Goal: Task Accomplishment & Management: Use online tool/utility

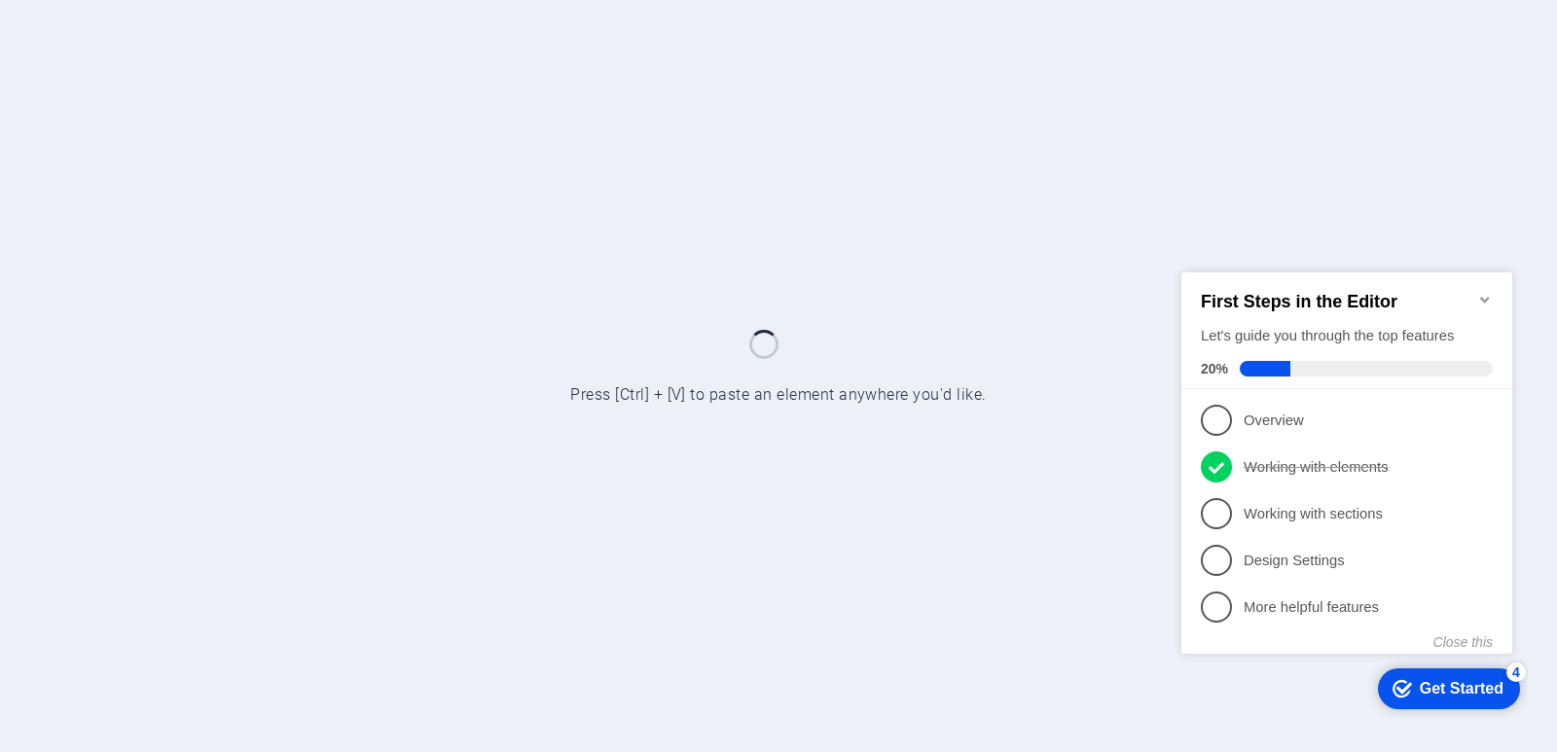
click at [1485, 291] on icon "Minimize checklist" at bounding box center [1486, 299] width 16 height 16
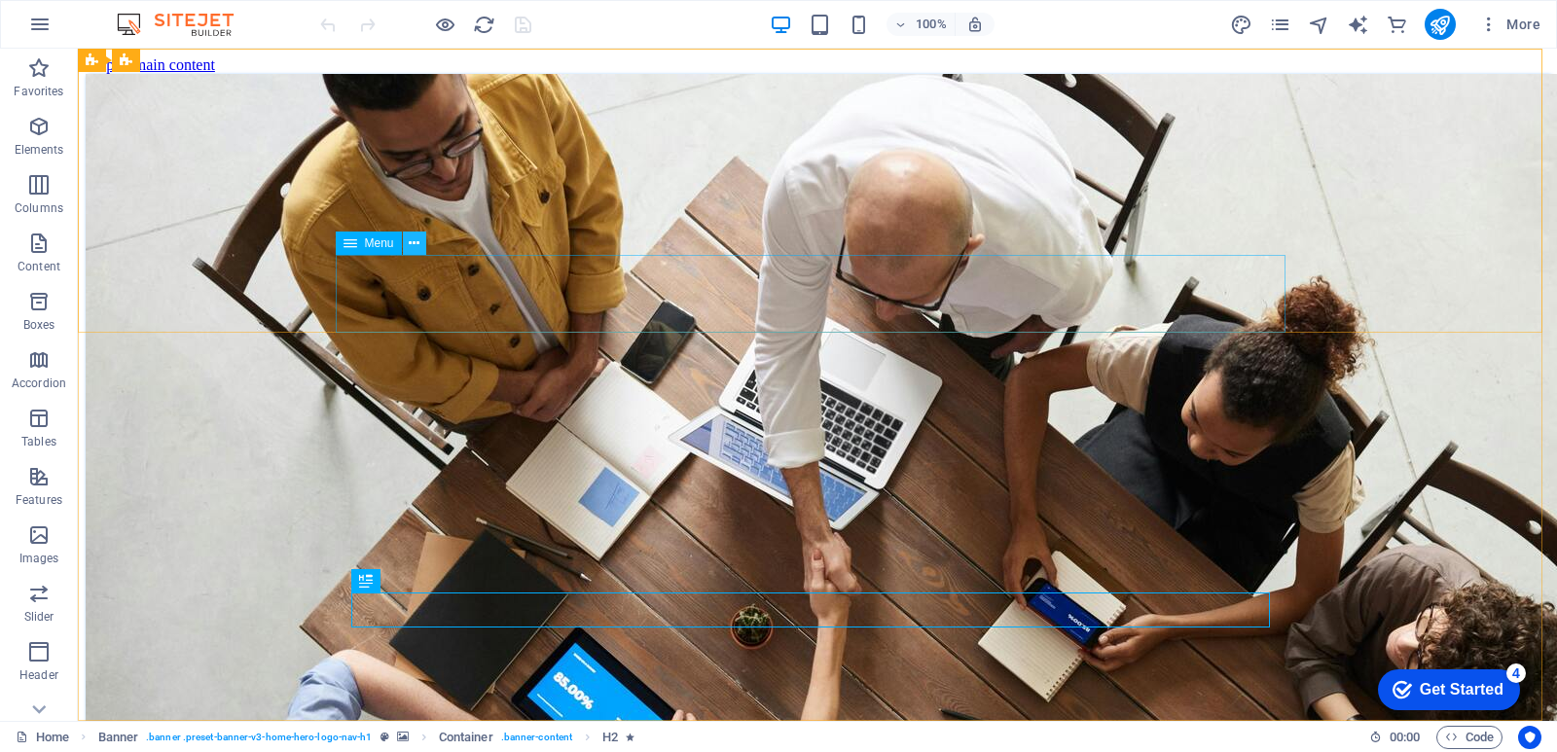
click at [420, 243] on icon at bounding box center [414, 244] width 11 height 20
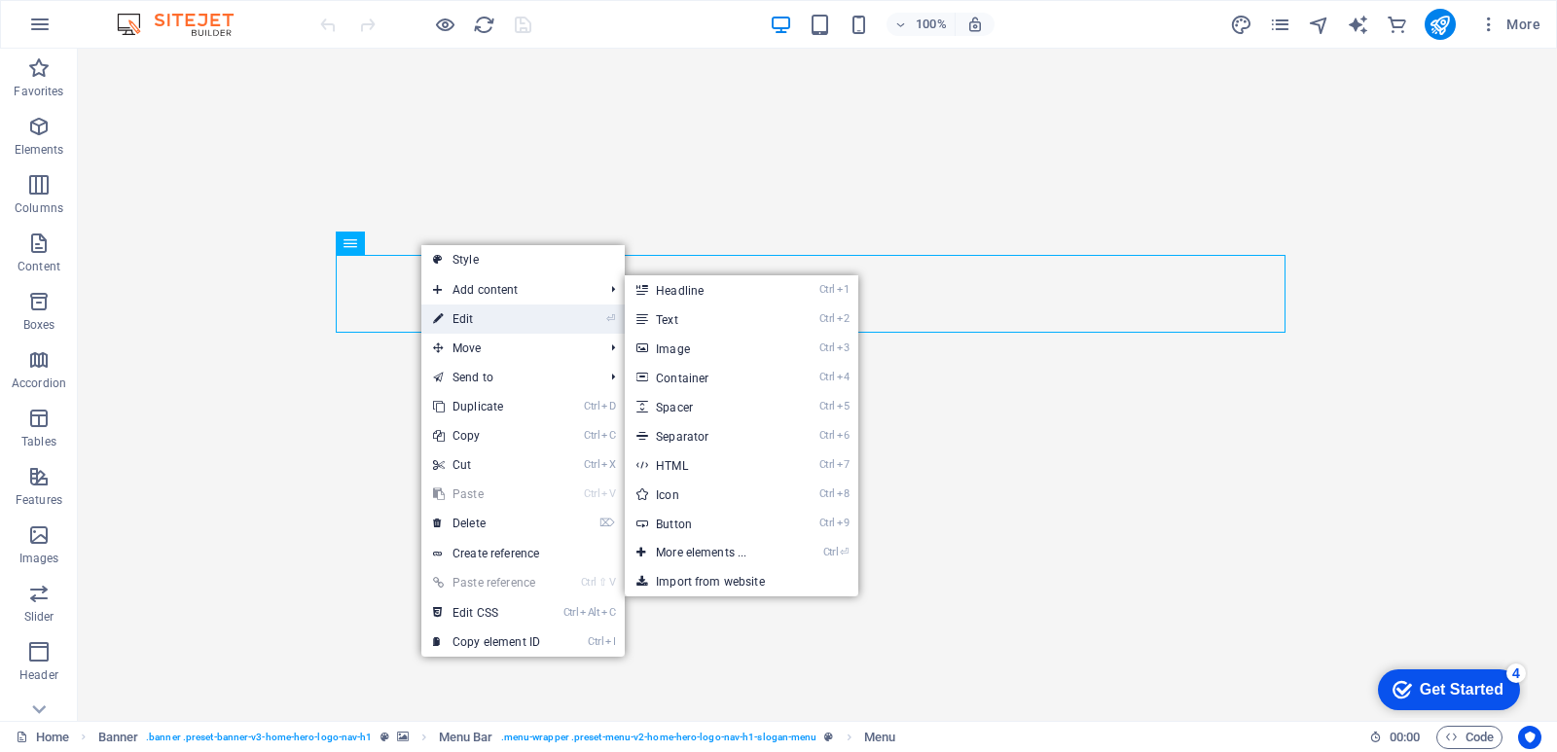
click at [454, 319] on link "⏎ Edit" at bounding box center [486, 319] width 130 height 29
select select
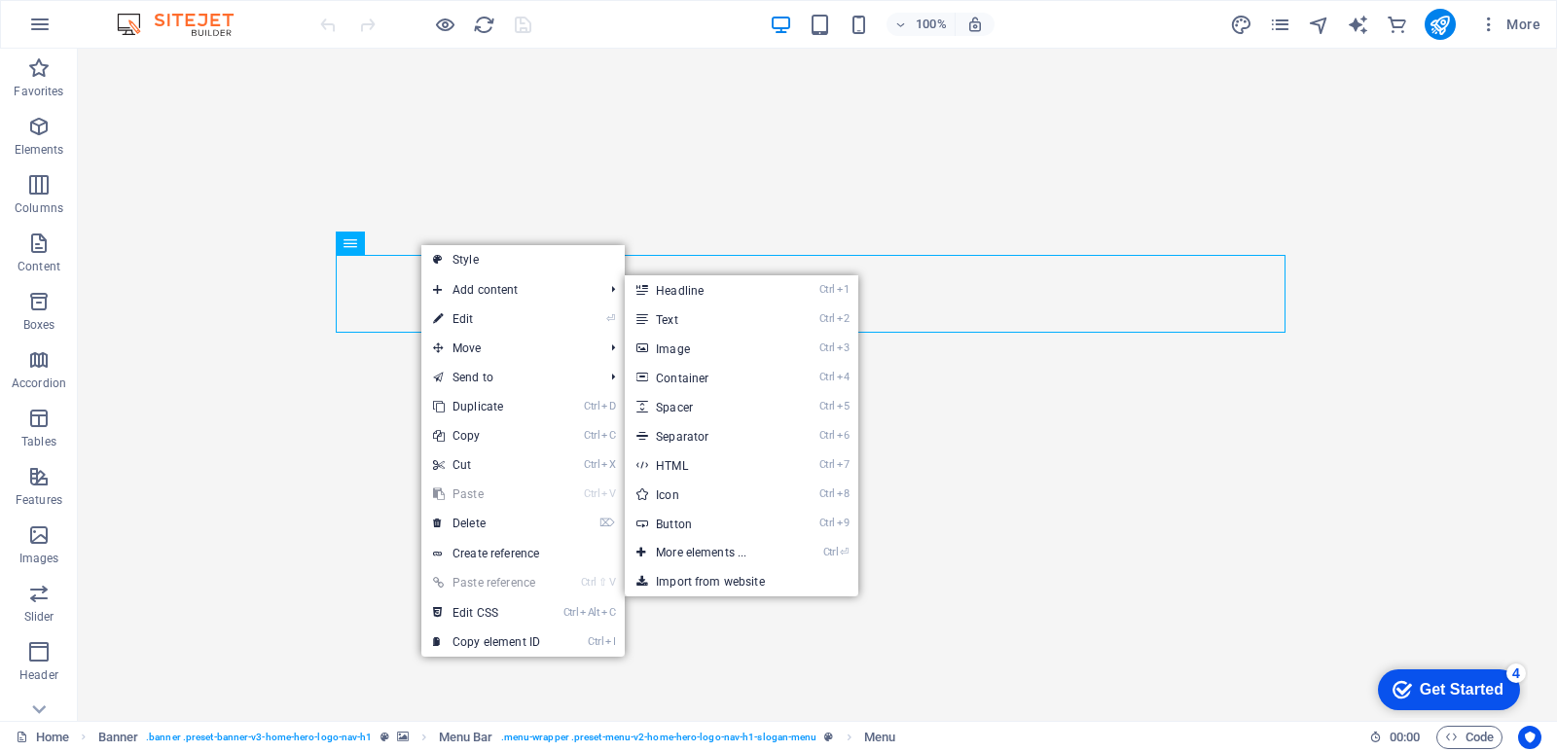
select select
select select "default"
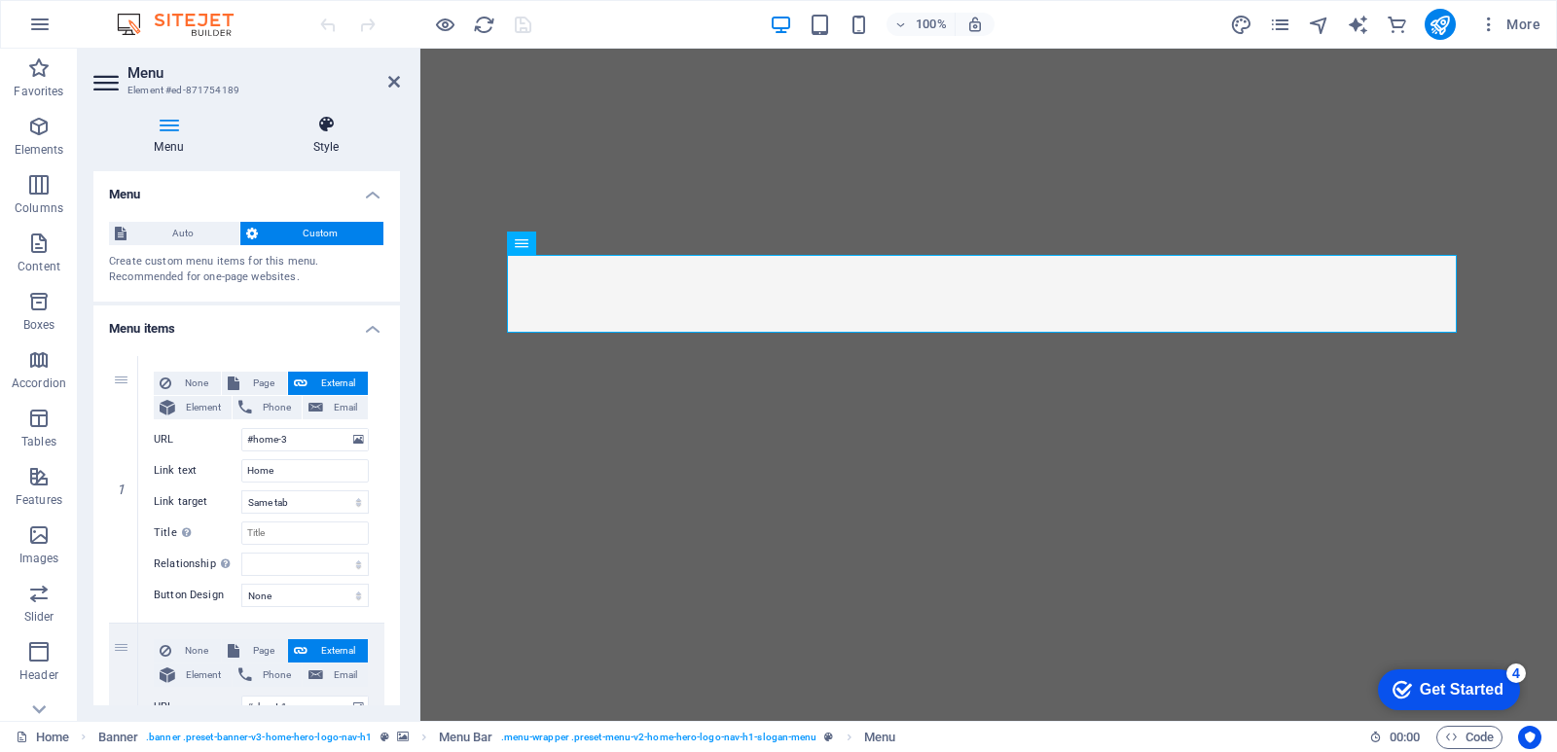
click at [324, 126] on icon at bounding box center [326, 124] width 148 height 19
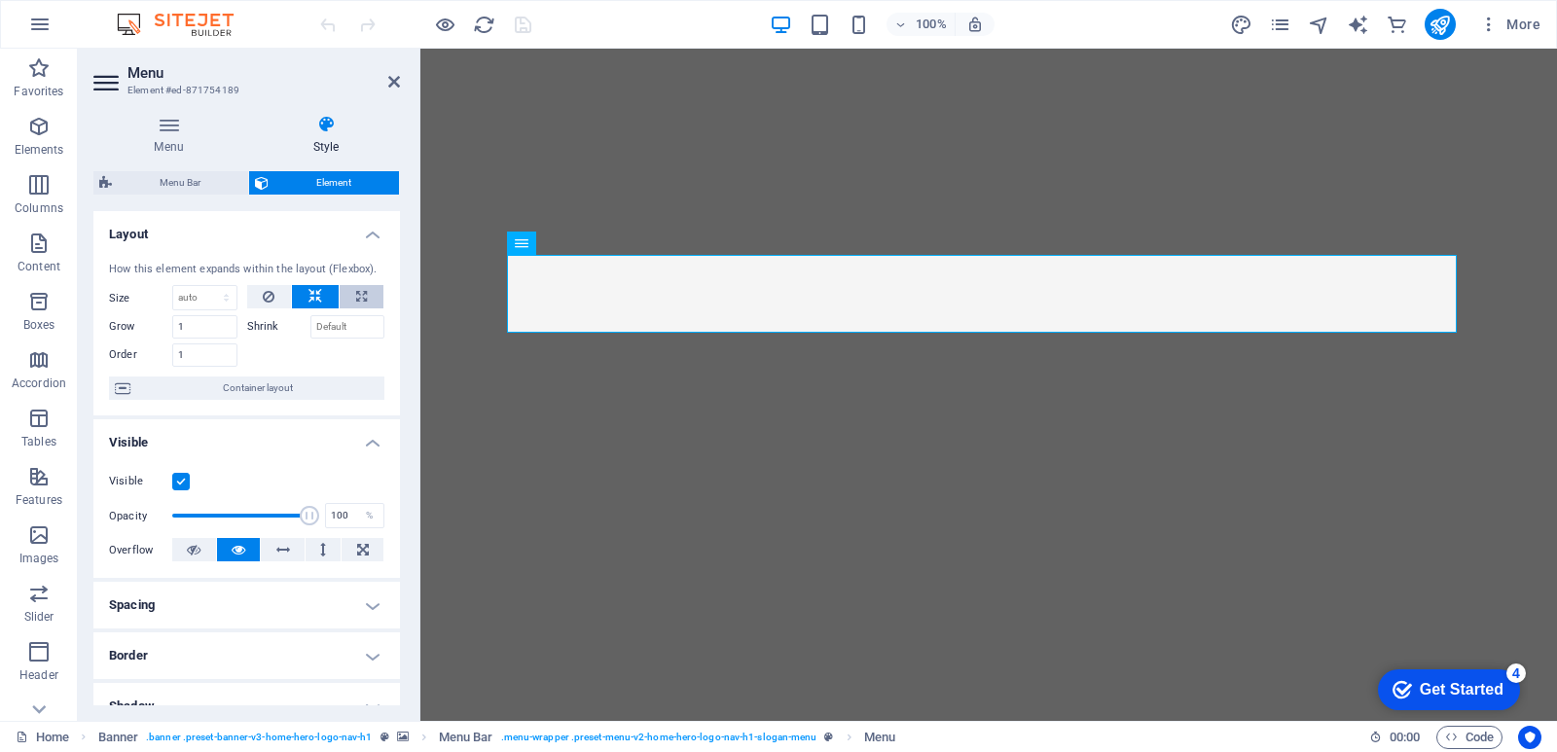
click at [362, 293] on icon at bounding box center [361, 296] width 11 height 23
type input "100"
select select "%"
click at [324, 297] on button at bounding box center [315, 296] width 47 height 23
select select "DISABLED_OPTION_VALUE"
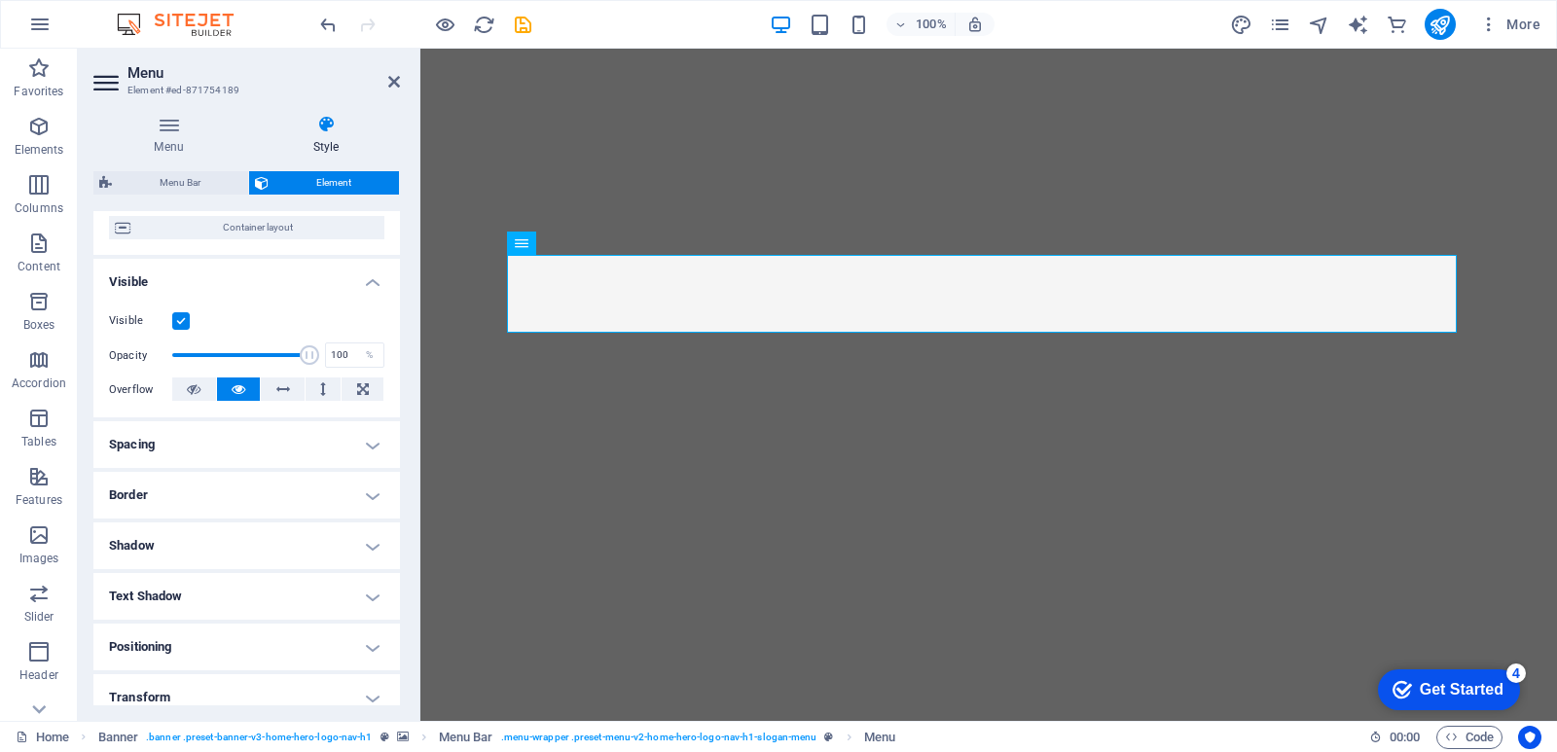
scroll to position [195, 0]
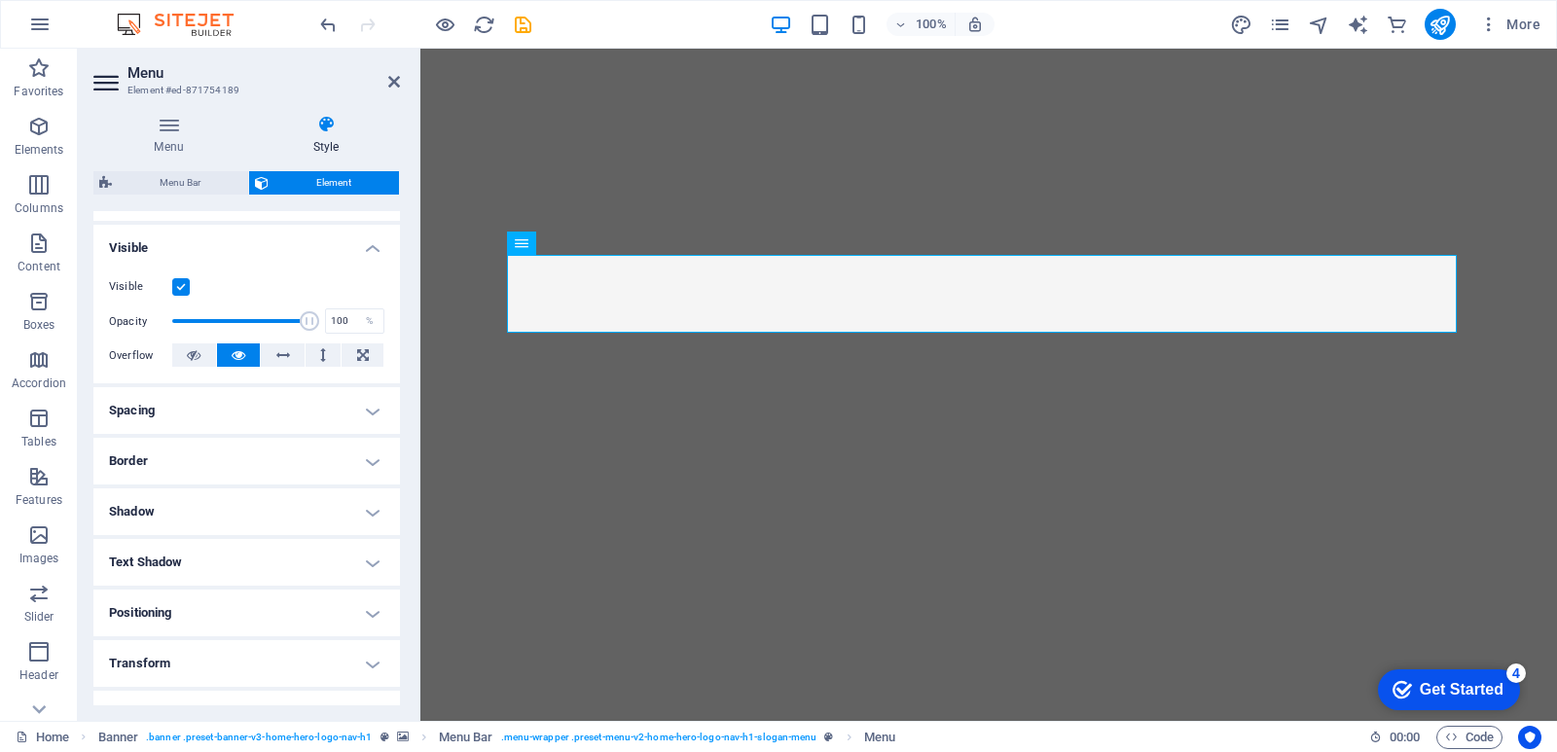
click at [249, 468] on h4 "Border" at bounding box center [246, 461] width 307 height 47
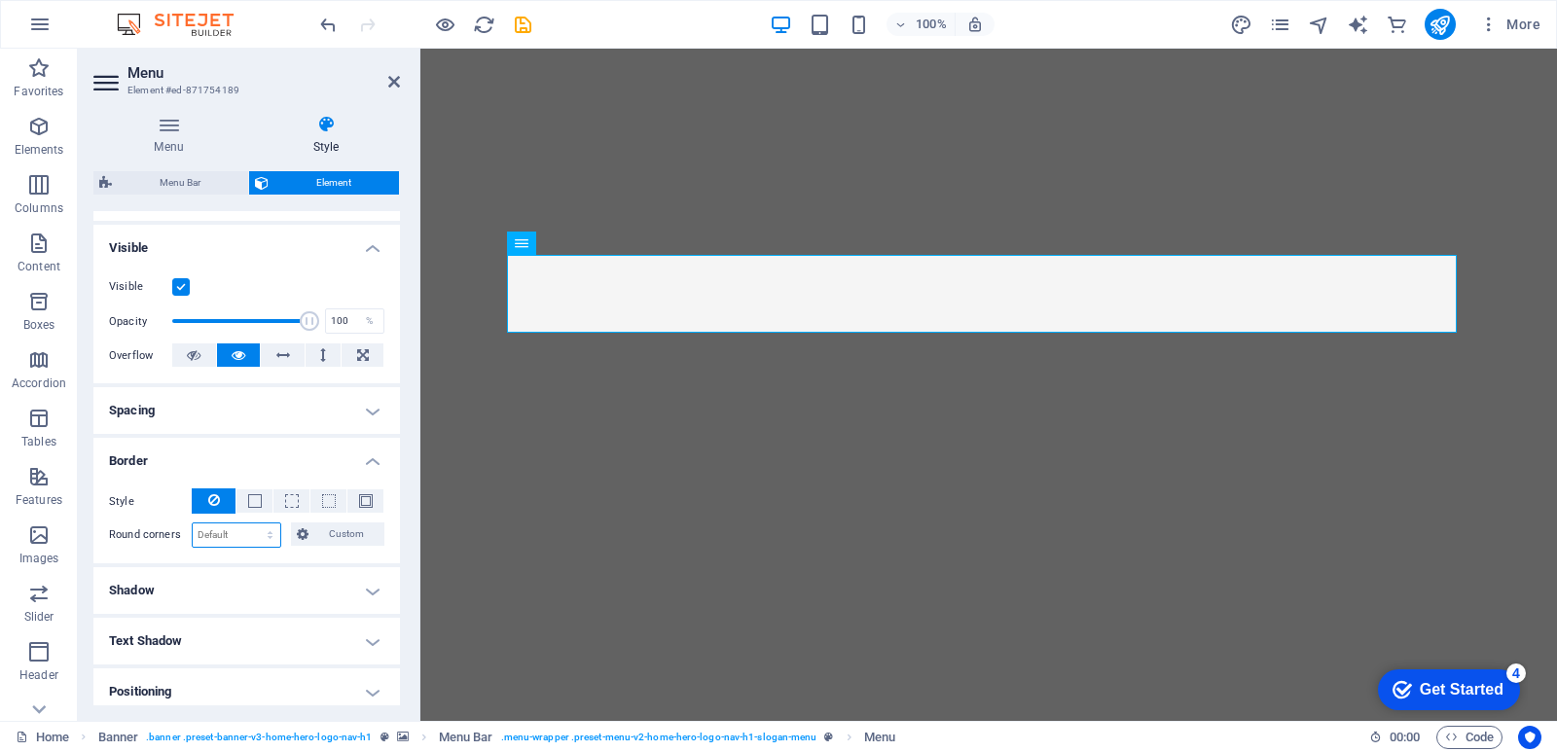
click at [227, 539] on select "Default px rem % vh vw Custom" at bounding box center [237, 535] width 88 height 23
select select "px"
click at [251, 524] on select "Default px rem % vh vw Custom" at bounding box center [237, 535] width 88 height 23
type input "0"
click at [330, 537] on span "Custom" at bounding box center [346, 534] width 65 height 23
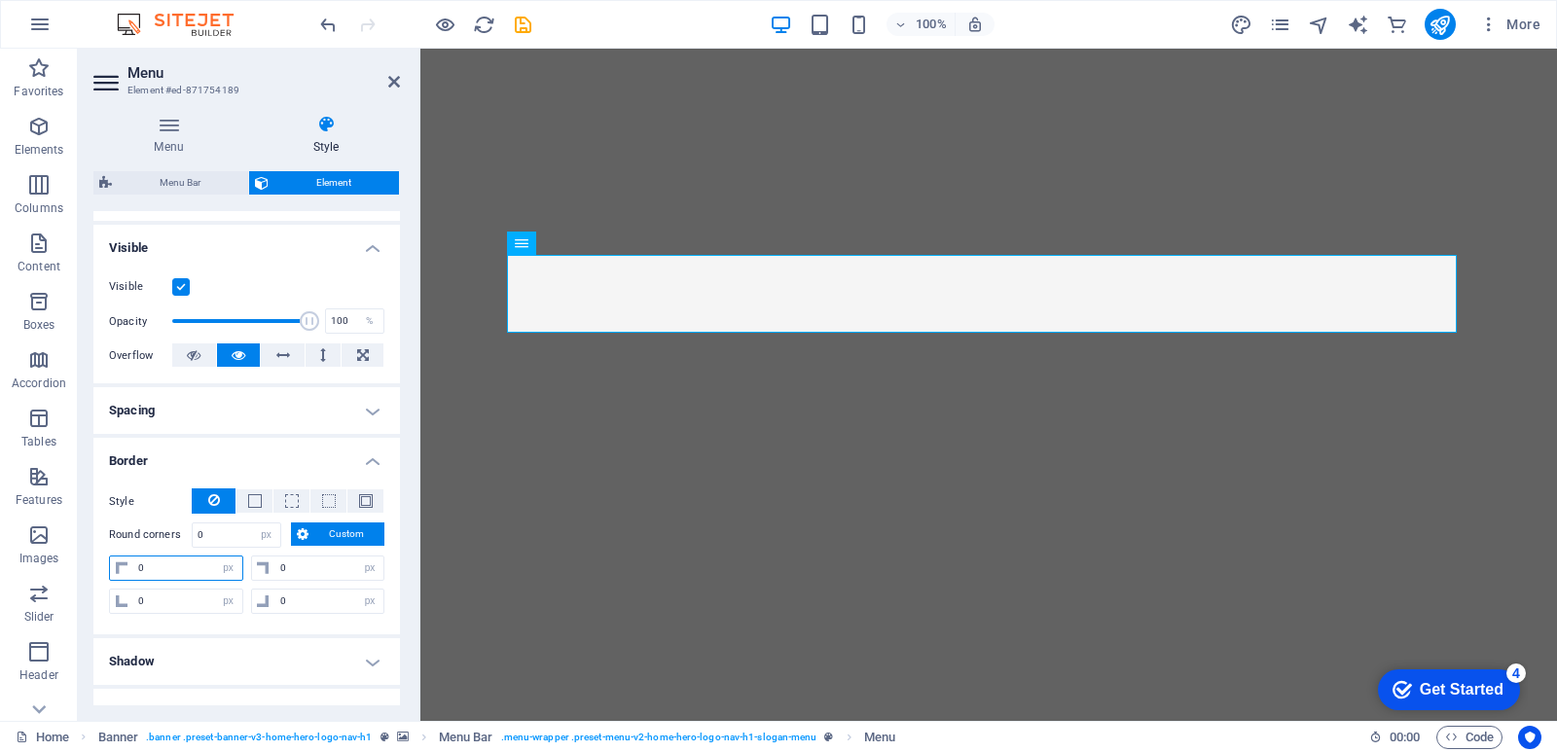
click at [188, 574] on input "0" at bounding box center [187, 568] width 109 height 23
type input "80"
select select "DISABLED_OPTION_VALUE"
type input "80"
click at [326, 572] on input "0" at bounding box center [329, 568] width 109 height 23
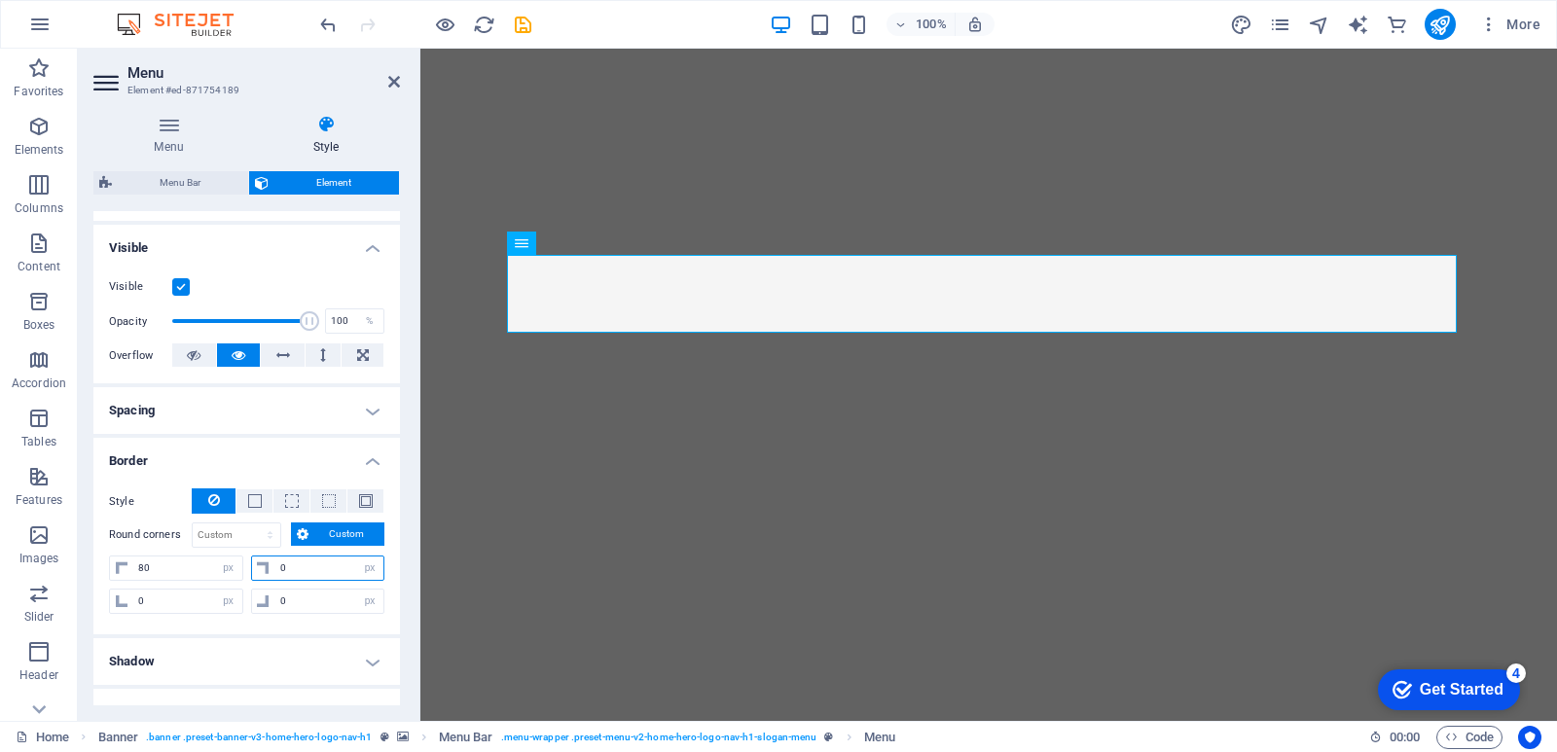
drag, startPoint x: 326, startPoint y: 572, endPoint x: 275, endPoint y: 579, distance: 51.1
click at [275, 579] on input "0" at bounding box center [329, 568] width 109 height 23
click at [218, 501] on icon at bounding box center [214, 500] width 12 height 23
click at [238, 533] on select "Default px rem % vh vw Custom" at bounding box center [237, 535] width 88 height 23
click at [193, 524] on select "Default px rem % vh vw Custom" at bounding box center [237, 535] width 88 height 23
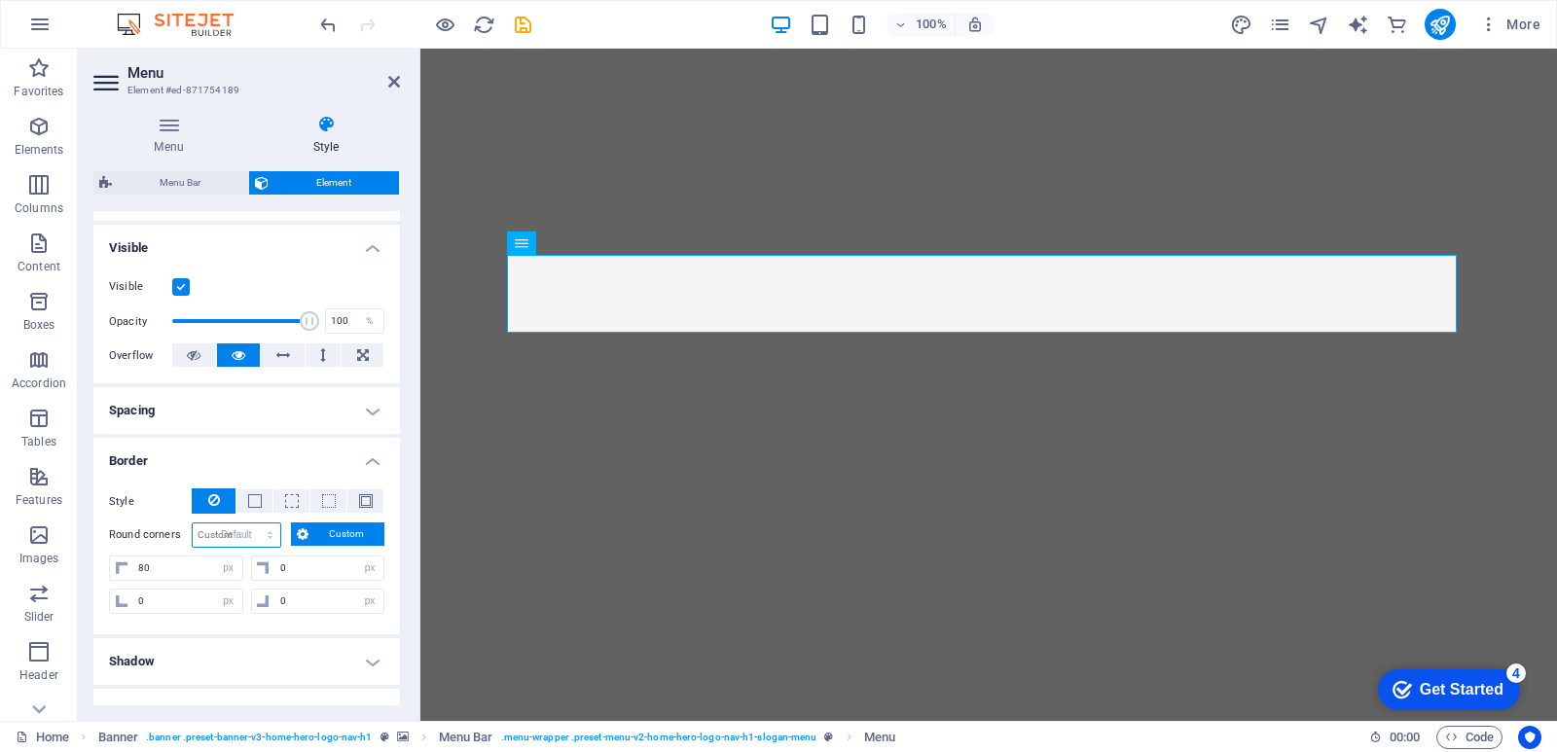
select select "DISABLED_OPTION_VALUE"
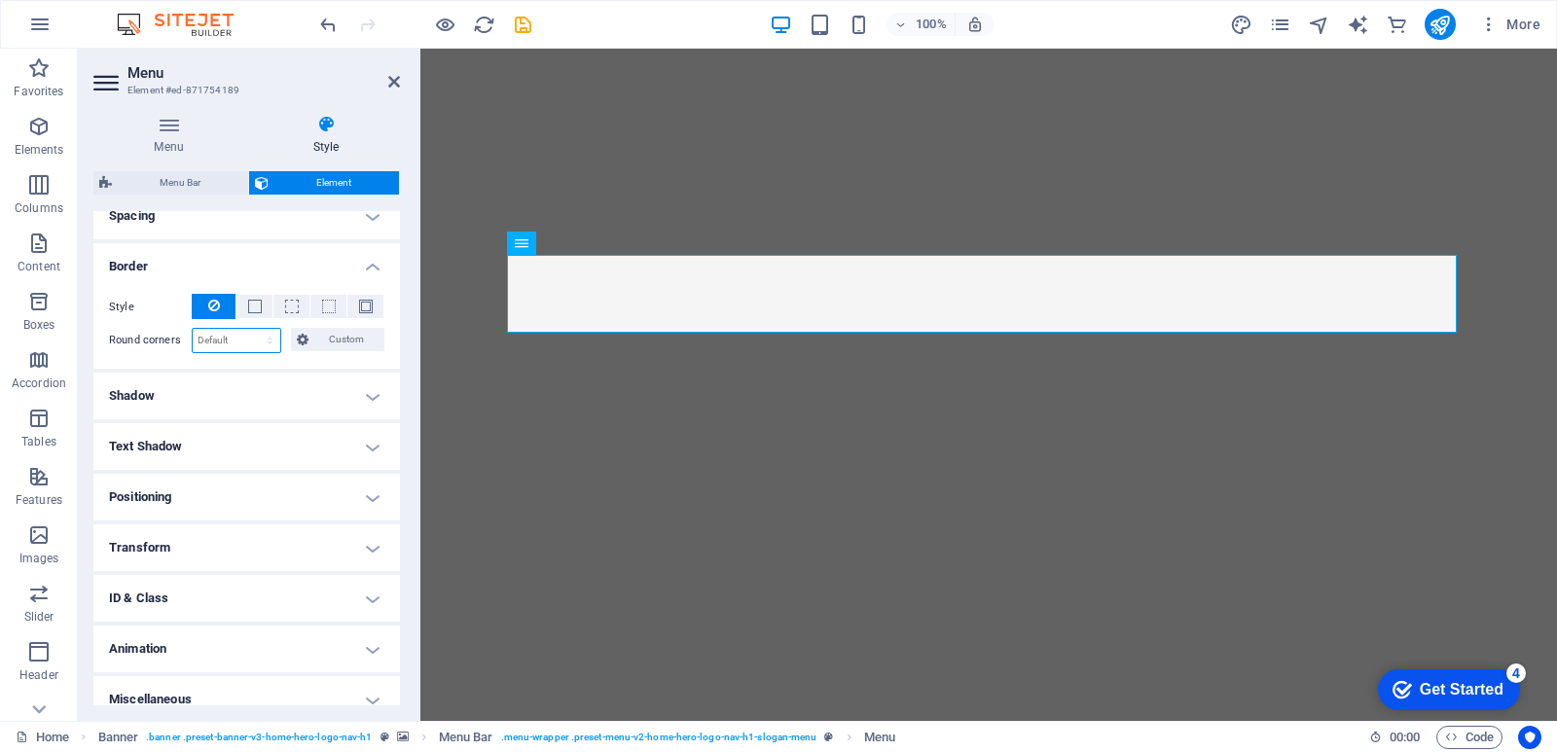
scroll to position [407, 0]
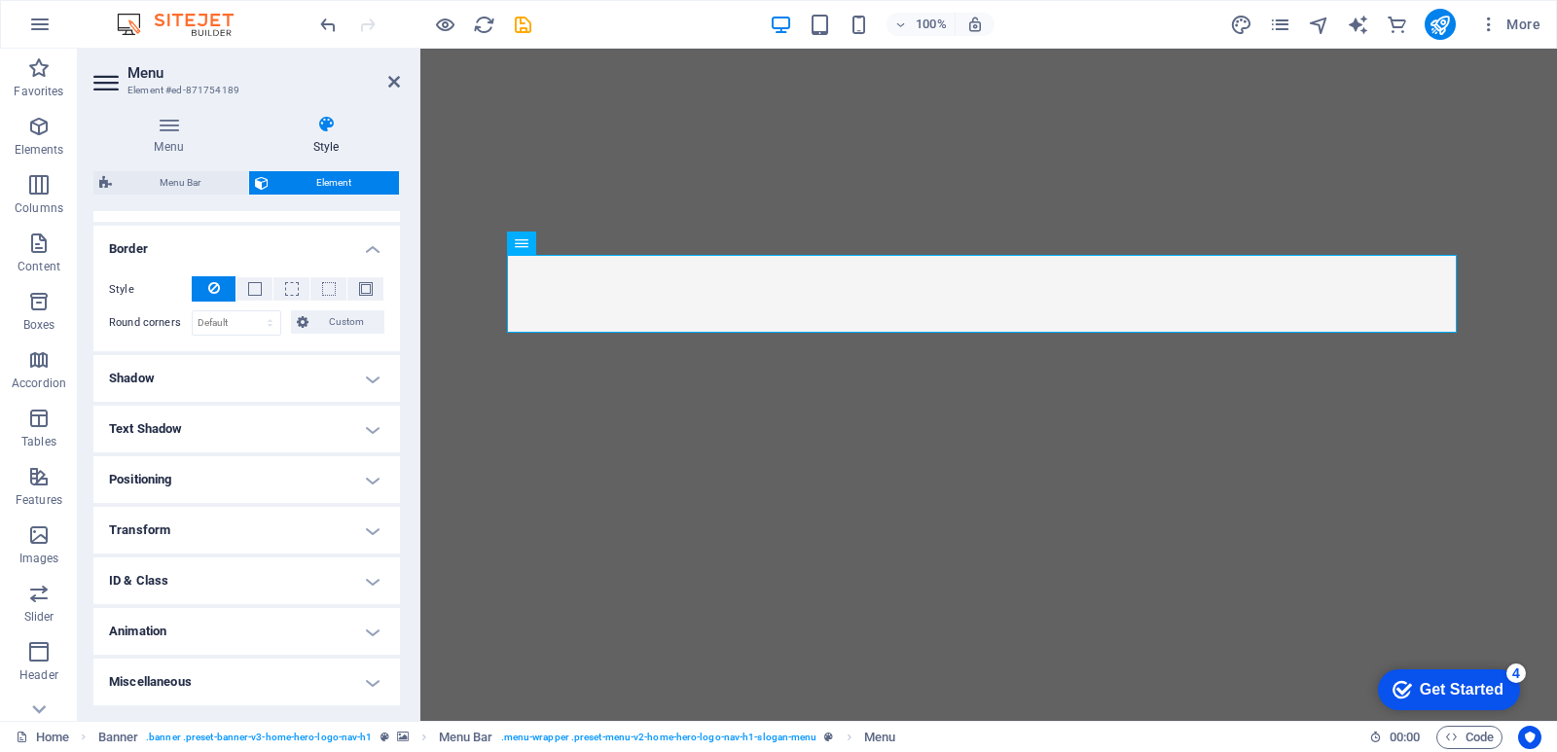
click at [229, 643] on h4 "Animation" at bounding box center [246, 631] width 307 height 47
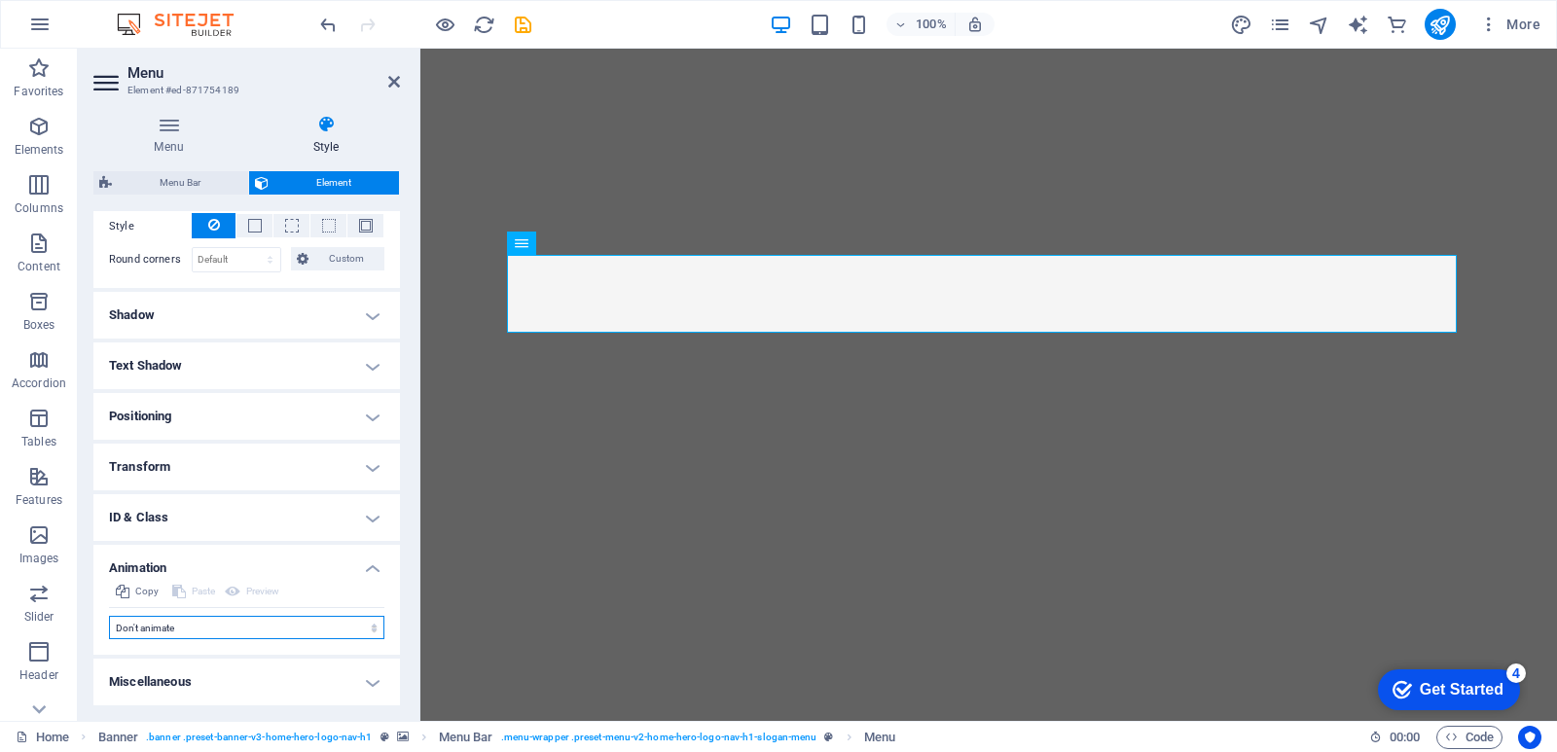
click at [246, 627] on select "Don't animate Show / Hide Slide up/down Zoom in/out Slide left to right Slide r…" at bounding box center [246, 627] width 275 height 23
select select "shrink"
click at [109, 616] on select "Don't animate Show / Hide Slide up/down Zoom in/out Slide left to right Slide r…" at bounding box center [246, 627] width 275 height 23
select select "scroll"
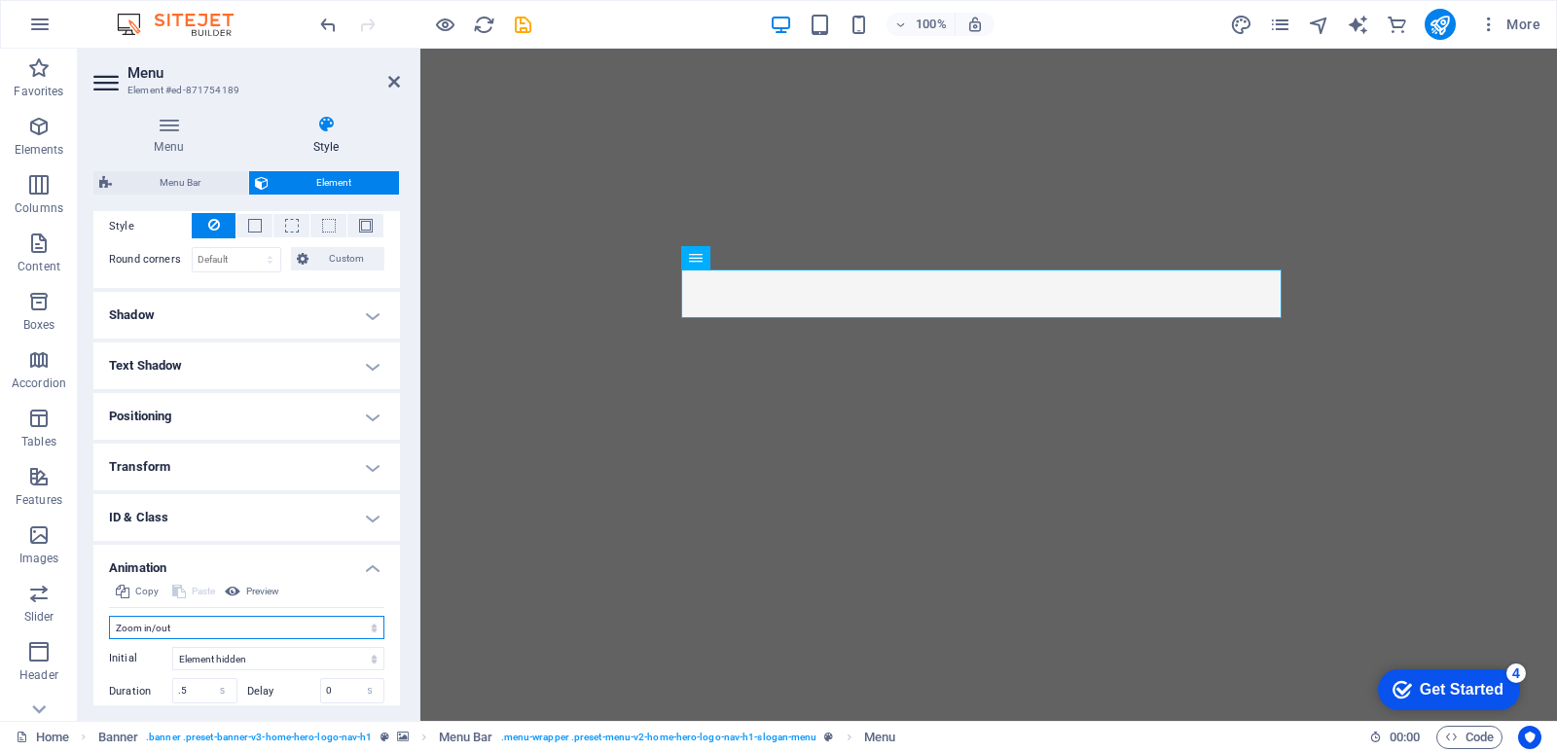
click at [253, 628] on select "Don't animate Show / Hide Slide up/down Zoom in/out Slide left to right Slide r…" at bounding box center [246, 627] width 275 height 23
click at [109, 616] on select "Don't animate Show / Hide Slide up/down Zoom in/out Slide left to right Slide r…" at bounding box center [246, 627] width 275 height 23
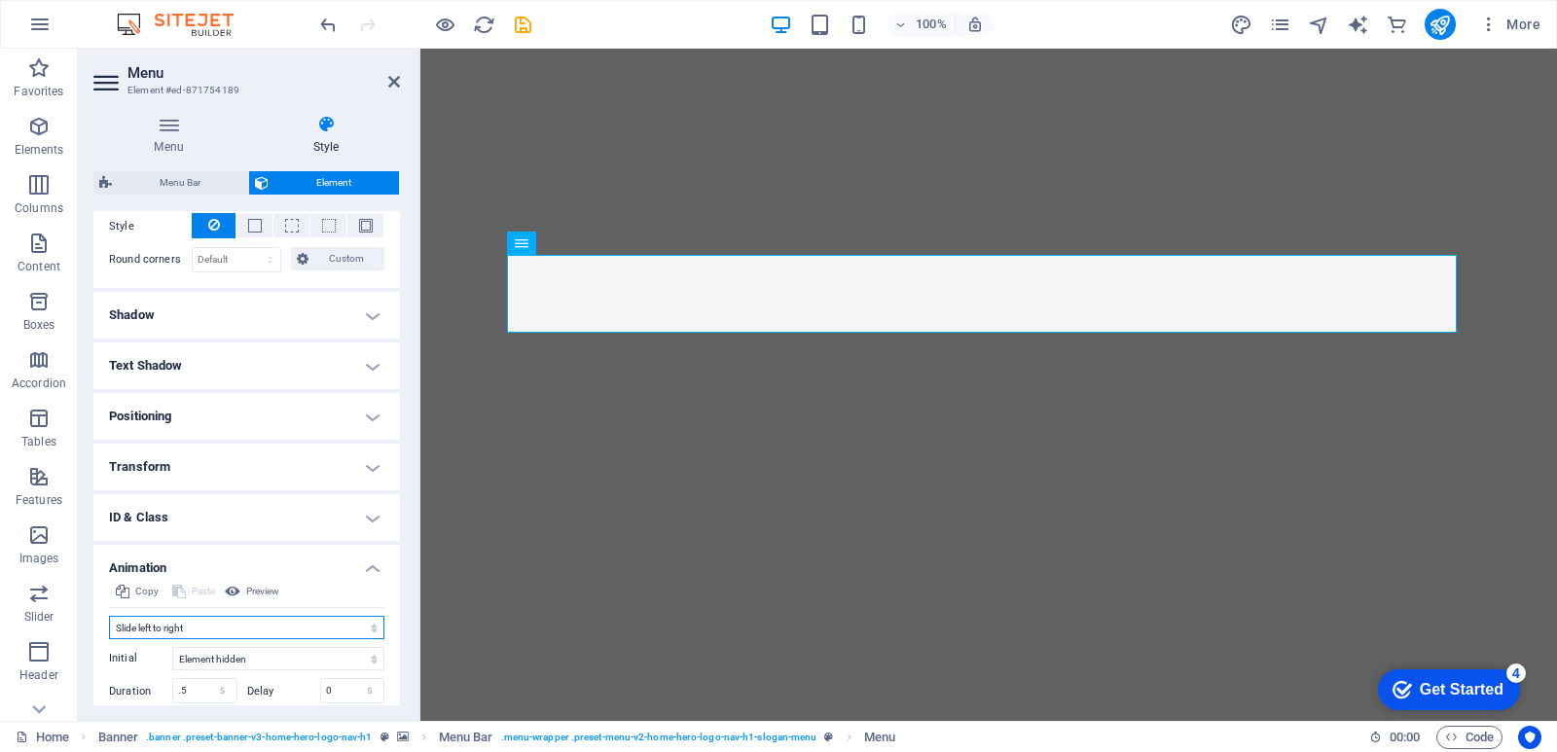
click at [287, 629] on select "Don't animate Show / Hide Slide up/down Zoom in/out Slide left to right Slide r…" at bounding box center [246, 627] width 275 height 23
click at [109, 616] on select "Don't animate Show / Hide Slide up/down Zoom in/out Slide left to right Slide r…" at bounding box center [246, 627] width 275 height 23
click at [332, 629] on select "Don't animate Show / Hide Slide up/down Zoom in/out Slide left to right Slide r…" at bounding box center [246, 627] width 275 height 23
click at [109, 616] on select "Don't animate Show / Hide Slide up/down Zoom in/out Slide left to right Slide r…" at bounding box center [246, 627] width 275 height 23
click at [297, 630] on select "Don't animate Show / Hide Slide up/down Zoom in/out Slide left to right Slide r…" at bounding box center [246, 627] width 275 height 23
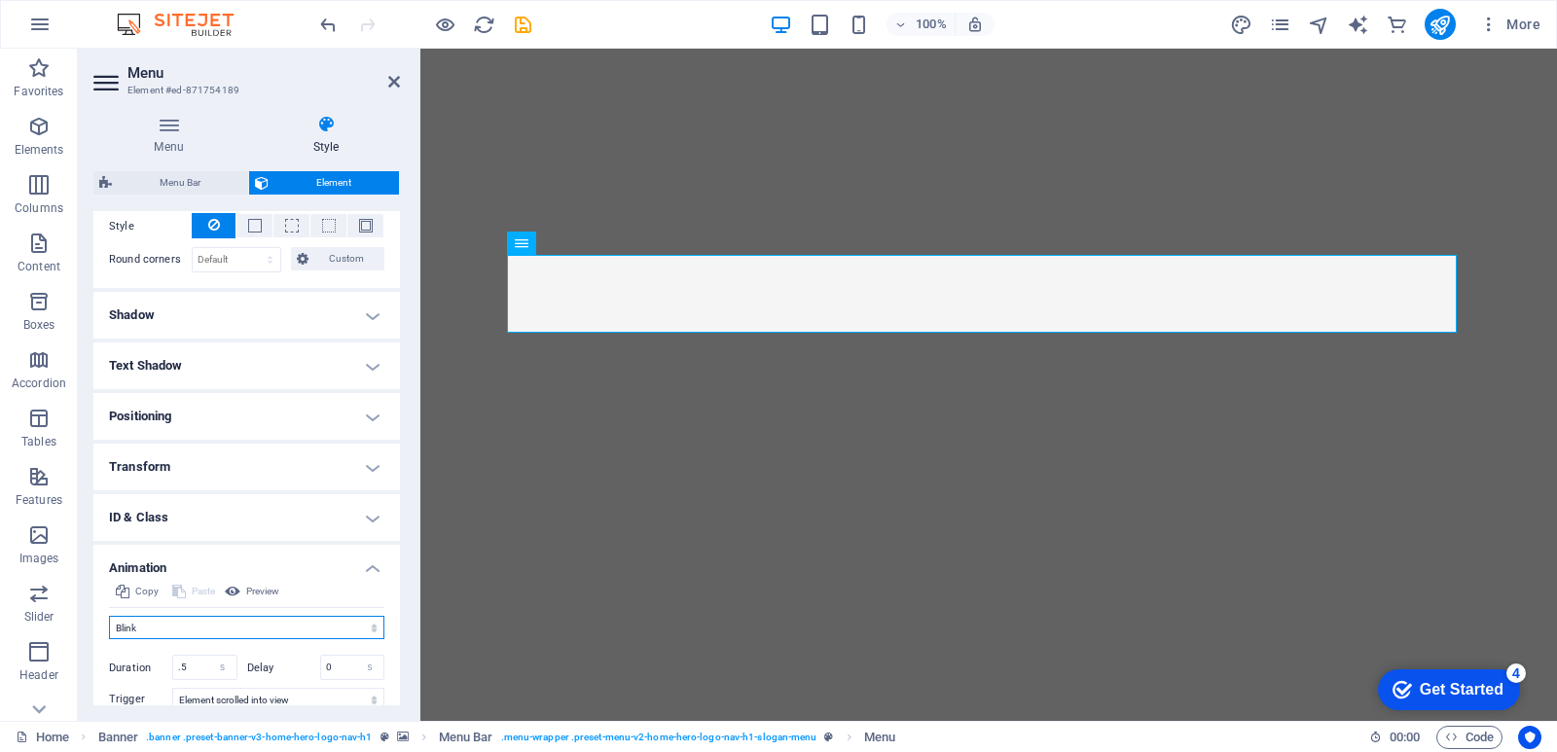
select select "shrink"
click at [109, 616] on select "Don't animate Show / Hide Slide up/down Zoom in/out Slide left to right Slide r…" at bounding box center [246, 627] width 275 height 23
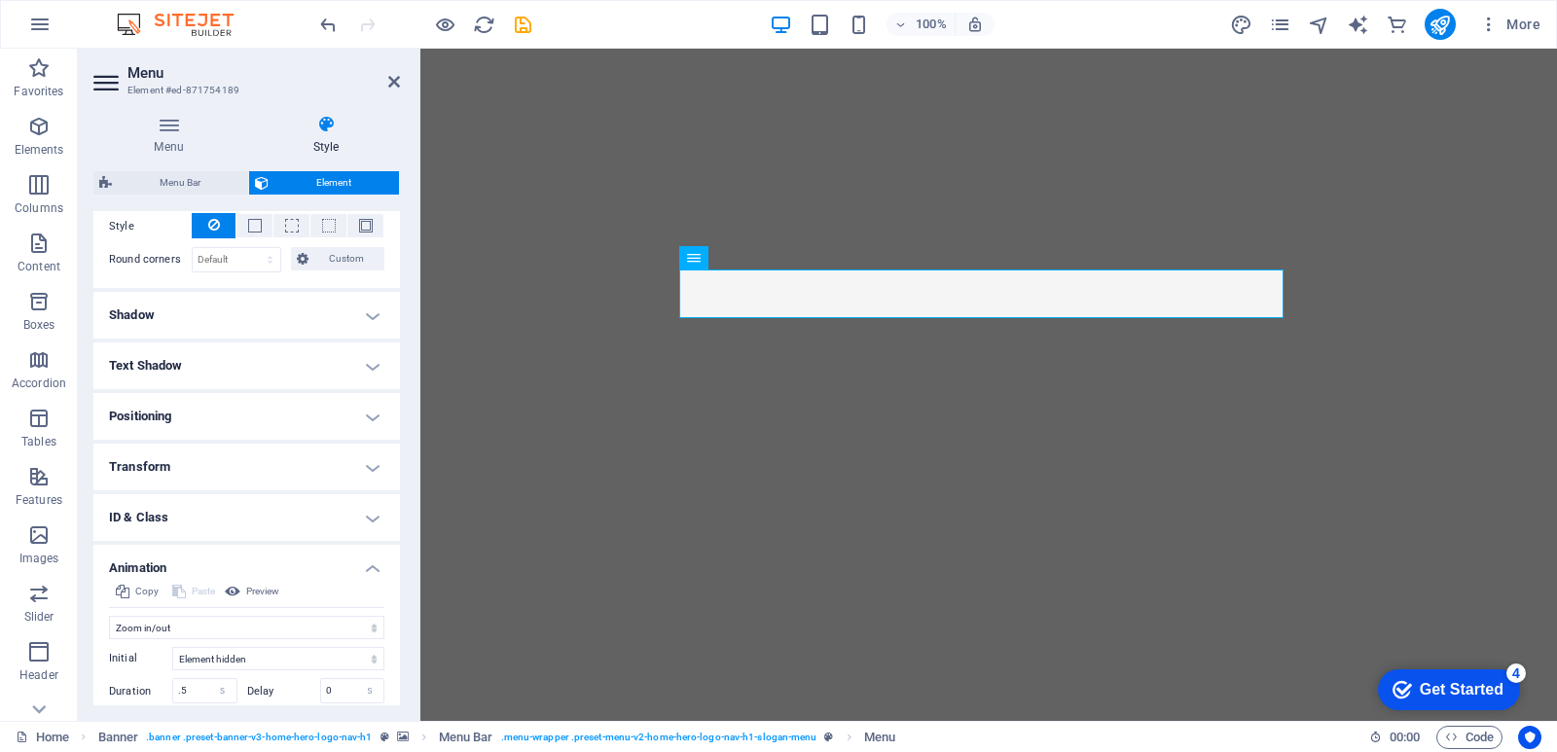
click at [96, 614] on div "Copy Paste Preview Don't animate Show / Hide Slide up/down Zoom in/out Slide le…" at bounding box center [246, 686] width 307 height 212
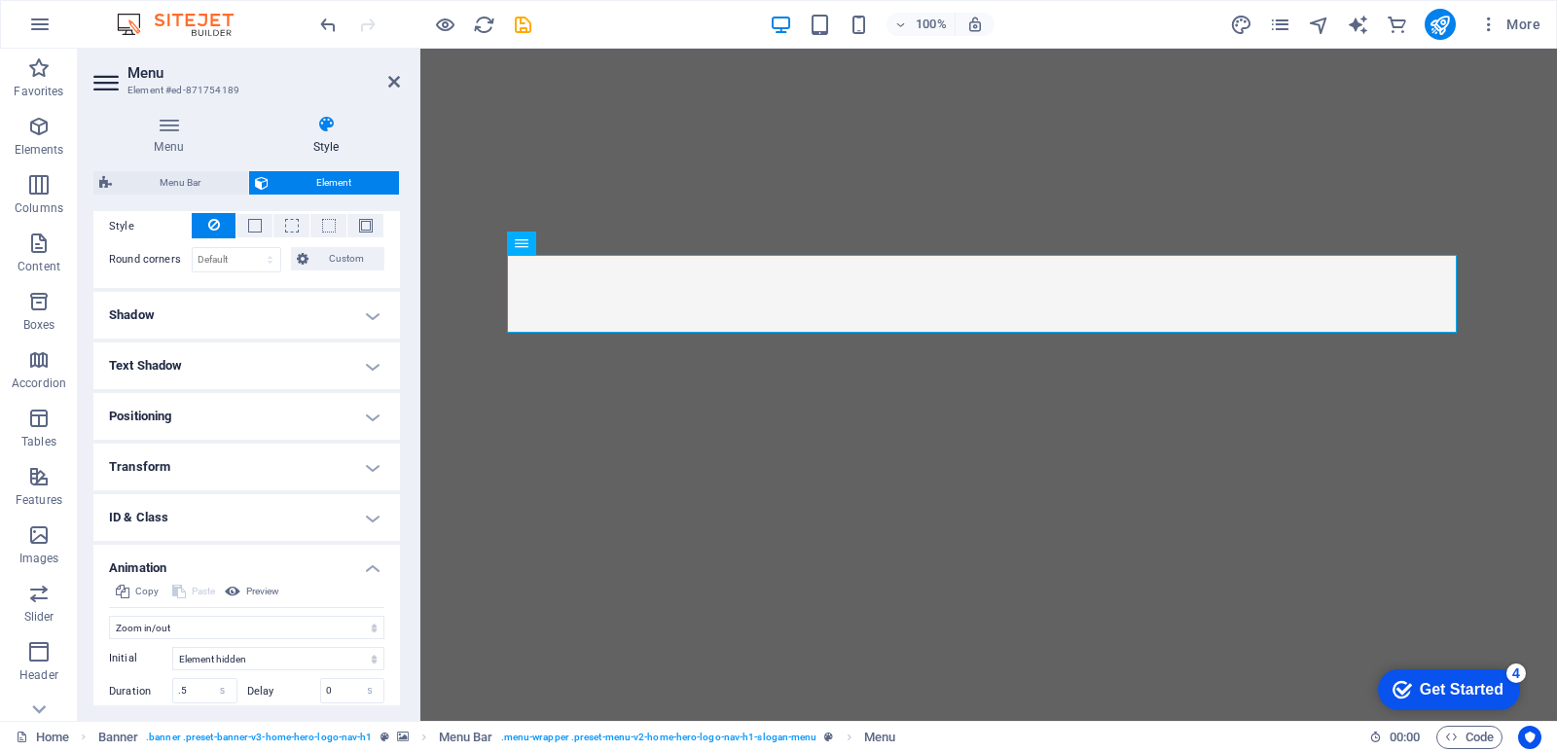
scroll to position [607, 0]
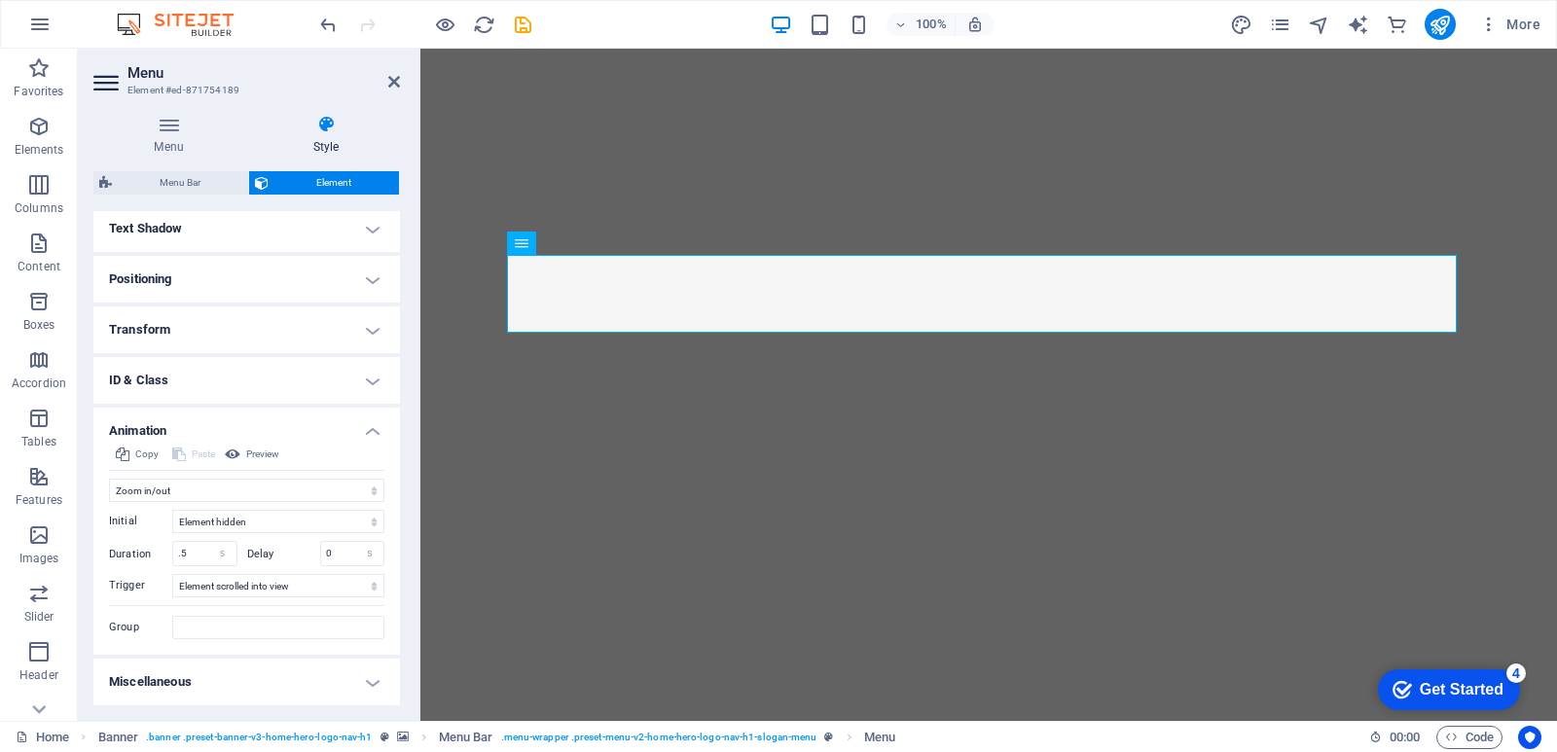
click at [380, 688] on h4 "Miscellaneous" at bounding box center [246, 682] width 307 height 47
click at [373, 430] on h4 "Animation" at bounding box center [246, 425] width 307 height 35
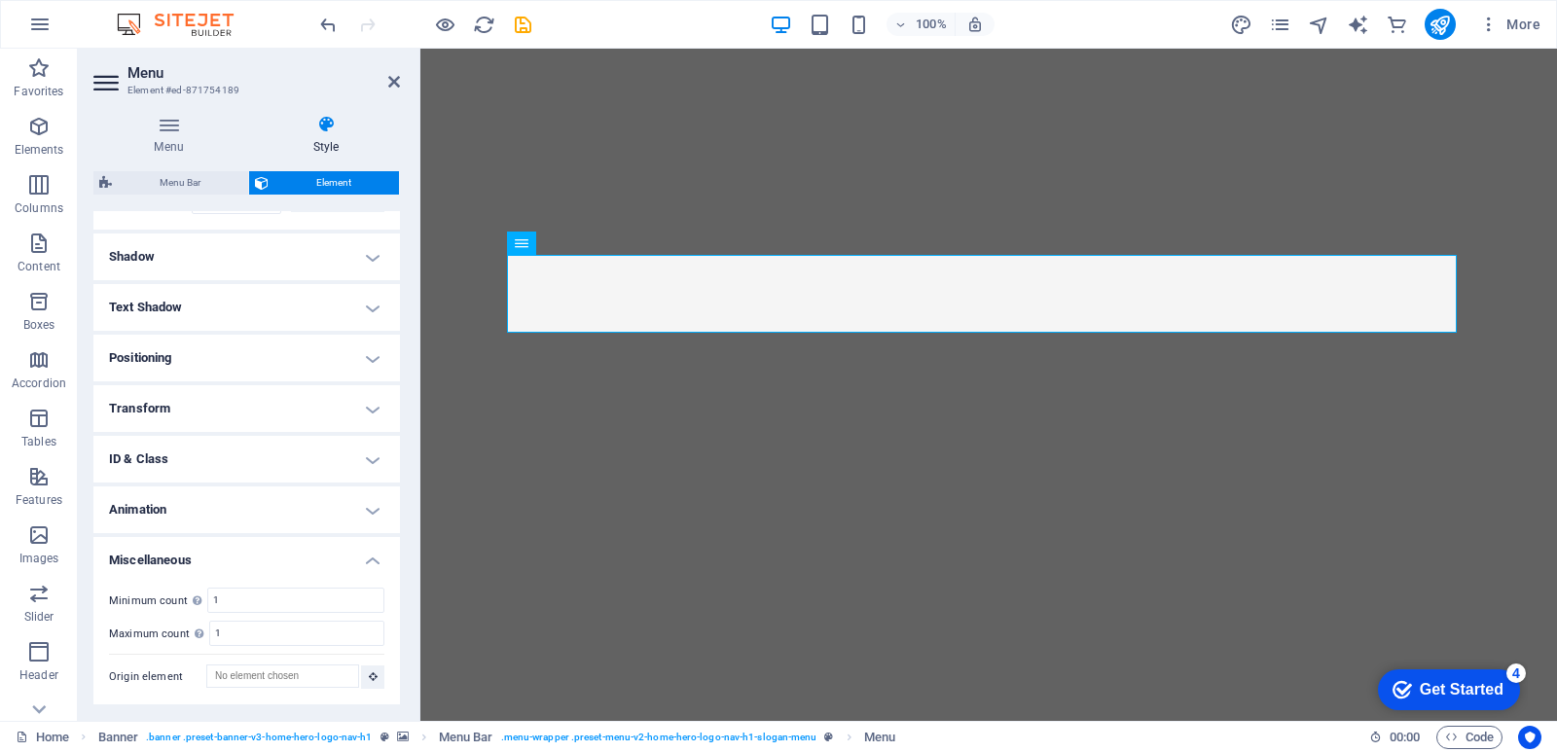
click at [364, 411] on h4 "Transform" at bounding box center [246, 408] width 307 height 47
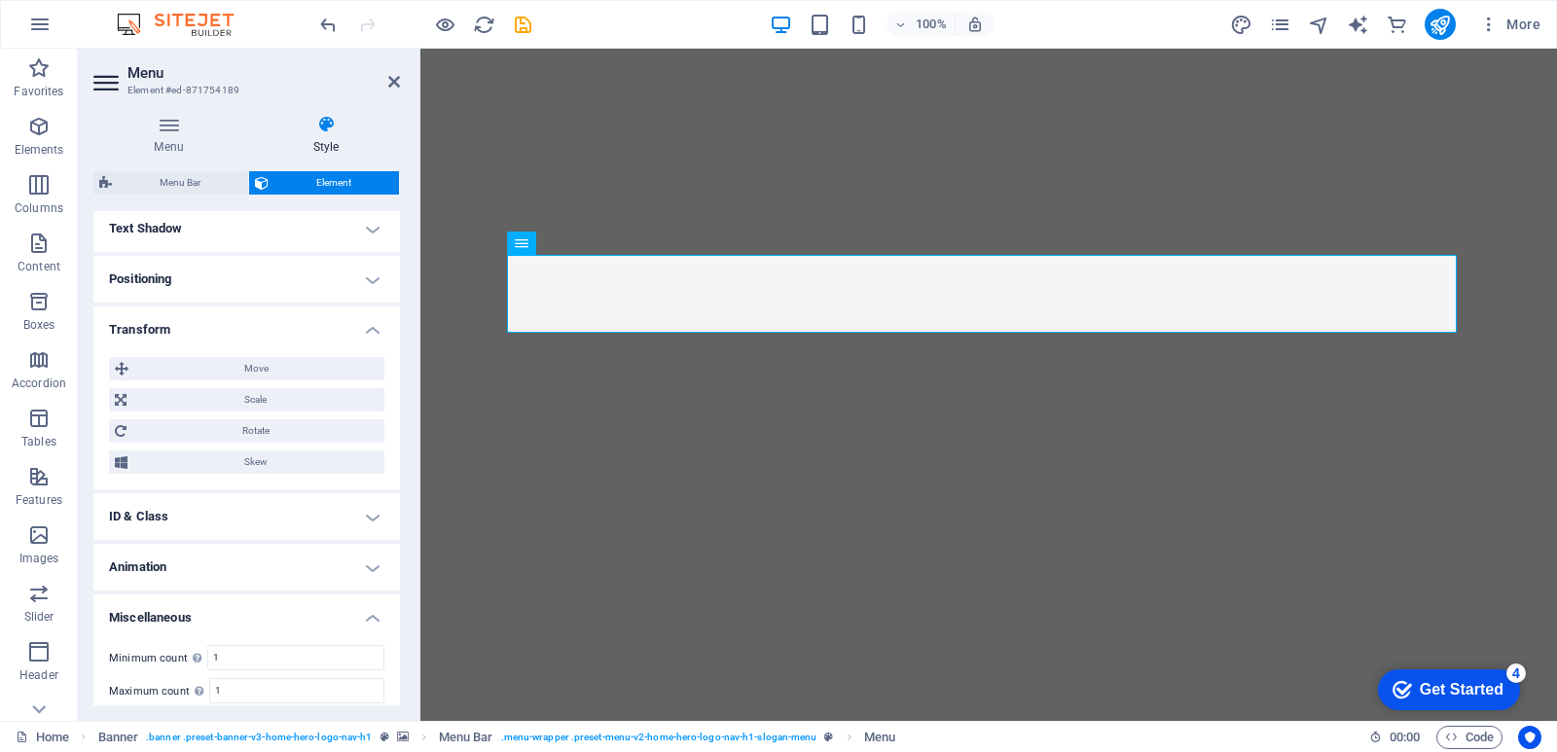
click at [366, 335] on h4 "Transform" at bounding box center [246, 324] width 307 height 35
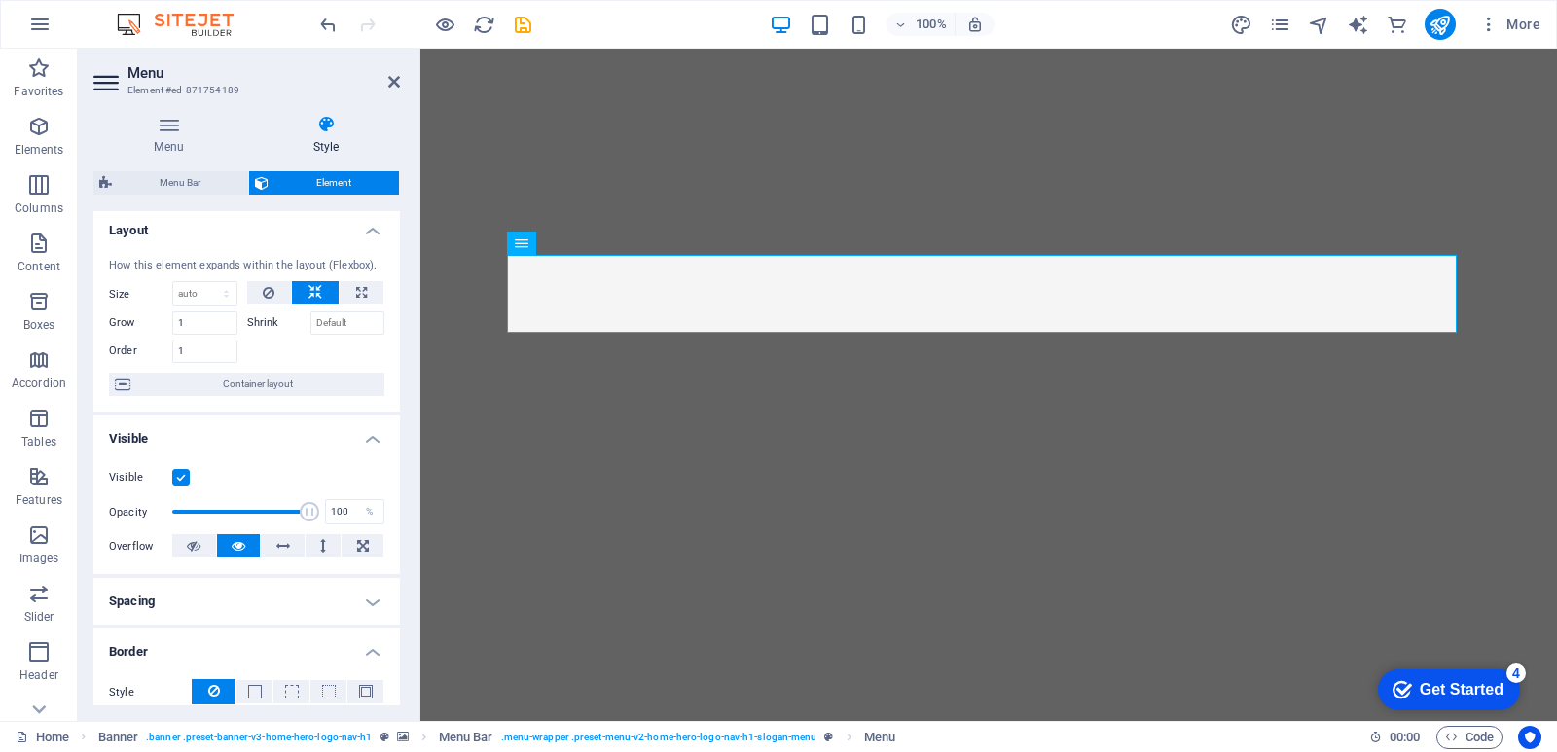
scroll to position [0, 0]
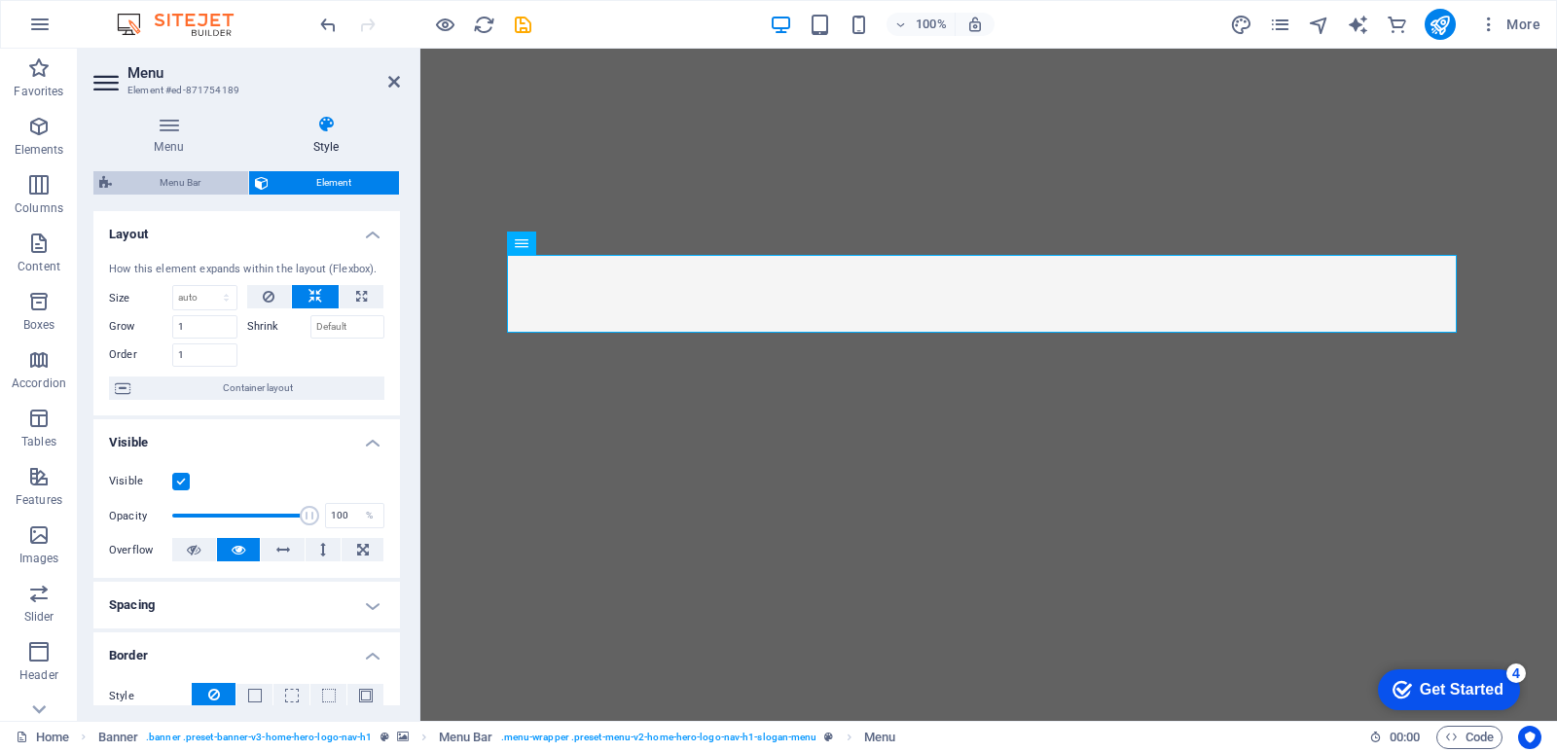
click at [172, 187] on span "Menu Bar" at bounding box center [180, 182] width 125 height 23
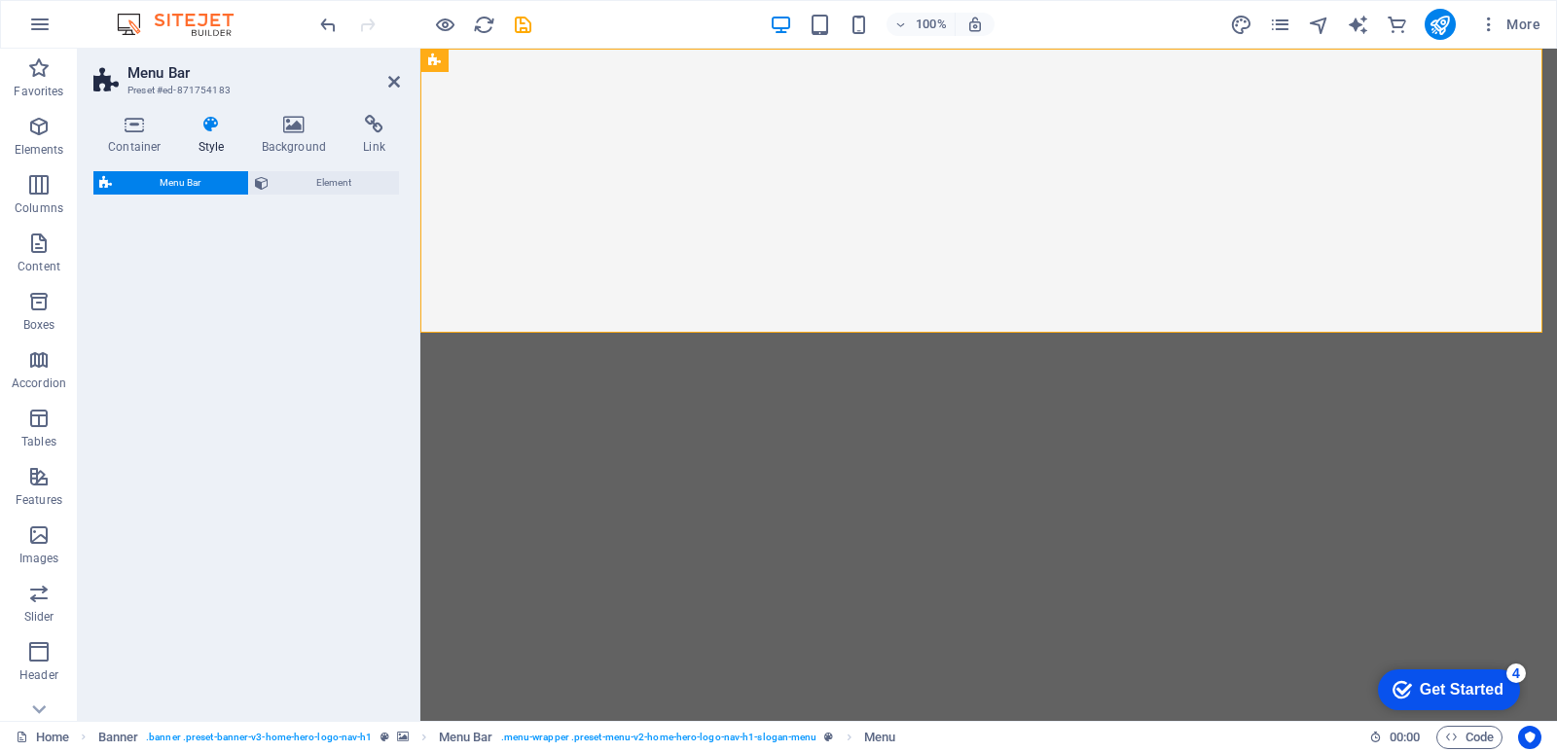
select select "rem"
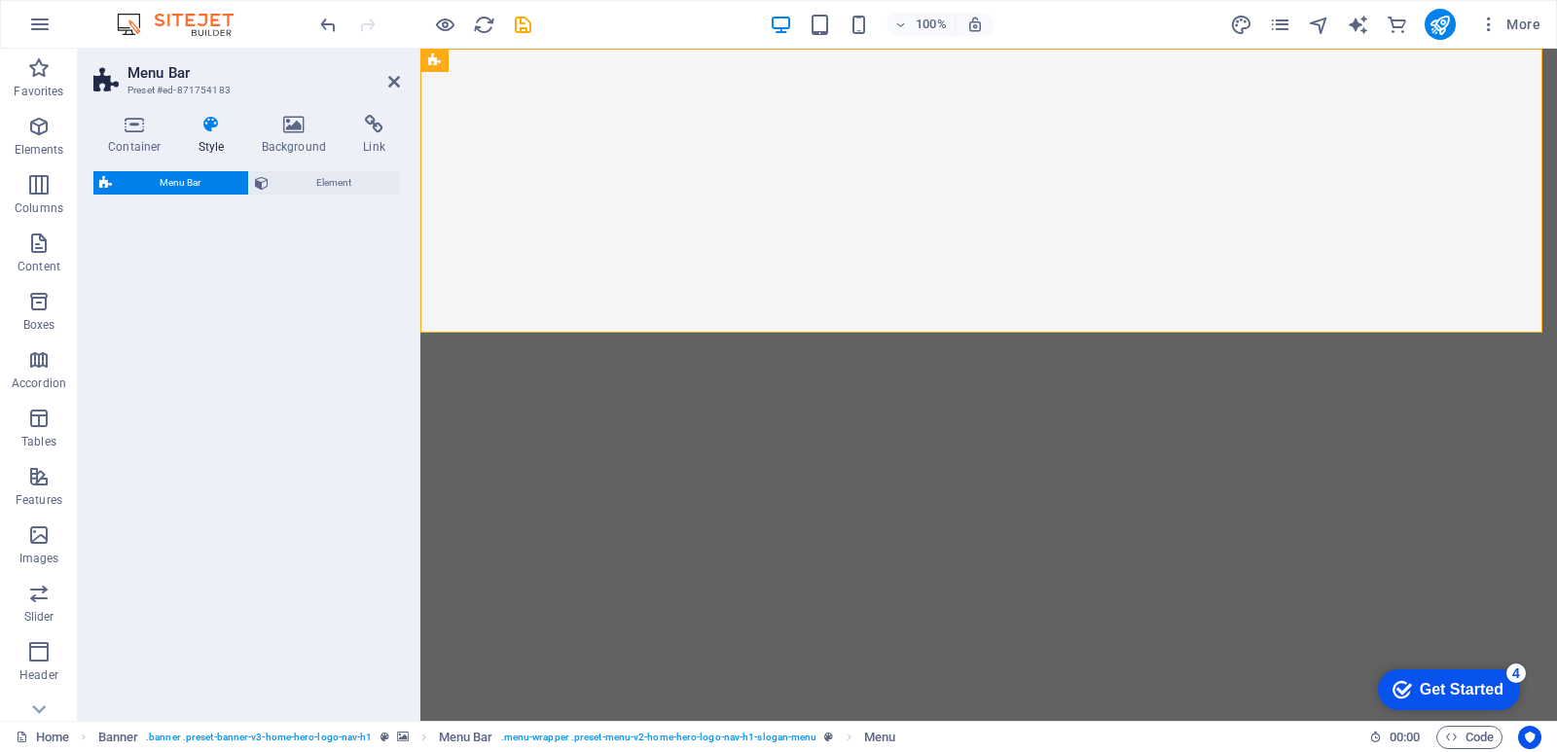
select select "rem"
select select "preset-menu-v2-home-hero-logo-nav-h1-slogan-menu"
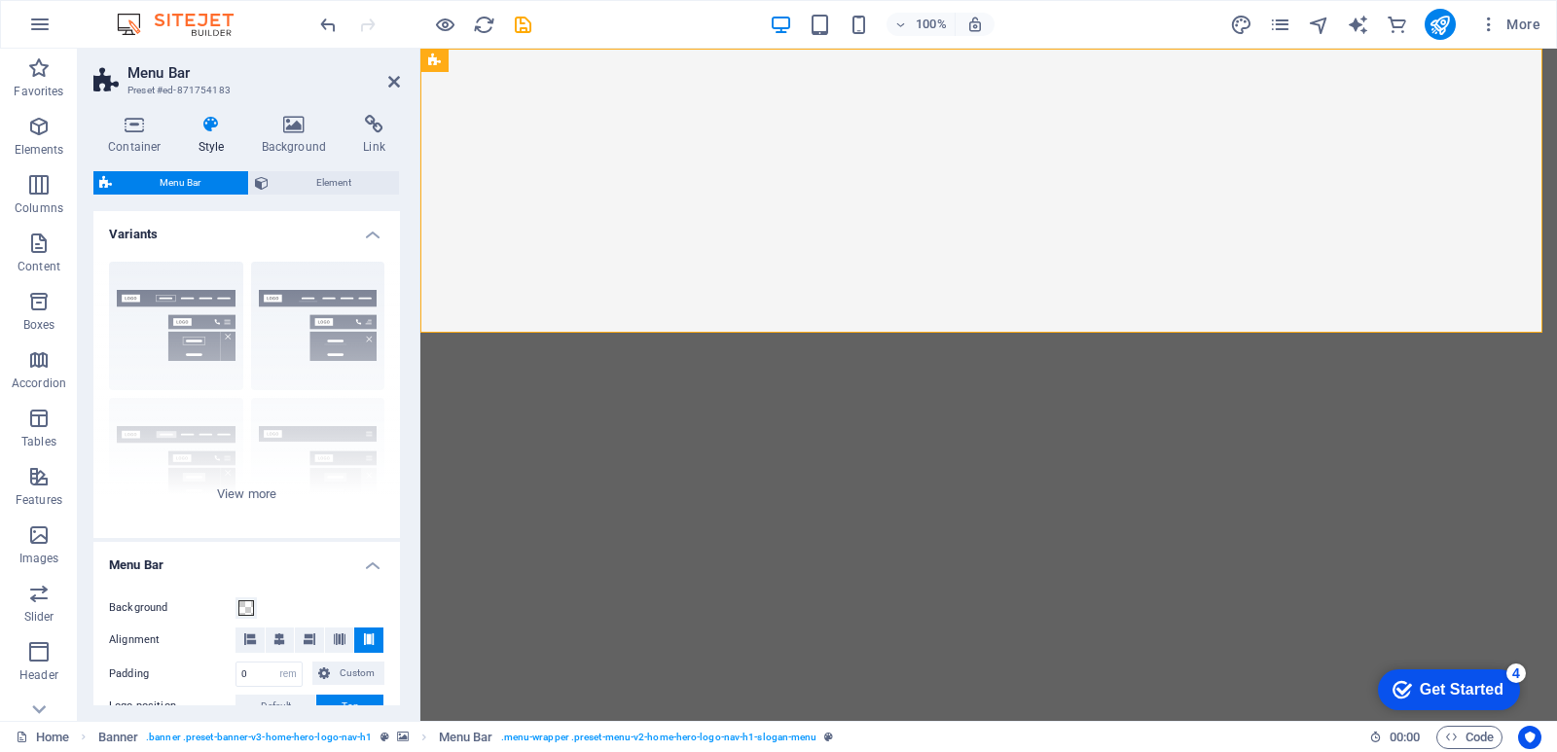
click at [214, 151] on h4 "Style" at bounding box center [215, 135] width 63 height 41
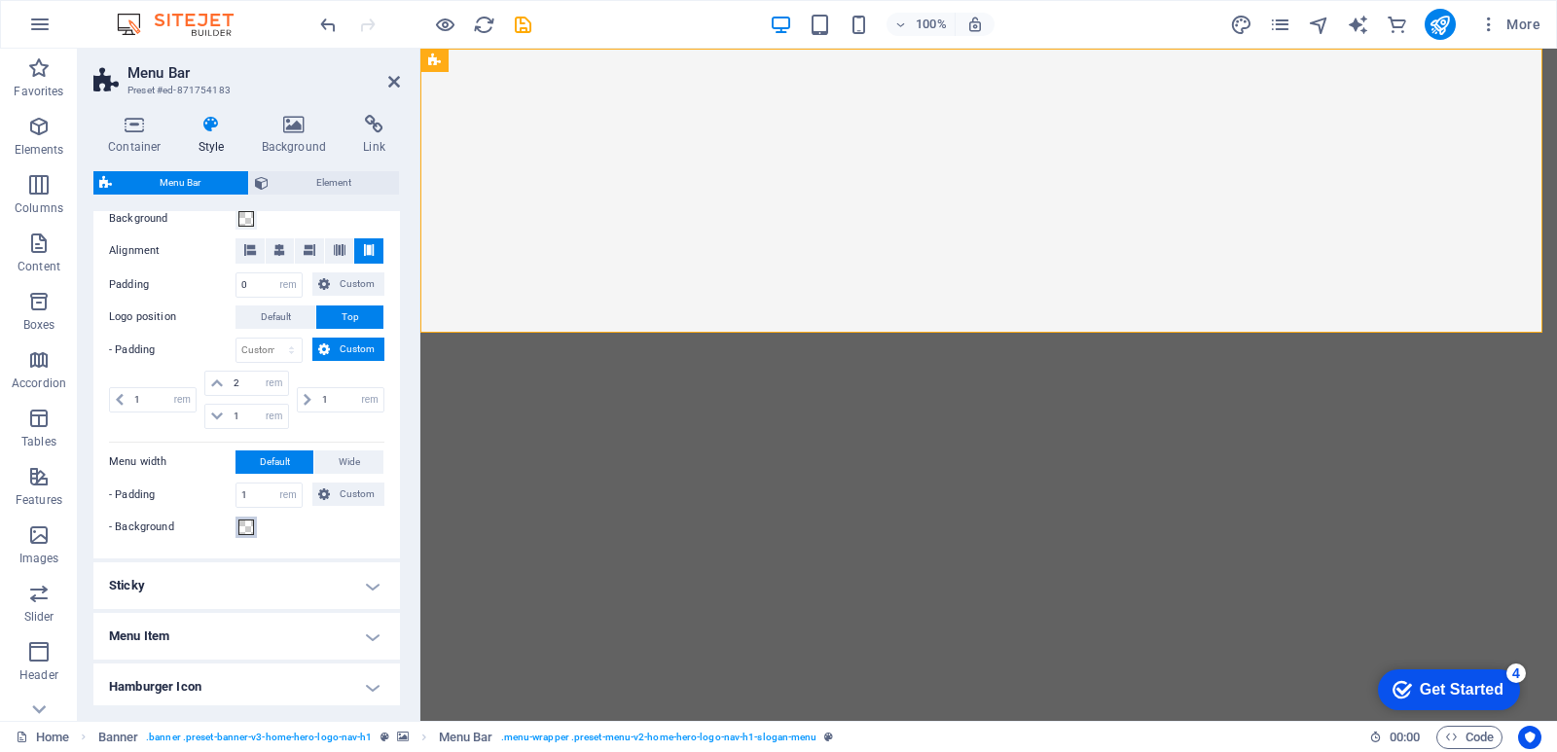
scroll to position [487, 0]
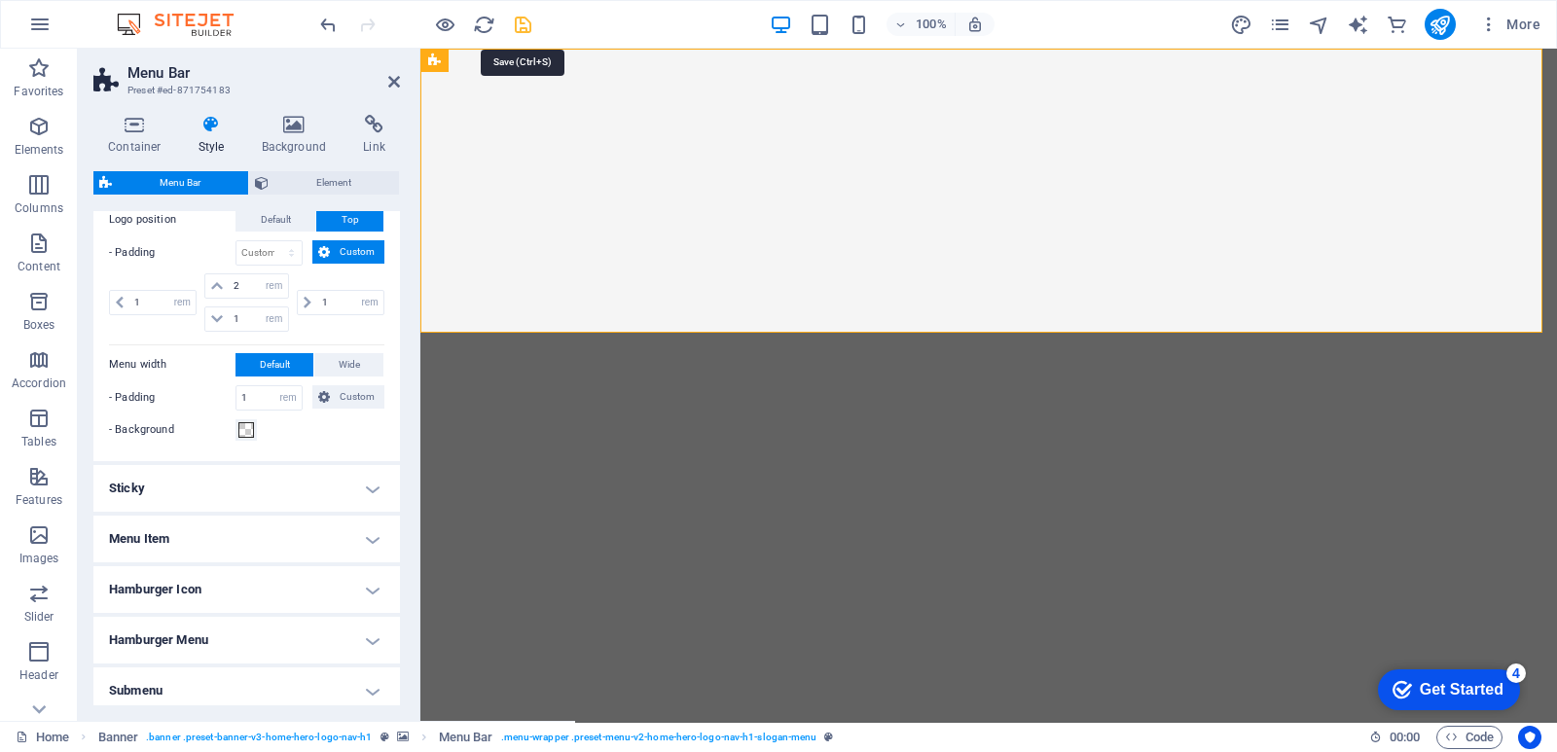
click at [524, 31] on icon "save" at bounding box center [523, 25] width 22 height 22
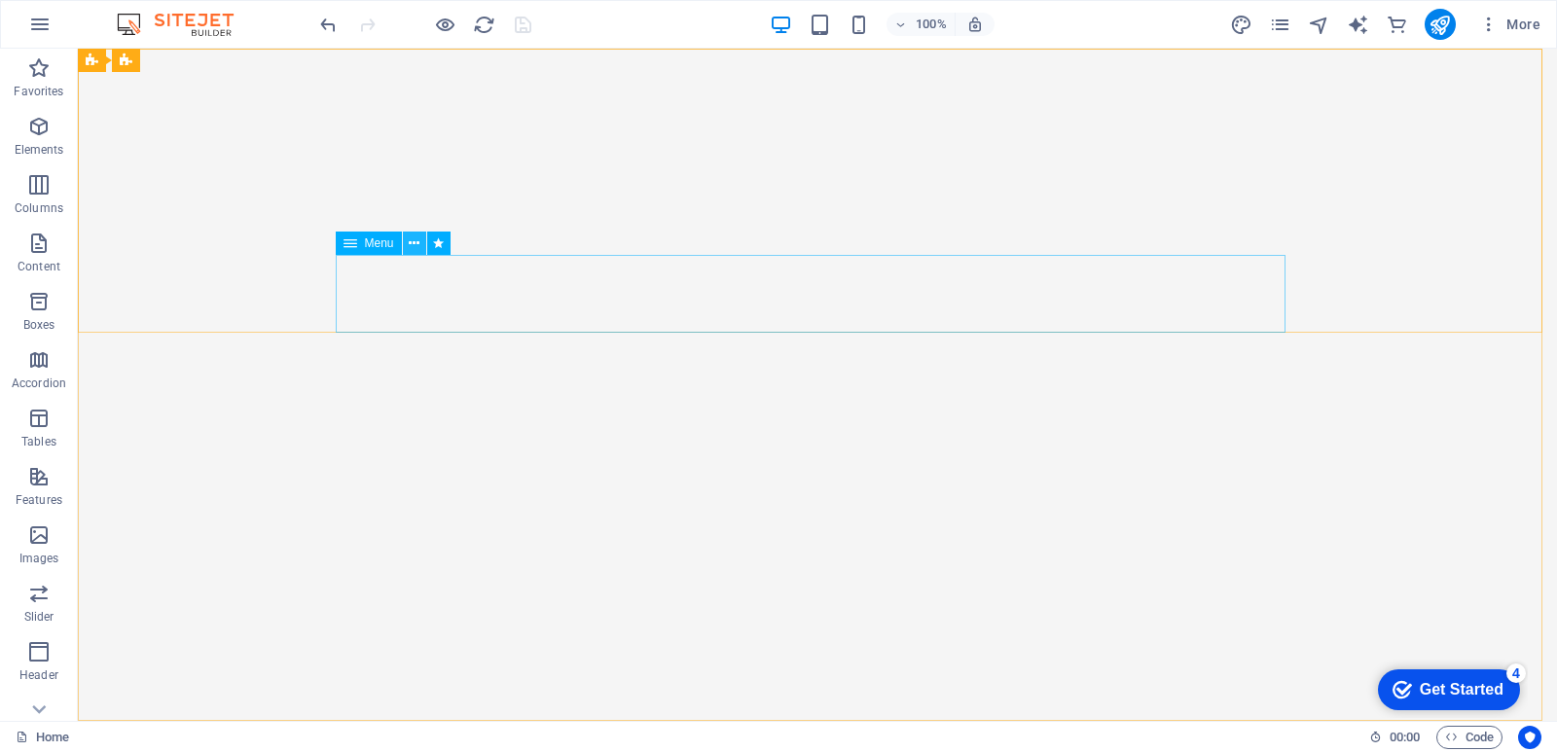
click at [420, 244] on icon at bounding box center [414, 244] width 11 height 20
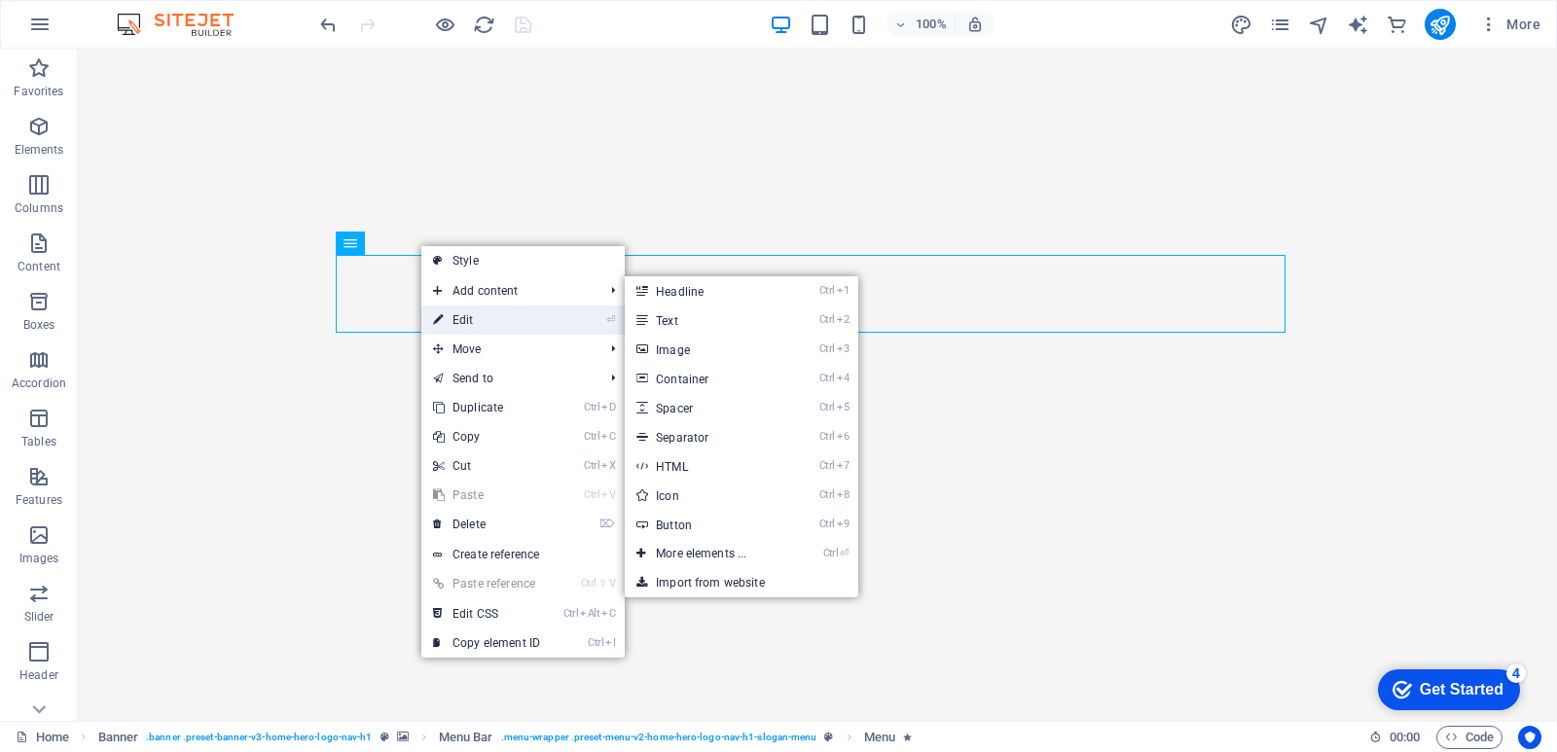
click at [450, 311] on link "⏎ Edit" at bounding box center [486, 320] width 130 height 29
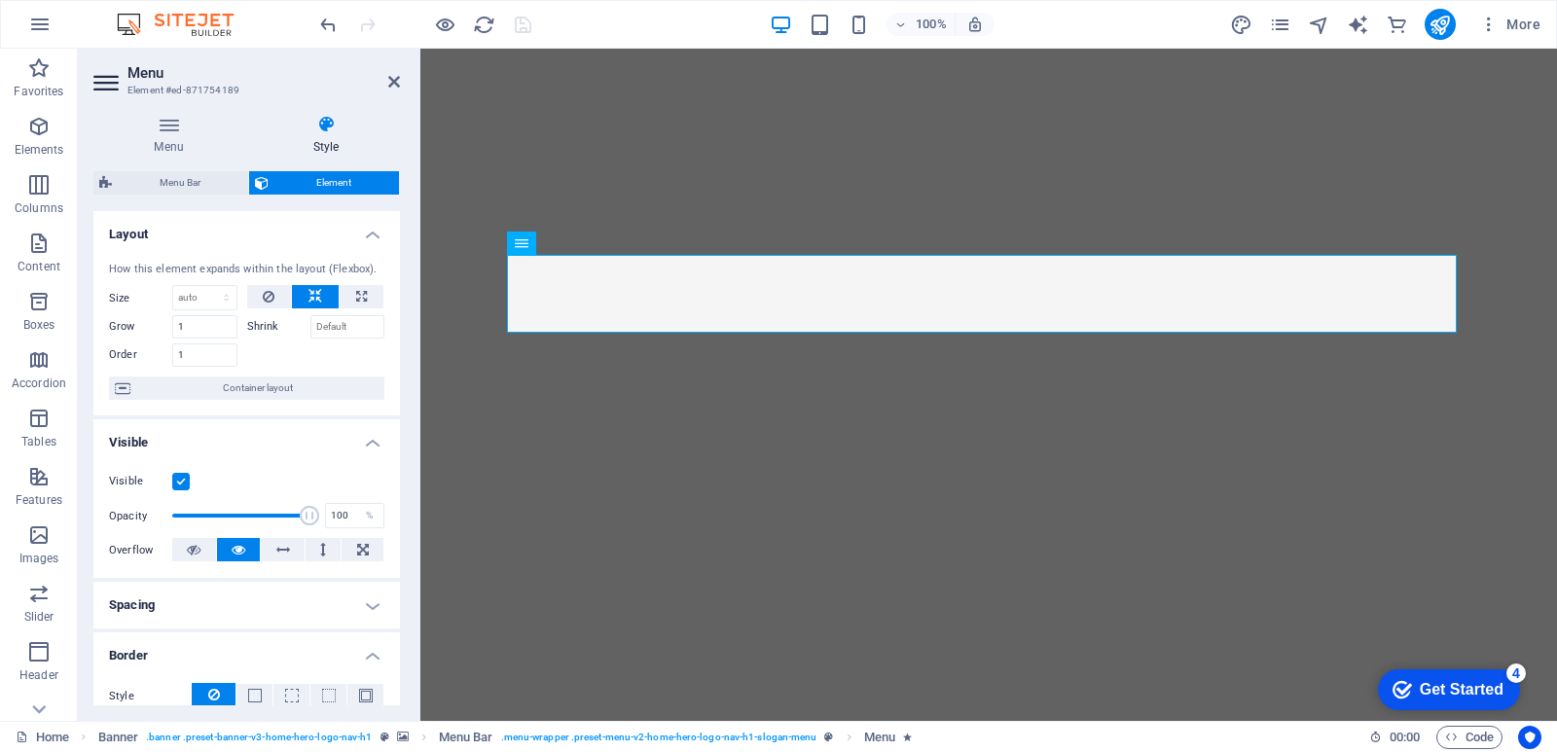
scroll to position [528, 0]
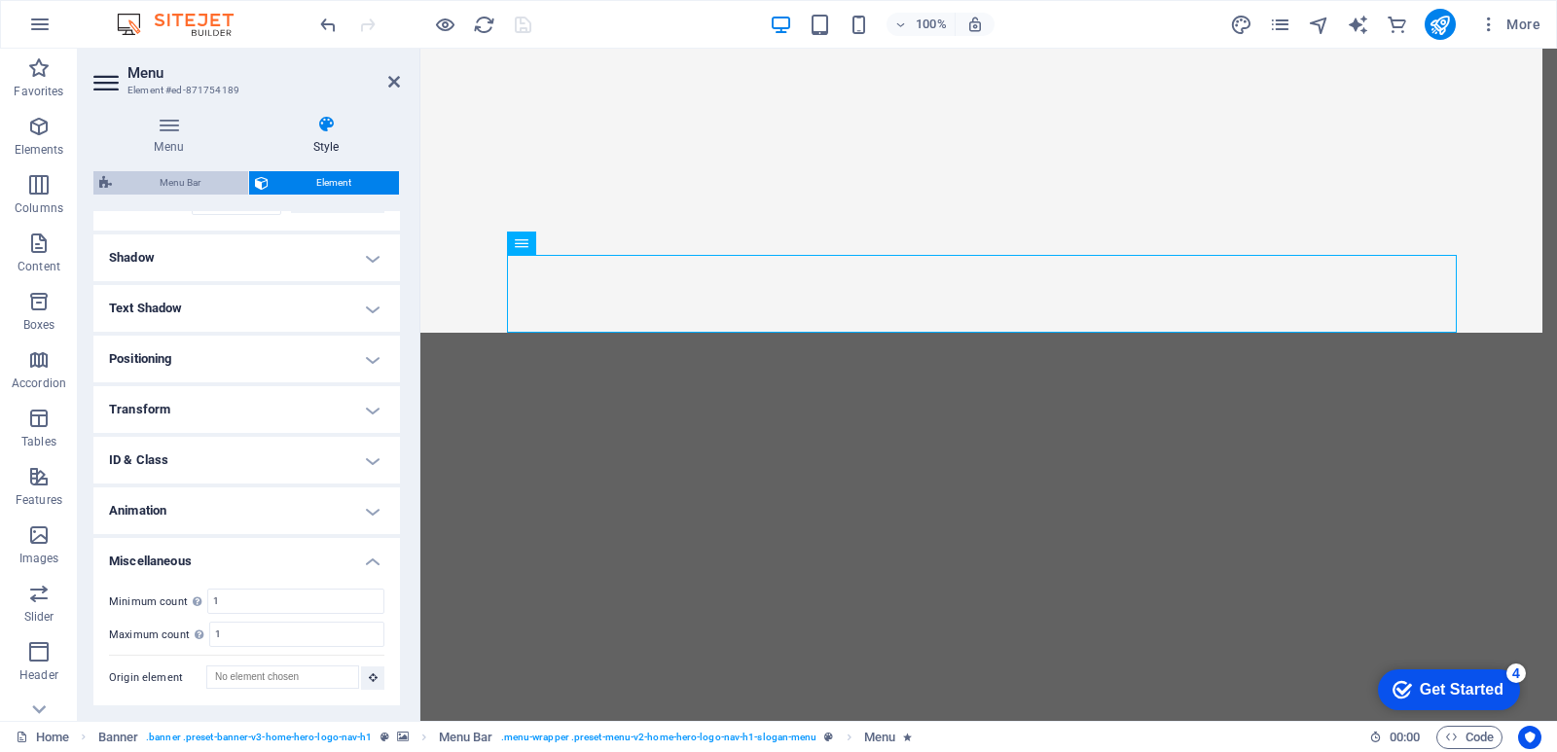
click at [193, 194] on span "Menu Bar" at bounding box center [180, 182] width 125 height 23
select select "rem"
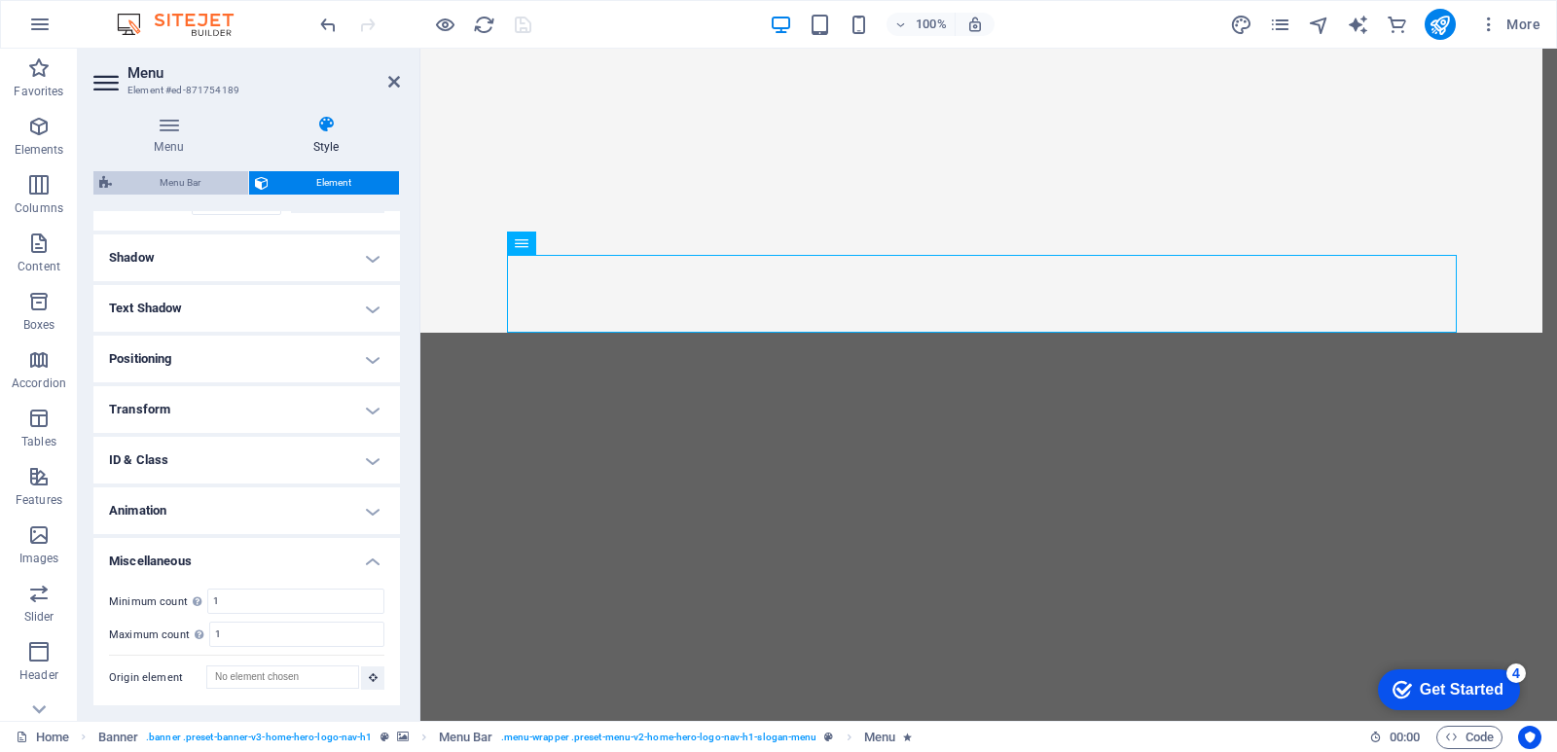
select select "rem"
select select "preset-menu-v2-home-hero-logo-nav-h1-slogan-menu"
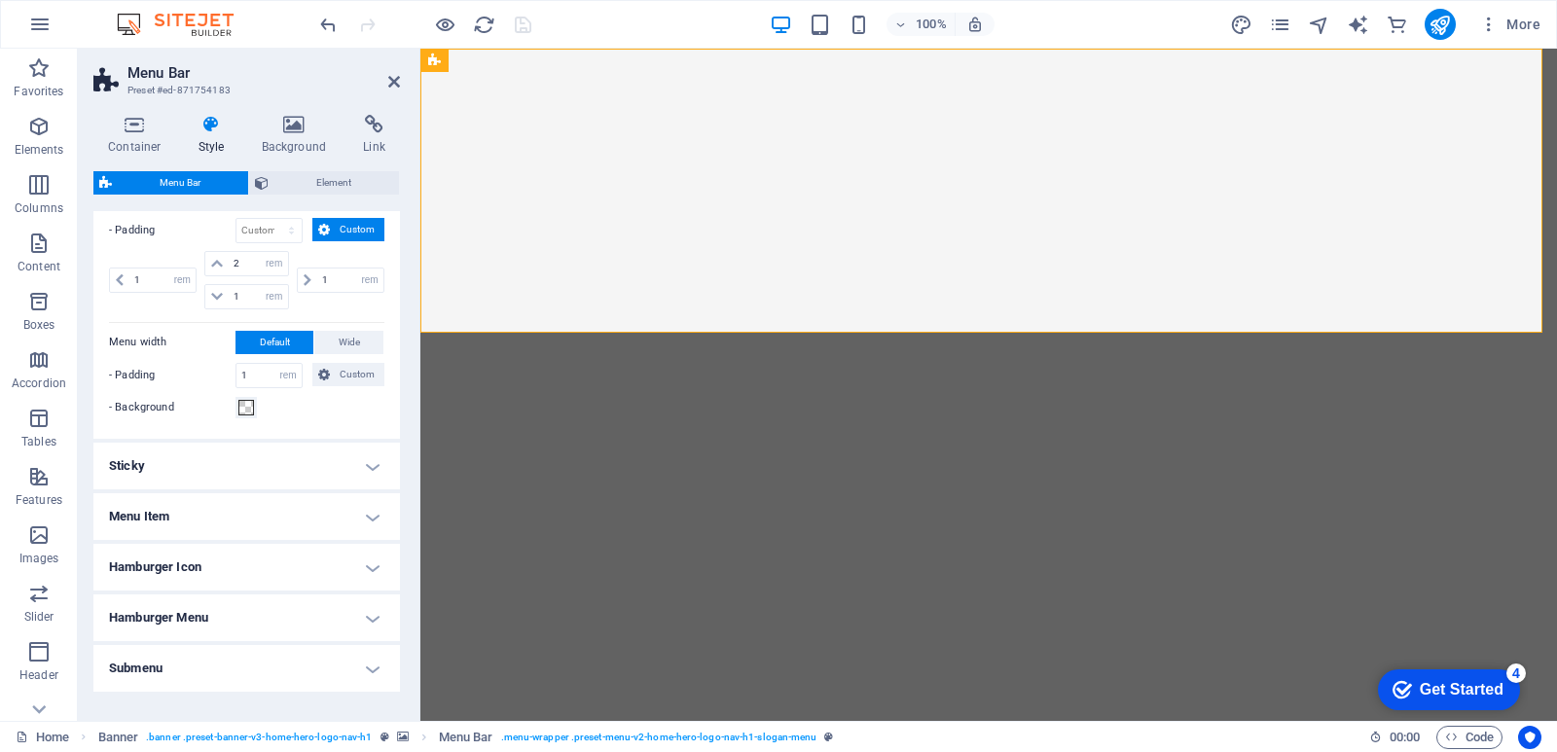
scroll to position [573, 0]
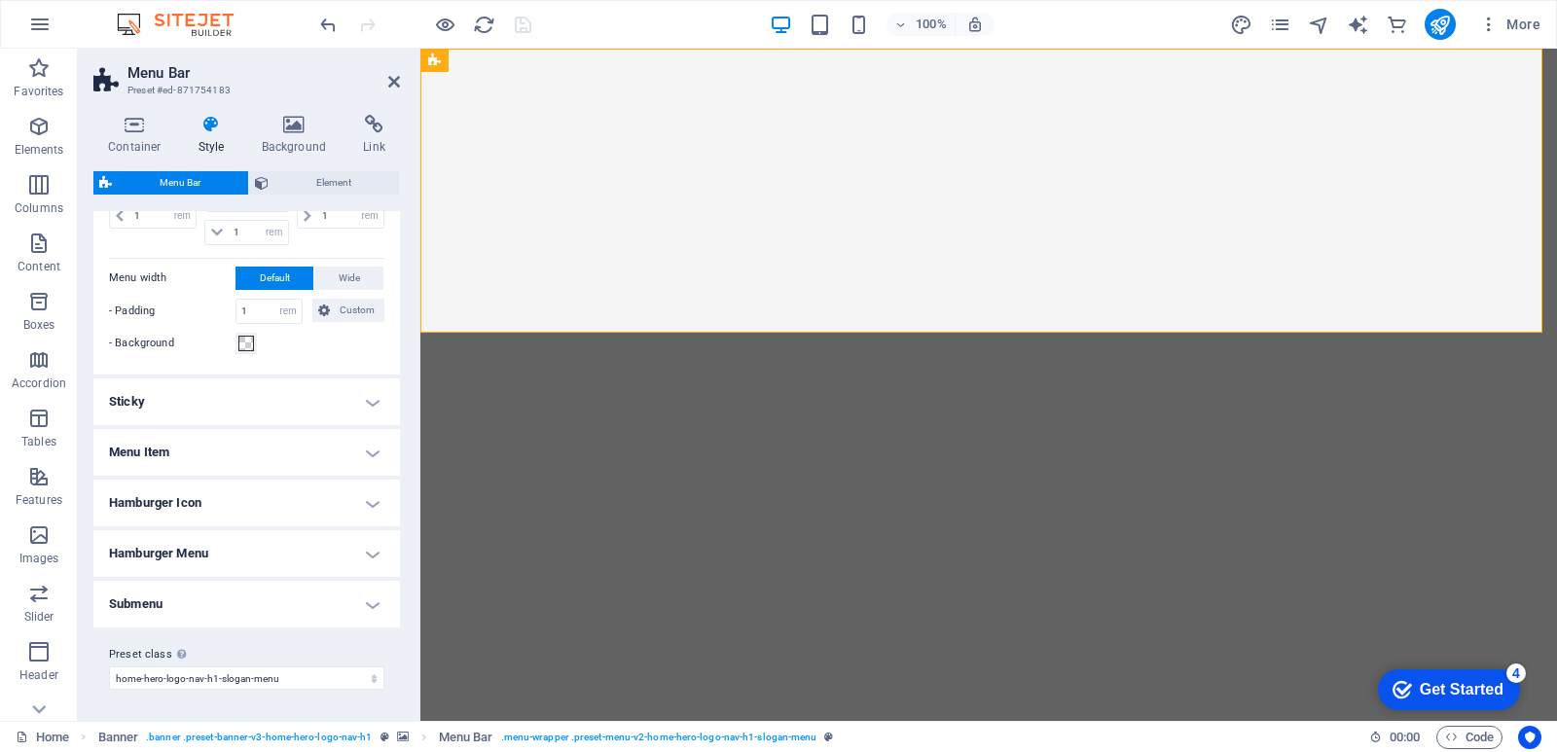
click at [226, 450] on h4 "Menu Item" at bounding box center [246, 452] width 307 height 47
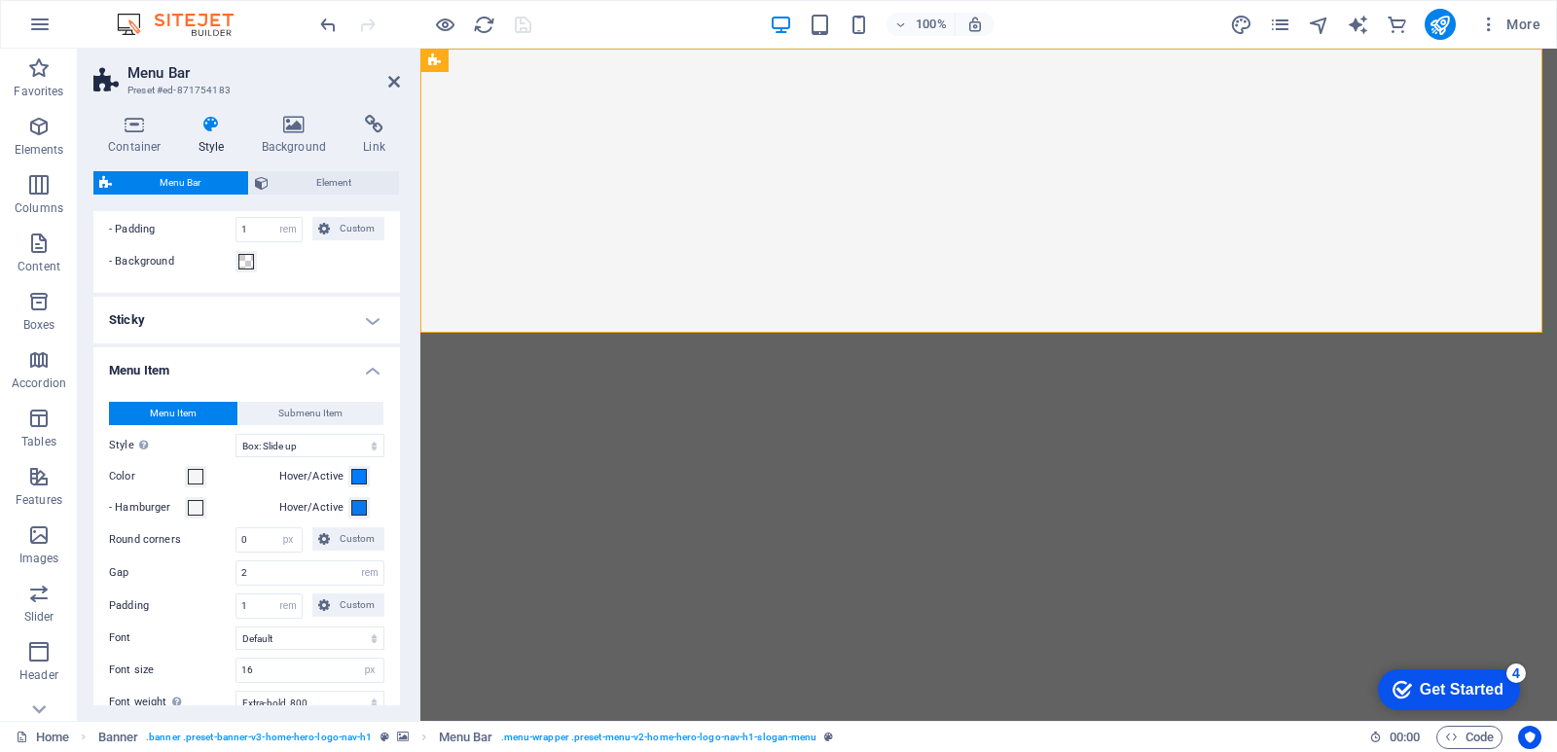
scroll to position [768, 0]
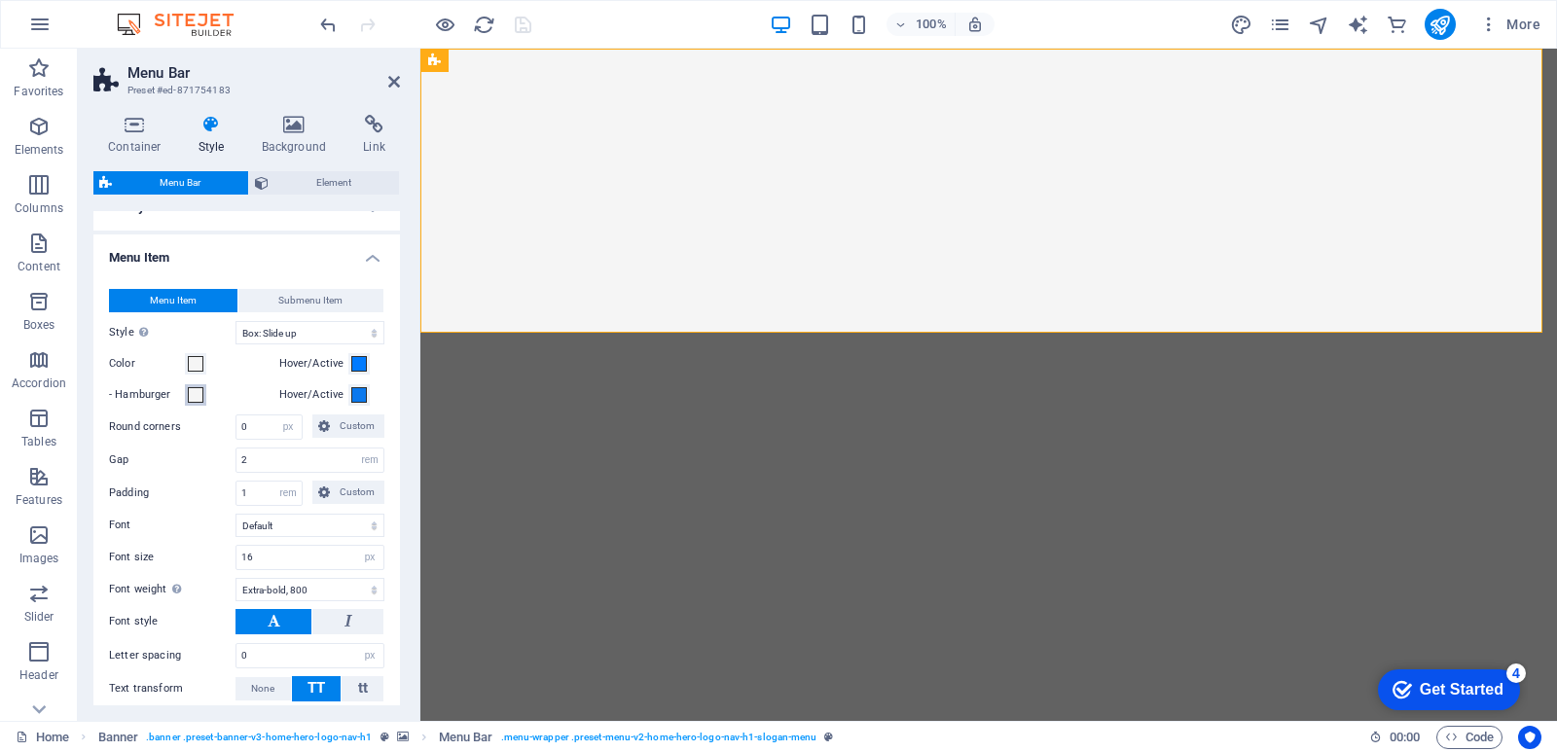
click at [197, 397] on span at bounding box center [196, 395] width 16 height 16
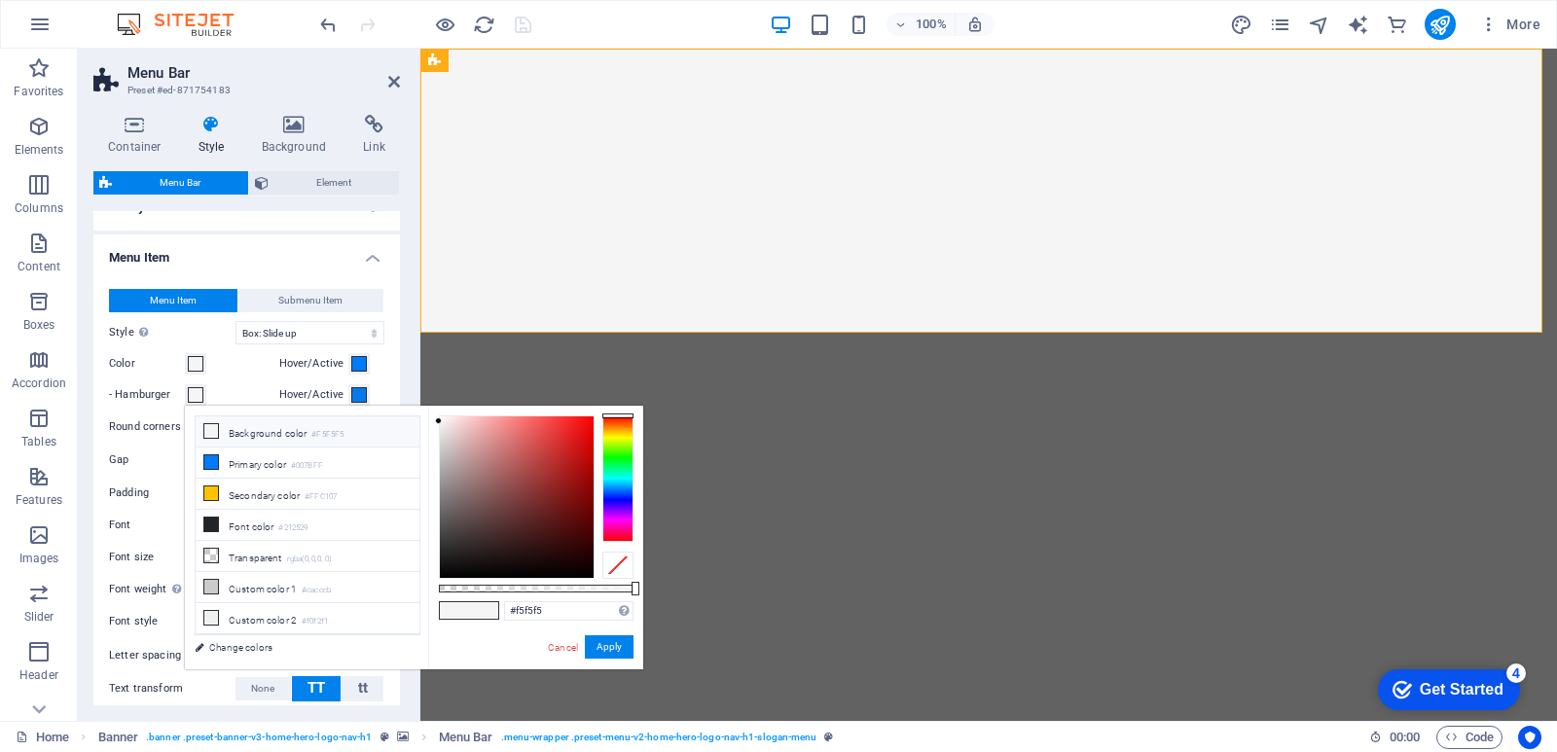
click at [197, 400] on span at bounding box center [196, 395] width 16 height 16
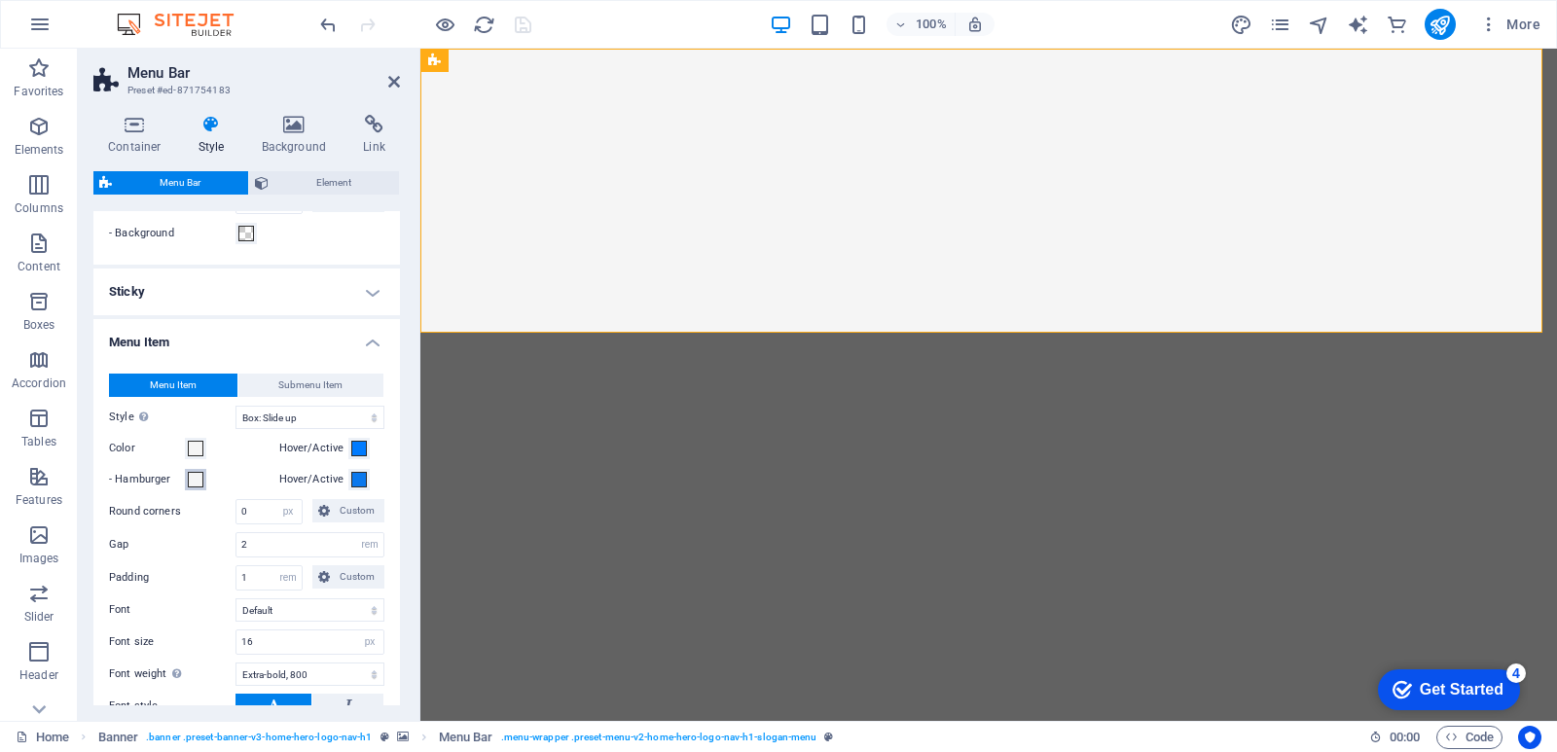
scroll to position [573, 0]
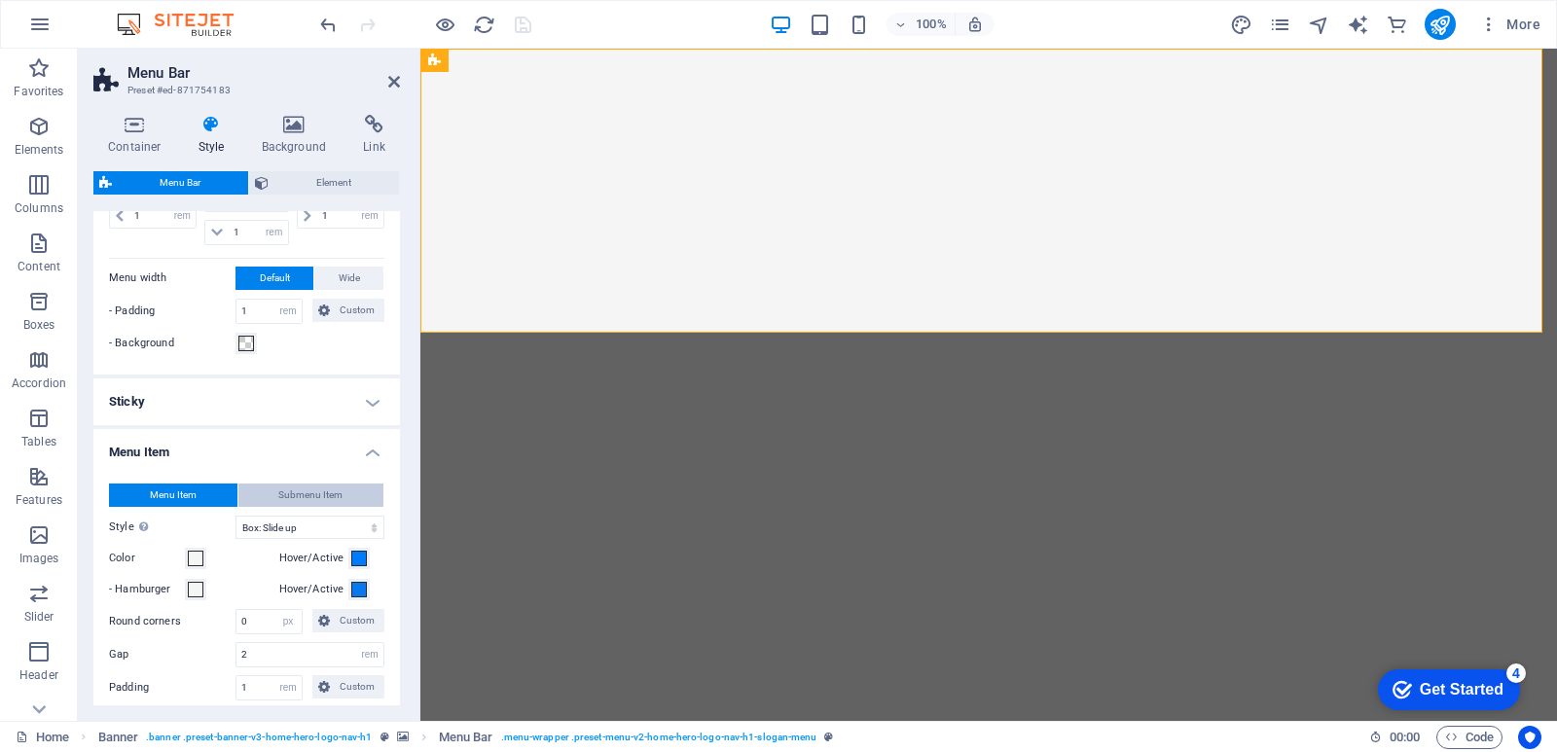
click at [279, 500] on span "Submenu Item" at bounding box center [310, 495] width 64 height 23
click at [198, 494] on button "Menu Item" at bounding box center [173, 495] width 128 height 23
click at [259, 525] on select "Plain Text color Box: Fade Box: Flip vertical Box: Flip horizontal Box: Slide d…" at bounding box center [310, 527] width 149 height 23
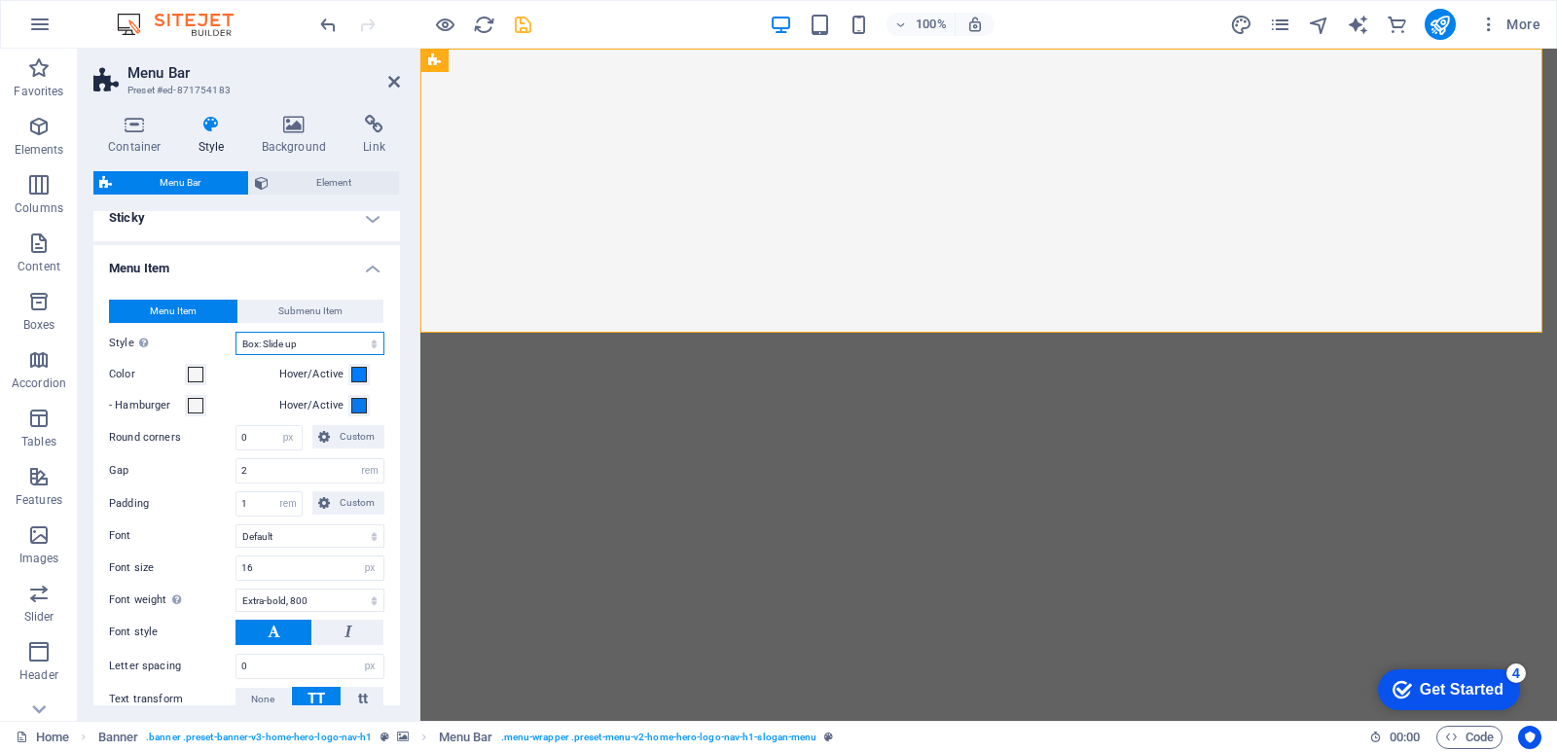
scroll to position [768, 0]
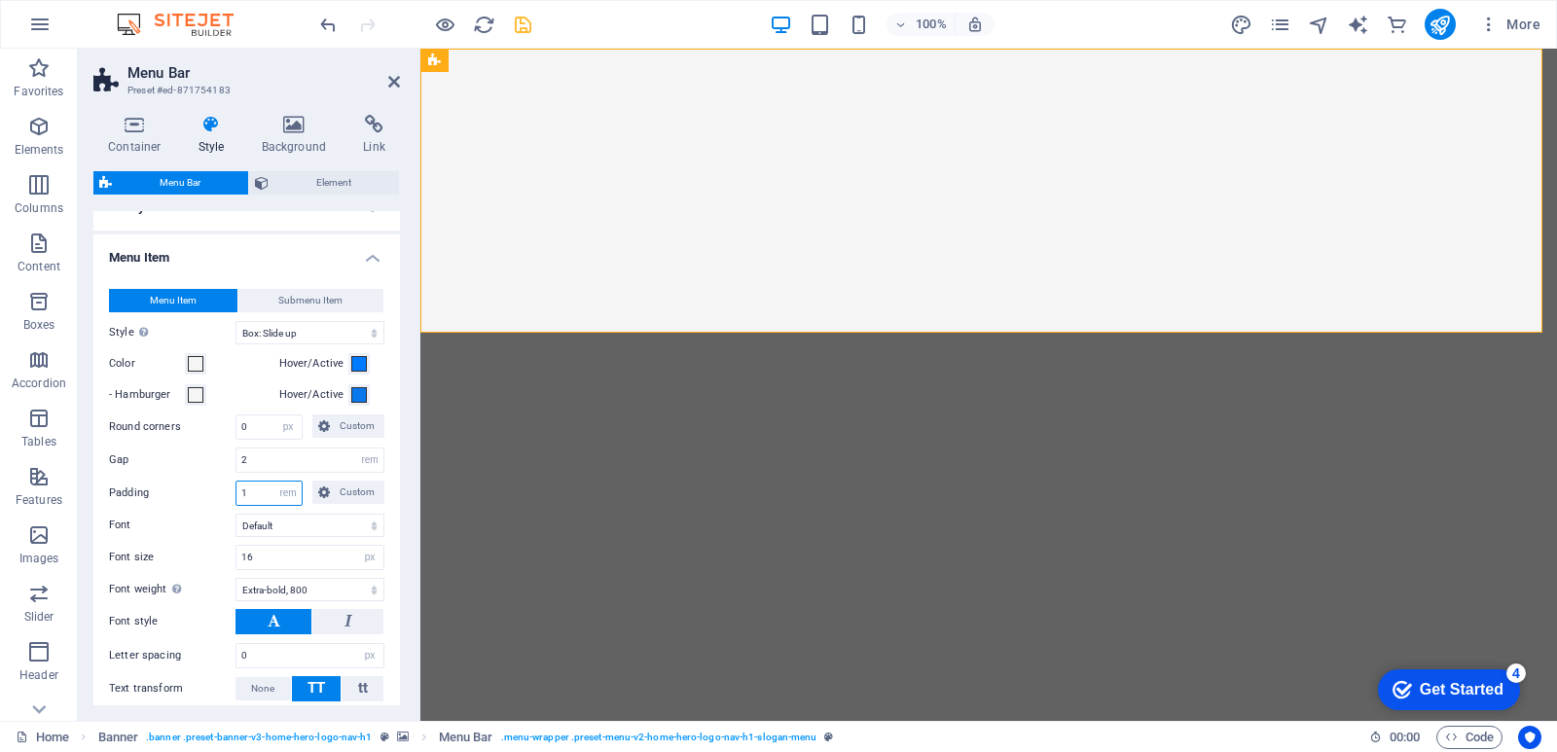
click at [253, 490] on input "1" at bounding box center [269, 493] width 65 height 23
drag, startPoint x: 257, startPoint y: 497, endPoint x: 210, endPoint y: 497, distance: 46.7
click at [210, 497] on div "Padding 1 px rem % vh vw Custom Custom" at bounding box center [246, 493] width 275 height 25
type input "3"
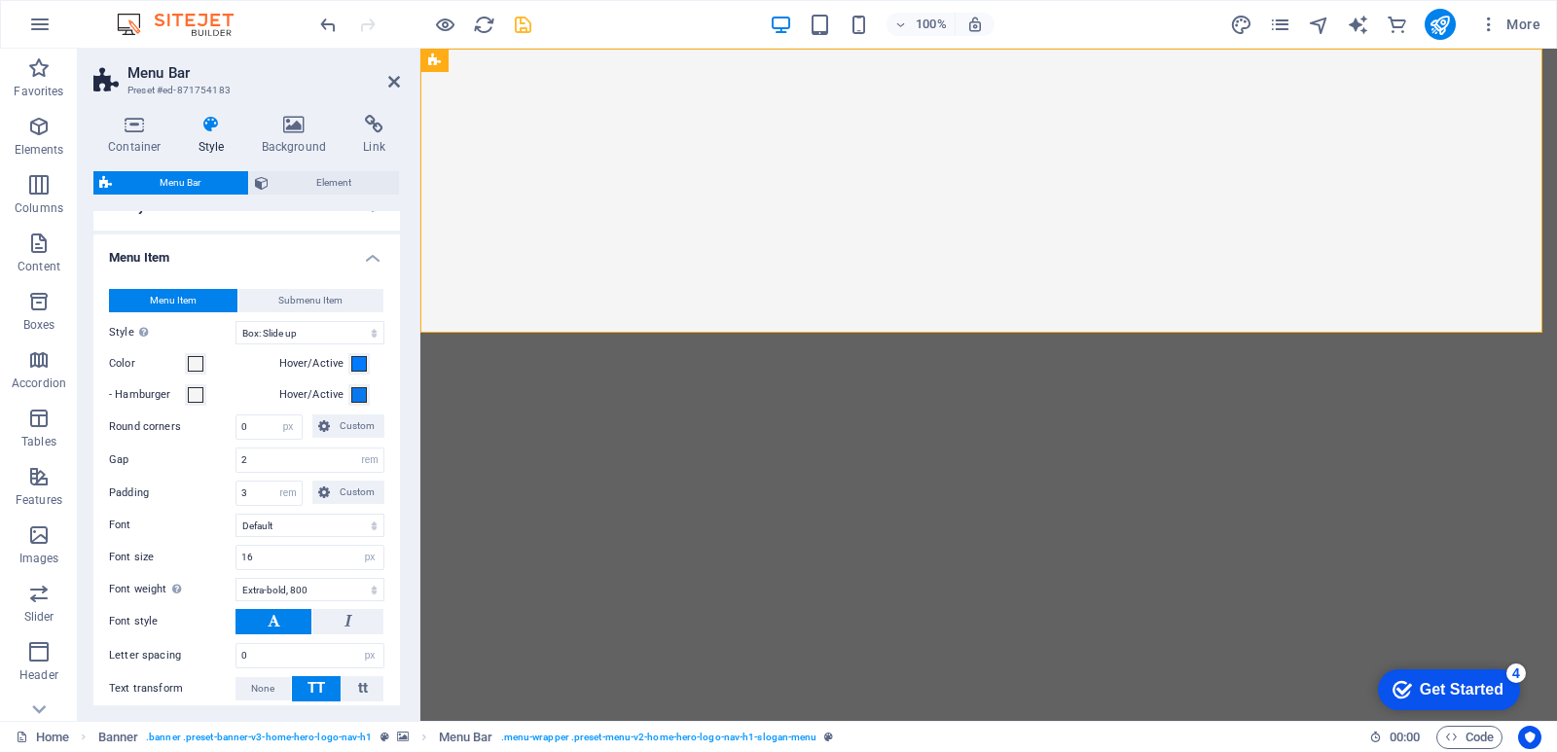
type input "3"
click at [168, 484] on label "Padding" at bounding box center [172, 493] width 127 height 23
drag, startPoint x: 263, startPoint y: 494, endPoint x: 212, endPoint y: 494, distance: 50.6
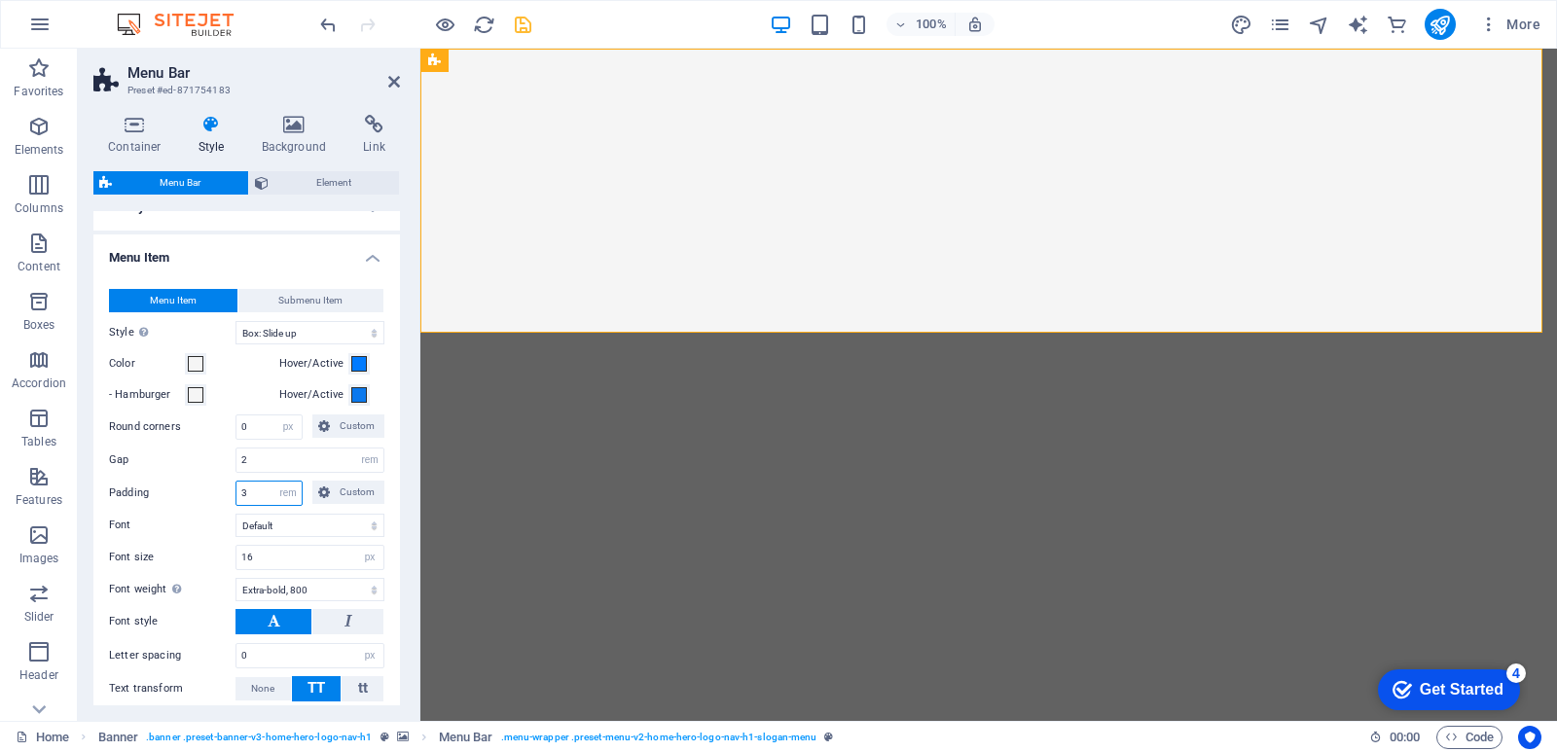
click at [212, 494] on div "Padding 3 px rem % vh vw Custom Custom" at bounding box center [246, 493] width 275 height 25
click at [272, 494] on input "3" at bounding box center [269, 493] width 65 height 23
click at [351, 494] on span "Custom" at bounding box center [357, 492] width 43 height 23
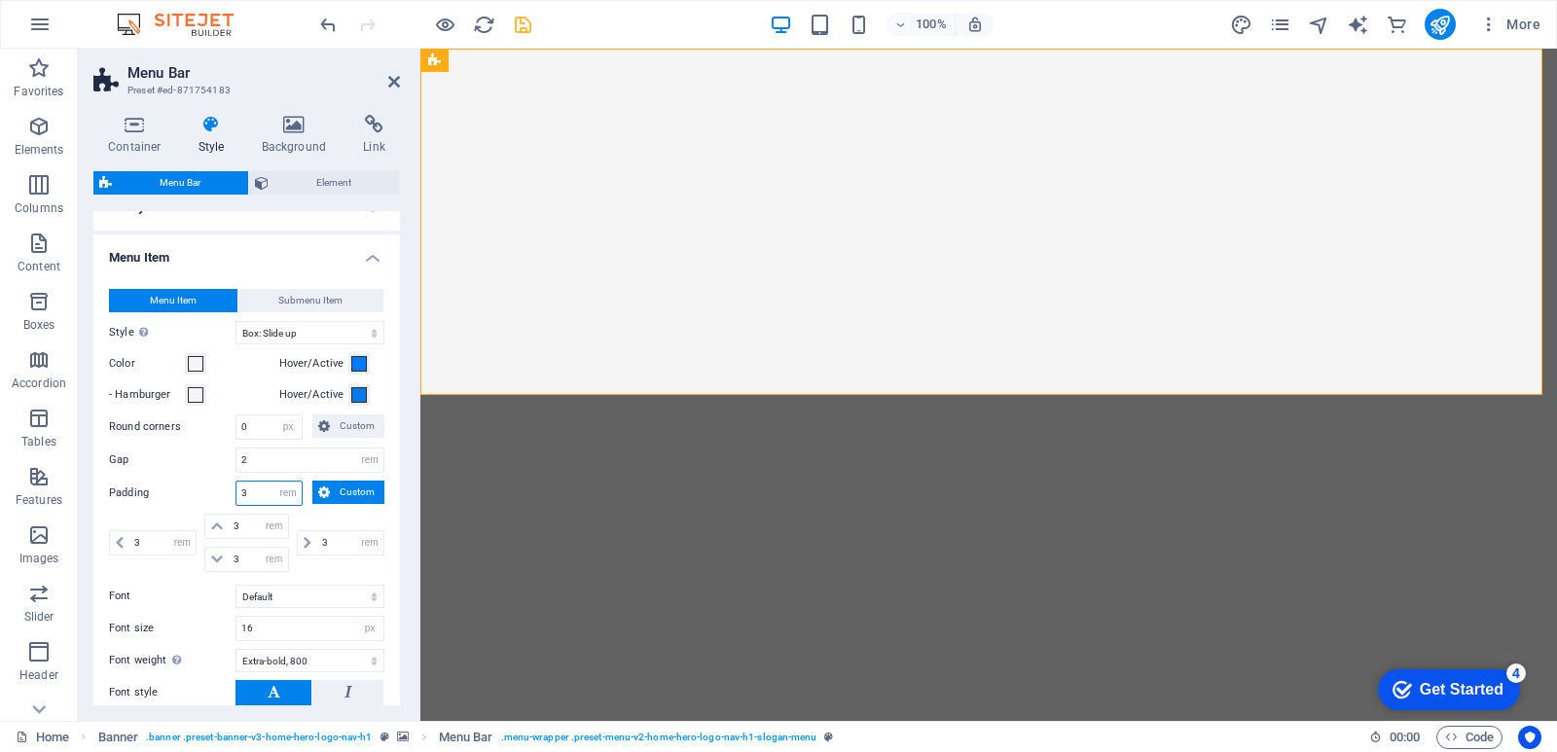
click at [267, 491] on input "3" at bounding box center [269, 493] width 65 height 23
drag, startPoint x: 265, startPoint y: 492, endPoint x: 186, endPoint y: 493, distance: 78.8
click at [186, 493] on div "Padding 3 px rem % vh vw Custom Custom" at bounding box center [246, 493] width 275 height 25
type input "1"
click at [184, 487] on label "Padding" at bounding box center [172, 493] width 127 height 23
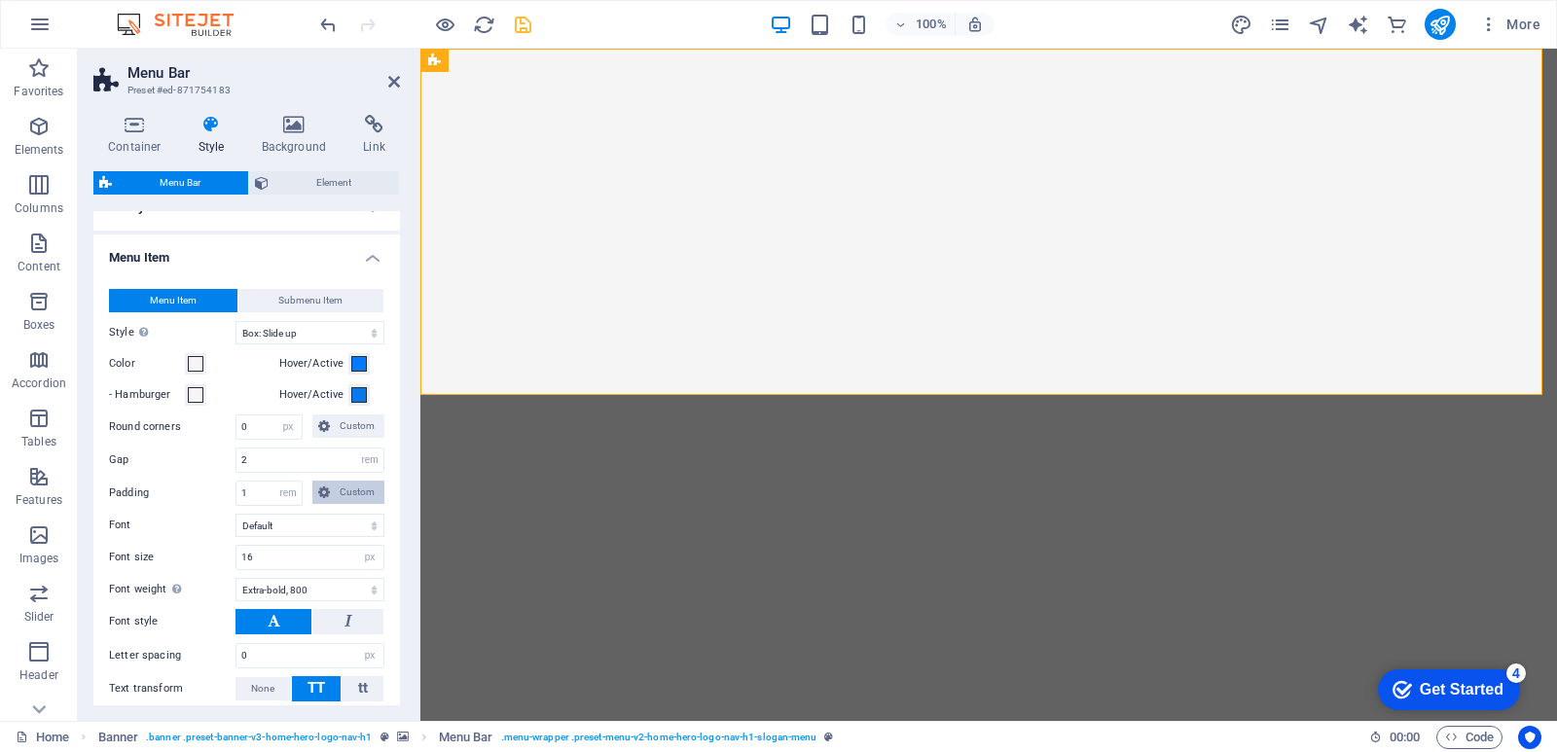
click at [338, 489] on span "Custom" at bounding box center [357, 492] width 43 height 23
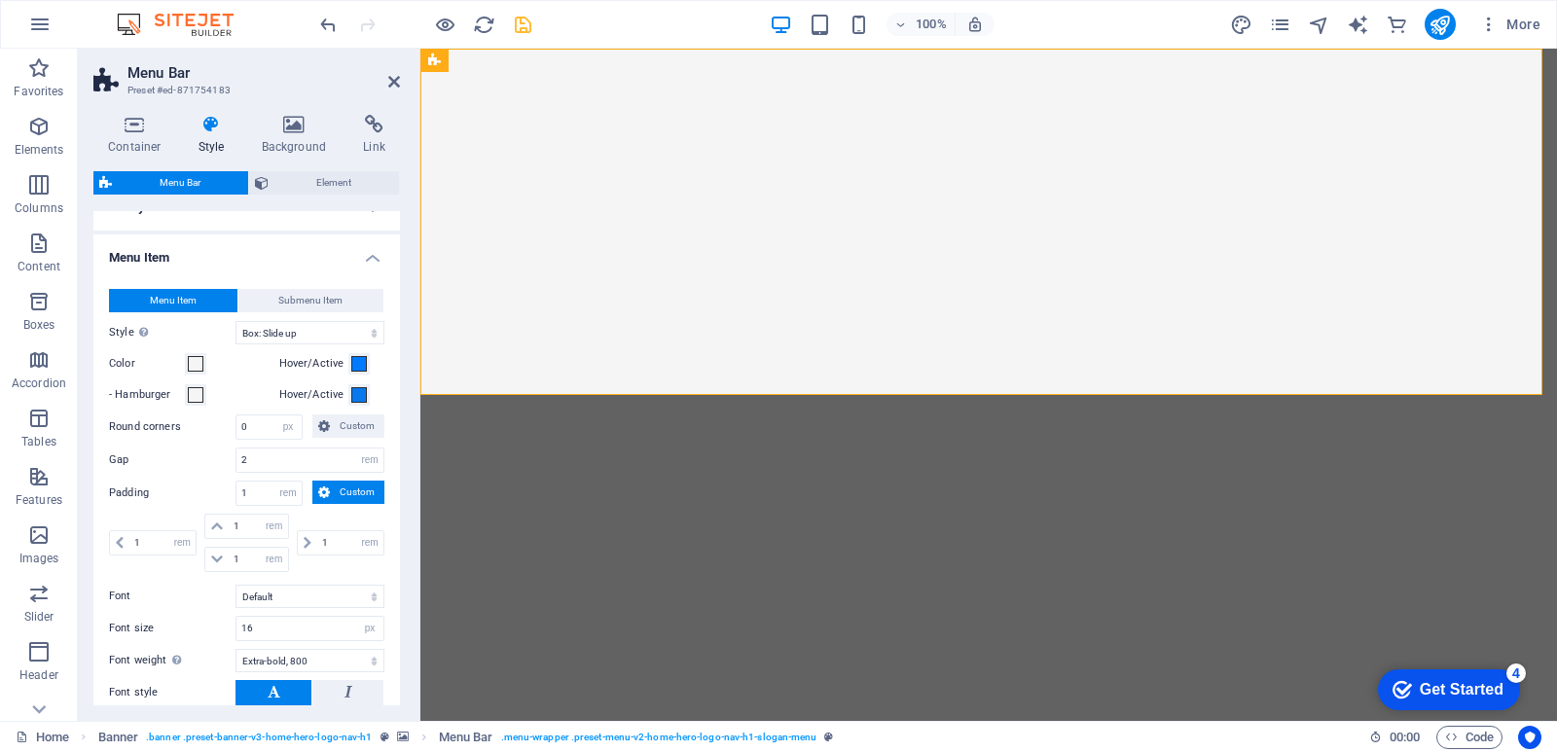
click at [205, 486] on label "Padding" at bounding box center [172, 493] width 127 height 23
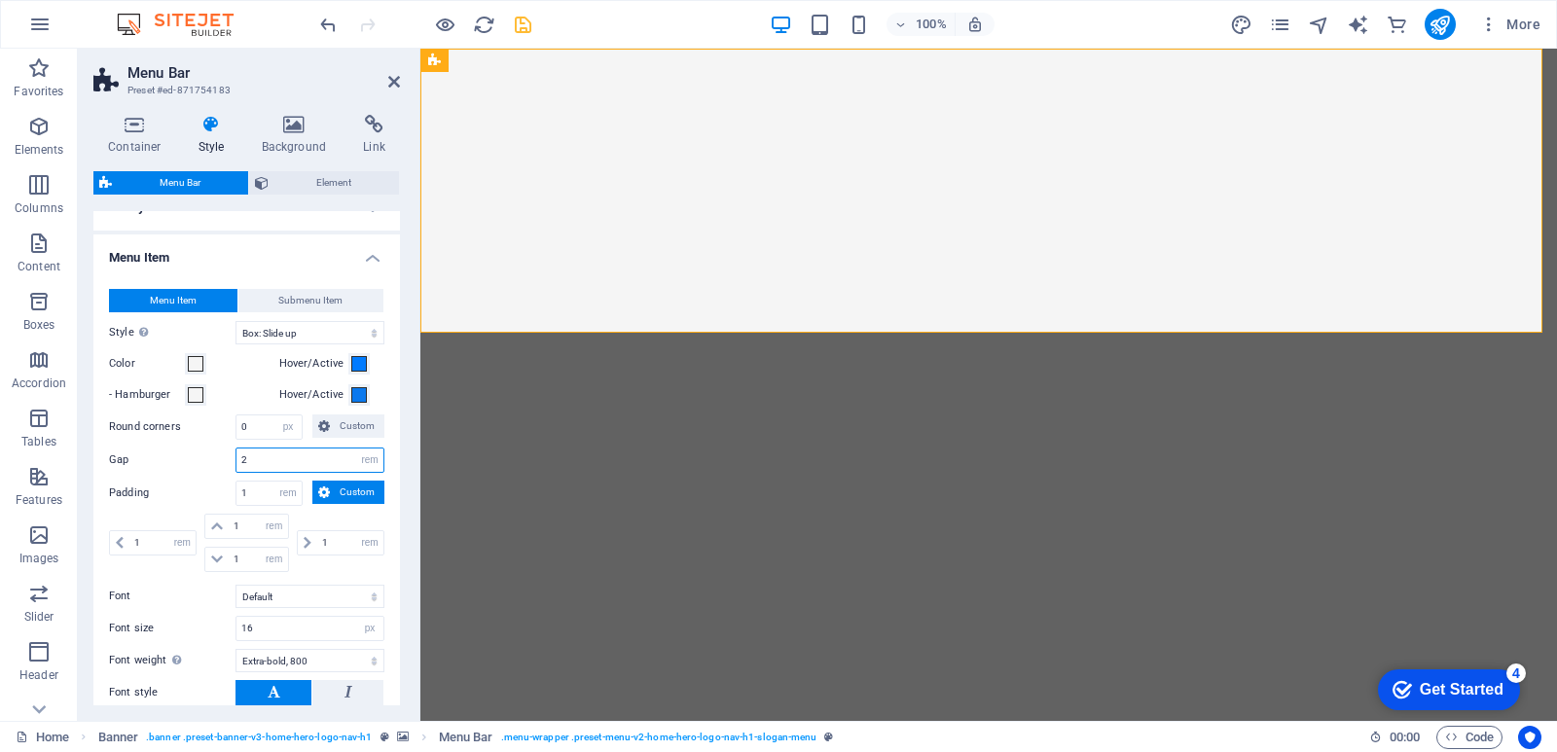
click at [263, 466] on input "2" at bounding box center [310, 460] width 147 height 23
drag, startPoint x: 268, startPoint y: 463, endPoint x: 238, endPoint y: 464, distance: 30.2
click at [238, 464] on input "2" at bounding box center [310, 460] width 147 height 23
type input "1"
click at [183, 448] on div "Gap 1 px rem % vh vw" at bounding box center [246, 460] width 275 height 25
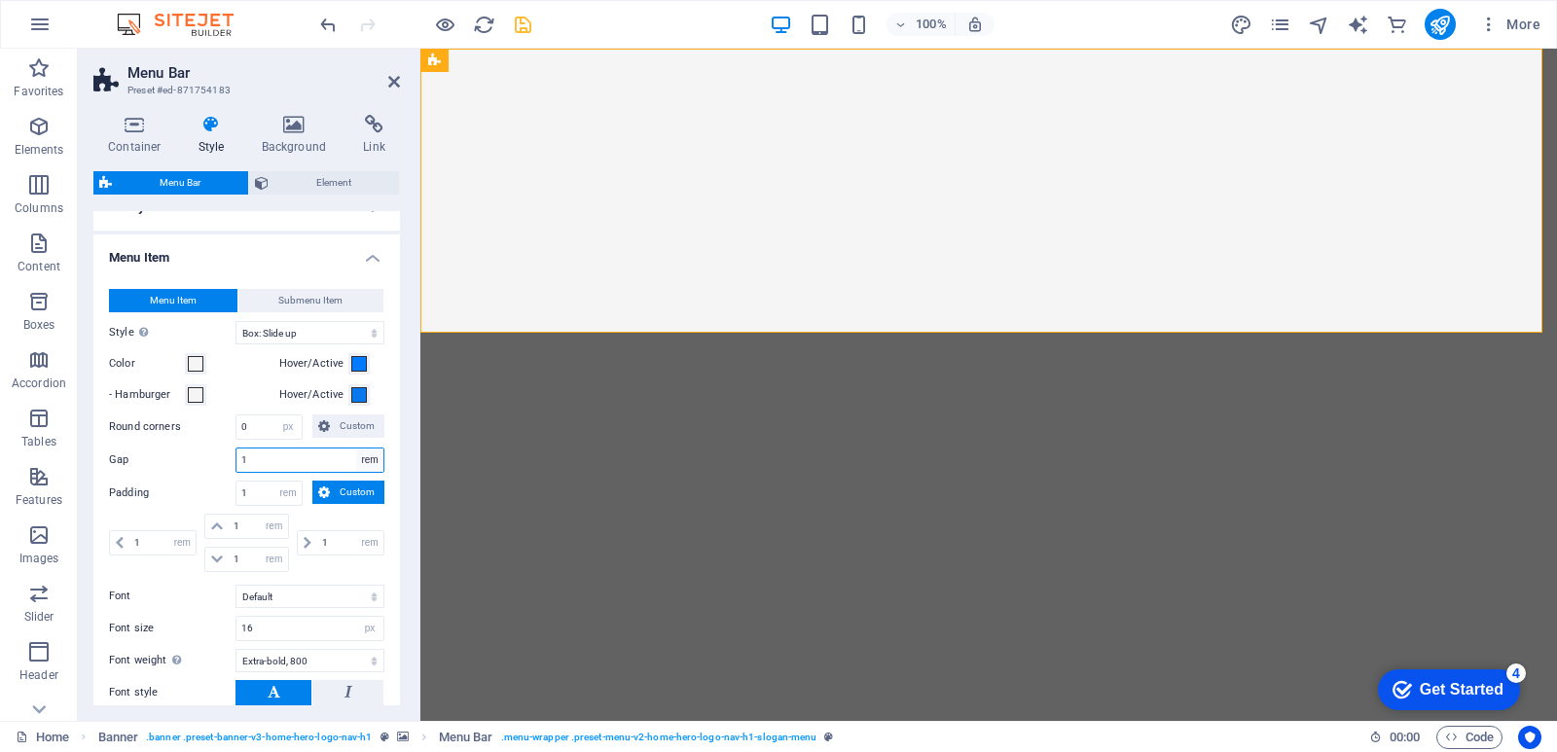
click at [363, 460] on select "px rem % vh vw" at bounding box center [369, 460] width 27 height 23
select select "px"
click at [356, 449] on select "px rem % vh vw" at bounding box center [369, 460] width 27 height 23
click at [181, 466] on div "Gap 16 px rem % vh vw" at bounding box center [246, 460] width 275 height 25
click at [212, 459] on label "Gap" at bounding box center [172, 460] width 127 height 11
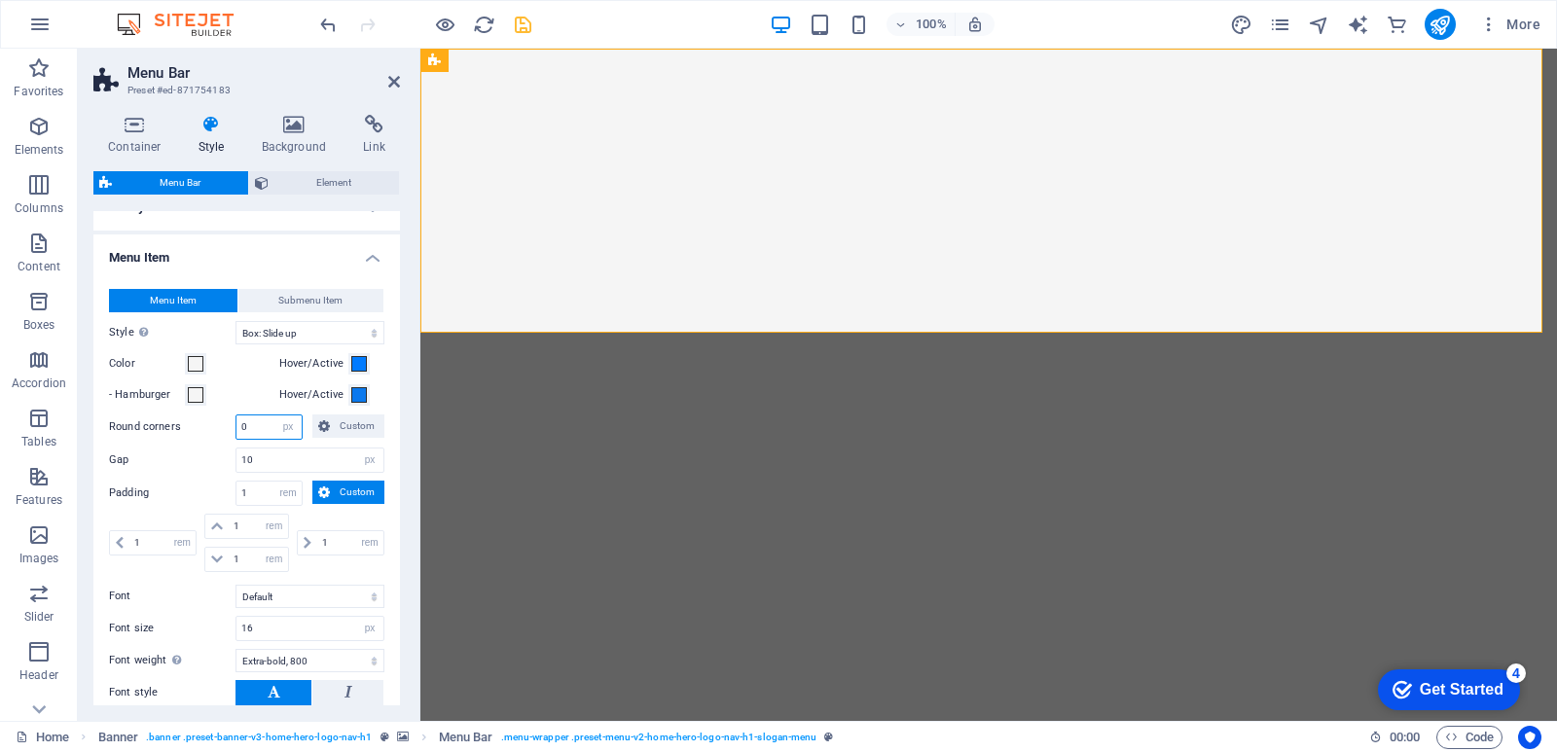
click at [250, 429] on input "0" at bounding box center [269, 427] width 65 height 23
click at [265, 461] on input "10" at bounding box center [310, 460] width 147 height 23
drag, startPoint x: 266, startPoint y: 461, endPoint x: 222, endPoint y: 465, distance: 44.0
click at [222, 465] on div "Gap 10 px rem % vh vw" at bounding box center [246, 460] width 275 height 25
type input "5"
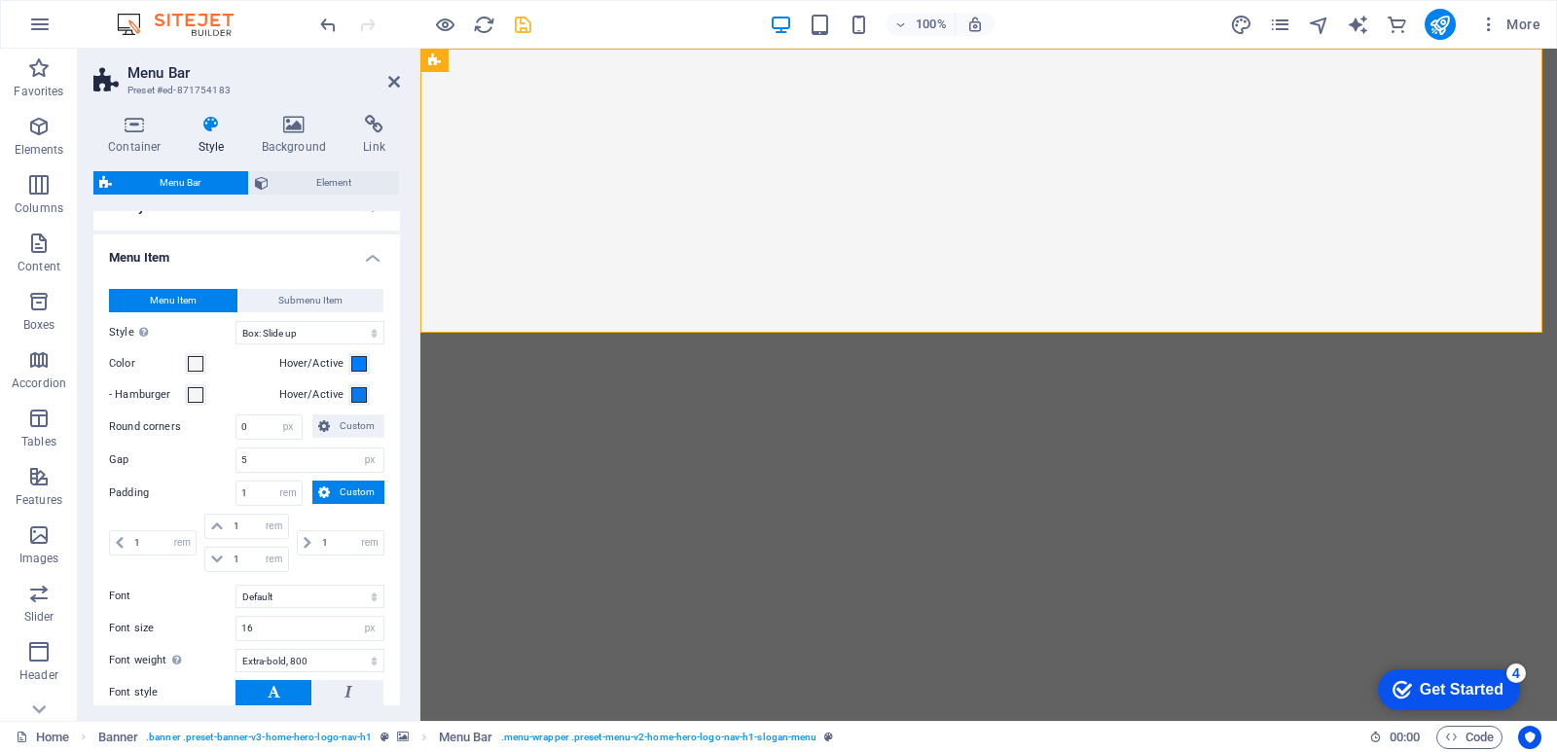
click at [206, 463] on label "Gap" at bounding box center [172, 460] width 127 height 11
click at [336, 489] on span "Custom" at bounding box center [357, 492] width 43 height 23
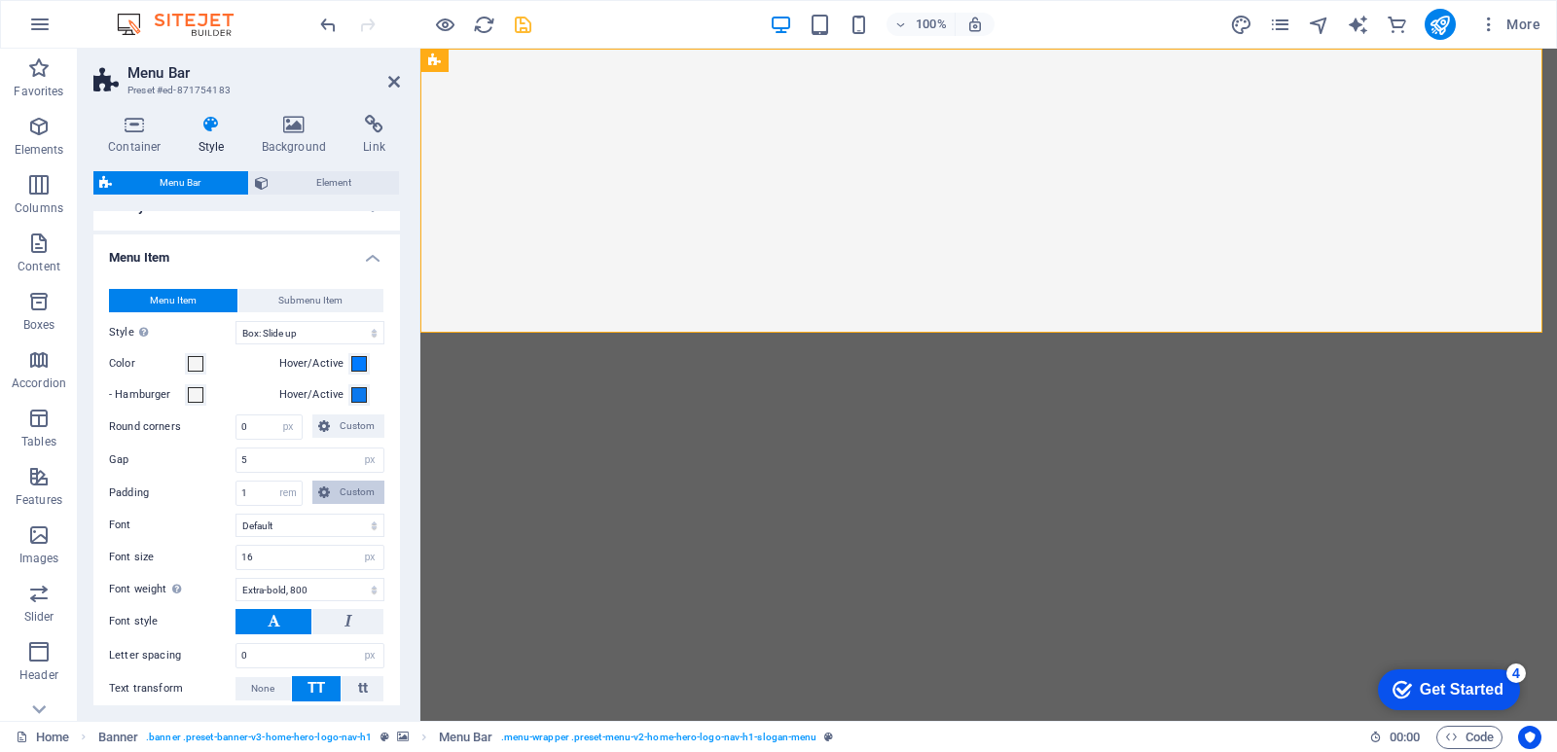
click at [336, 489] on span "Custom" at bounding box center [357, 492] width 43 height 23
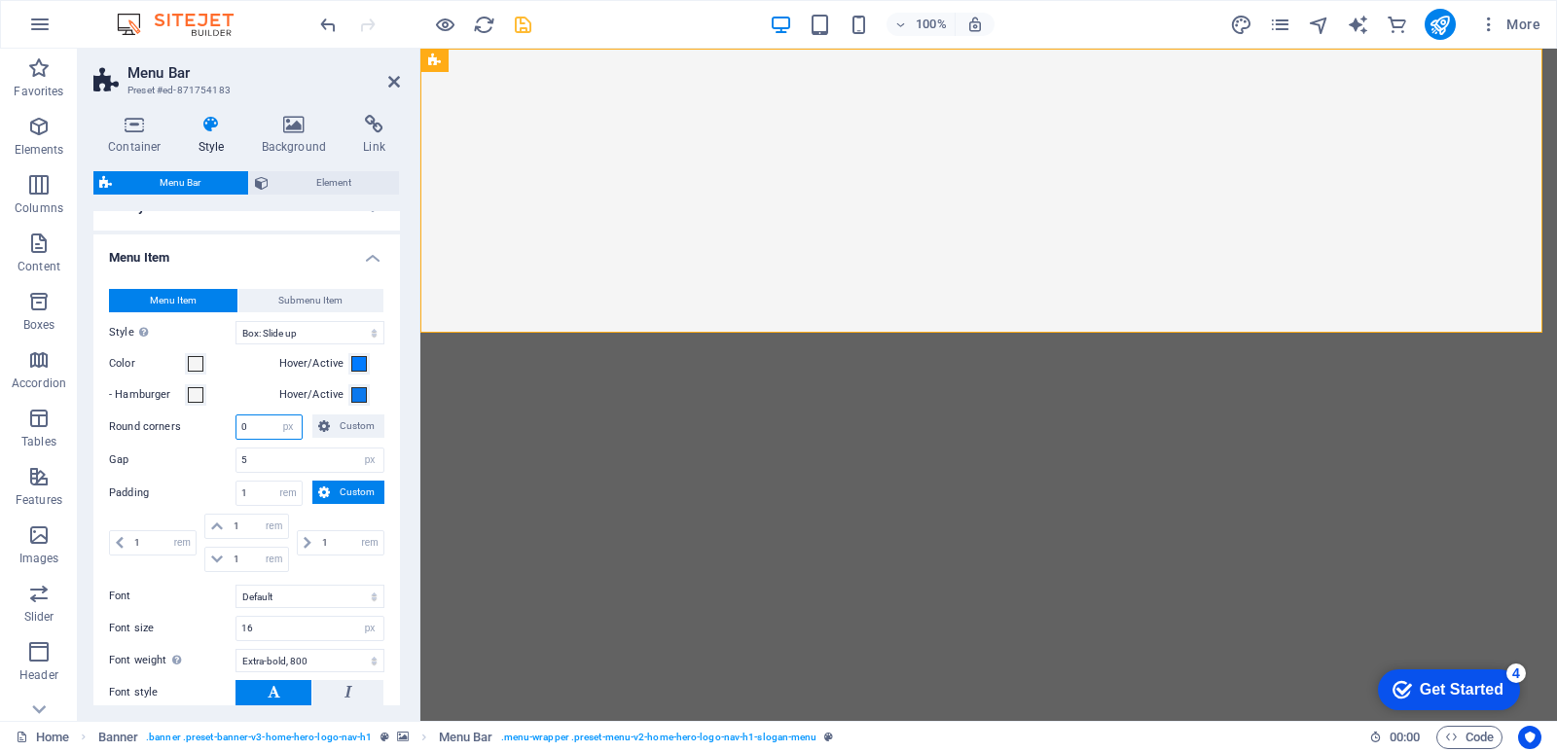
click at [260, 430] on input "0" at bounding box center [269, 427] width 65 height 23
click at [358, 426] on span "Custom" at bounding box center [357, 426] width 43 height 23
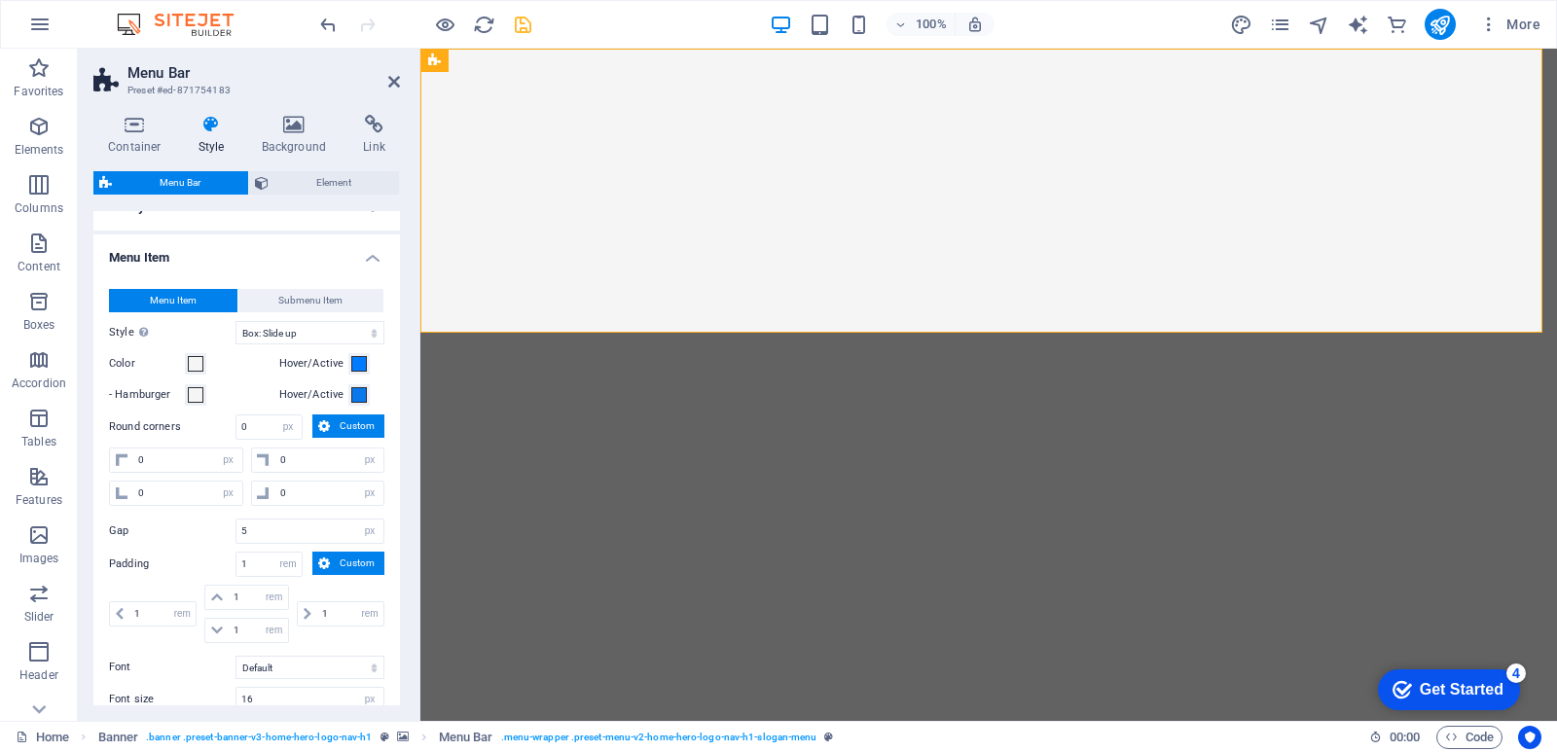
click at [358, 426] on span "Custom" at bounding box center [357, 426] width 43 height 23
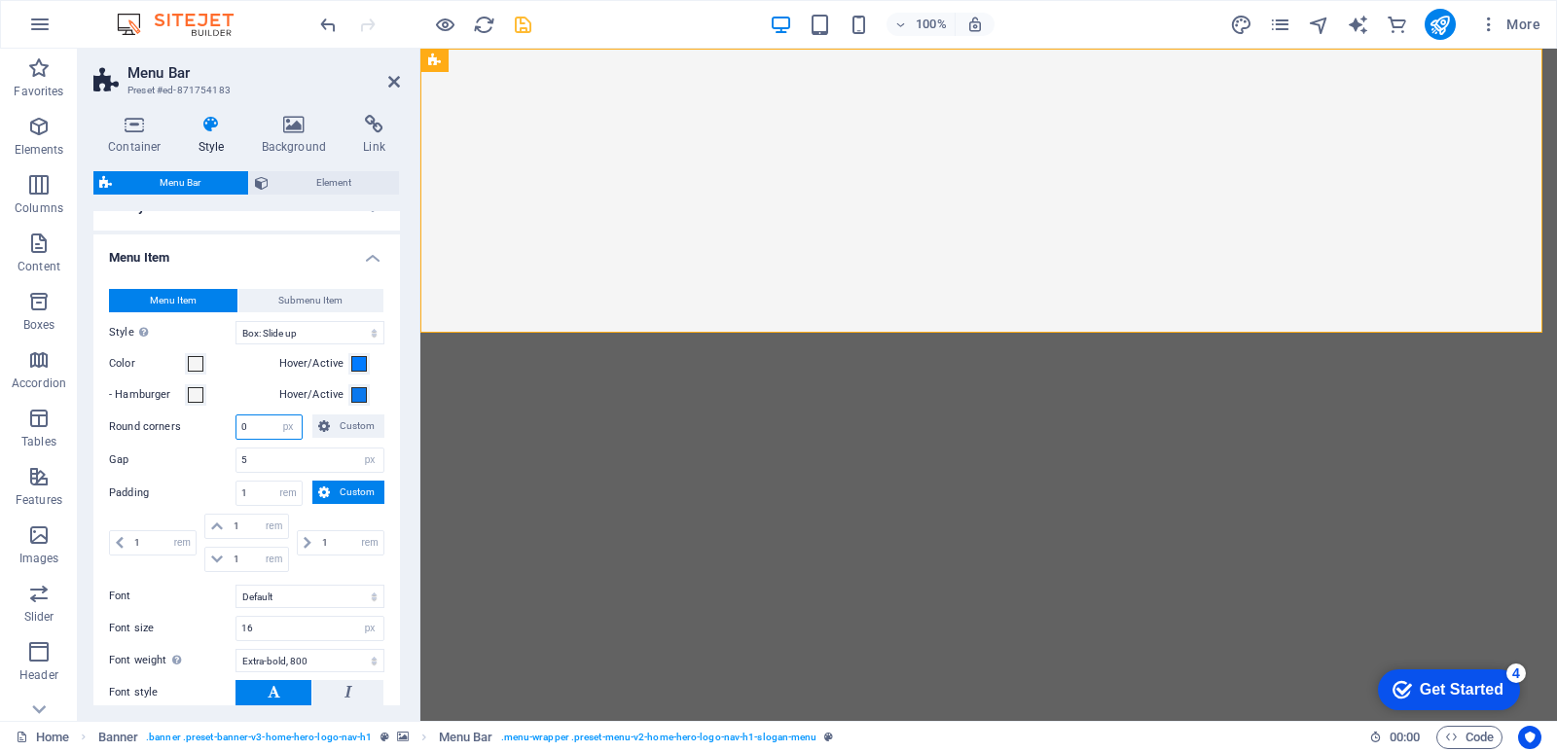
drag, startPoint x: 266, startPoint y: 430, endPoint x: 195, endPoint y: 430, distance: 71.1
click at [195, 430] on div "Round corners 0 px rem % vh vw Custom Custom" at bounding box center [246, 427] width 275 height 25
type input "100"
click at [192, 440] on div "Menu Item Submenu Item Style Switch to preview mode and move the mouse over men…" at bounding box center [247, 532] width 314 height 524
click at [264, 429] on input "100" at bounding box center [269, 427] width 65 height 23
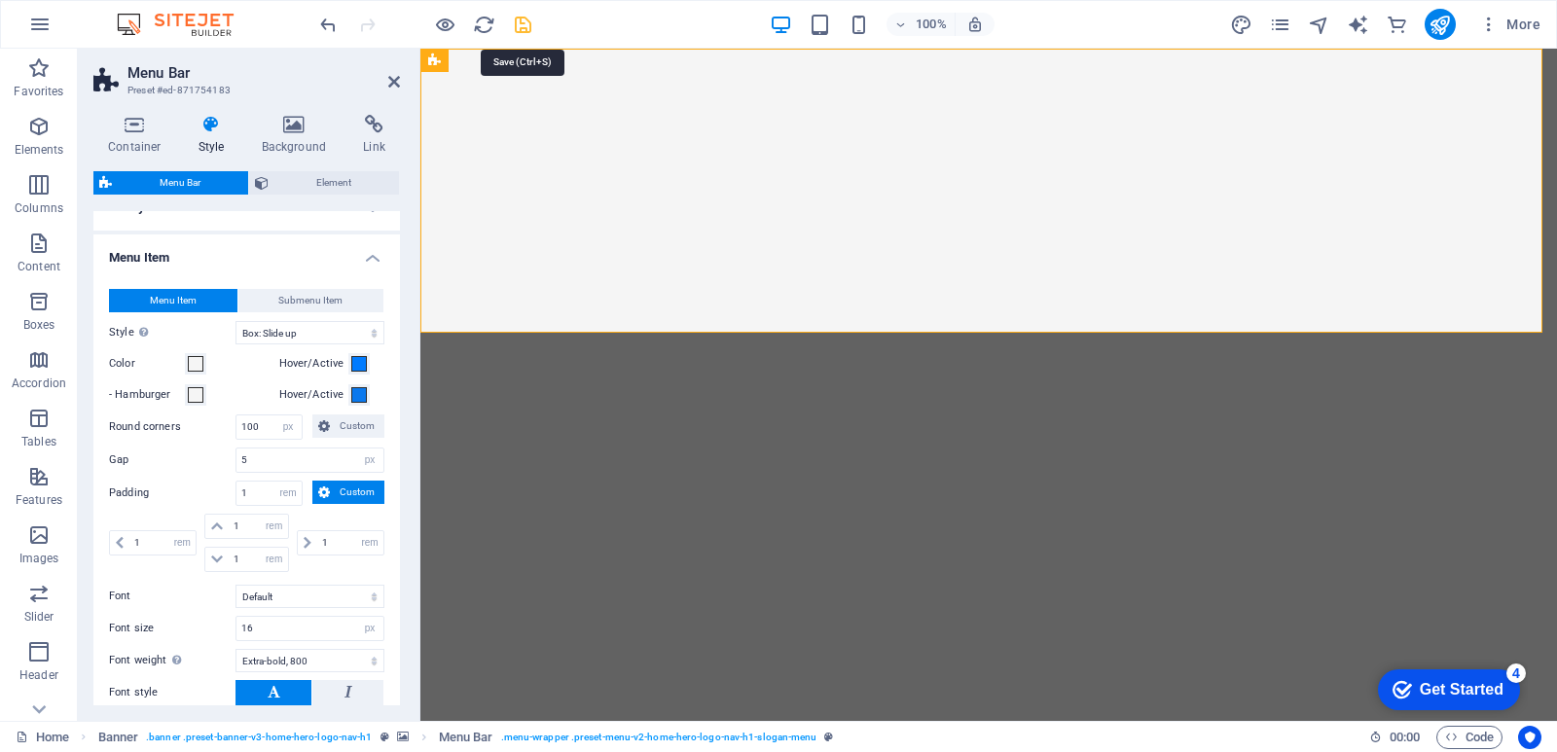
click at [514, 24] on icon "save" at bounding box center [523, 25] width 22 height 22
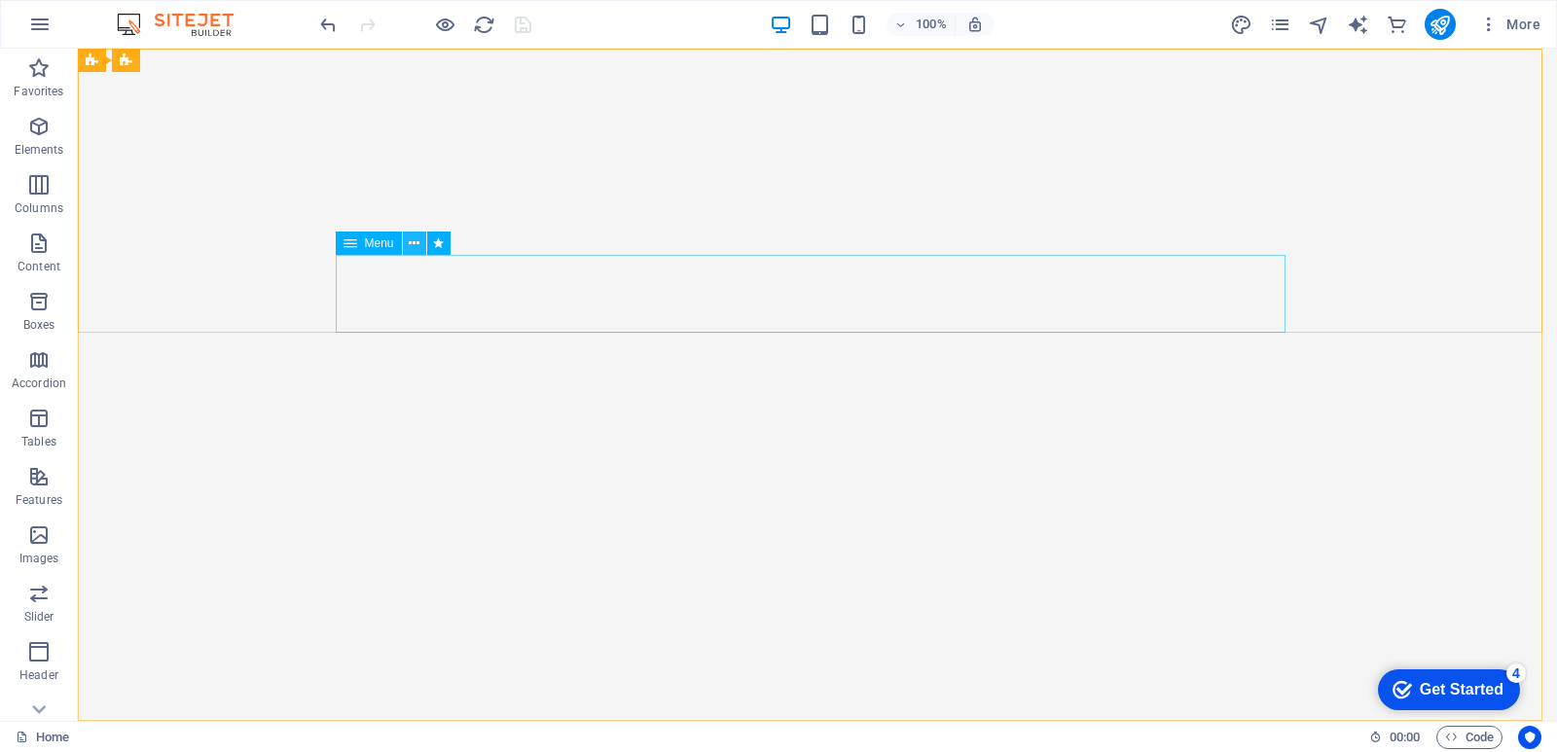
click at [409, 246] on icon at bounding box center [414, 244] width 11 height 20
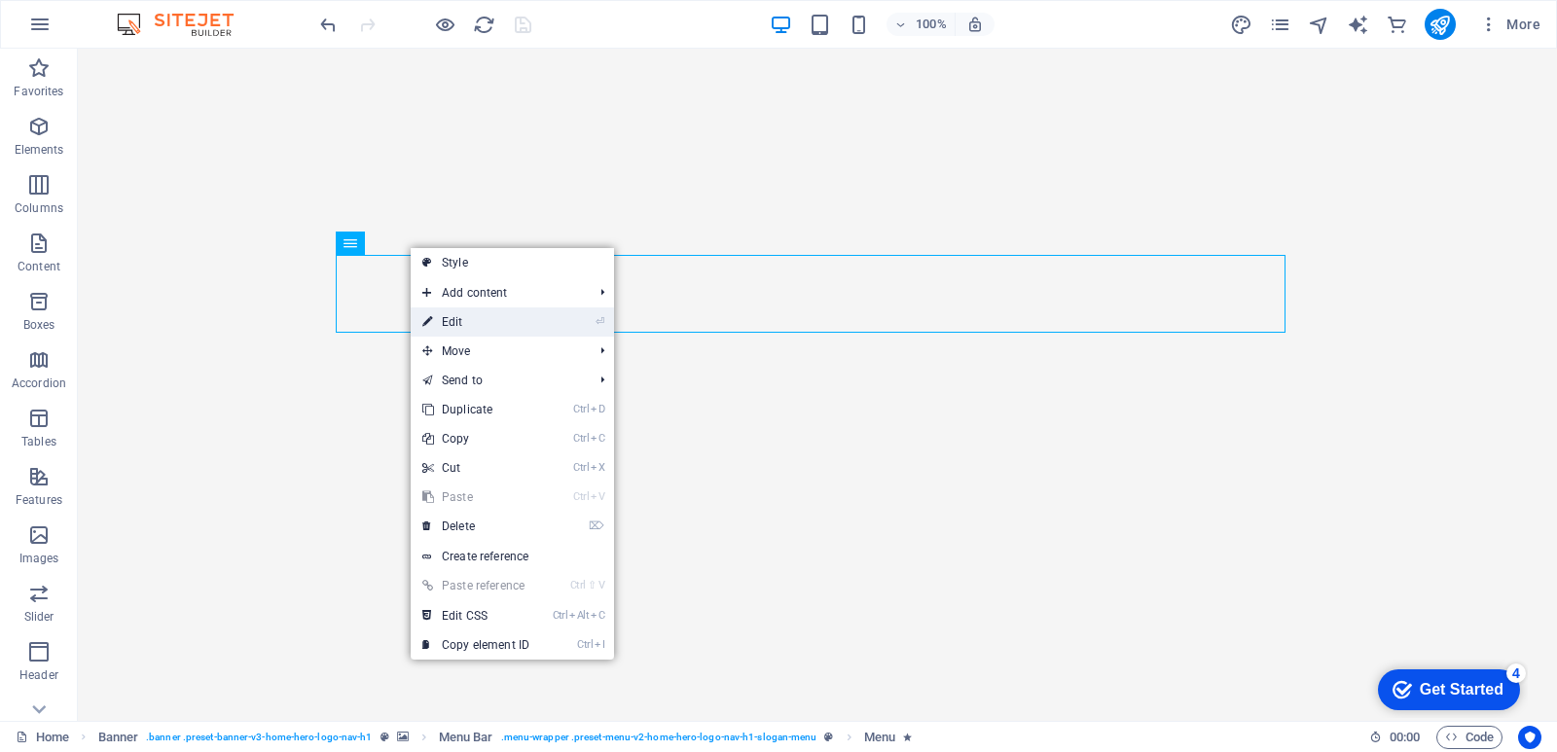
click at [441, 327] on link "⏎ Edit" at bounding box center [476, 322] width 130 height 29
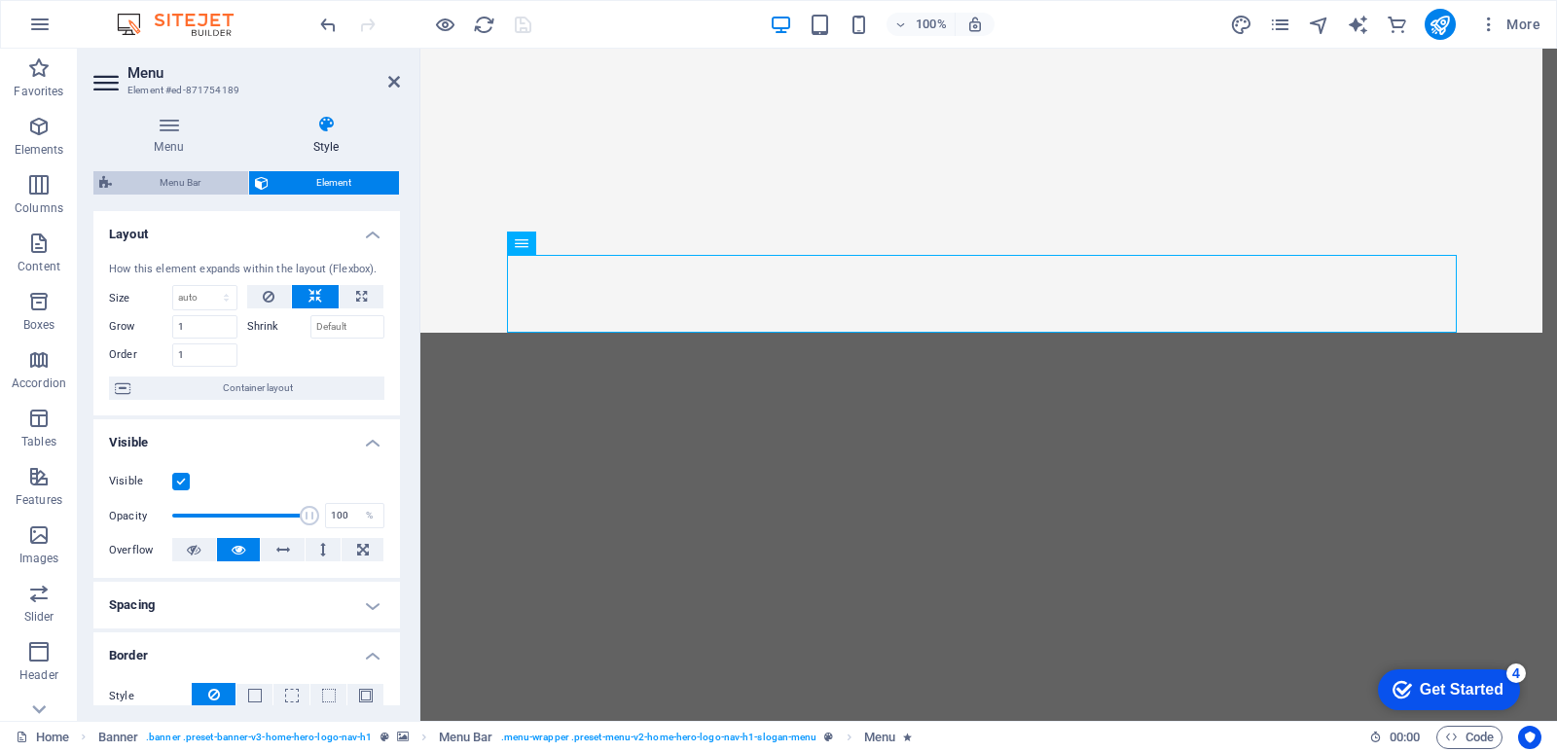
click at [174, 177] on span "Menu Bar" at bounding box center [180, 182] width 125 height 23
select select "rem"
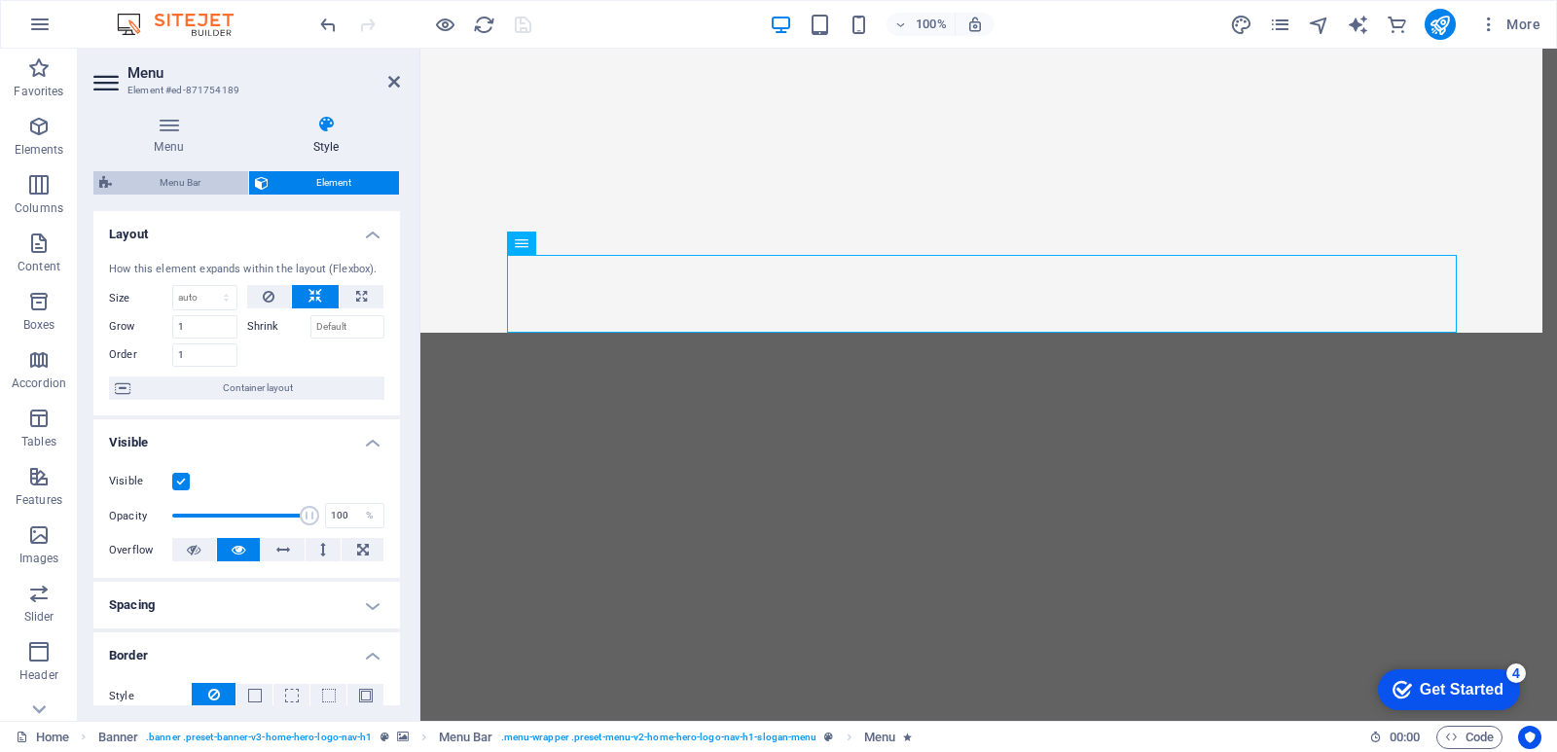
select select "rem"
select select "hover_box_bottom"
select select "px"
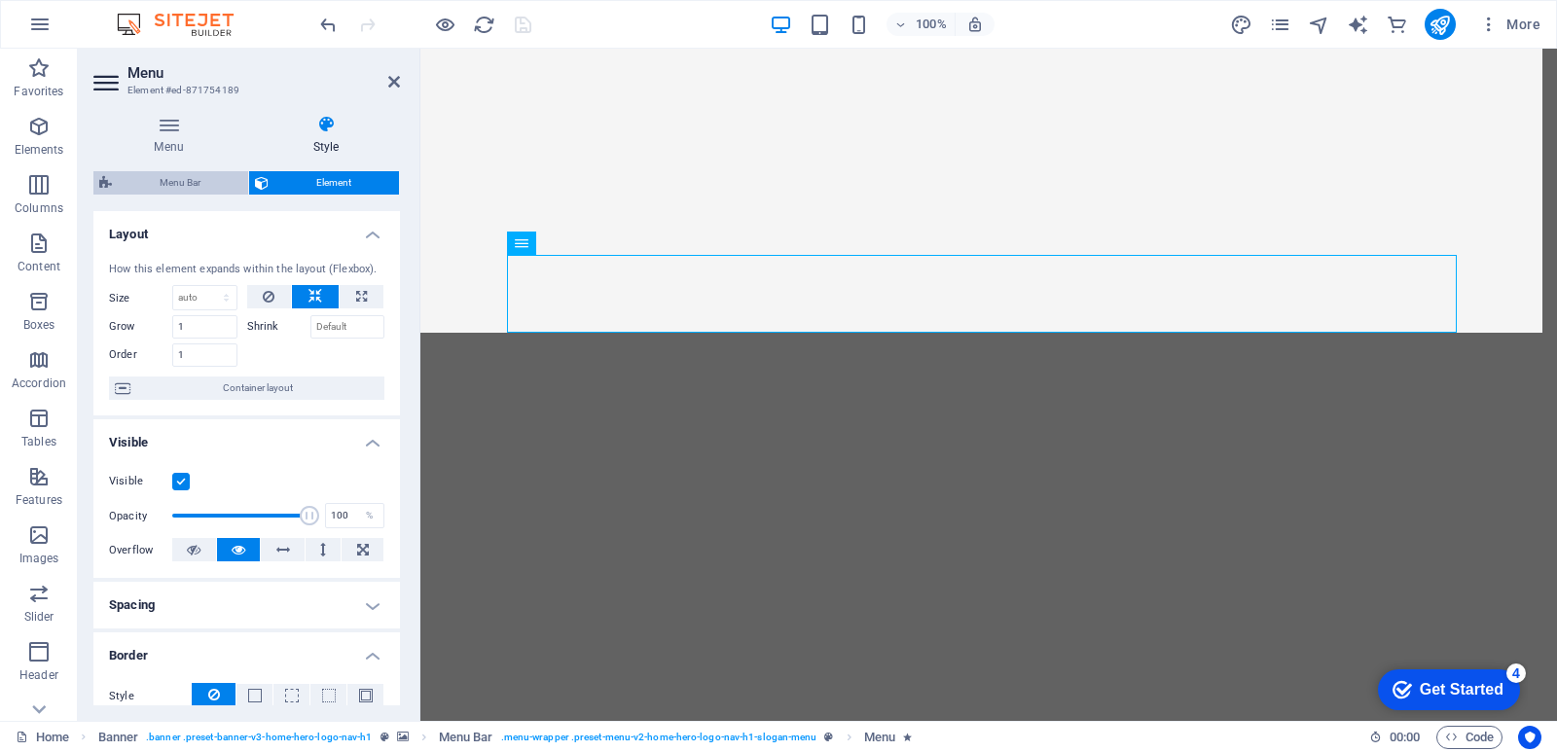
select select "rem"
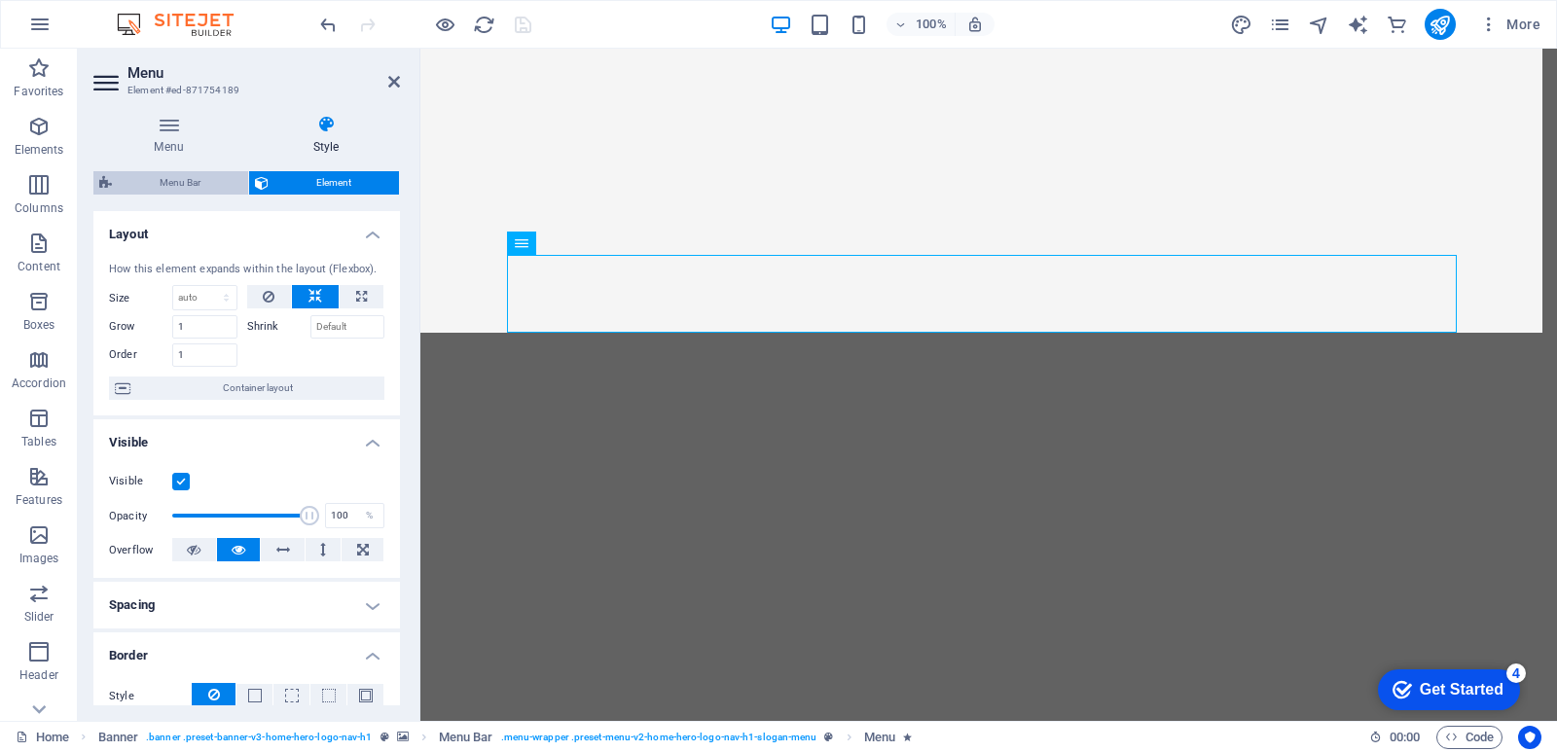
select select "px"
select select "800"
select select "px"
select select "preset-menu-v2-home-hero-logo-nav-h1-slogan-menu"
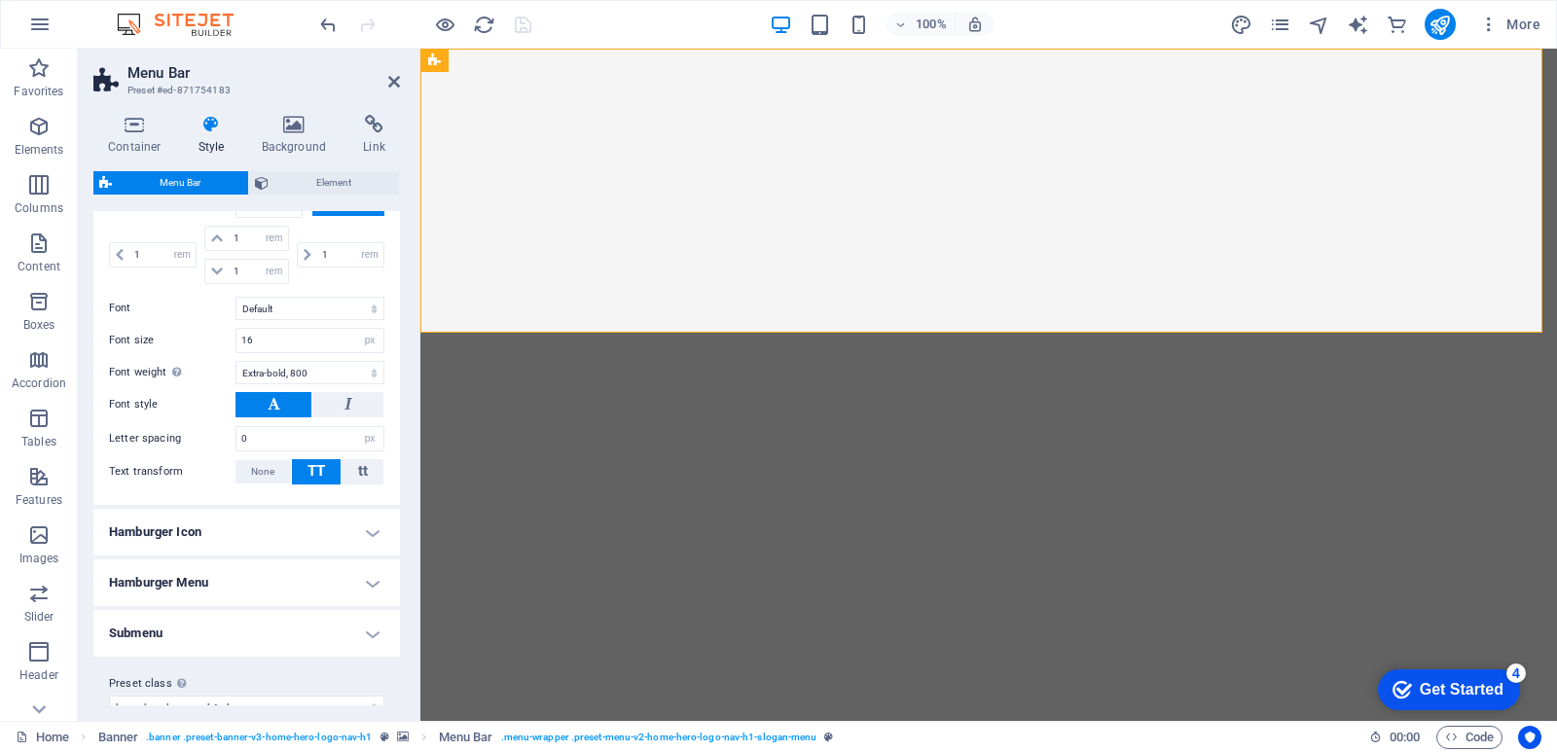
scroll to position [1085, 0]
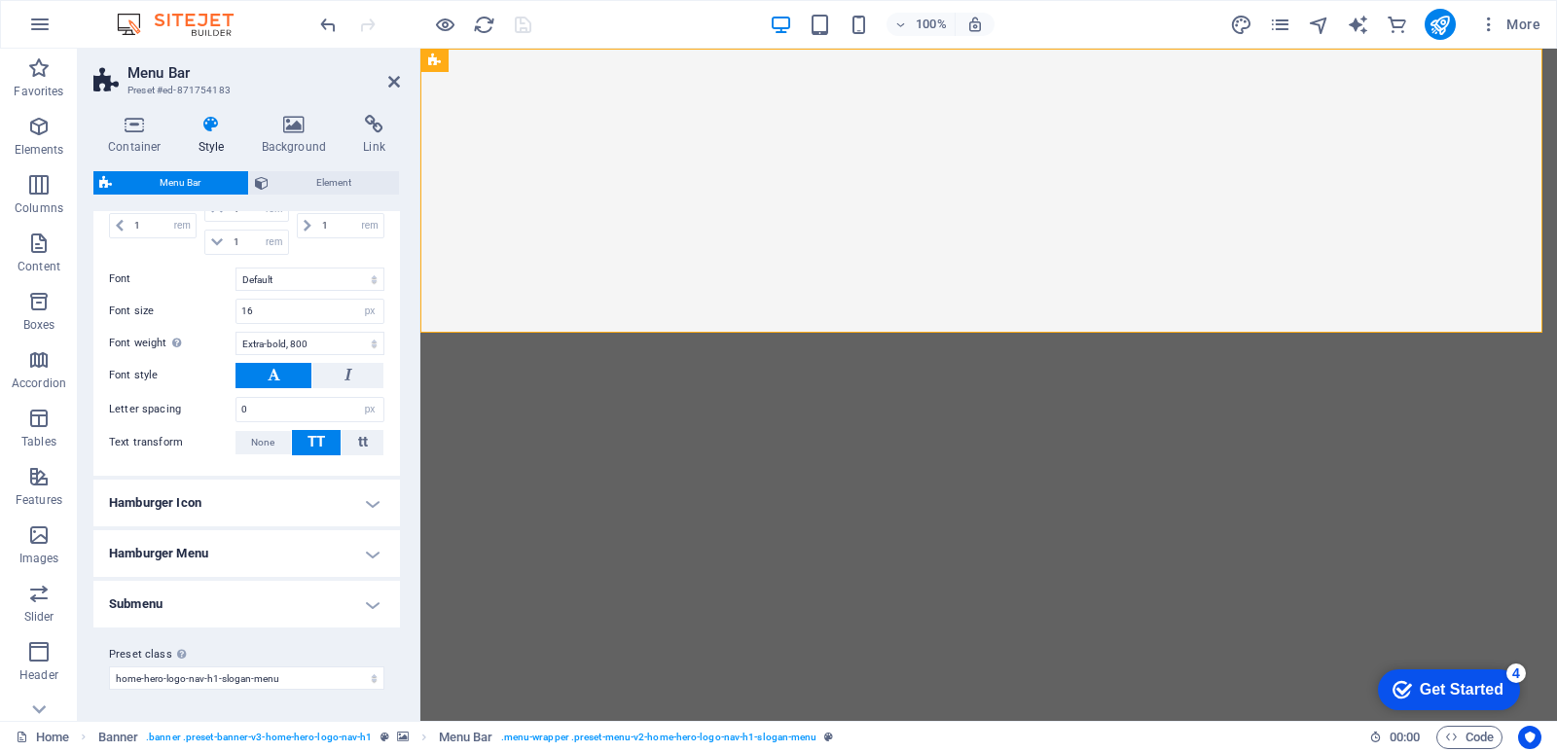
click at [351, 540] on h4 "Hamburger Menu" at bounding box center [246, 553] width 307 height 47
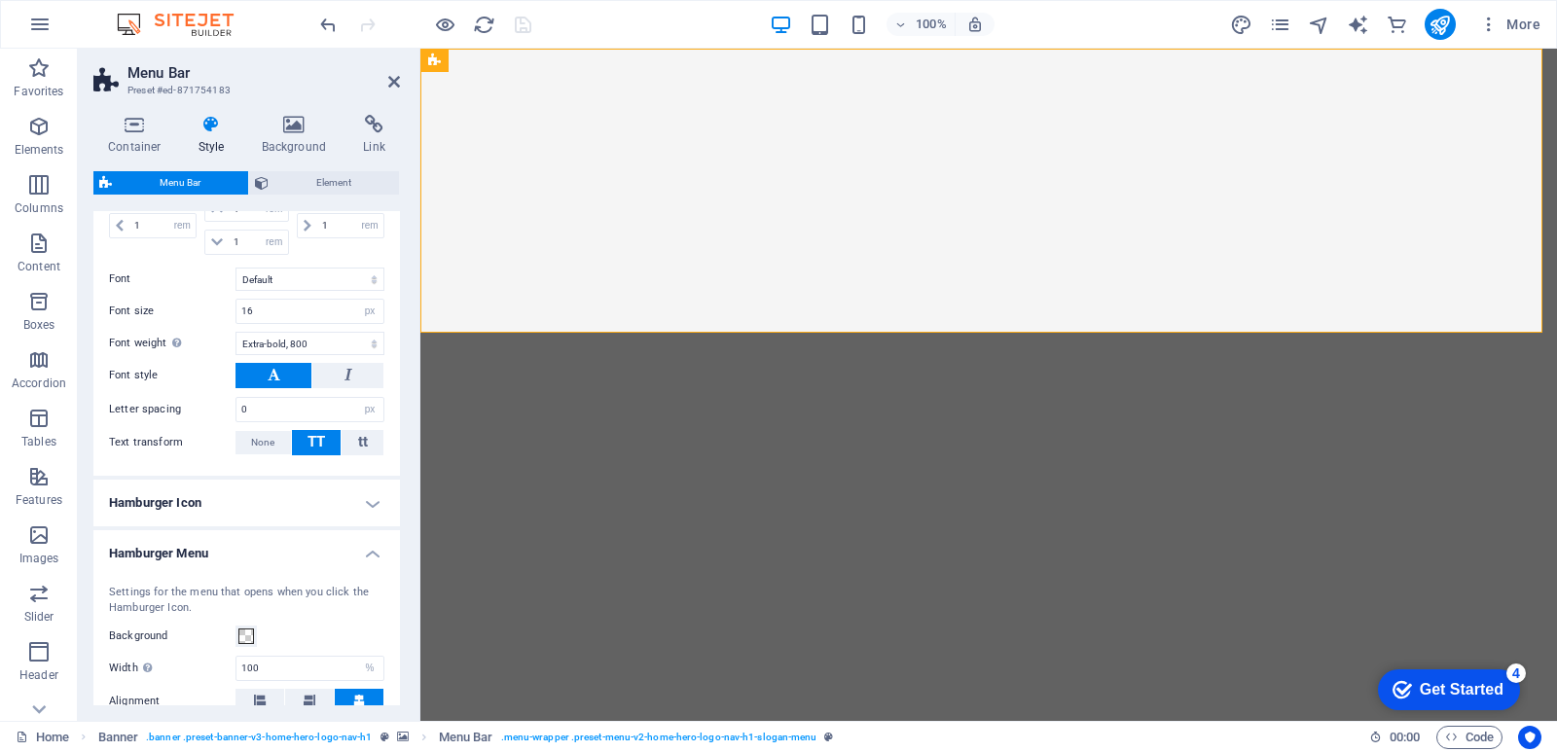
click at [354, 543] on h4 "Hamburger Menu" at bounding box center [246, 547] width 307 height 35
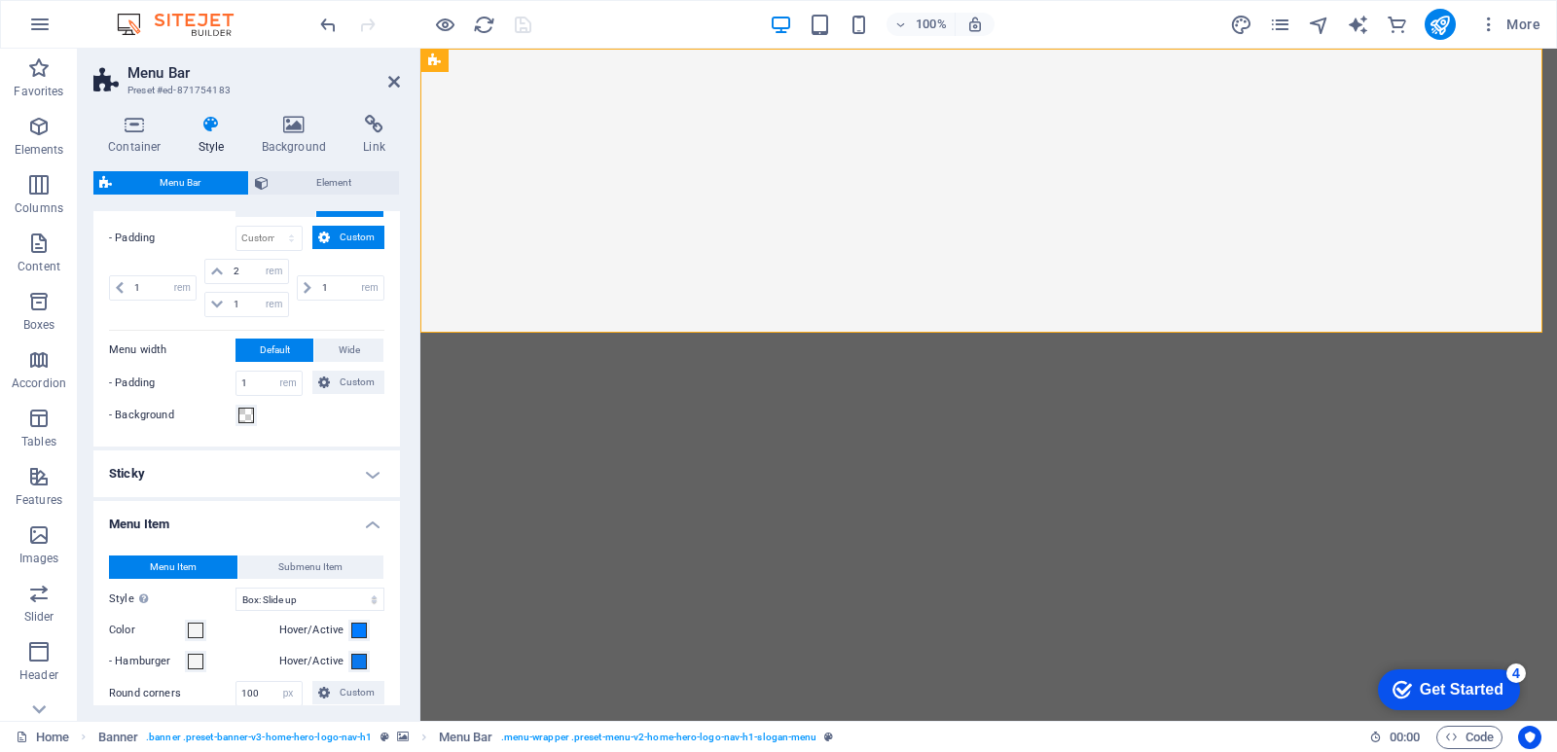
scroll to position [112, 0]
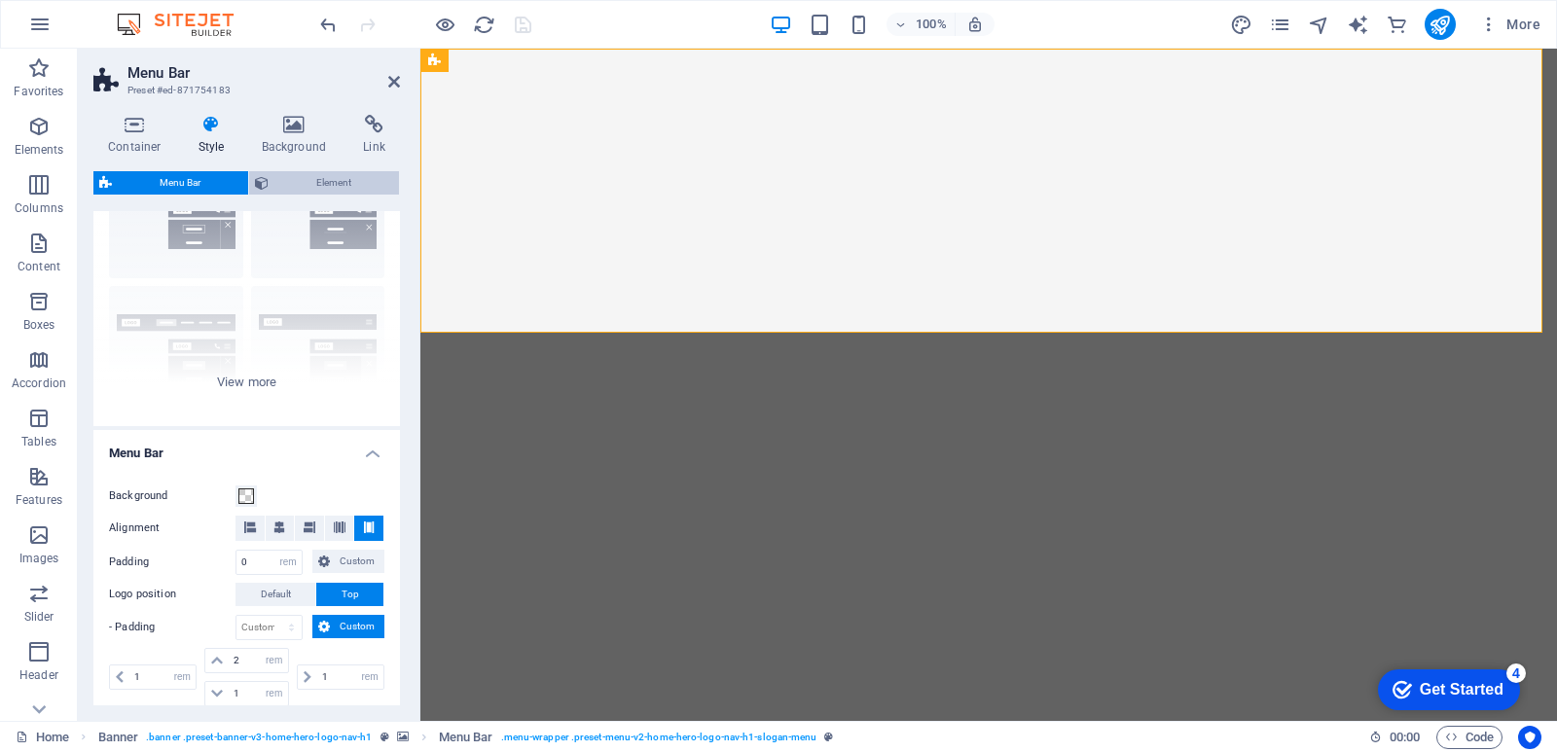
click at [292, 181] on span "Element" at bounding box center [333, 182] width 119 height 23
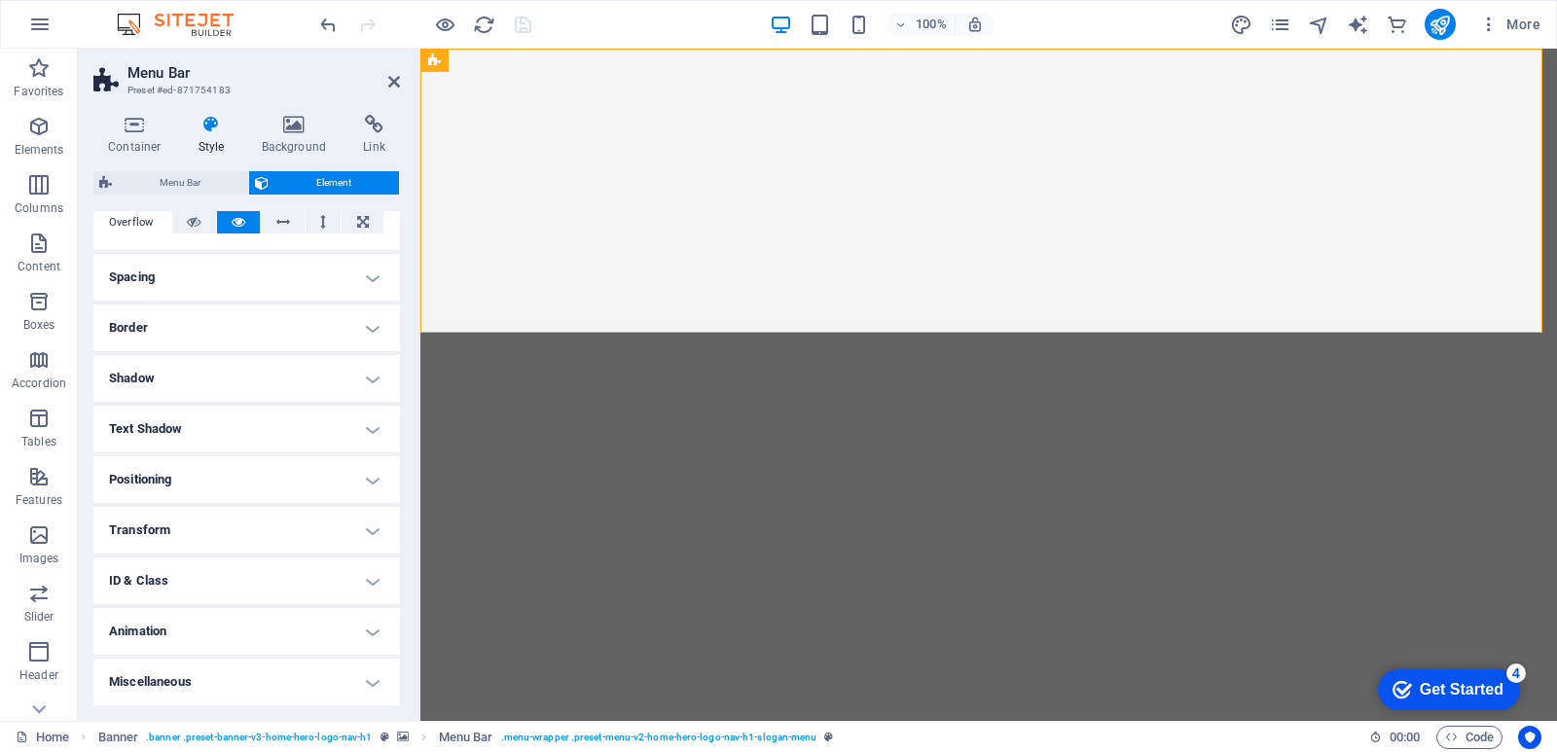
scroll to position [0, 0]
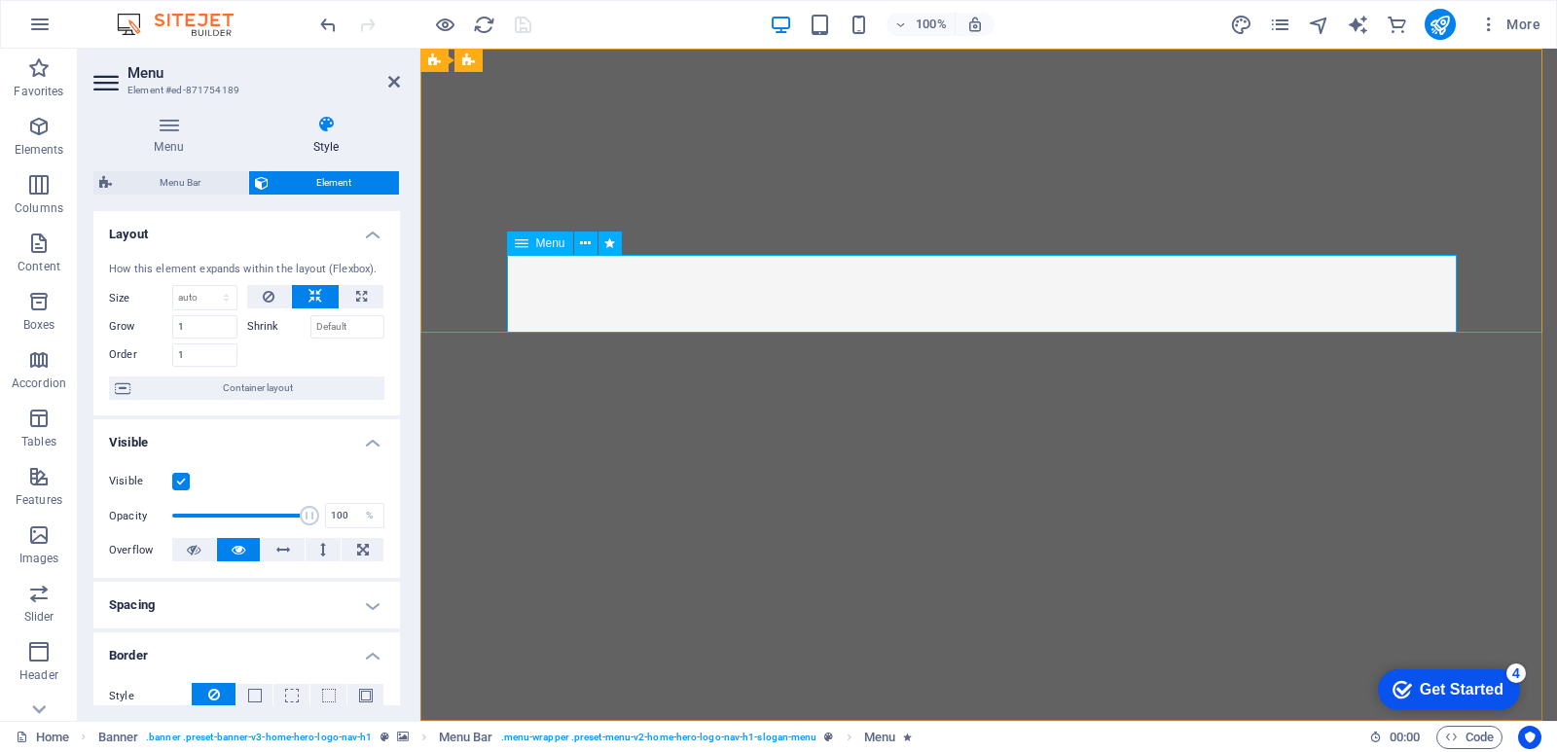
click at [585, 245] on icon at bounding box center [585, 244] width 11 height 20
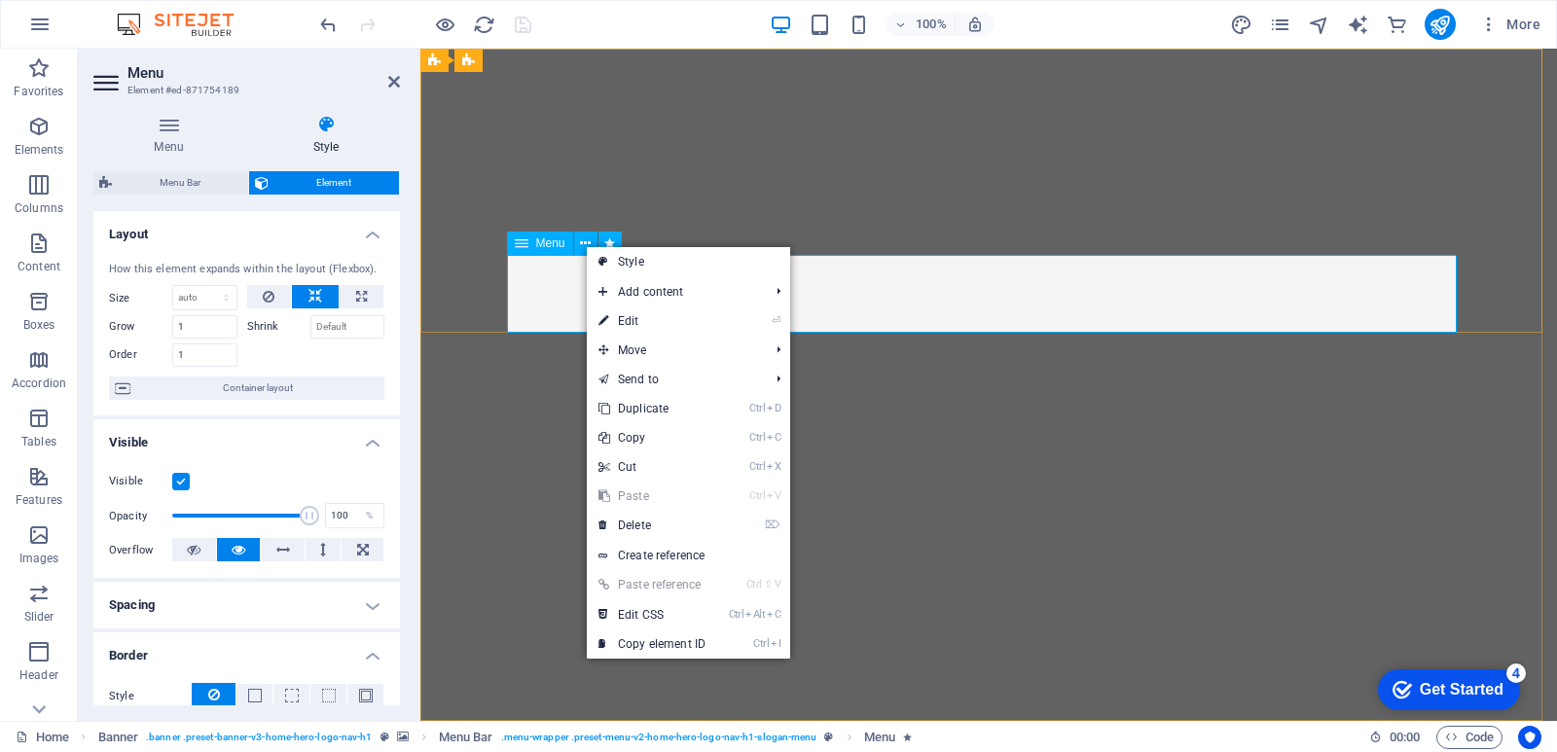
click at [530, 246] on div "Menu" at bounding box center [540, 243] width 66 height 23
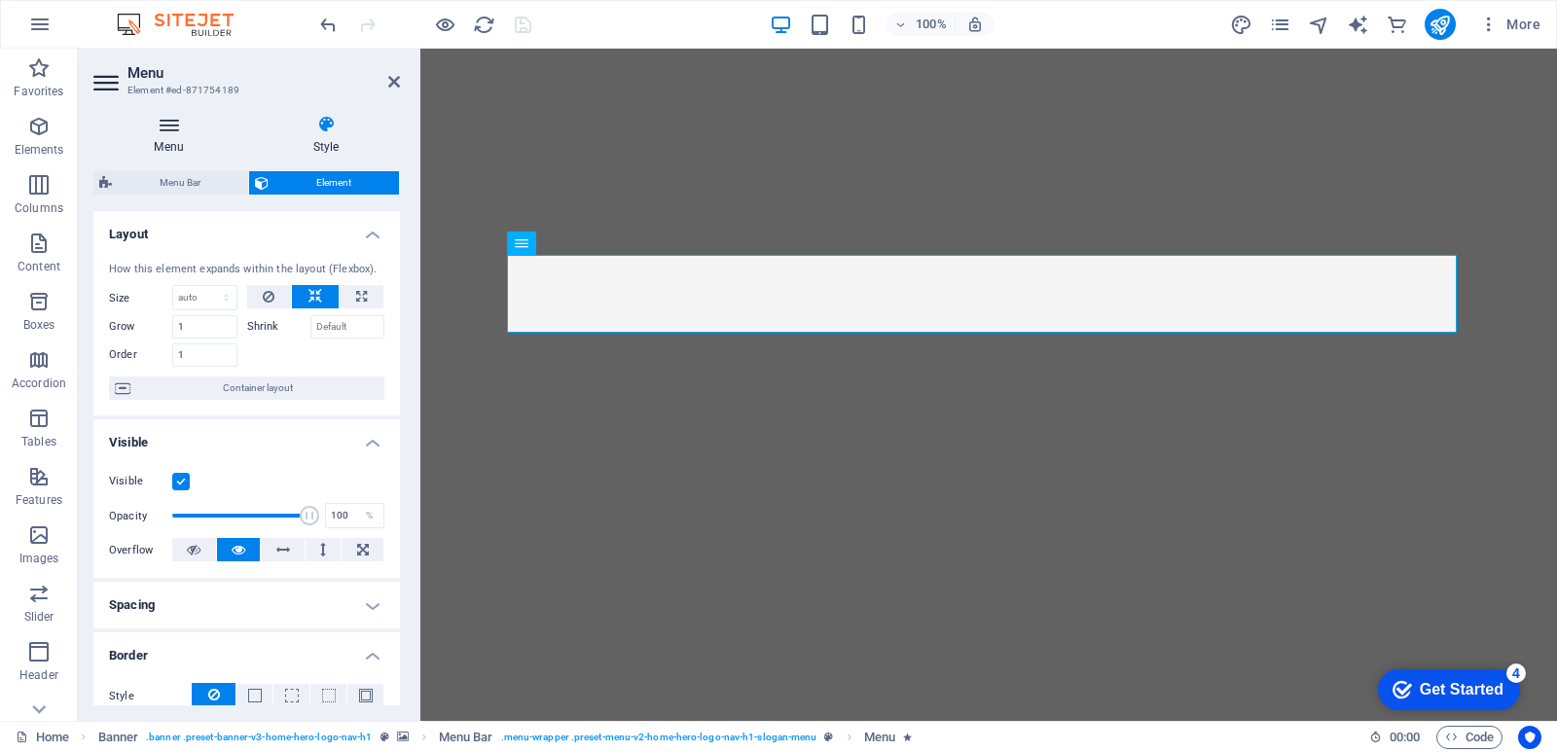
click at [180, 137] on h4 "Menu" at bounding box center [172, 135] width 159 height 41
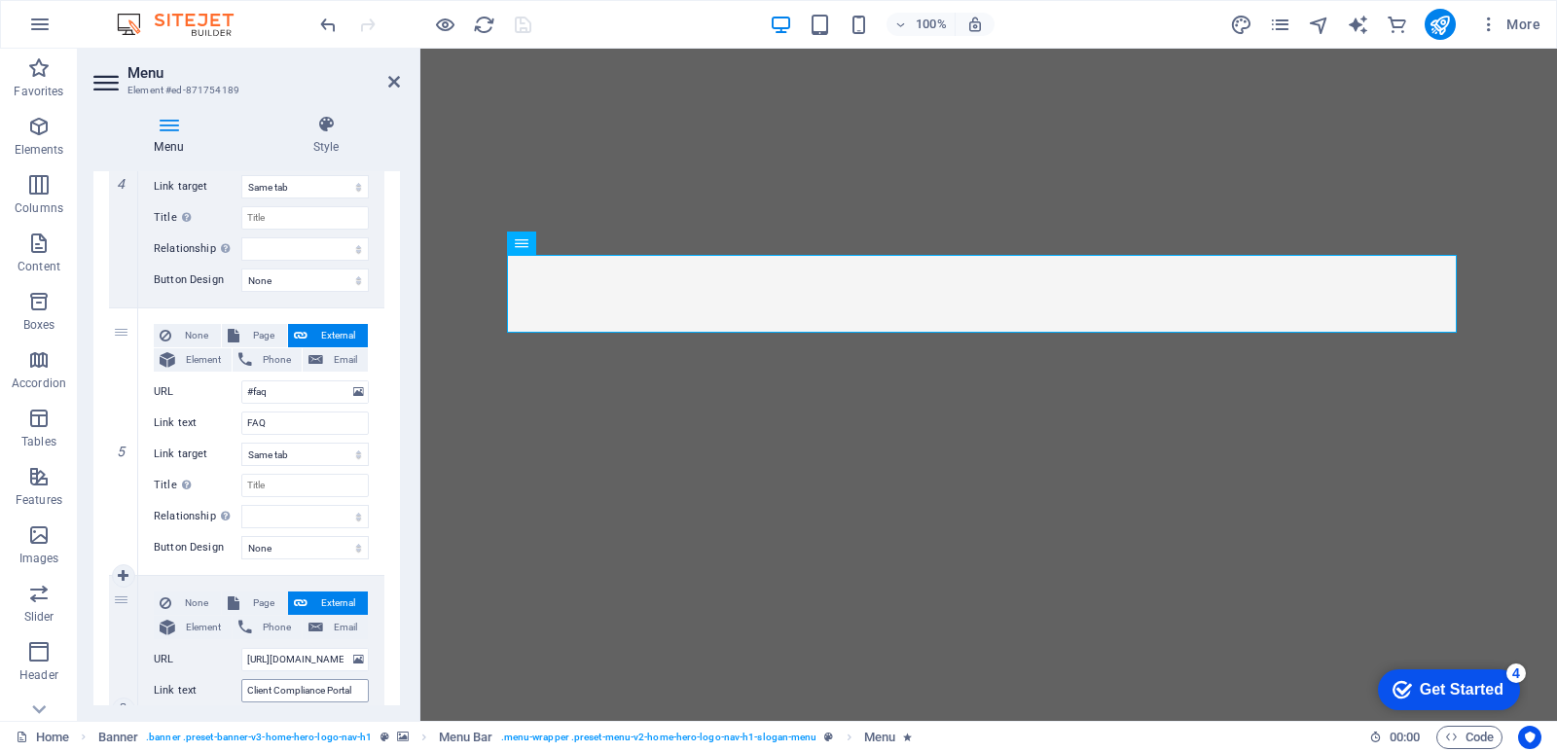
scroll to position [1310, 0]
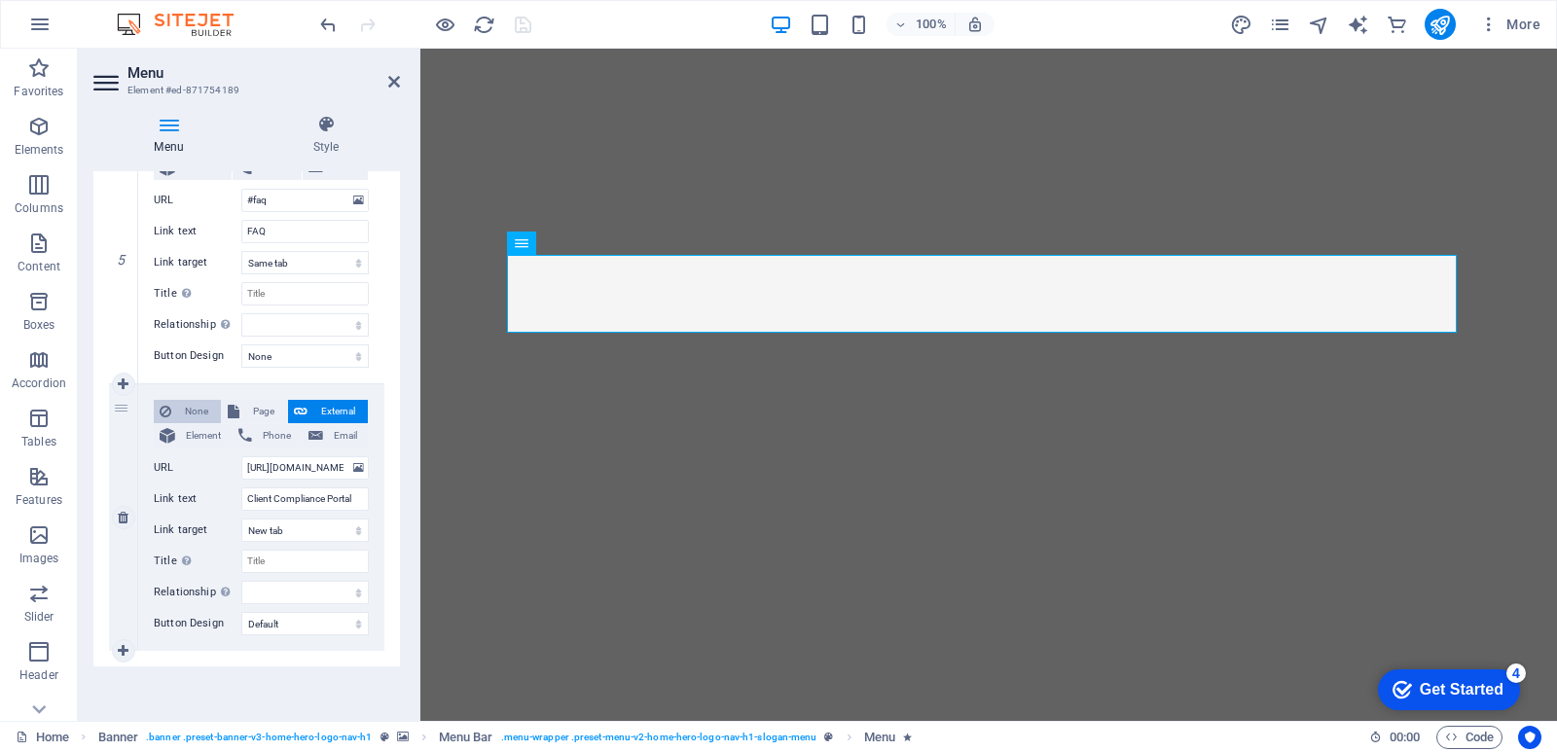
click at [196, 439] on span "Element" at bounding box center [203, 435] width 45 height 23
select select
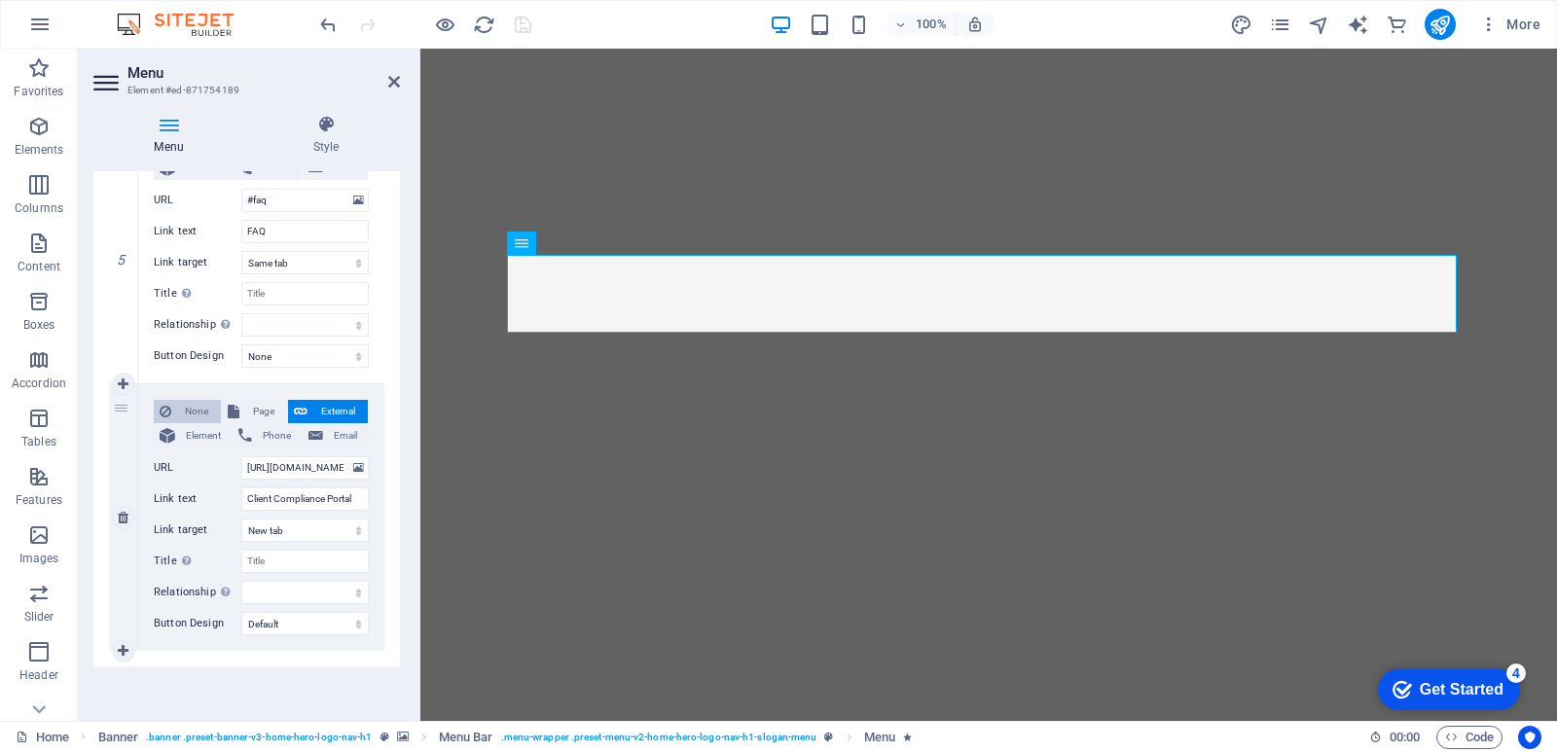
select select
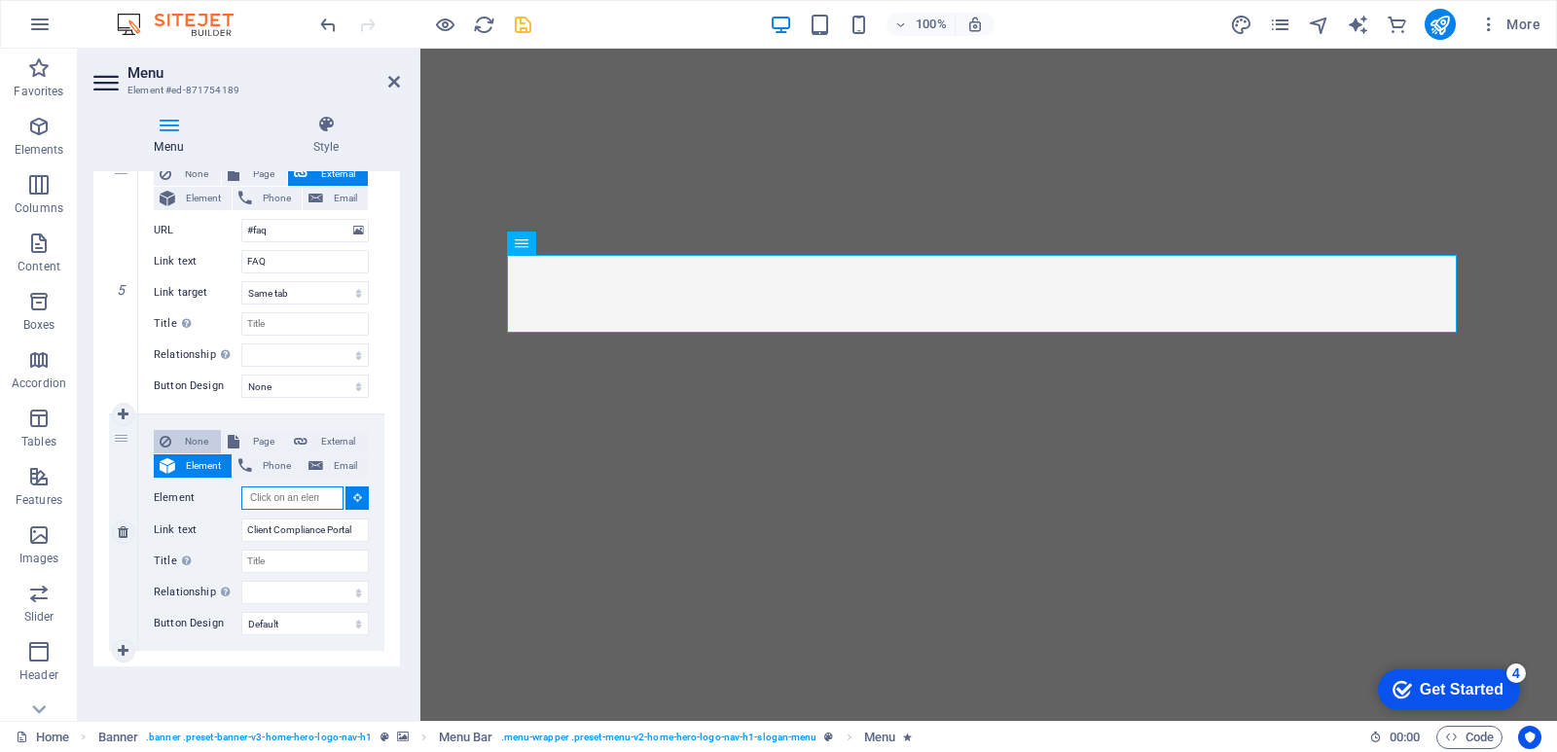
scroll to position [1280, 0]
click at [332, 442] on span "External" at bounding box center [337, 441] width 49 height 23
select select
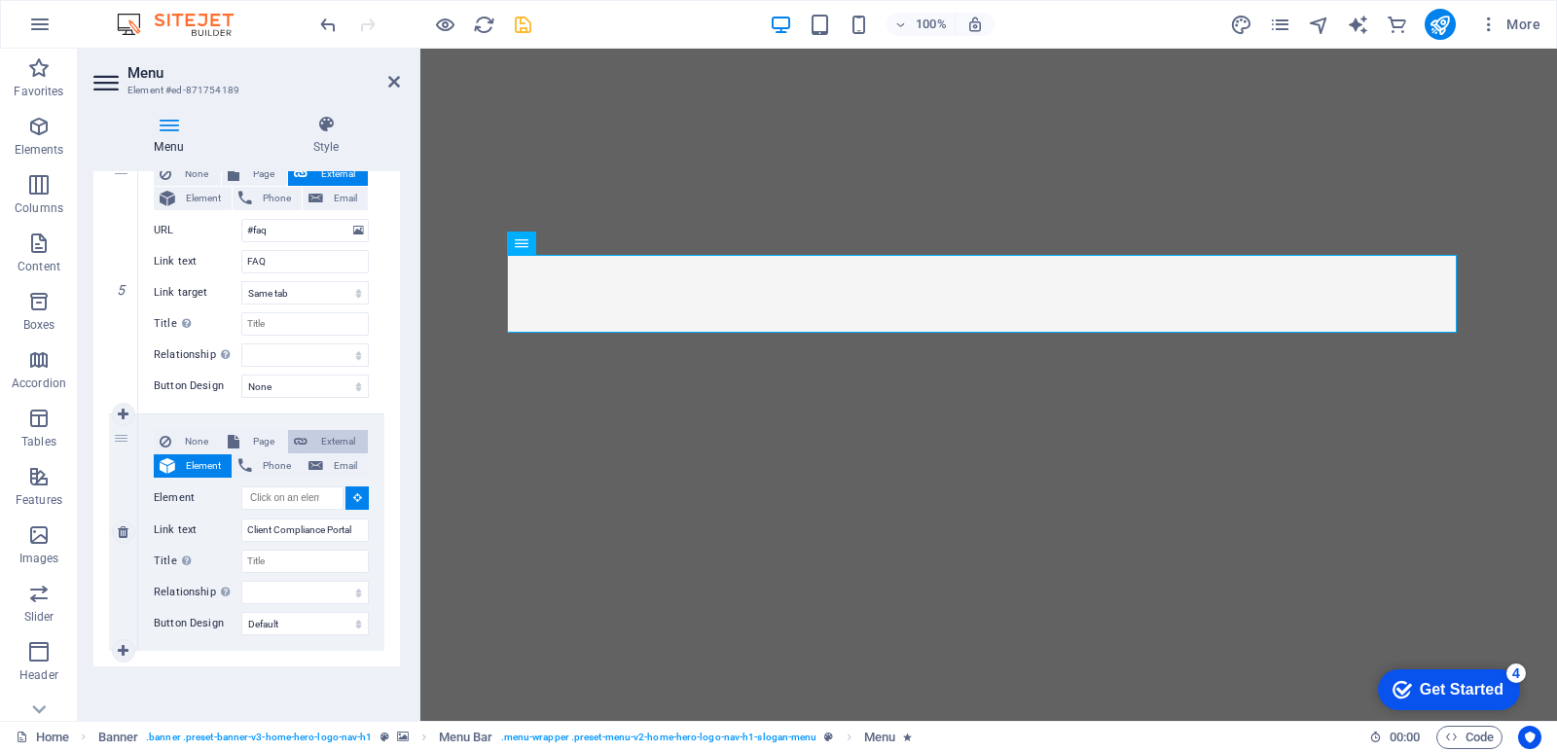
select select
select select "blank"
select select
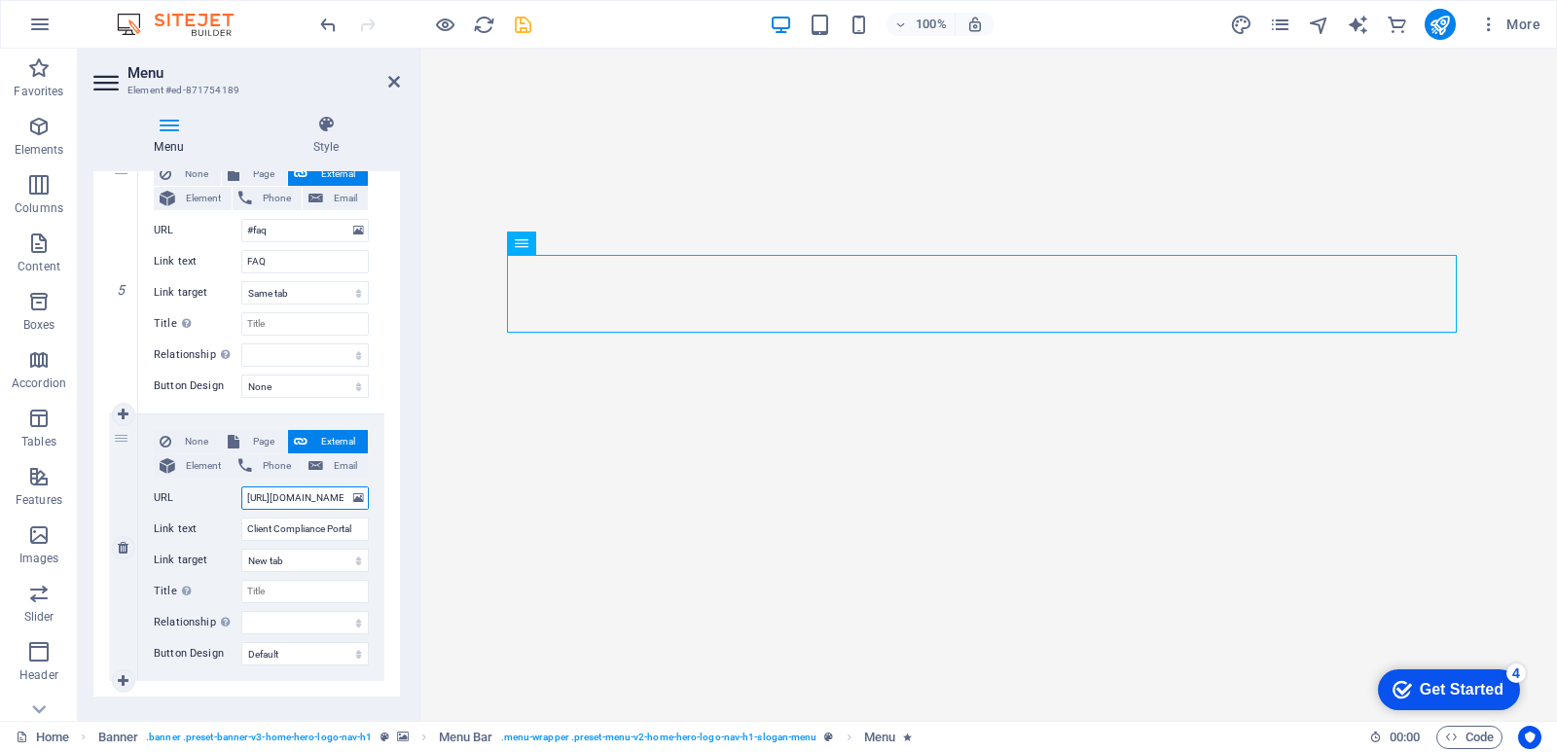
scroll to position [0, 85]
click at [307, 657] on select "None Default Primary Secondary" at bounding box center [305, 653] width 128 height 23
select select "secondary"
click at [241, 642] on select "None Default Primary Secondary" at bounding box center [305, 653] width 128 height 23
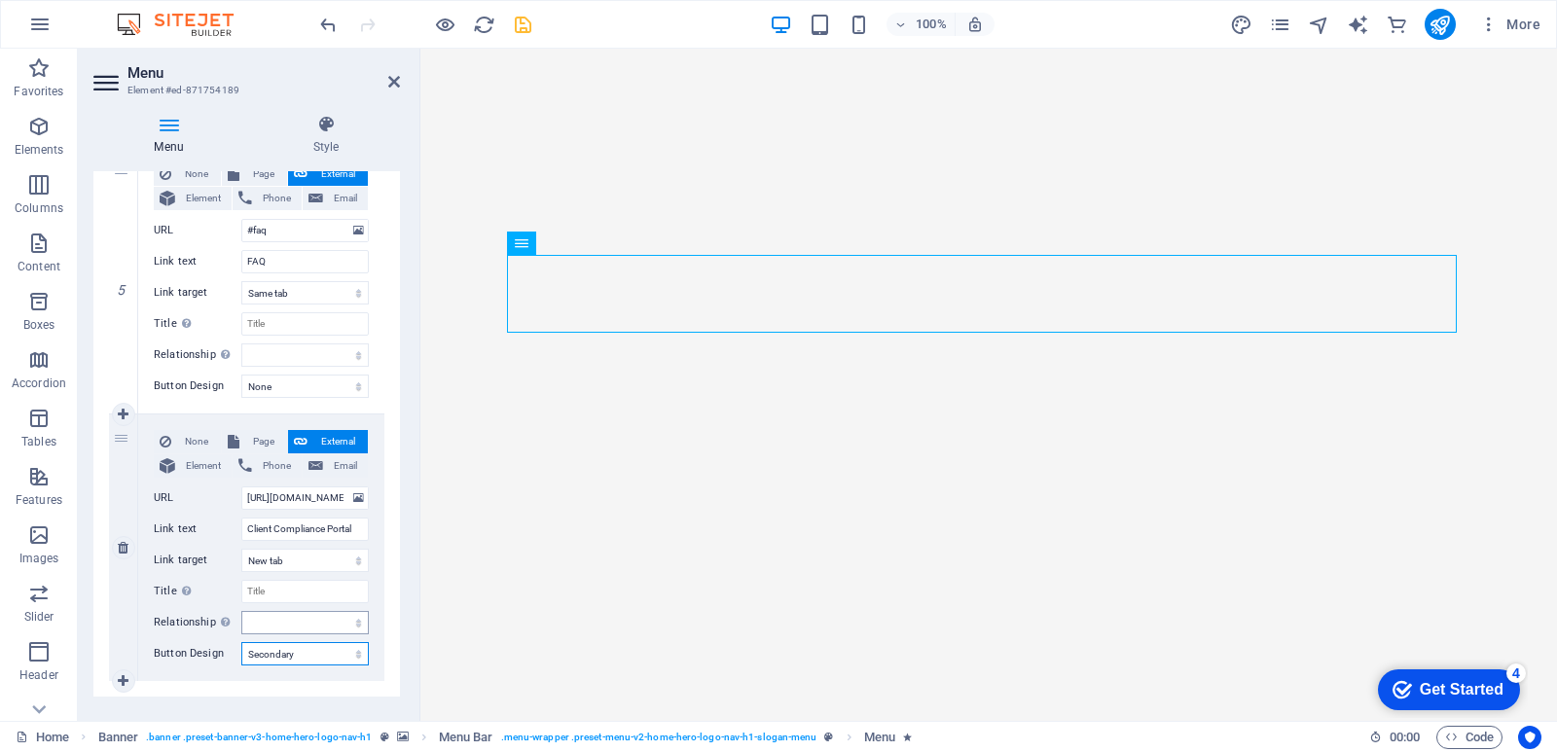
select select
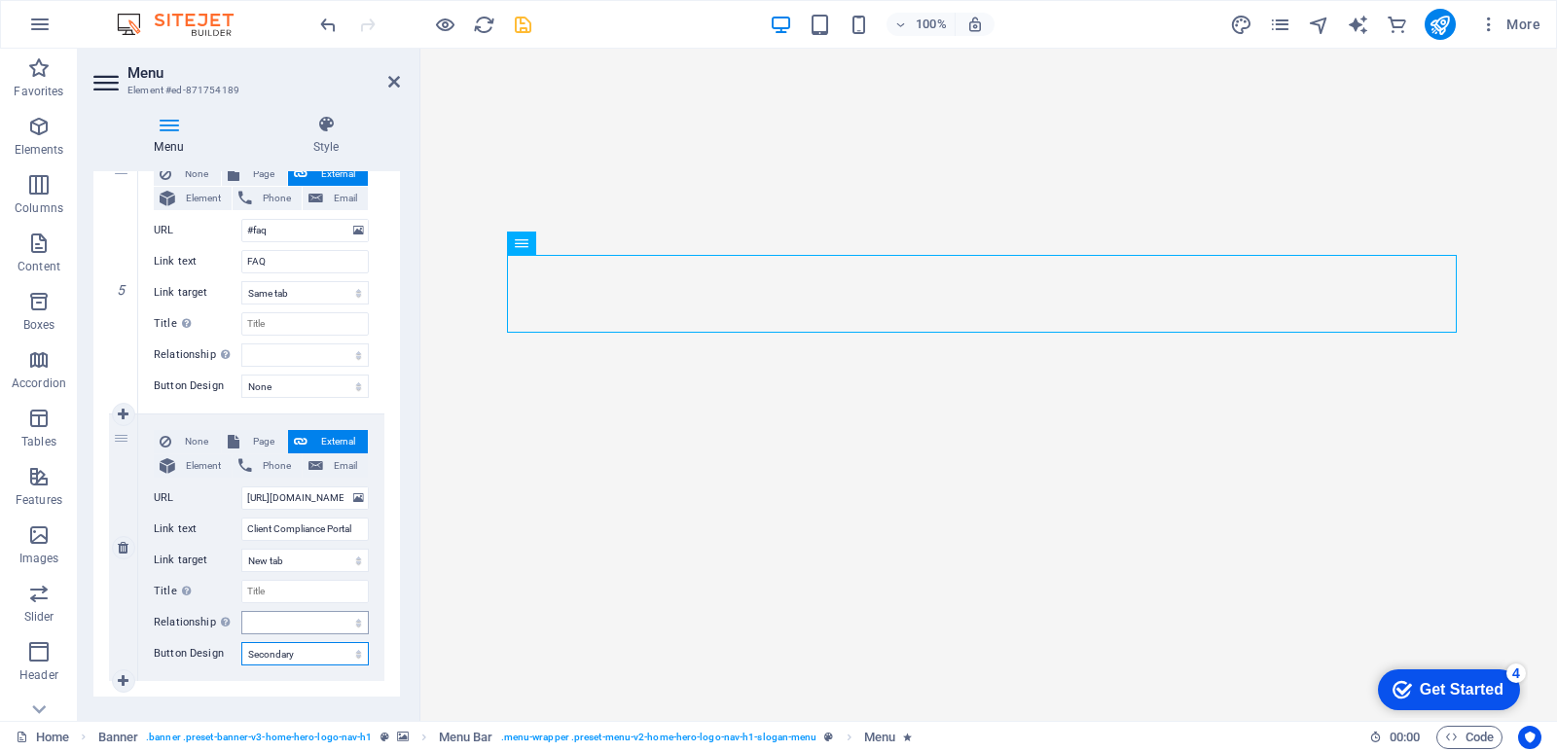
select select
click at [284, 655] on select "None Default Primary Secondary" at bounding box center [305, 653] width 128 height 23
select select "default"
click at [241, 642] on select "None Default Primary Secondary" at bounding box center [305, 653] width 128 height 23
select select
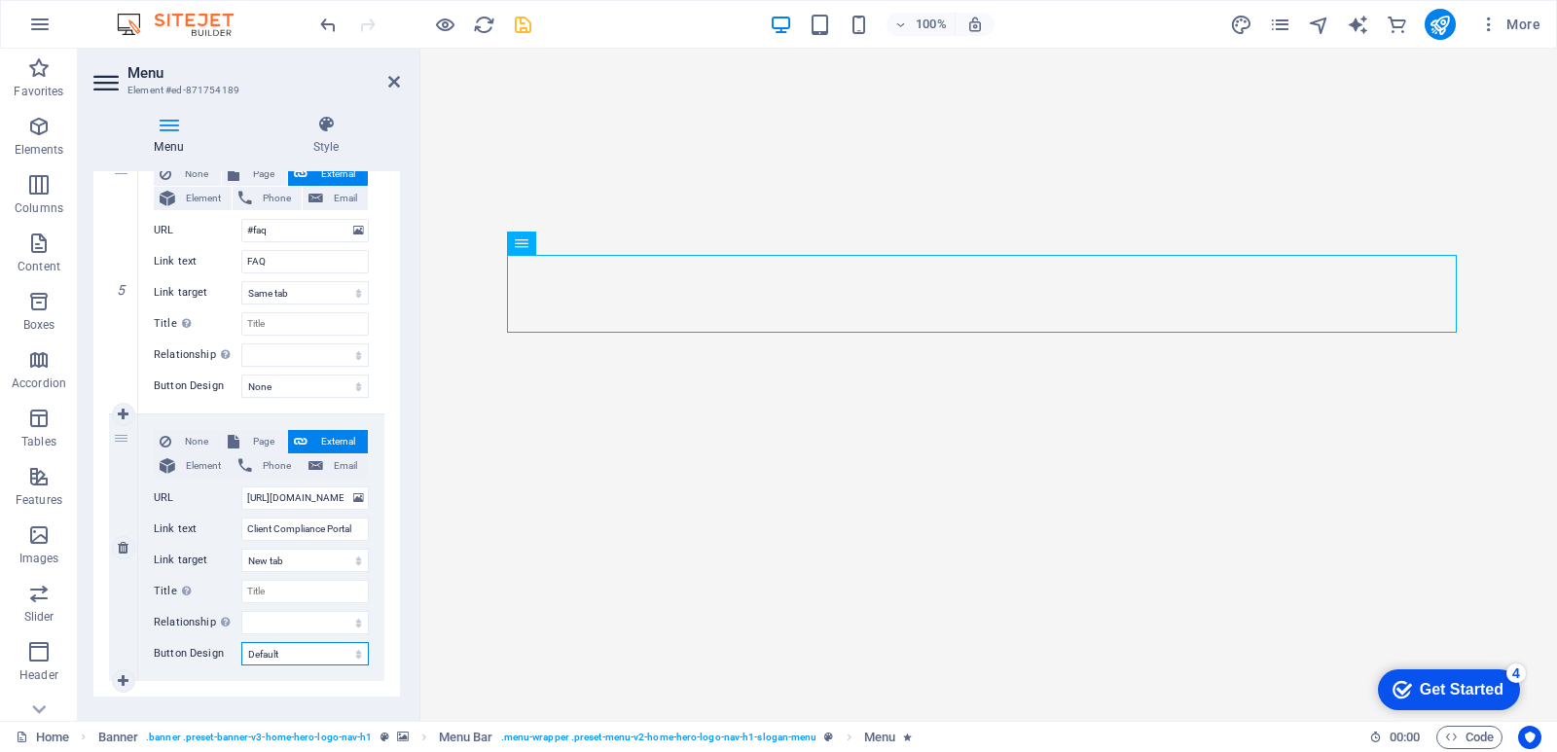
select select
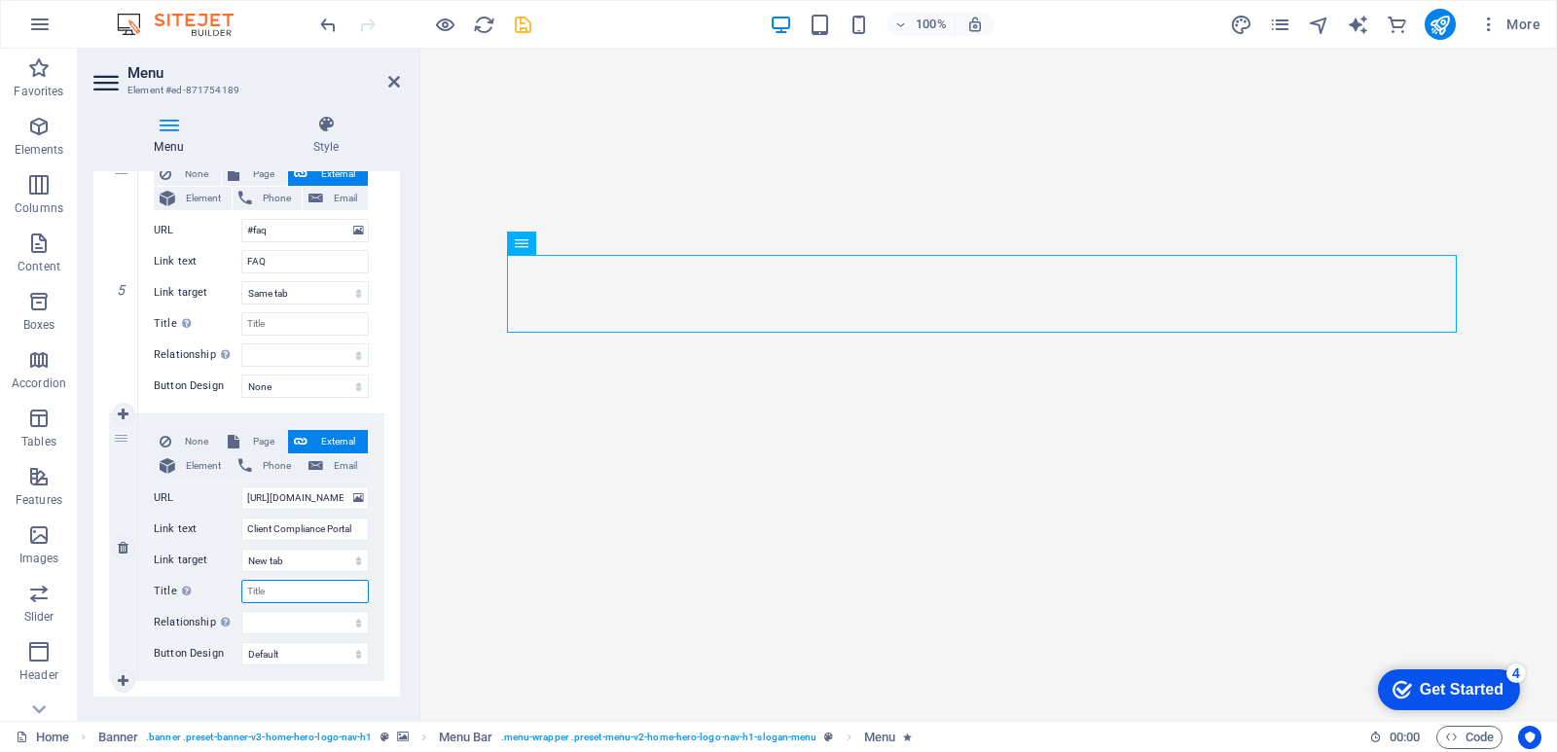
click at [277, 590] on input "Title Additional link description, should not be the same as the link text. The…" at bounding box center [305, 591] width 128 height 23
type input "Complian"
select select
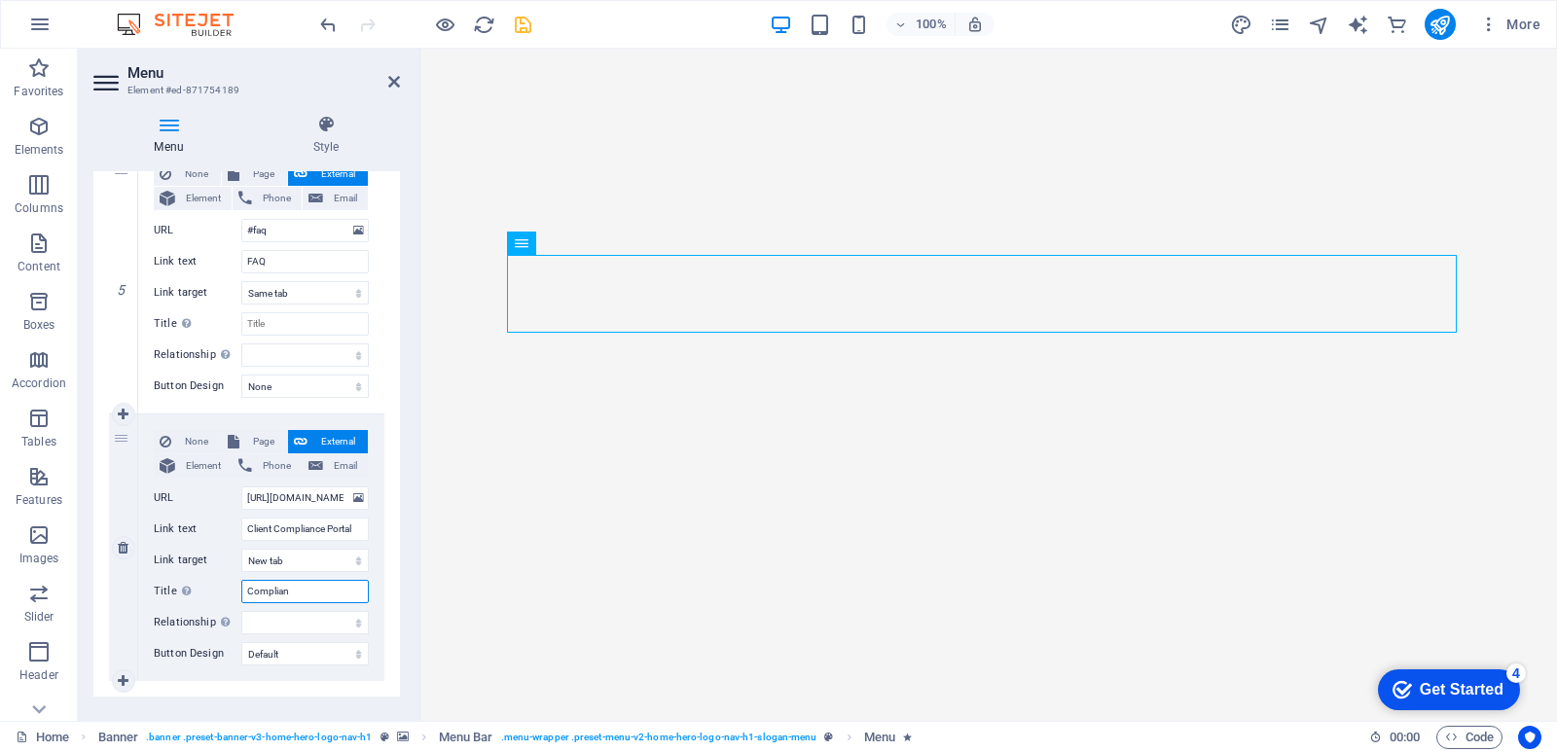
select select
type input "Compliance Portal"
select select
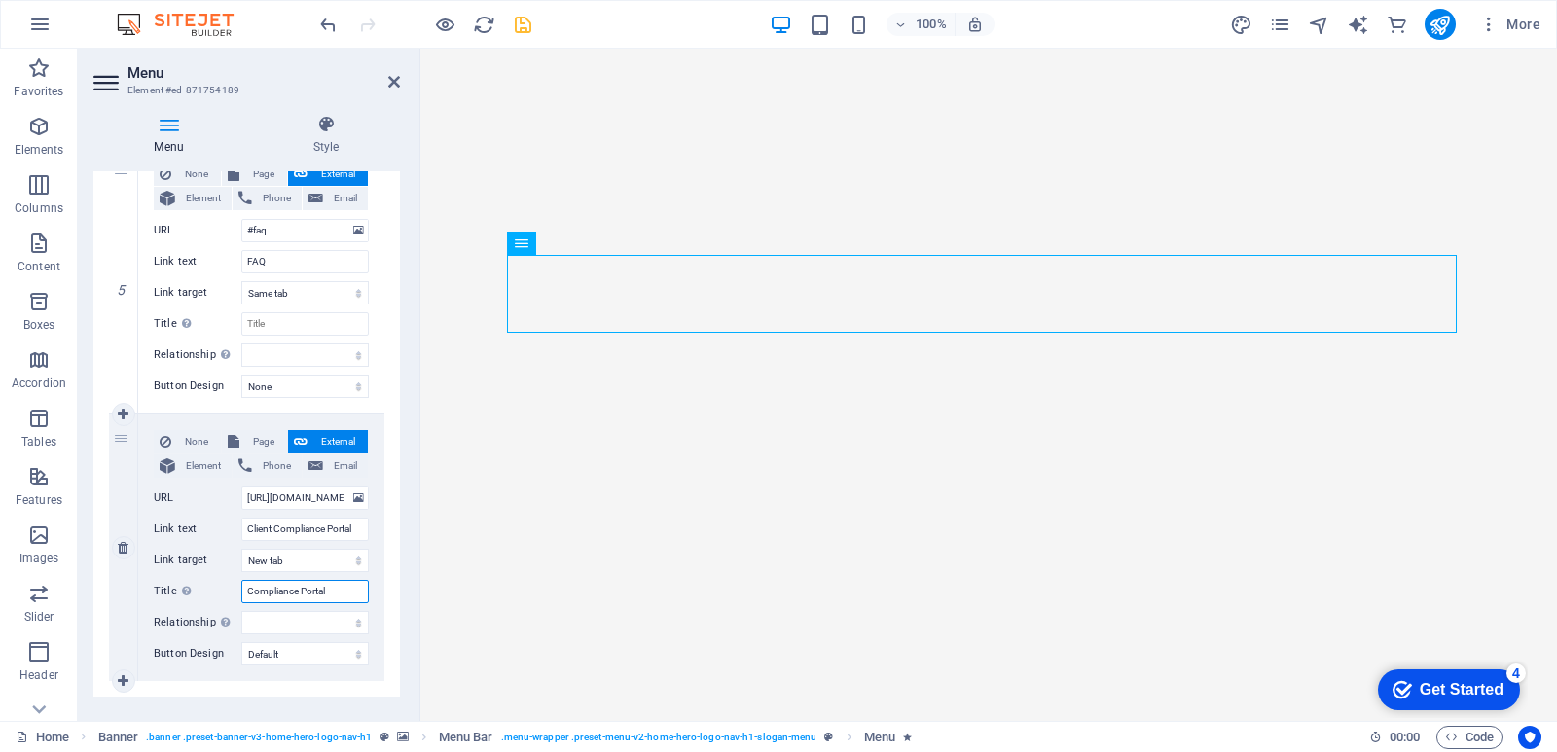
select select
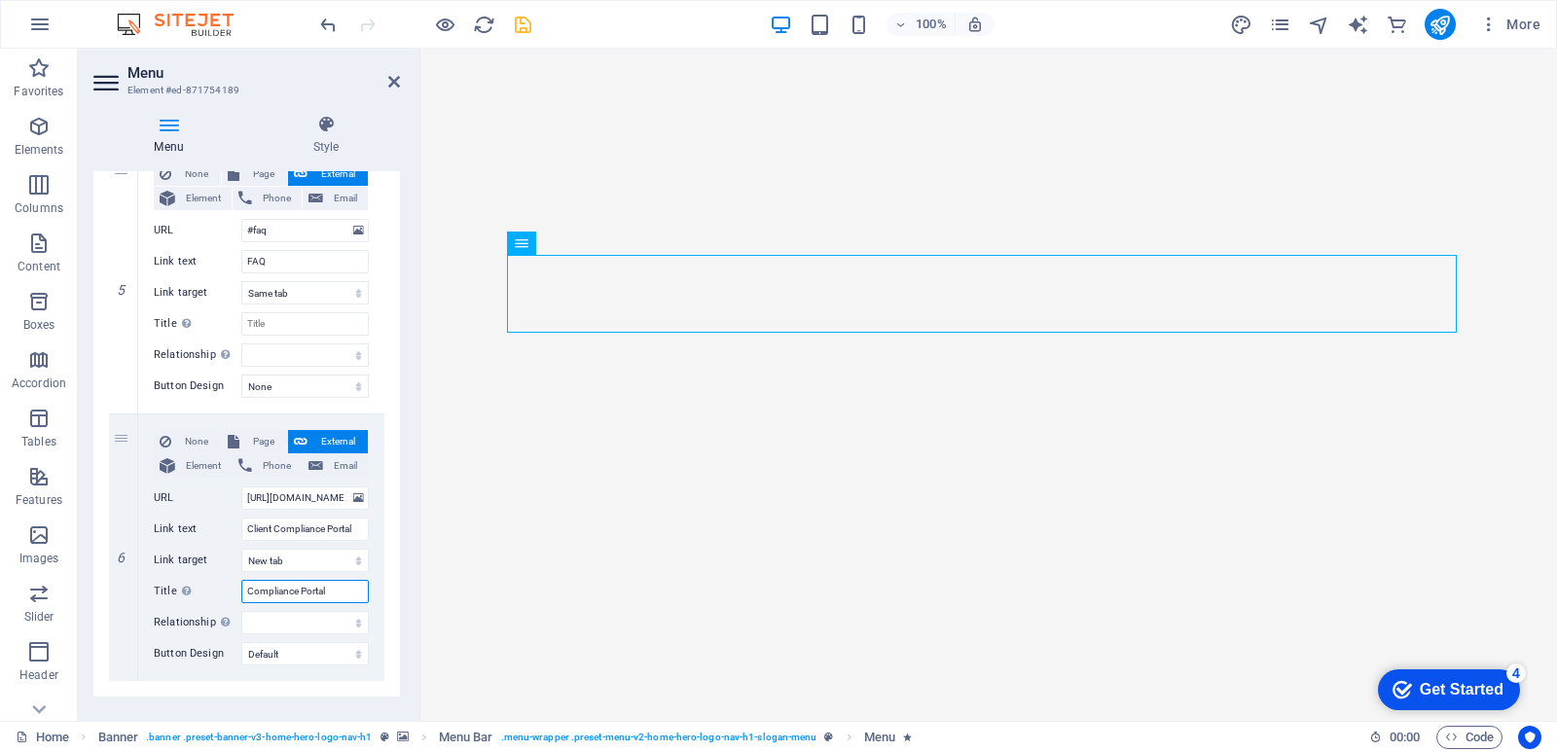
type input "Compliance Portal"
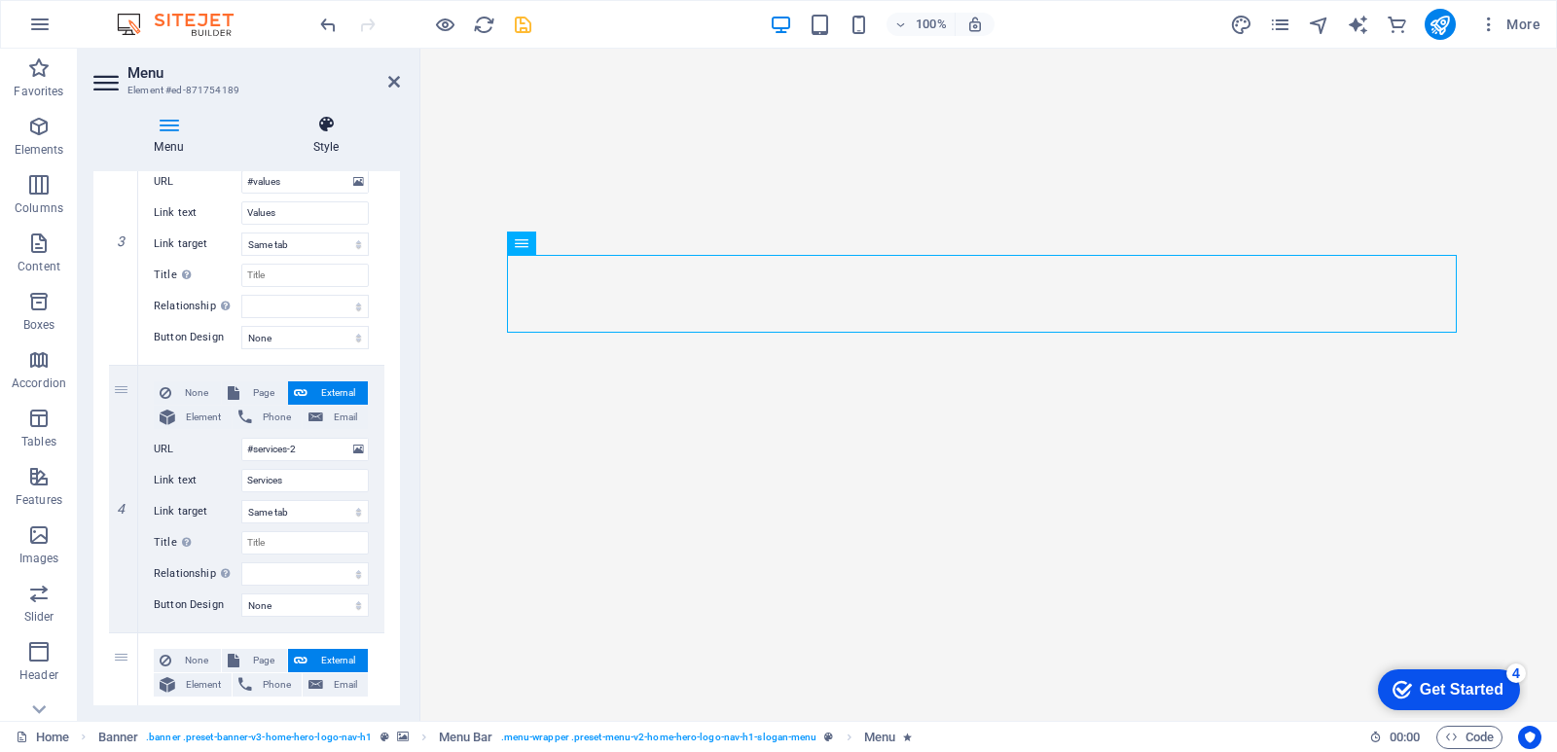
click at [333, 140] on h4 "Style" at bounding box center [326, 135] width 148 height 41
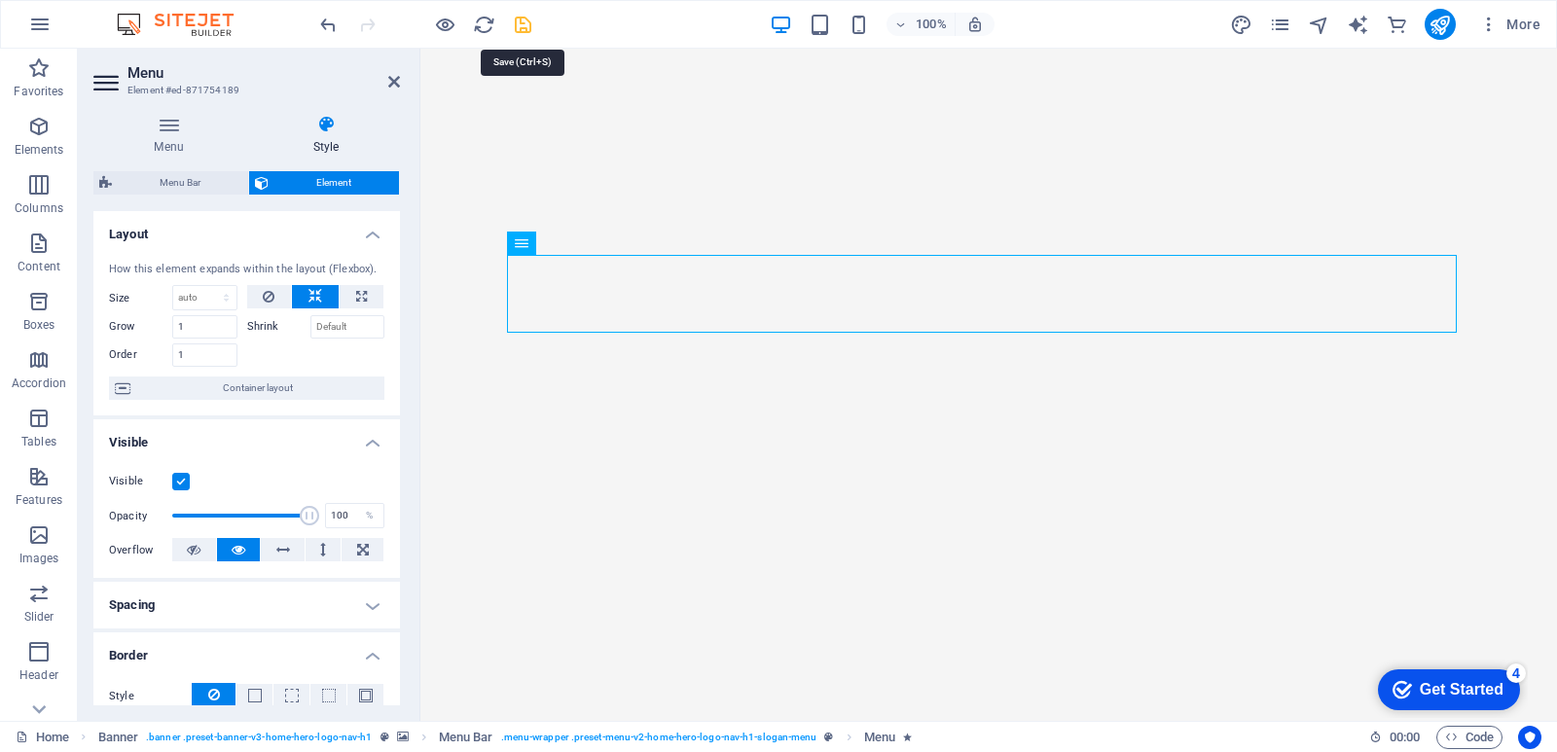
click at [531, 22] on icon "save" at bounding box center [523, 25] width 22 height 22
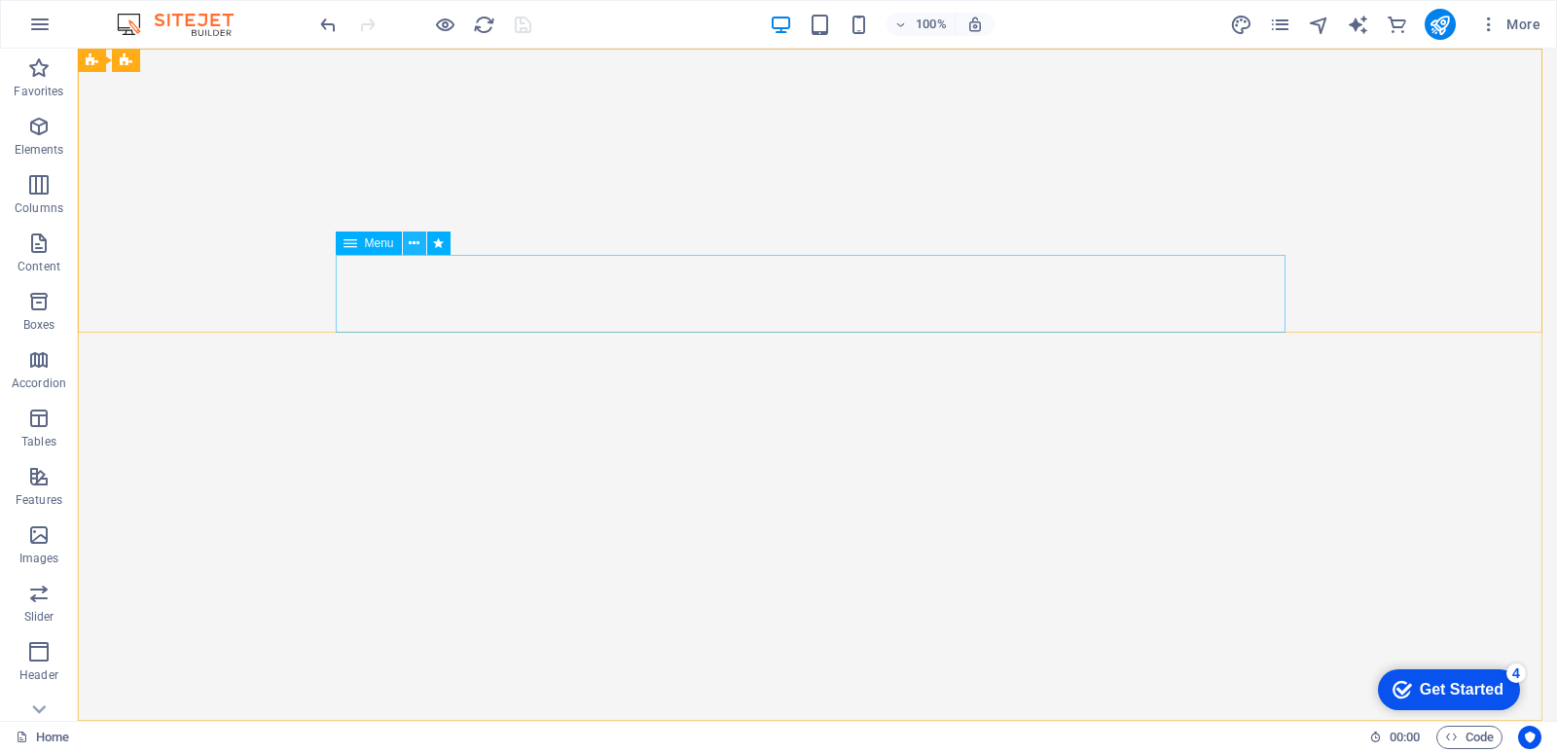
click at [413, 246] on icon at bounding box center [414, 244] width 11 height 20
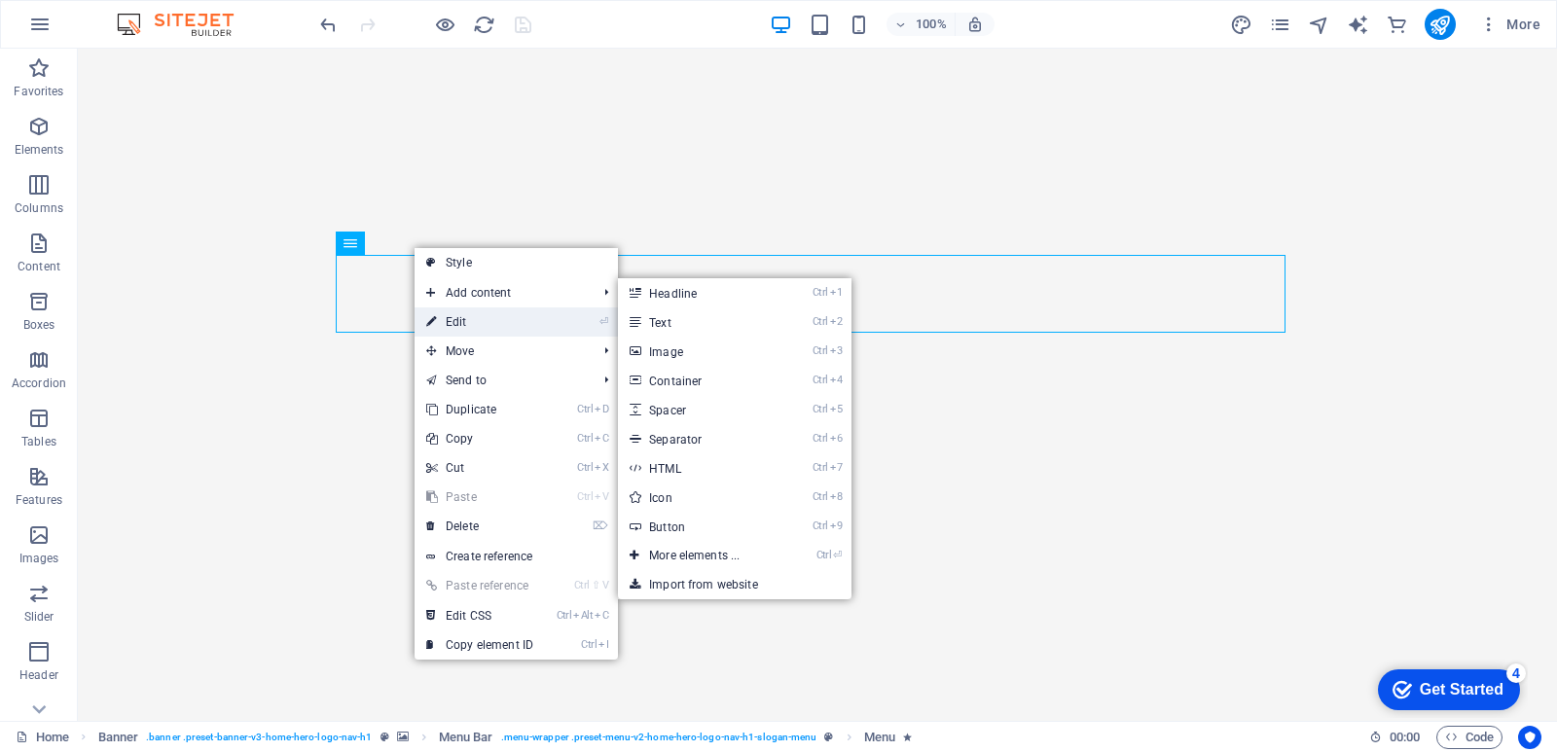
click at [462, 322] on link "⏎ Edit" at bounding box center [480, 322] width 130 height 29
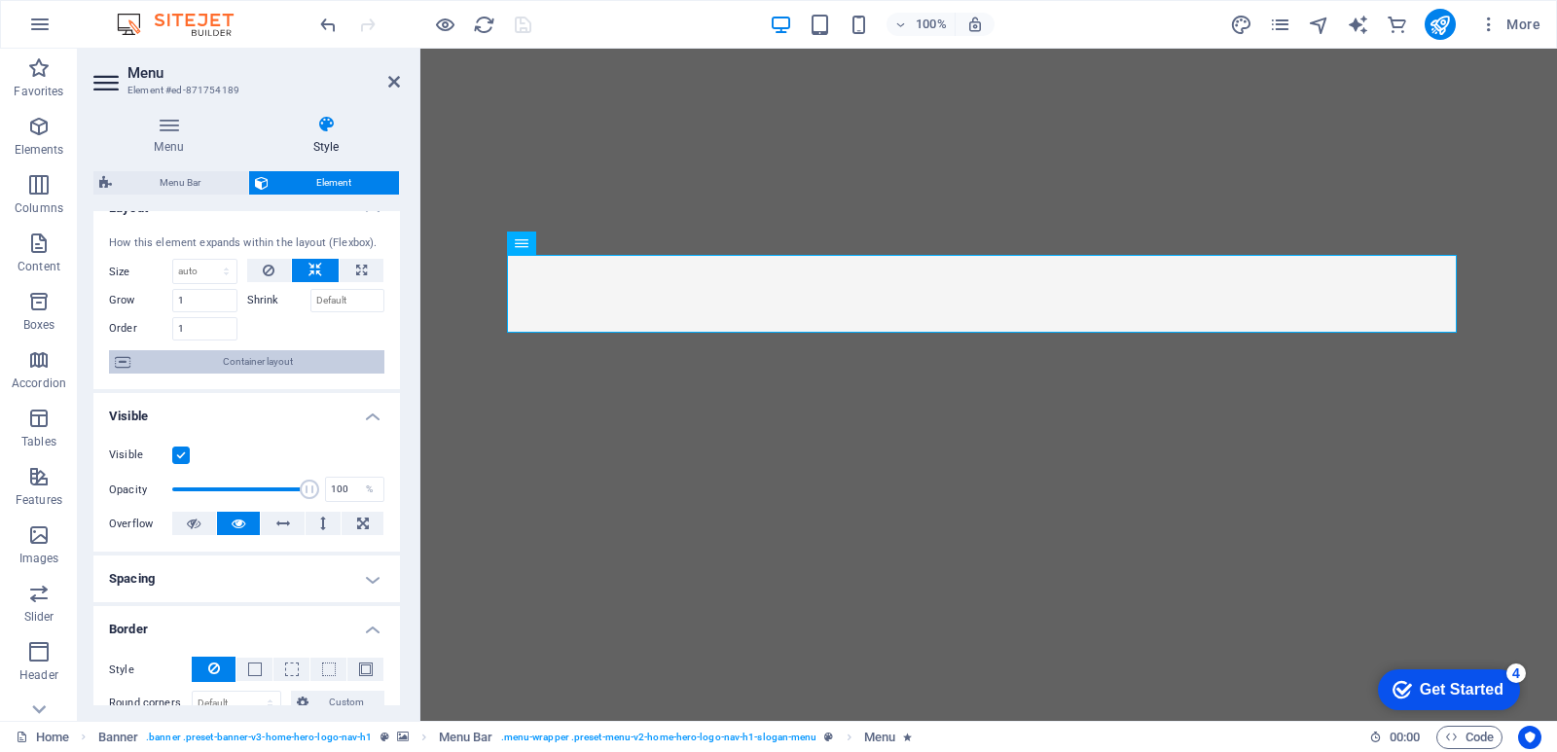
scroll to position [0, 0]
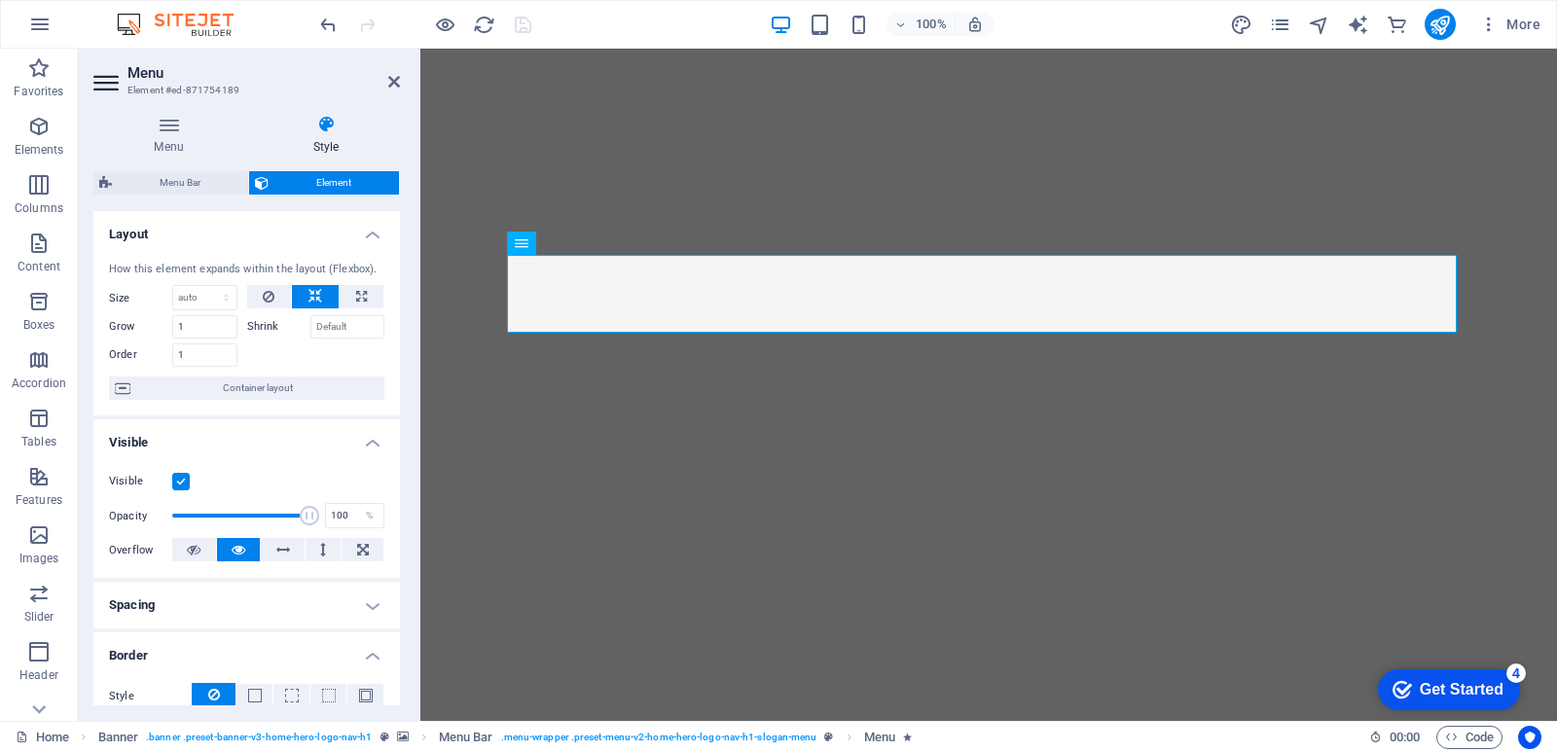
click at [330, 134] on h4 "Style" at bounding box center [326, 135] width 148 height 41
click at [198, 169] on div "Menu Style Menu Auto Custom Create custom menu items for this menu. Recommended…" at bounding box center [246, 410] width 307 height 591
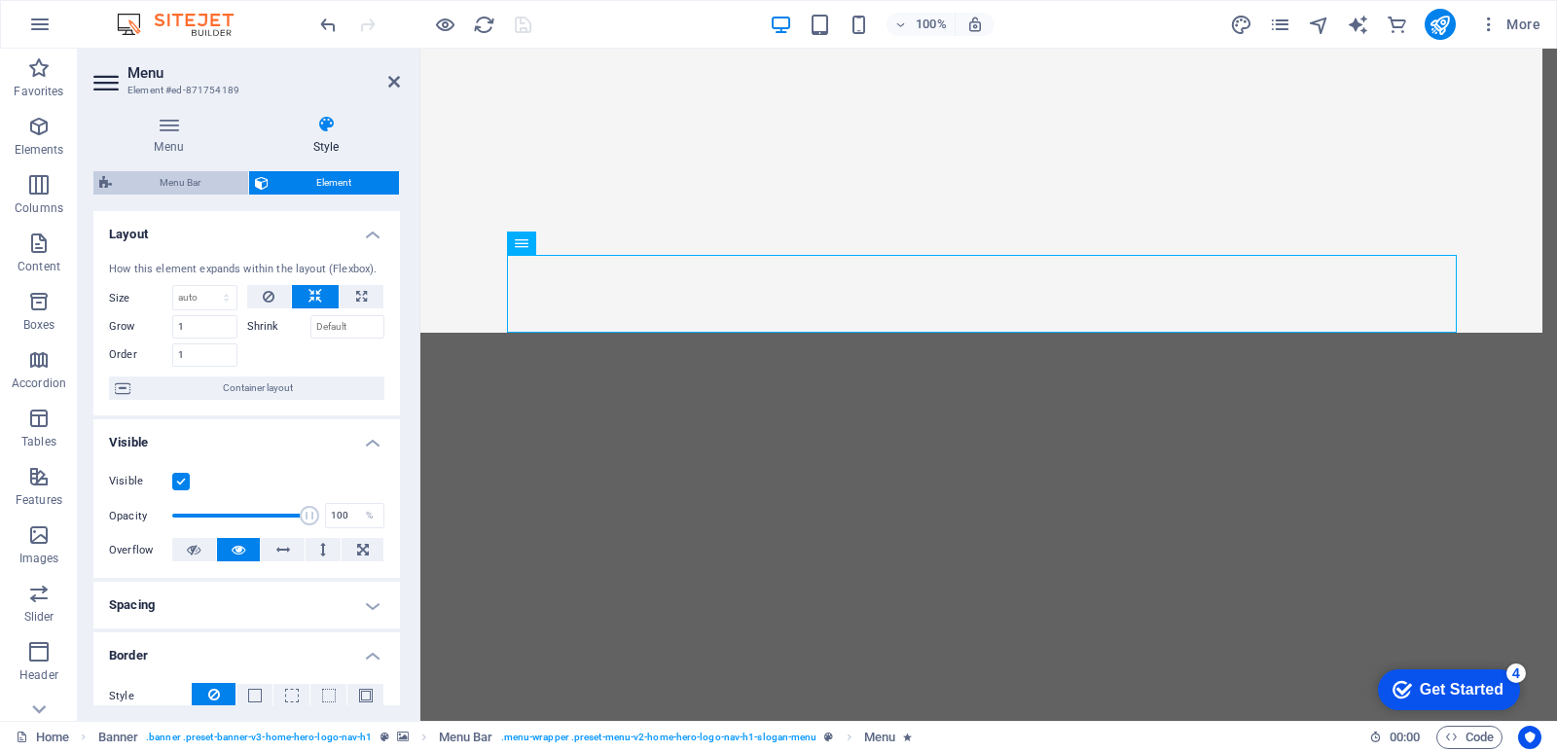
click at [196, 181] on span "Menu Bar" at bounding box center [180, 182] width 125 height 23
select select "rem"
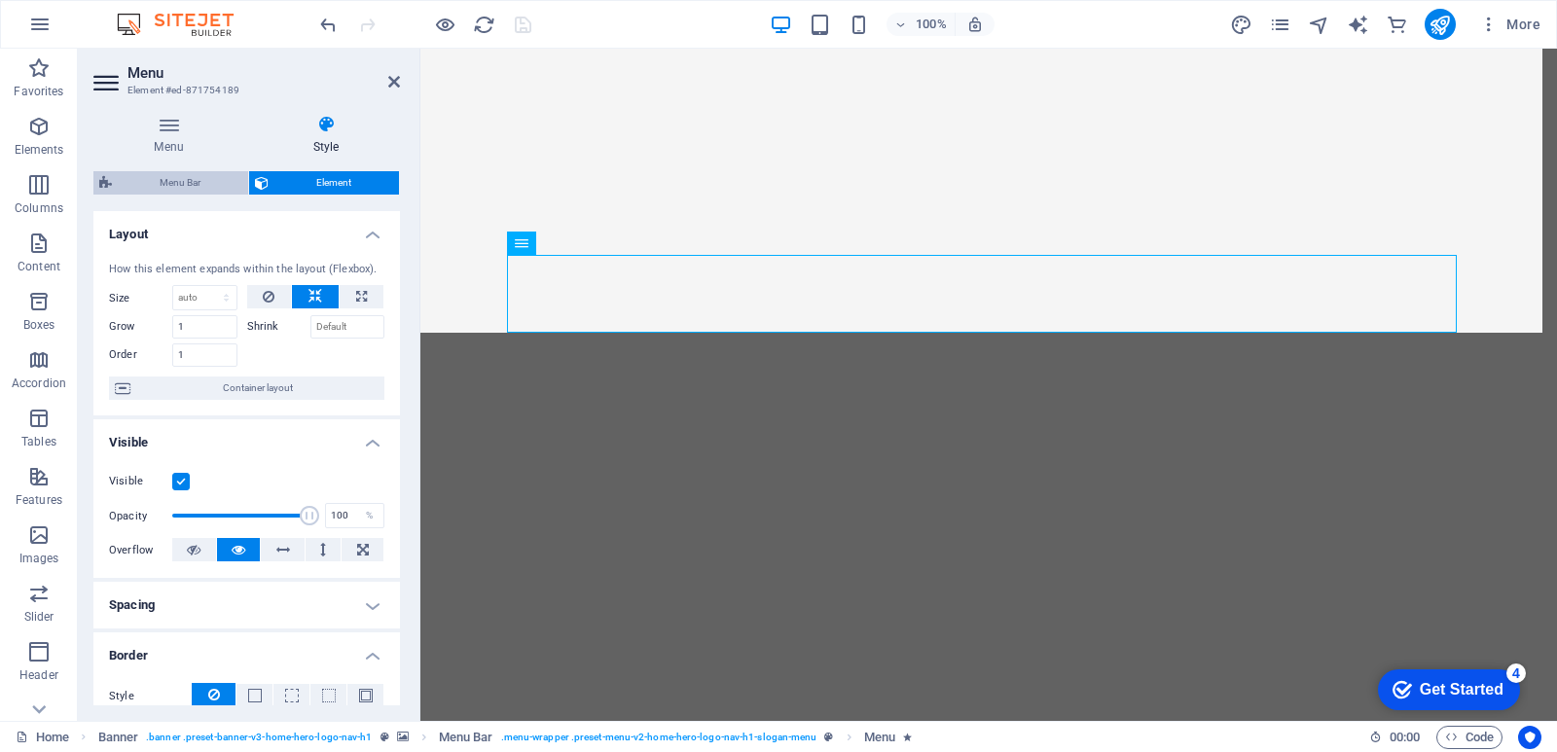
select select "rem"
select select "hover_box_bottom"
select select "px"
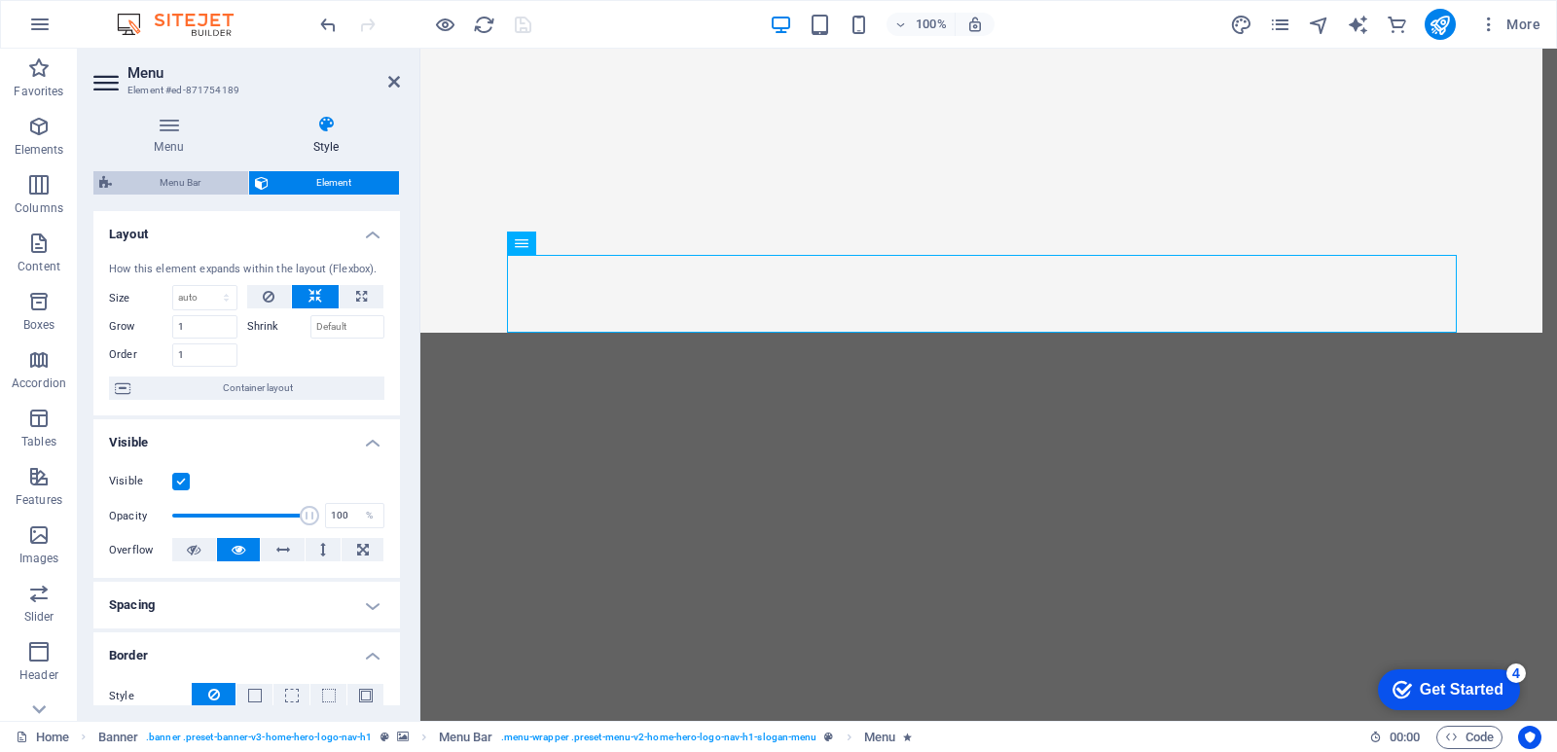
select select "rem"
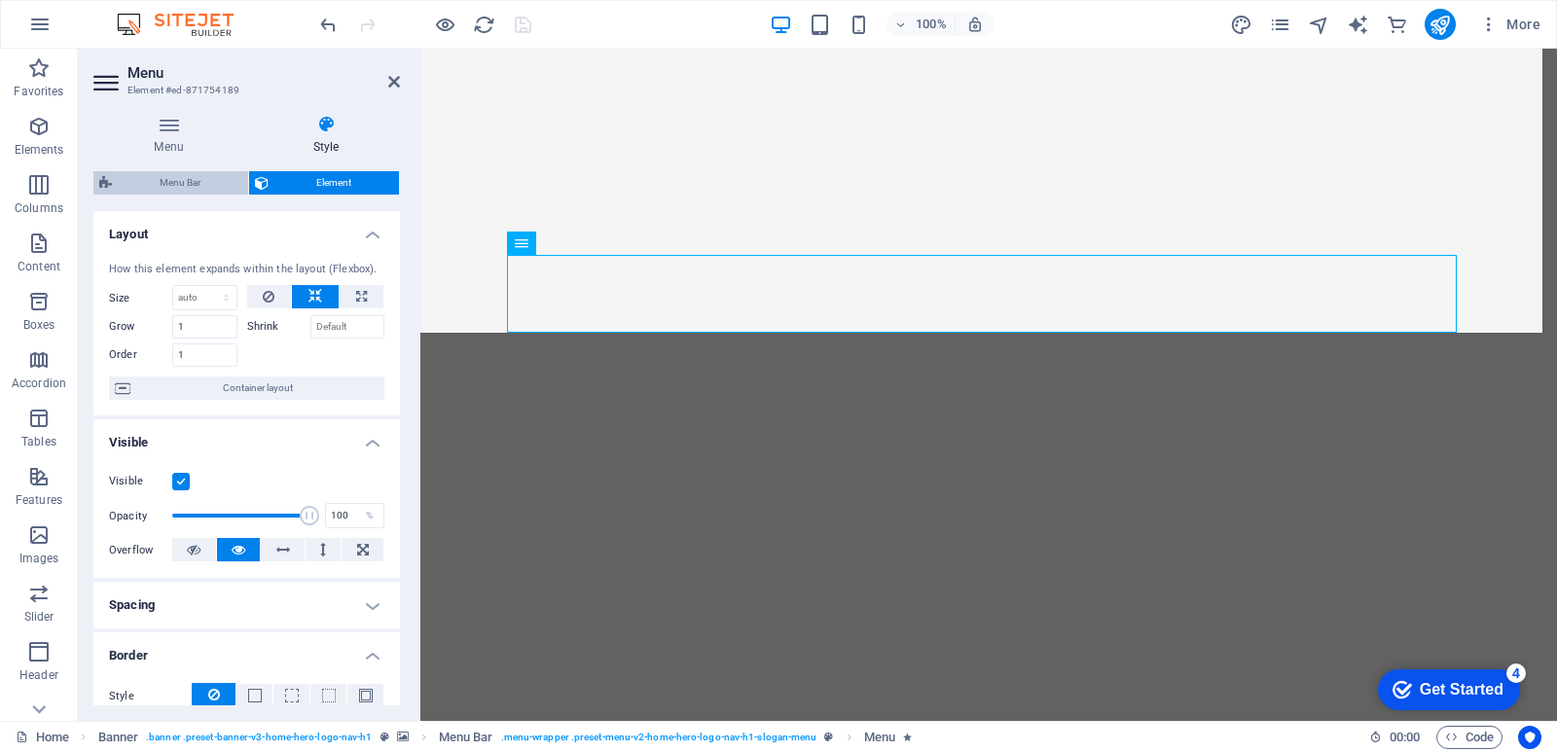
select select "px"
select select "800"
select select "px"
select select "preset-menu-v2-home-hero-logo-nav-h1-slogan-menu"
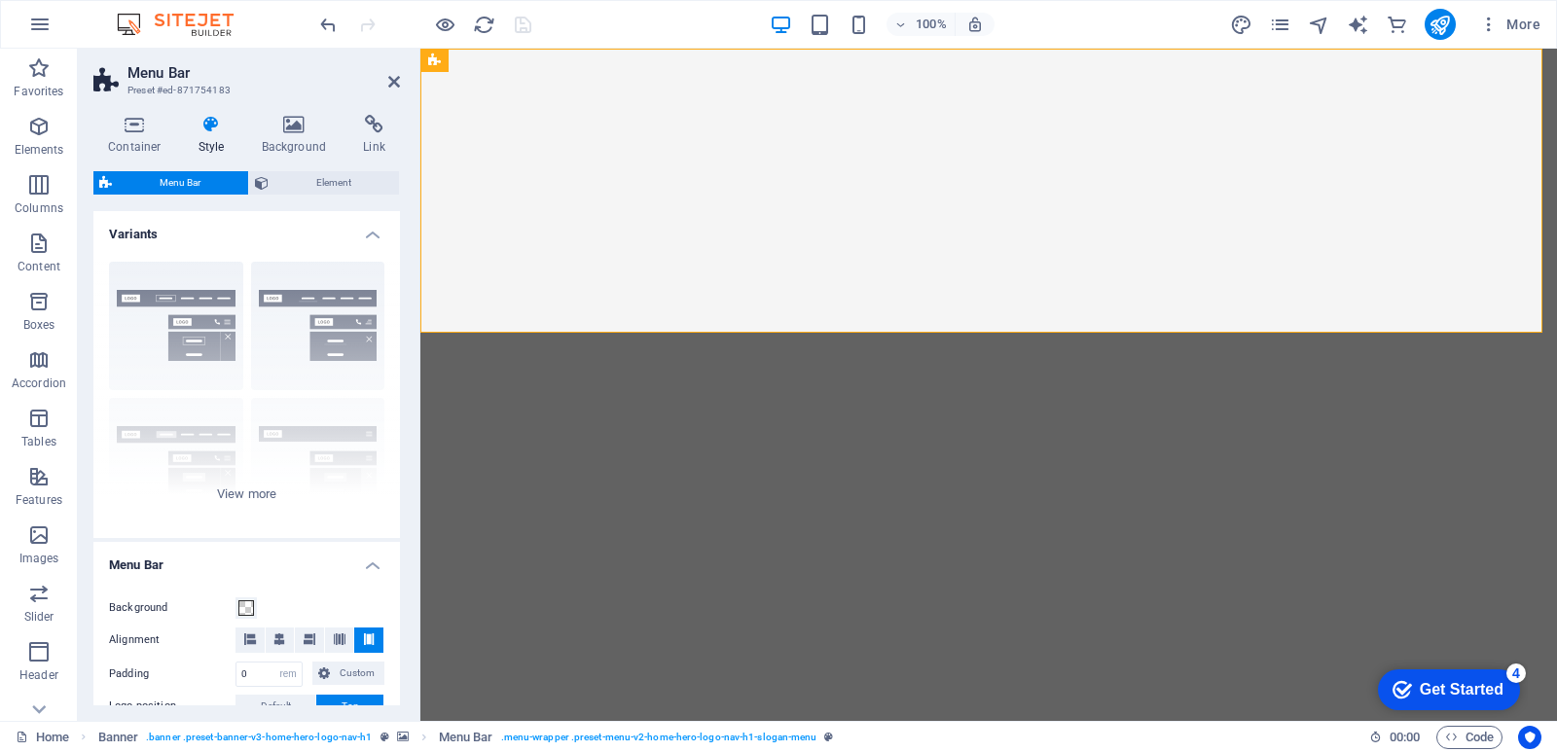
click at [211, 141] on h4 "Style" at bounding box center [215, 135] width 63 height 41
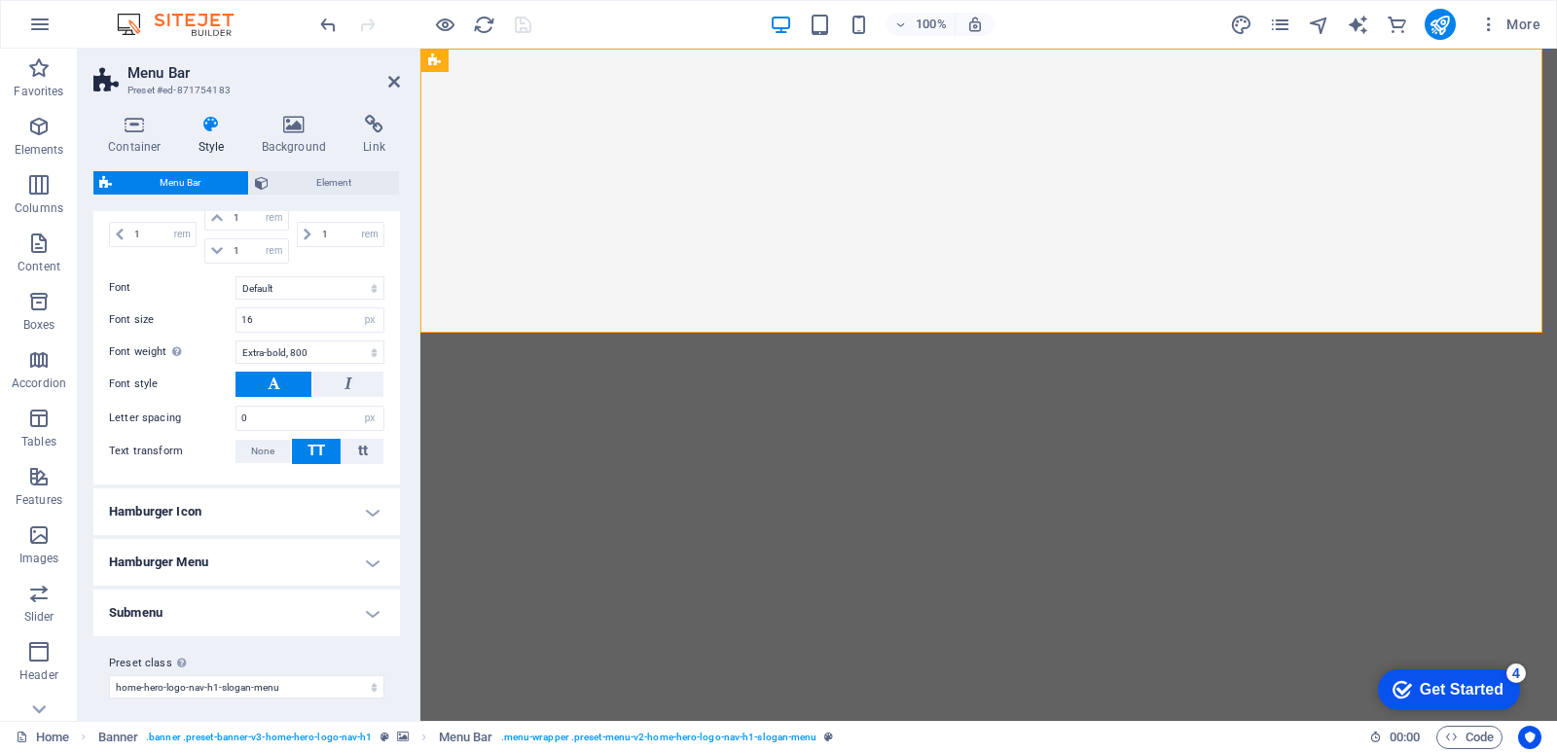
scroll to position [1085, 0]
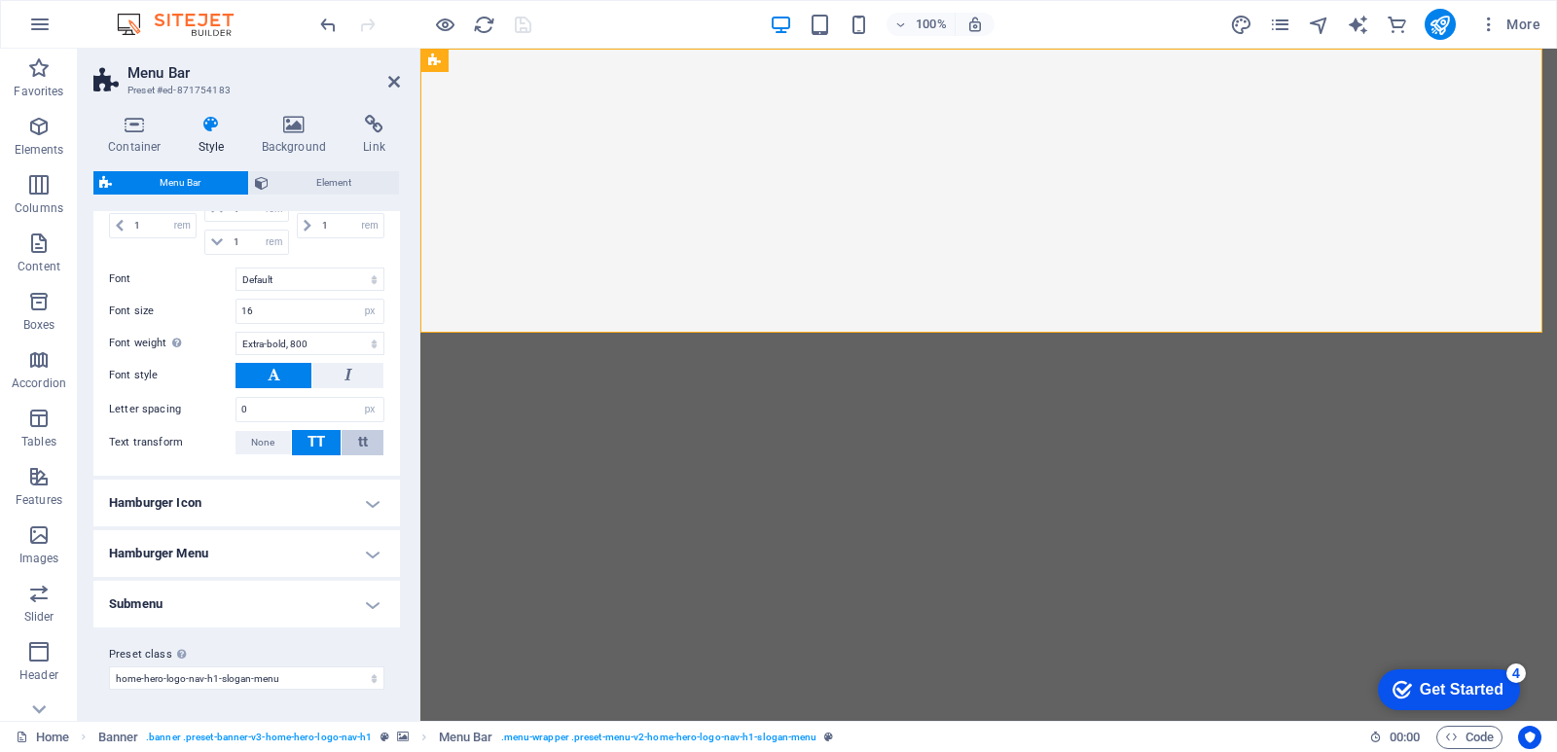
click at [362, 442] on span "tt" at bounding box center [363, 442] width 10 height 18
click at [312, 446] on span "TT" at bounding box center [317, 442] width 18 height 18
click at [308, 443] on span "TT" at bounding box center [317, 442] width 18 height 18
click at [267, 446] on span "None" at bounding box center [262, 442] width 23 height 23
click at [308, 442] on span "TT" at bounding box center [317, 442] width 18 height 18
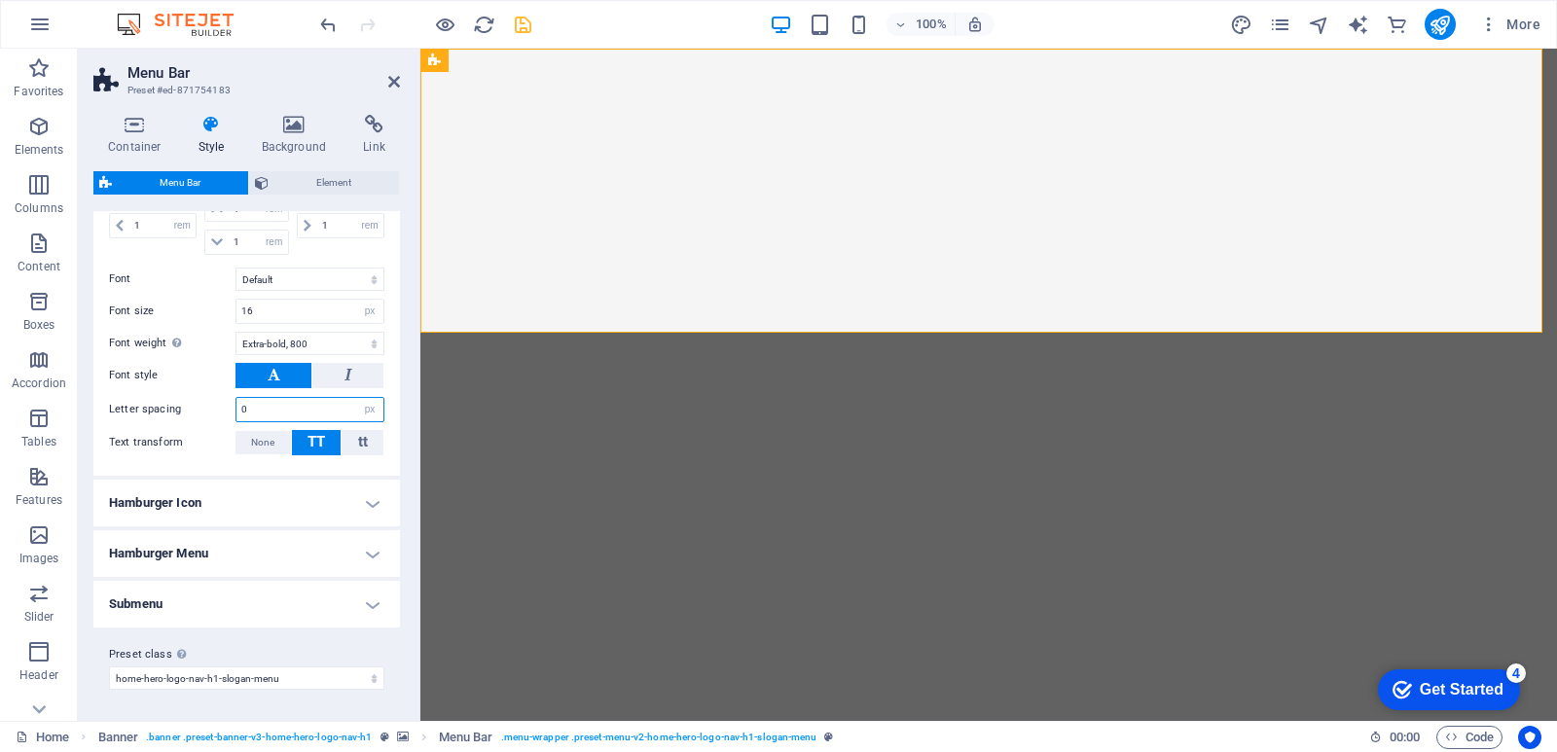
click at [277, 418] on input "0" at bounding box center [310, 409] width 147 height 23
drag, startPoint x: 265, startPoint y: 413, endPoint x: 209, endPoint y: 407, distance: 55.8
click at [209, 407] on div "Letter spacing 0 px rem vh vw" at bounding box center [246, 409] width 275 height 25
type input "10"
click at [145, 467] on div "Menu Item Submenu Item Style Switch to preview mode and move the mouse over men…" at bounding box center [247, 214] width 314 height 524
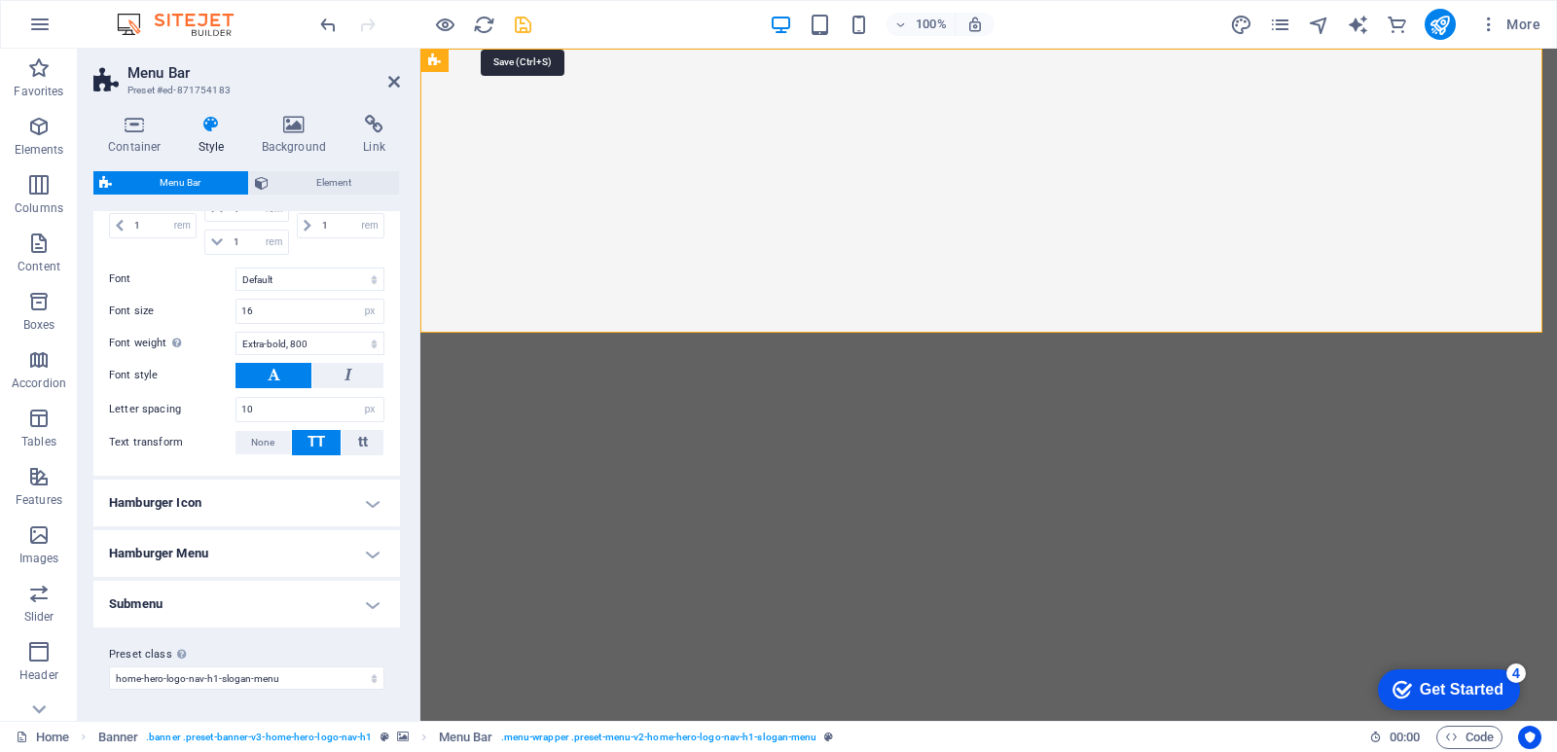
click at [520, 18] on icon "save" at bounding box center [523, 25] width 22 height 22
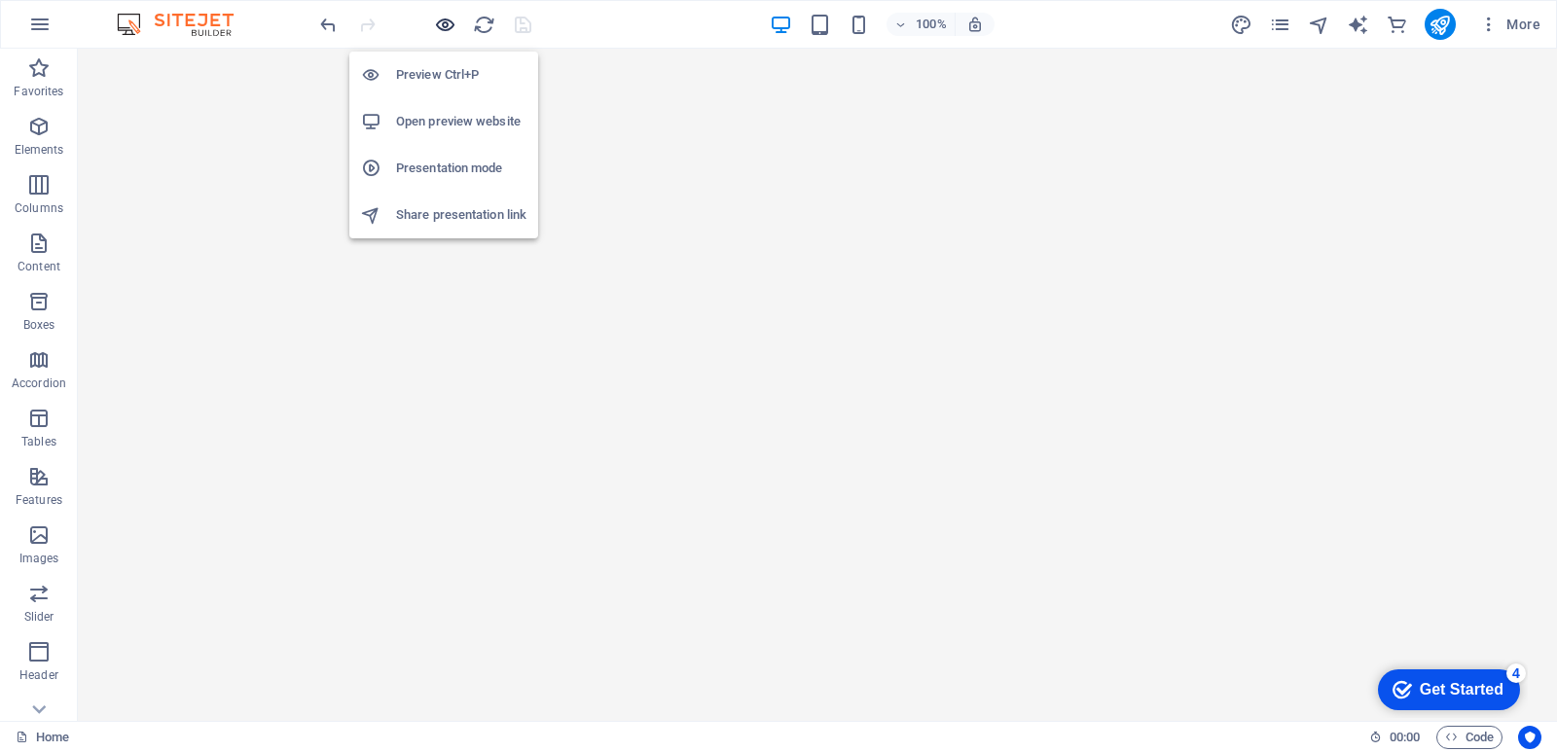
click at [445, 24] on icon "button" at bounding box center [445, 25] width 22 height 22
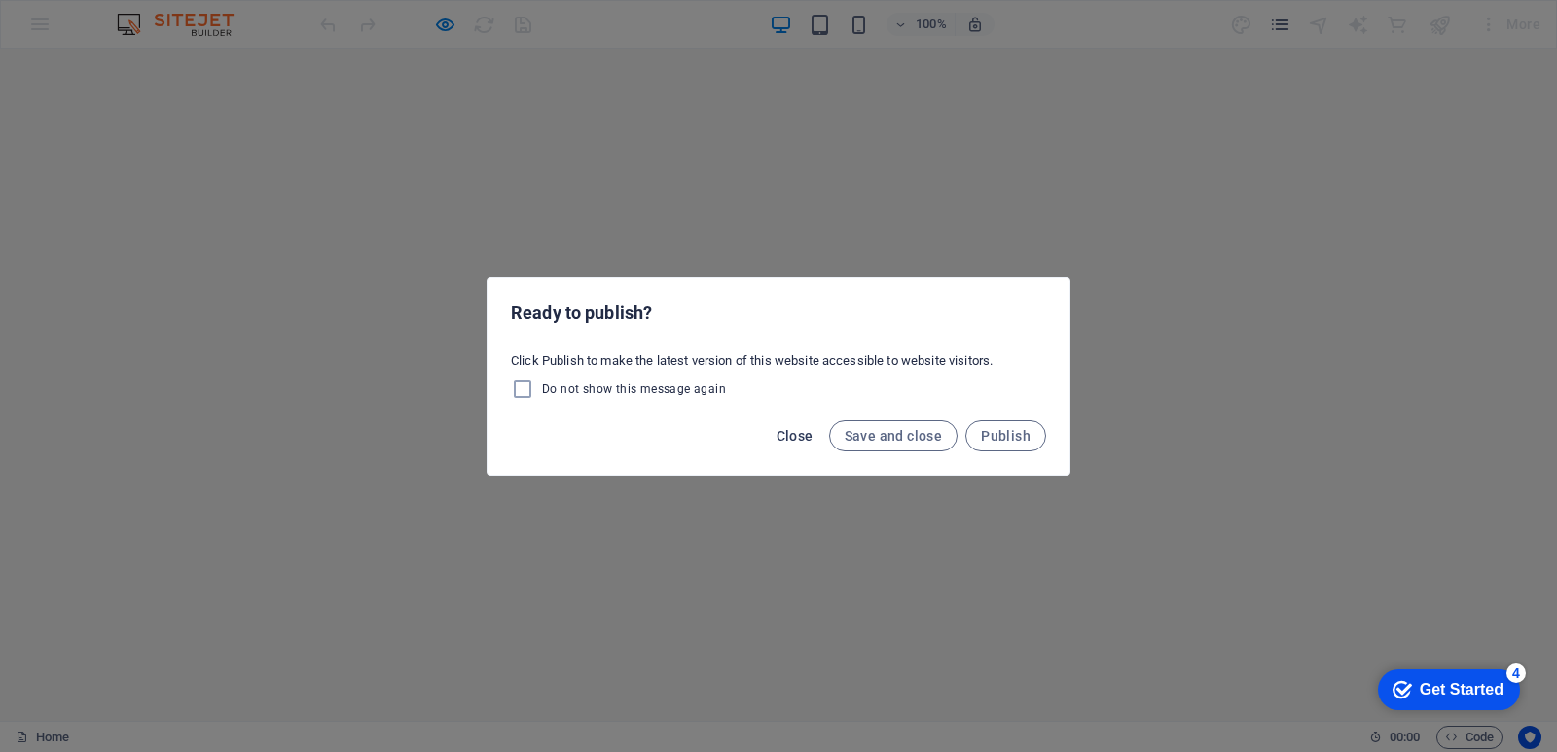
click at [809, 441] on span "Close" at bounding box center [795, 436] width 37 height 16
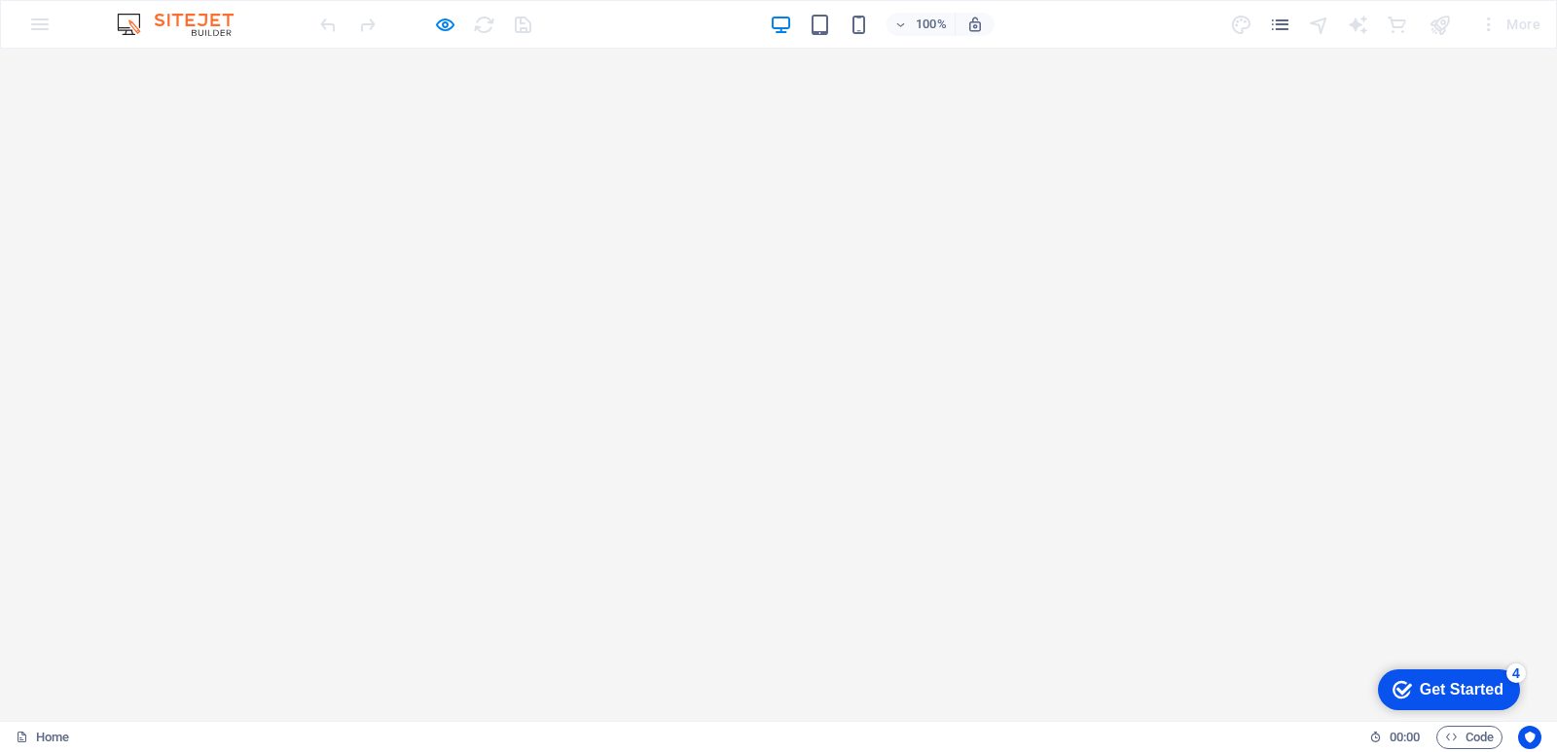
click at [181, 16] on img at bounding box center [185, 24] width 146 height 23
click at [45, 27] on div "100% More" at bounding box center [778, 24] width 1555 height 47
click at [445, 29] on icon "button" at bounding box center [445, 25] width 22 height 22
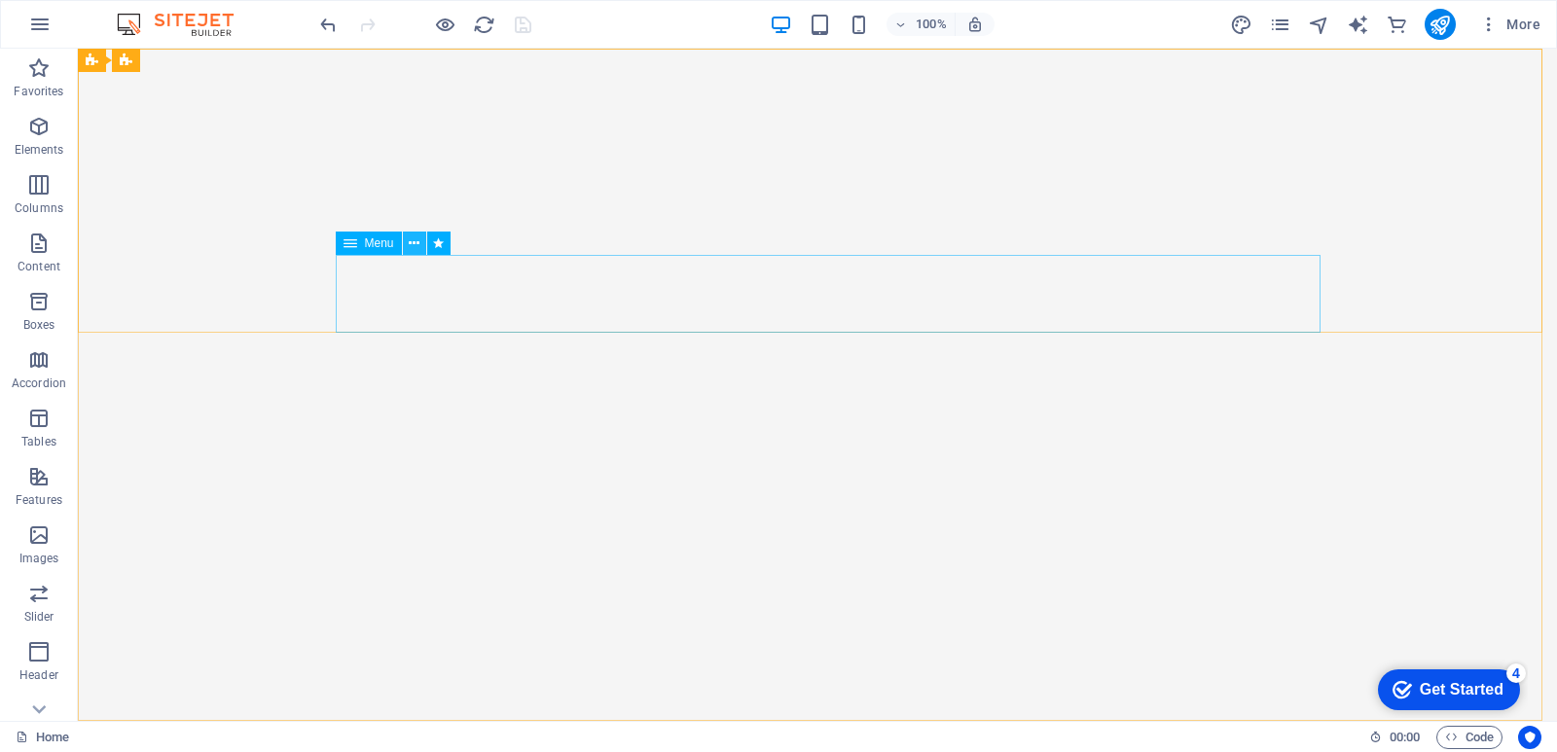
click at [406, 241] on button at bounding box center [414, 243] width 23 height 23
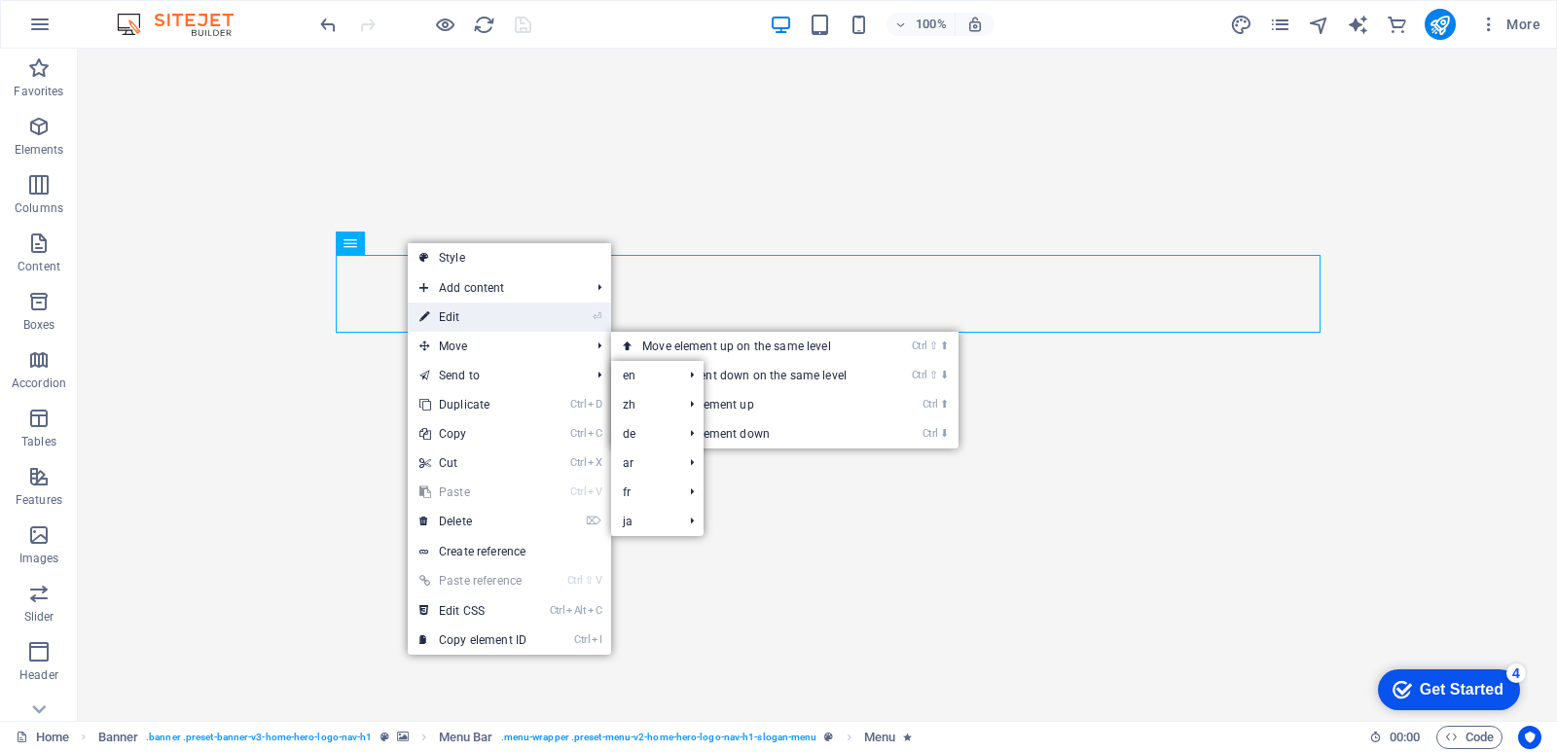
click at [454, 315] on link "⏎ Edit" at bounding box center [473, 317] width 130 height 29
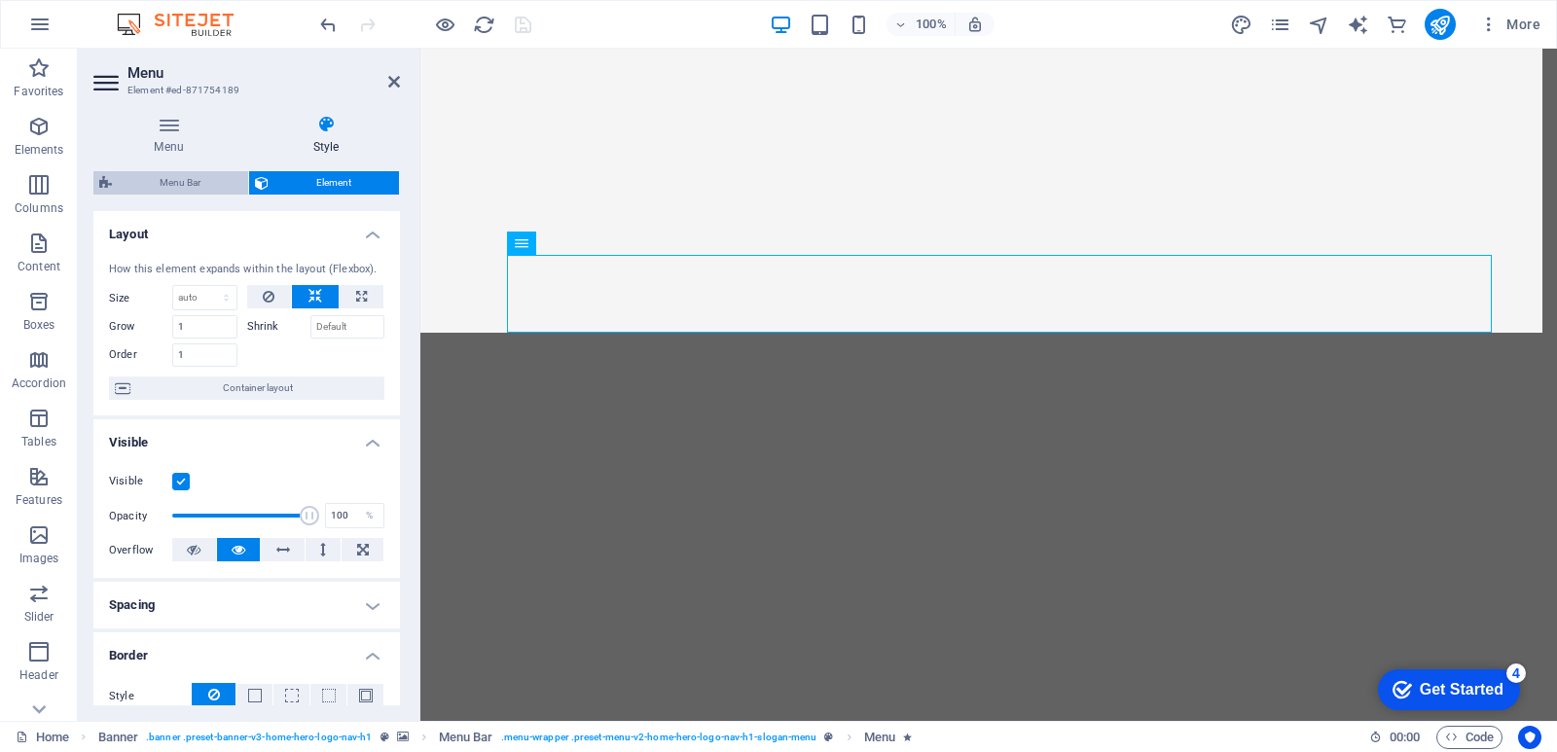
click at [201, 190] on span "Menu Bar" at bounding box center [180, 182] width 125 height 23
select select "rem"
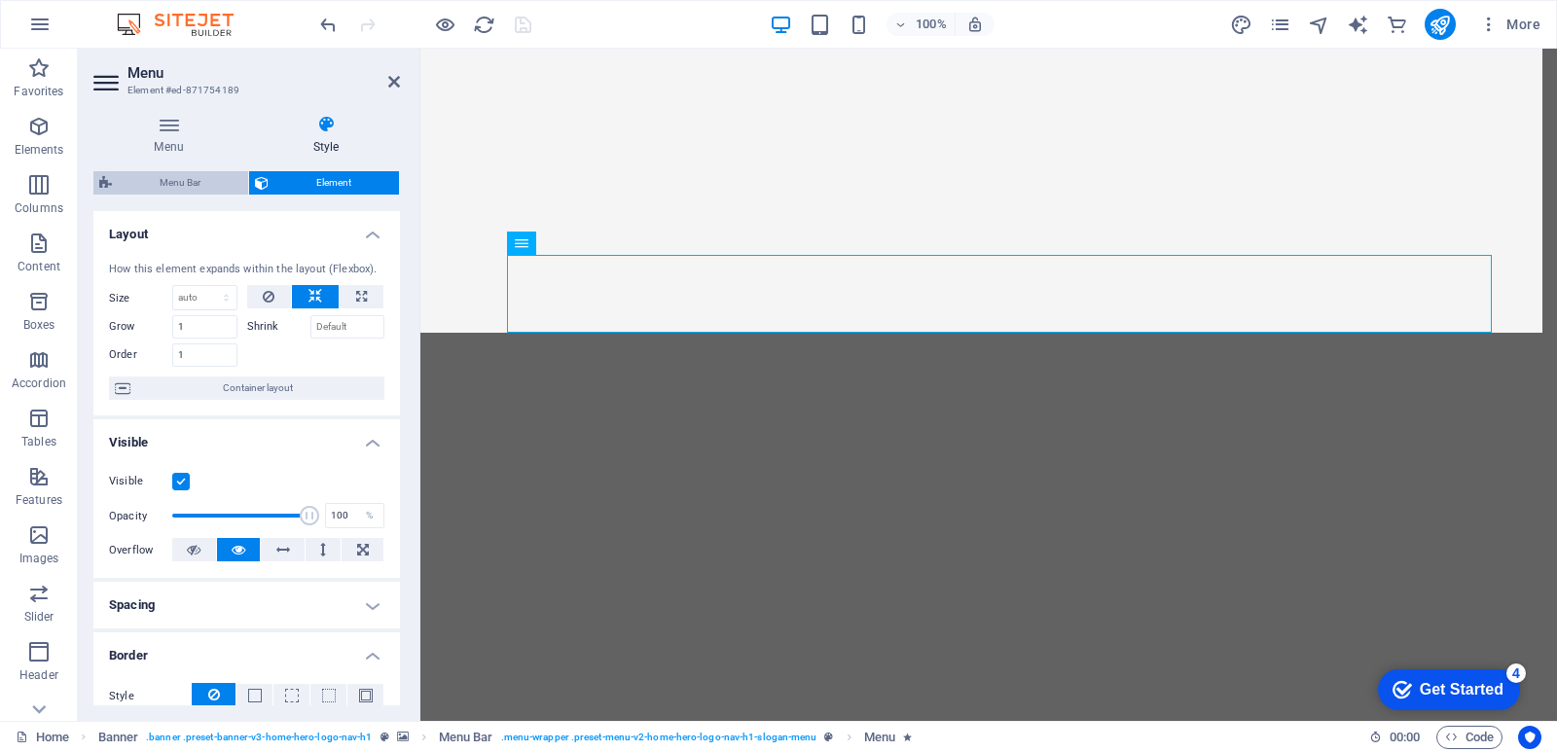
select select "rem"
select select "hover_box_bottom"
select select "px"
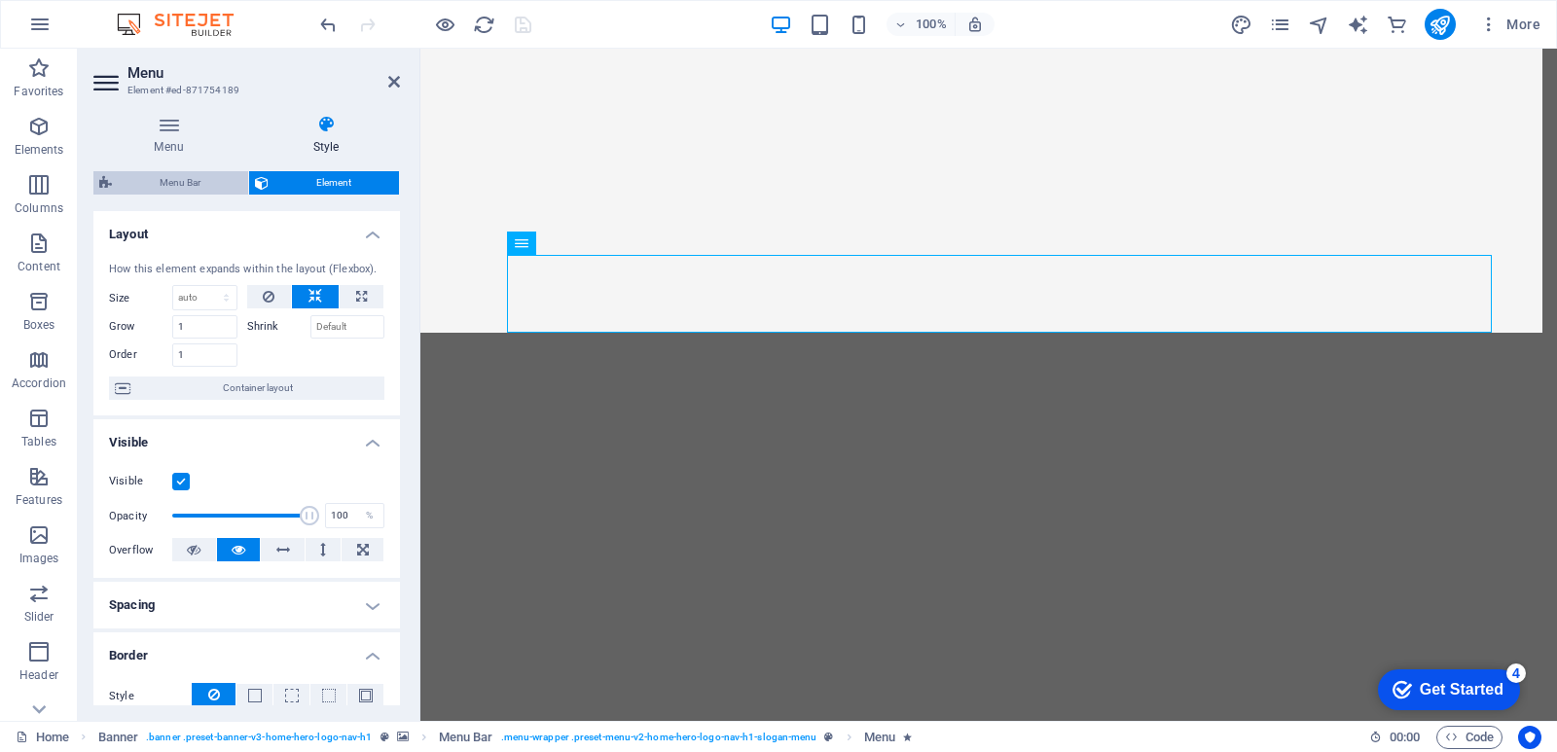
select select "rem"
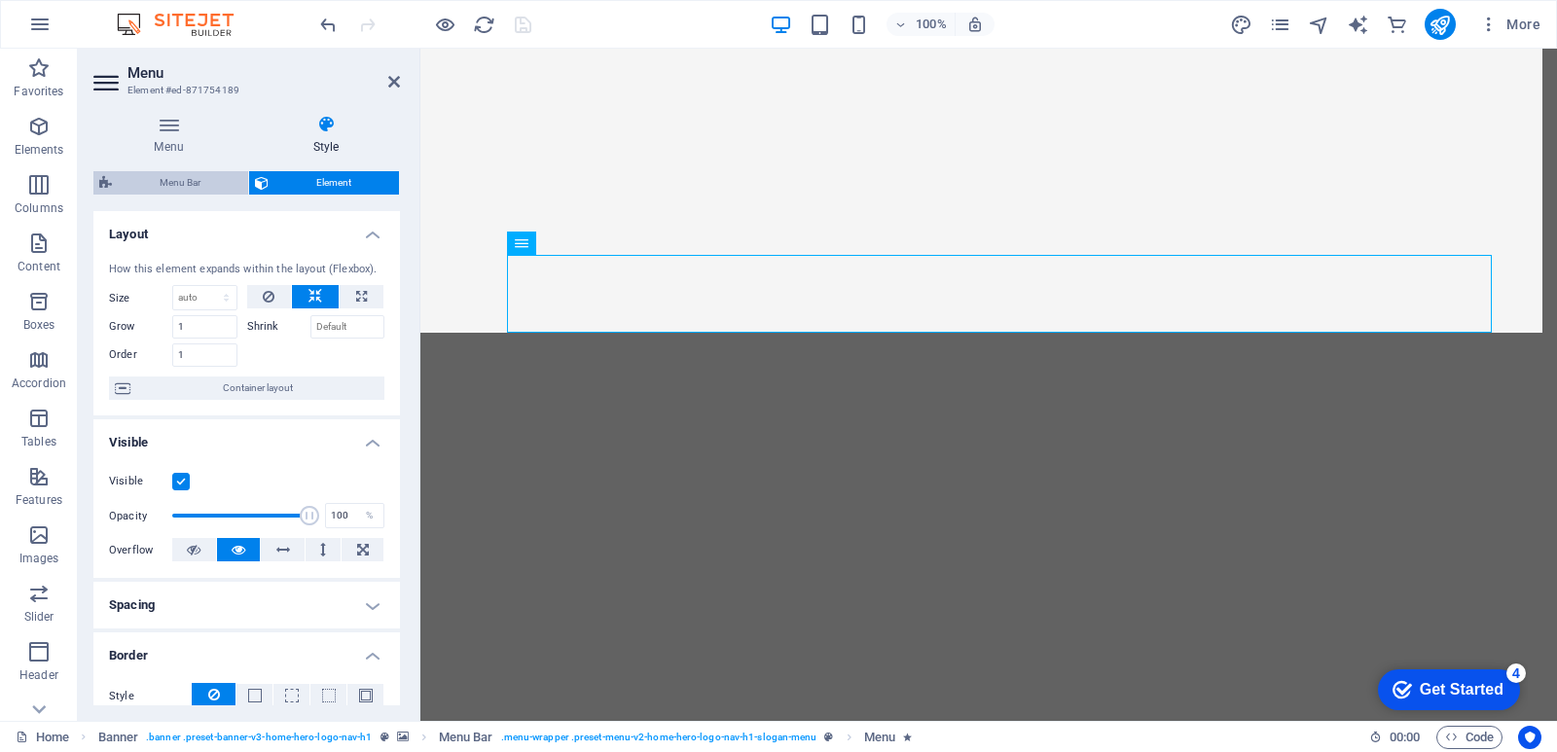
select select "px"
select select "800"
select select "px"
select select "preset-menu-v2-home-hero-logo-nav-h1-slogan-menu"
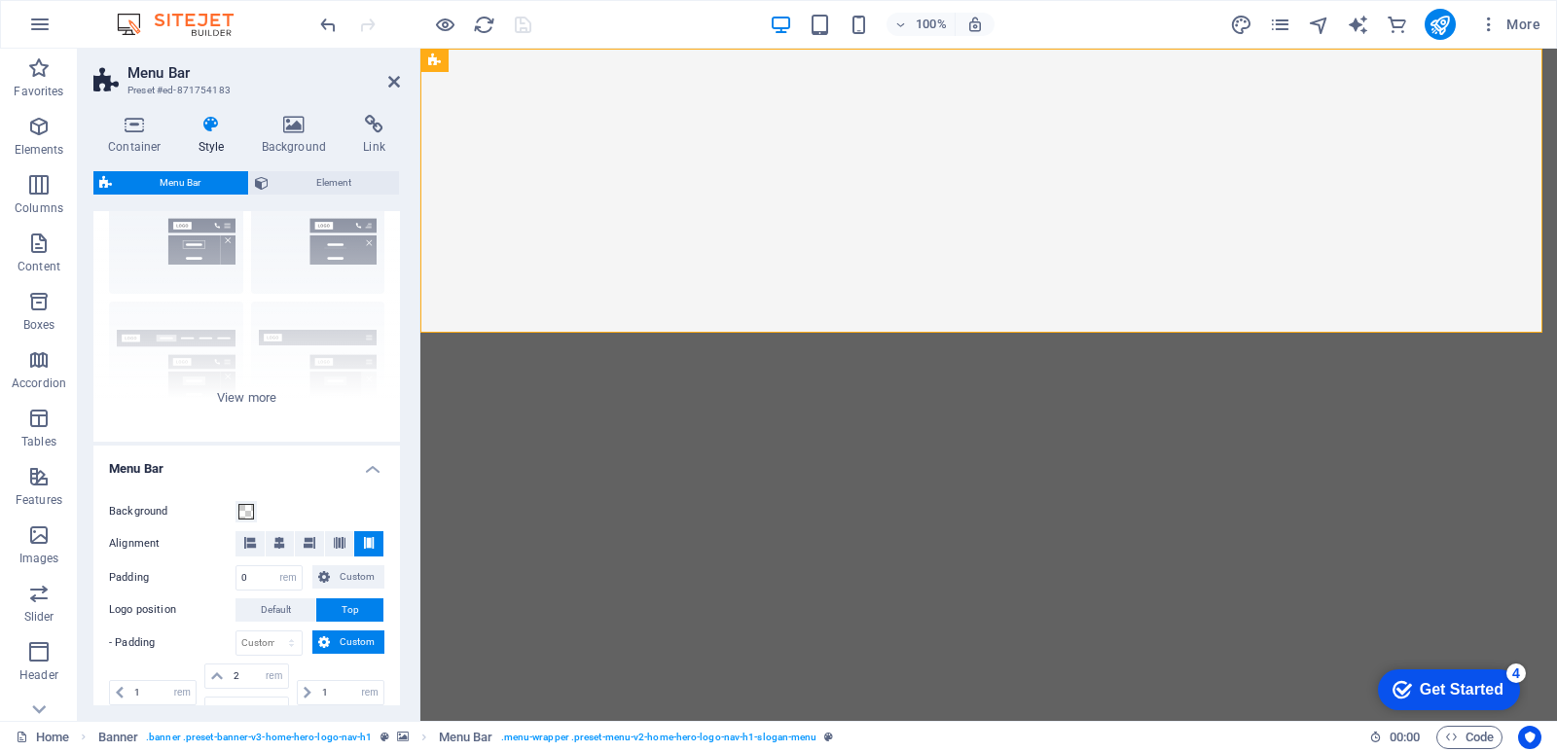
scroll to position [195, 0]
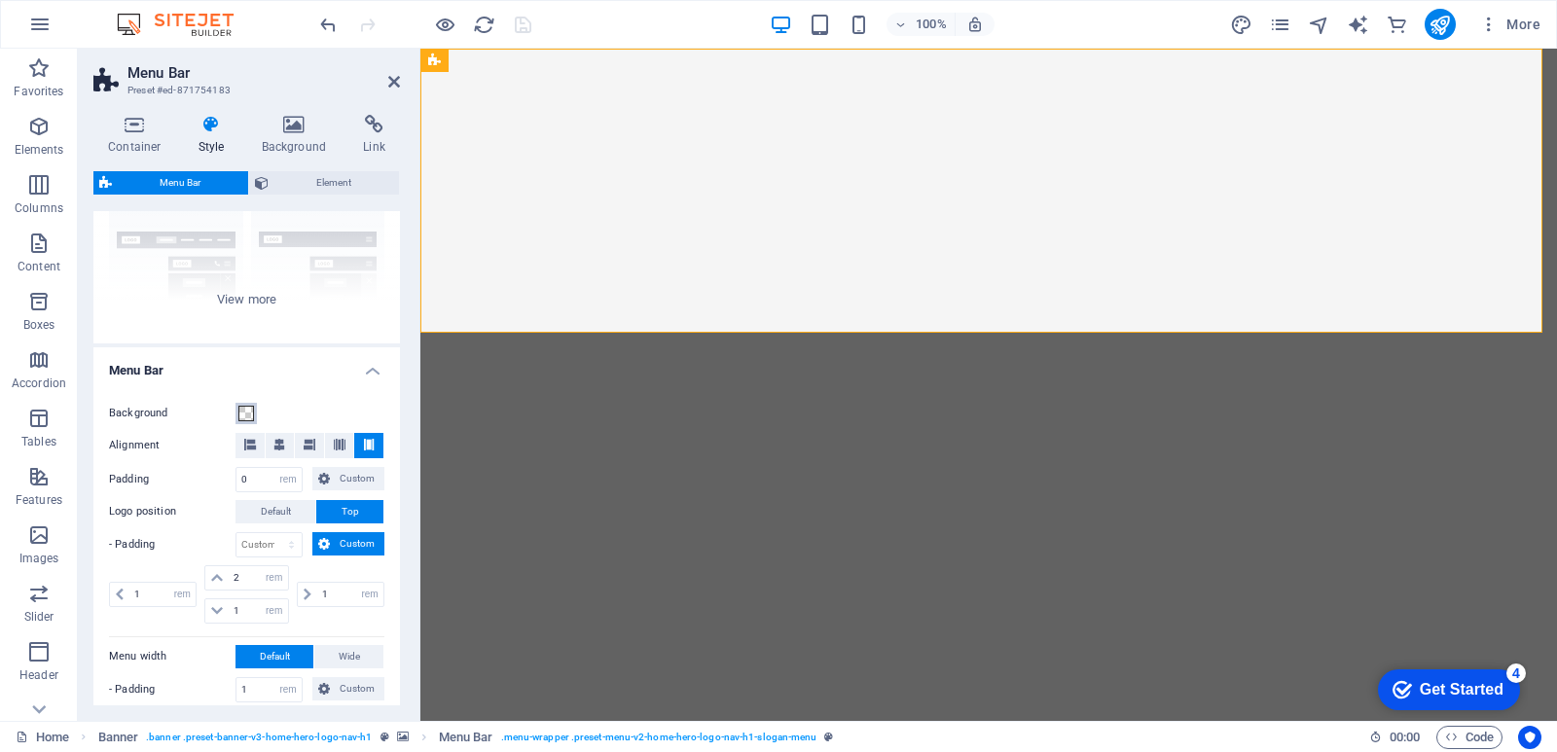
click at [243, 421] on button "Background" at bounding box center [246, 413] width 21 height 21
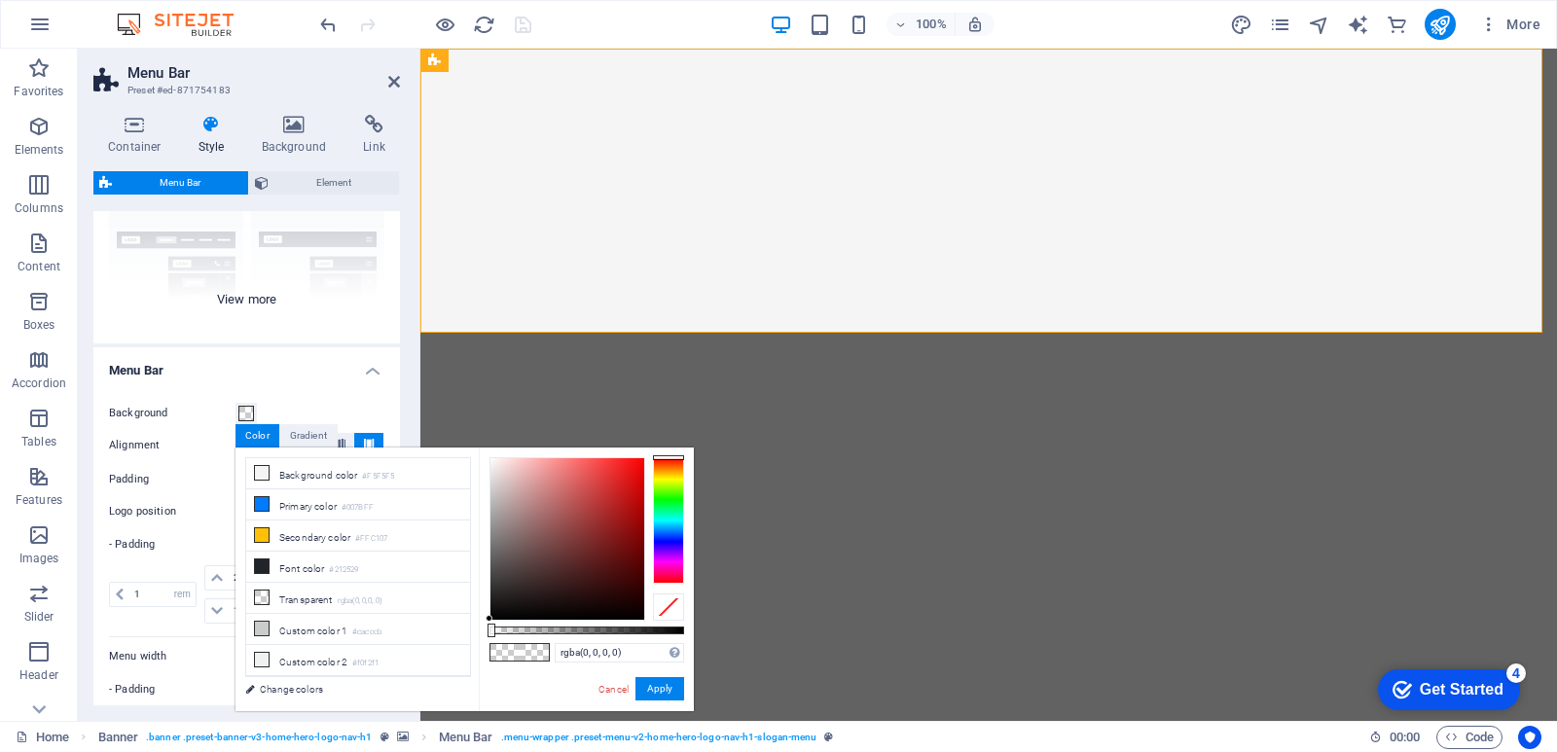
click at [170, 304] on div "Border Centered Default Fixed Loki Trigger Wide XXL" at bounding box center [246, 198] width 307 height 292
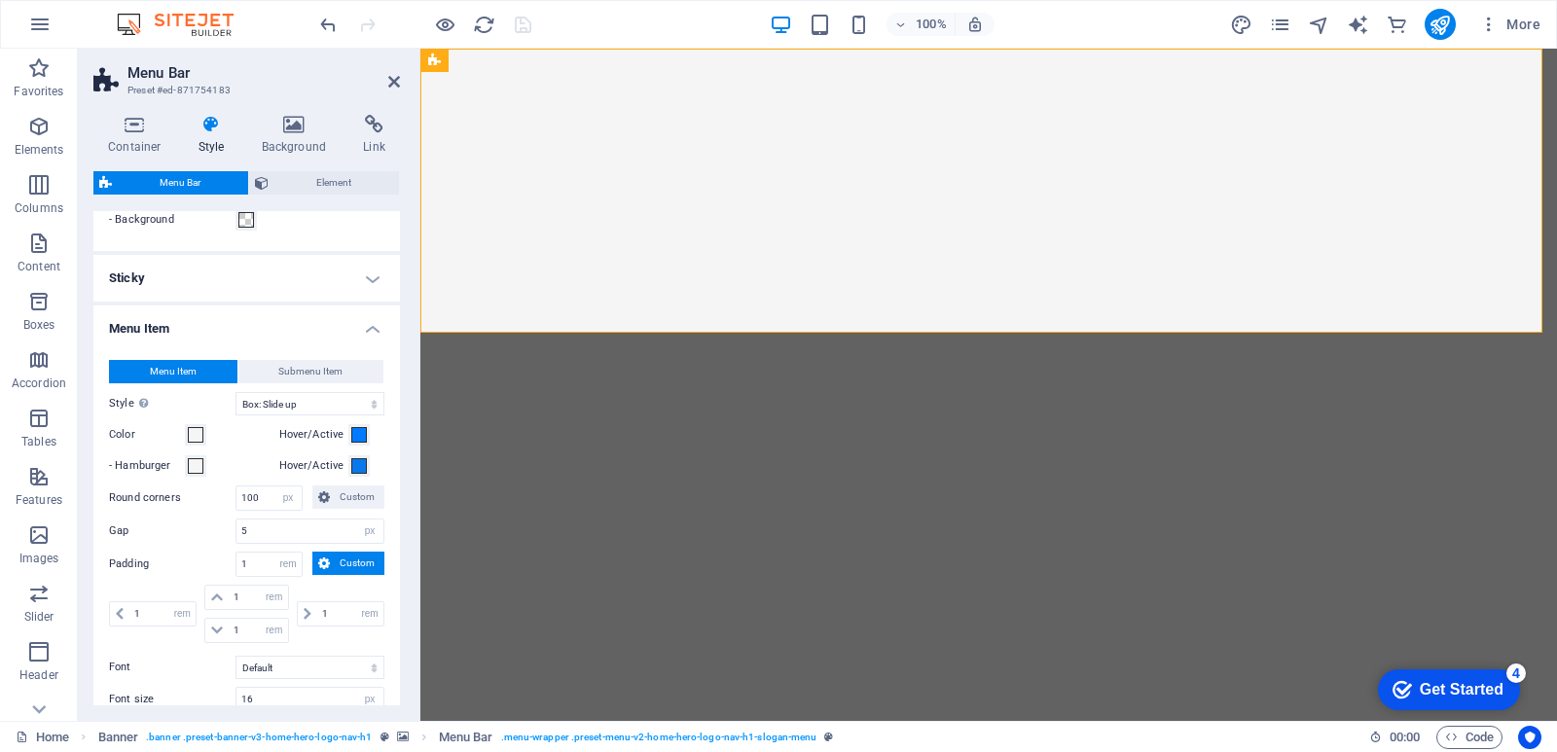
scroll to position [584, 0]
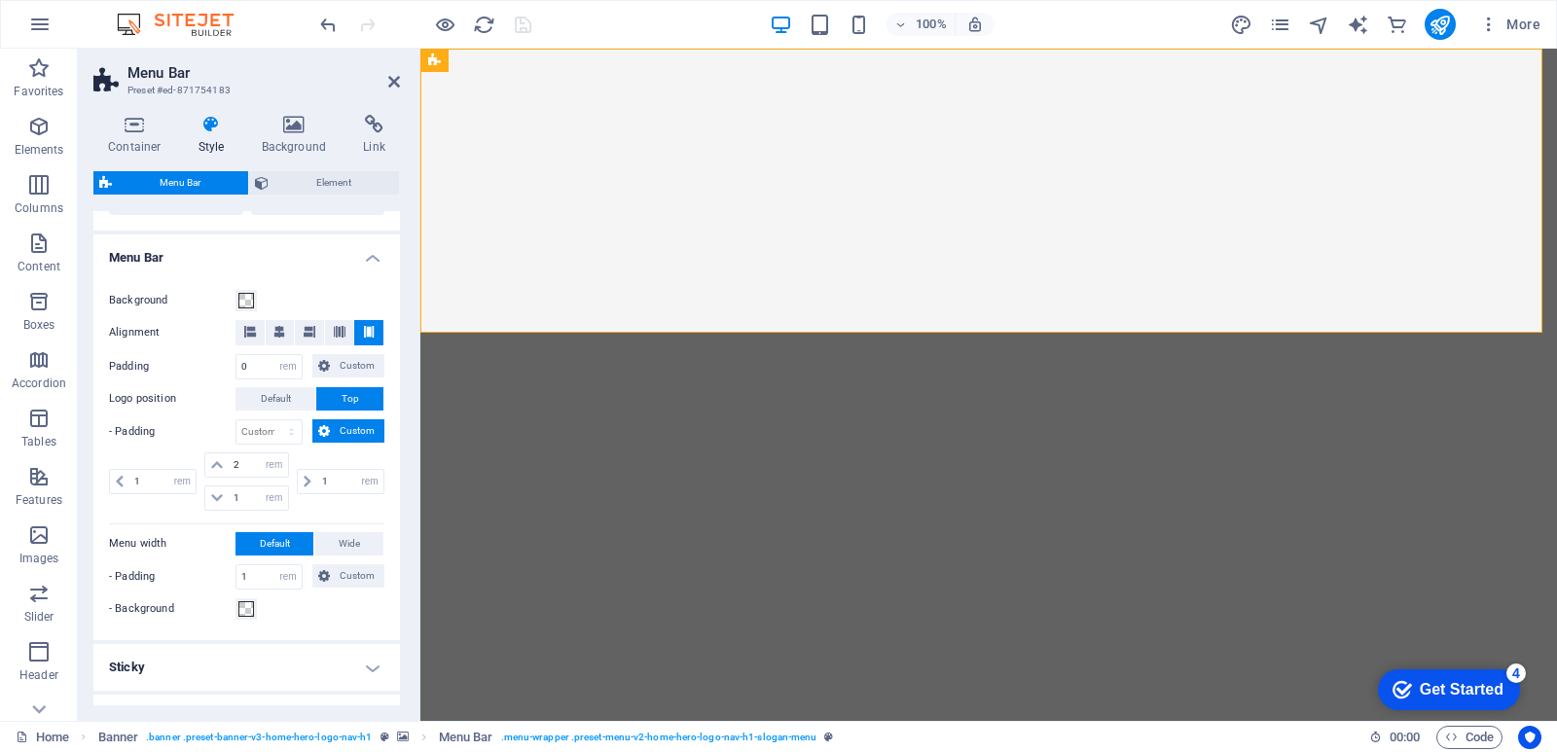
click at [162, 609] on label "- Background" at bounding box center [172, 609] width 127 height 23
click at [236, 609] on button "- Background" at bounding box center [246, 609] width 21 height 21
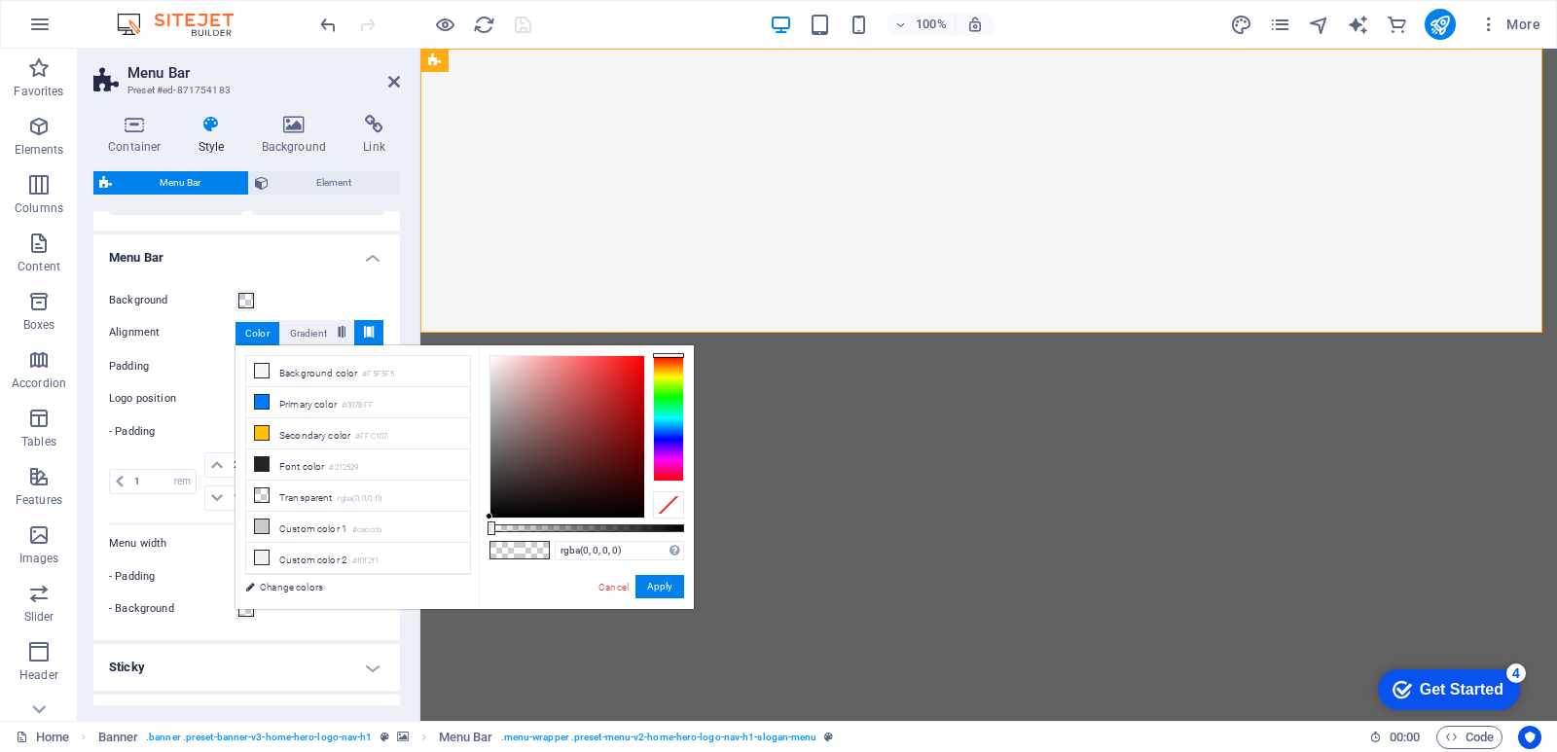
click at [162, 609] on label "- Background" at bounding box center [172, 609] width 127 height 23
click at [236, 609] on button "- Background" at bounding box center [246, 609] width 21 height 21
click at [240, 248] on h4 "Menu Bar" at bounding box center [246, 252] width 307 height 35
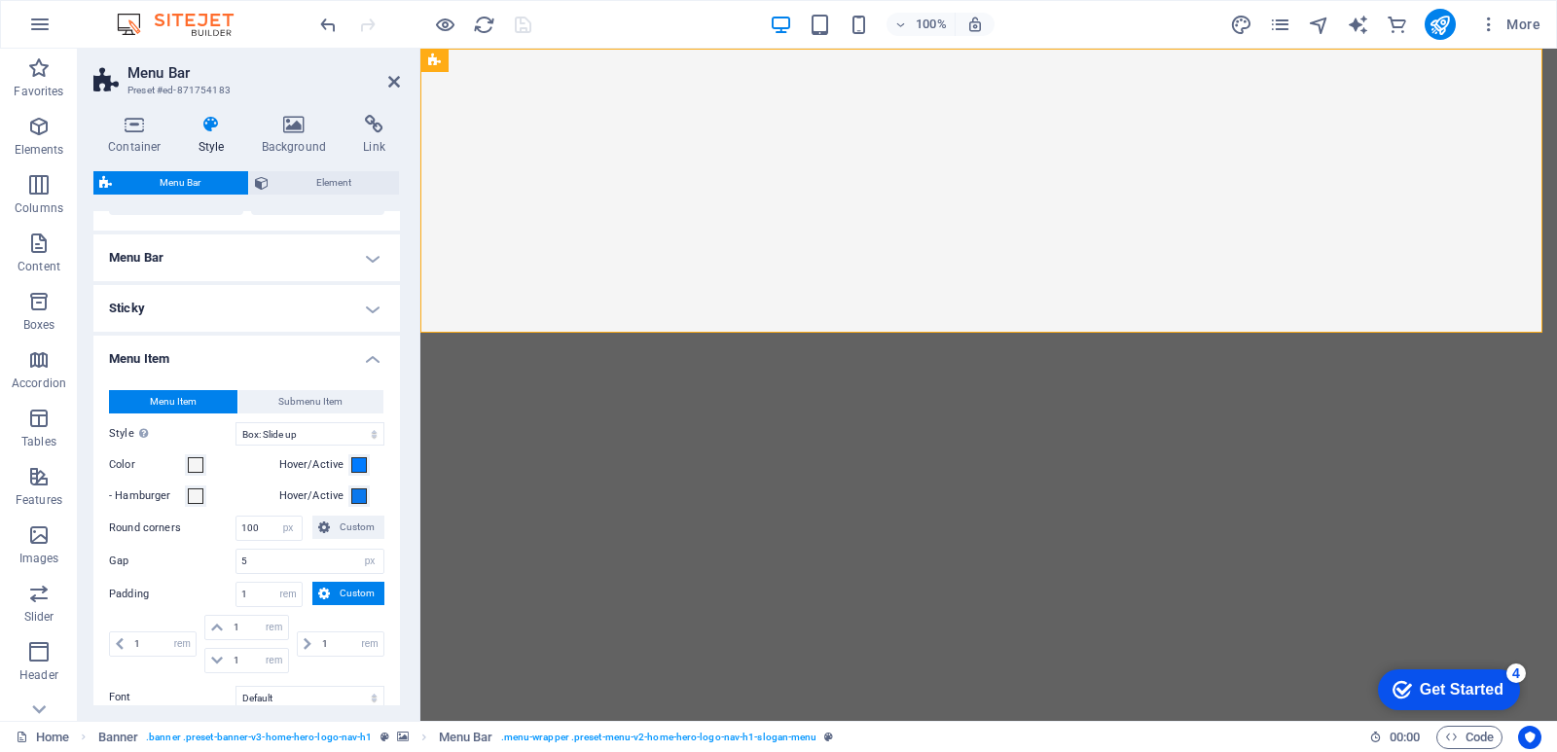
click at [240, 248] on h4 "Menu Bar" at bounding box center [246, 258] width 307 height 47
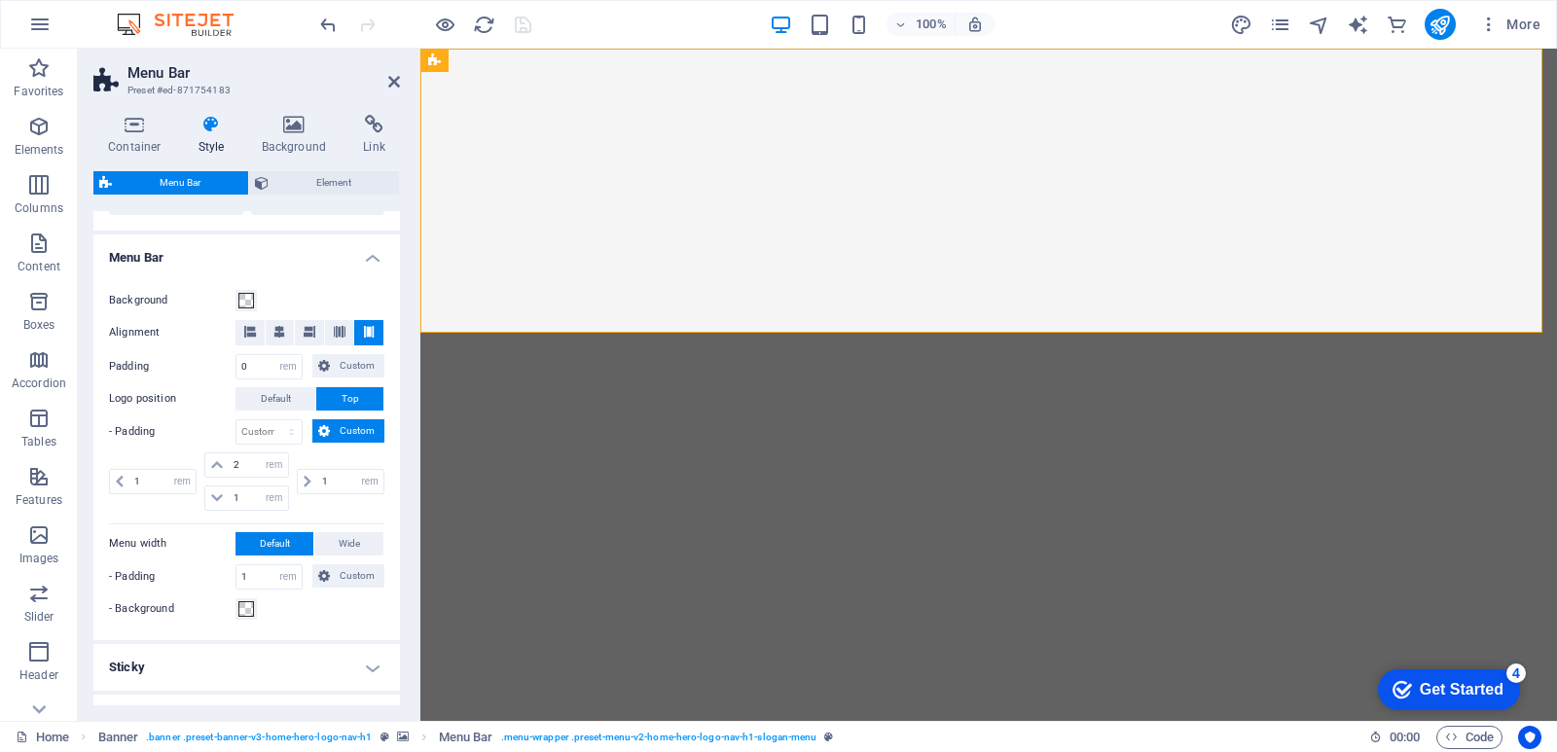
click at [216, 294] on label "Background" at bounding box center [172, 300] width 127 height 23
click at [236, 294] on button "Background" at bounding box center [246, 300] width 21 height 21
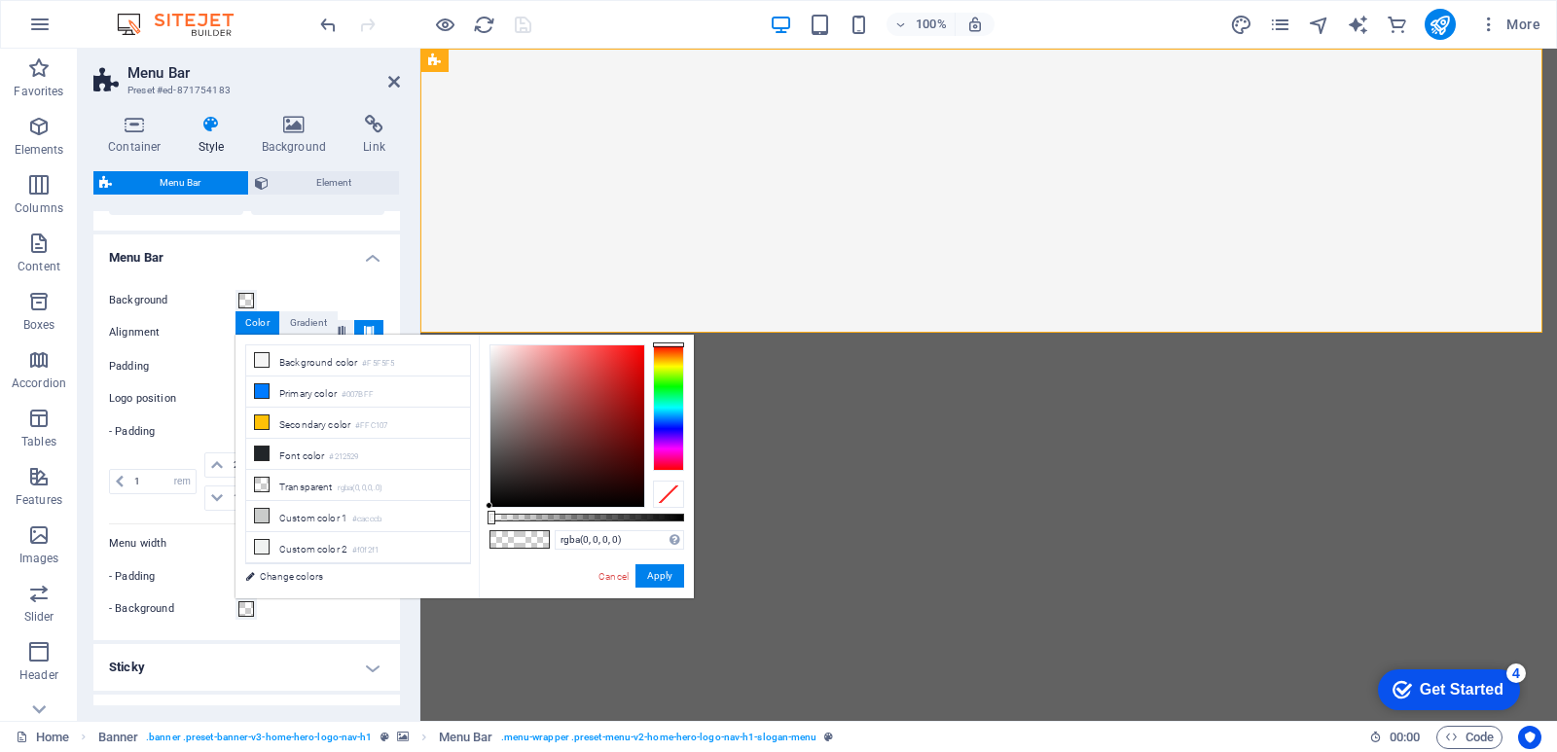
click at [306, 247] on h4 "Menu Bar" at bounding box center [246, 252] width 307 height 35
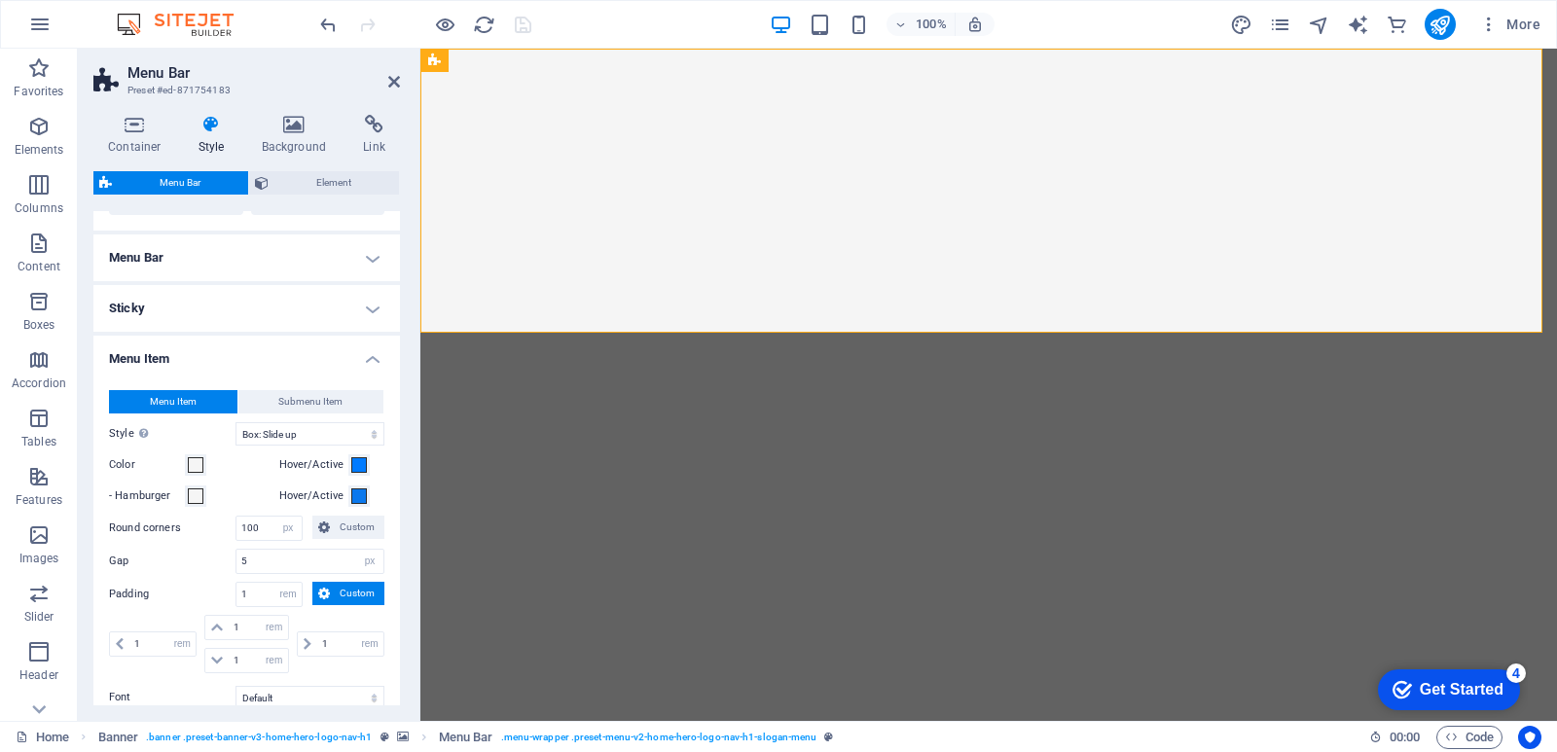
click at [306, 247] on h4 "Menu Bar" at bounding box center [246, 258] width 307 height 47
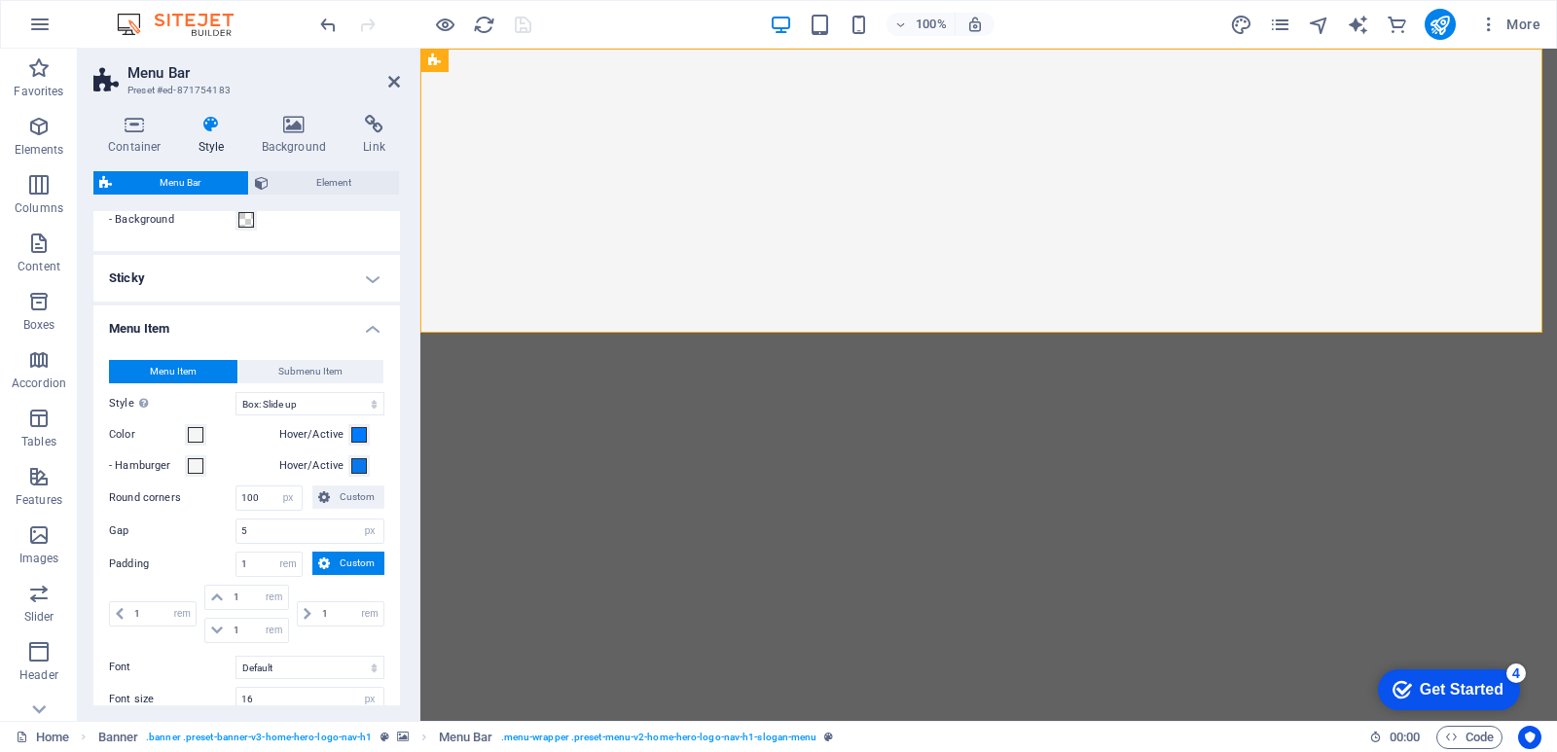
scroll to position [1265, 0]
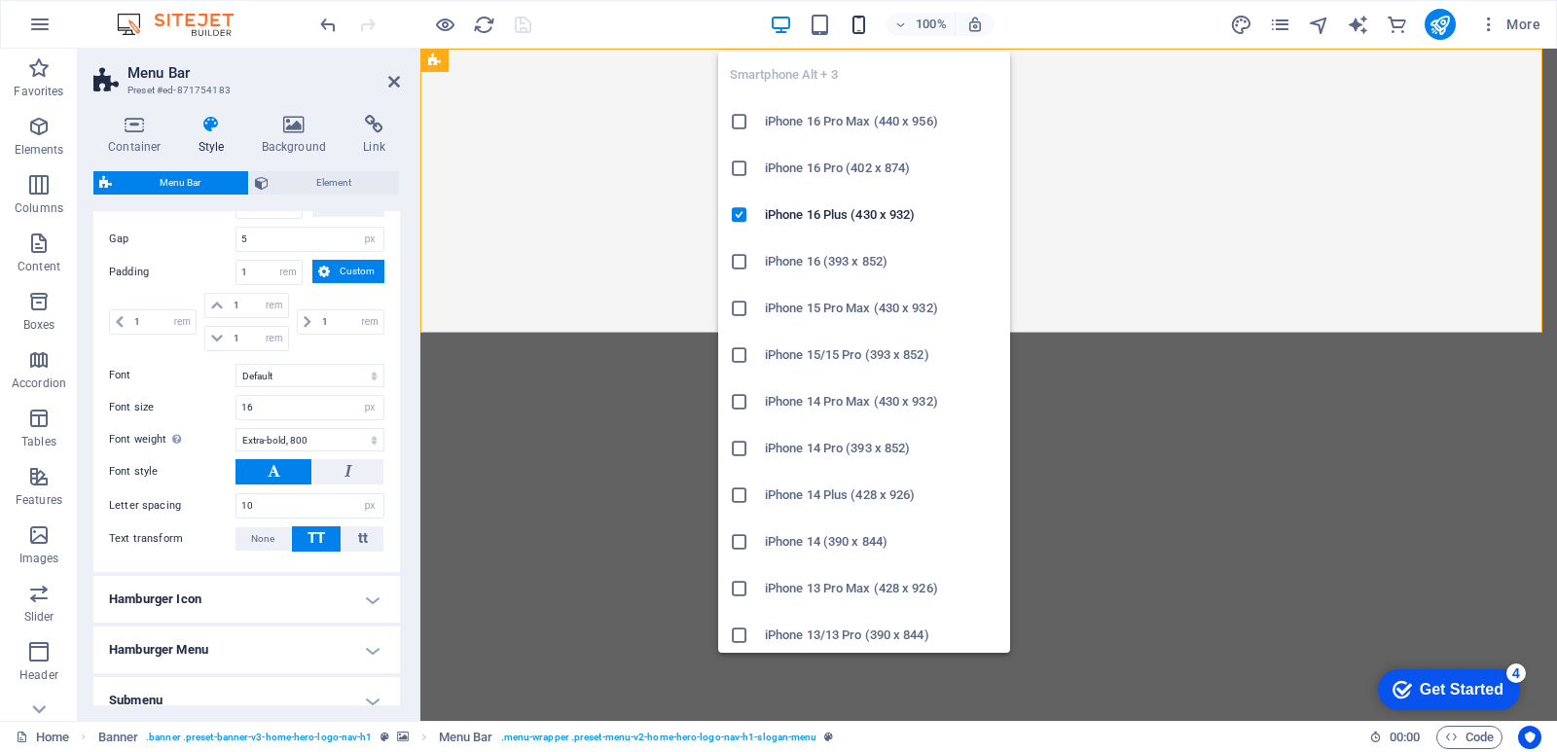
click at [863, 27] on icon "button" at bounding box center [859, 25] width 22 height 22
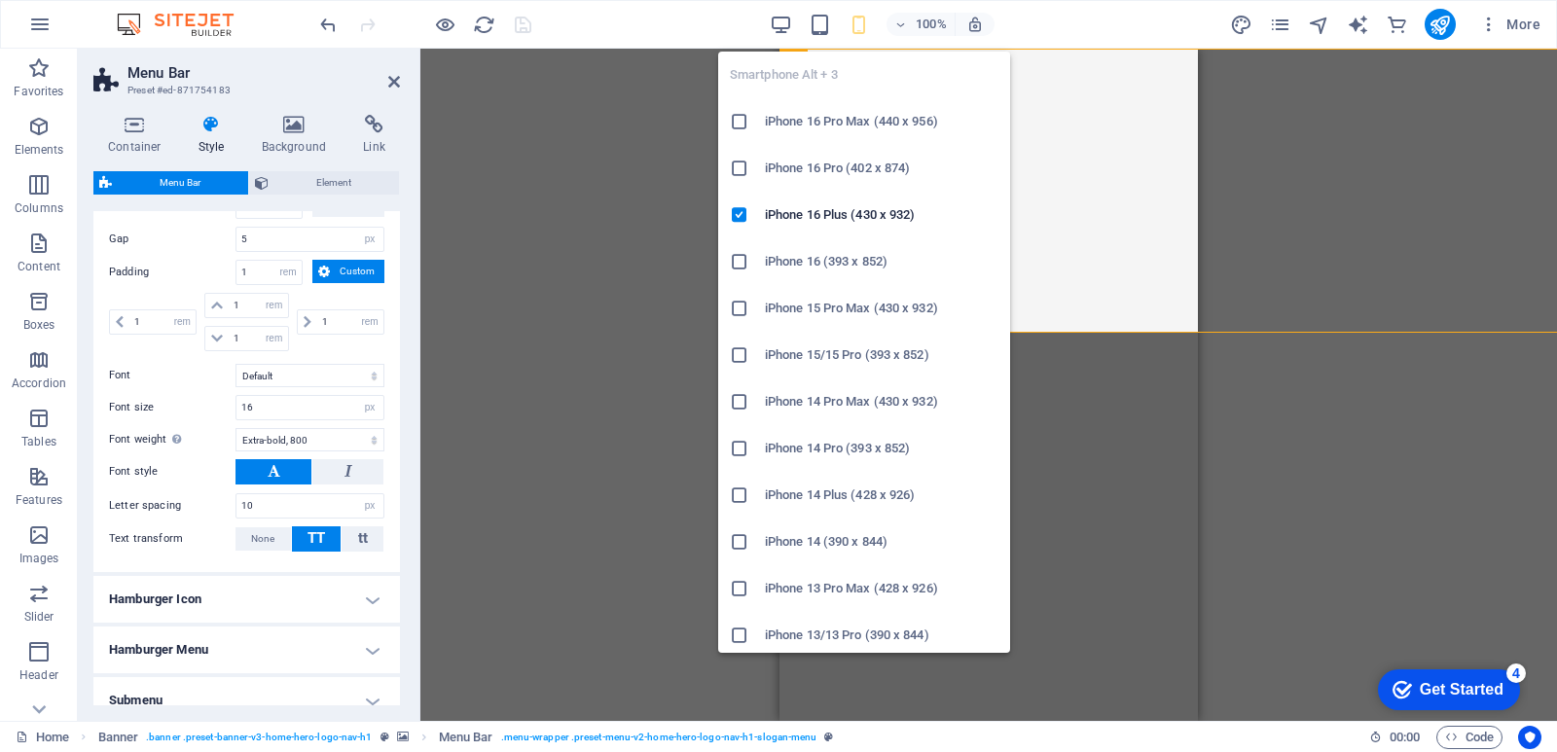
type input "1"
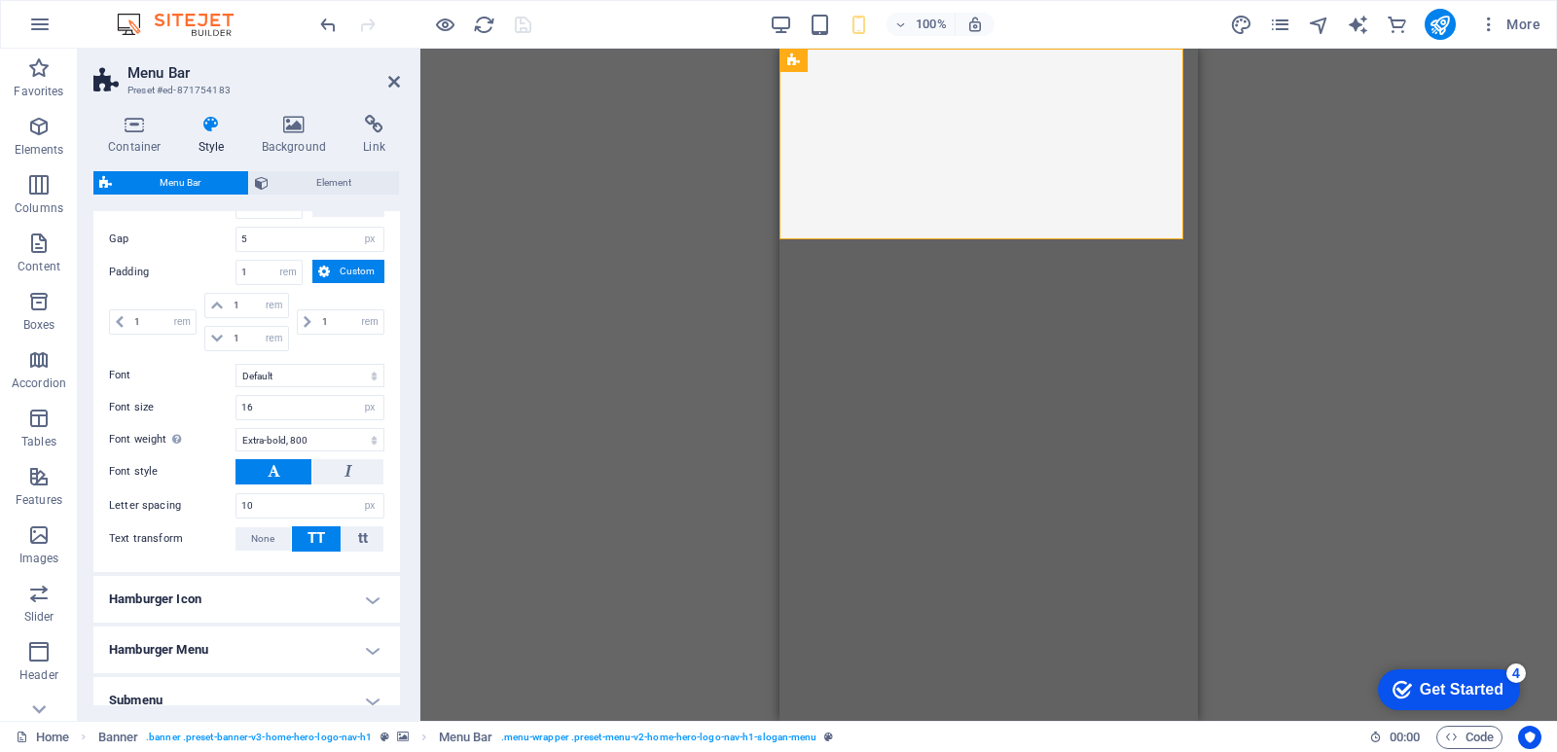
click at [221, 140] on h4 "Style" at bounding box center [215, 135] width 63 height 41
click at [150, 140] on h4 "Container" at bounding box center [138, 135] width 91 height 41
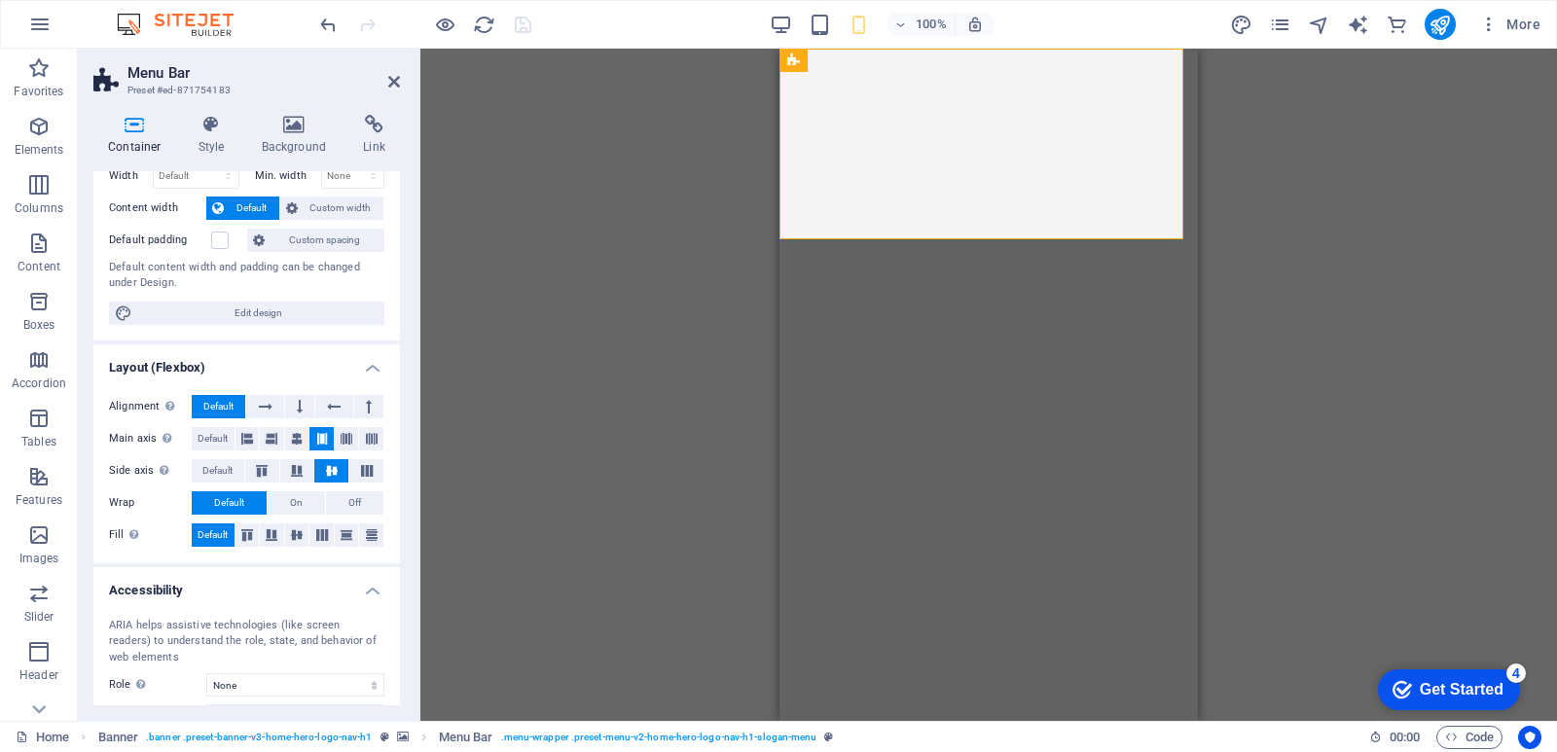
scroll to position [220, 0]
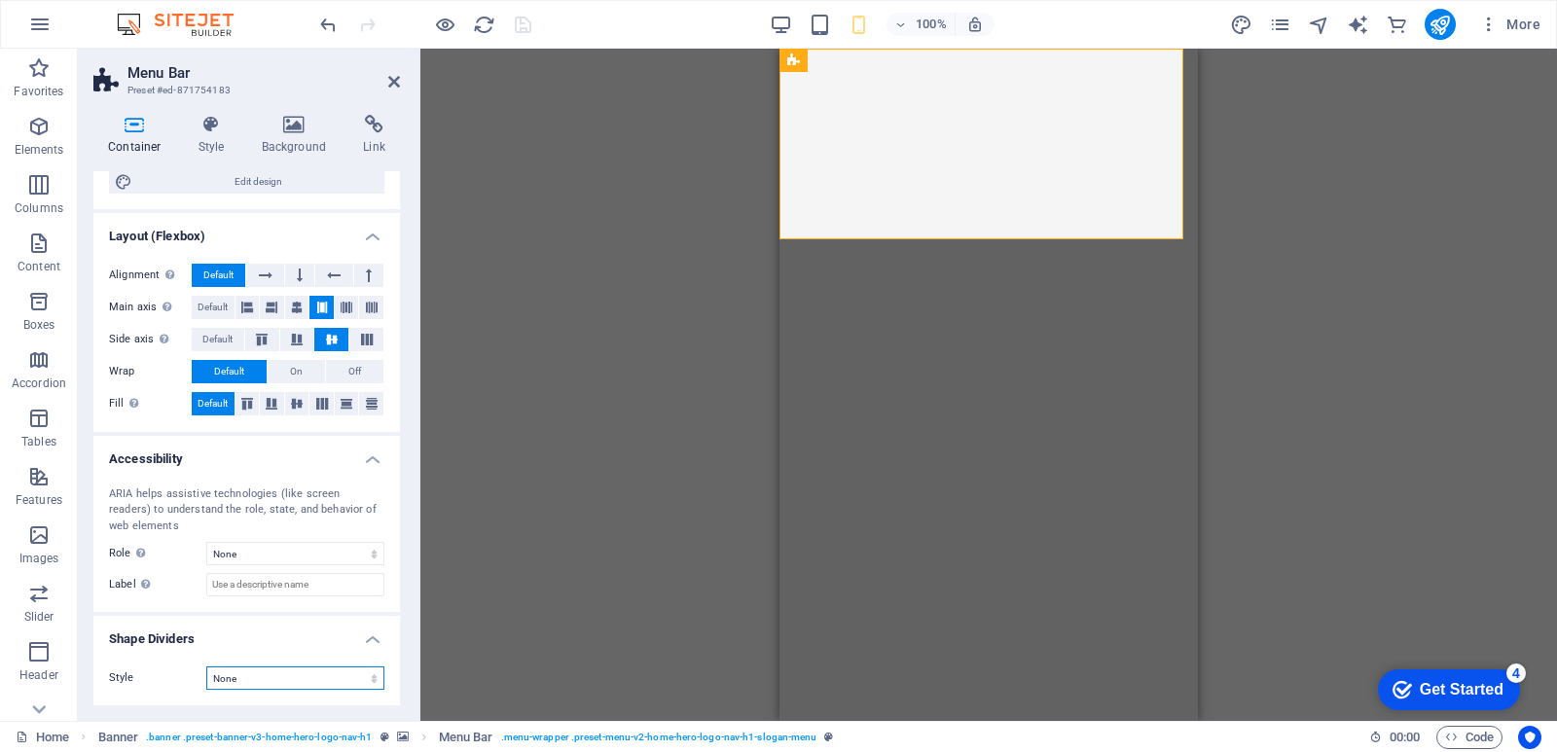
click at [269, 681] on select "None Triangle Square Diagonal Polygon 1 Polygon 2 Zigzag Multiple Zigzags Waves…" at bounding box center [295, 678] width 178 height 23
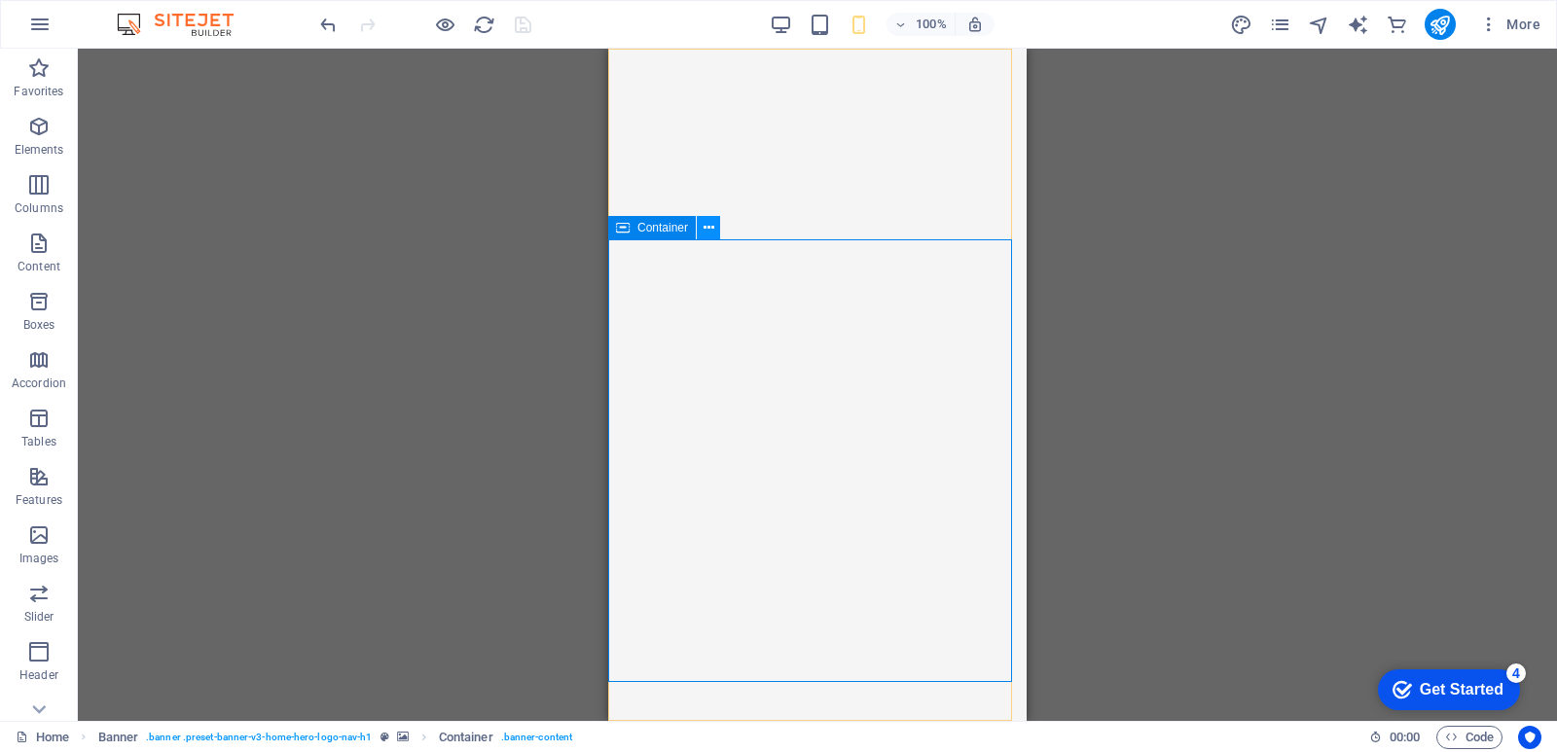
click at [710, 226] on icon at bounding box center [709, 228] width 11 height 20
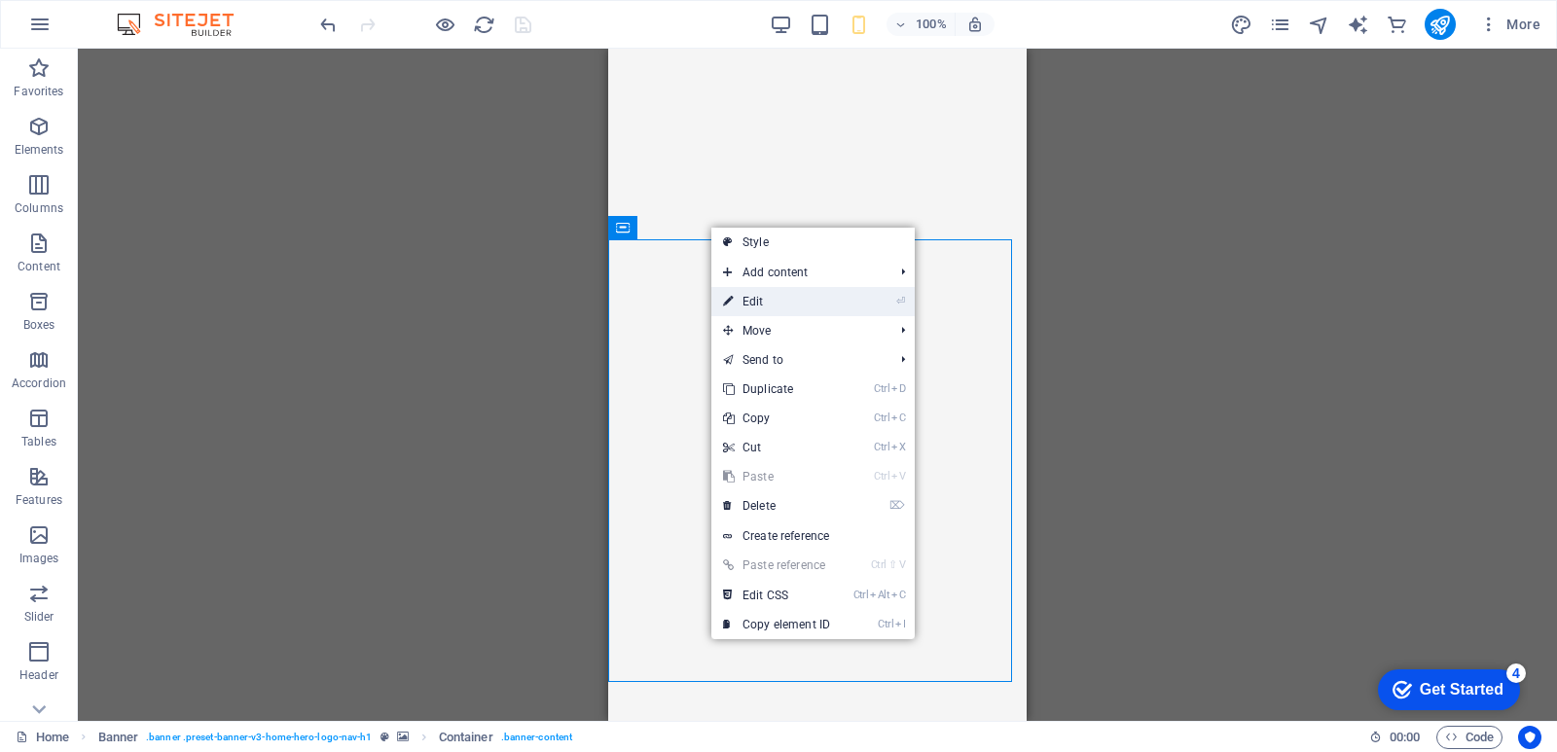
click at [758, 298] on link "⏎ Edit" at bounding box center [777, 301] width 130 height 29
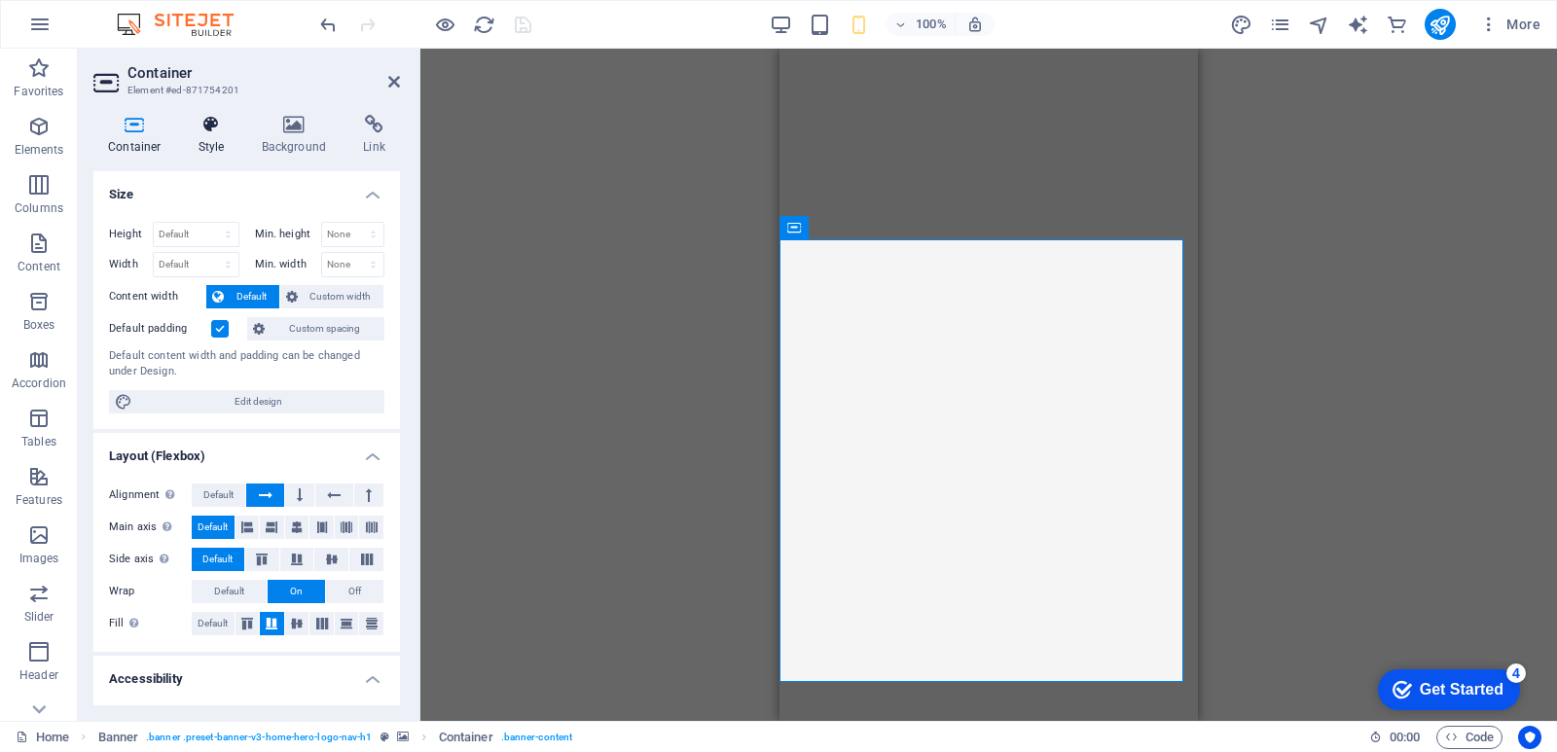
click at [214, 148] on h4 "Style" at bounding box center [215, 135] width 63 height 41
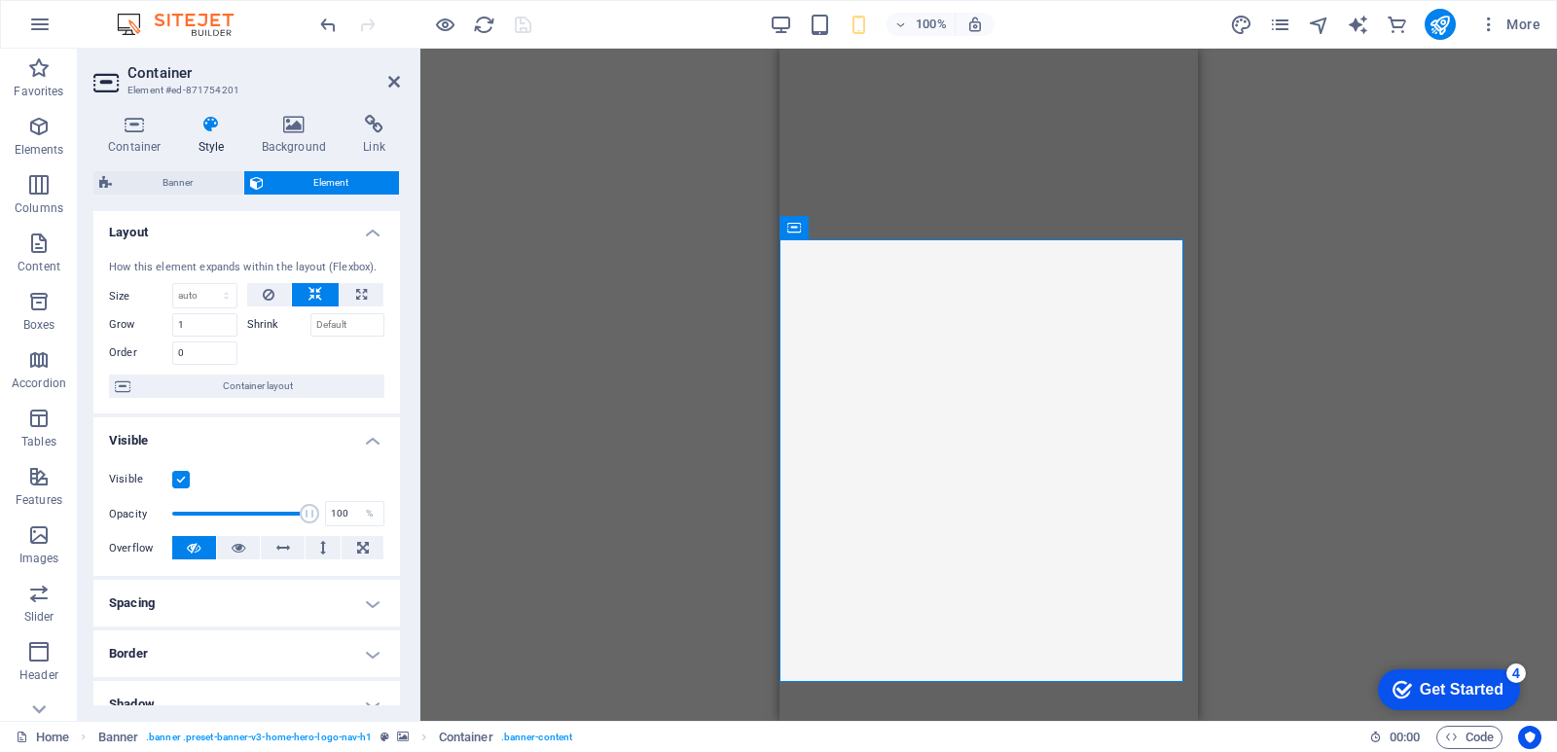
scroll to position [0, 0]
click at [205, 136] on h4 "Style" at bounding box center [215, 135] width 63 height 41
click at [139, 146] on h4 "Container" at bounding box center [138, 135] width 91 height 41
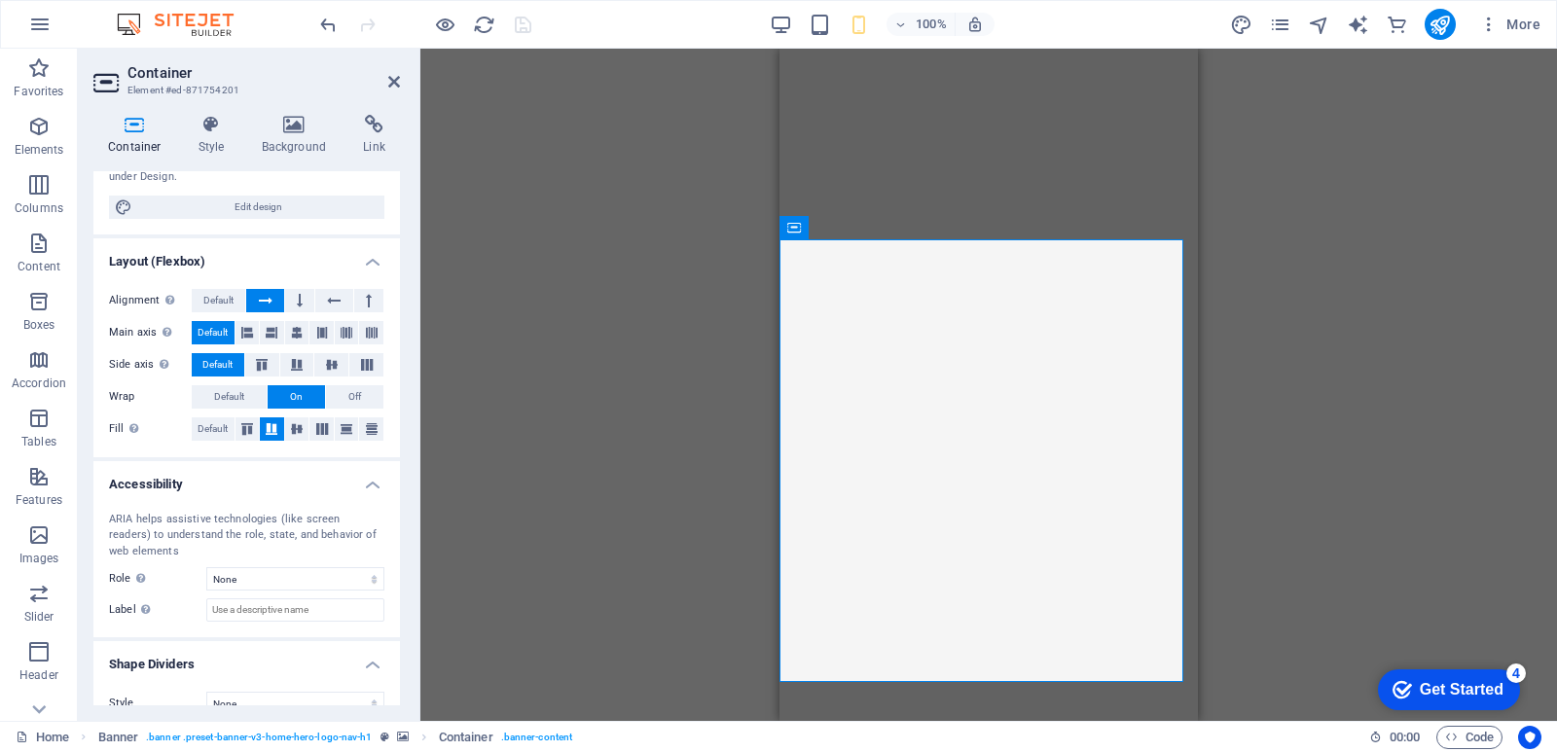
scroll to position [220, 0]
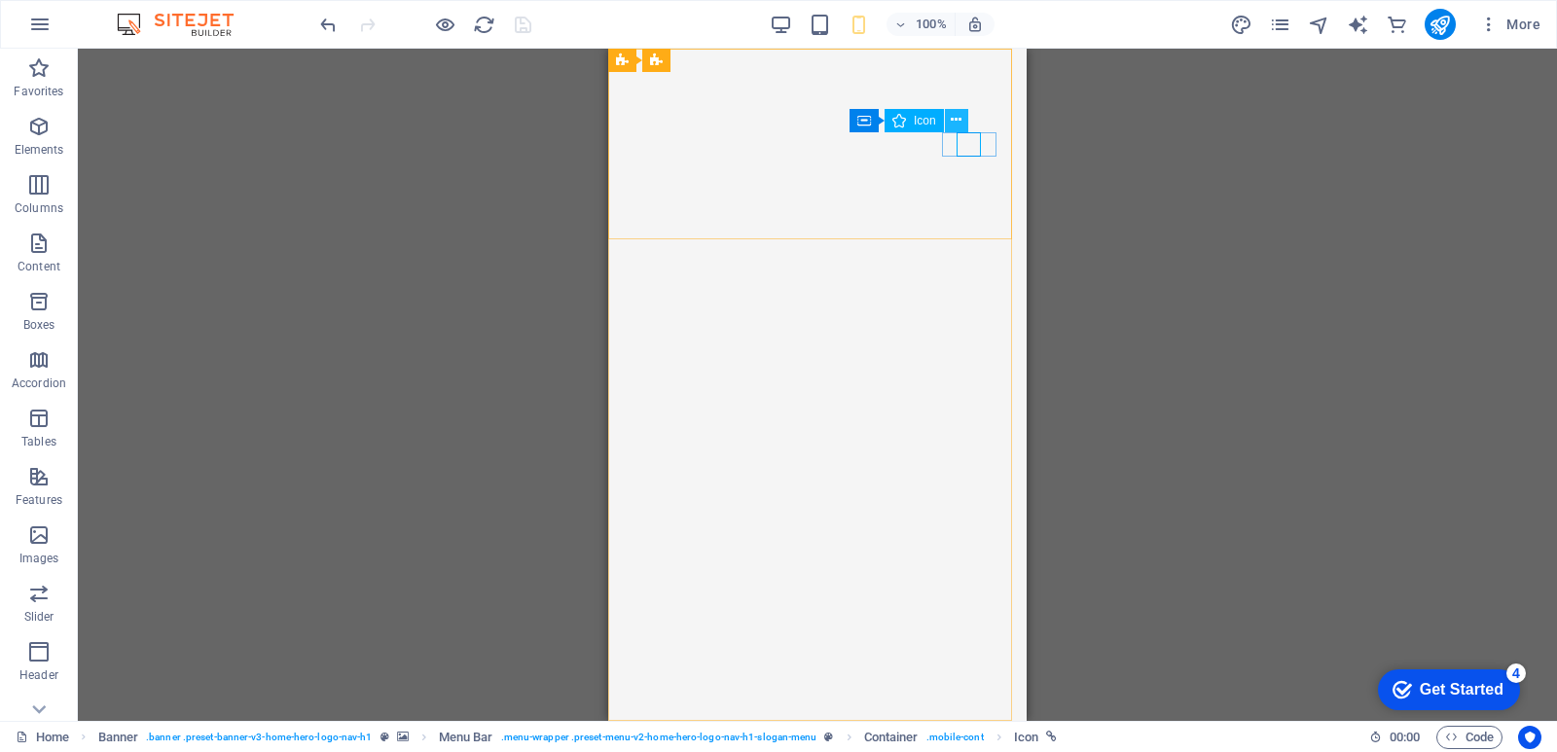
click at [962, 123] on icon at bounding box center [956, 120] width 11 height 20
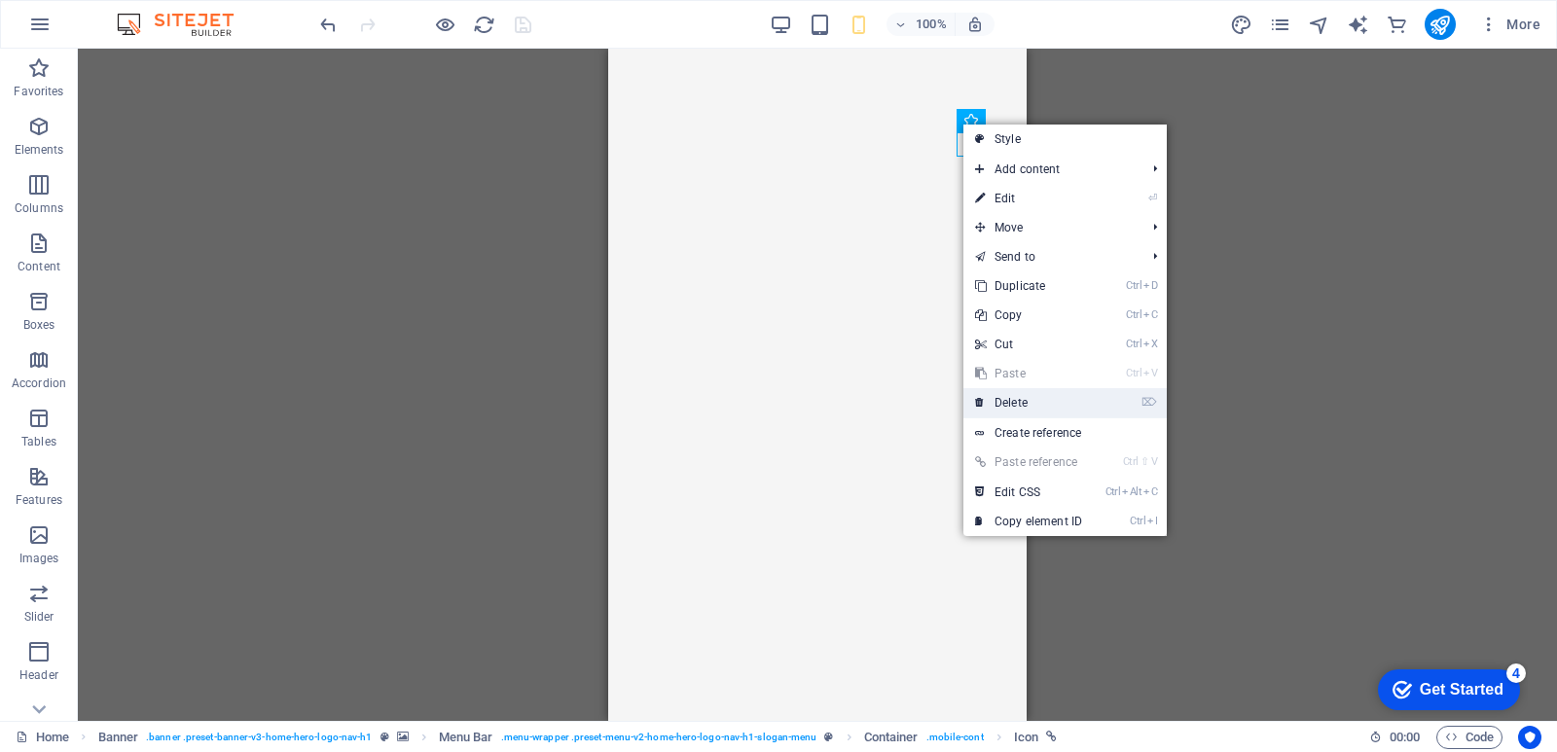
click at [998, 405] on link "⌦ Delete" at bounding box center [1029, 402] width 130 height 29
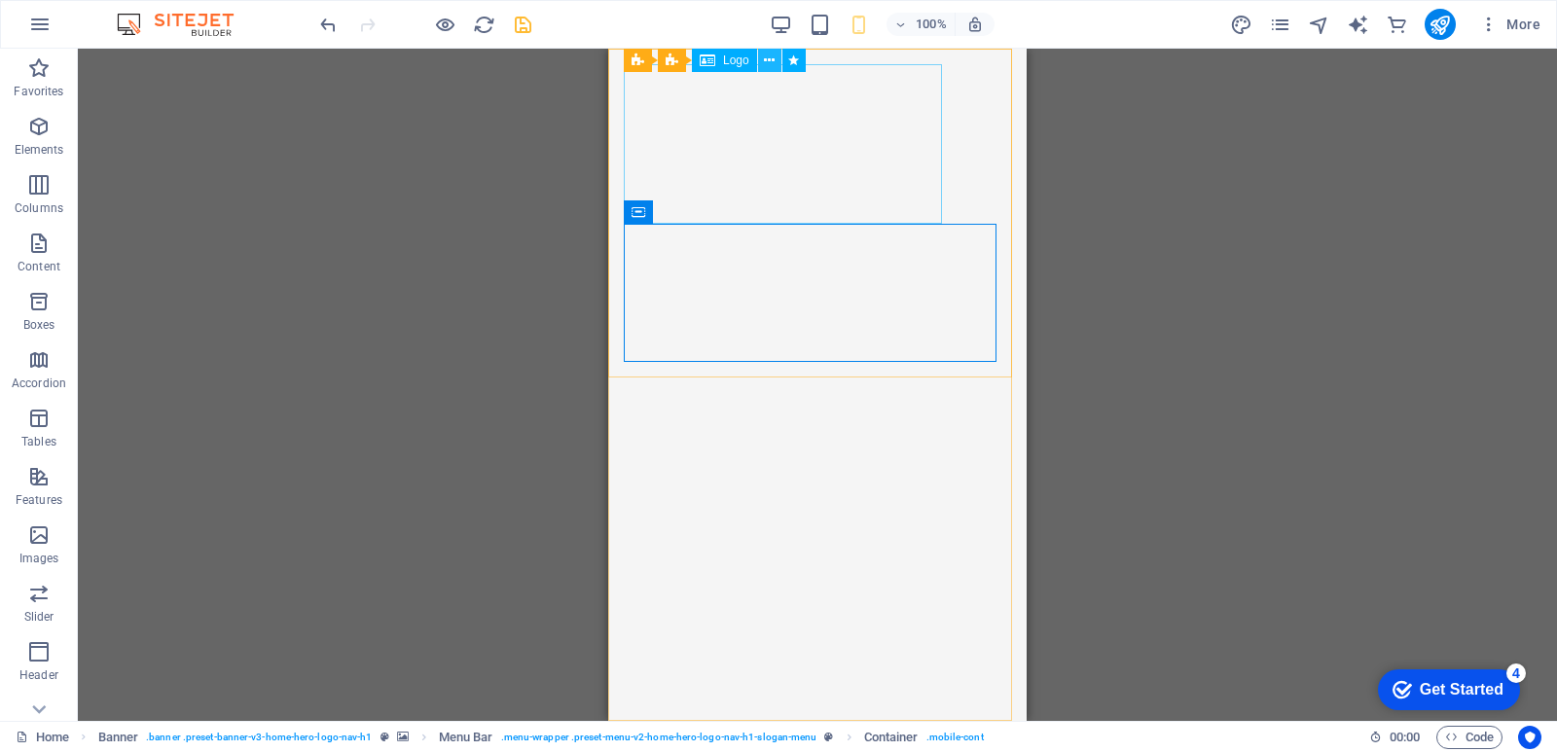
click at [769, 61] on icon at bounding box center [769, 61] width 11 height 20
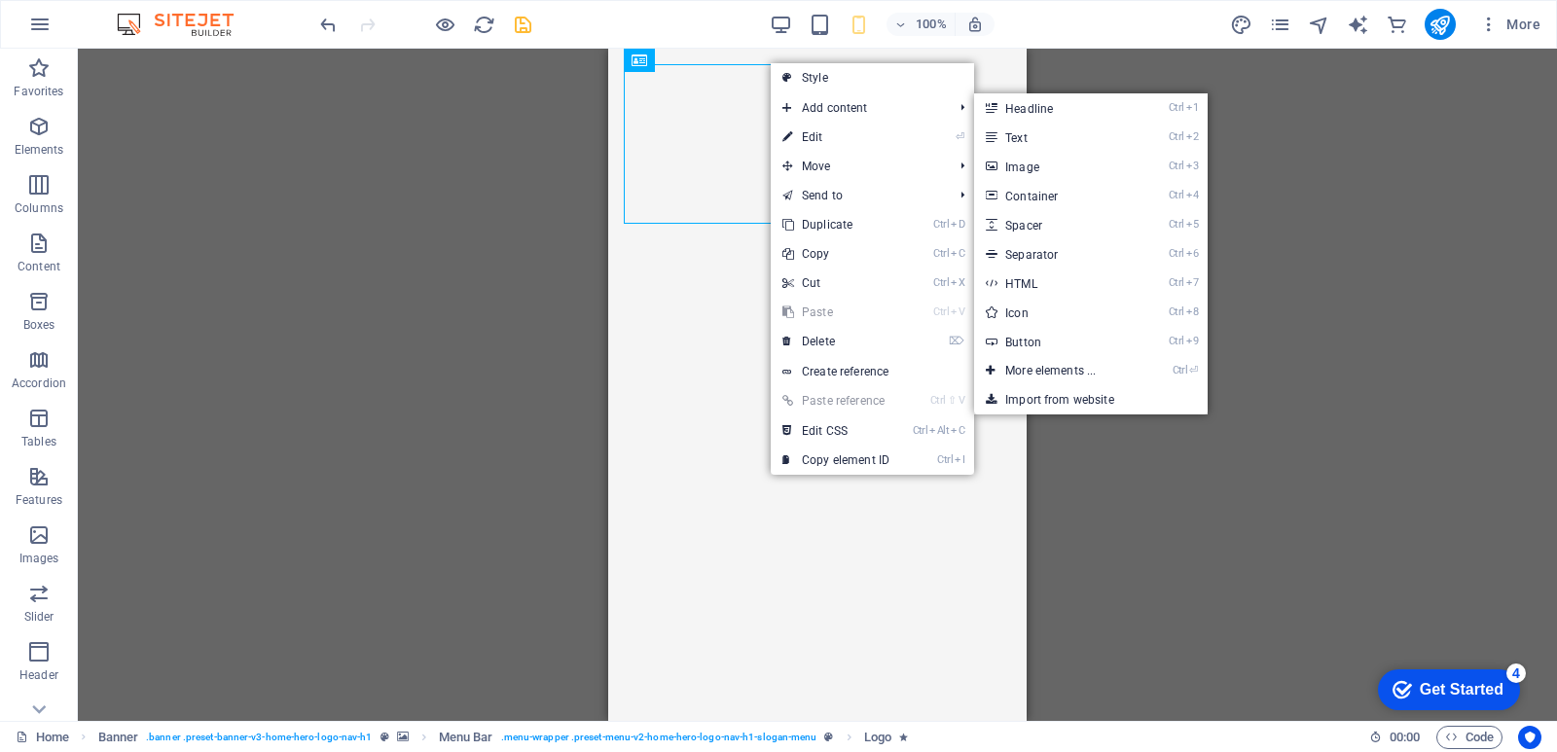
click at [1199, 492] on div "Drag here to replace the existing content. Press “Ctrl” if you want to create a…" at bounding box center [818, 385] width 1480 height 673
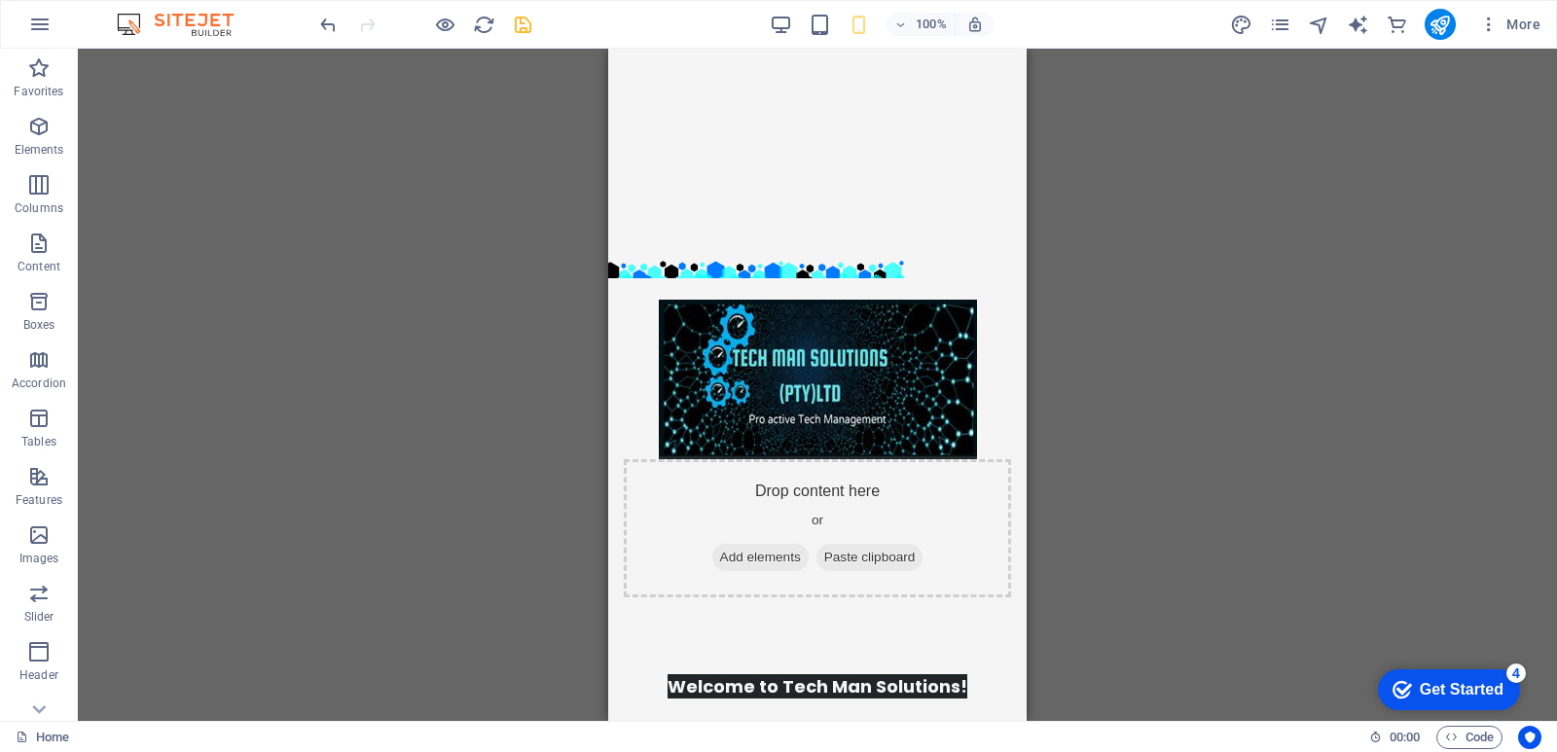
scroll to position [0, 0]
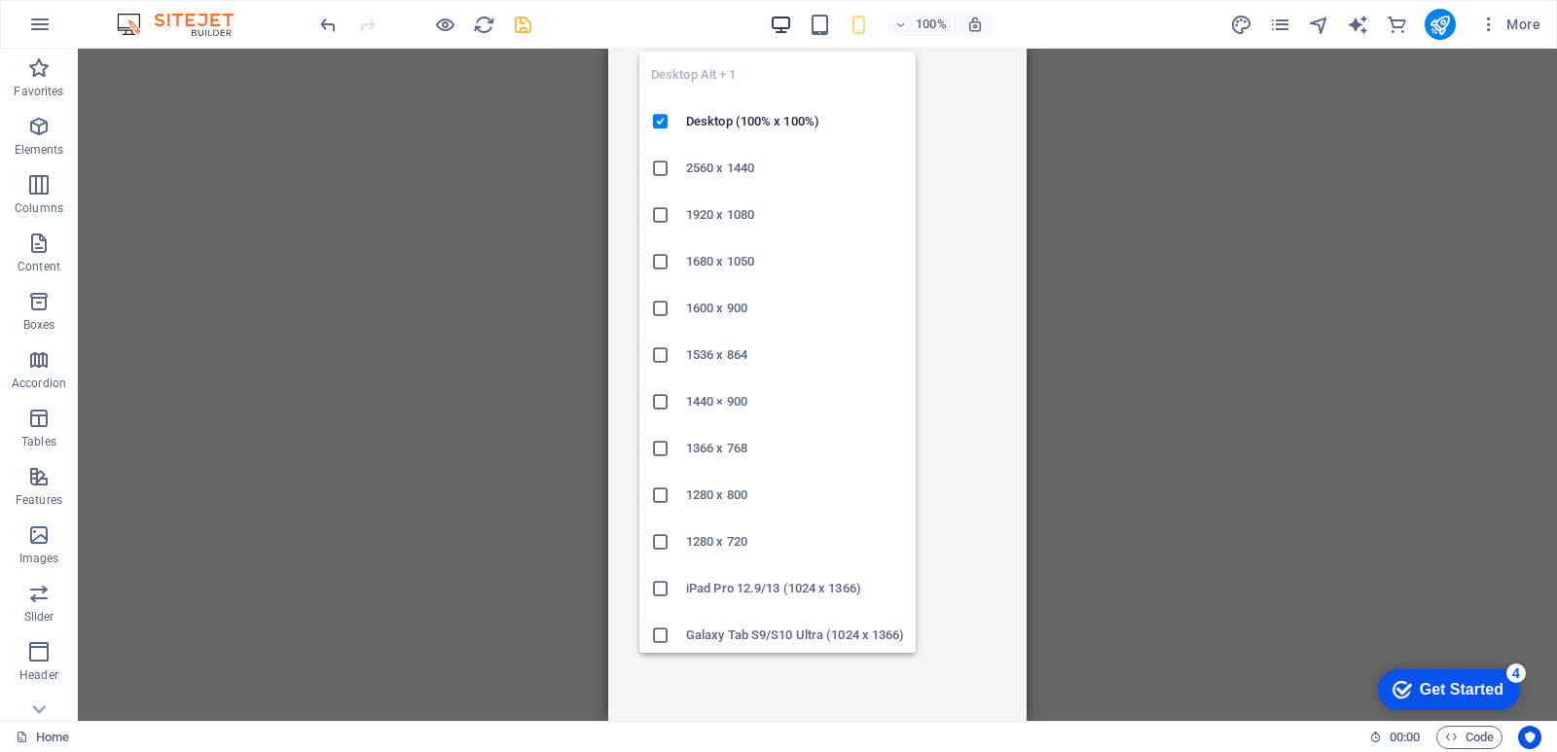
click at [786, 26] on icon "button" at bounding box center [781, 25] width 22 height 22
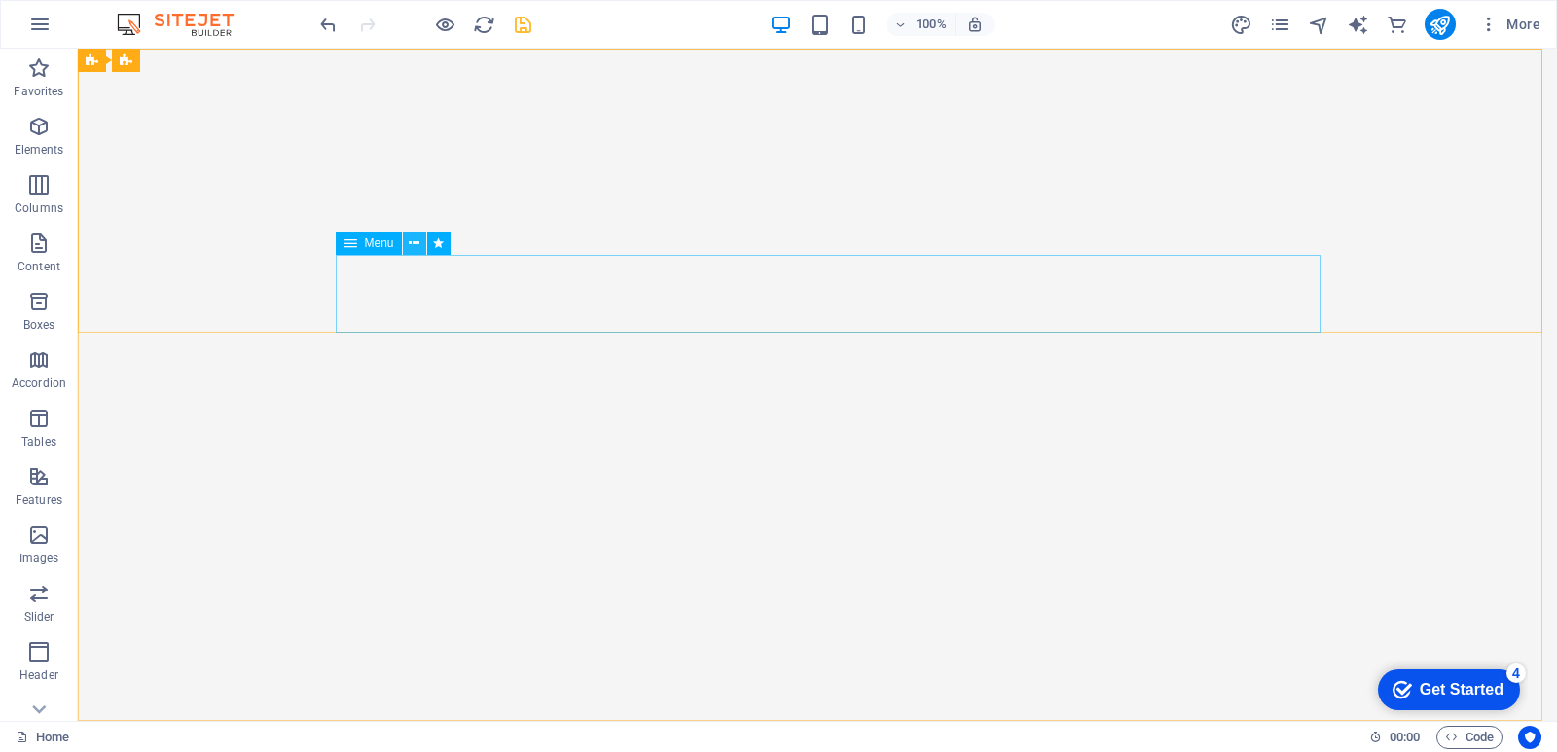
click at [420, 246] on icon at bounding box center [414, 244] width 11 height 20
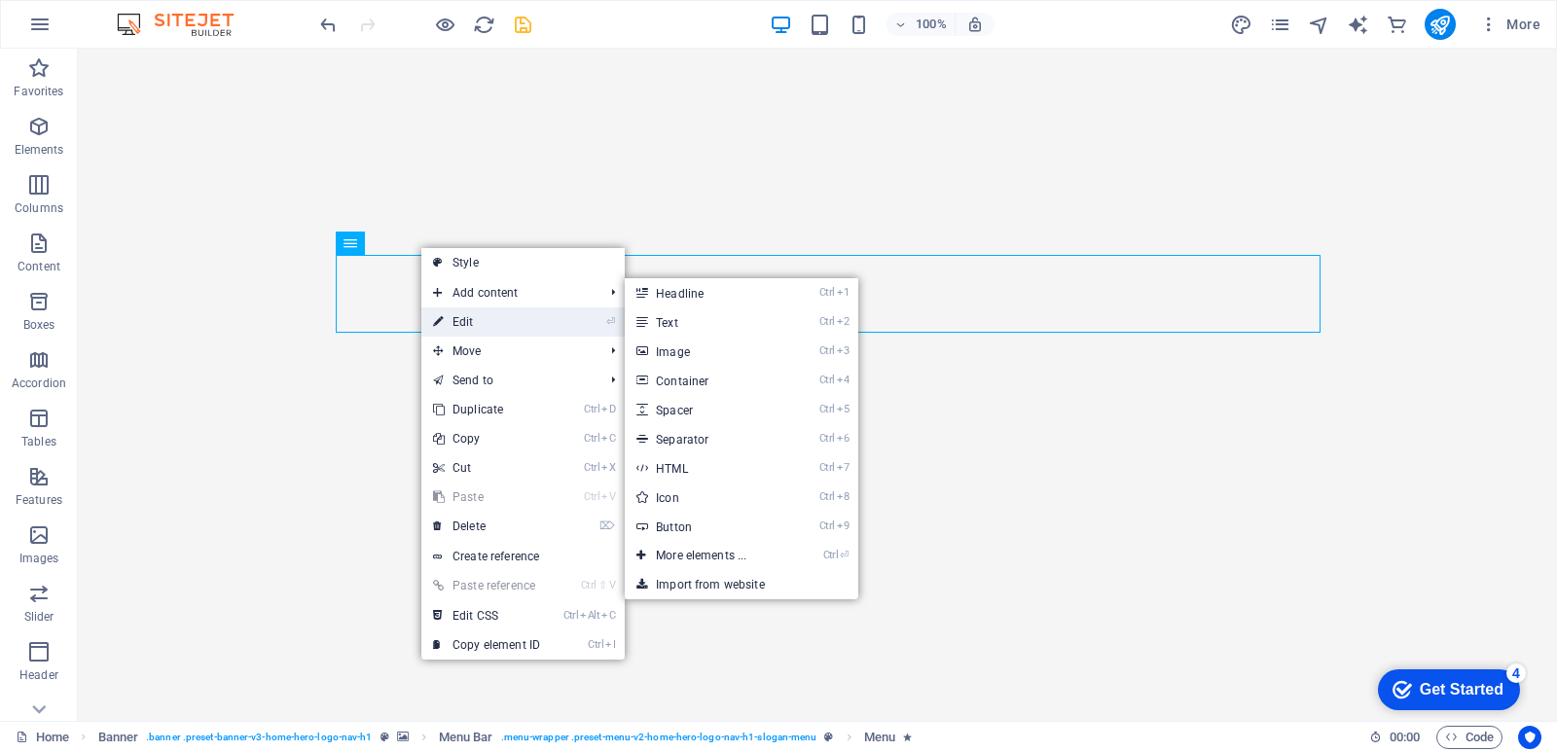
click at [465, 321] on link "⏎ Edit" at bounding box center [486, 322] width 130 height 29
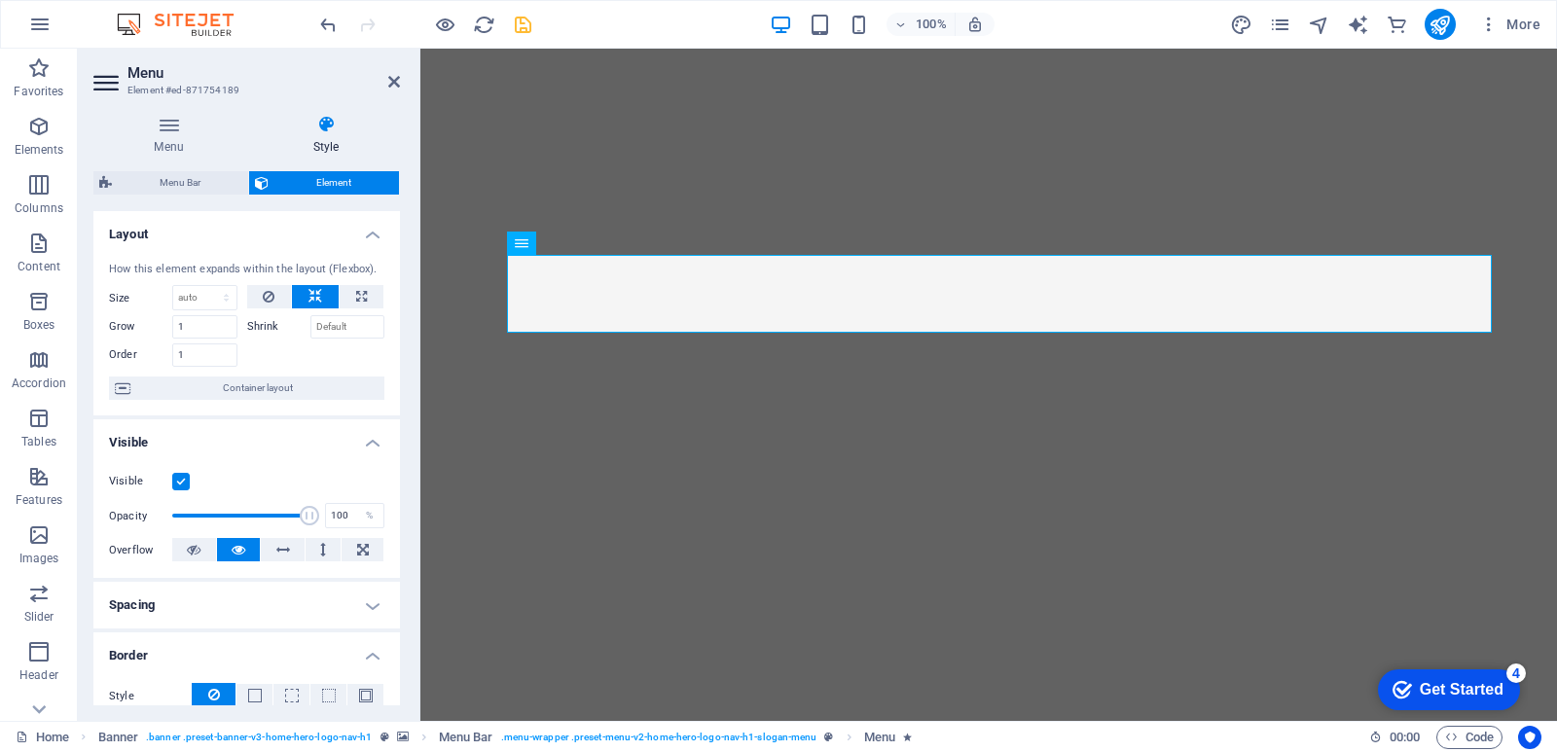
click at [328, 137] on h4 "Style" at bounding box center [326, 135] width 148 height 41
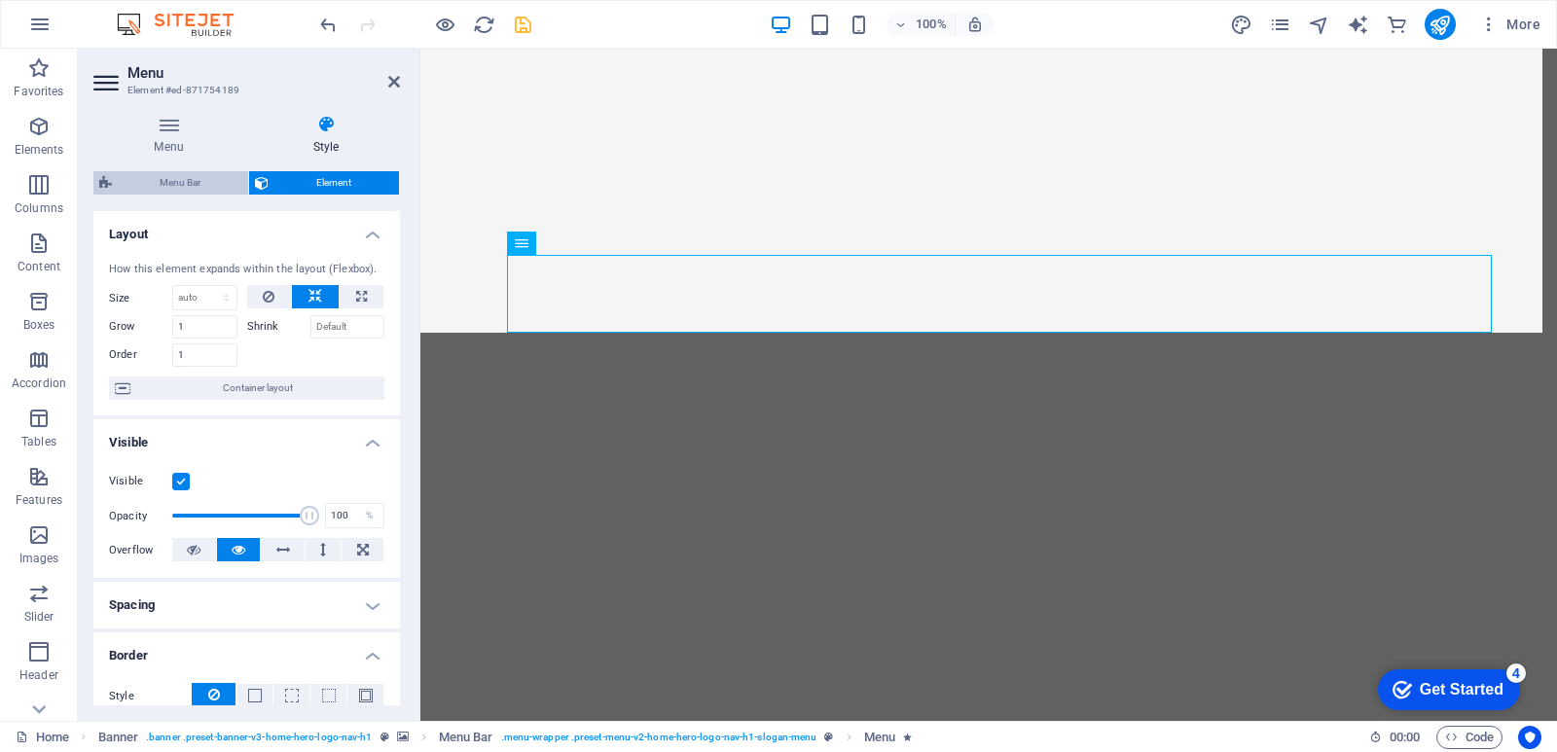
click at [185, 177] on span "Menu Bar" at bounding box center [180, 182] width 125 height 23
select select "rem"
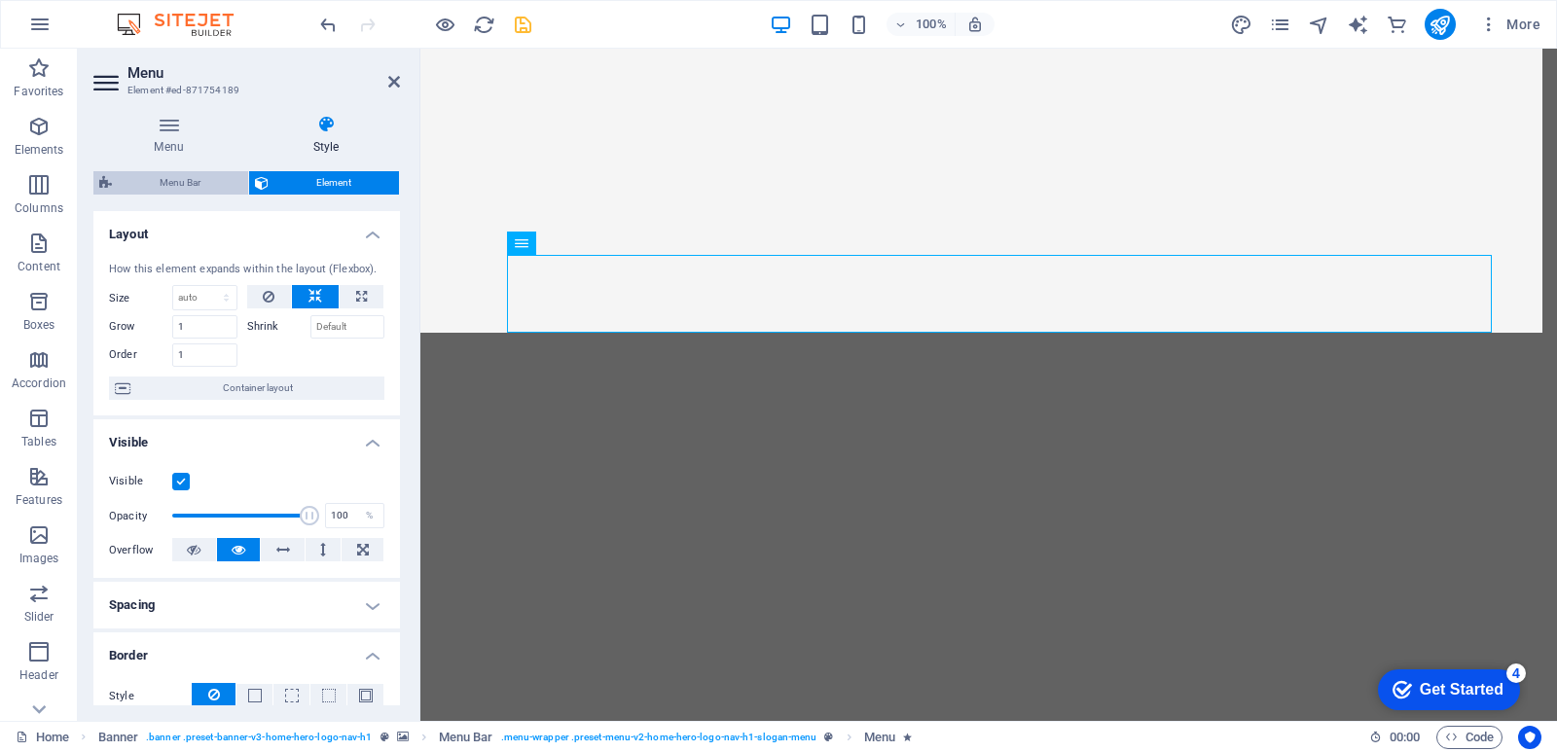
select select "rem"
select select "hover_box_bottom"
select select "px"
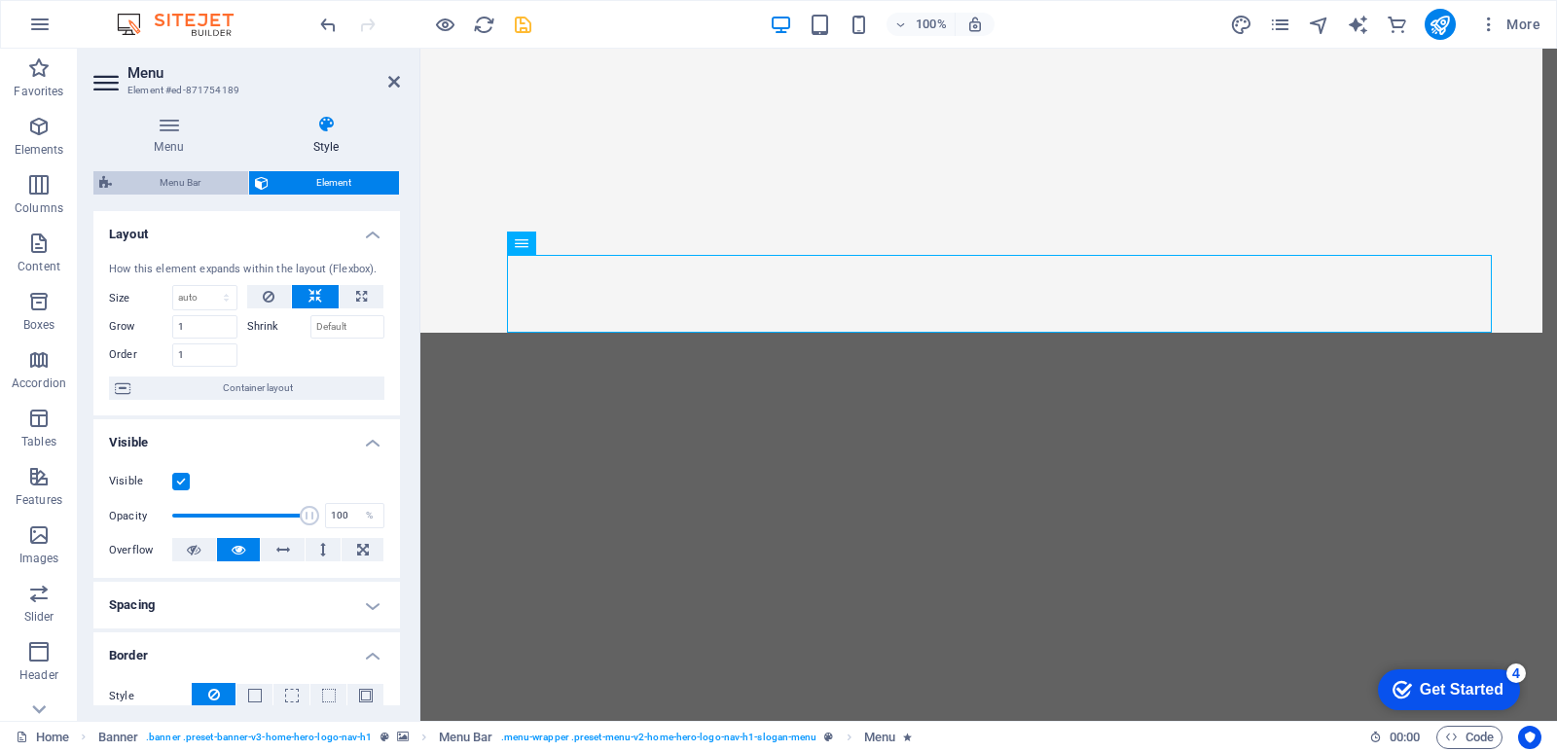
select select "rem"
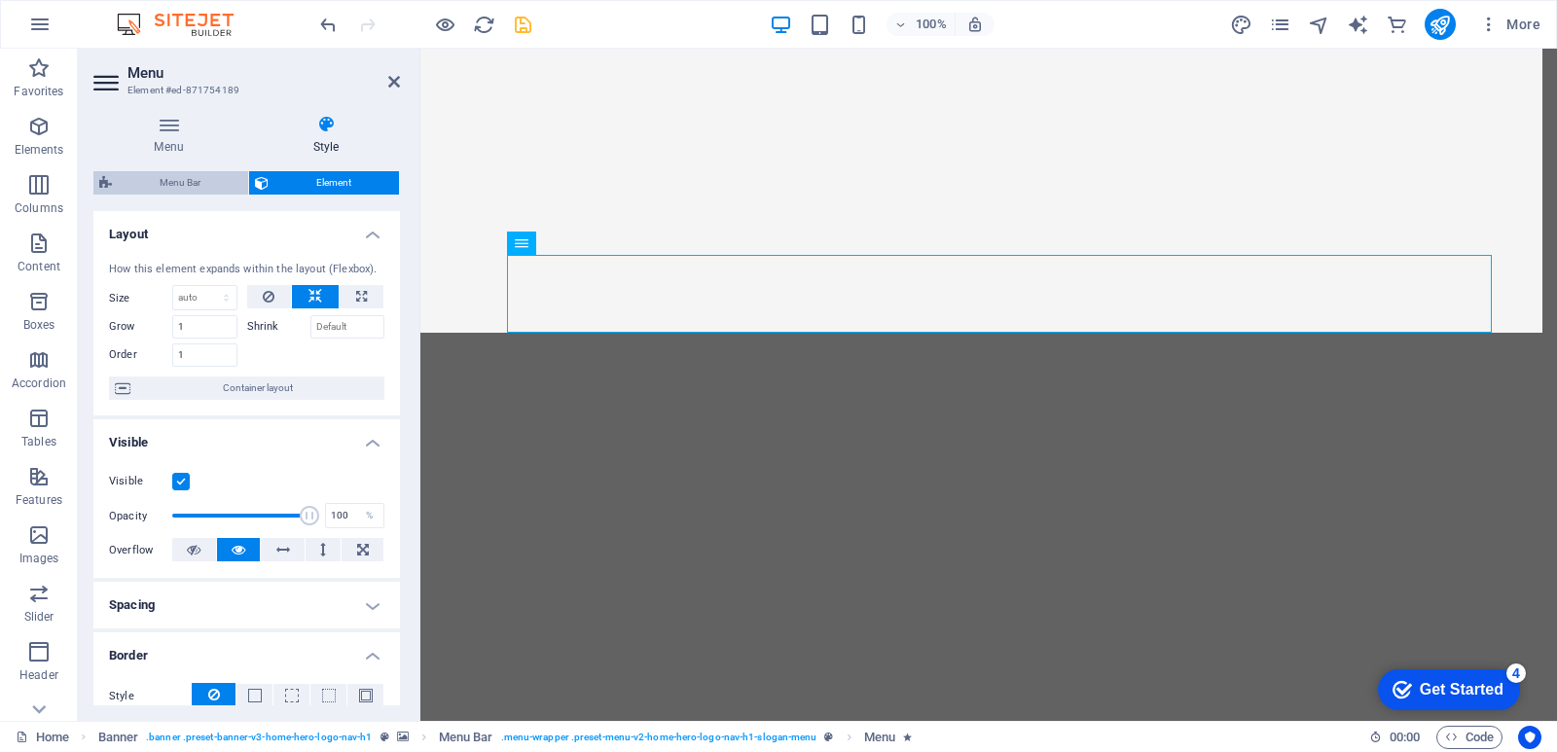
select select "px"
select select "800"
select select "px"
select select "preset-menu-v2-home-hero-logo-nav-h1-slogan-menu"
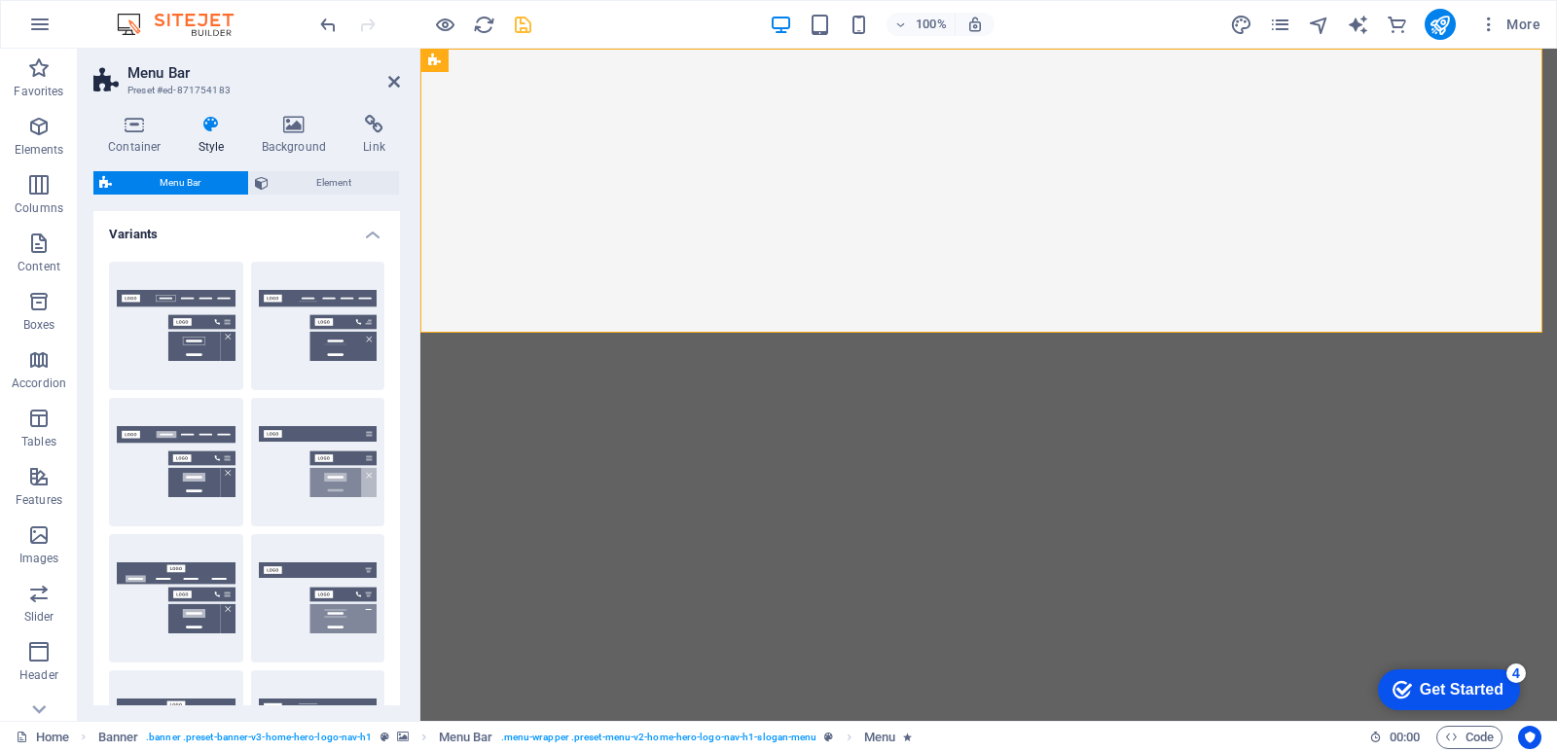
type input "0"
click at [318, 179] on span "Element" at bounding box center [333, 182] width 119 height 23
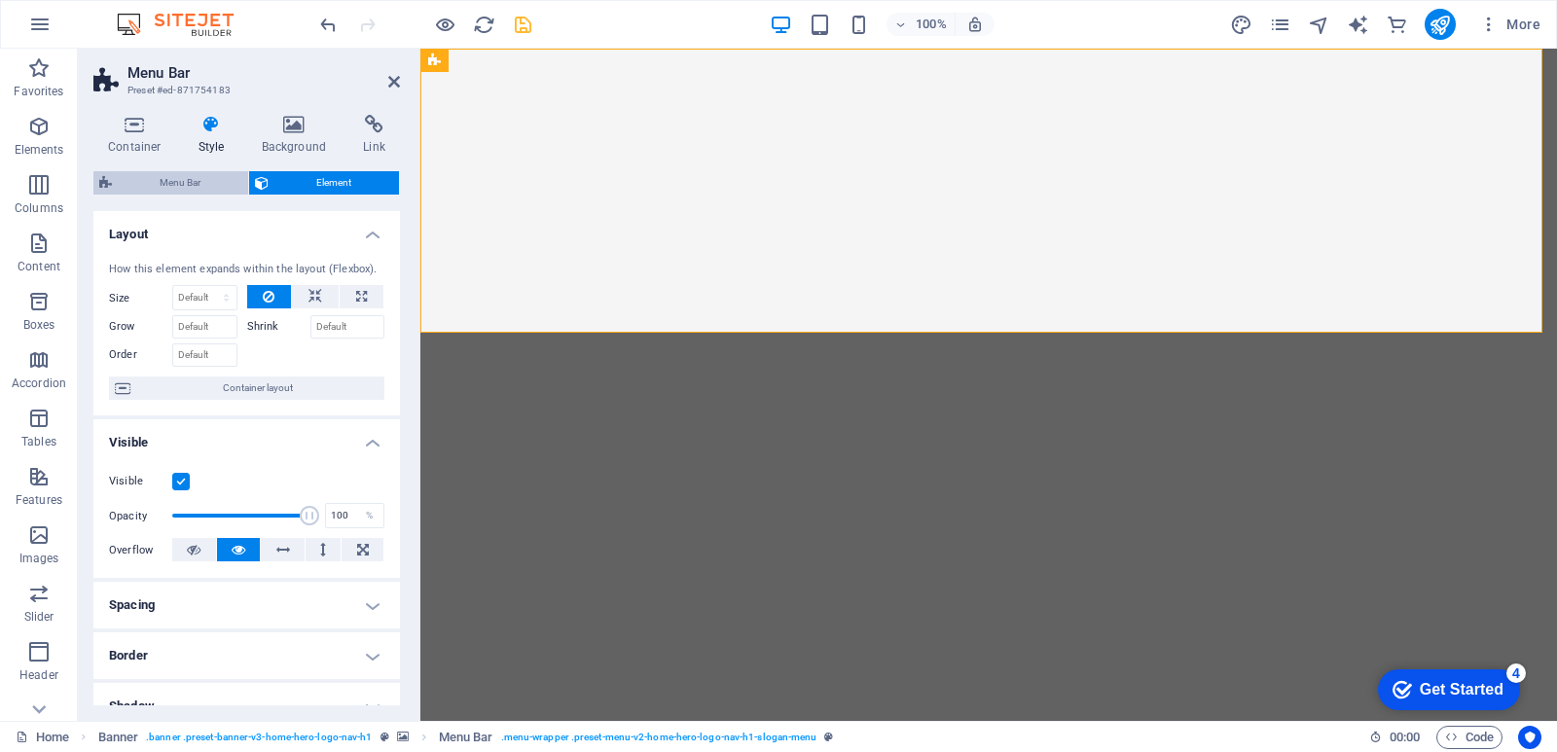
click at [193, 182] on span "Menu Bar" at bounding box center [180, 182] width 125 height 23
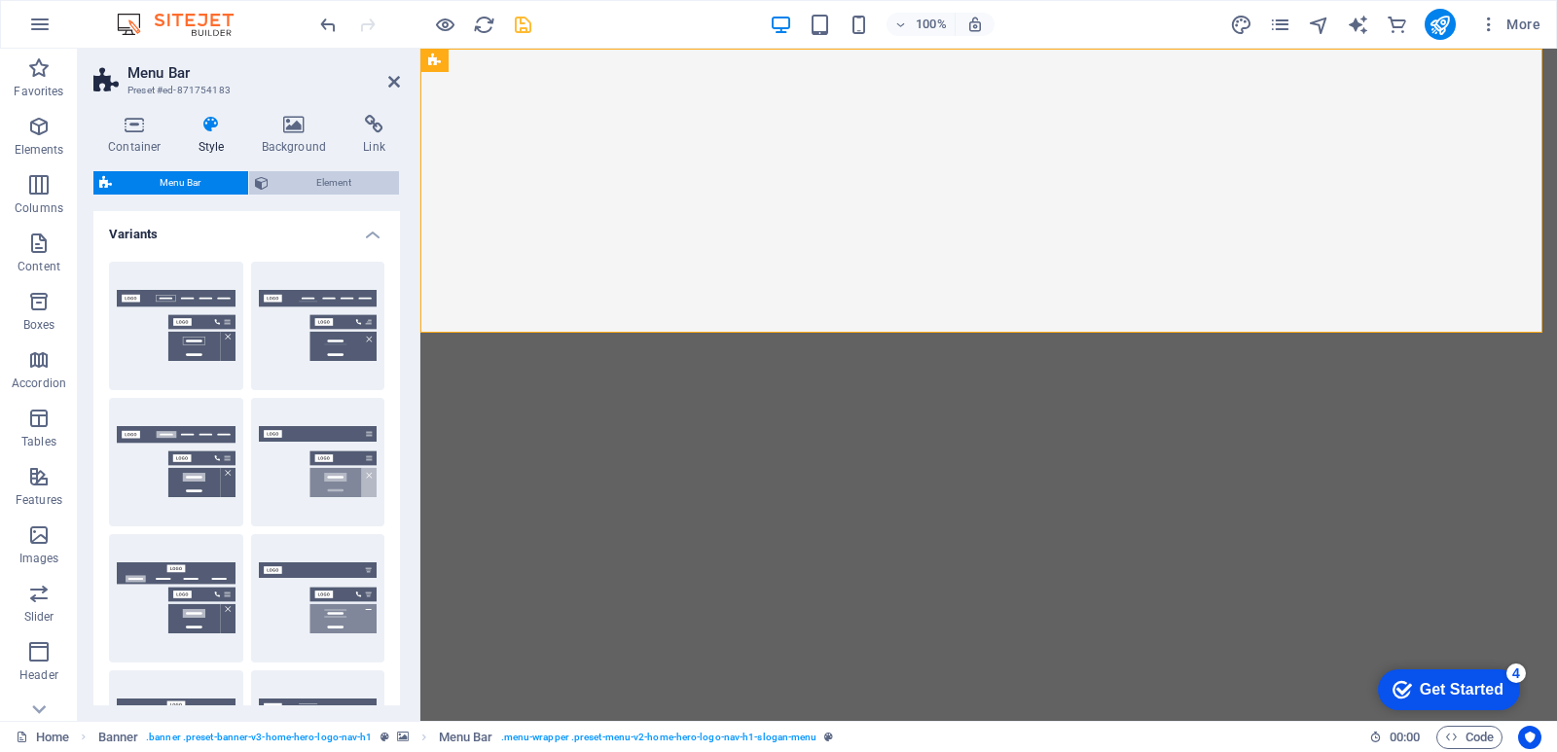
click at [311, 183] on span "Element" at bounding box center [333, 182] width 119 height 23
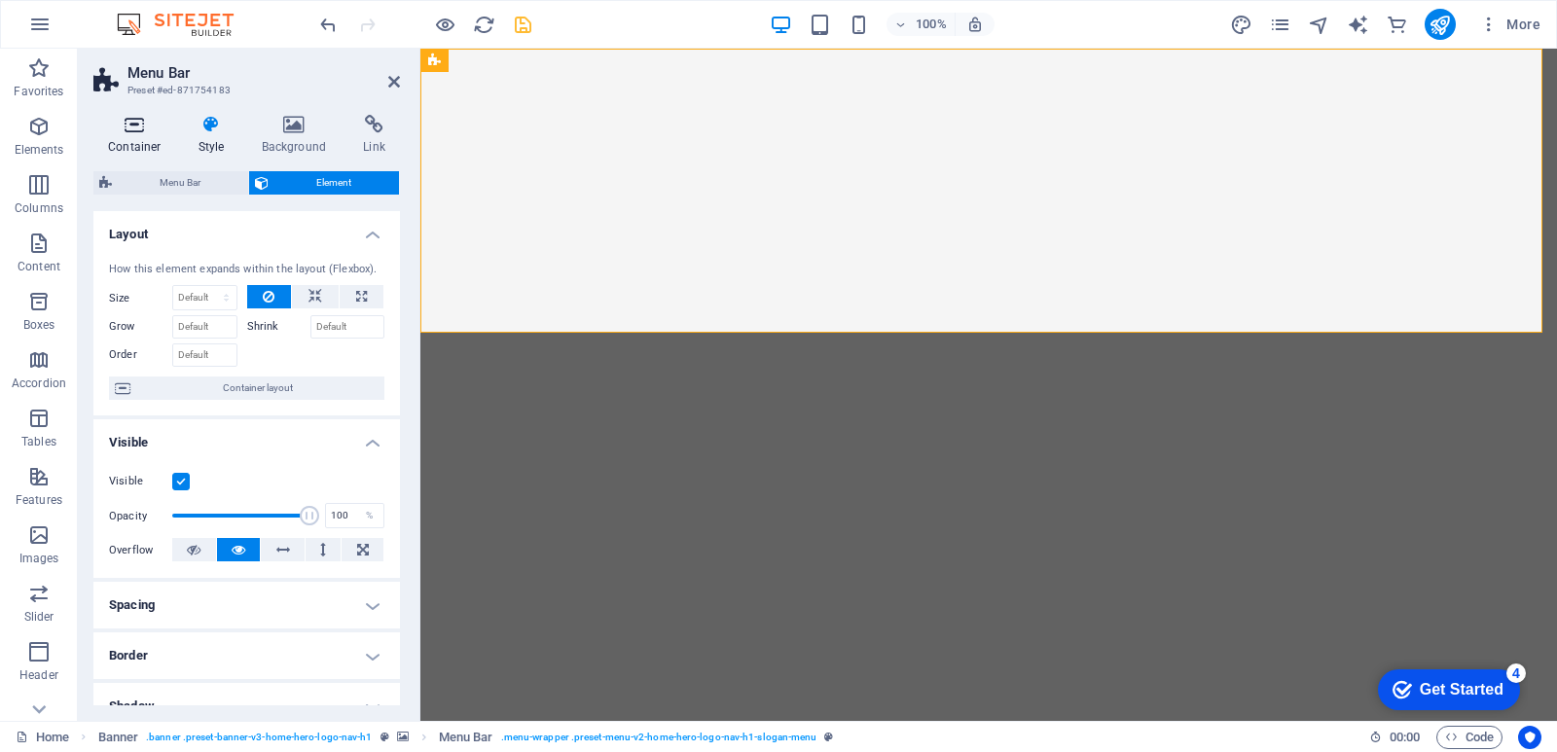
click at [148, 123] on icon at bounding box center [134, 124] width 83 height 19
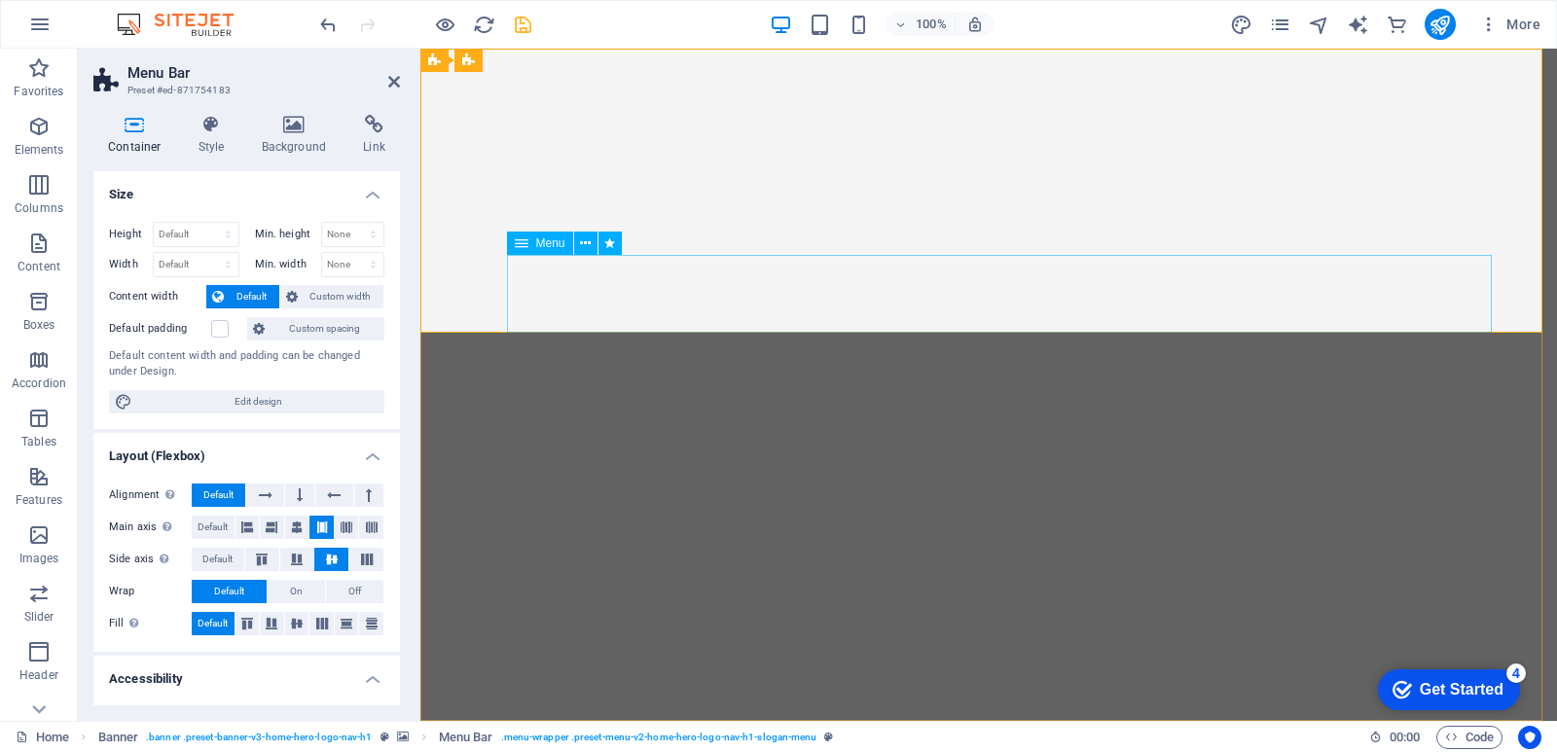
click at [536, 240] on span "Menu" at bounding box center [550, 244] width 29 height 12
click at [579, 245] on button at bounding box center [585, 243] width 23 height 23
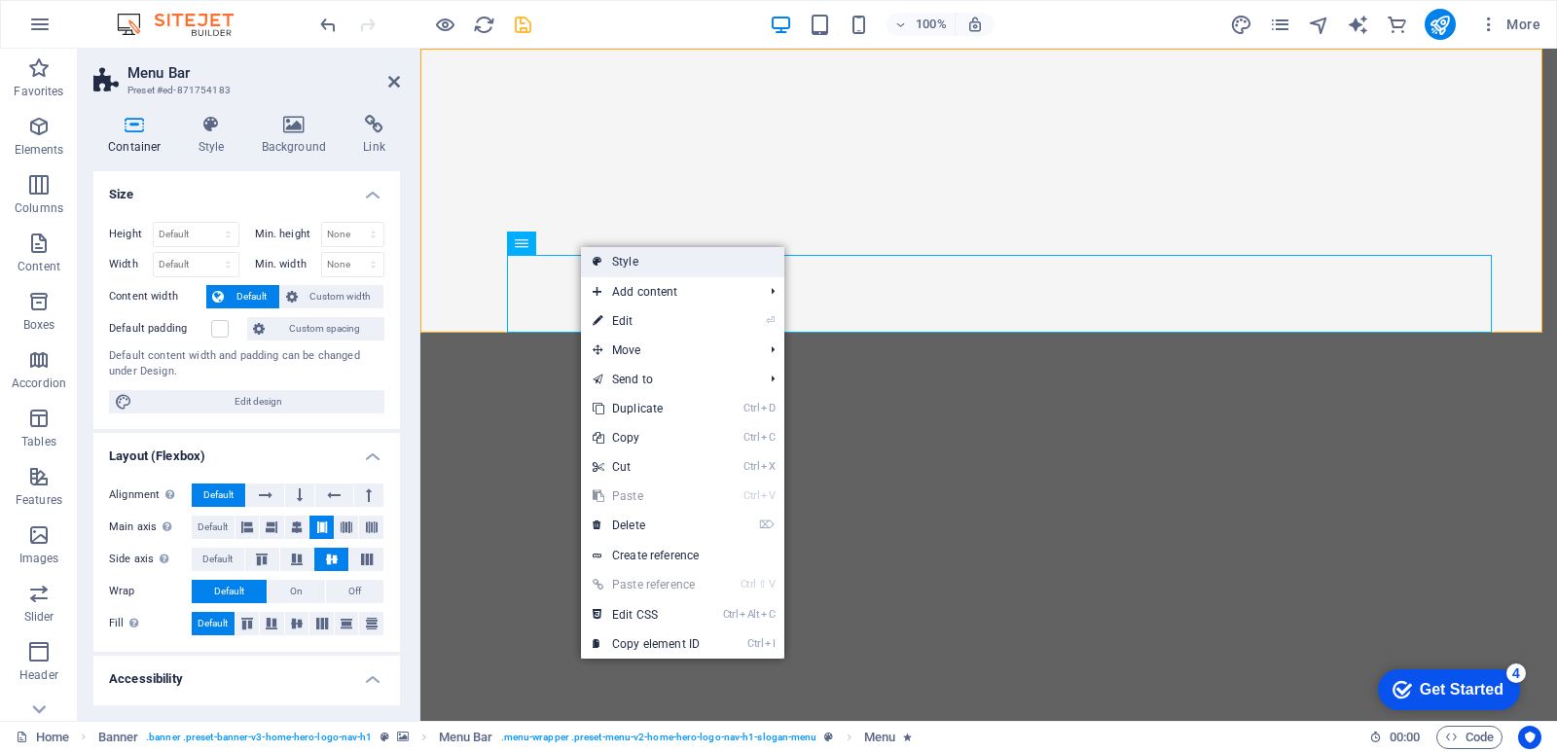
click at [619, 260] on link "Style" at bounding box center [682, 261] width 203 height 29
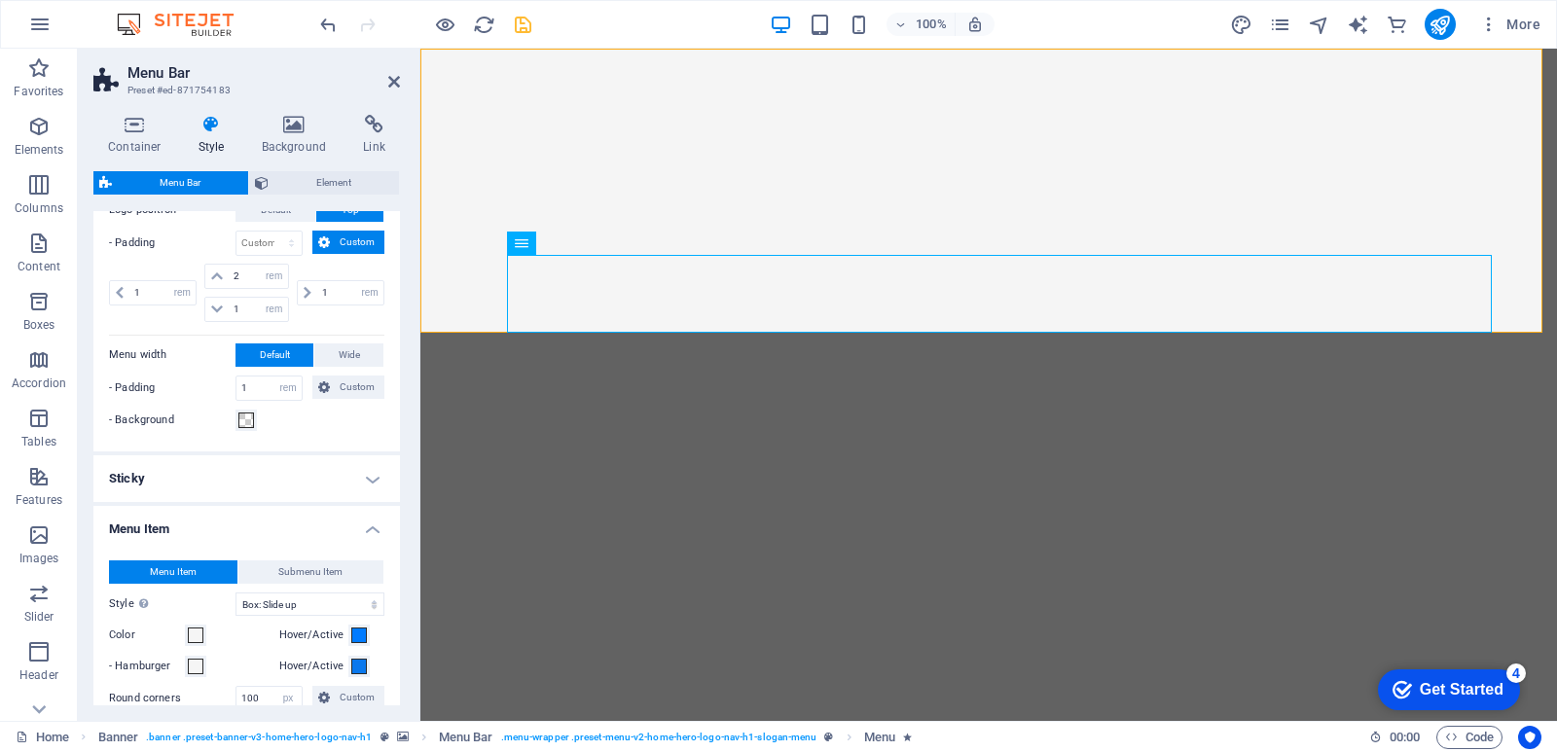
scroll to position [973, 0]
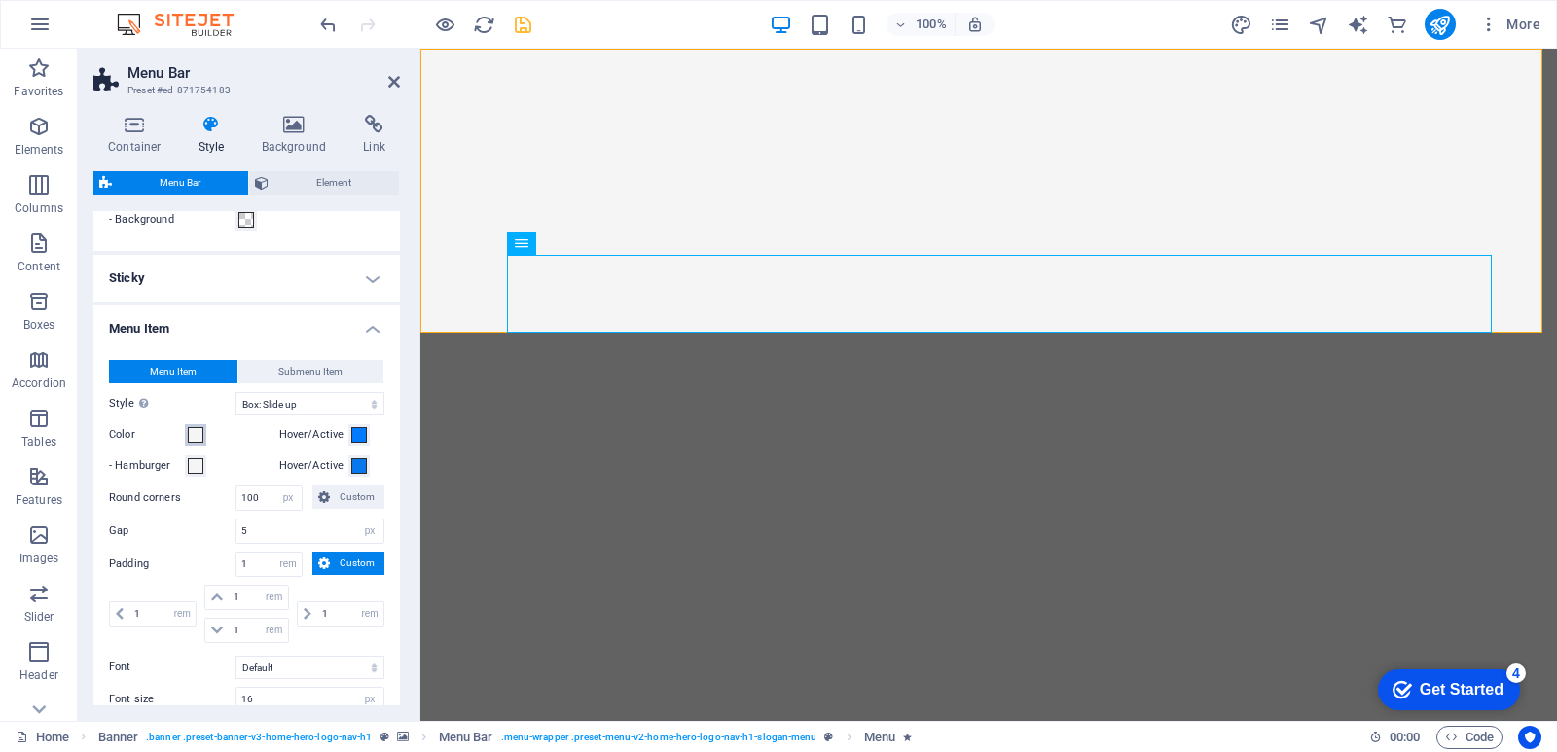
click at [193, 430] on span at bounding box center [196, 435] width 16 height 16
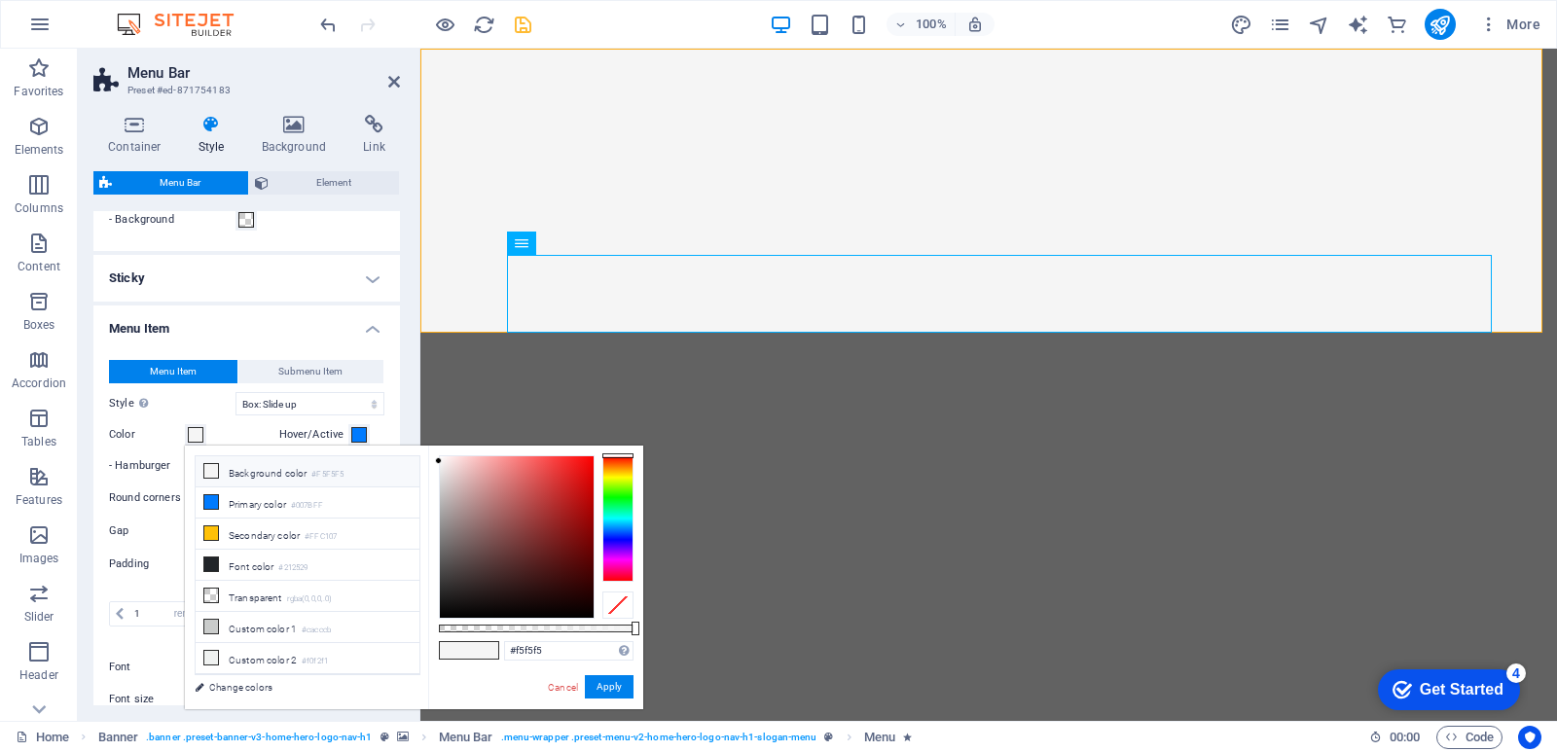
click at [193, 430] on span at bounding box center [196, 435] width 16 height 16
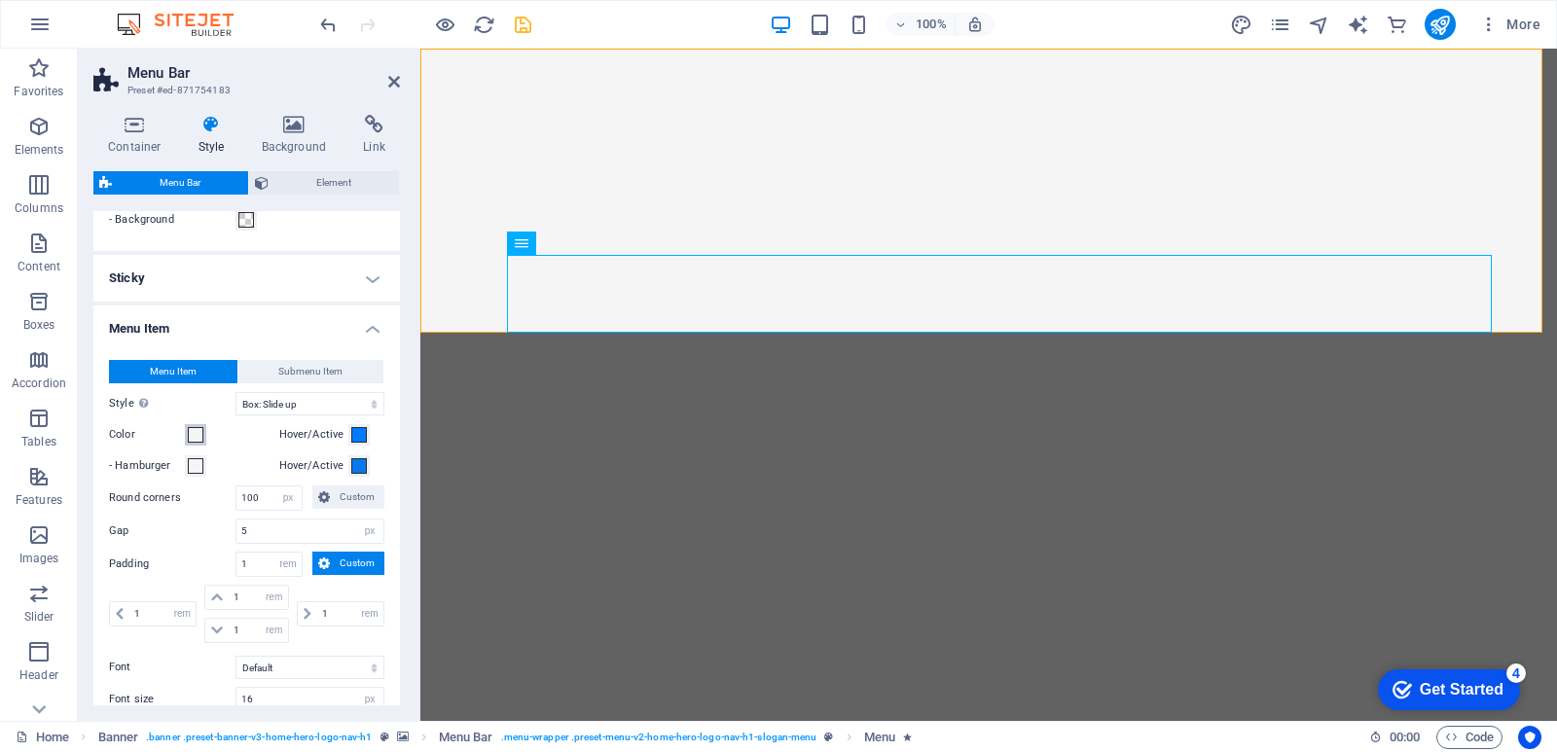
click at [193, 430] on span at bounding box center [196, 435] width 16 height 16
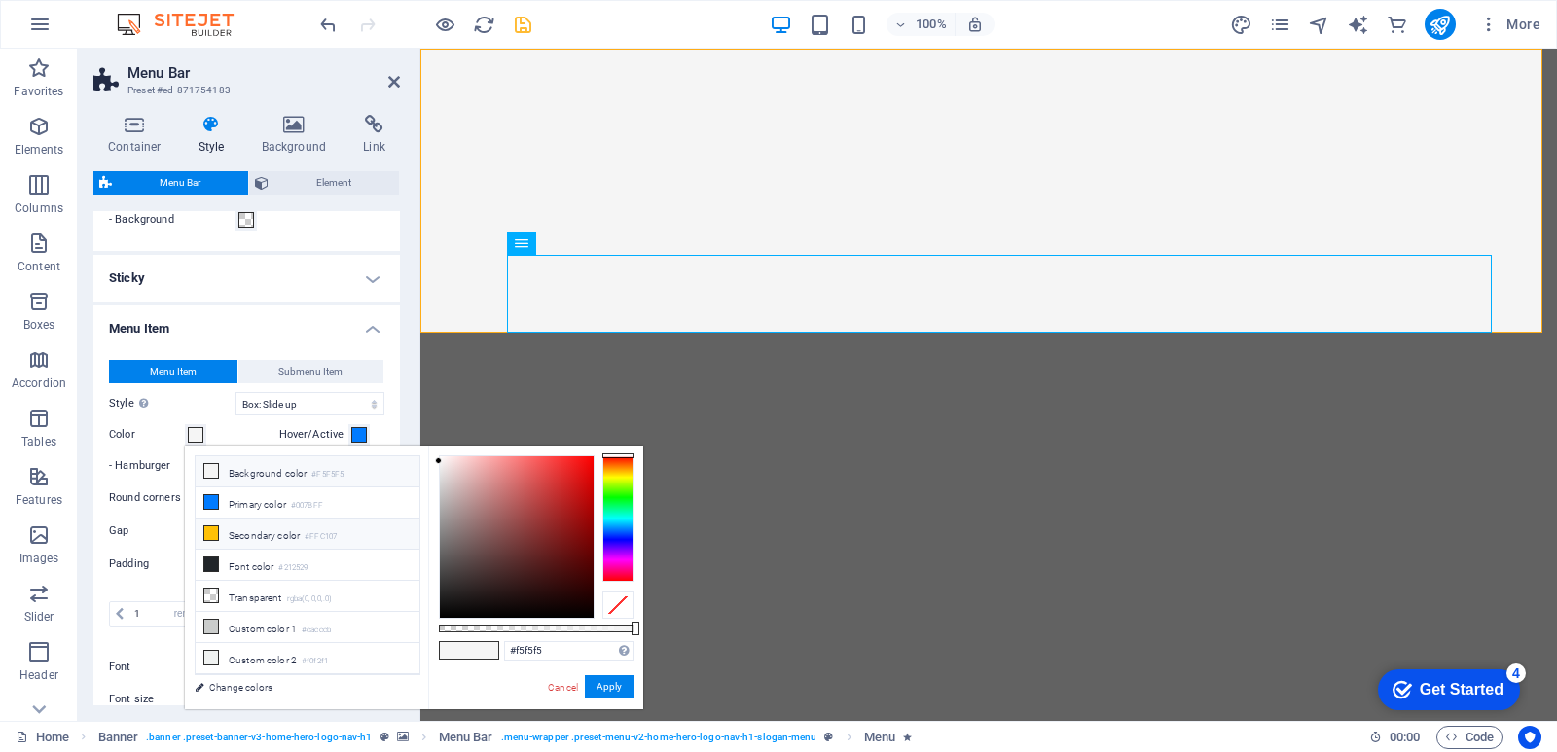
click at [216, 534] on icon at bounding box center [211, 534] width 14 height 14
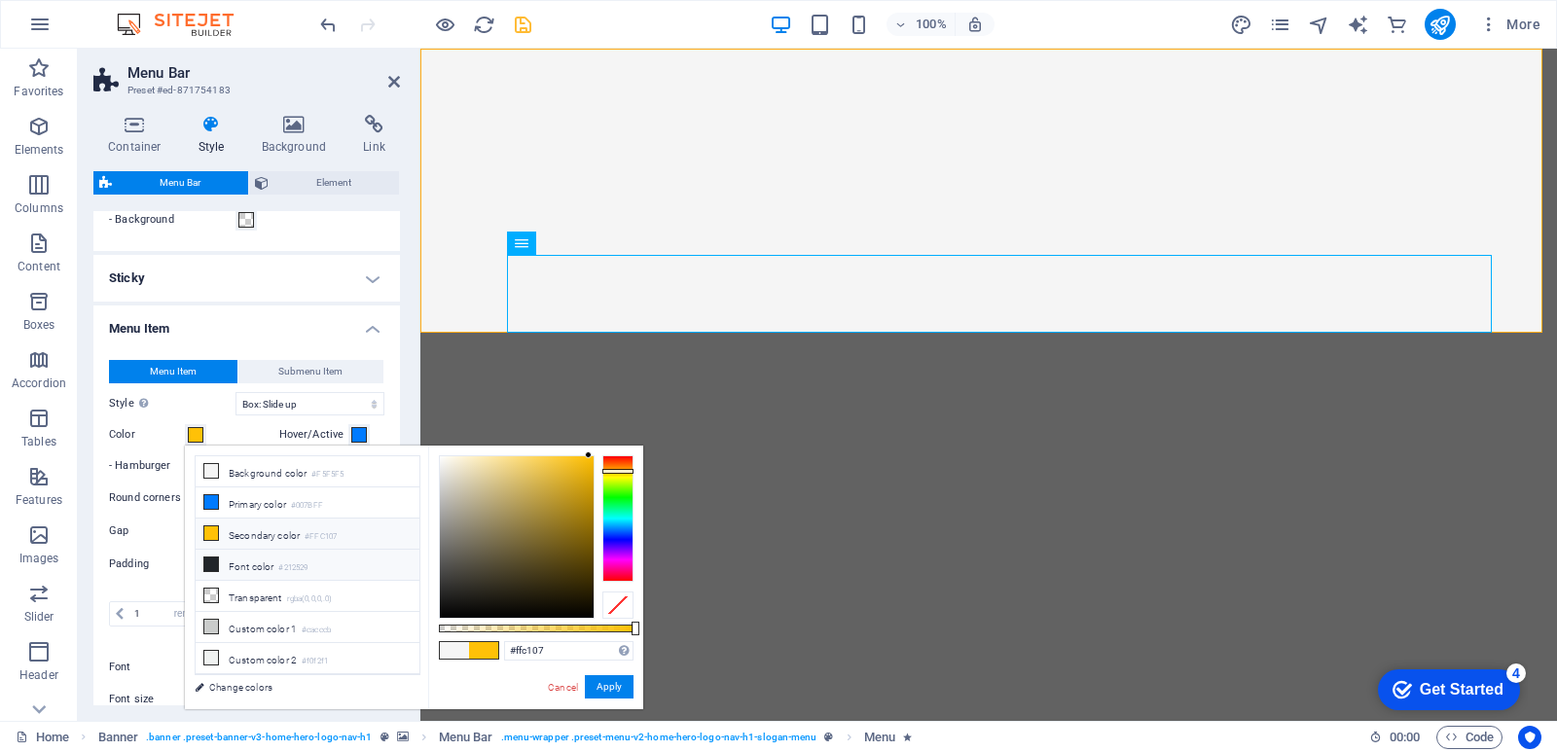
click at [213, 560] on icon at bounding box center [211, 565] width 14 height 14
type input "#212529"
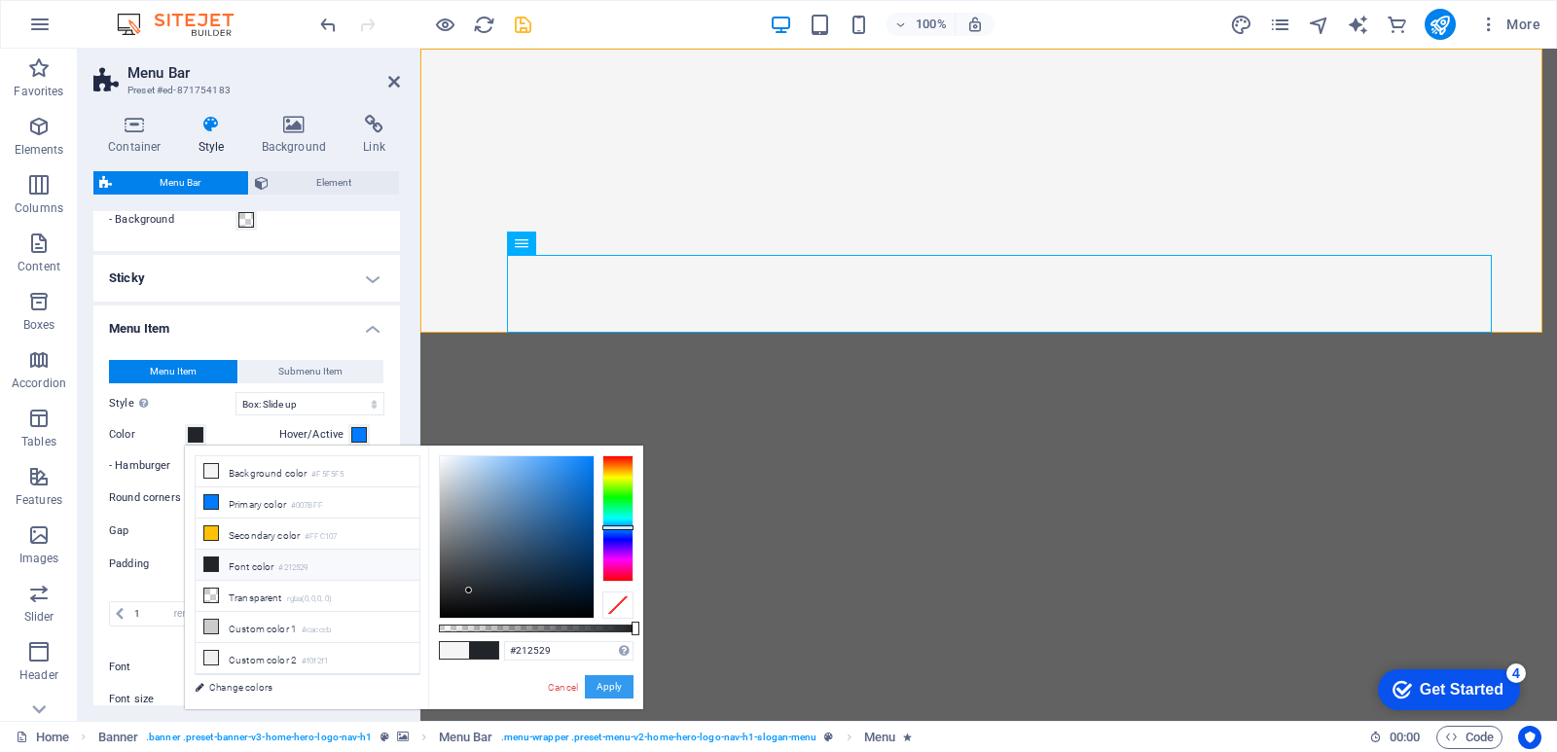
click at [619, 693] on button "Apply" at bounding box center [609, 687] width 49 height 23
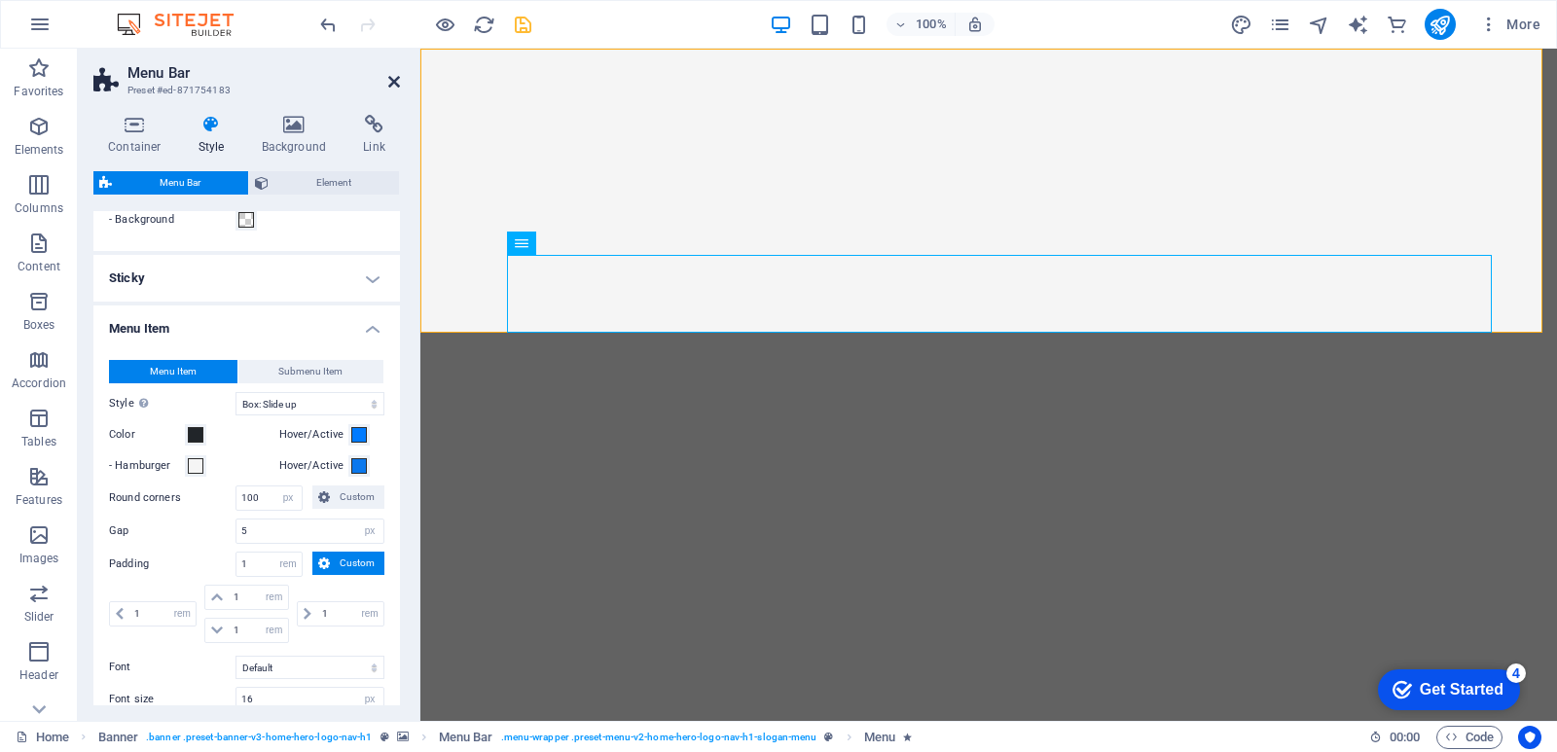
click at [398, 85] on icon at bounding box center [394, 82] width 12 height 16
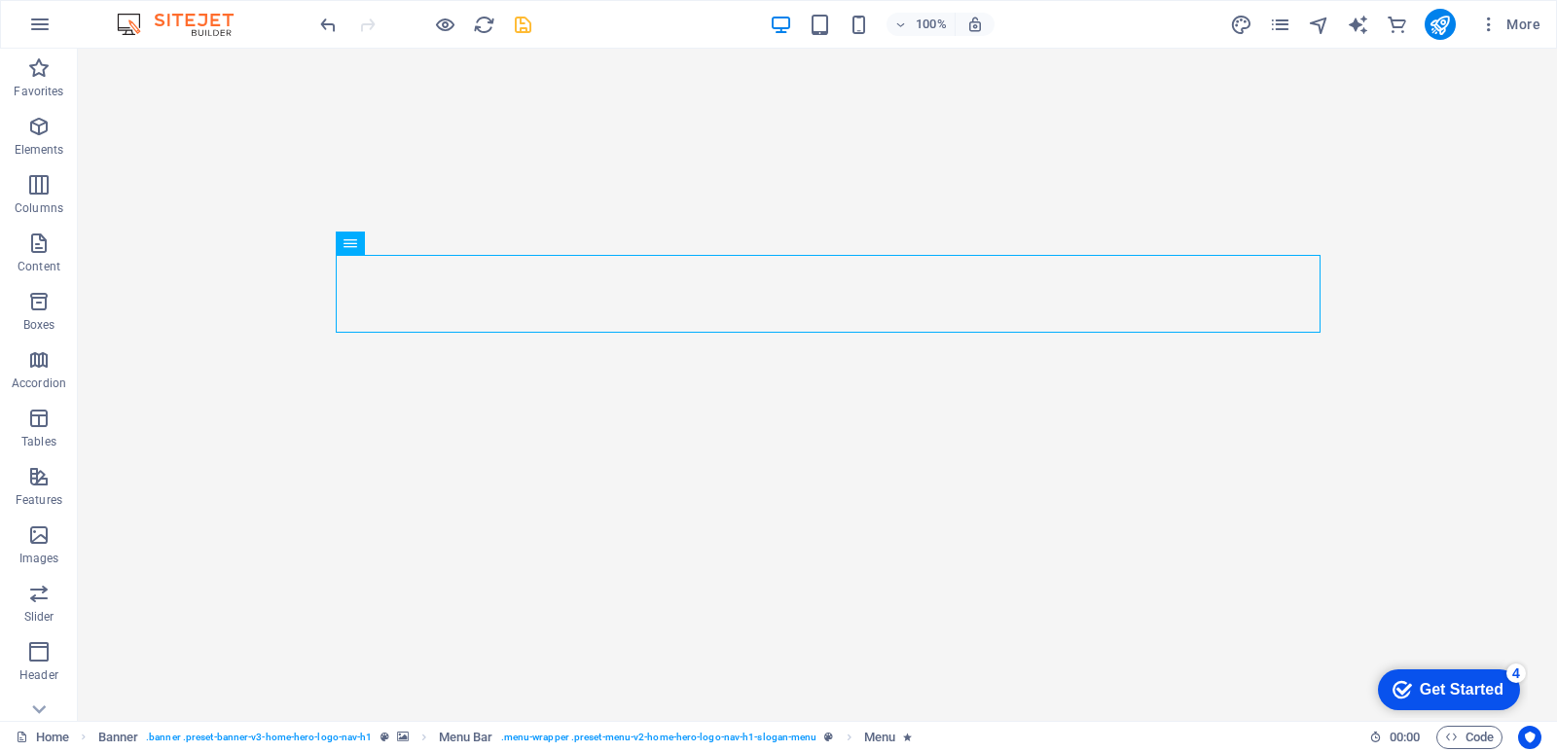
click at [528, 24] on icon "save" at bounding box center [523, 25] width 22 height 22
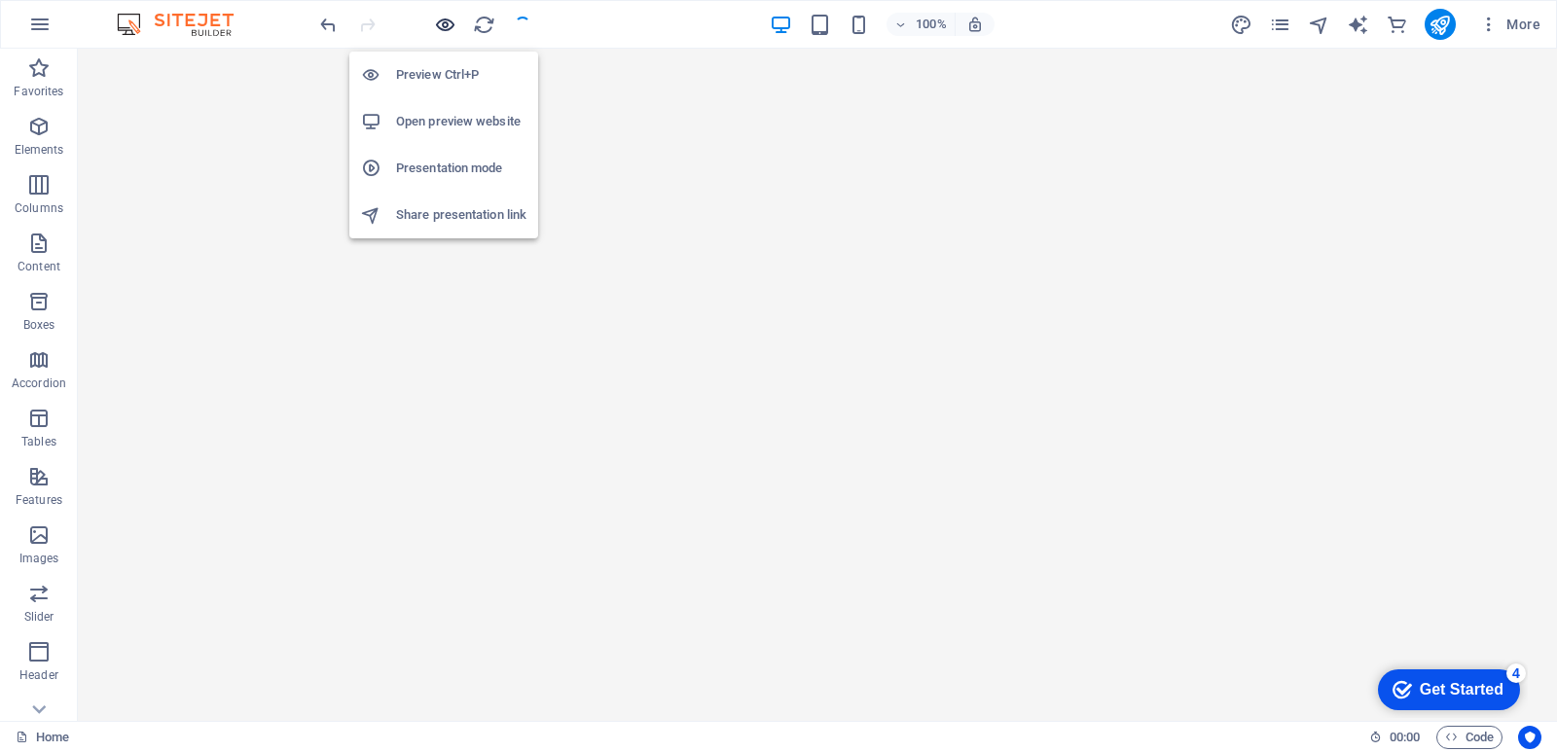
click at [439, 28] on icon "button" at bounding box center [445, 25] width 22 height 22
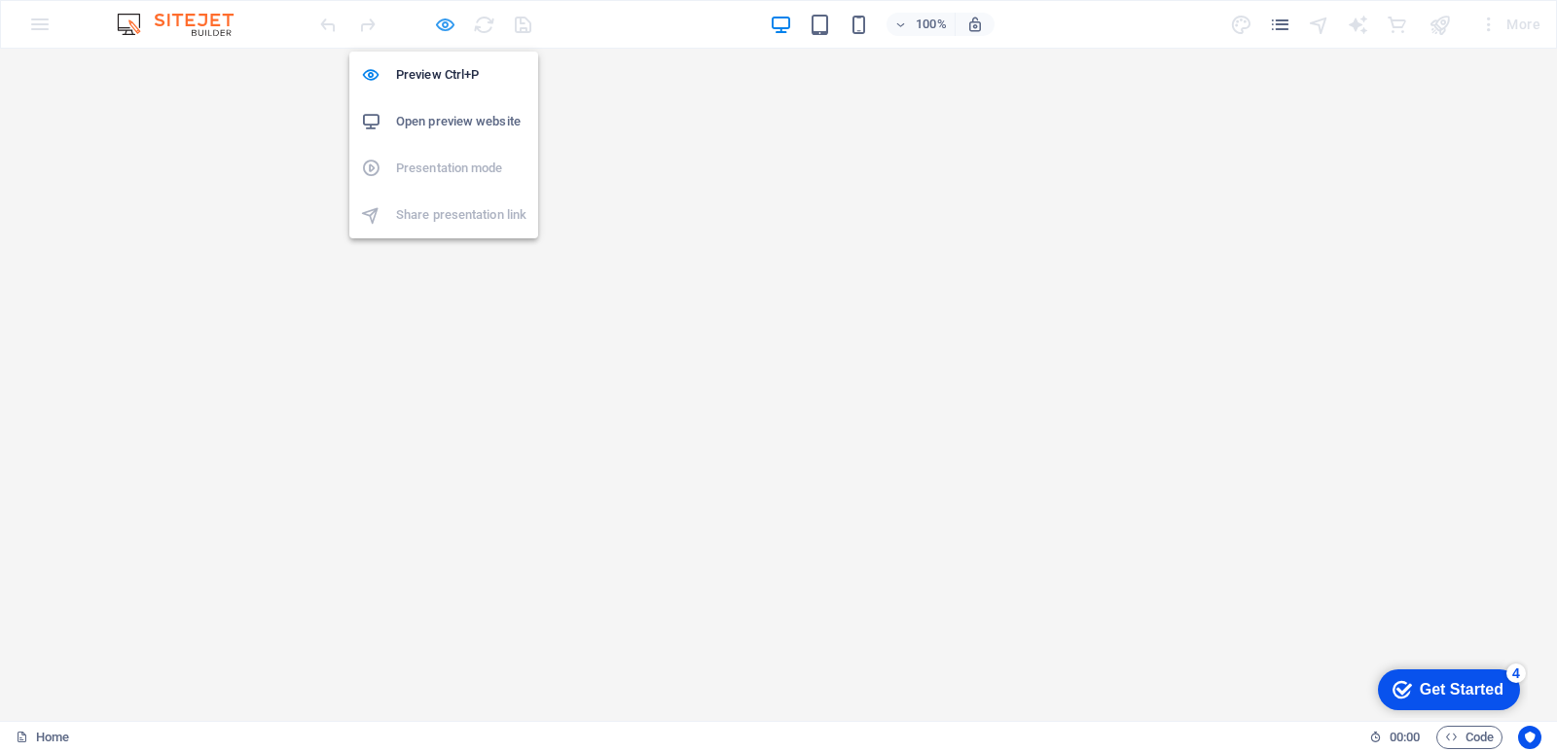
click at [445, 31] on icon "button" at bounding box center [445, 25] width 22 height 22
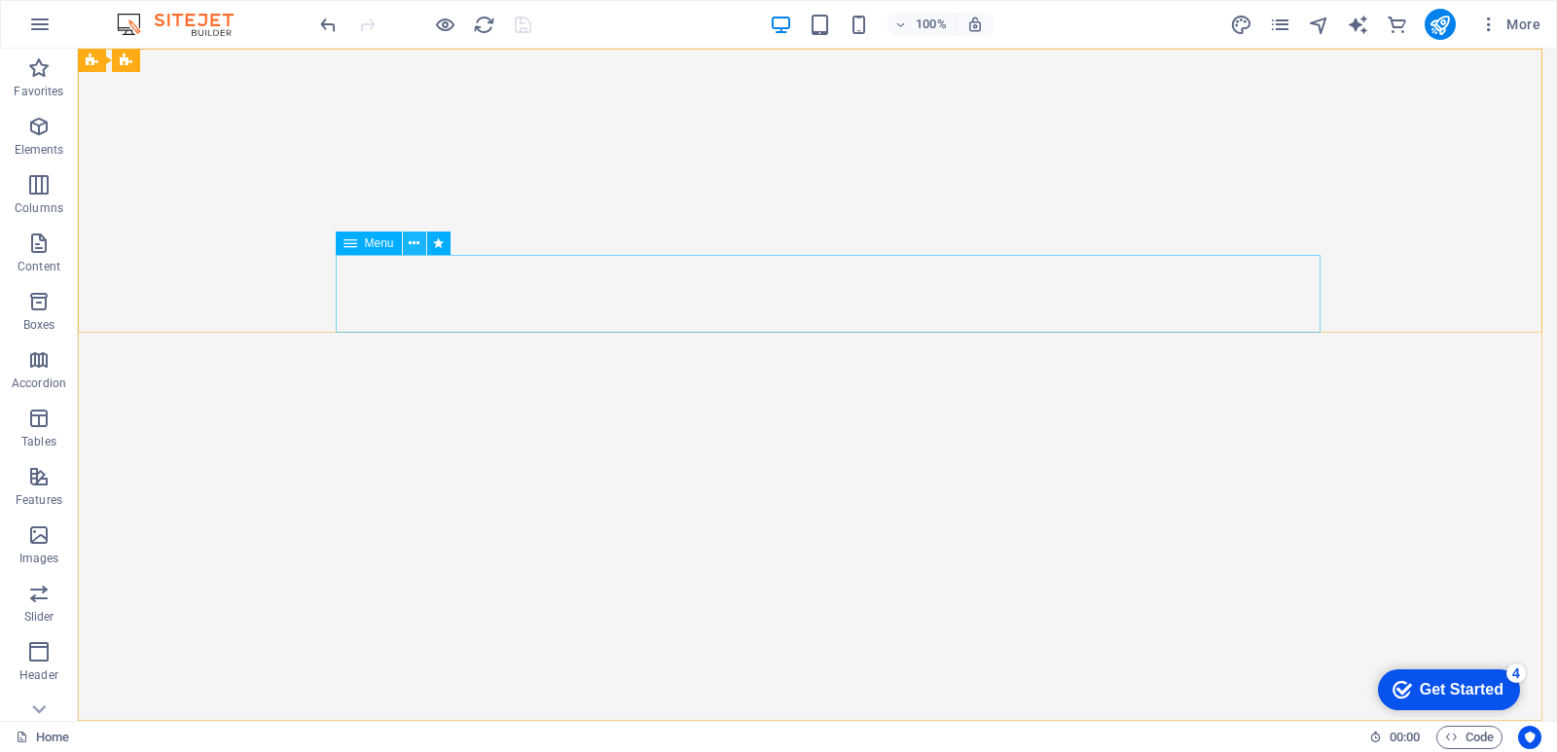
click at [411, 244] on icon at bounding box center [414, 244] width 11 height 20
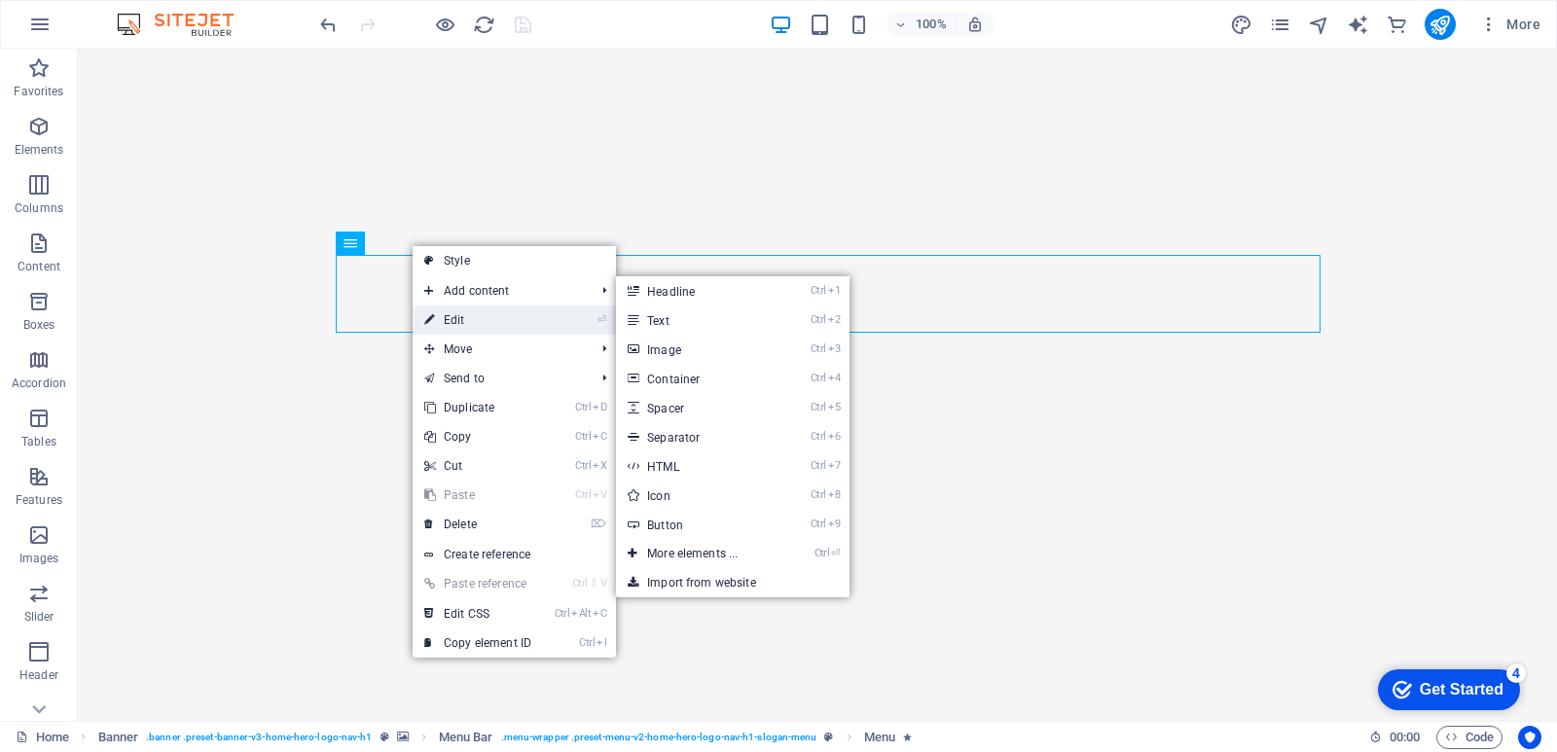
click at [450, 316] on link "⏎ Edit" at bounding box center [478, 320] width 130 height 29
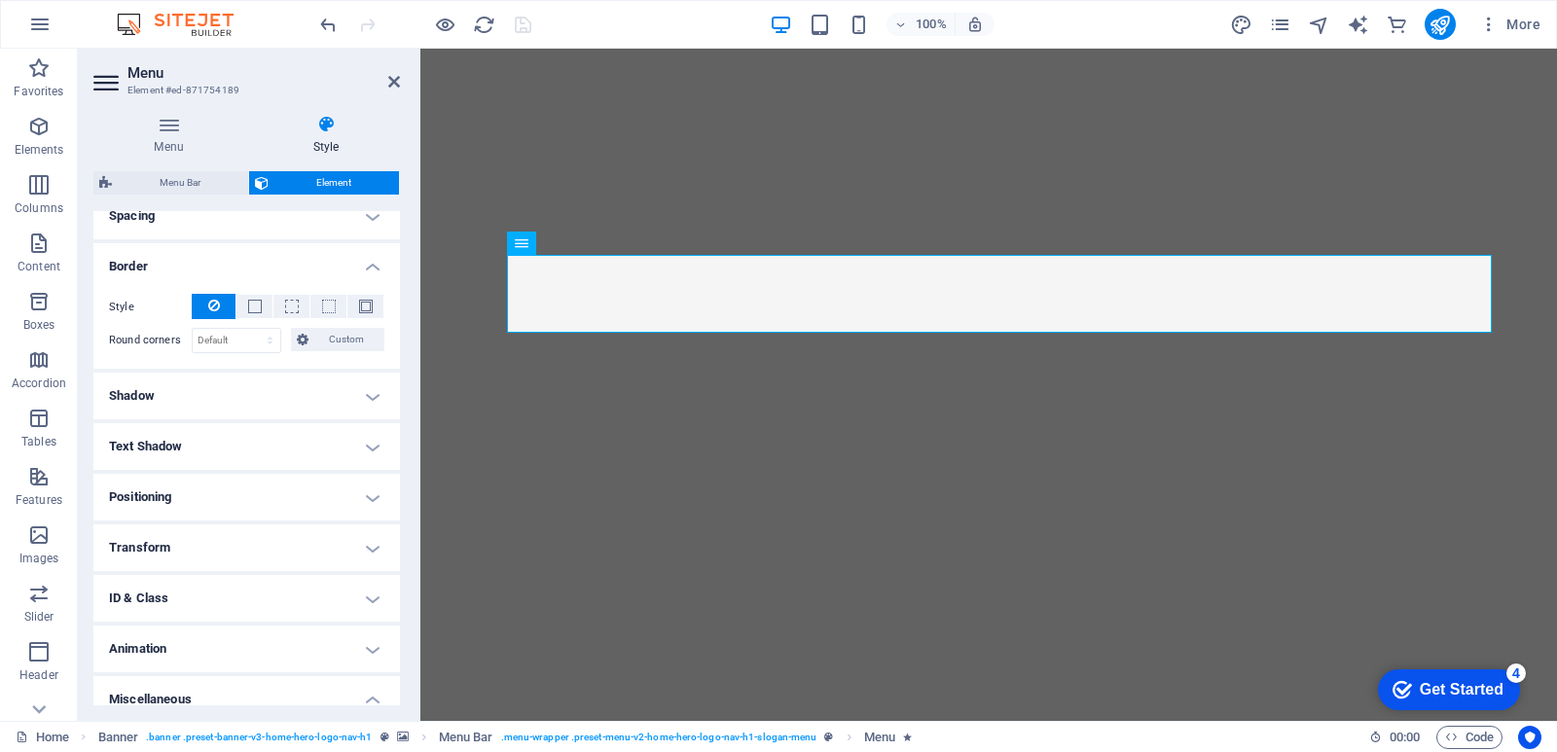
scroll to position [0, 0]
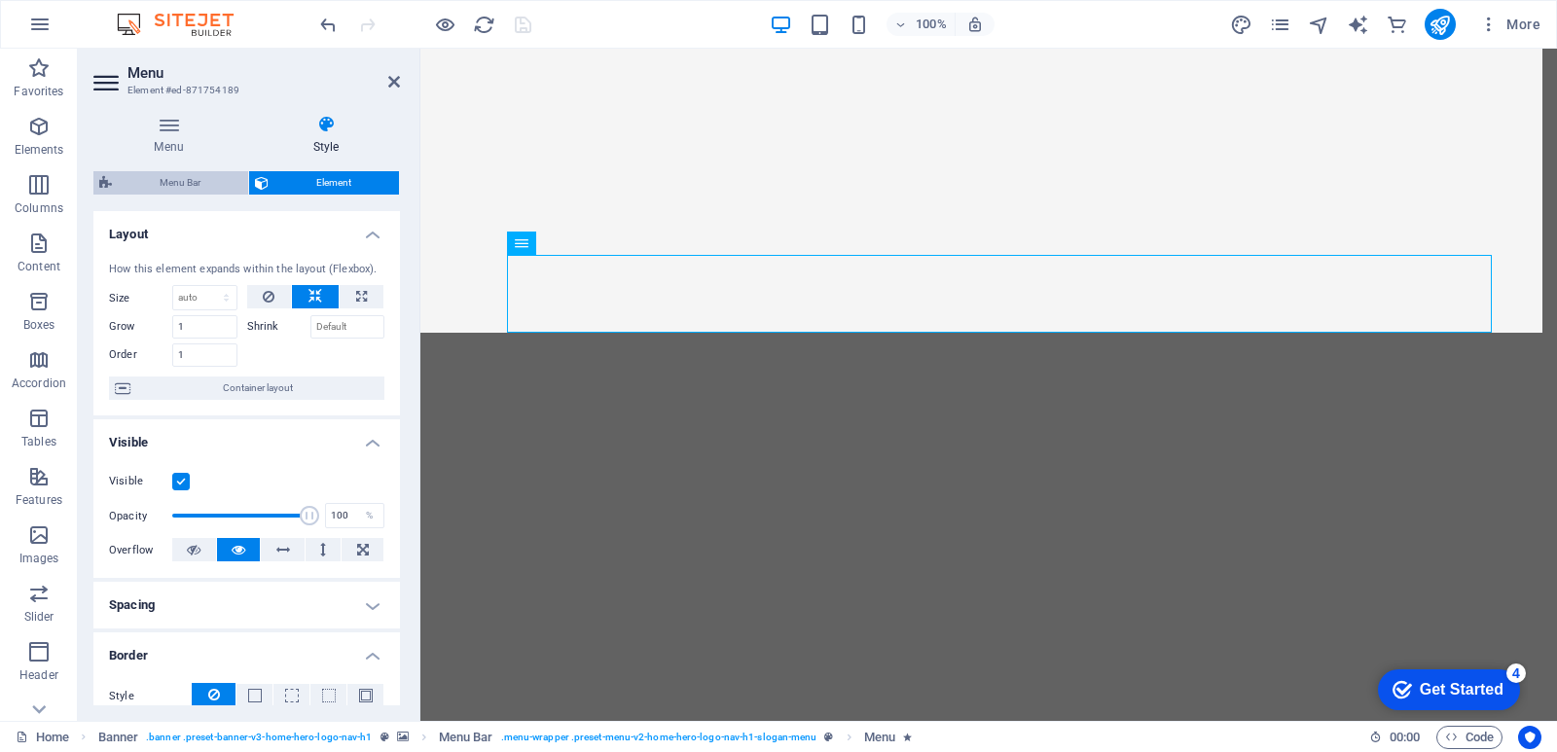
click at [177, 179] on span "Menu Bar" at bounding box center [180, 182] width 125 height 23
select select "rem"
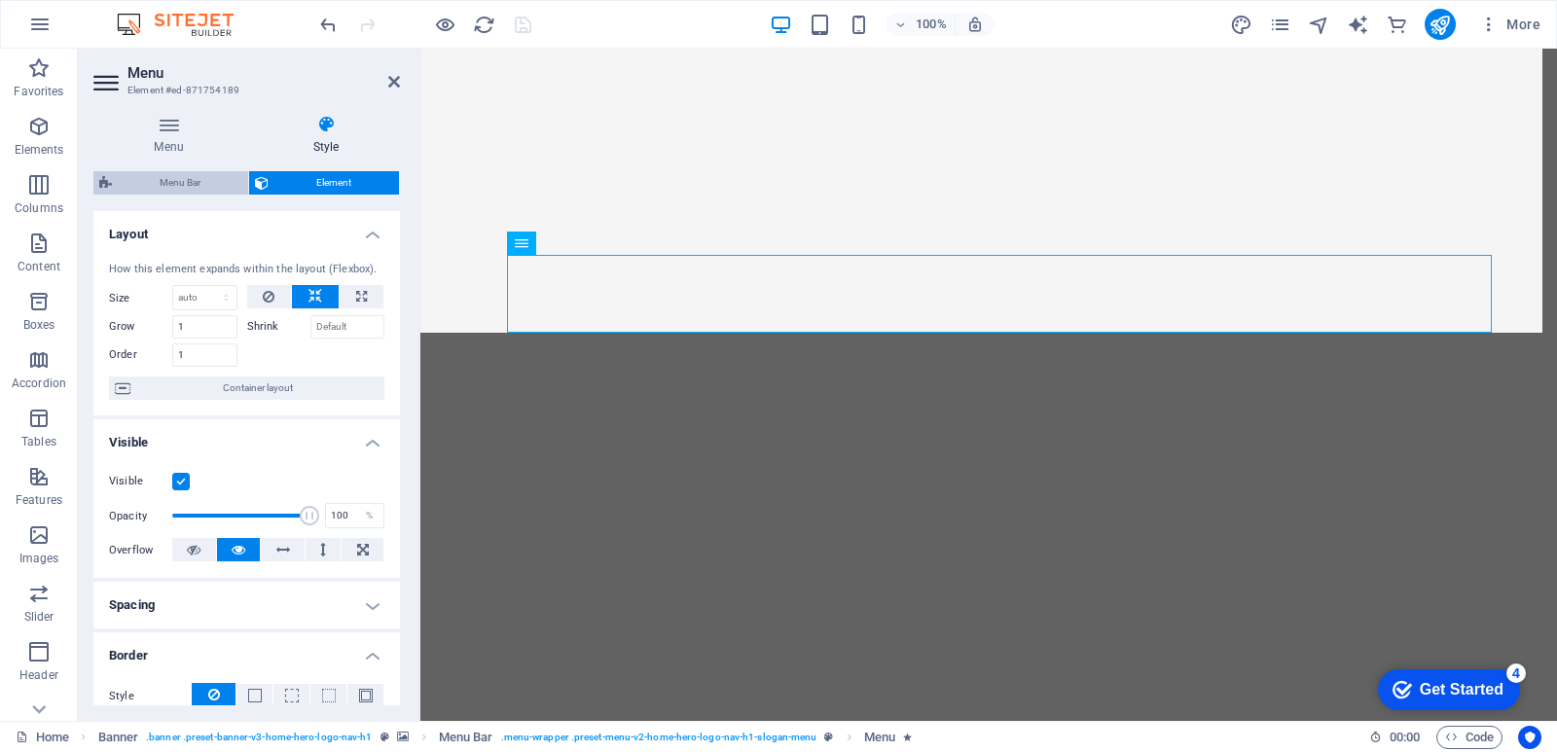
select select "rem"
select select "hover_box_bottom"
select select "px"
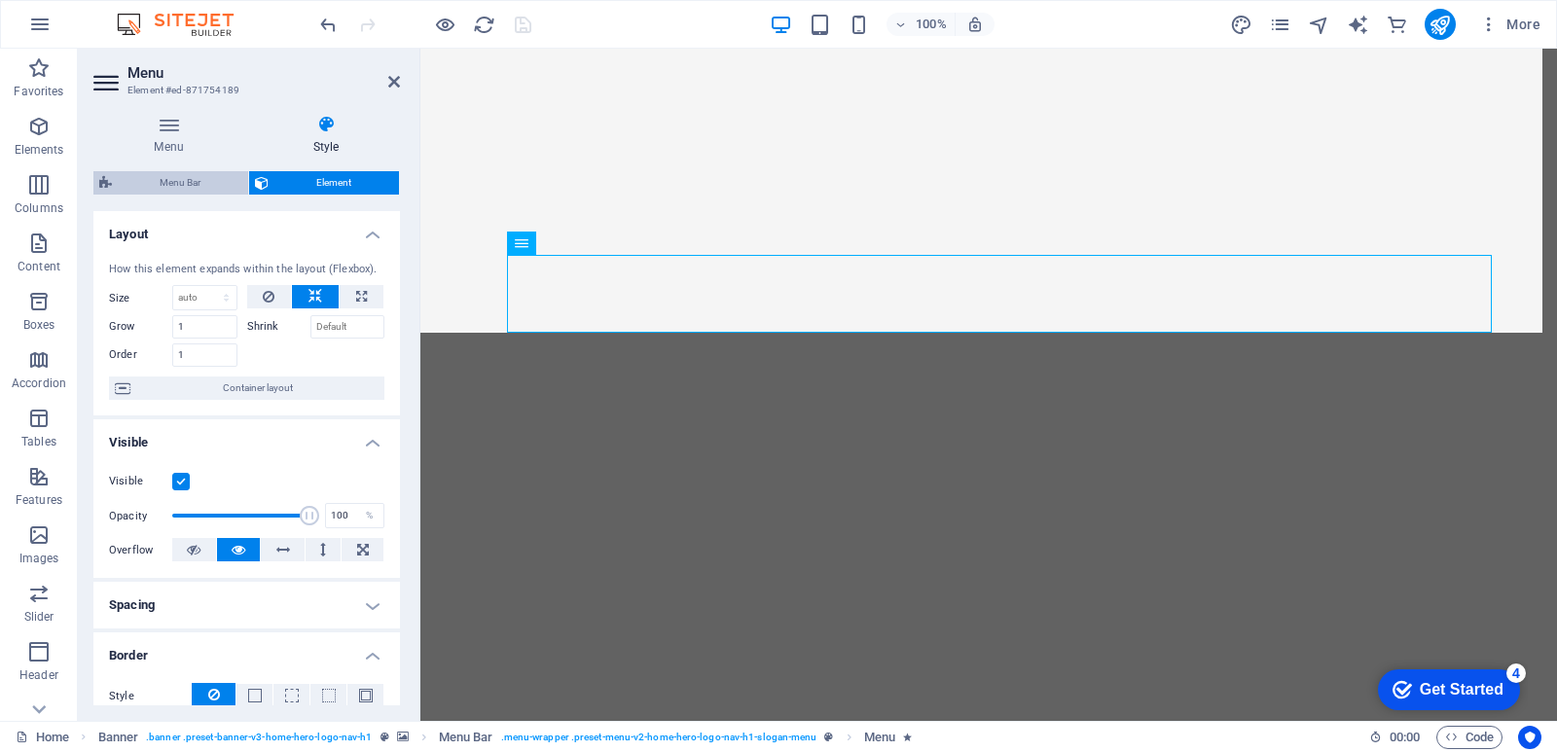
select select "rem"
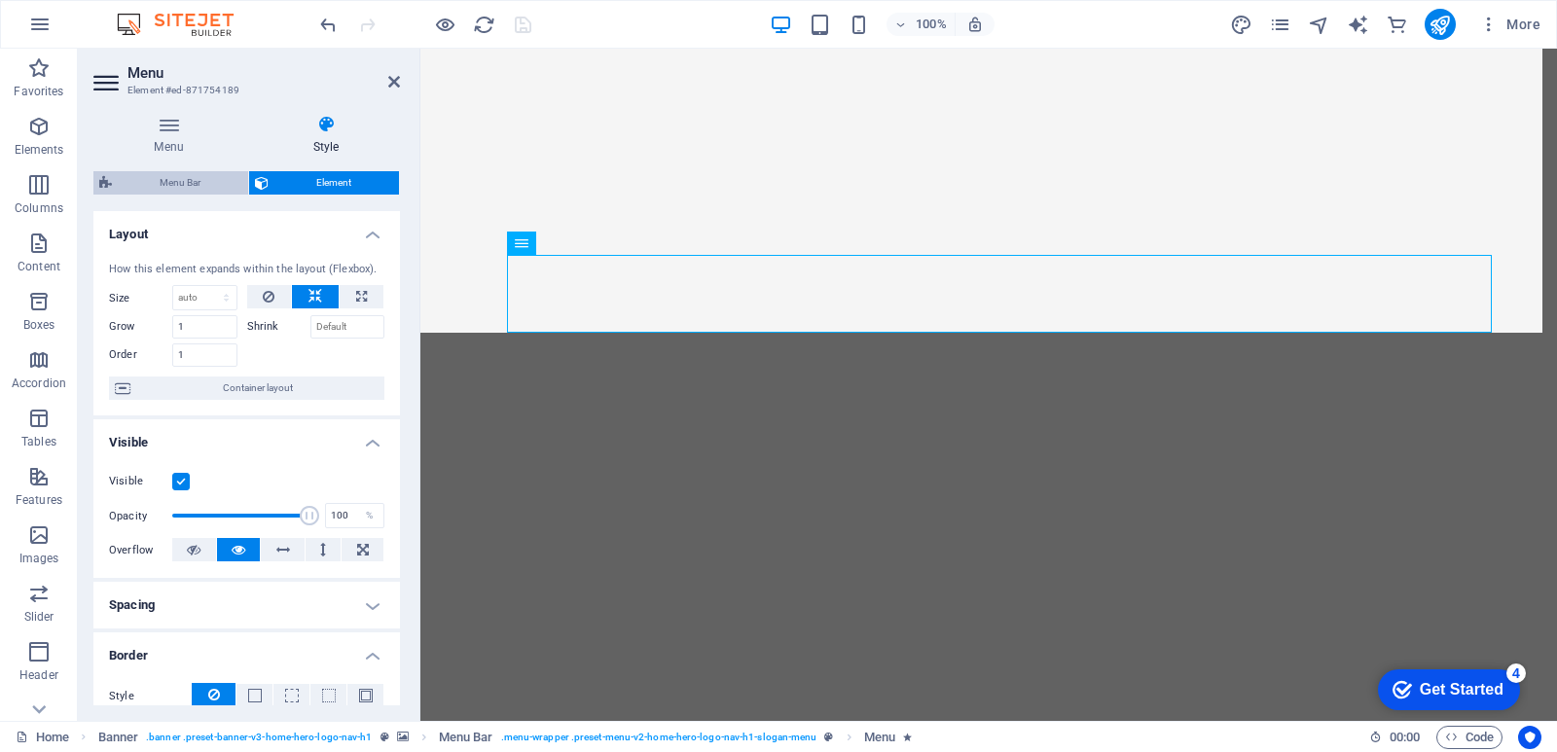
select select "px"
select select "800"
select select "px"
select select "preset-menu-v2-home-hero-logo-nav-h1-slogan-menu"
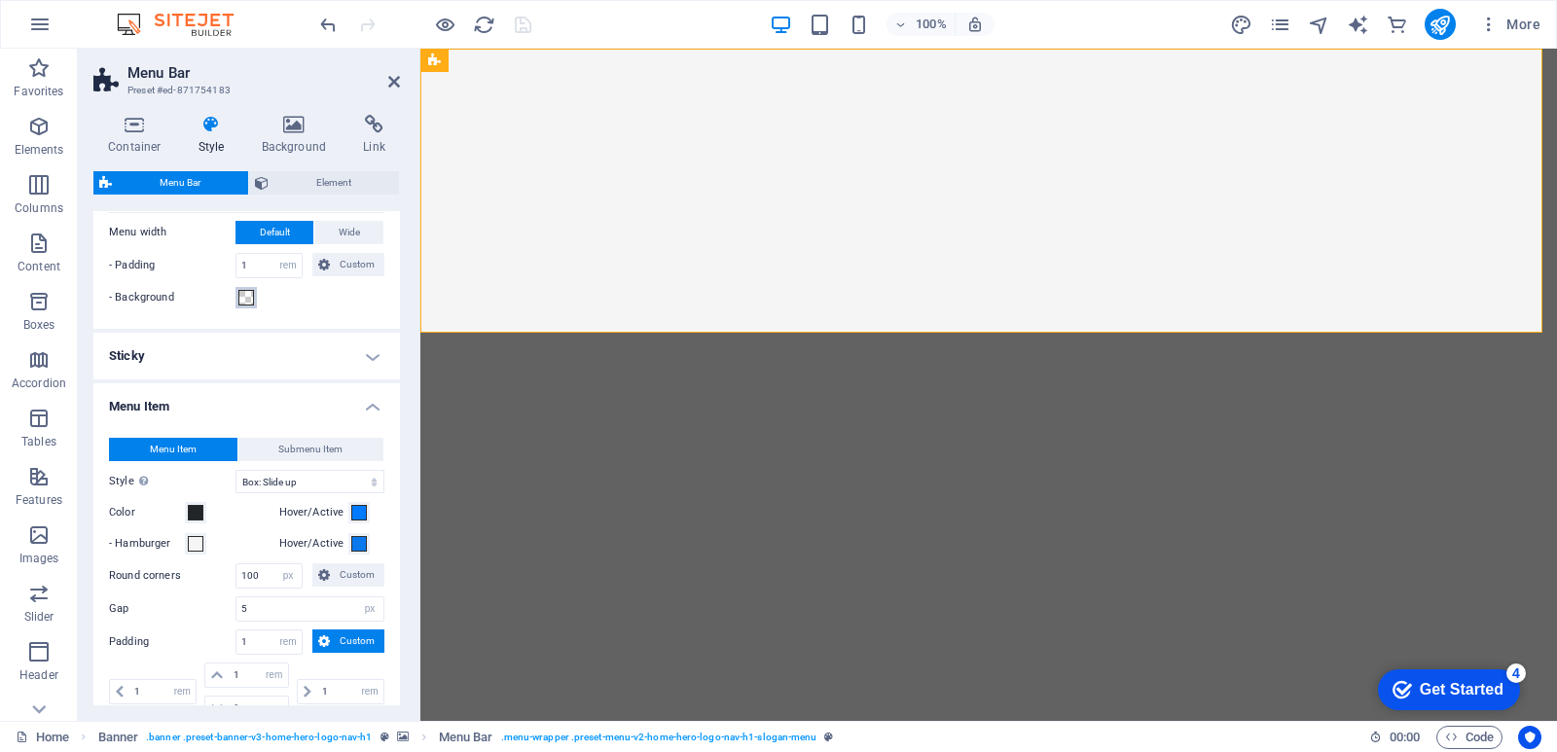
scroll to position [1071, 0]
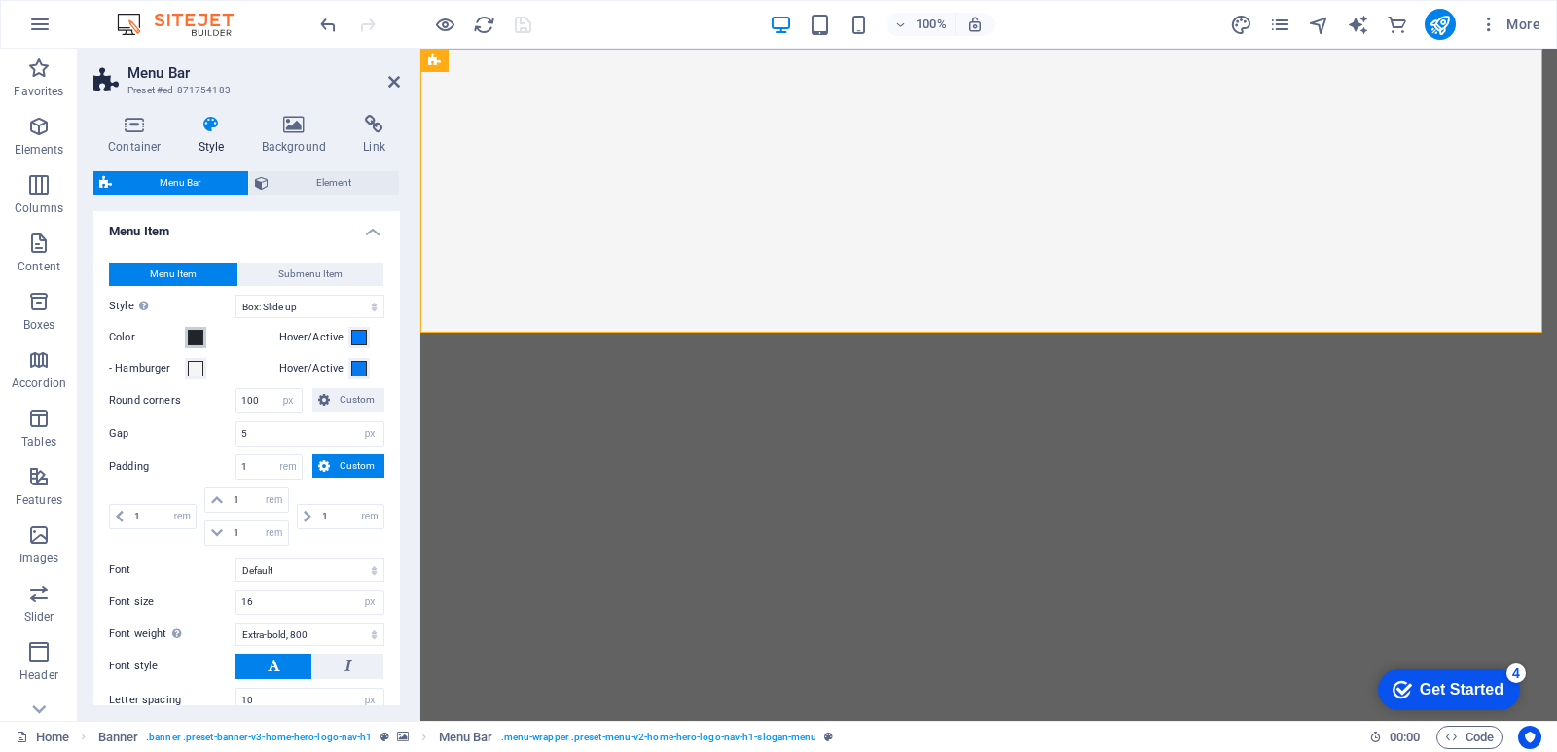
click at [197, 346] on button "Color" at bounding box center [195, 337] width 21 height 21
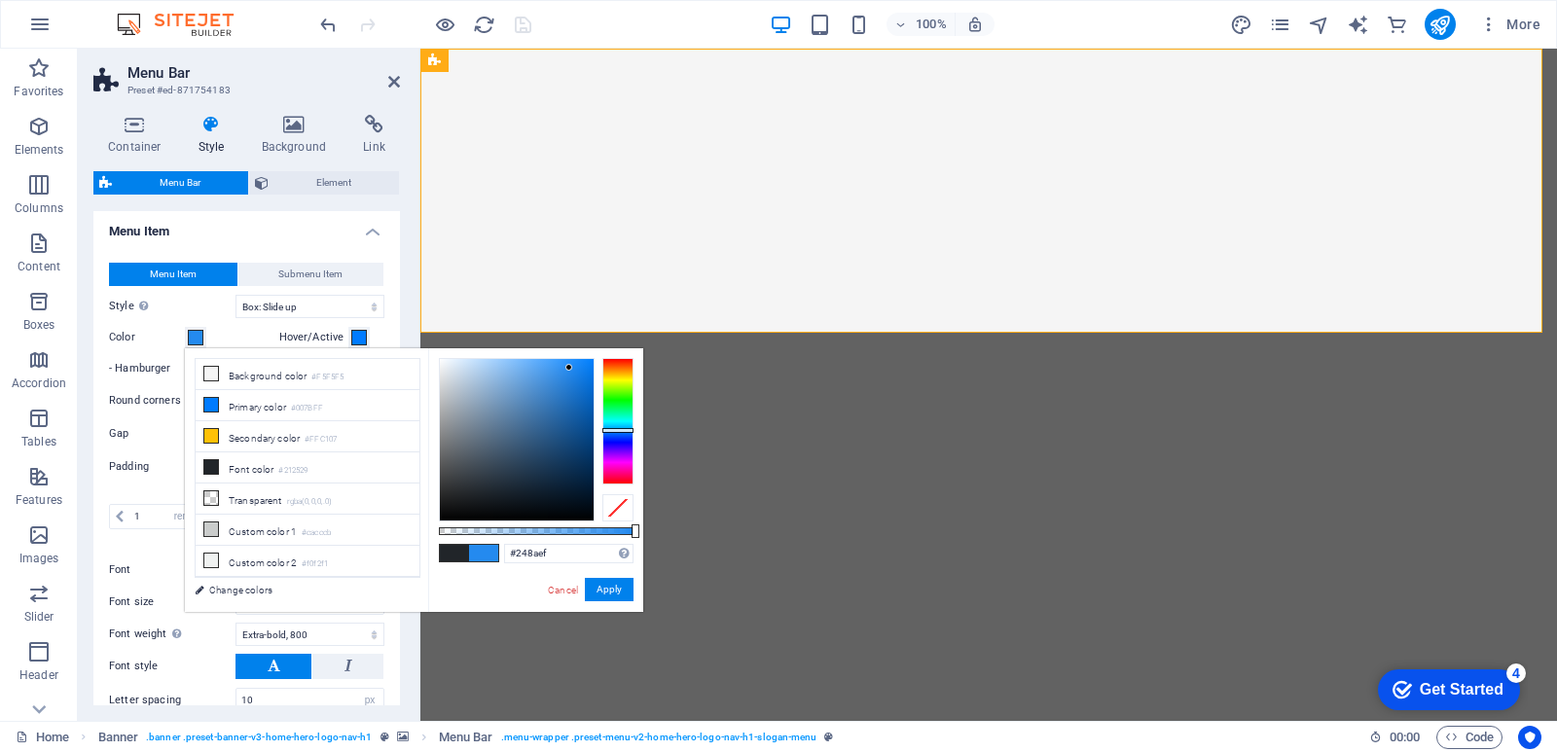
drag, startPoint x: 469, startPoint y: 491, endPoint x: 569, endPoint y: 368, distance: 158.4
click at [569, 368] on div at bounding box center [569, 367] width 7 height 7
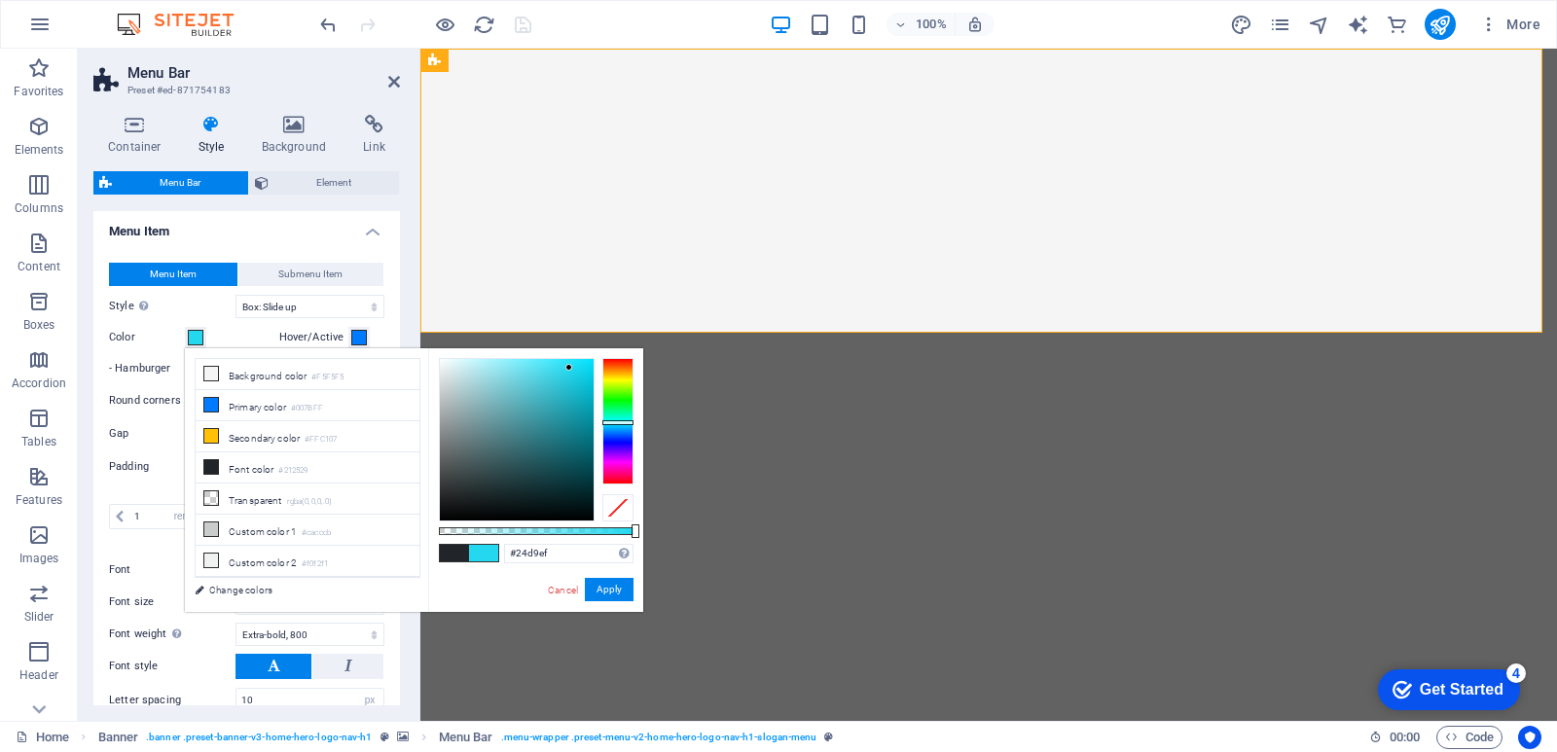
click at [616, 422] on div at bounding box center [618, 421] width 31 height 127
type input "#02dffa"
drag, startPoint x: 567, startPoint y: 368, endPoint x: 592, endPoint y: 361, distance: 25.3
click at [592, 361] on div at bounding box center [591, 360] width 7 height 7
click at [604, 590] on button "Apply" at bounding box center [609, 589] width 49 height 23
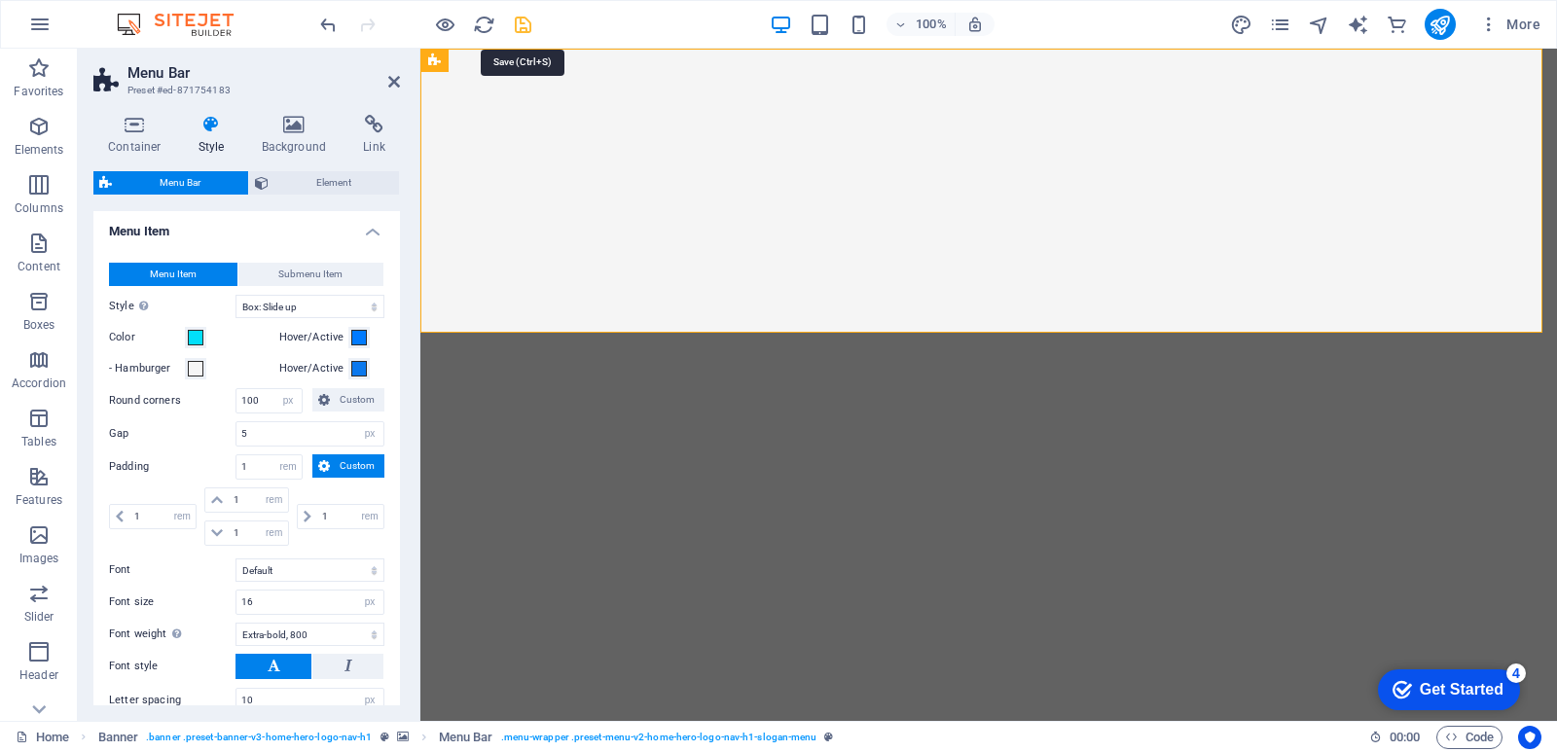
click at [522, 30] on icon "save" at bounding box center [523, 25] width 22 height 22
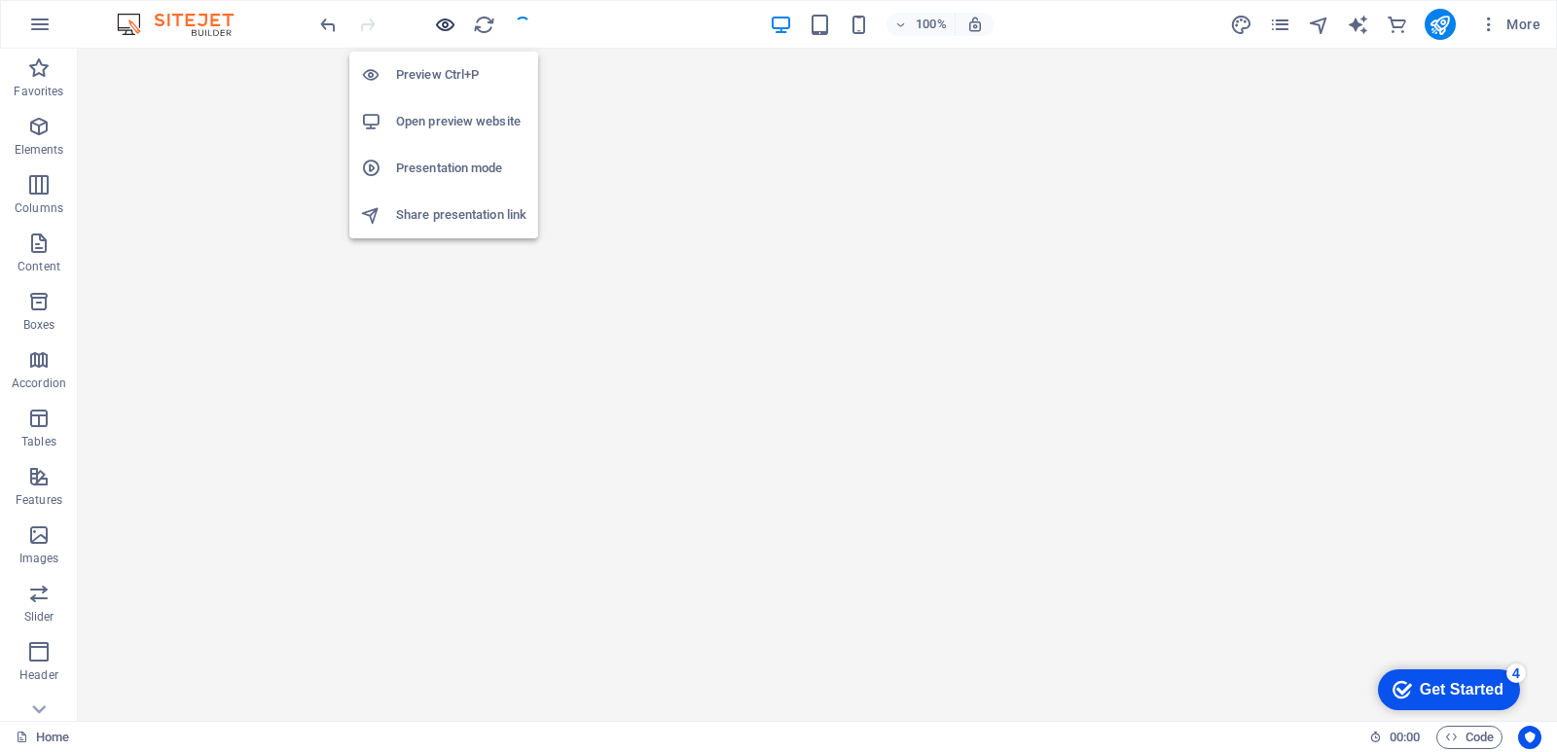
click at [444, 28] on icon "button" at bounding box center [445, 25] width 22 height 22
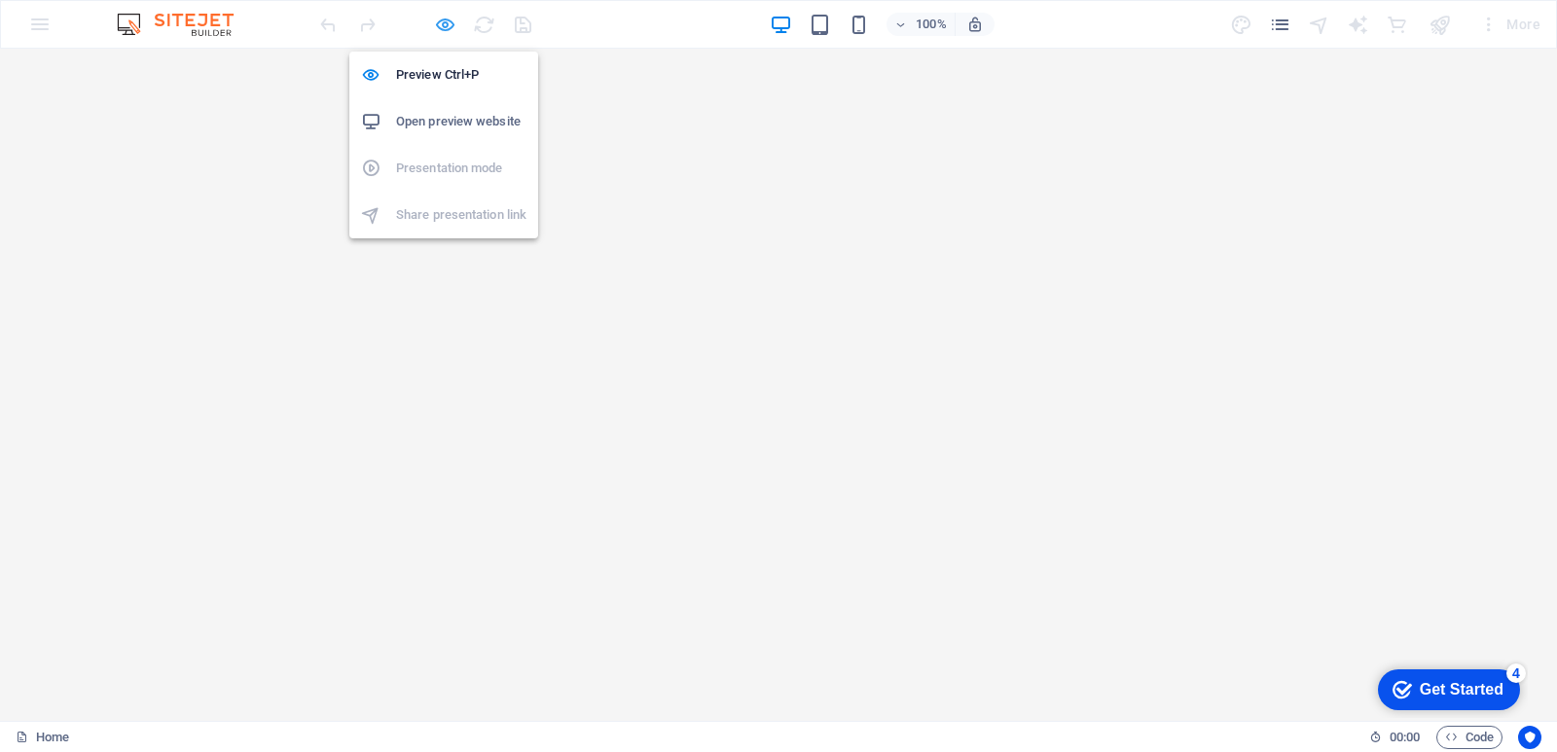
click at [447, 23] on icon "button" at bounding box center [445, 25] width 22 height 22
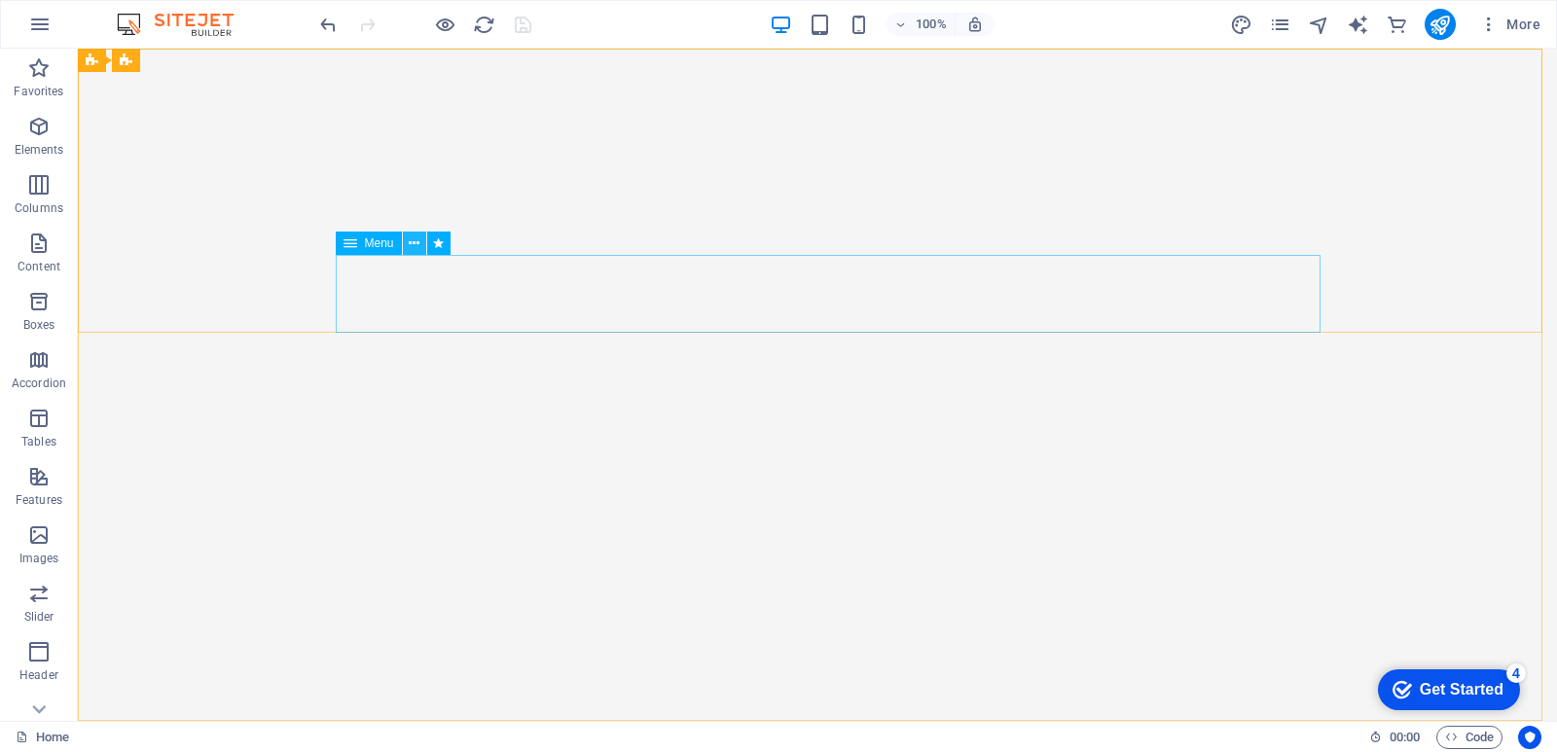
click at [411, 248] on icon at bounding box center [414, 244] width 11 height 20
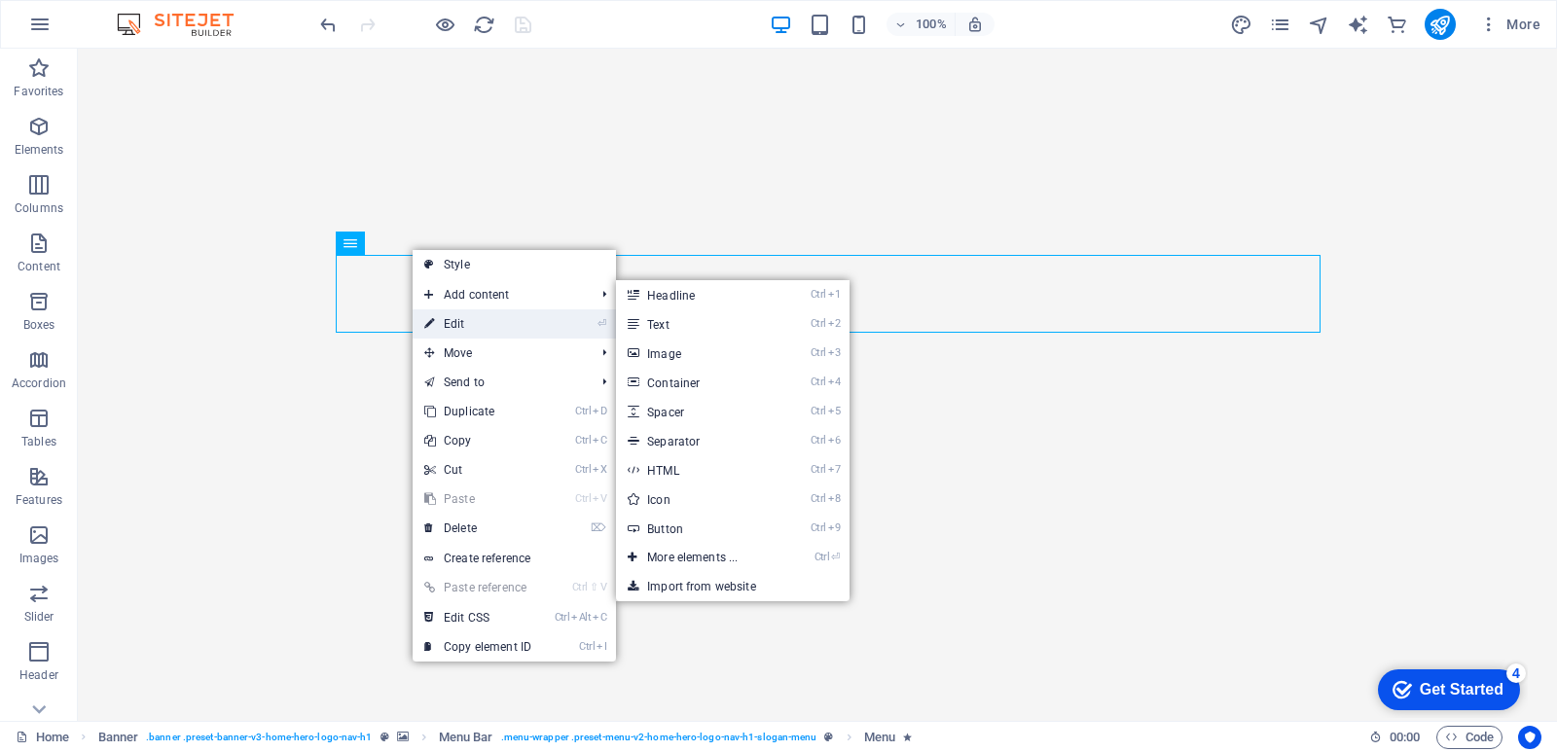
click at [442, 320] on link "⏎ Edit" at bounding box center [478, 324] width 130 height 29
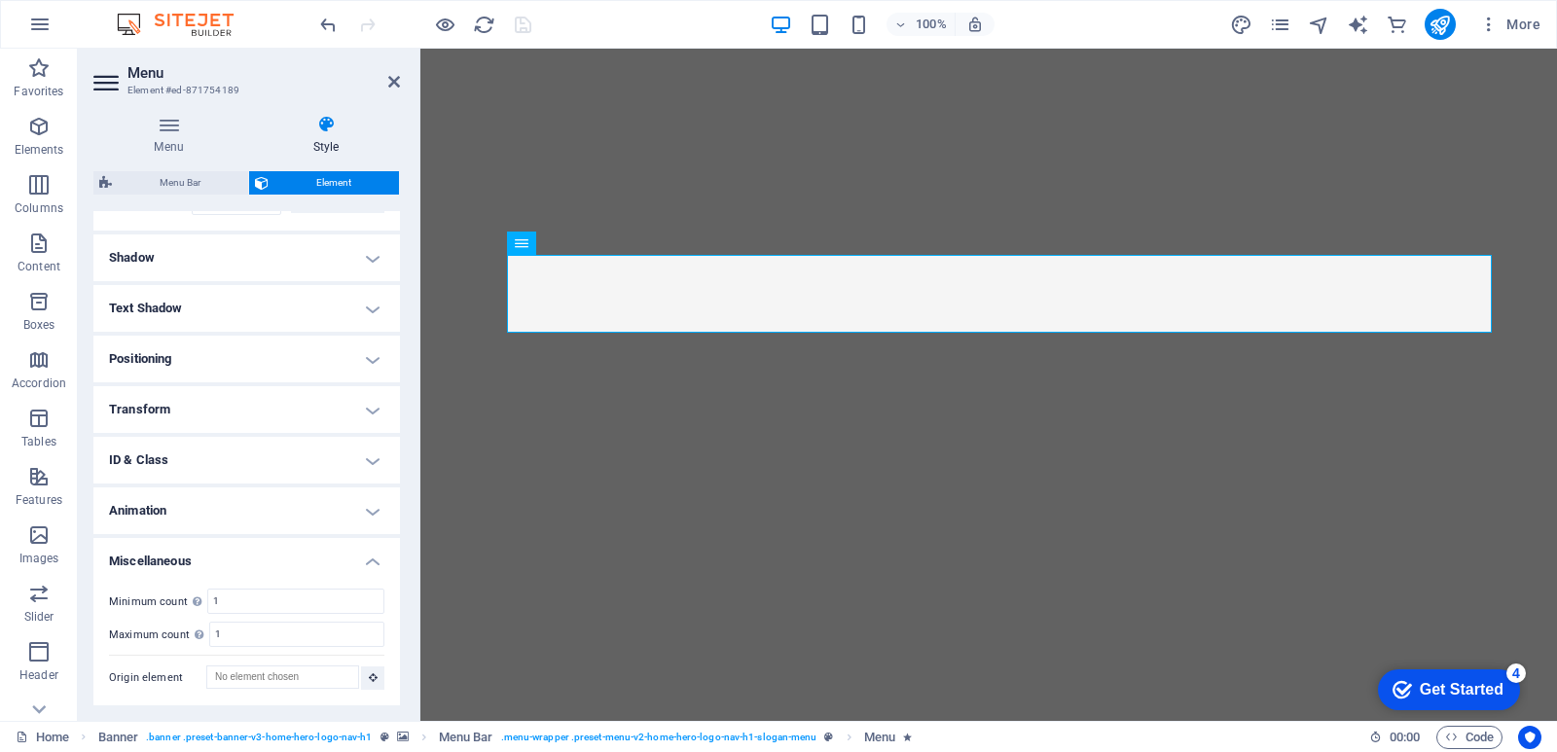
scroll to position [41, 0]
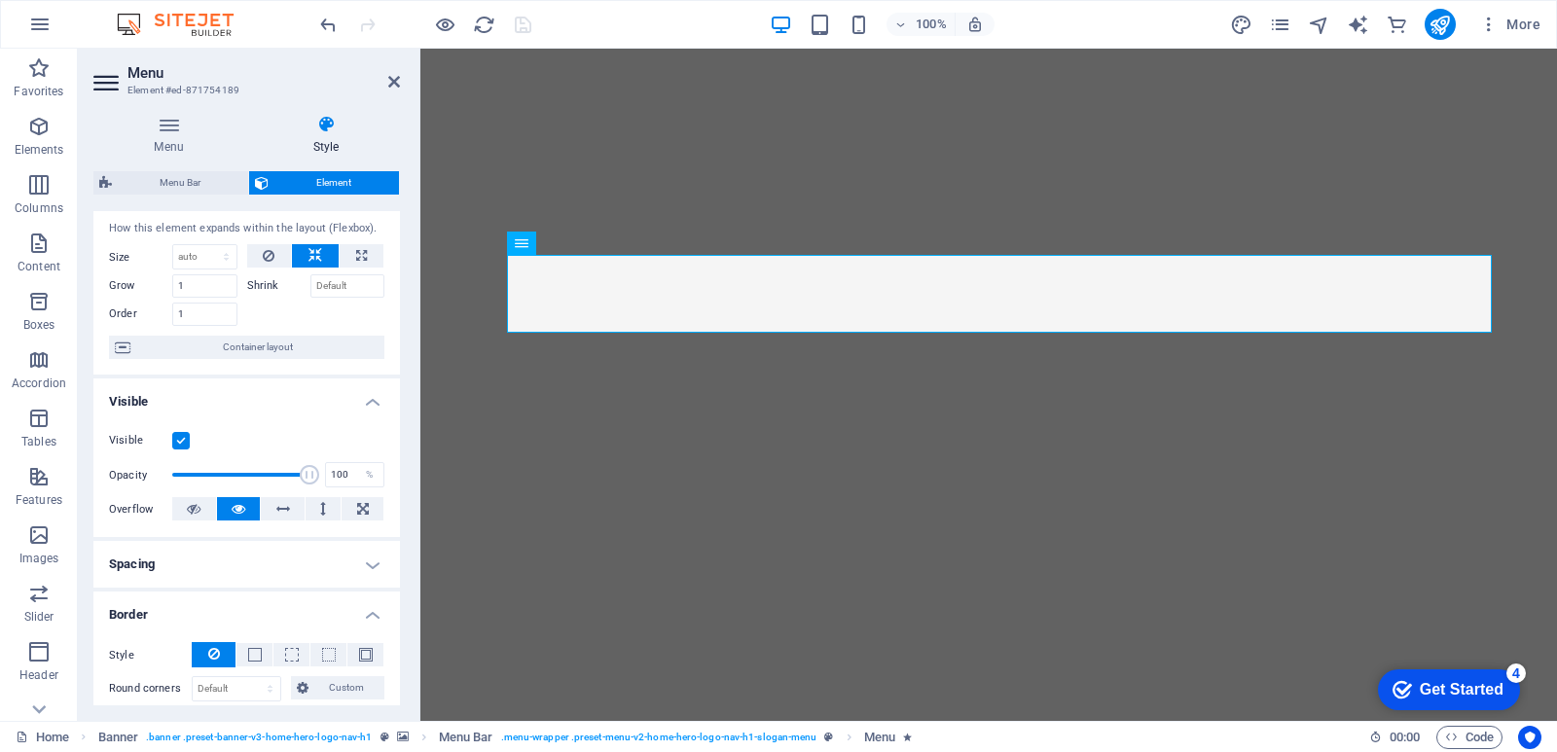
click at [180, 196] on div "Menu Bar Element Layout How this element expands within the layout (Flexbox). S…" at bounding box center [246, 438] width 307 height 534
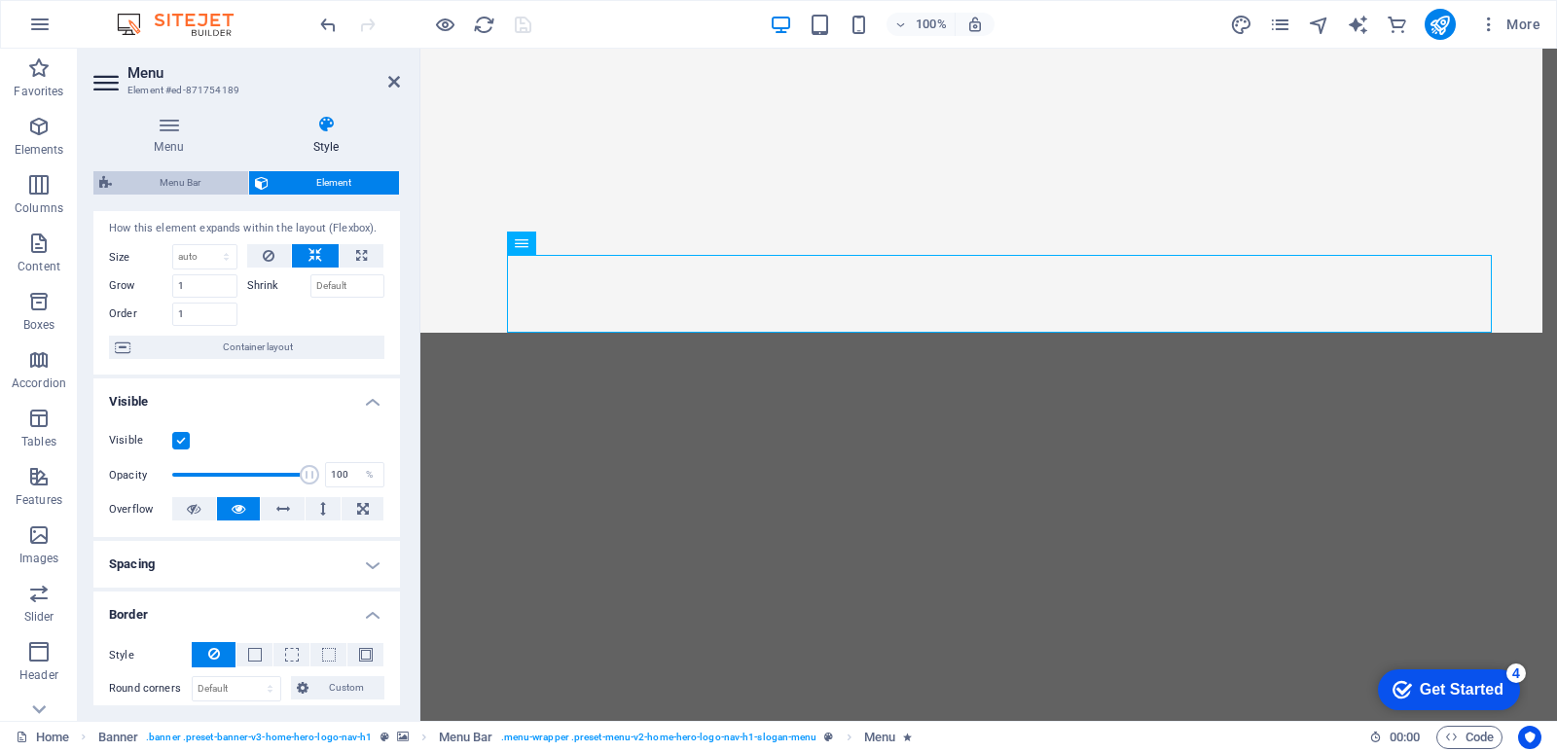
click at [188, 187] on span "Menu Bar" at bounding box center [180, 182] width 125 height 23
select select "rem"
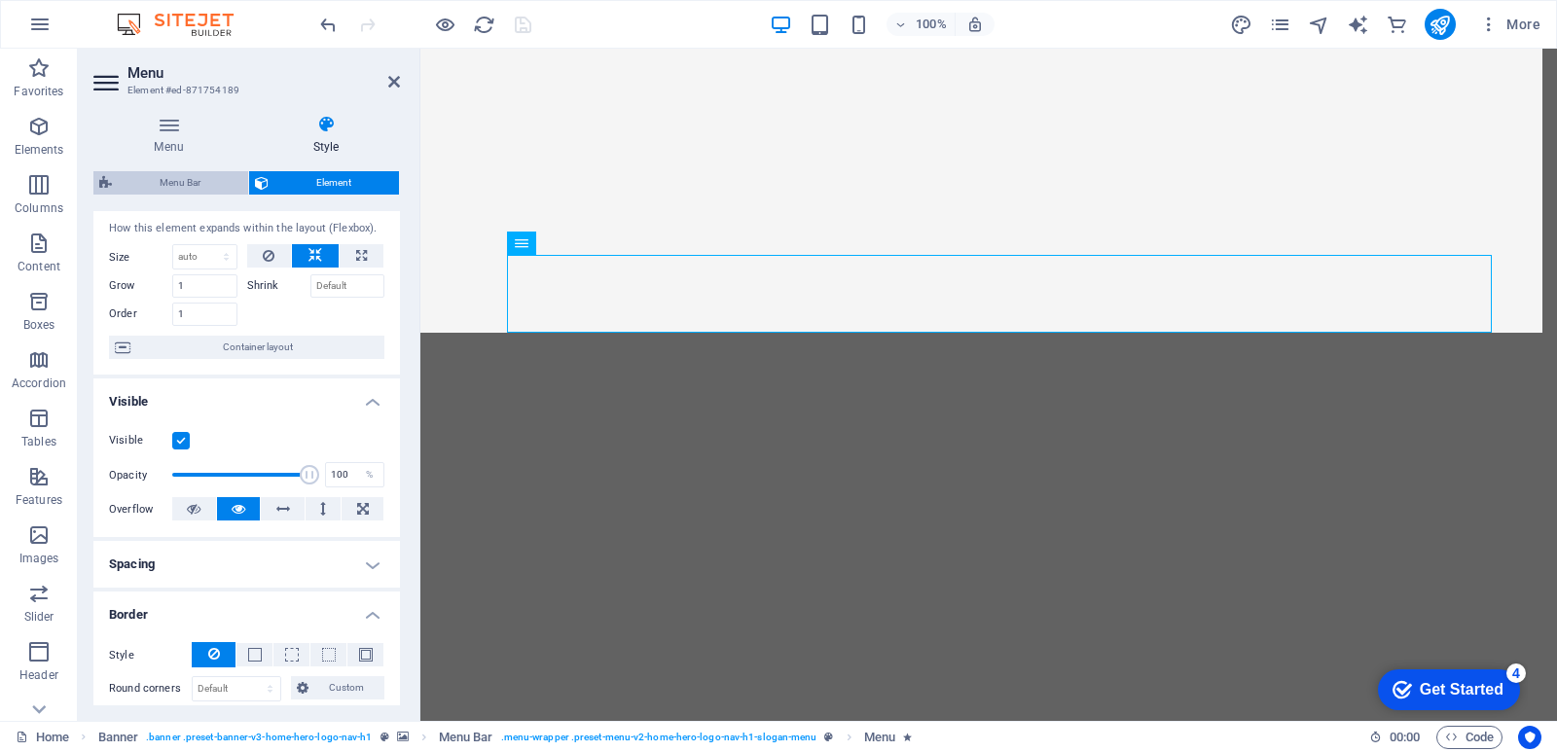
select select "rem"
select select "hover_box_bottom"
select select "px"
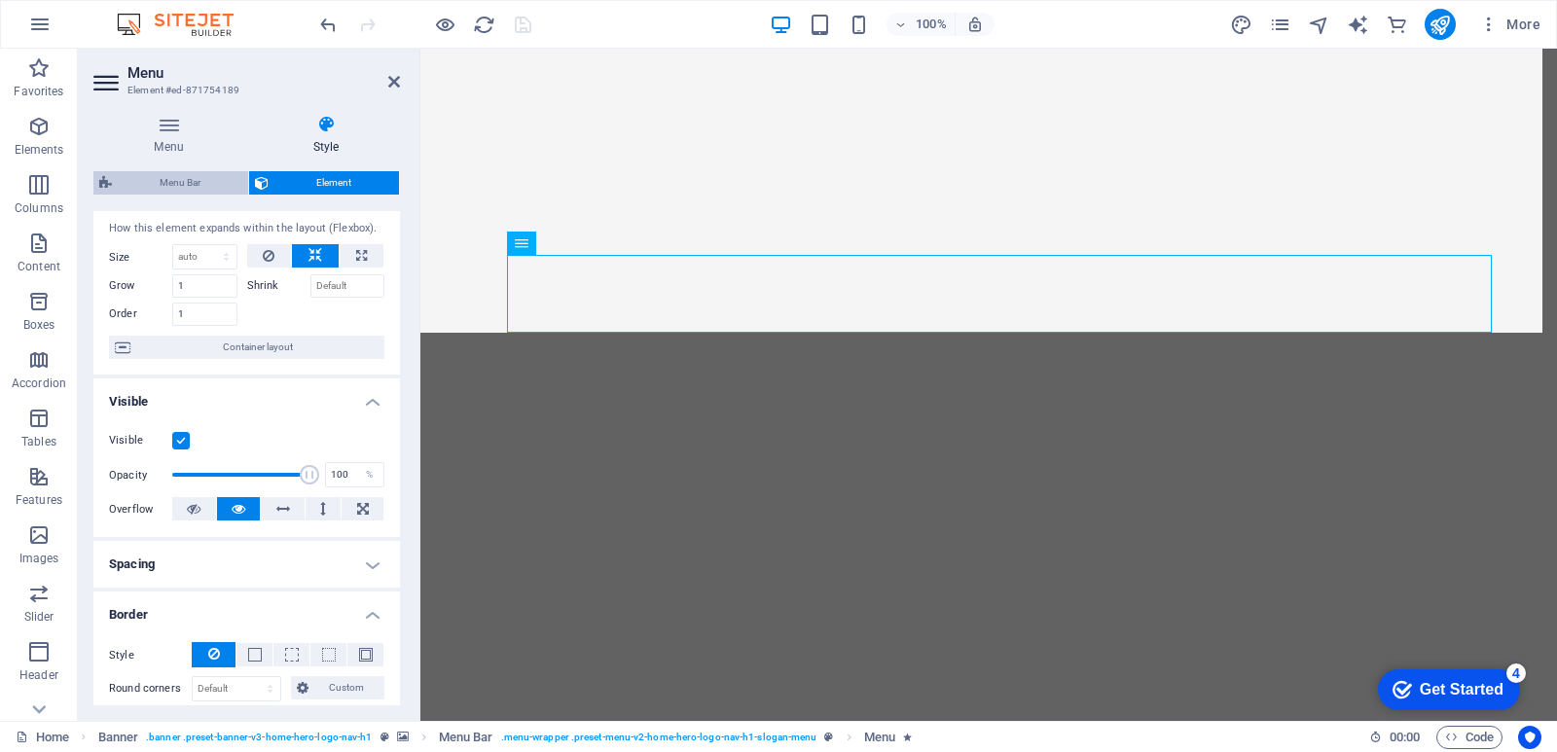
select select "rem"
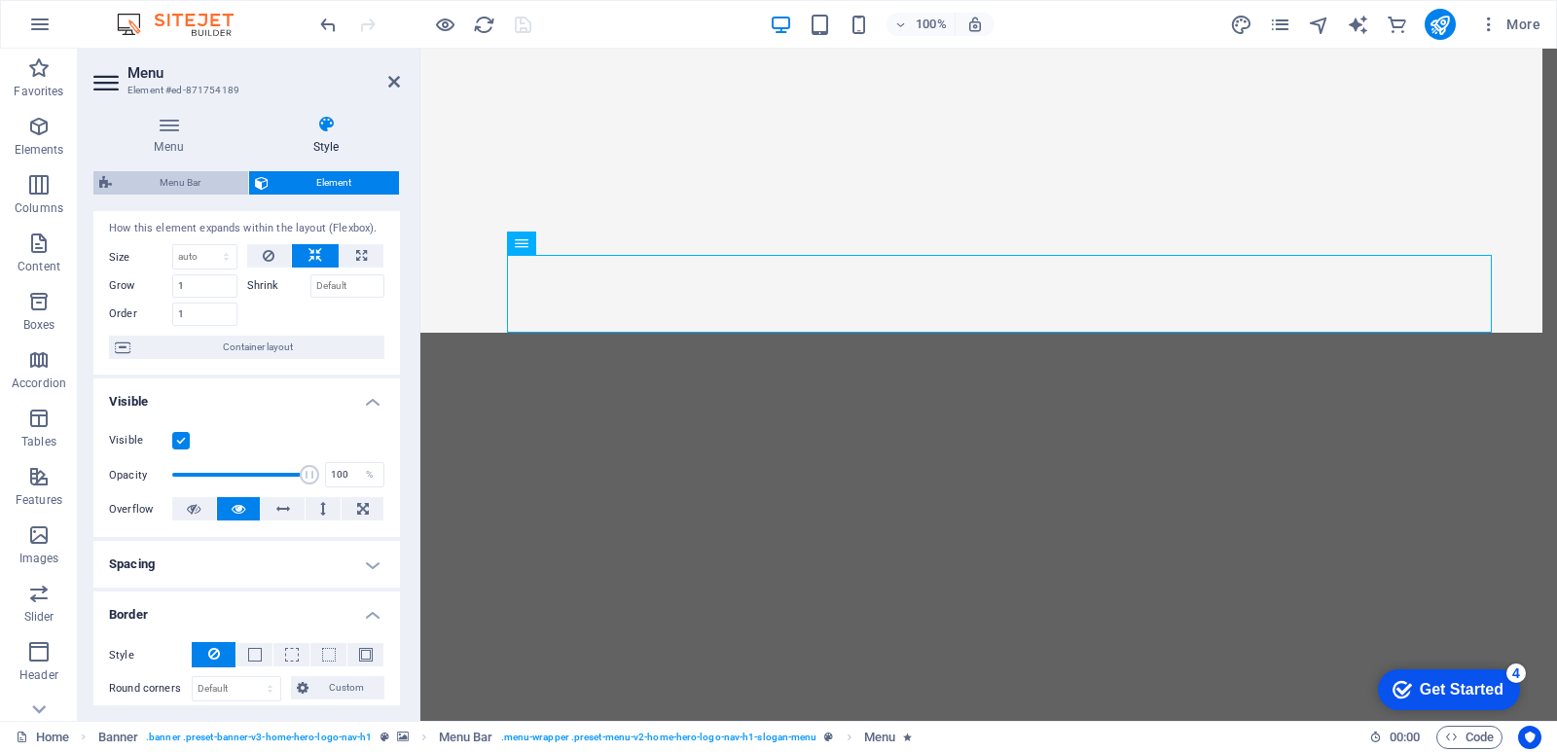
select select "px"
select select "800"
select select "px"
select select "preset-menu-v2-home-hero-logo-nav-h1-slogan-menu"
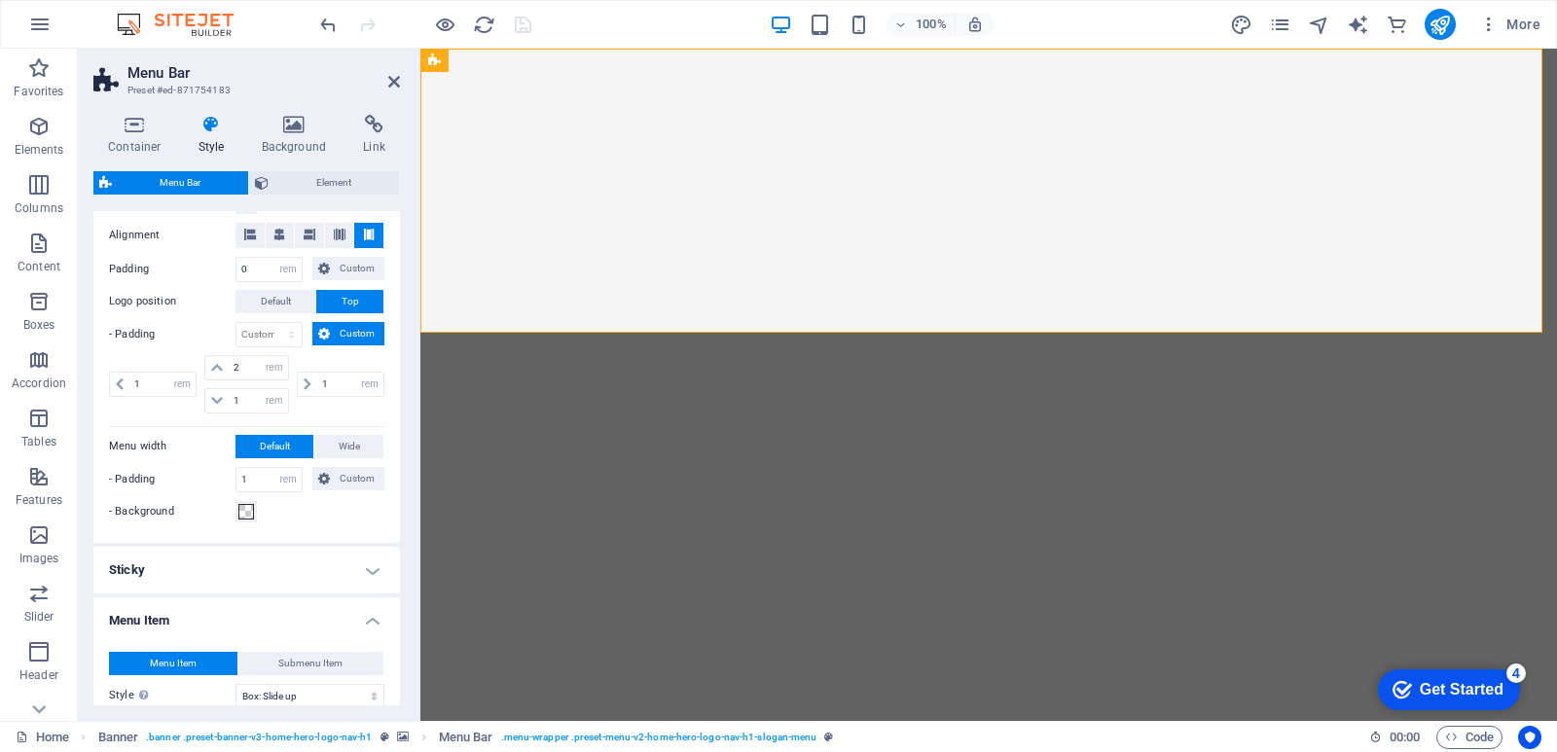
scroll to position [1071, 0]
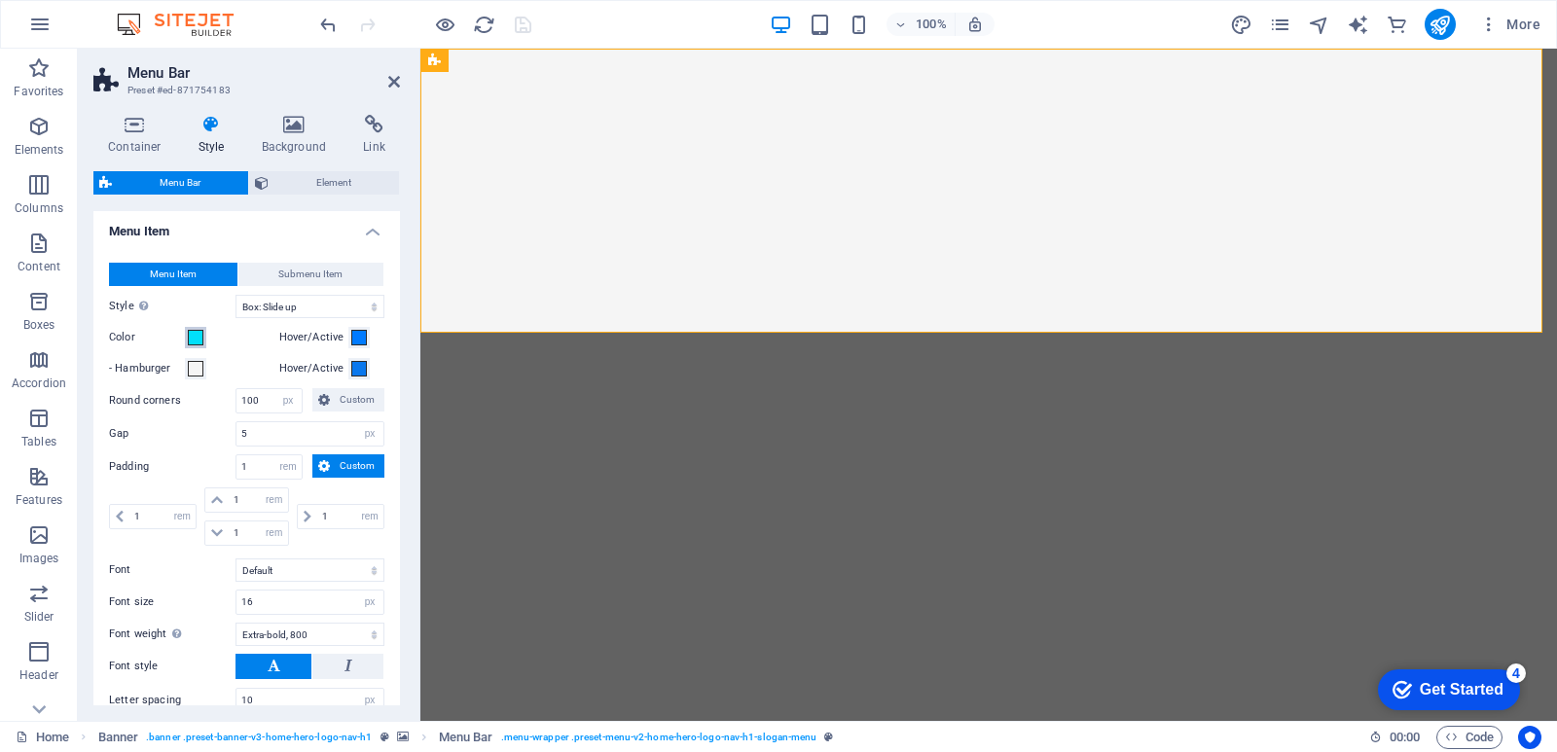
click at [197, 344] on span at bounding box center [196, 338] width 16 height 16
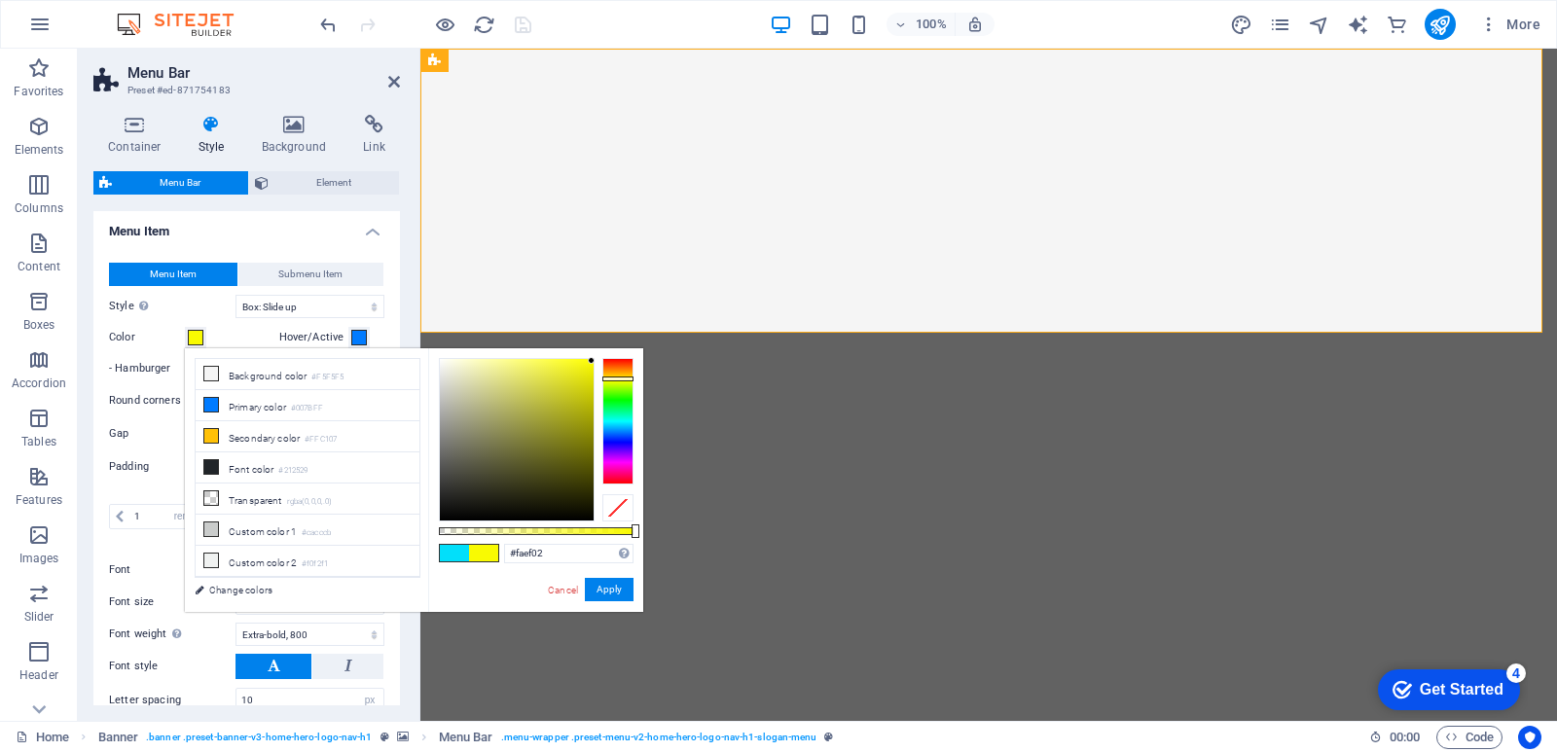
type input "#fad702"
drag, startPoint x: 619, startPoint y: 422, endPoint x: 614, endPoint y: 376, distance: 47.0
click at [614, 376] on div at bounding box center [618, 376] width 31 height 5
click at [615, 585] on button "Apply" at bounding box center [609, 589] width 49 height 23
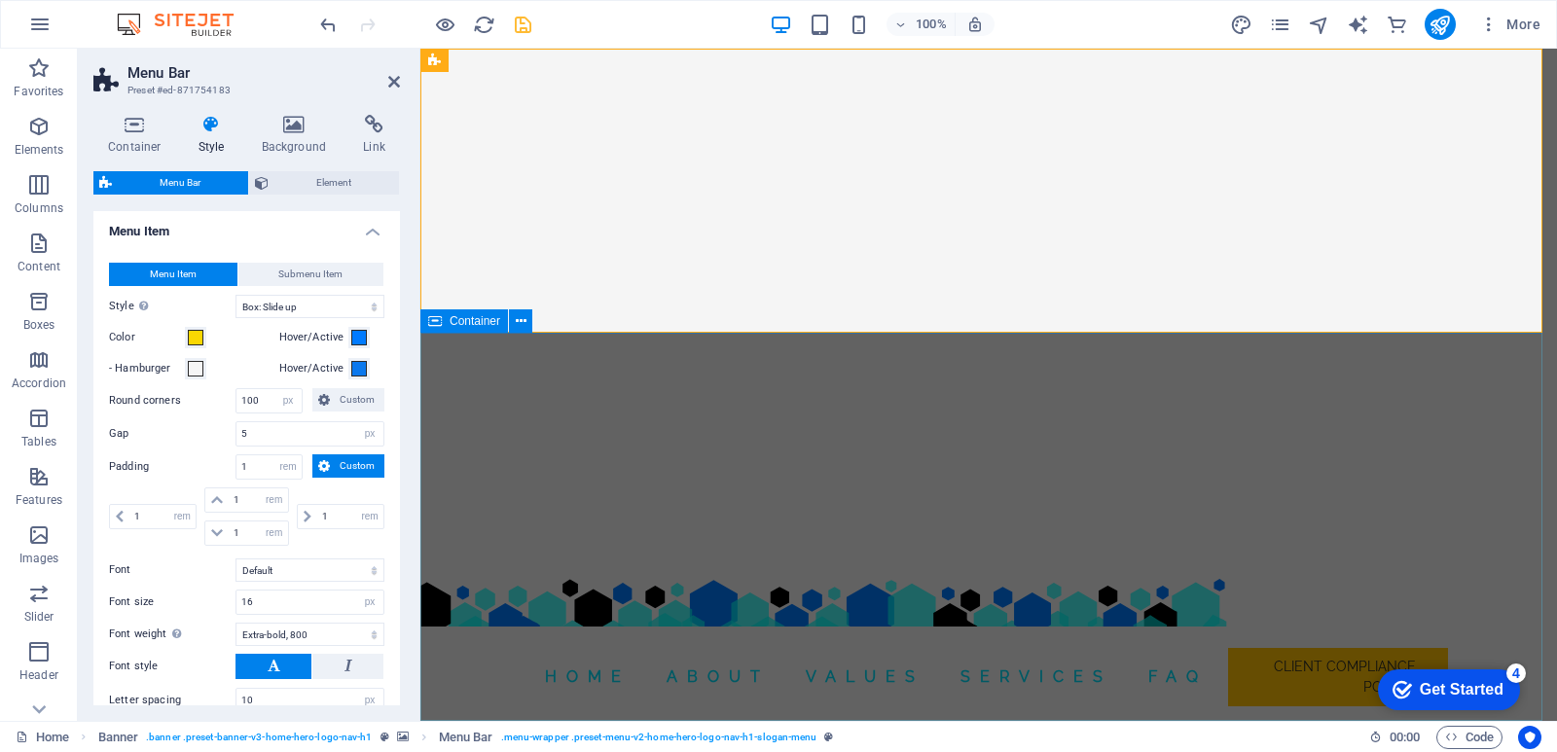
scroll to position [0, 0]
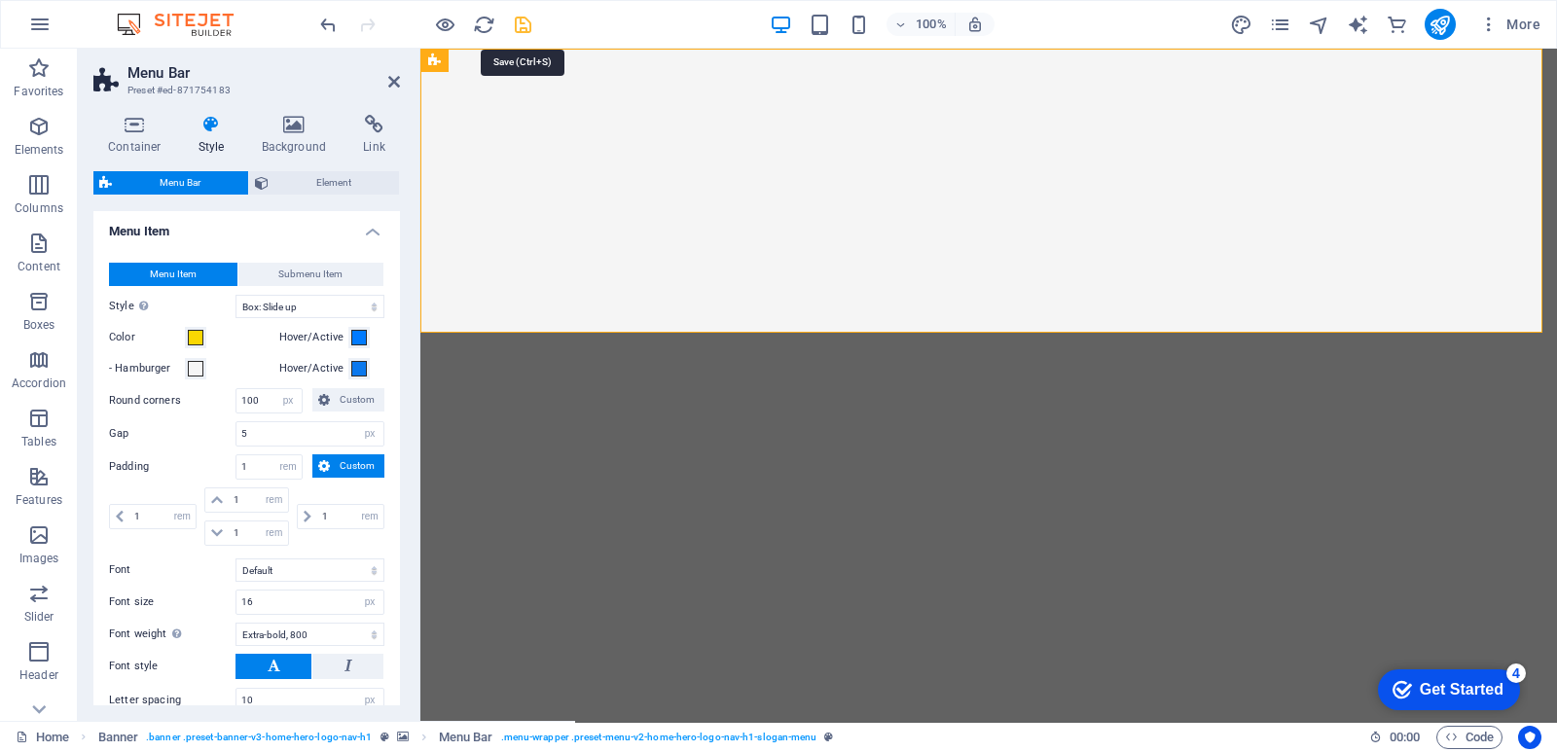
click at [524, 28] on icon "save" at bounding box center [523, 25] width 22 height 22
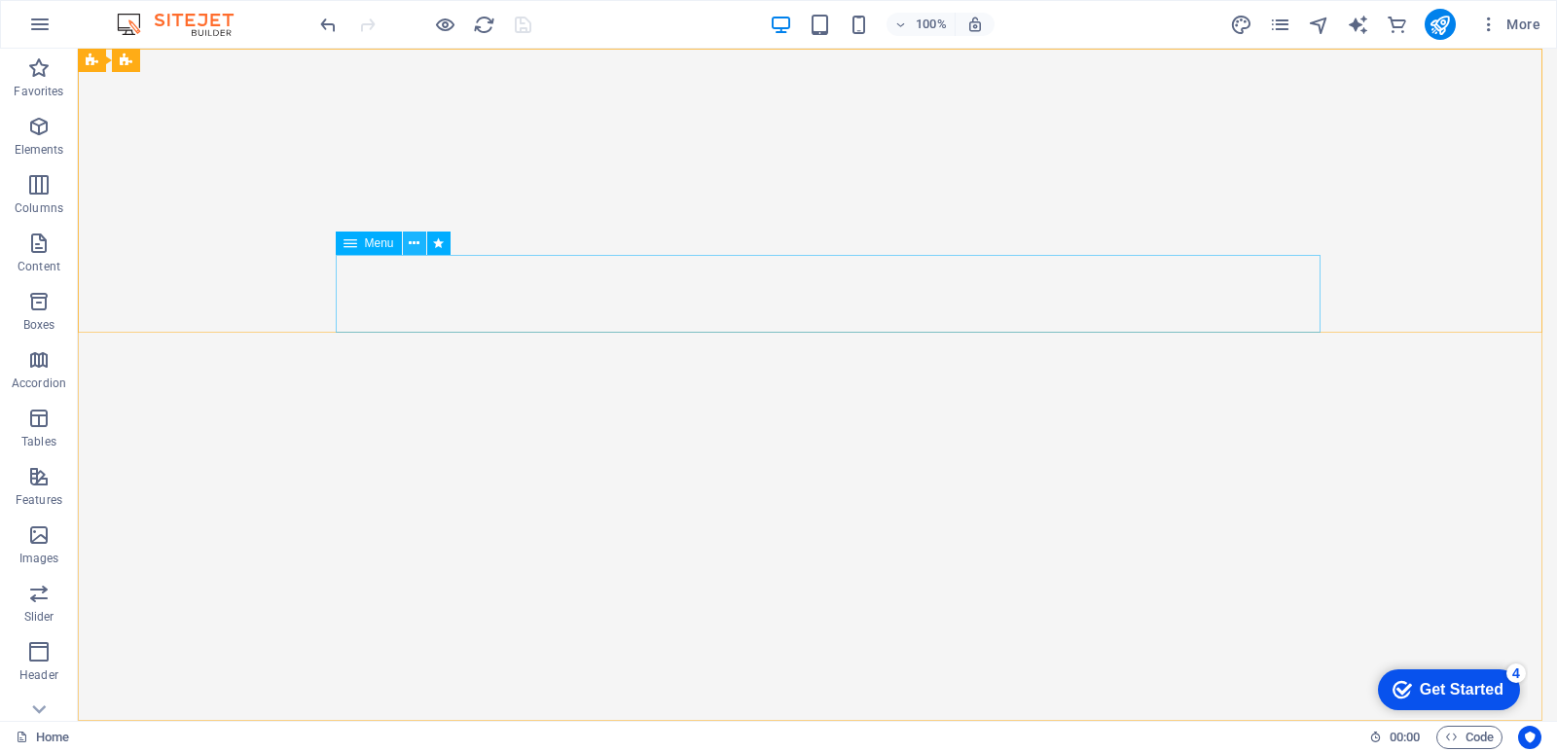
click at [416, 251] on icon at bounding box center [414, 244] width 11 height 20
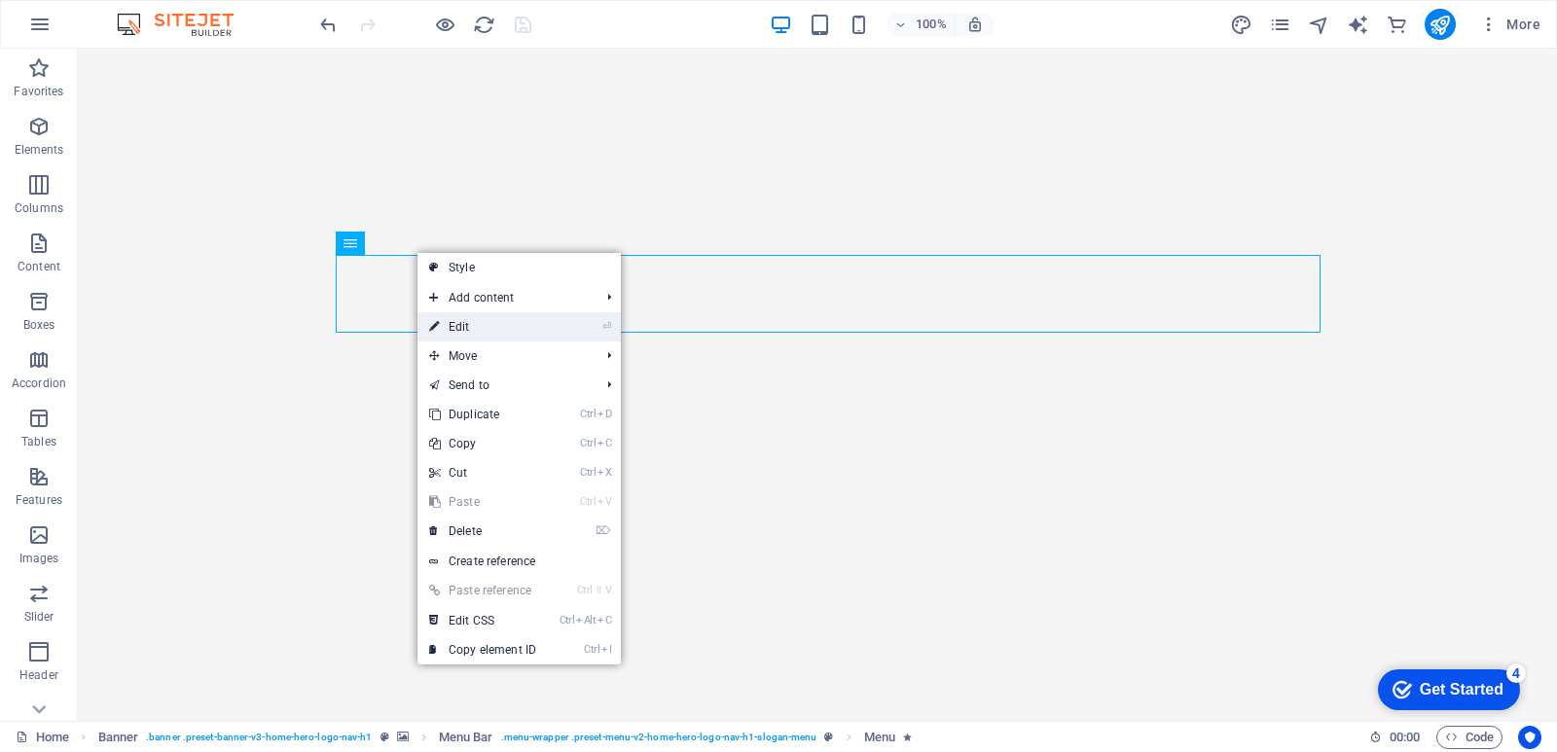
click at [439, 327] on icon at bounding box center [434, 326] width 10 height 29
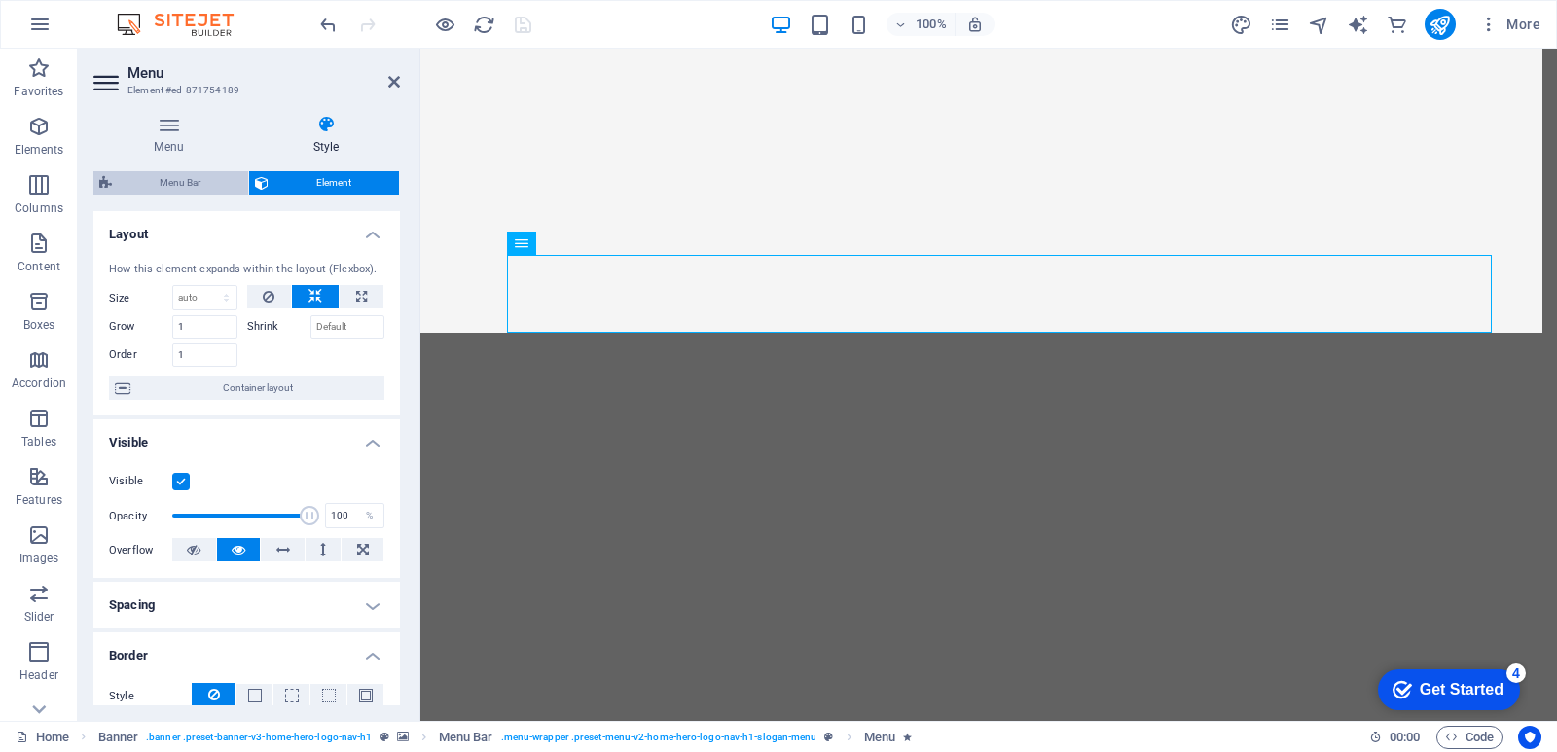
click at [199, 185] on span "Menu Bar" at bounding box center [180, 182] width 125 height 23
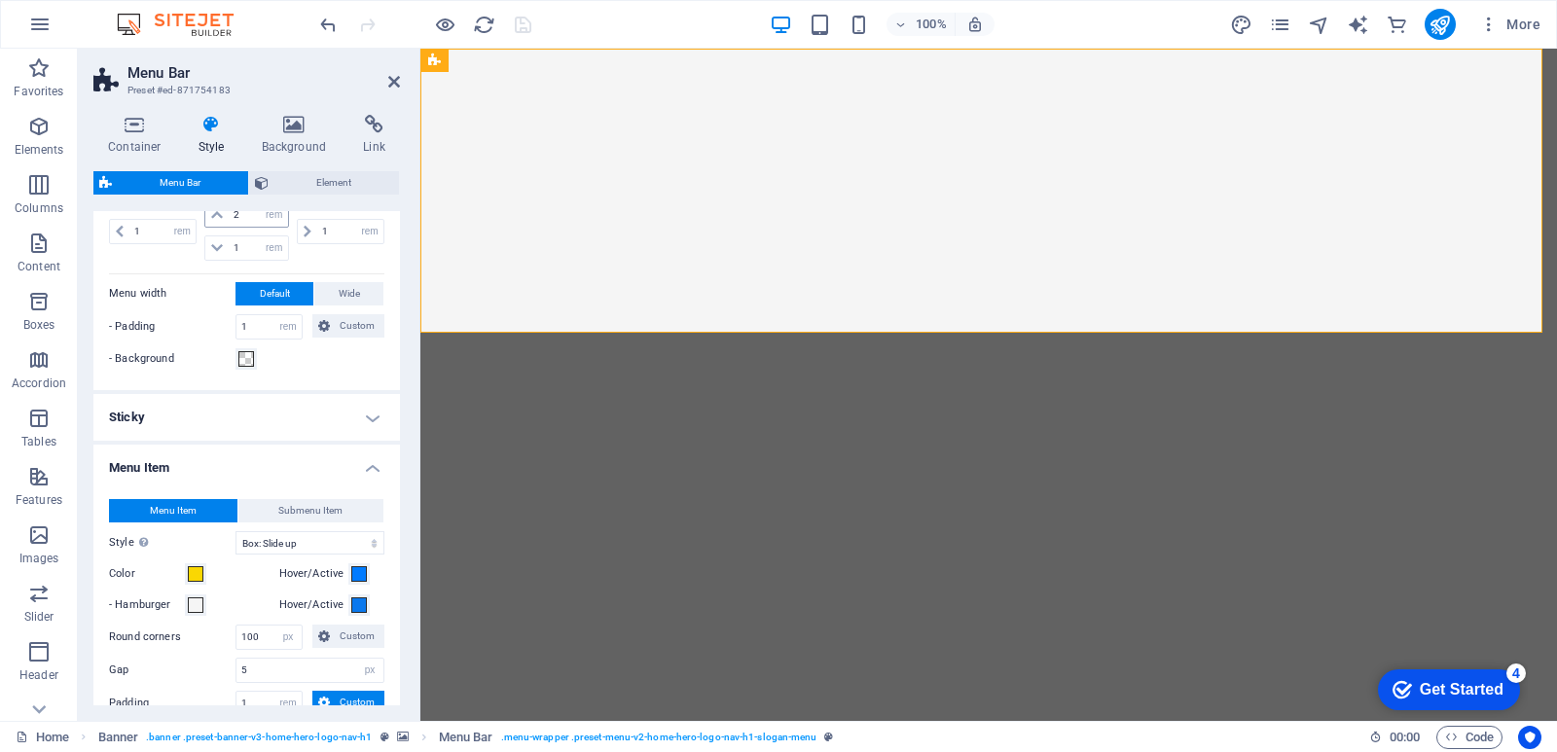
scroll to position [876, 0]
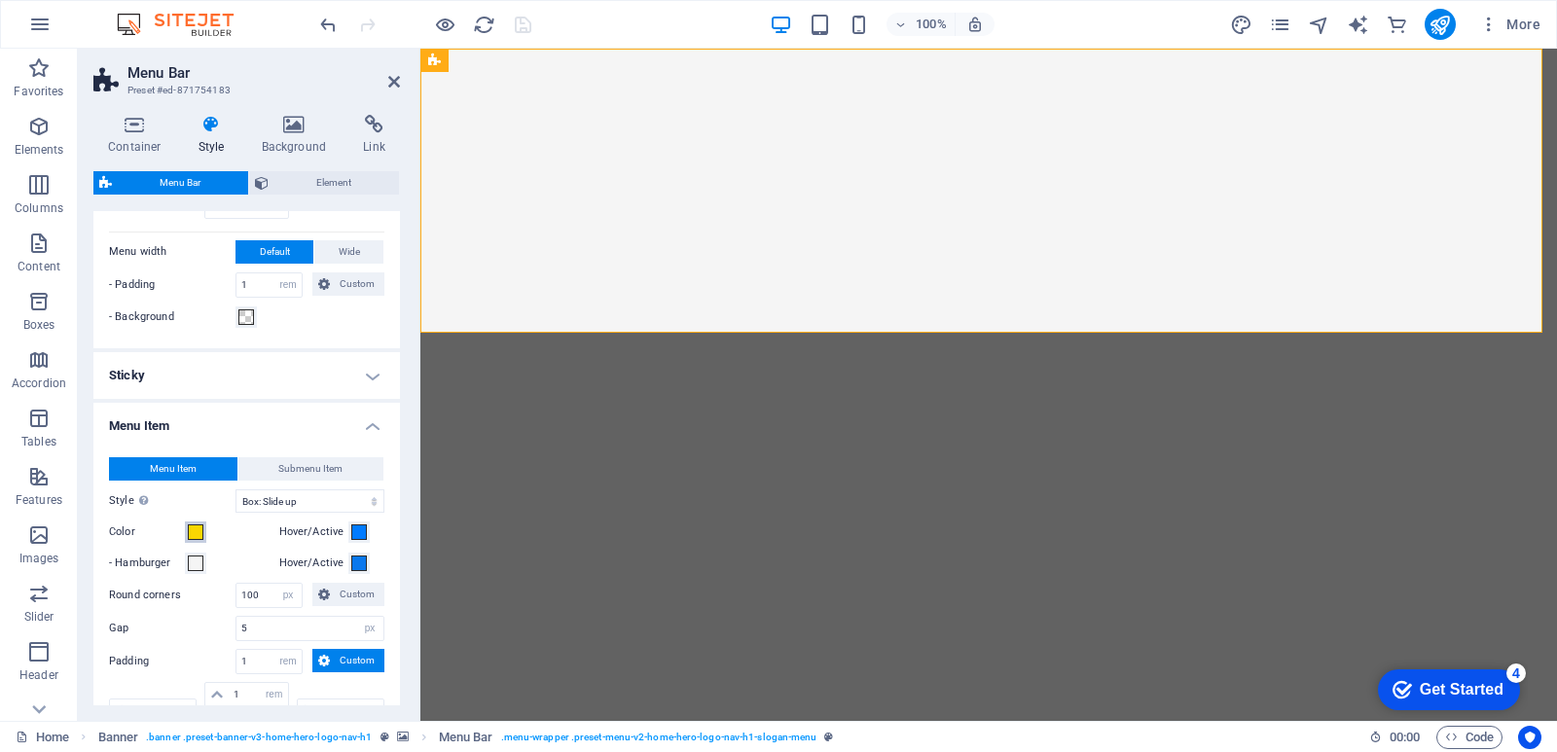
click at [192, 531] on span at bounding box center [196, 533] width 16 height 16
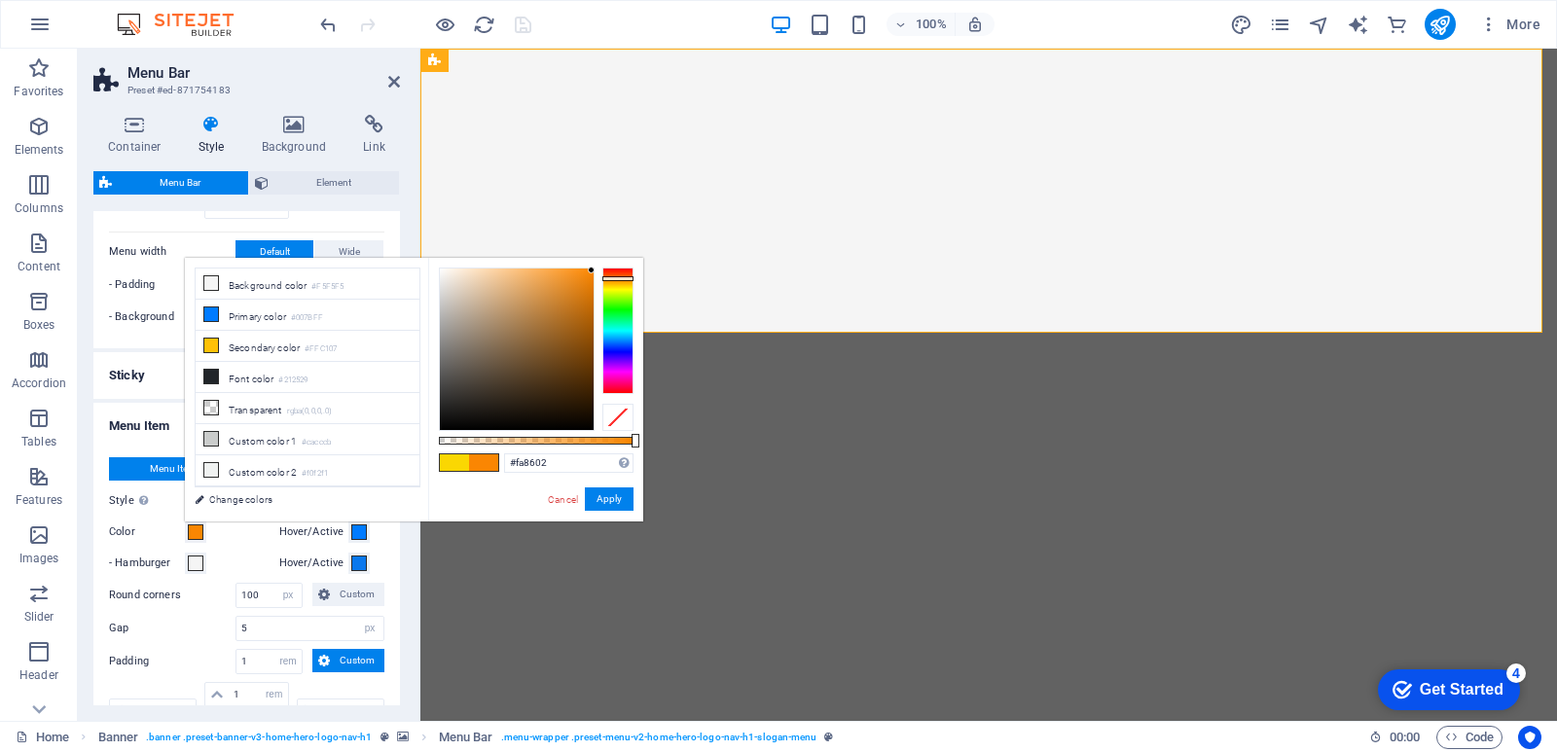
click at [613, 278] on div at bounding box center [618, 278] width 31 height 5
click at [609, 501] on button "Apply" at bounding box center [609, 499] width 49 height 23
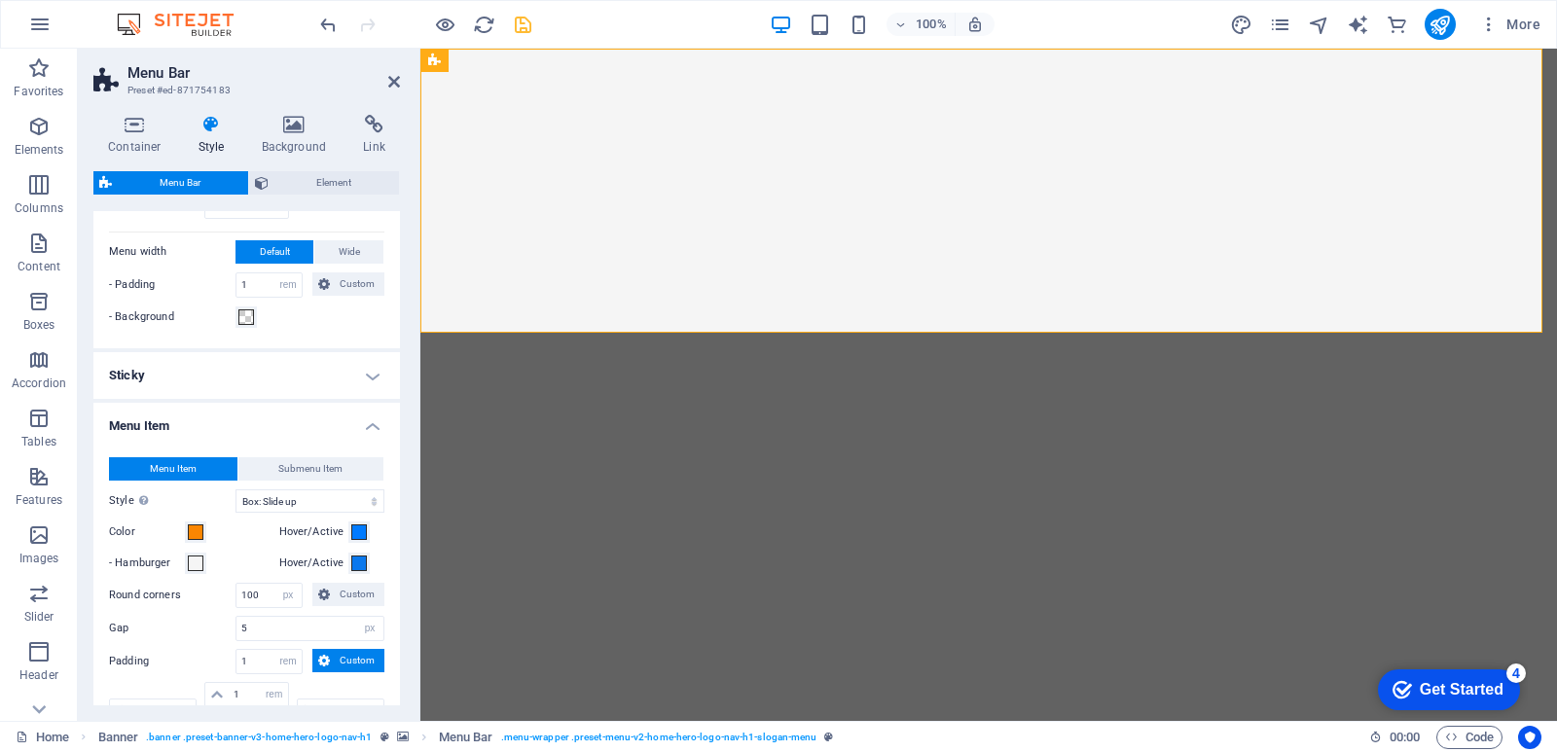
click at [520, 32] on icon "save" at bounding box center [523, 25] width 22 height 22
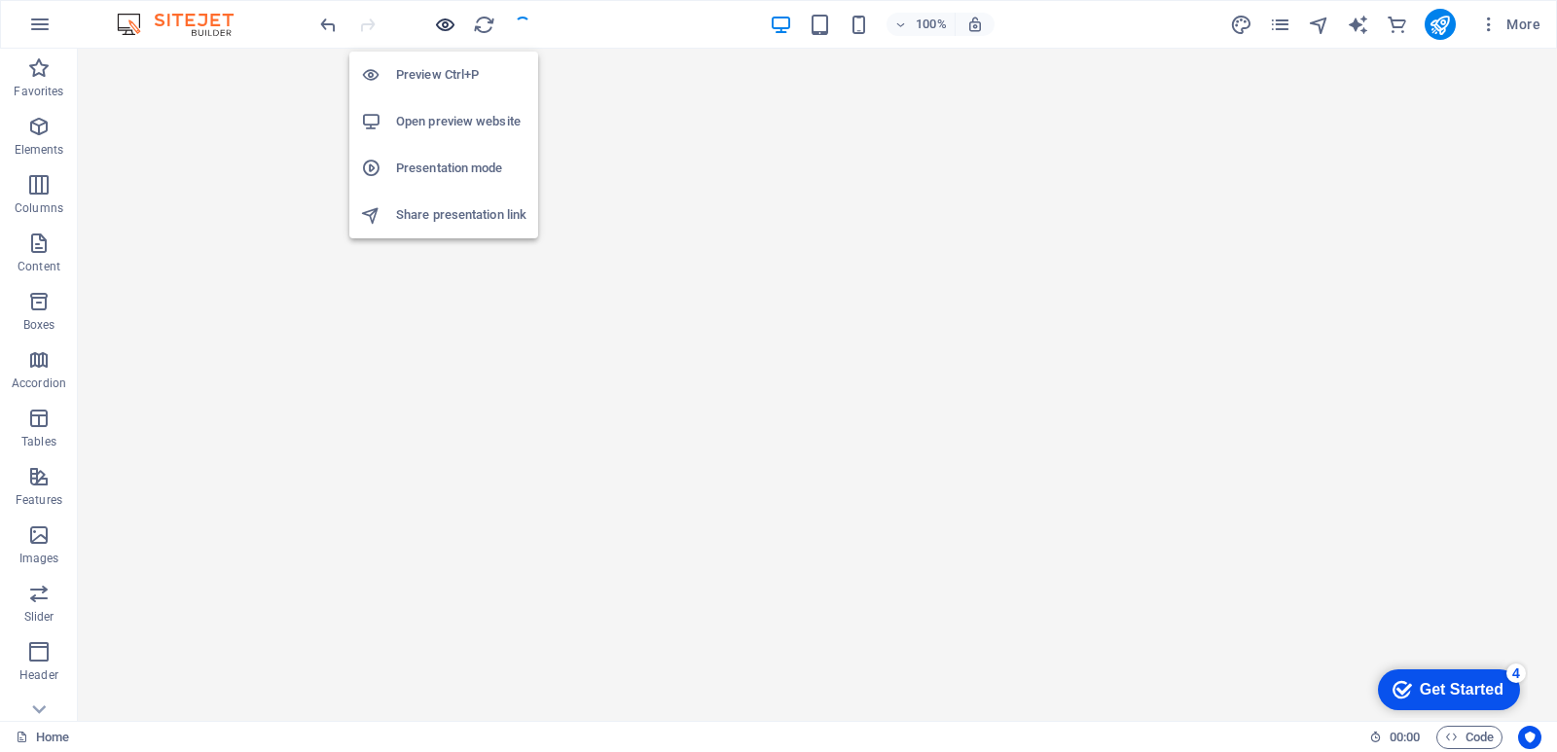
click at [443, 27] on icon "button" at bounding box center [445, 25] width 22 height 22
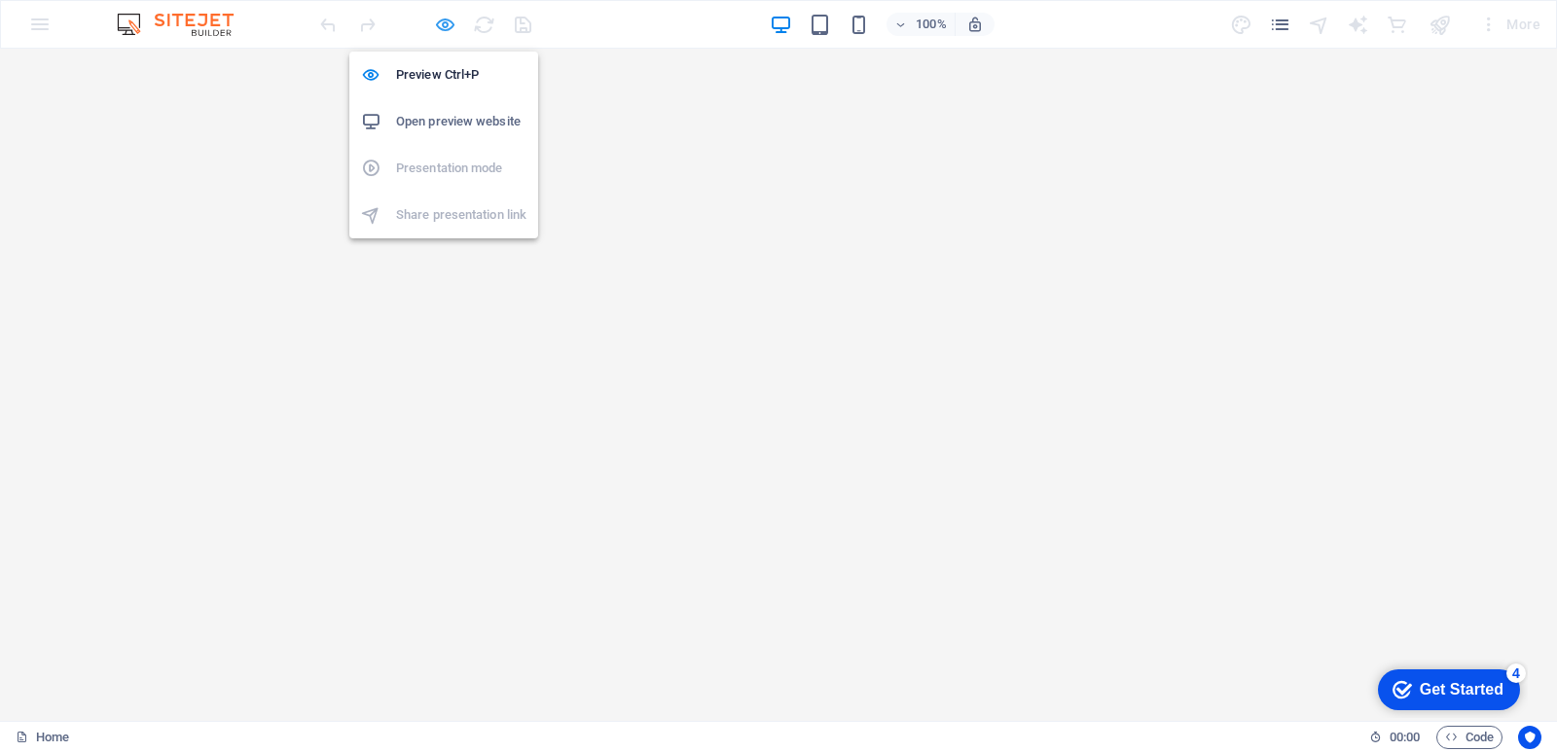
click at [442, 23] on icon "button" at bounding box center [445, 25] width 22 height 22
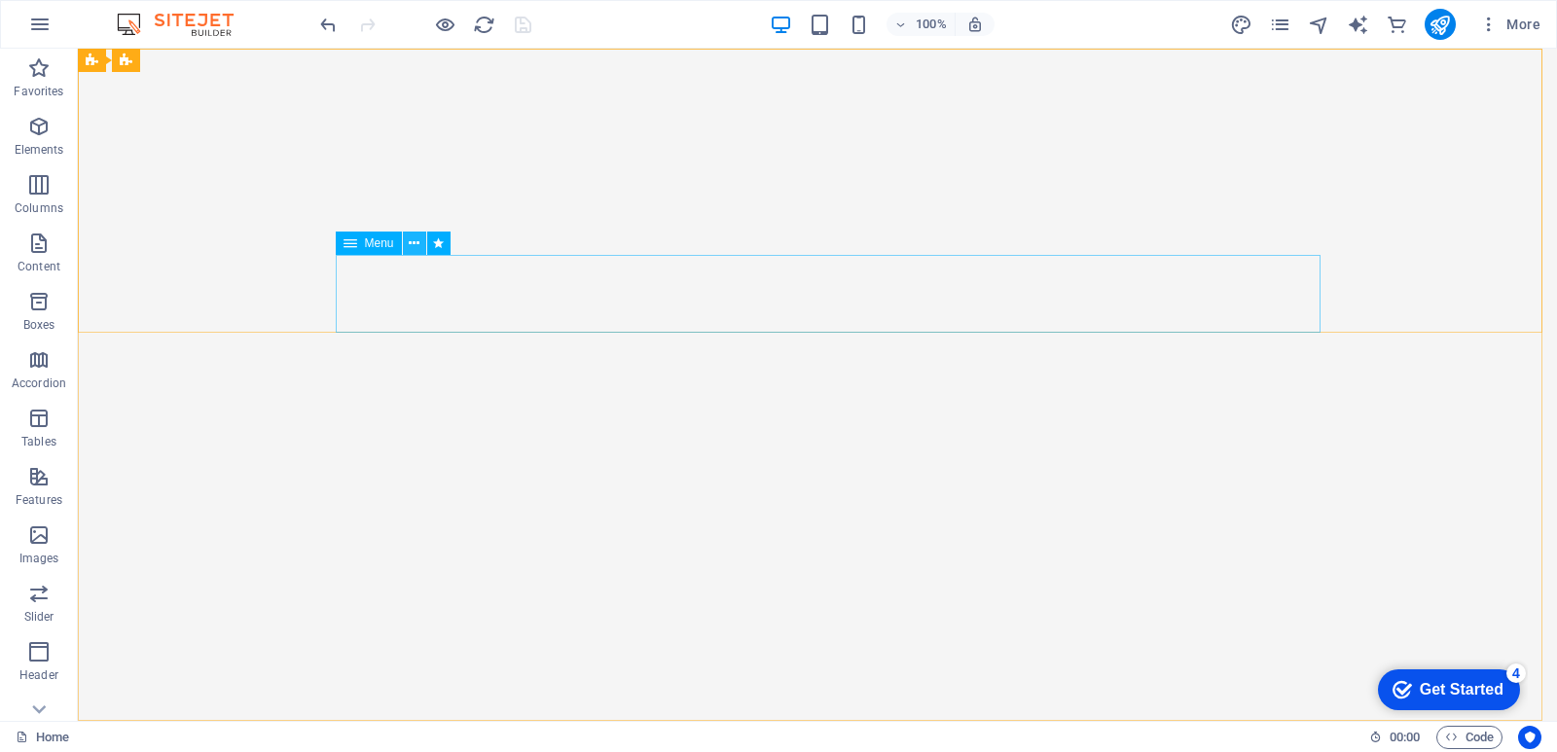
click at [406, 240] on button at bounding box center [414, 243] width 23 height 23
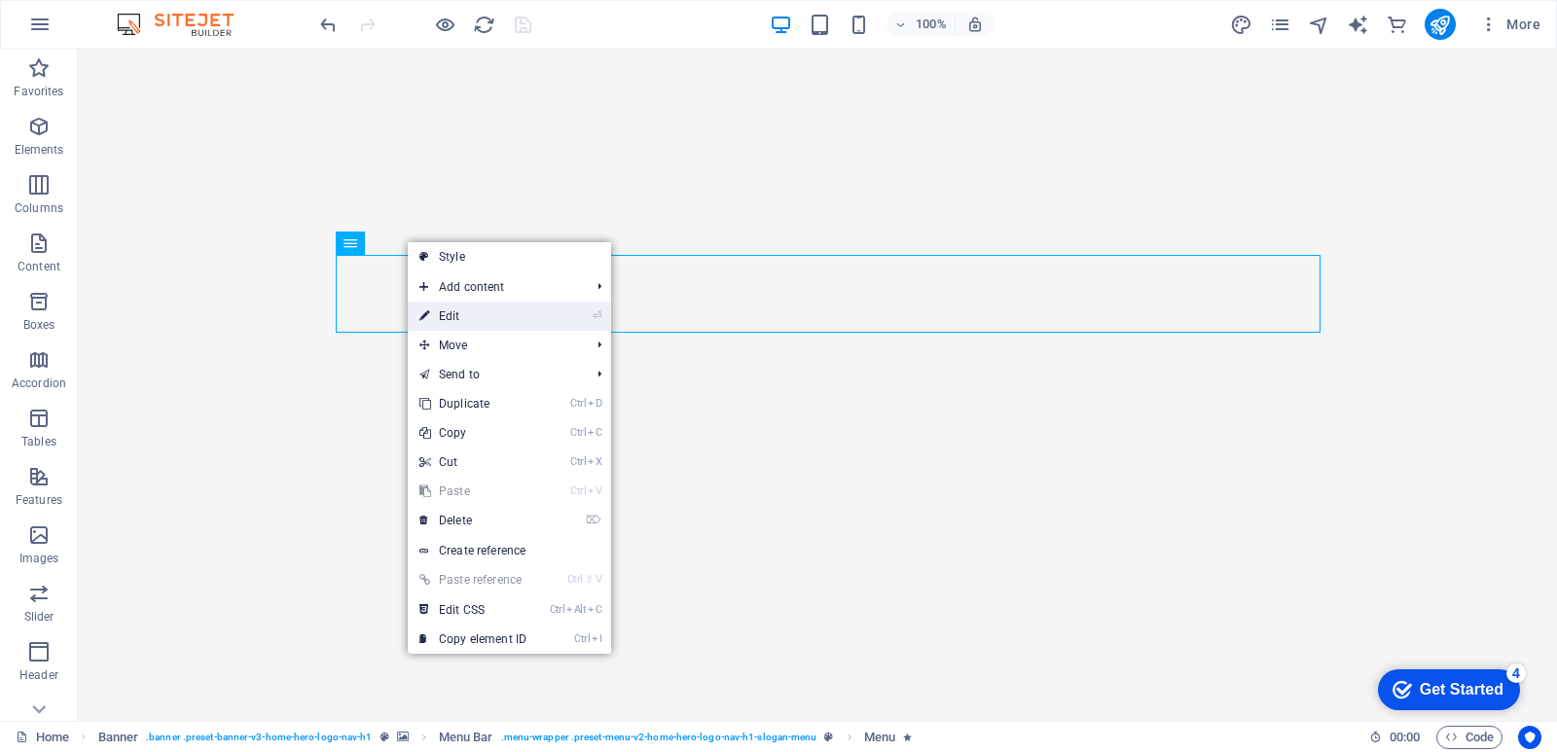
click at [468, 318] on link "⏎ Edit" at bounding box center [473, 316] width 130 height 29
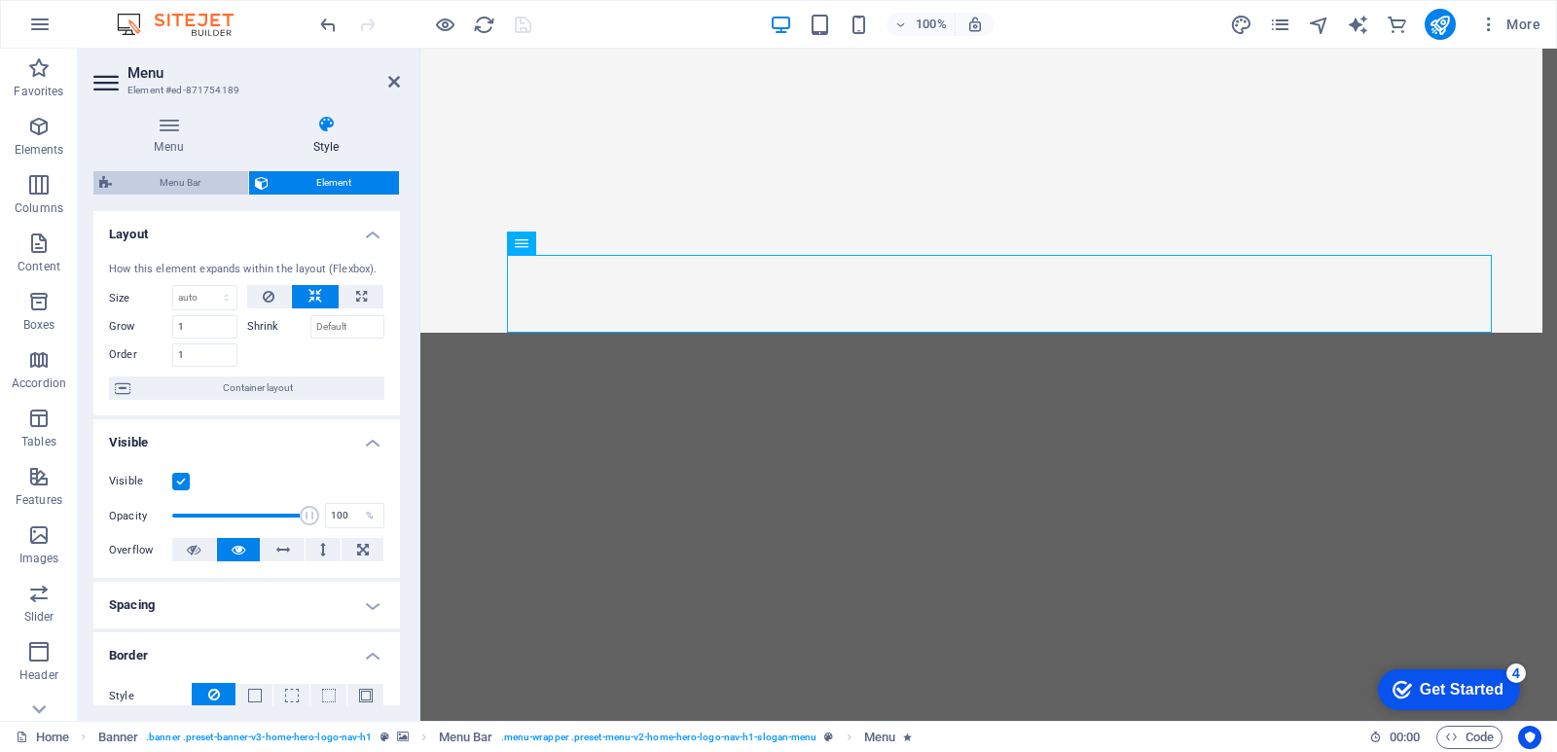
click at [193, 185] on span "Menu Bar" at bounding box center [180, 182] width 125 height 23
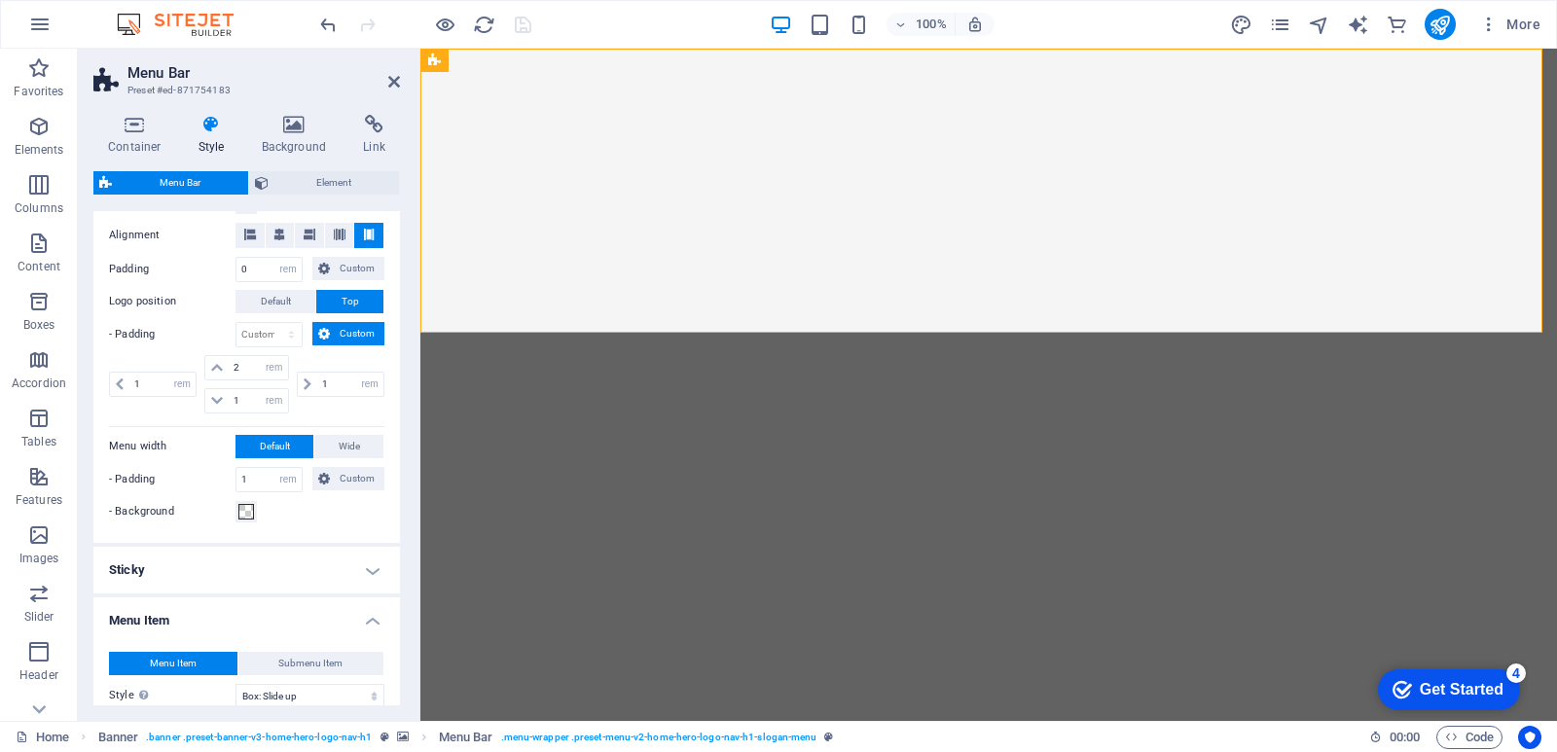
scroll to position [973, 0]
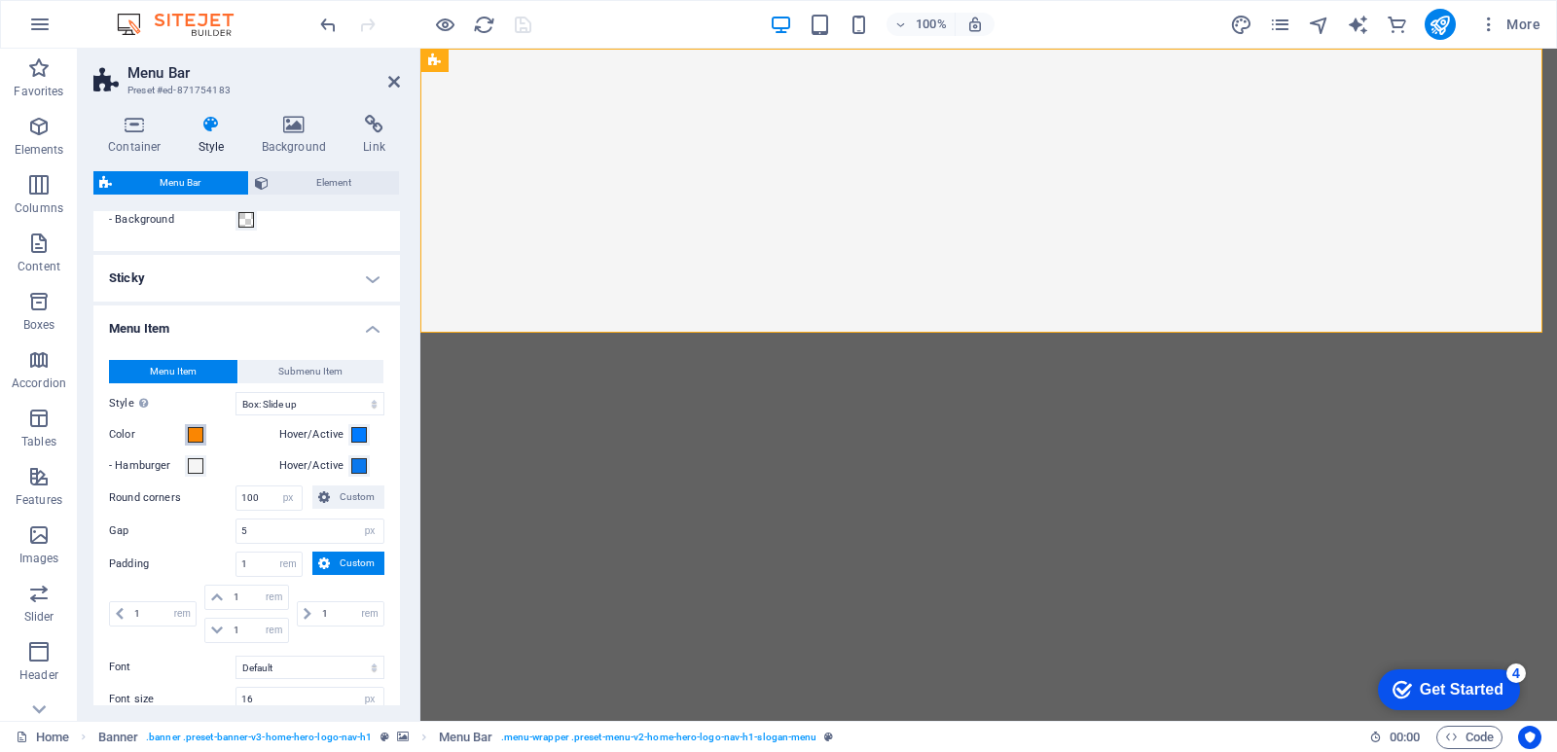
click at [199, 442] on span at bounding box center [196, 435] width 16 height 16
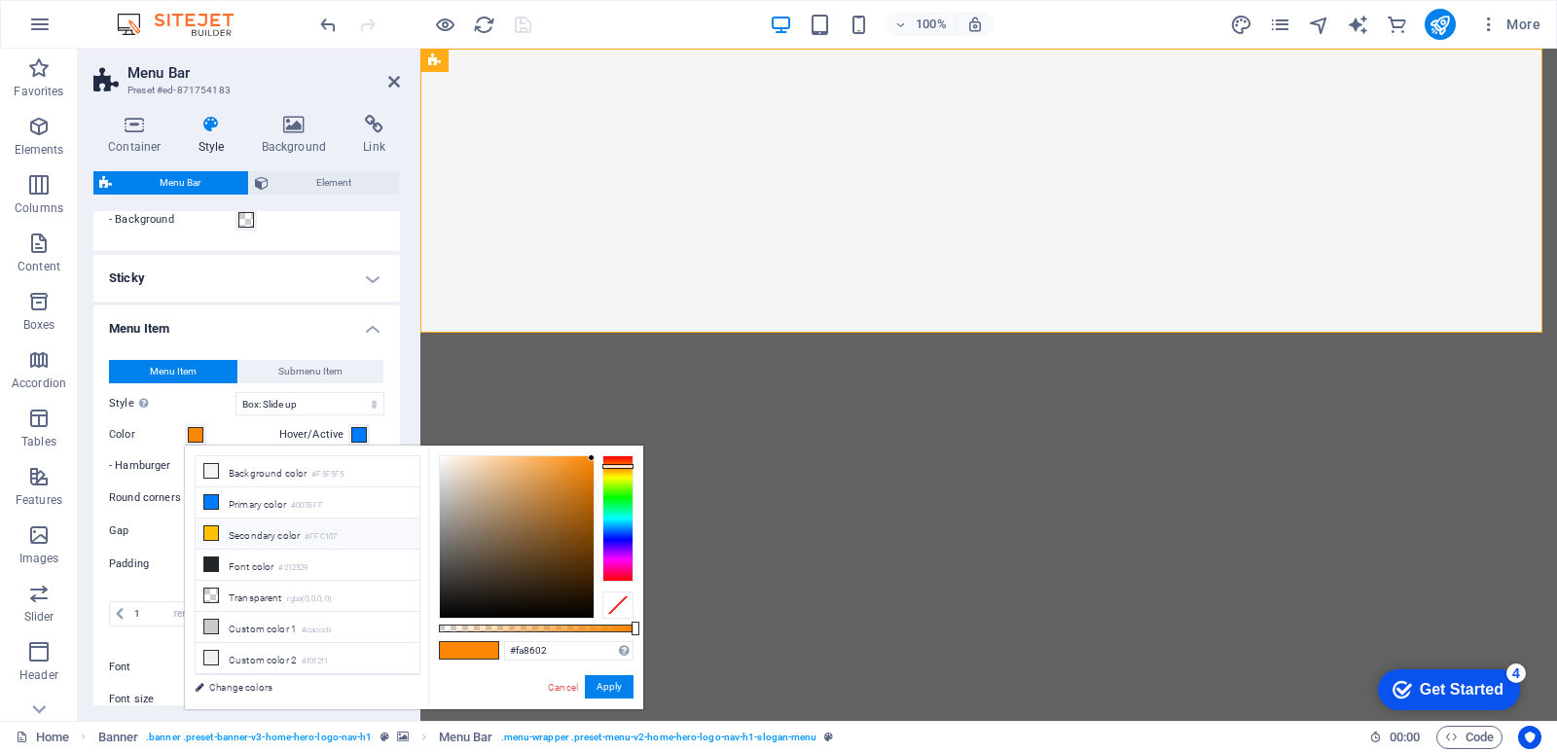
click at [208, 534] on icon at bounding box center [211, 534] width 14 height 14
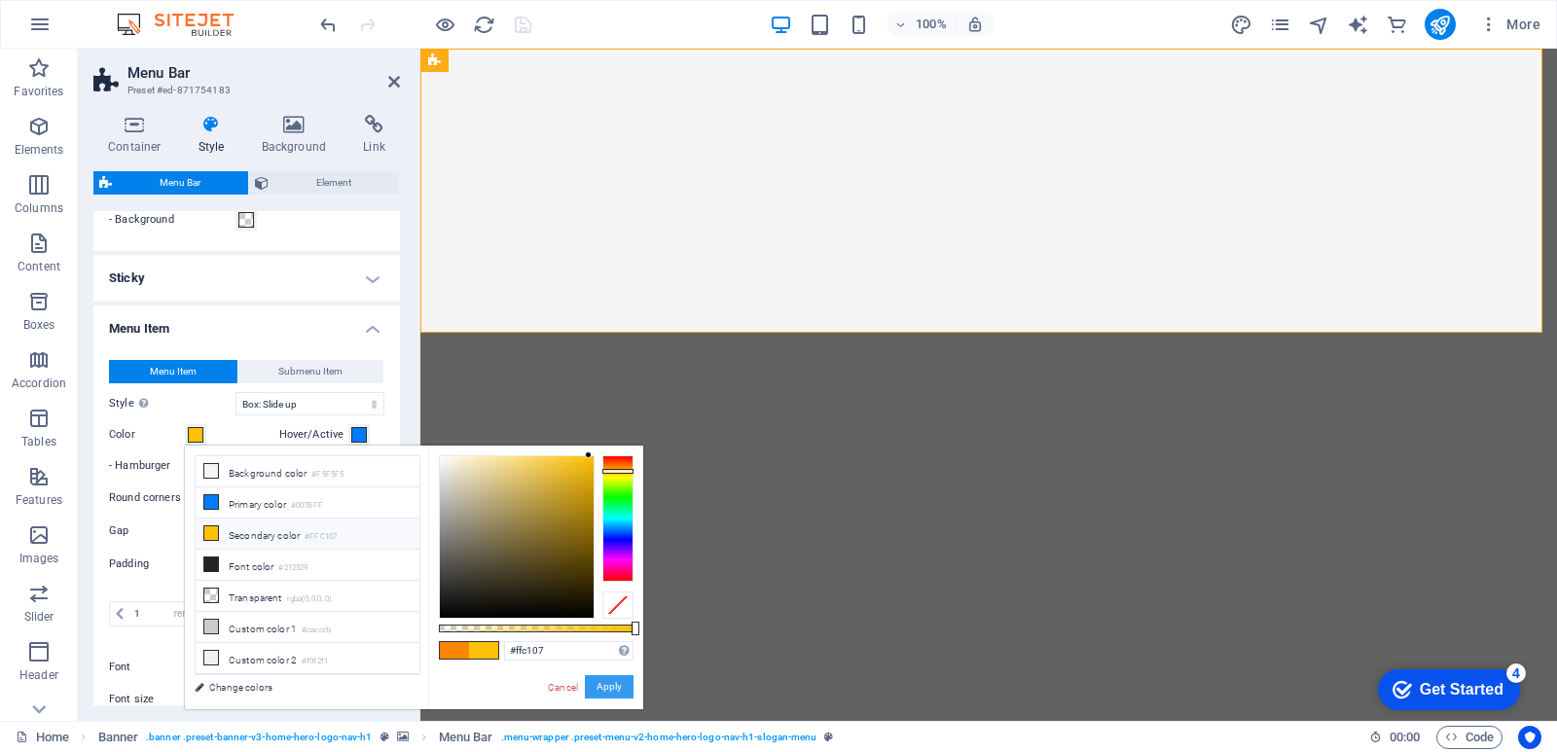
click at [617, 690] on button "Apply" at bounding box center [609, 687] width 49 height 23
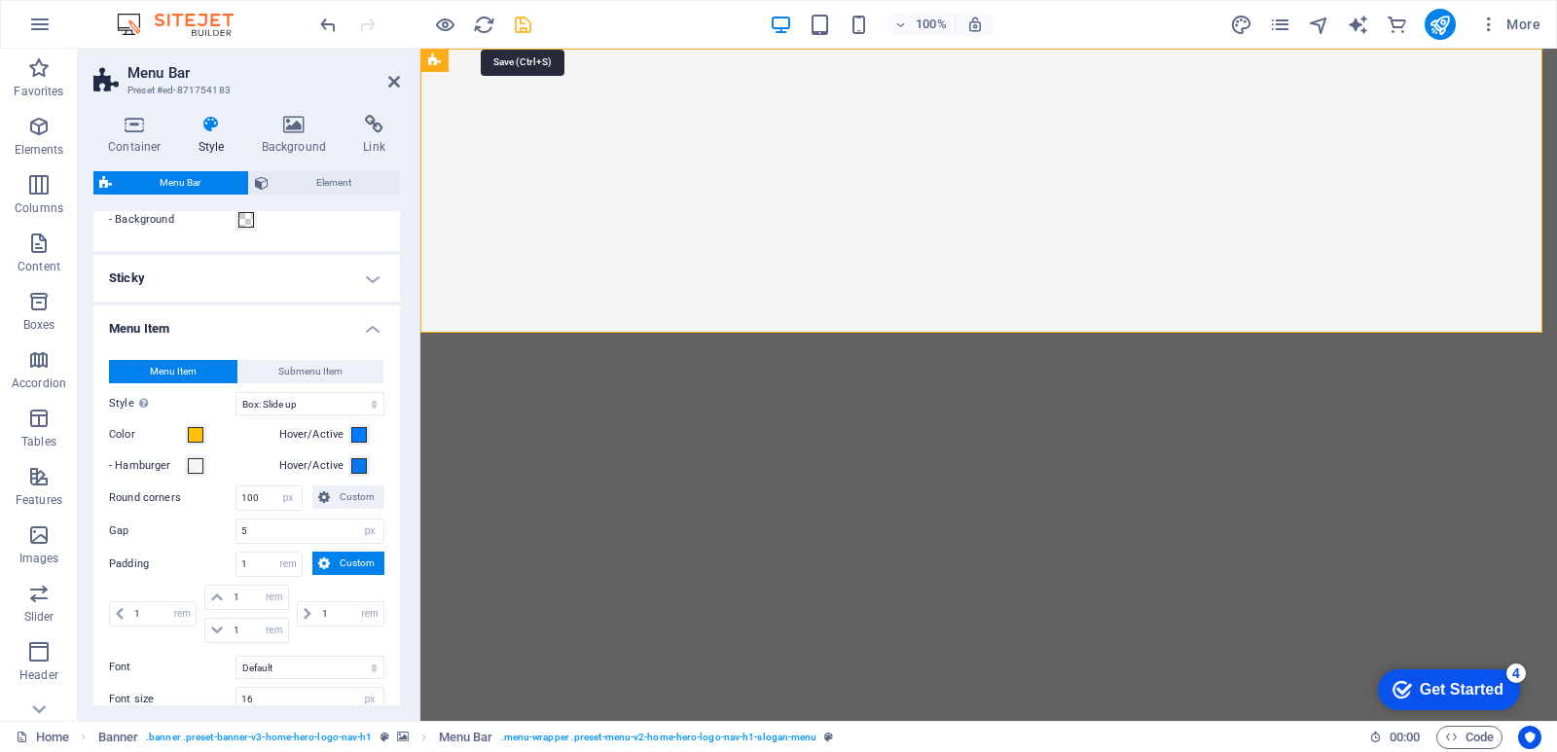
click at [521, 33] on icon "save" at bounding box center [523, 25] width 22 height 22
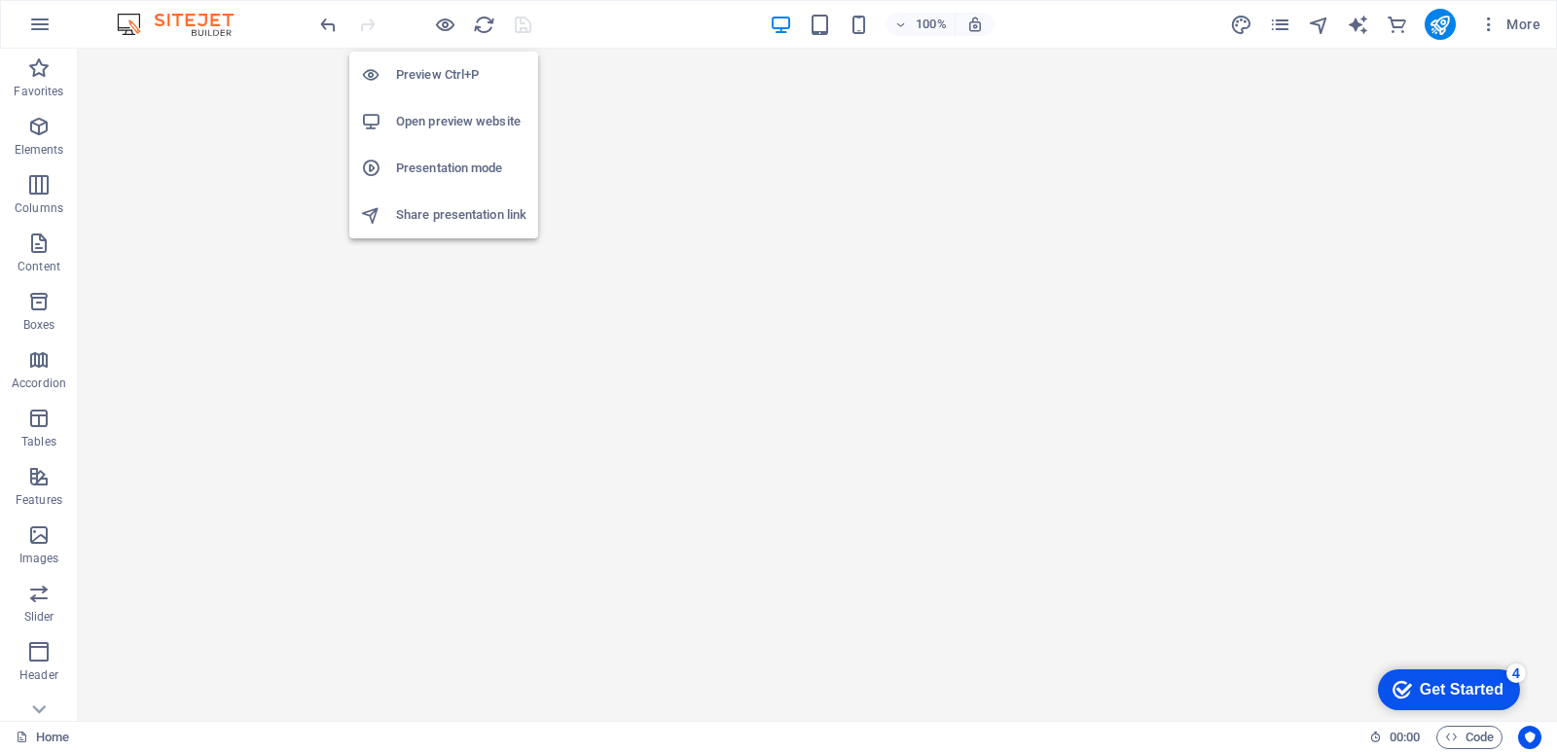
click at [436, 67] on h6 "Preview Ctrl+P" at bounding box center [461, 74] width 130 height 23
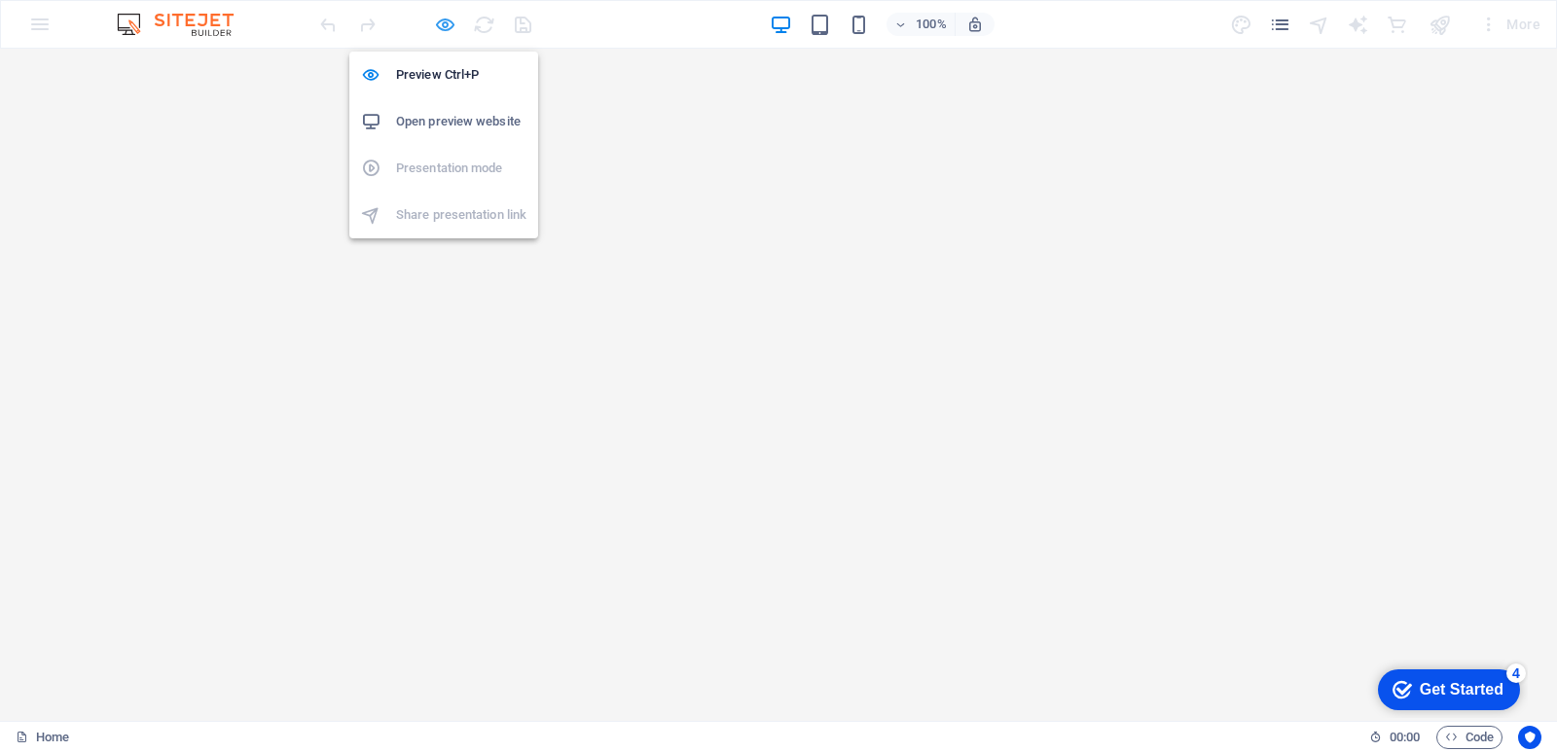
click at [446, 20] on icon "button" at bounding box center [445, 25] width 22 height 22
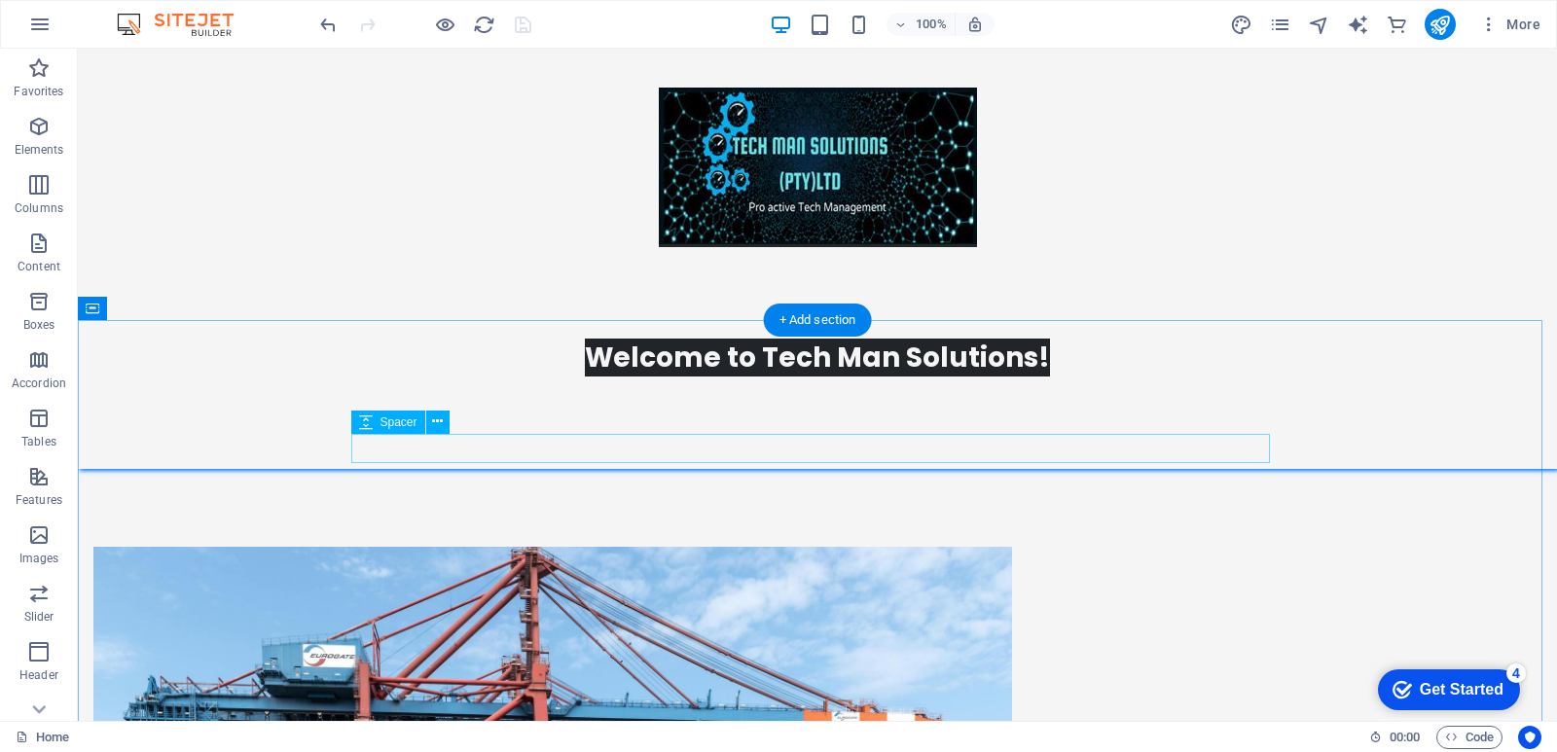
scroll to position [681, 0]
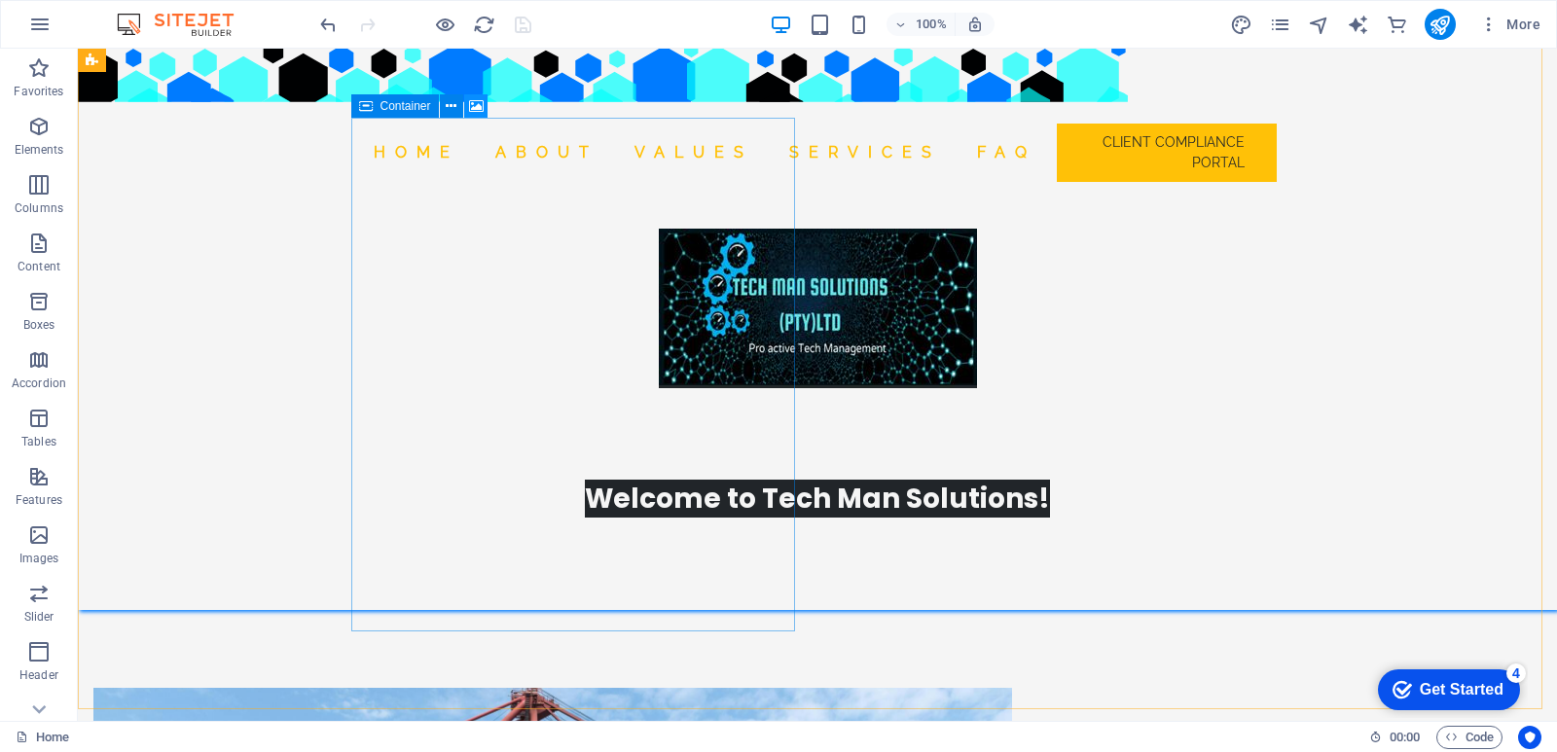
click at [476, 100] on icon at bounding box center [476, 106] width 15 height 20
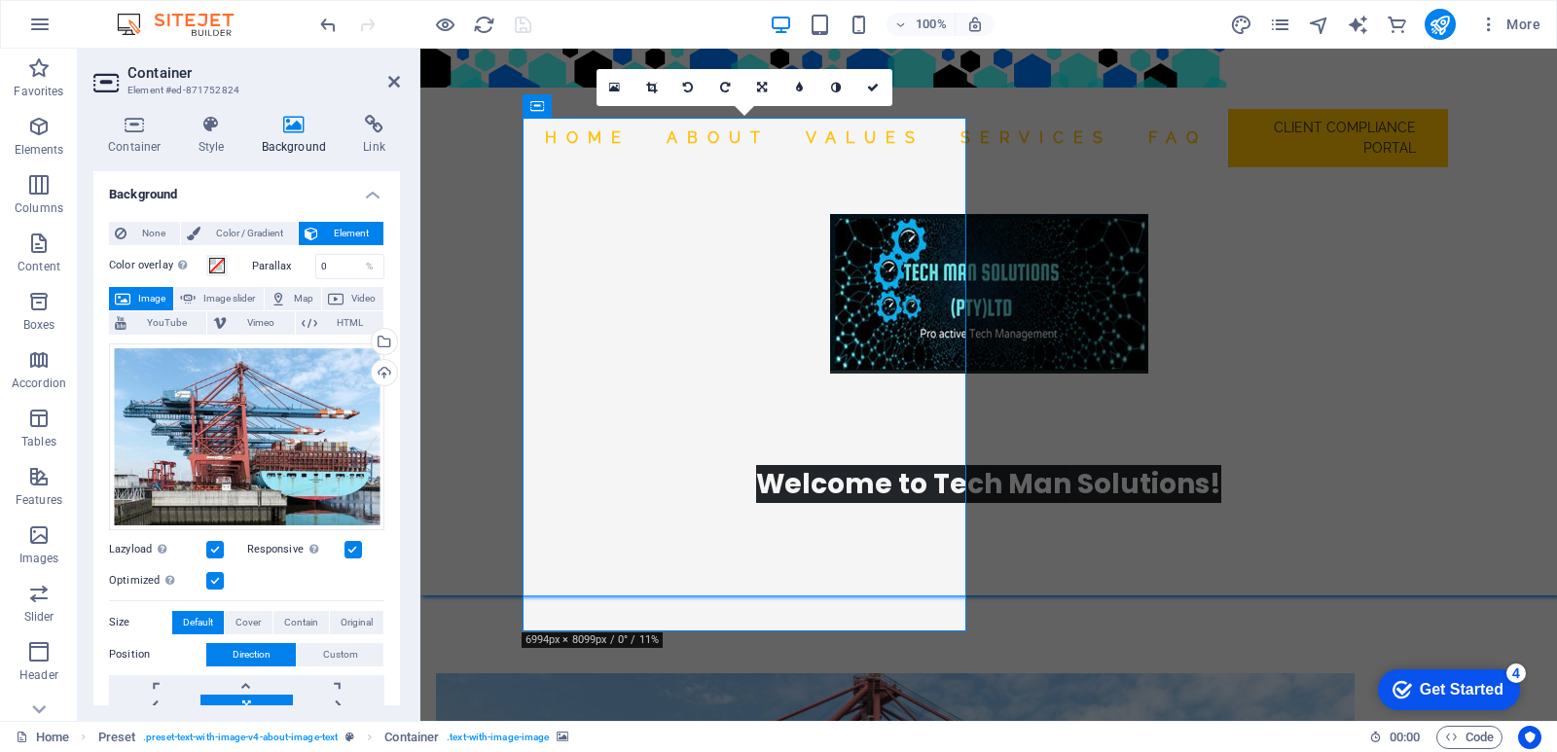
click at [147, 302] on span "Image" at bounding box center [151, 298] width 31 height 23
click at [234, 469] on div "Drag files here, click to choose files or select files from Files or our free s…" at bounding box center [246, 437] width 275 height 187
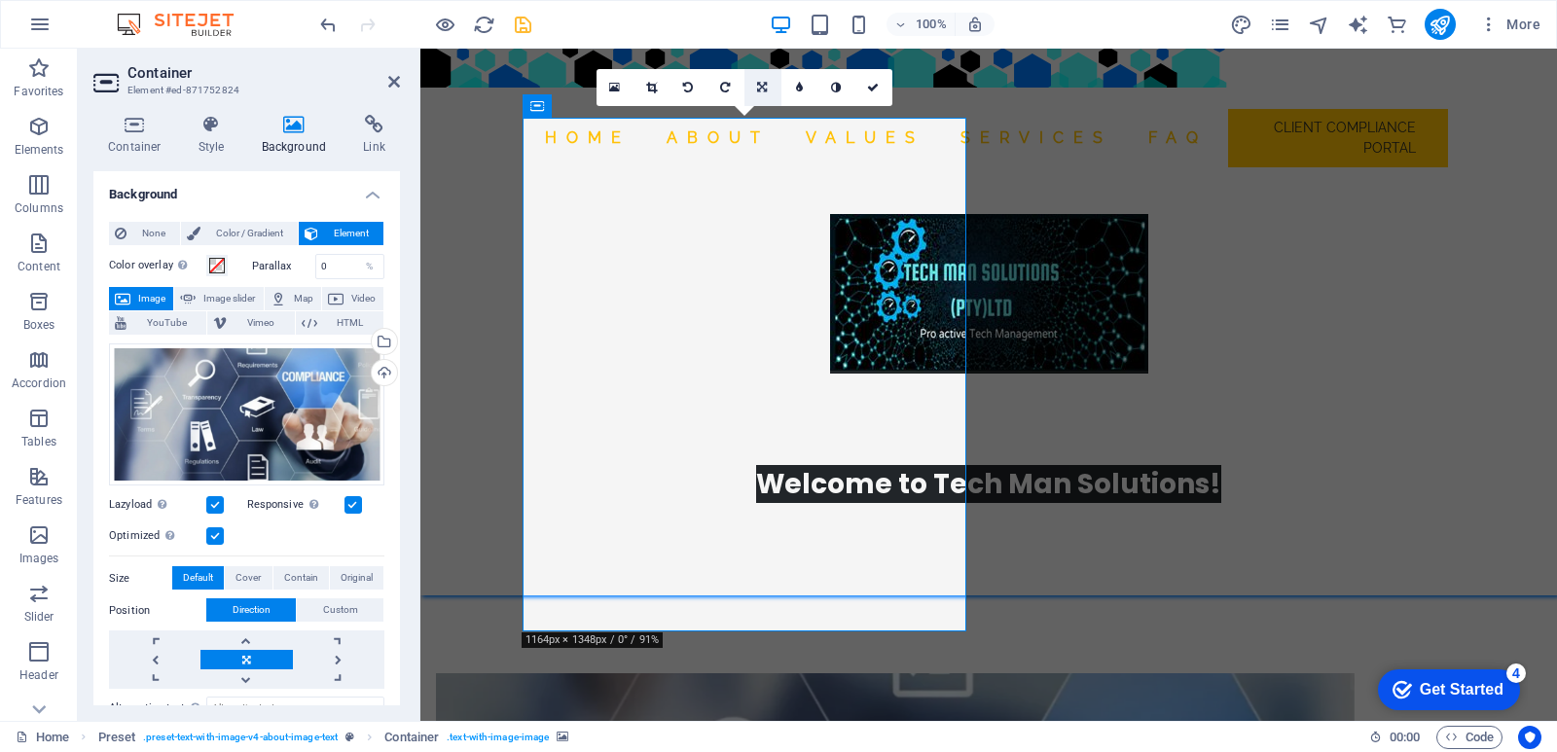
click at [760, 87] on icon at bounding box center [762, 88] width 10 height 12
click at [654, 88] on icon at bounding box center [651, 88] width 11 height 12
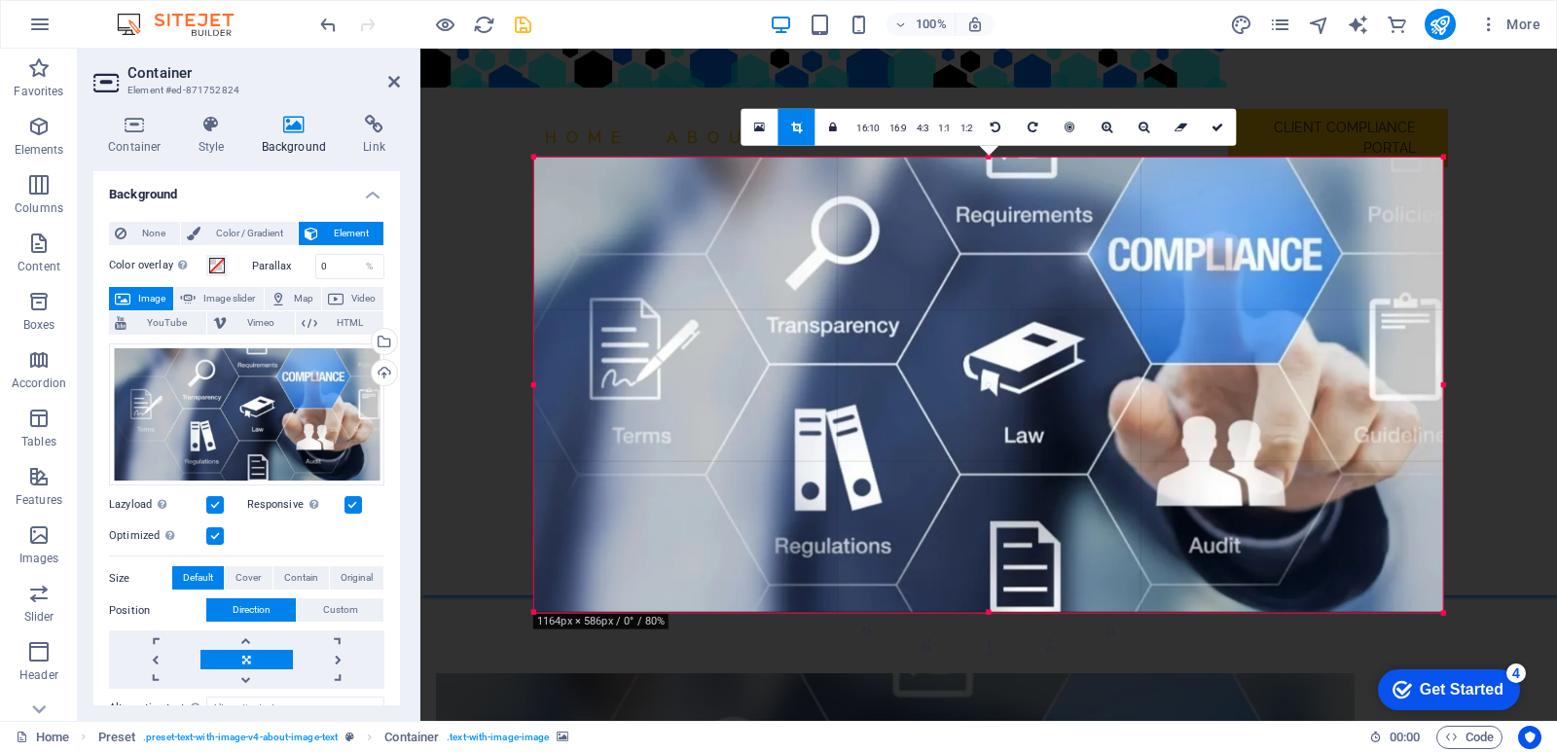
click at [531, 155] on div at bounding box center [534, 157] width 9 height 9
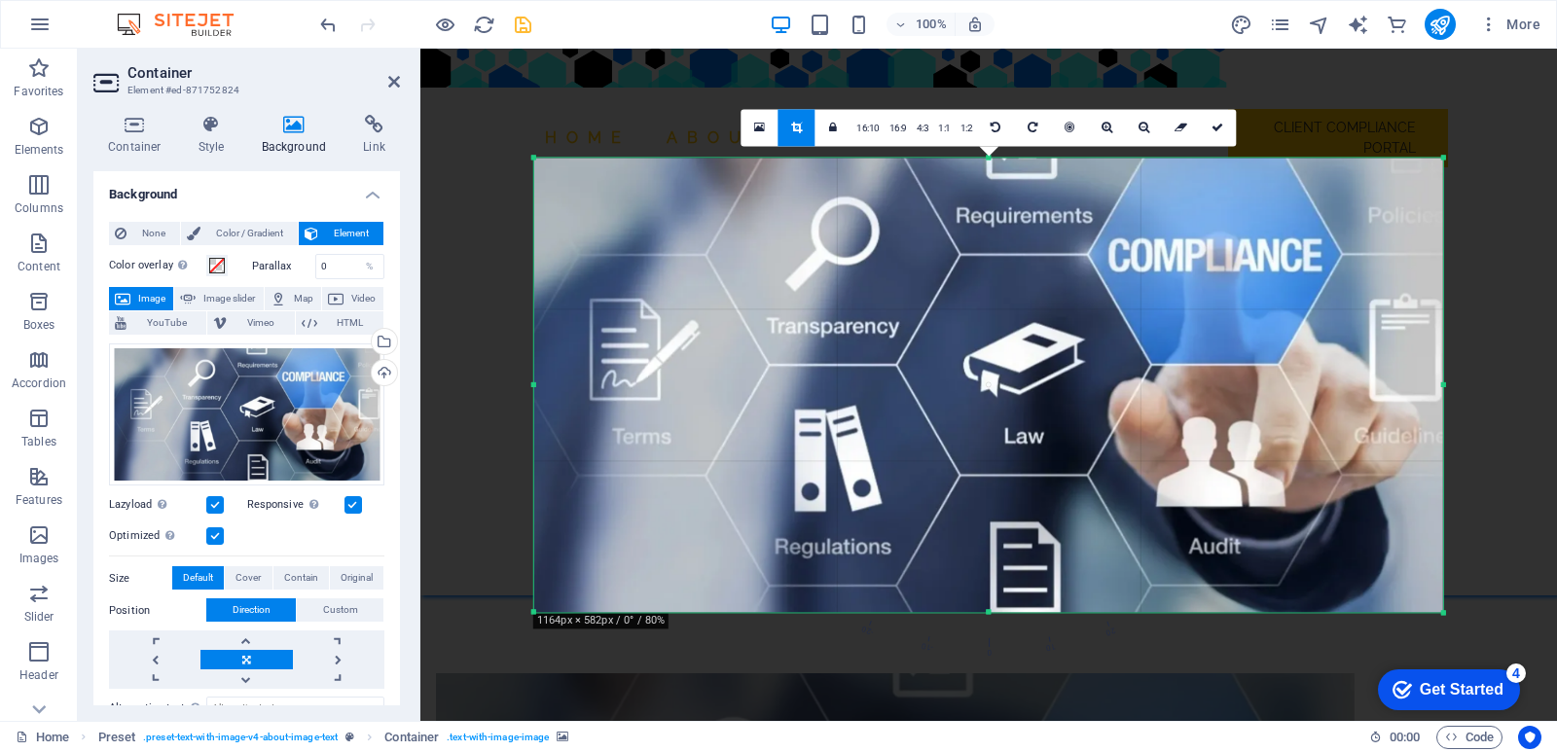
click at [1502, 165] on div at bounding box center [989, 424] width 1137 height 750
click at [1223, 135] on link at bounding box center [1217, 127] width 37 height 37
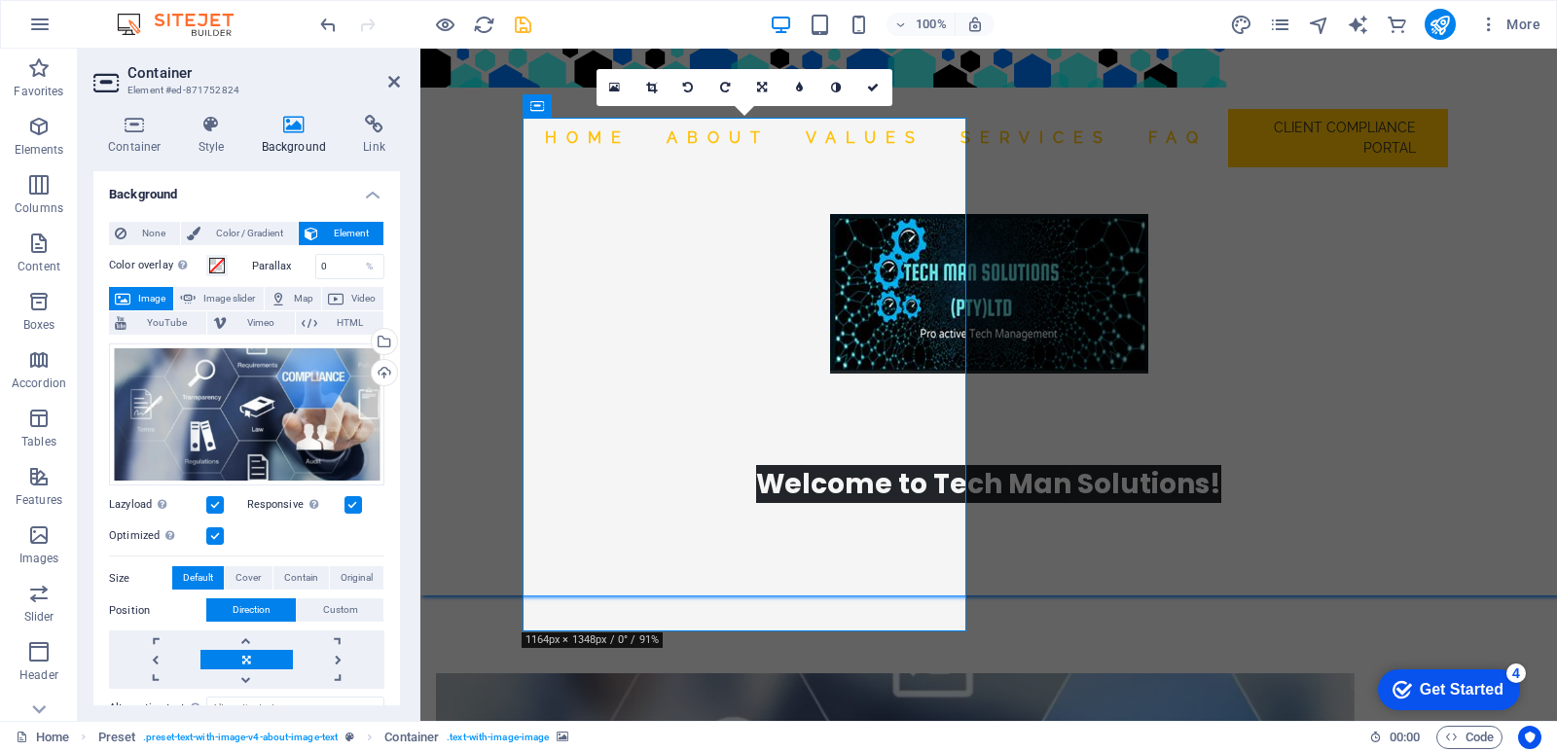
drag, startPoint x: 844, startPoint y: 398, endPoint x: 780, endPoint y: 438, distance: 75.6
click at [235, 430] on div "Drag files here, click to choose files or select files from Files or our free s…" at bounding box center [246, 415] width 275 height 143
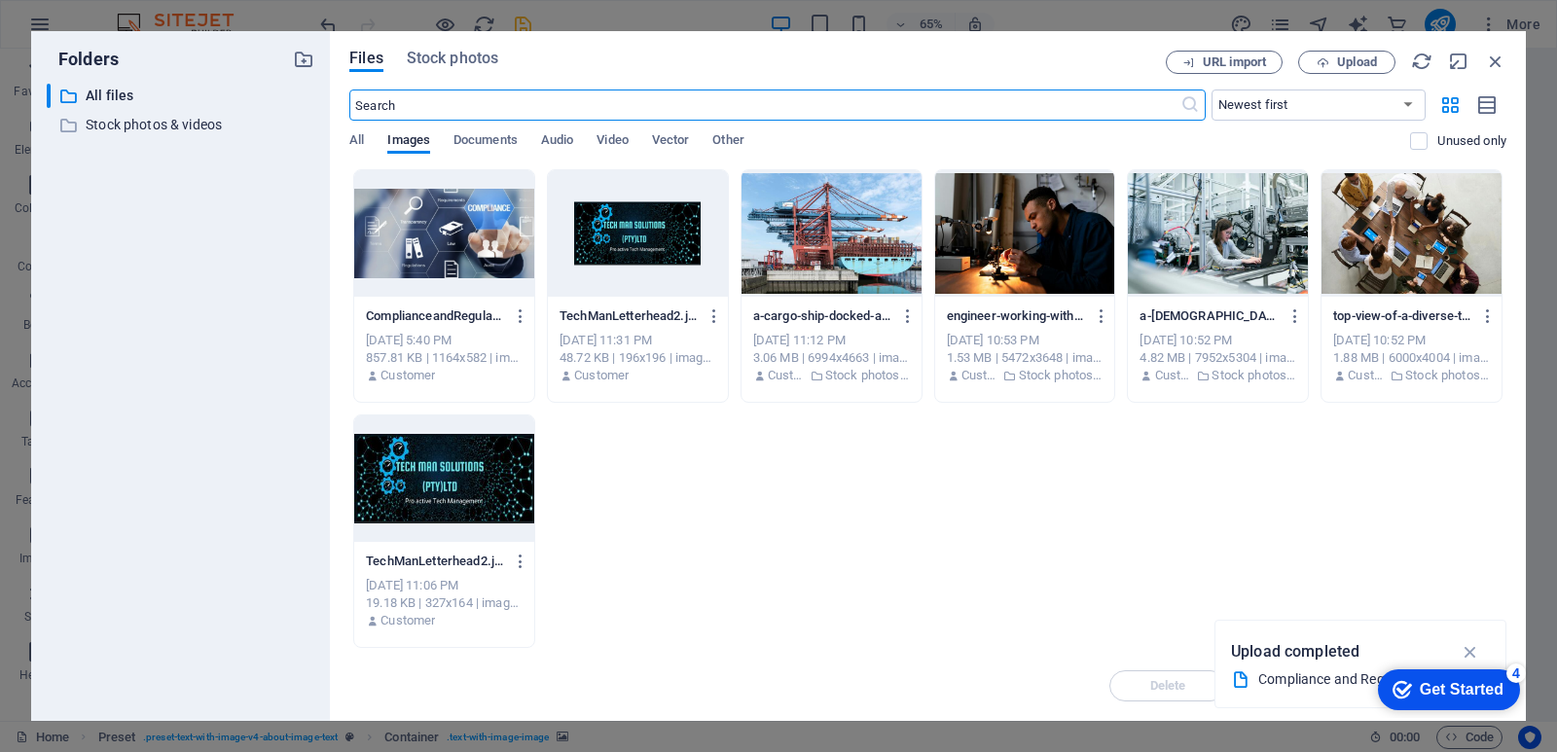
scroll to position [1043, 0]
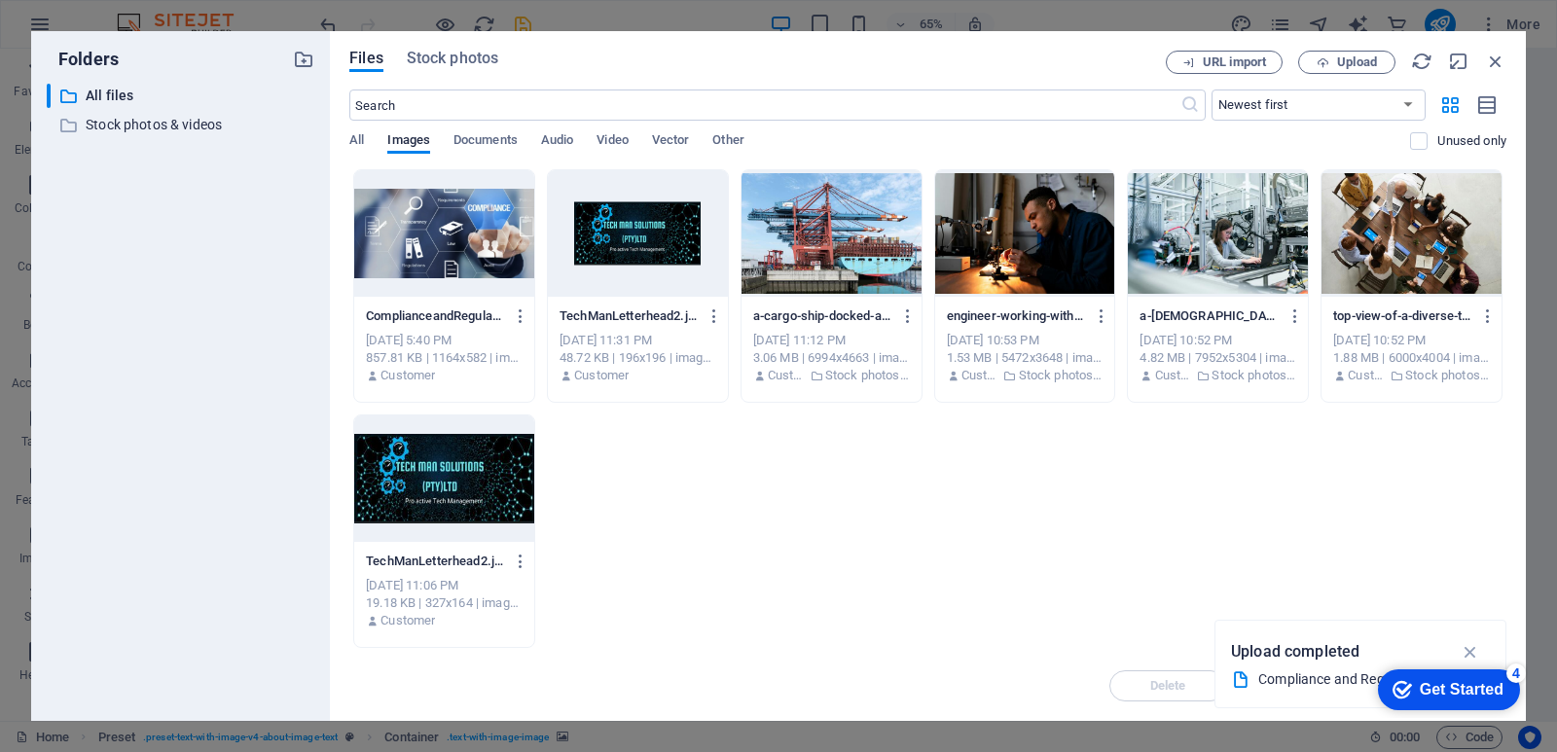
click at [809, 274] on div at bounding box center [832, 233] width 180 height 127
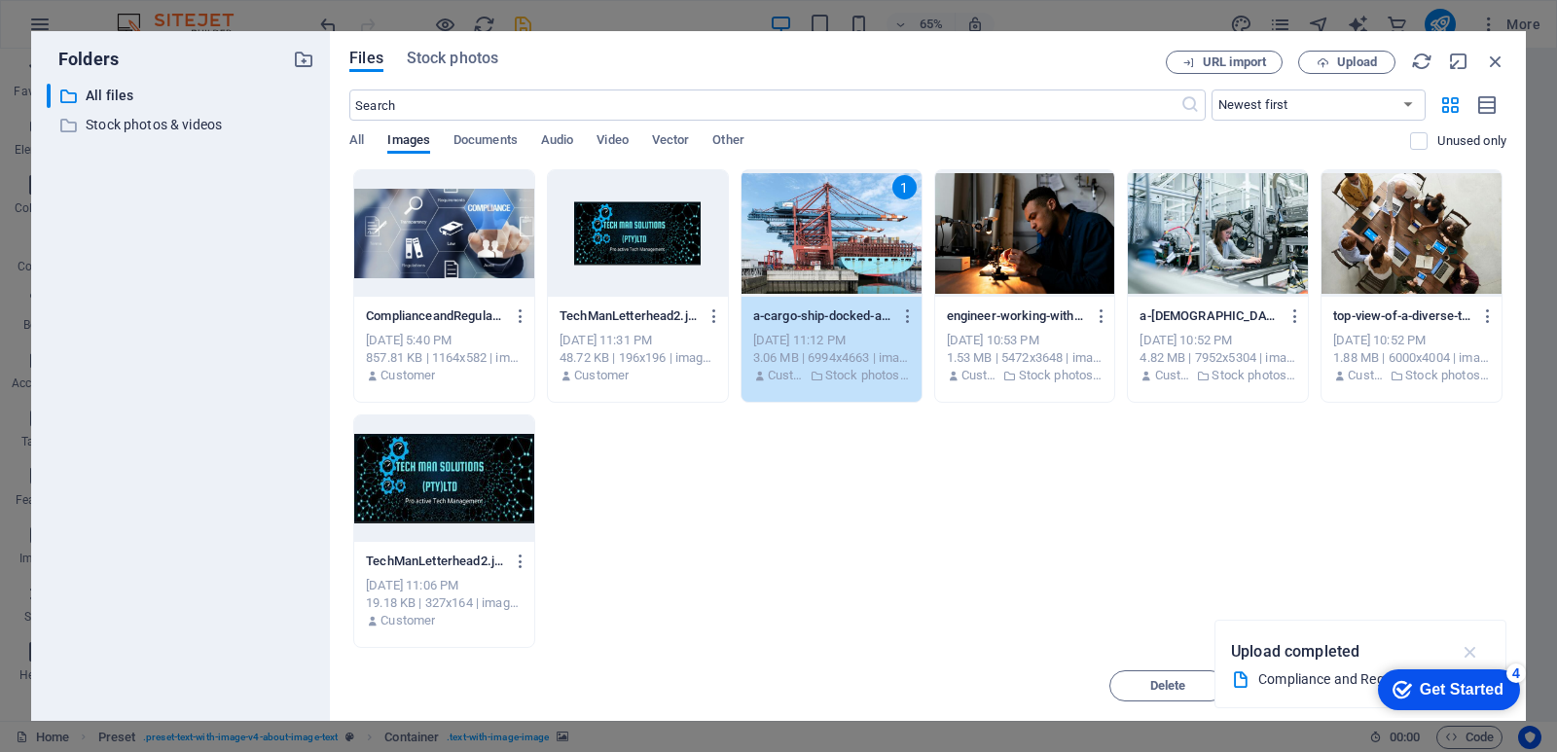
click at [1466, 650] on icon "button" at bounding box center [1471, 651] width 22 height 21
click at [829, 291] on div "1" at bounding box center [832, 233] width 180 height 127
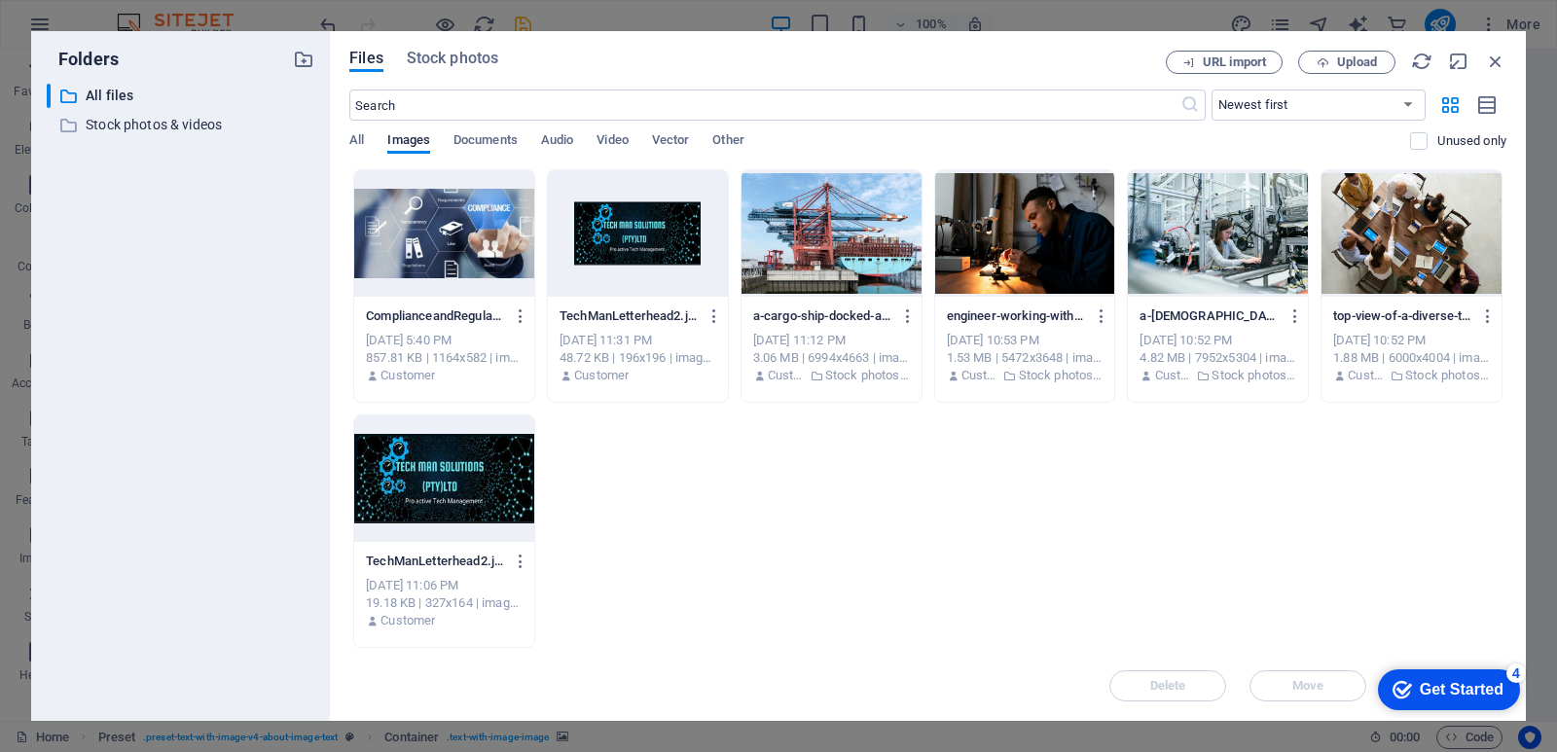
click at [837, 285] on div at bounding box center [832, 233] width 180 height 127
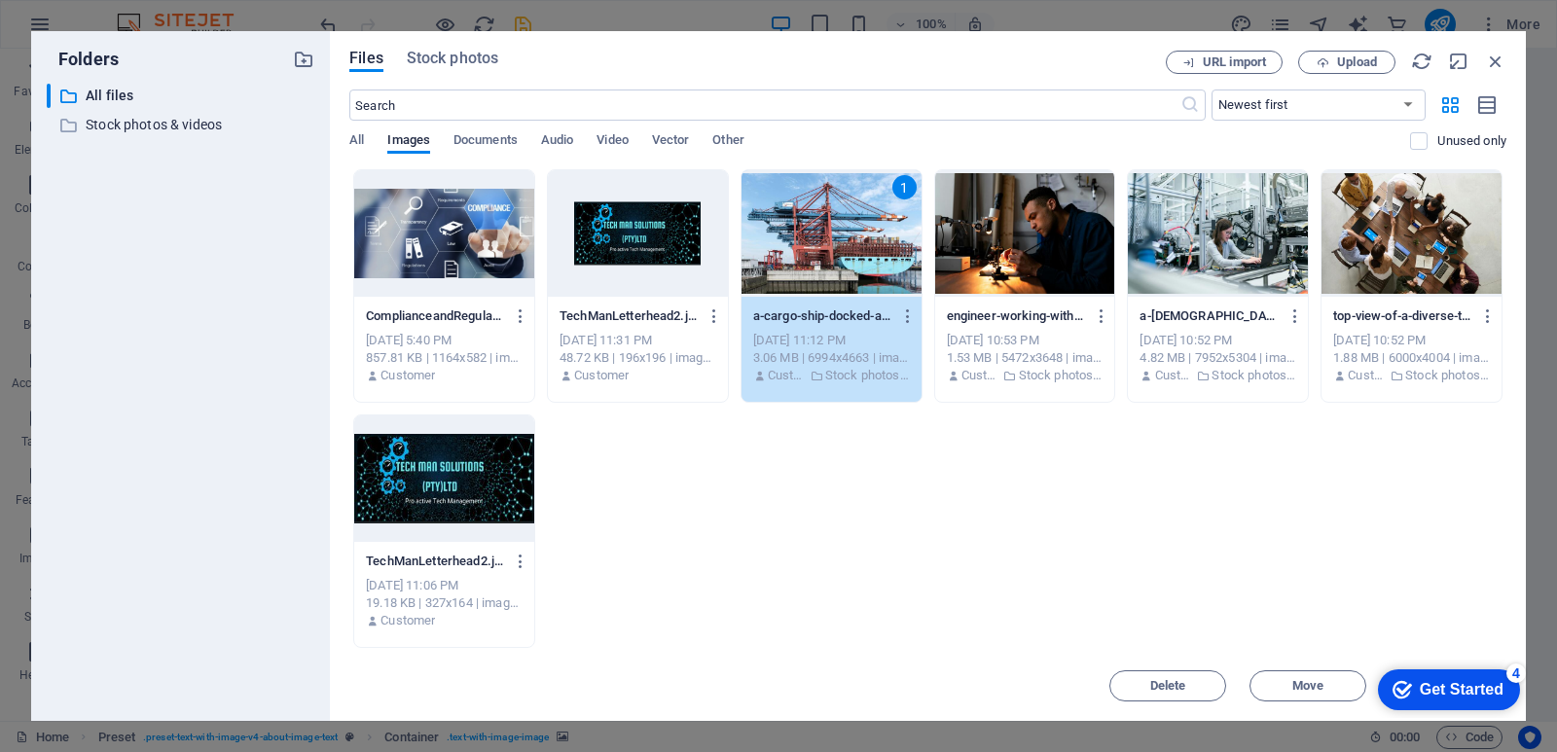
click at [840, 282] on div "1" at bounding box center [832, 233] width 180 height 127
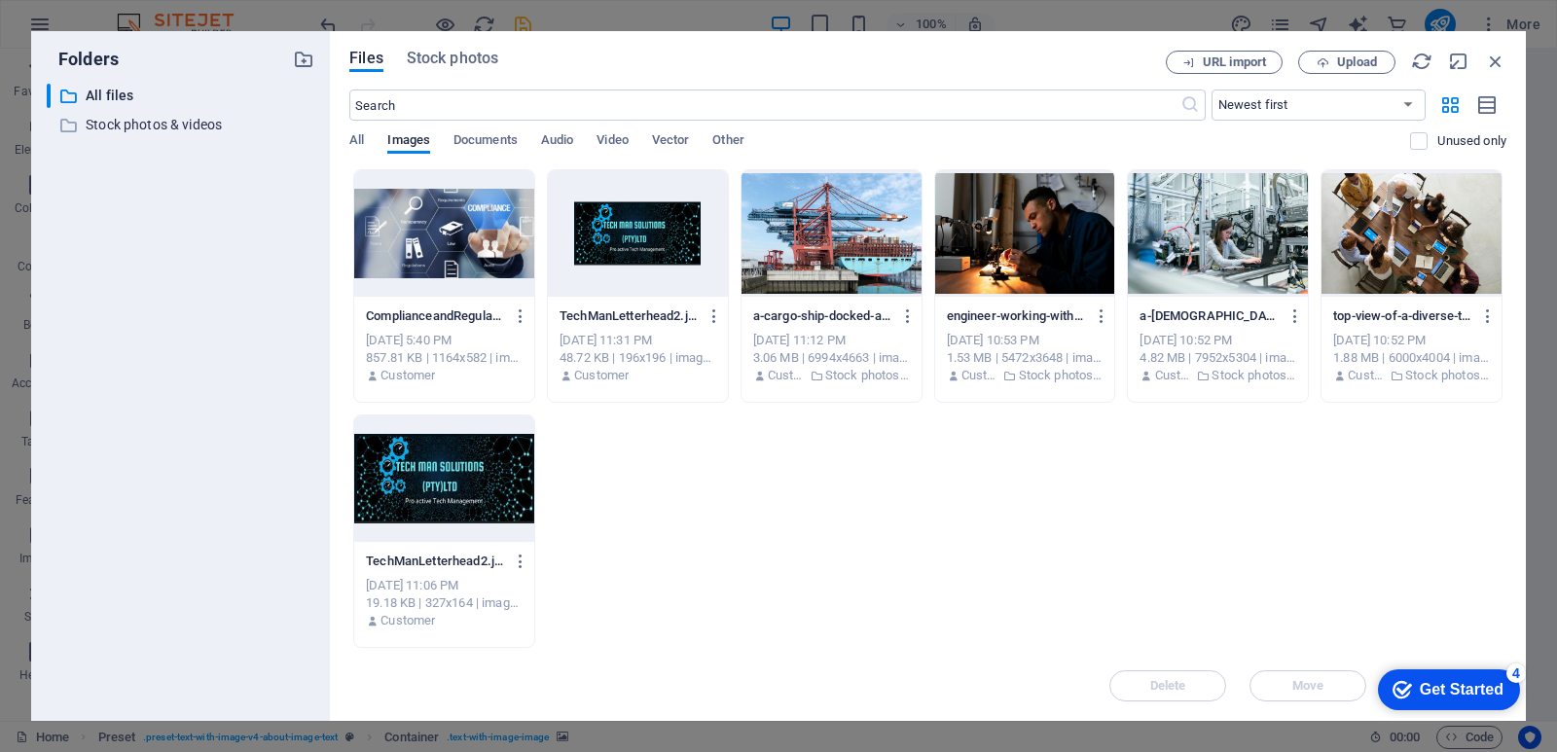
click at [840, 282] on div at bounding box center [832, 233] width 180 height 127
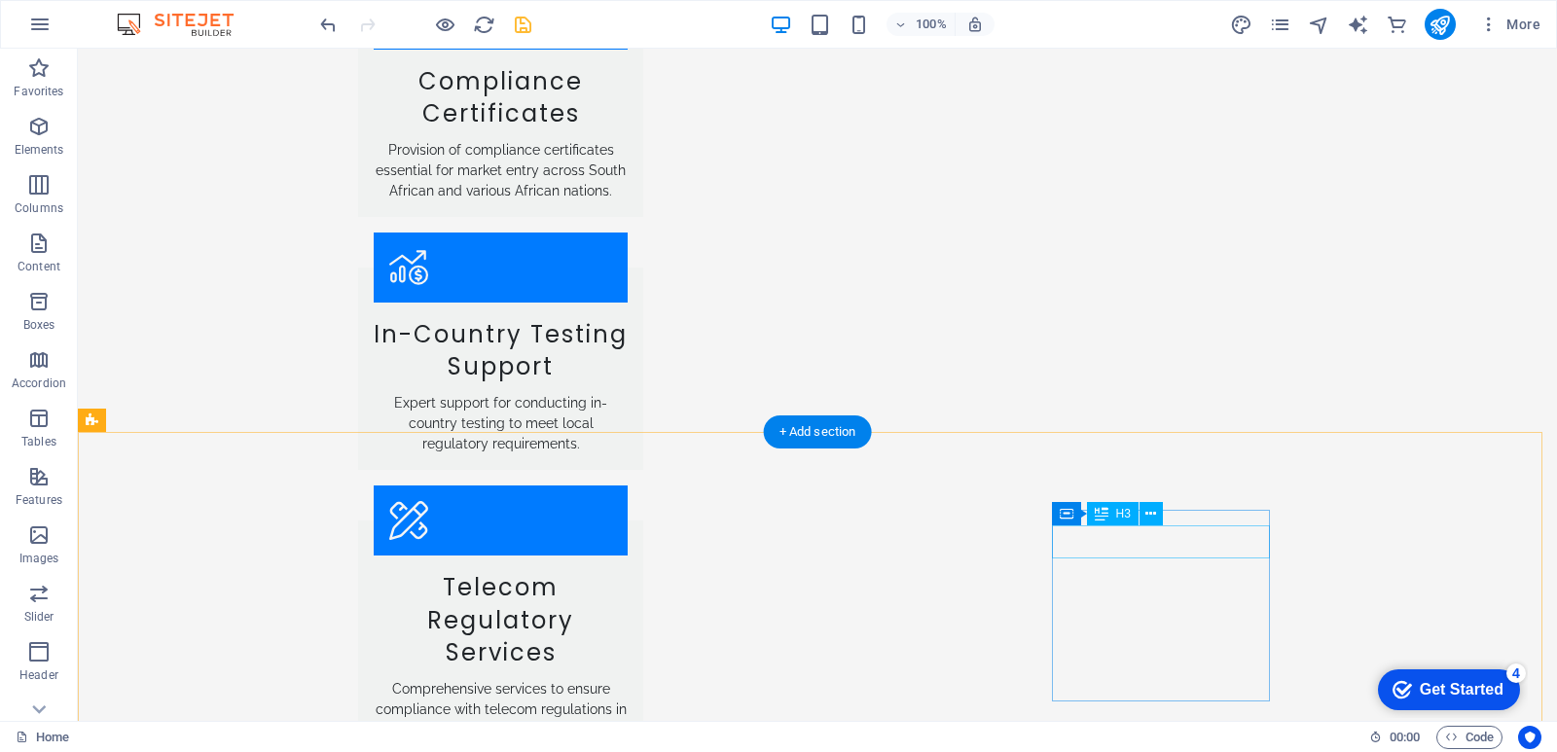
scroll to position [4041, 0]
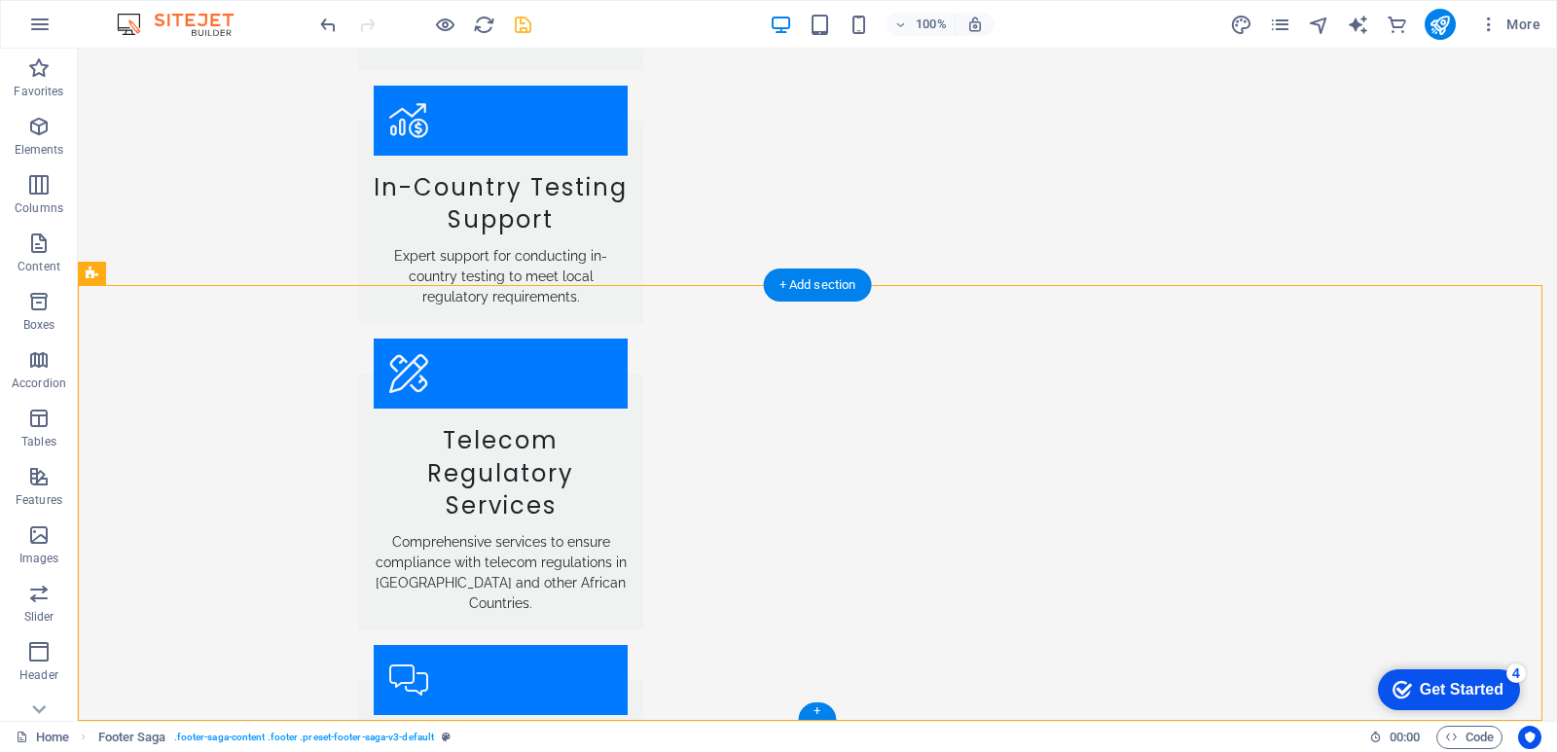
drag, startPoint x: 895, startPoint y: 366, endPoint x: 262, endPoint y: 369, distance: 632.7
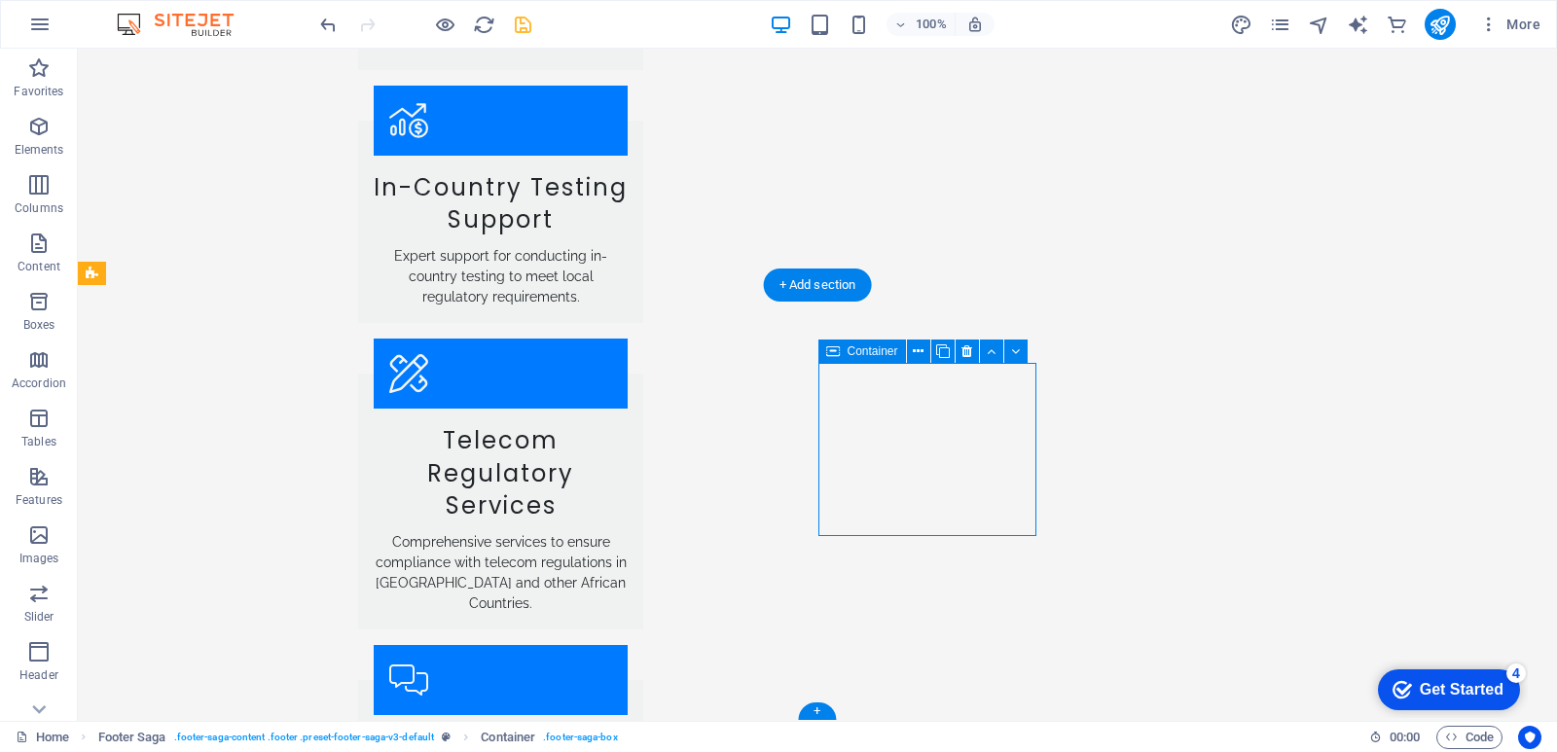
drag, startPoint x: 905, startPoint y: 366, endPoint x: 849, endPoint y: 365, distance: 56.5
click at [912, 356] on button at bounding box center [918, 351] width 23 height 23
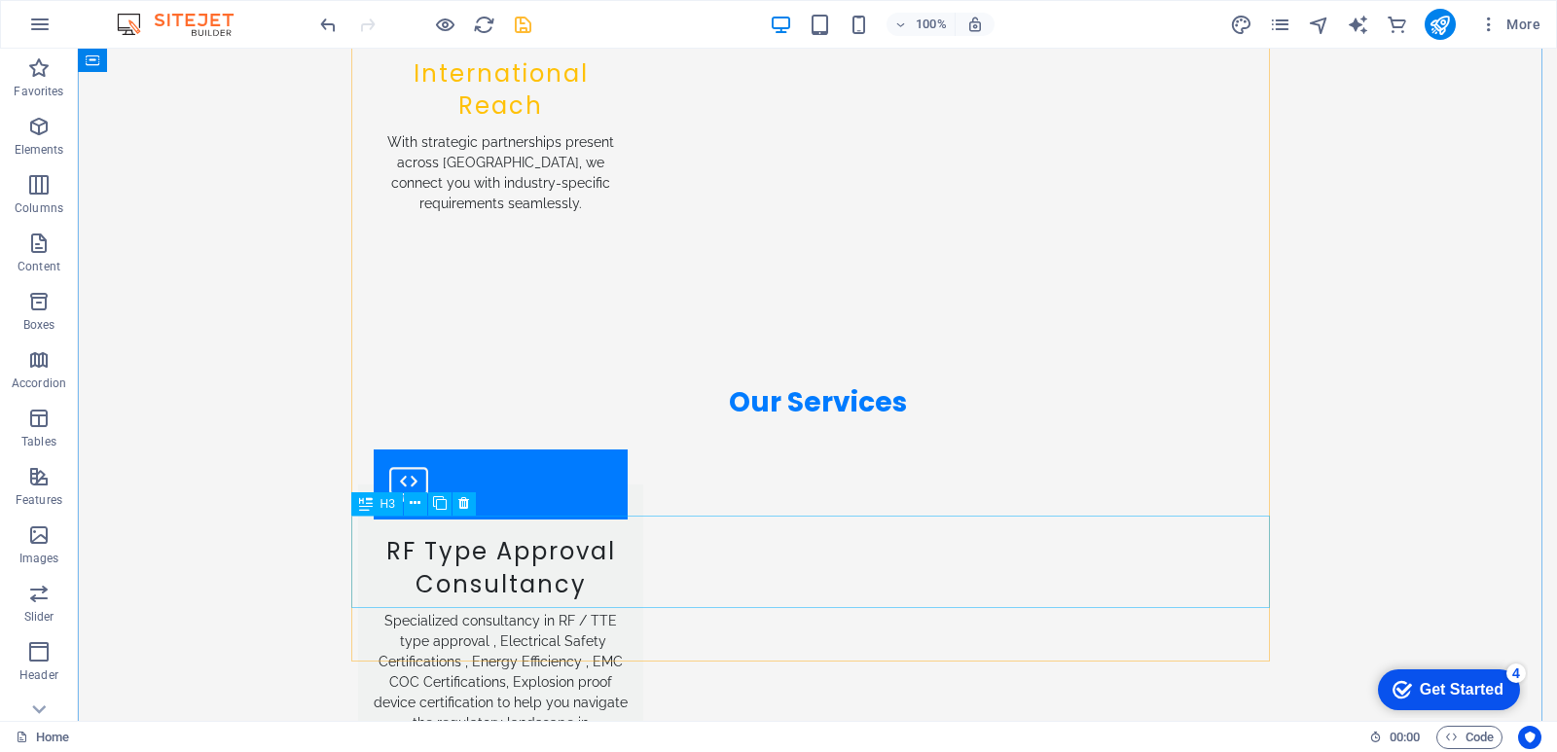
scroll to position [3554, 0]
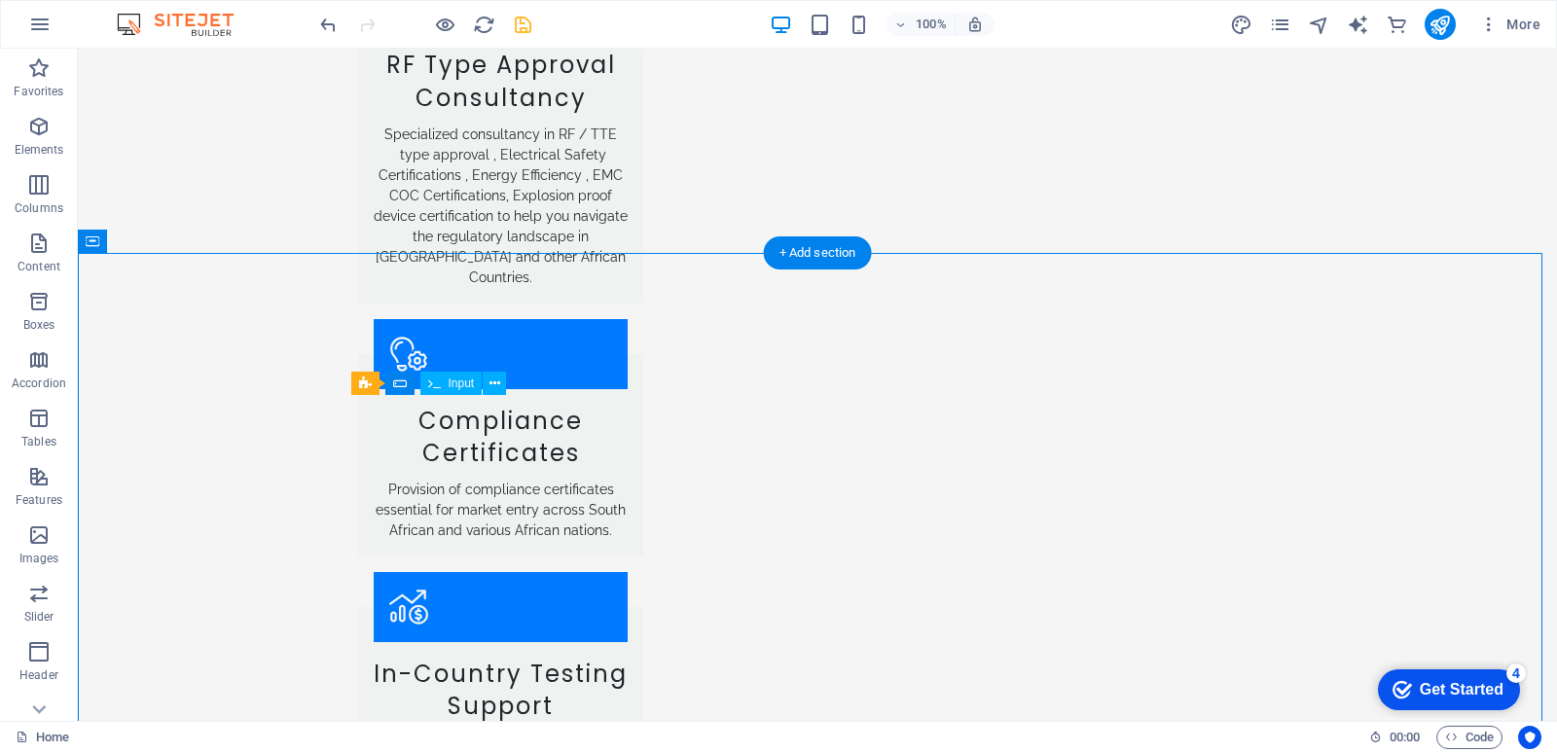
drag, startPoint x: 406, startPoint y: 419, endPoint x: 379, endPoint y: 419, distance: 27.3
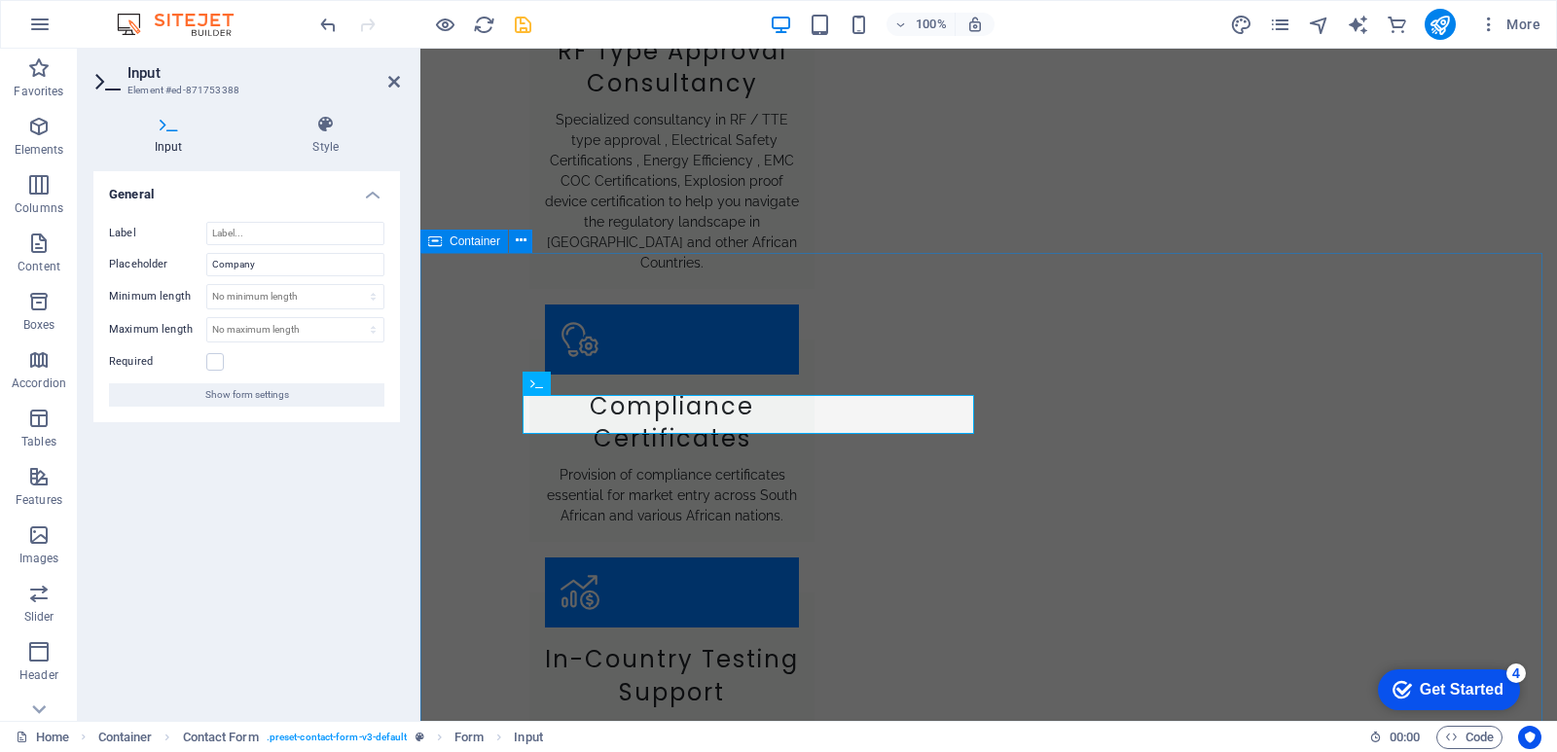
drag, startPoint x: 592, startPoint y: 414, endPoint x: 484, endPoint y: 416, distance: 108.1
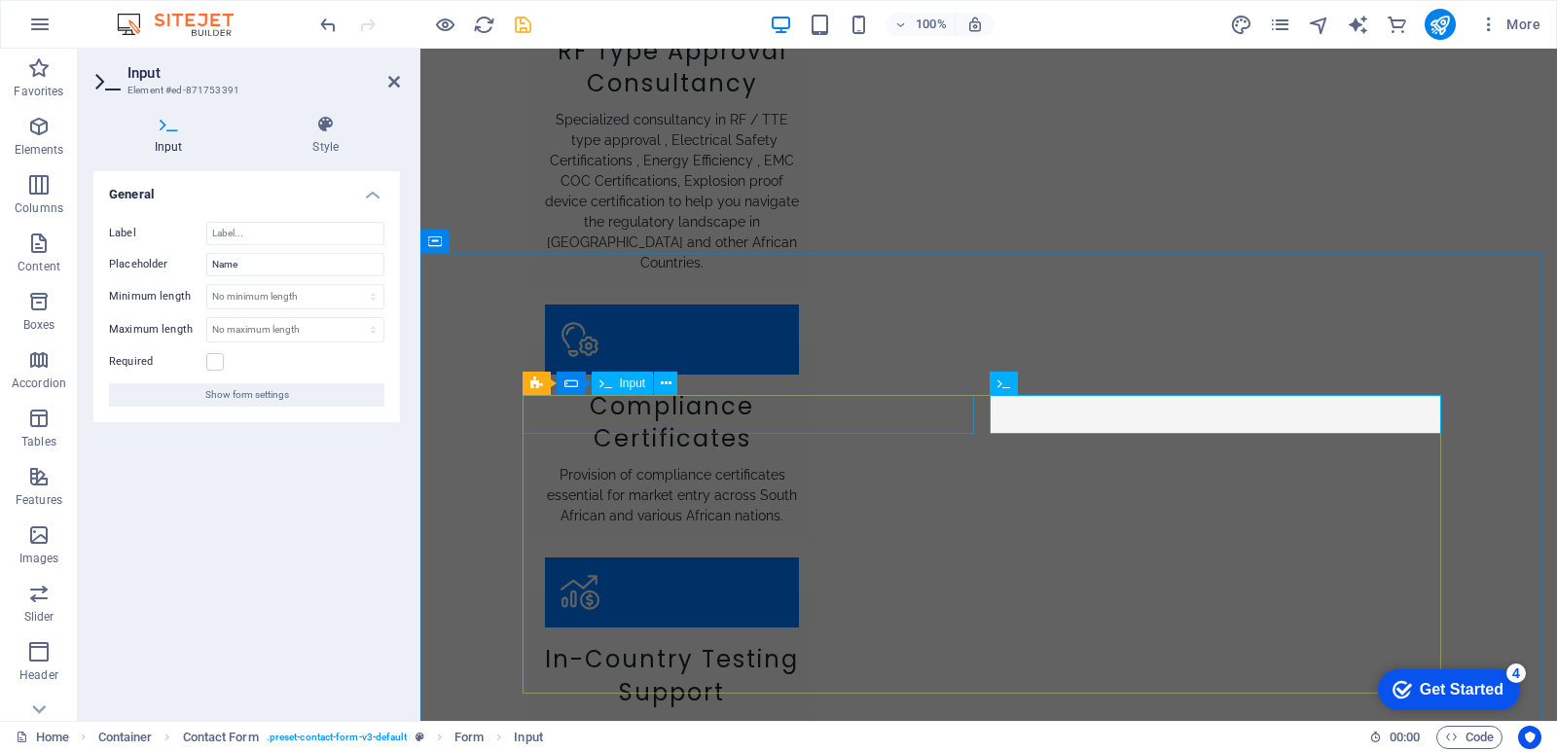
drag, startPoint x: 1080, startPoint y: 414, endPoint x: 1005, endPoint y: 438, distance: 79.7
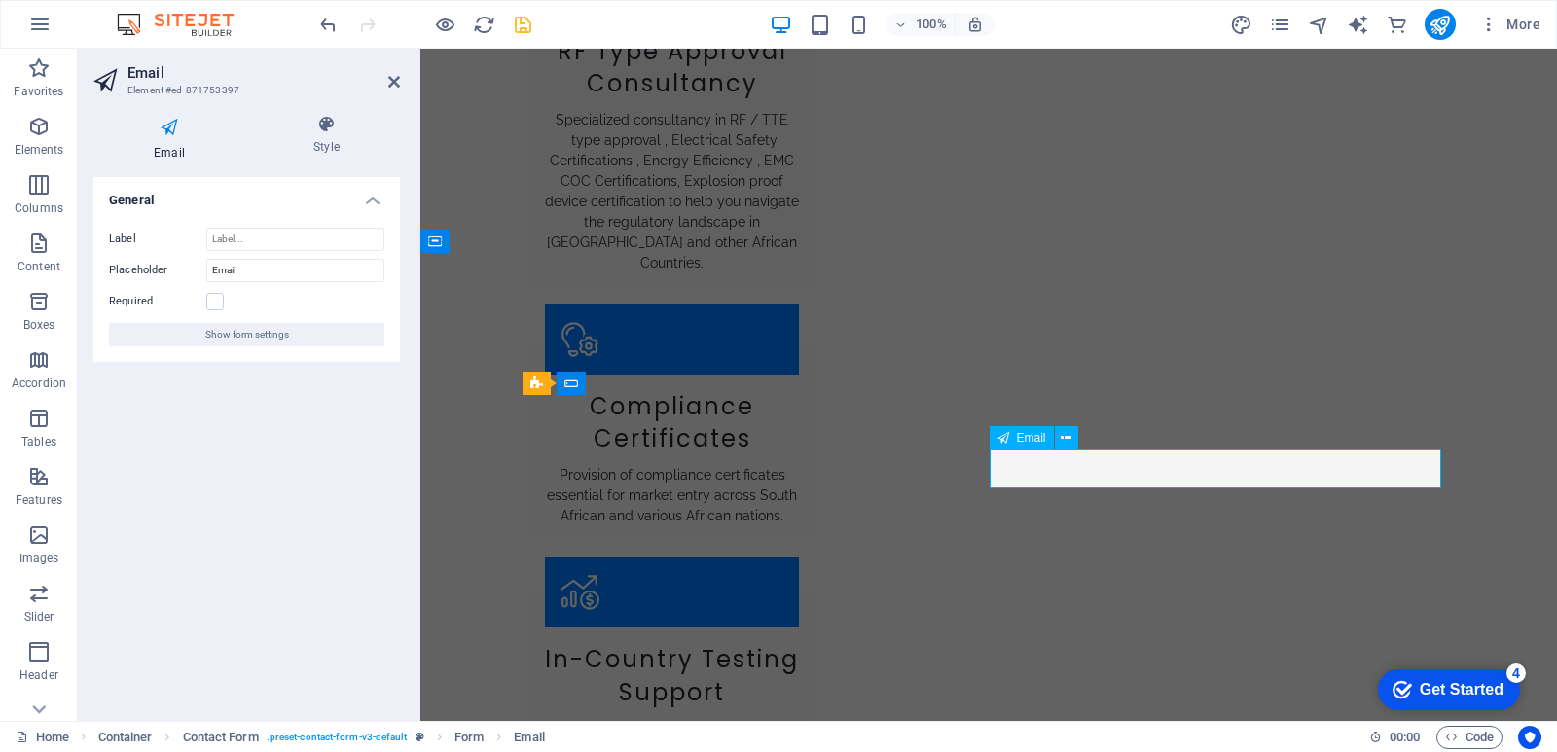
drag, startPoint x: 1120, startPoint y: 467, endPoint x: 883, endPoint y: 467, distance: 237.5
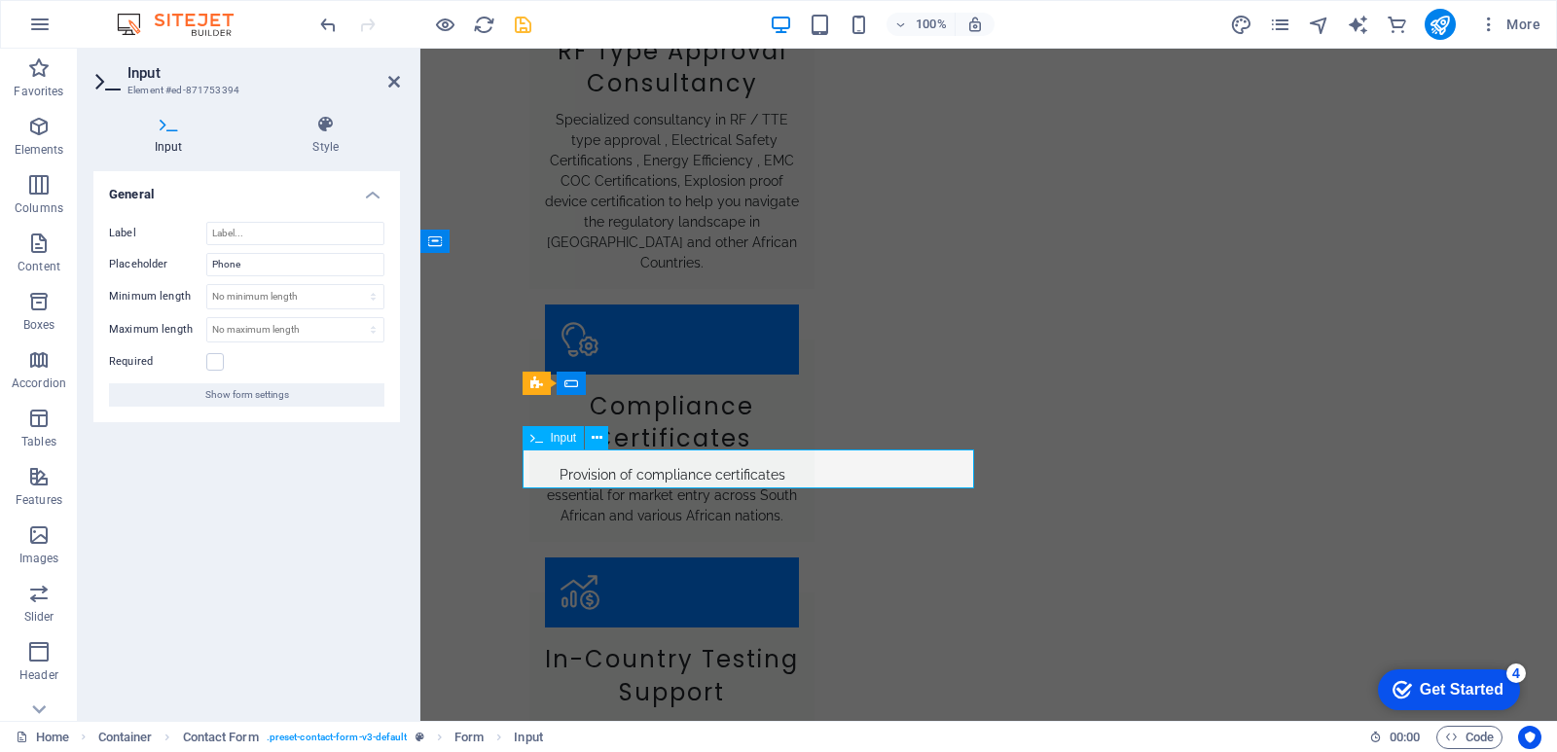
drag, startPoint x: 690, startPoint y: 466, endPoint x: 442, endPoint y: 471, distance: 248.3
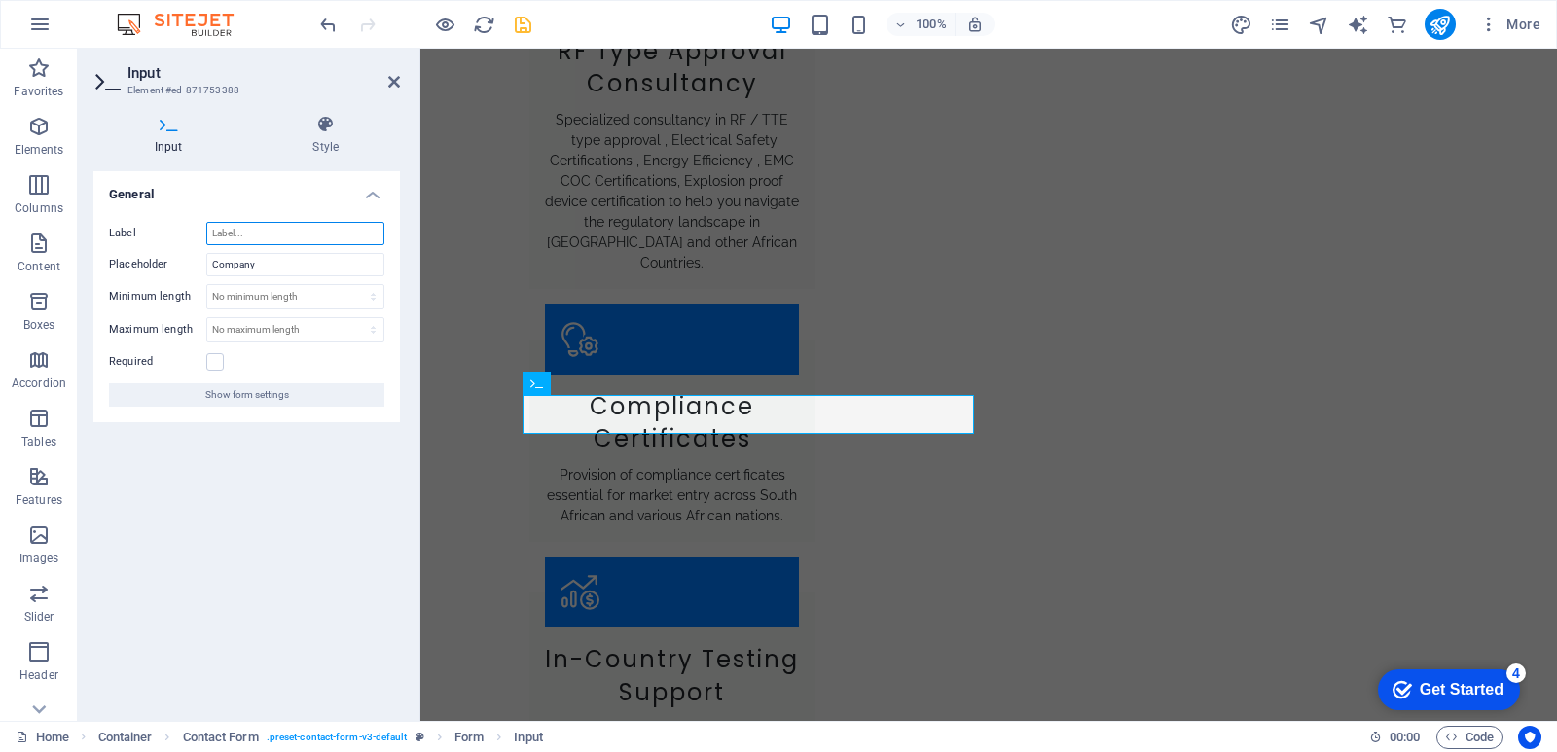
click at [238, 239] on input "Label" at bounding box center [295, 233] width 178 height 23
drag, startPoint x: 260, startPoint y: 268, endPoint x: 191, endPoint y: 271, distance: 69.2
click at [191, 271] on div "Placeholder Company" at bounding box center [246, 264] width 275 height 23
click at [249, 242] on input "Label" at bounding box center [295, 233] width 178 height 23
paste input "Company"
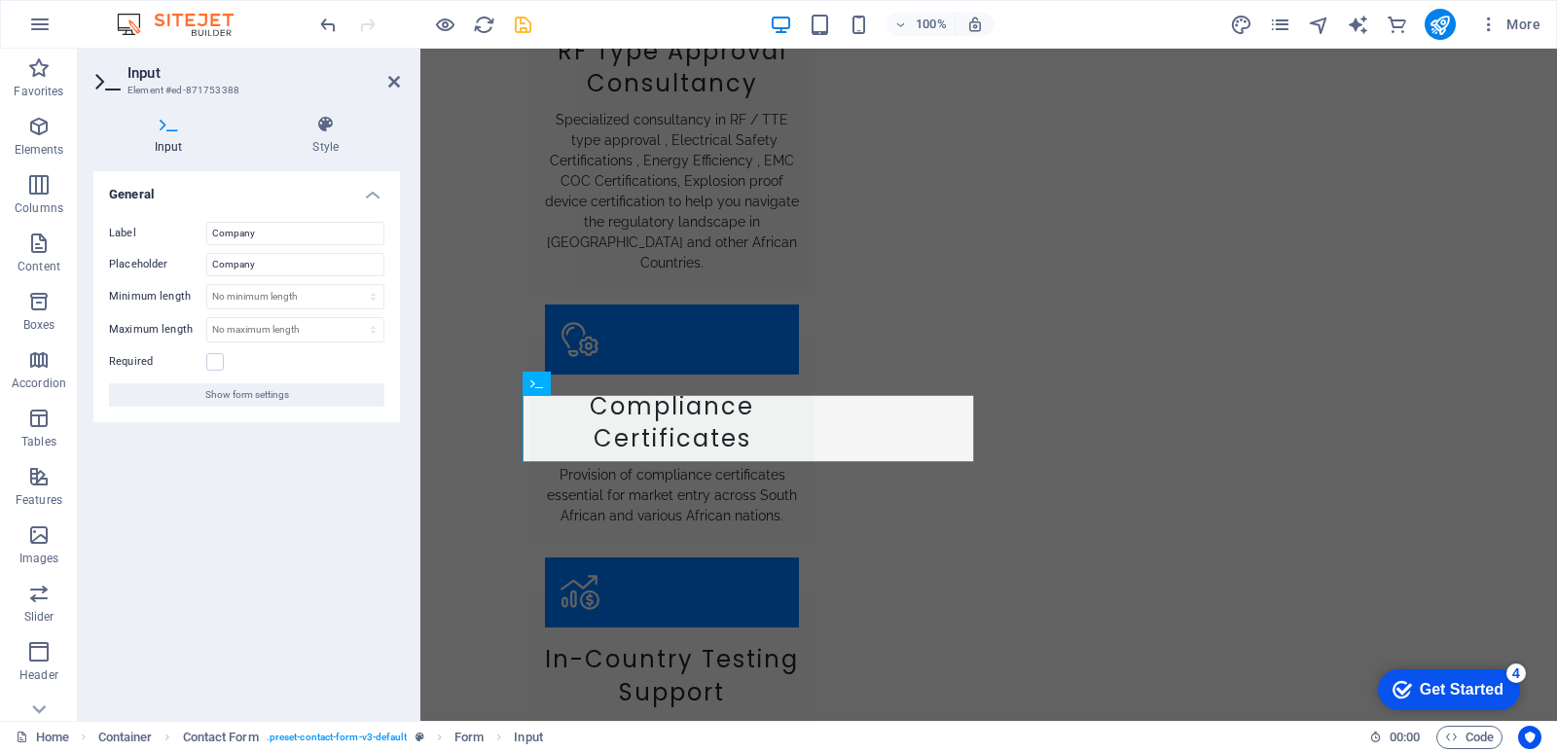
click at [272, 493] on div "General Label Company Placeholder Company Minimum length No minimum length char…" at bounding box center [246, 438] width 307 height 534
drag, startPoint x: 265, startPoint y: 234, endPoint x: 170, endPoint y: 222, distance: 95.1
click at [170, 222] on div "Label Company" at bounding box center [246, 233] width 275 height 23
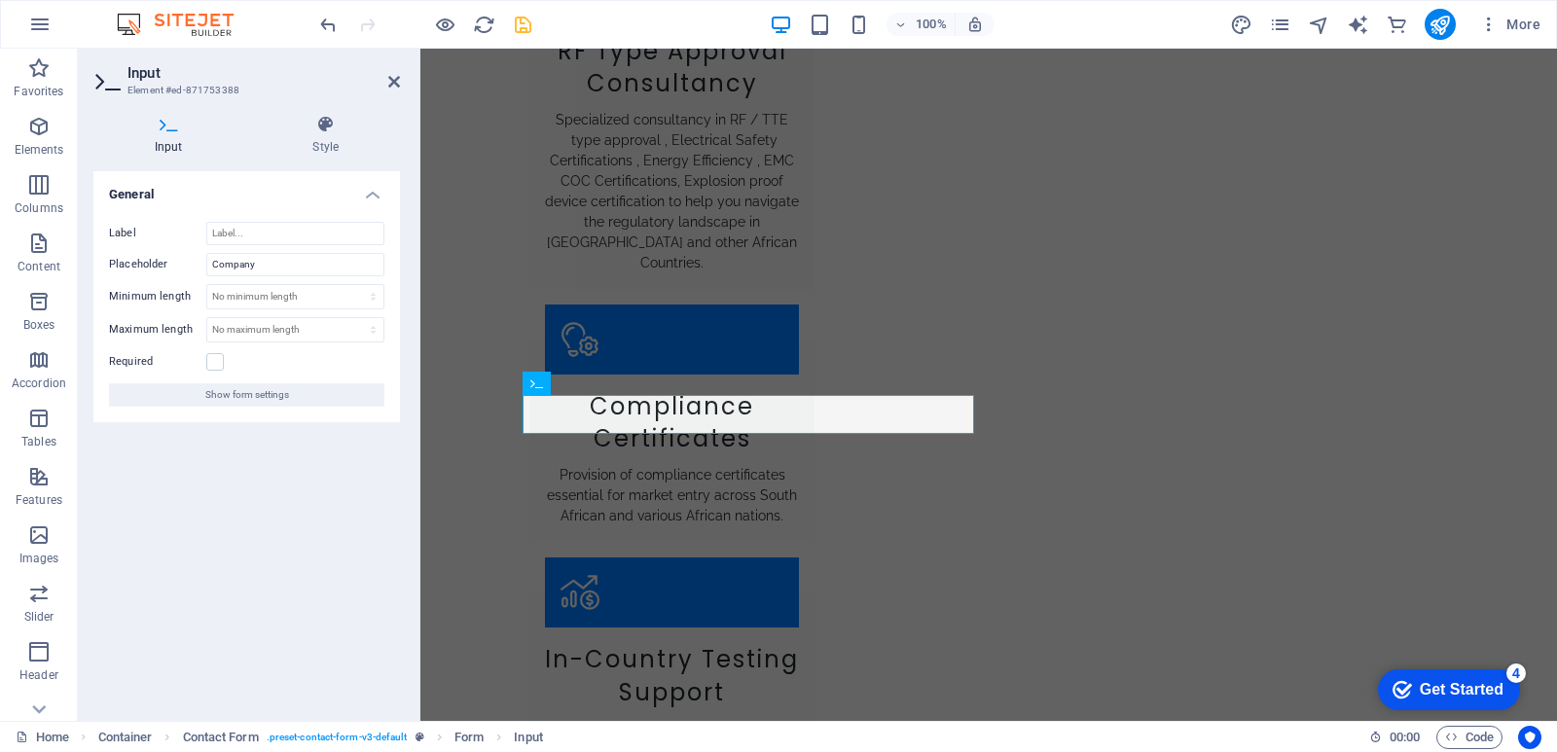
click at [245, 438] on div "General Label Placeholder Company Minimum length No minimum length chars Maximu…" at bounding box center [246, 438] width 307 height 534
click at [218, 363] on label at bounding box center [215, 362] width 18 height 18
click at [0, 0] on input "Required" at bounding box center [0, 0] width 0 height 0
click at [221, 401] on span "Show form settings" at bounding box center [247, 395] width 84 height 23
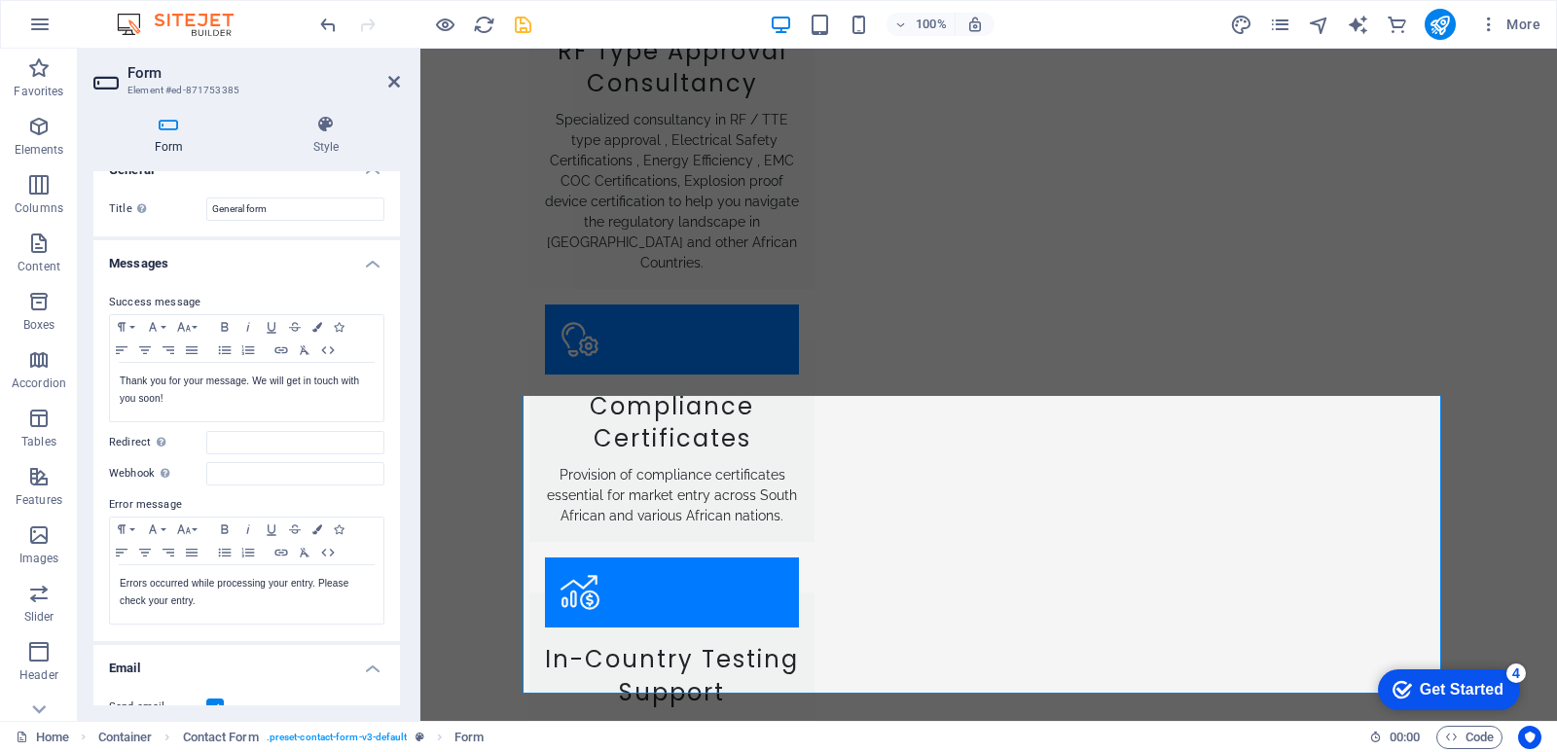
scroll to position [0, 0]
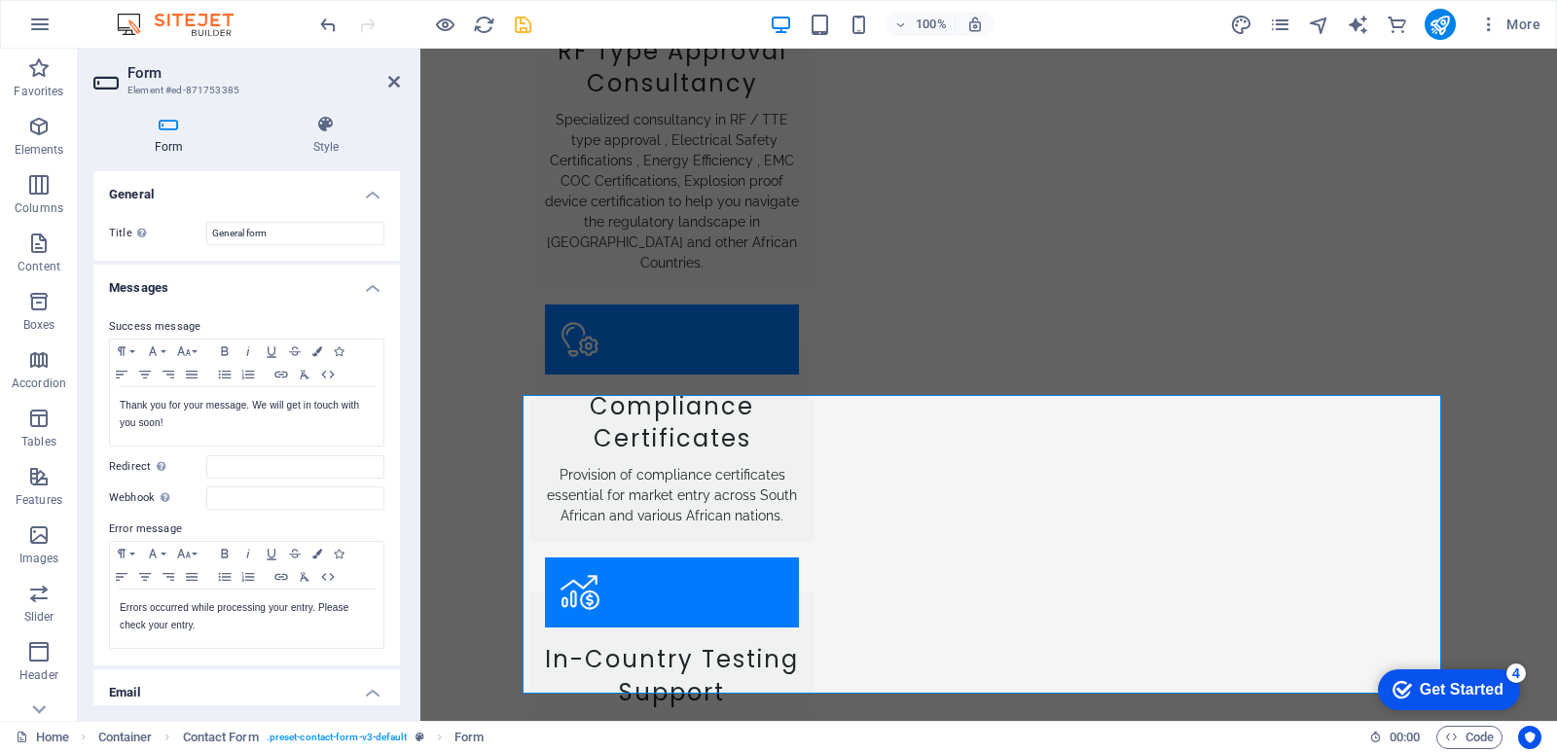
click at [371, 193] on h4 "General" at bounding box center [246, 188] width 307 height 35
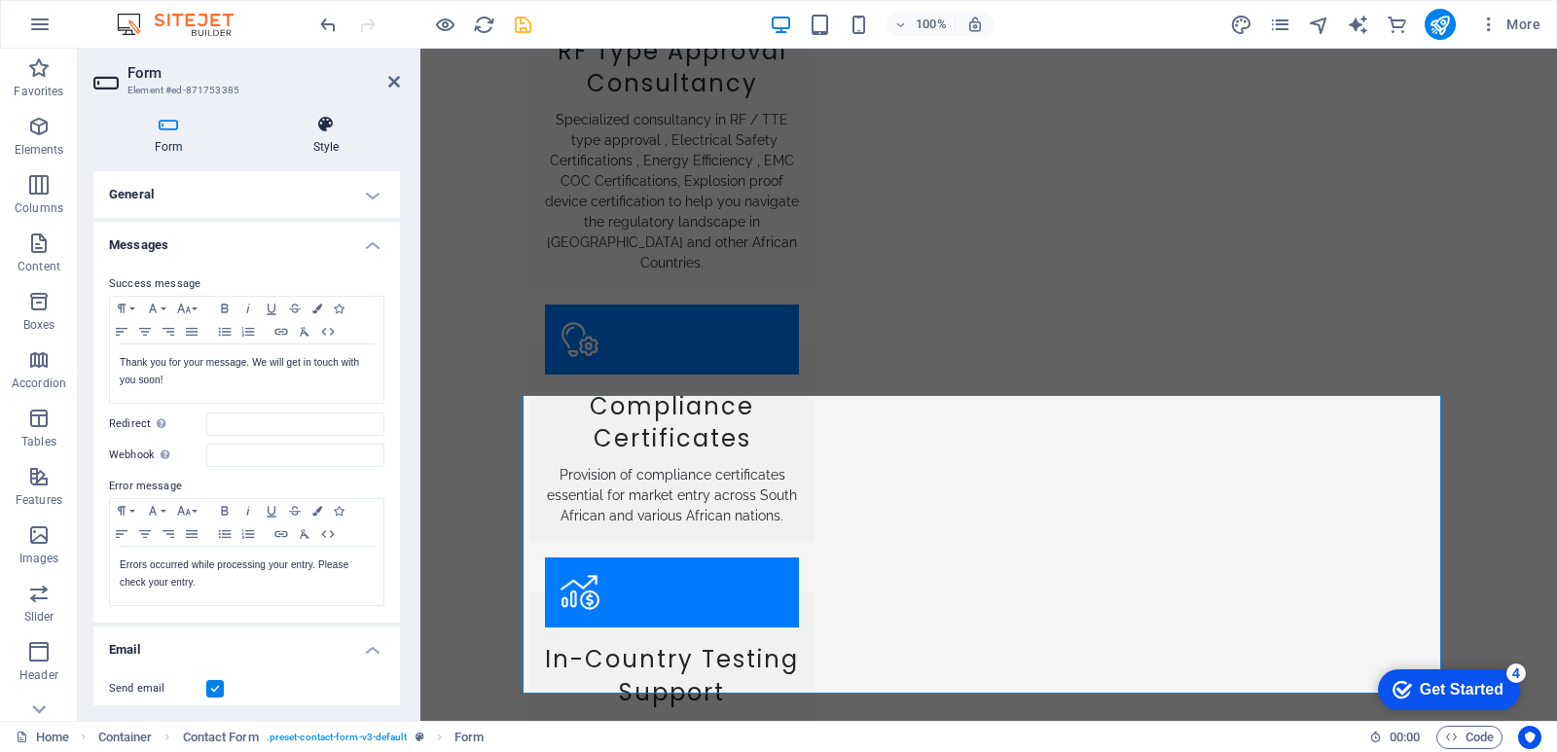
click at [335, 147] on h4 "Style" at bounding box center [326, 135] width 148 height 41
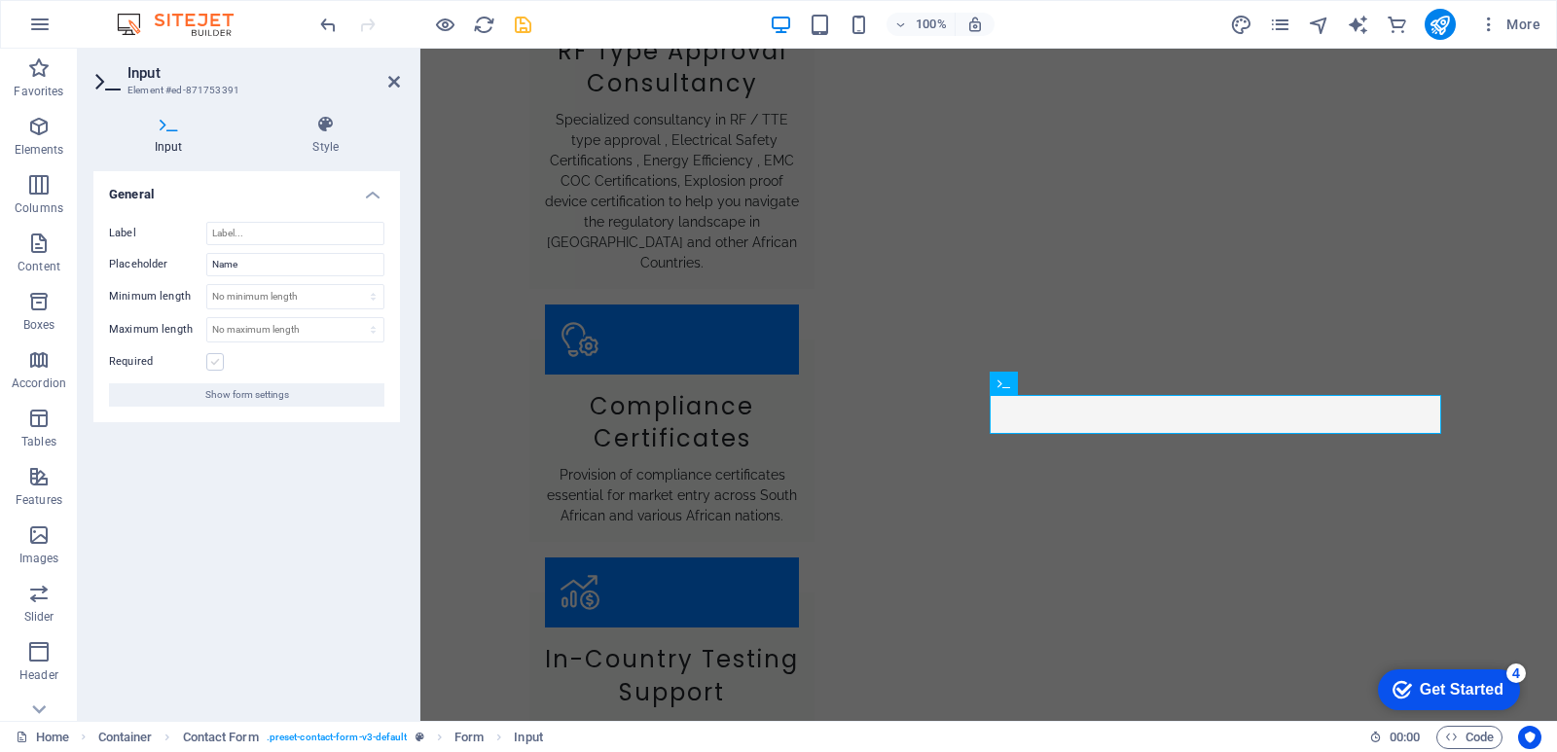
click at [213, 367] on label at bounding box center [215, 362] width 18 height 18
click at [0, 0] on input "Required" at bounding box center [0, 0] width 0 height 0
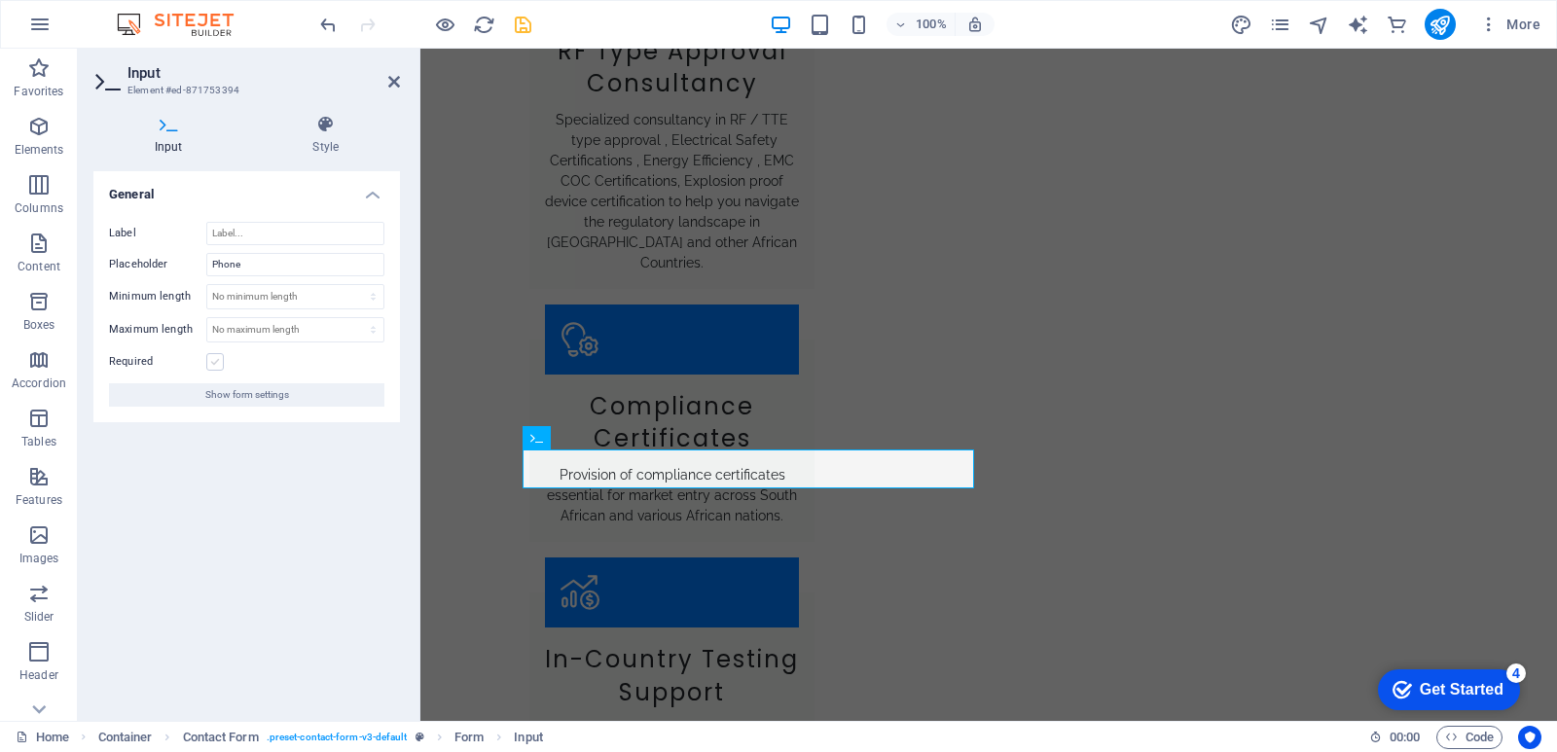
click at [221, 363] on label at bounding box center [215, 362] width 18 height 18
click at [0, 0] on input "Required" at bounding box center [0, 0] width 0 height 0
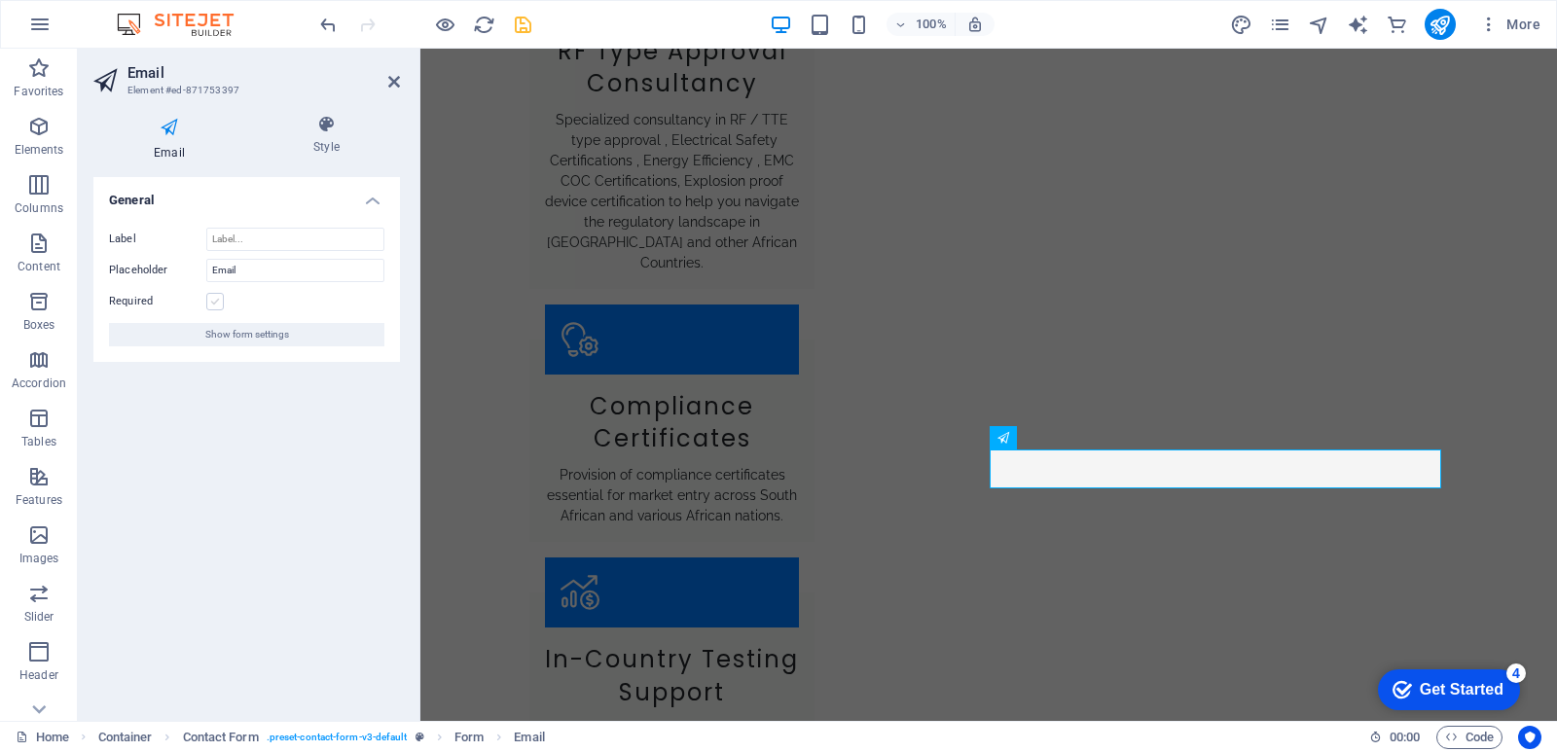
click at [211, 302] on label at bounding box center [215, 302] width 18 height 18
click at [0, 0] on input "Required" at bounding box center [0, 0] width 0 height 0
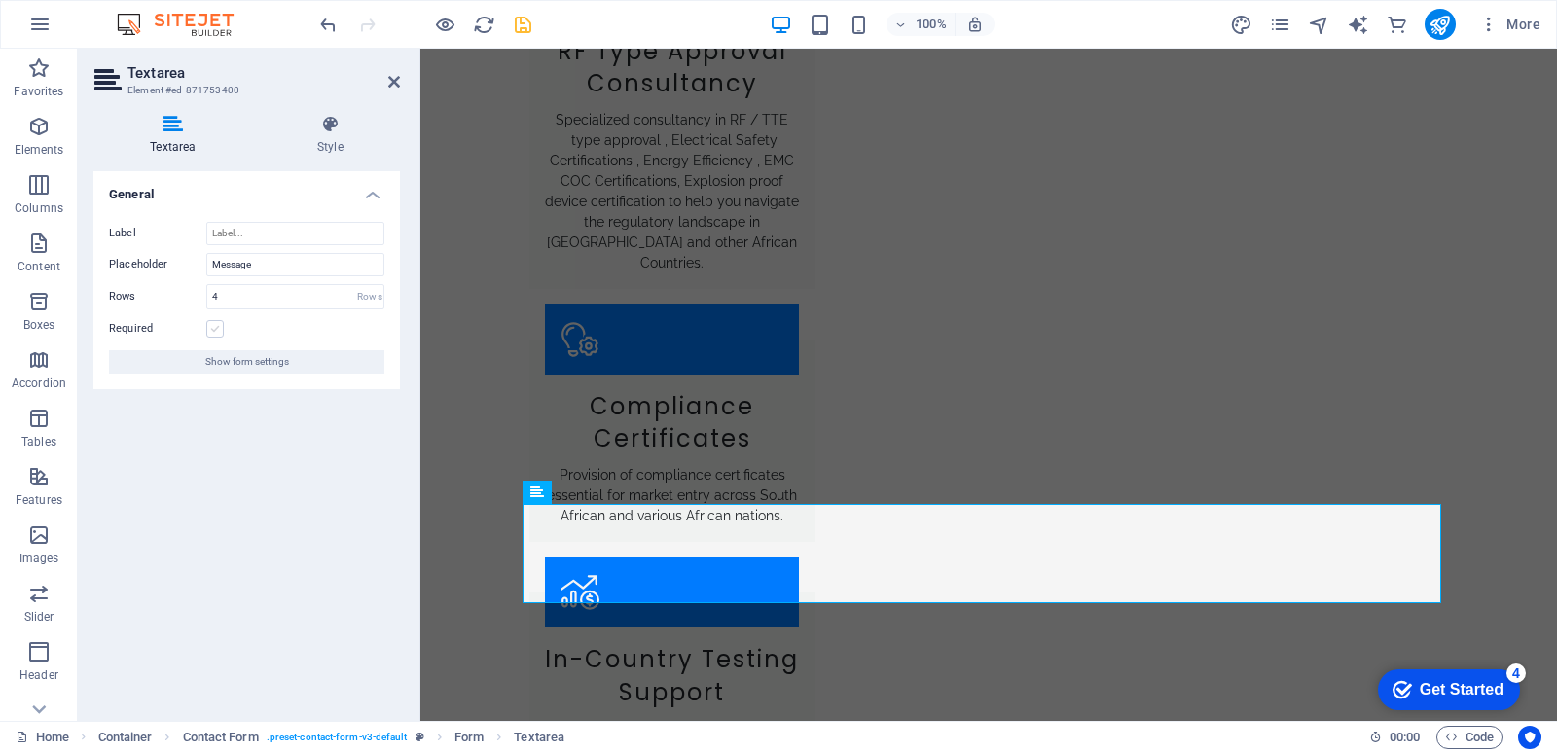
click at [218, 329] on label at bounding box center [215, 329] width 18 height 18
click at [0, 0] on input "Required" at bounding box center [0, 0] width 0 height 0
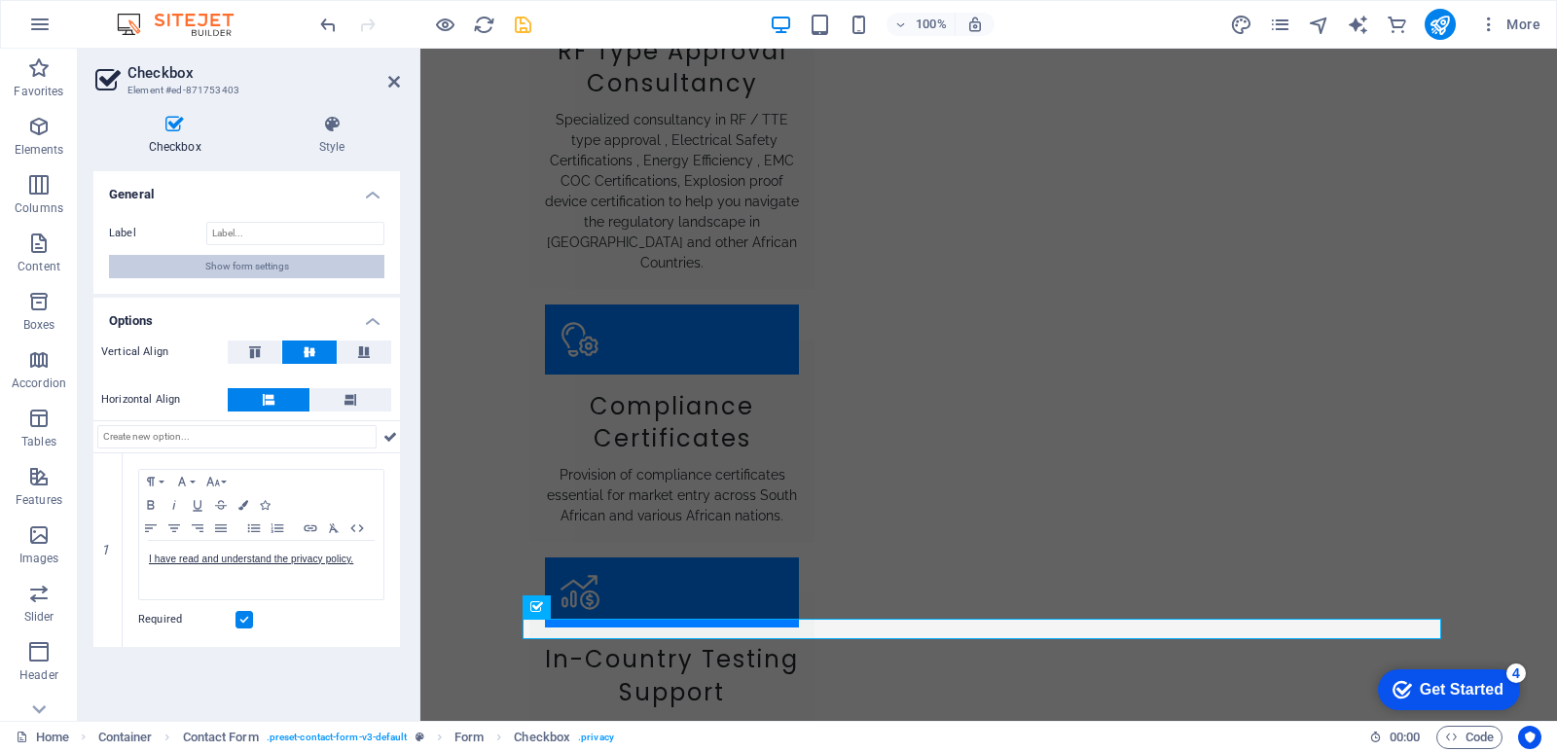
click at [257, 259] on span "Show form settings" at bounding box center [247, 266] width 84 height 23
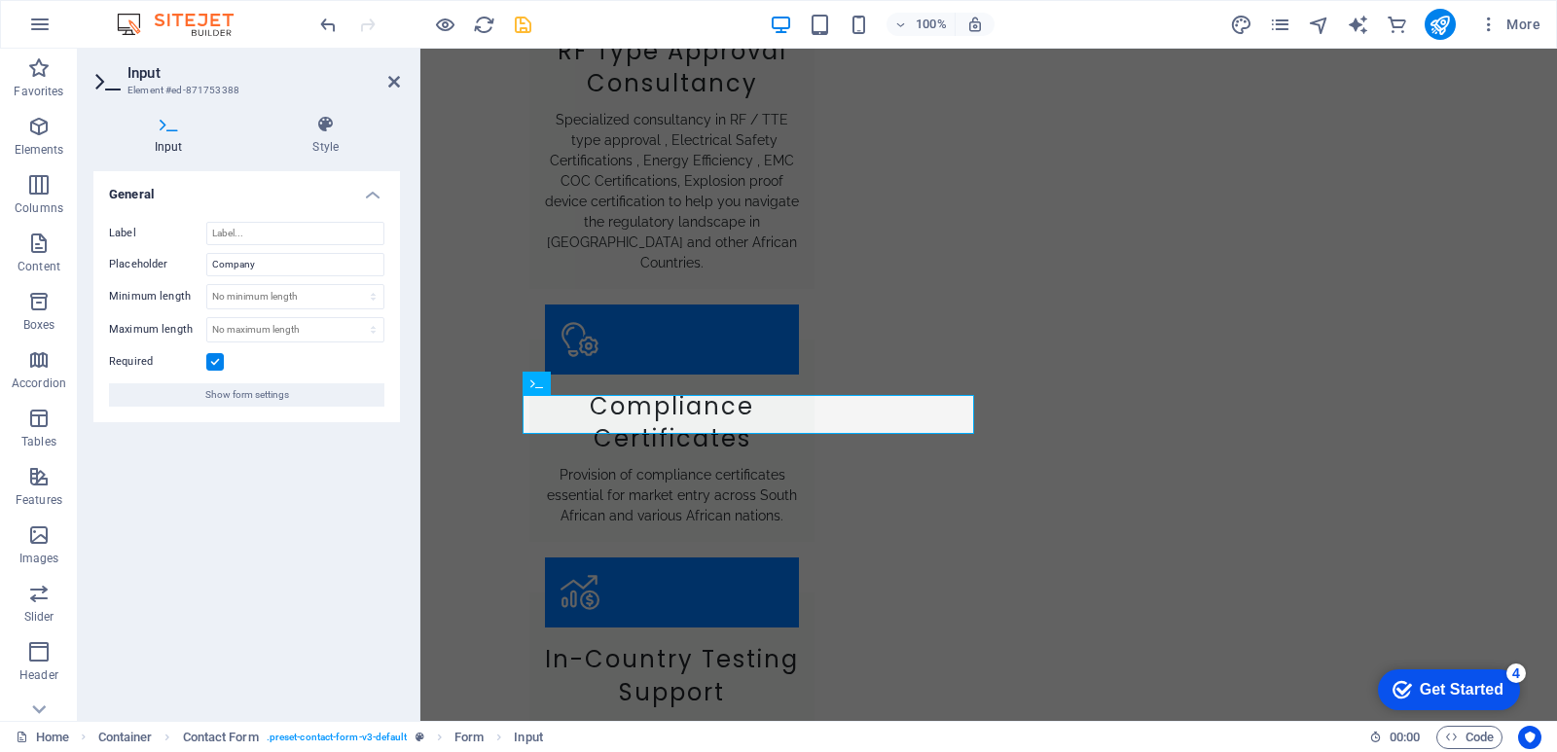
click at [159, 134] on h4 "Input" at bounding box center [172, 135] width 159 height 41
click at [258, 384] on span "Show form settings" at bounding box center [247, 395] width 84 height 23
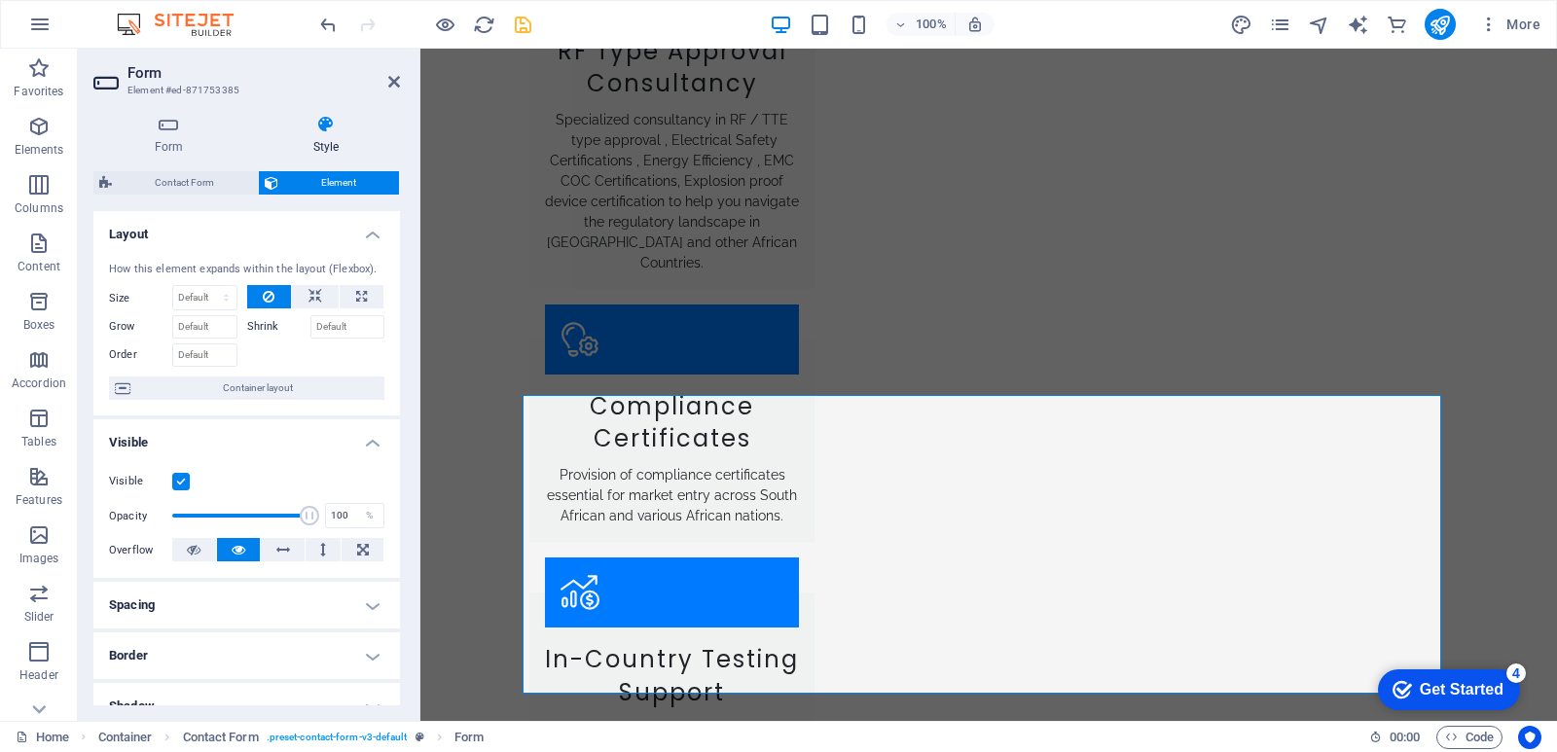
click at [203, 197] on div "Contact Form Element Layout How this element expands within the layout (Flexbox…" at bounding box center [246, 438] width 307 height 534
click at [205, 186] on span "Contact Form" at bounding box center [185, 182] width 134 height 23
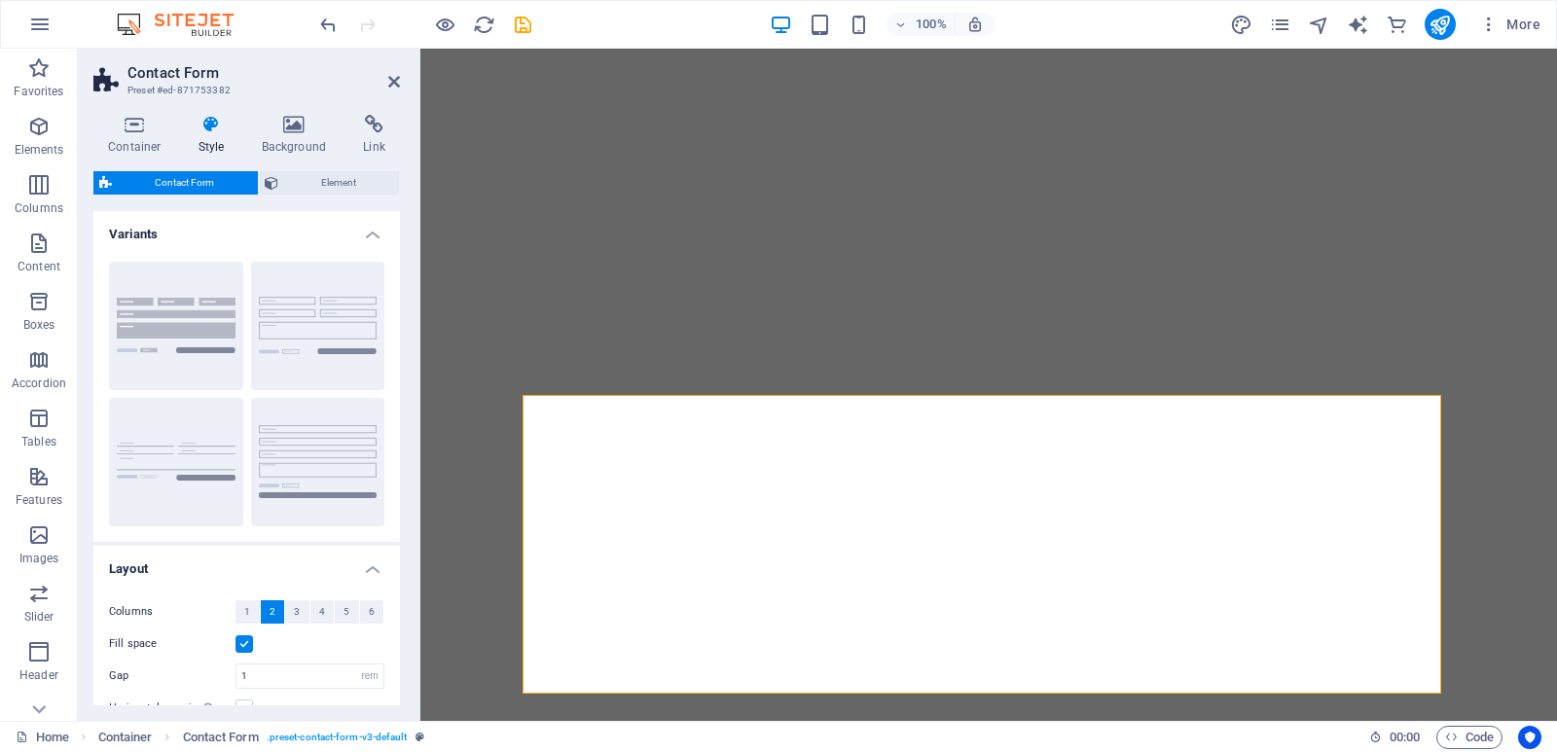
click at [279, 142] on h4 "Background" at bounding box center [298, 135] width 102 height 41
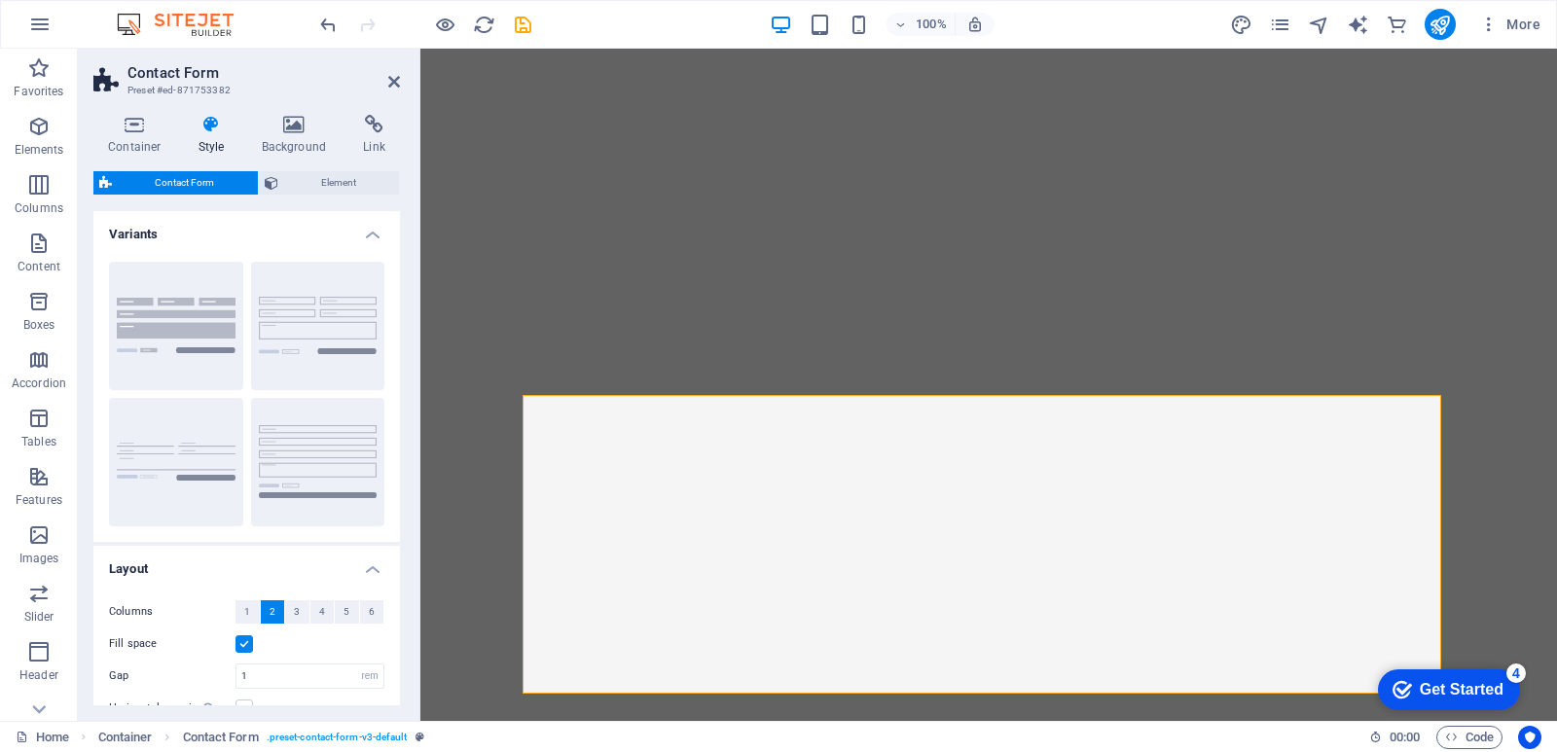
scroll to position [3554, 0]
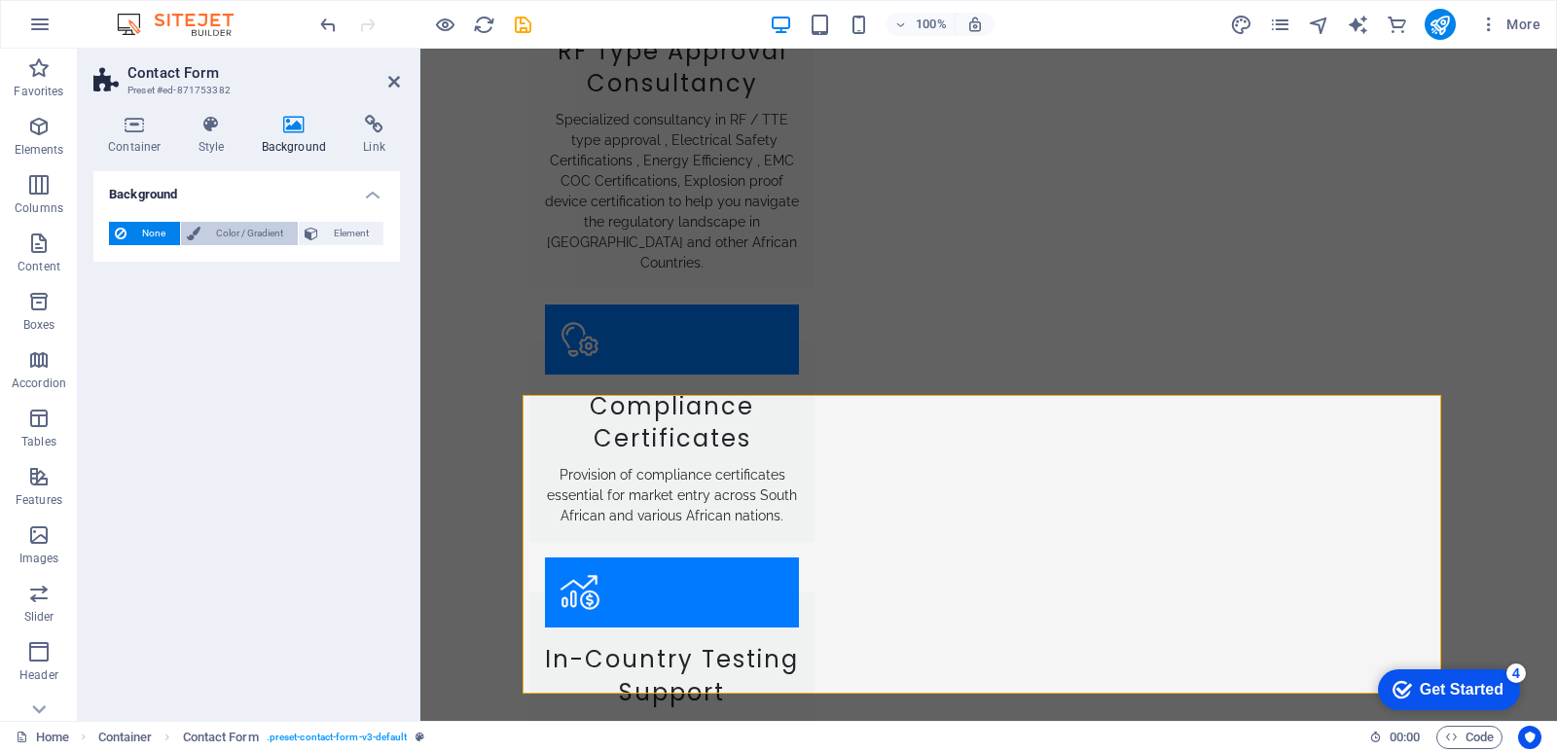
click at [211, 230] on span "Color / Gradient" at bounding box center [249, 233] width 86 height 23
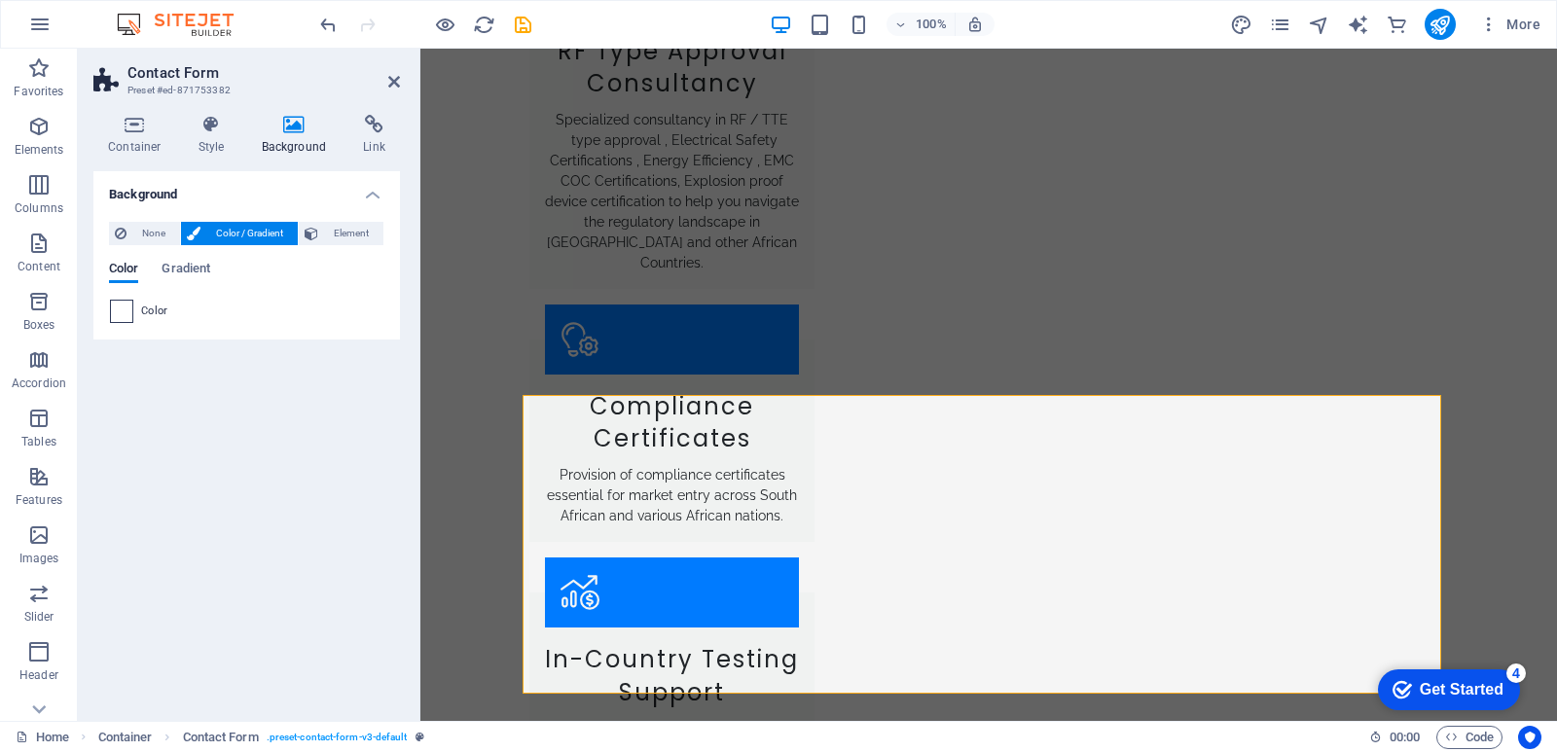
click at [124, 311] on span at bounding box center [121, 311] width 21 height 21
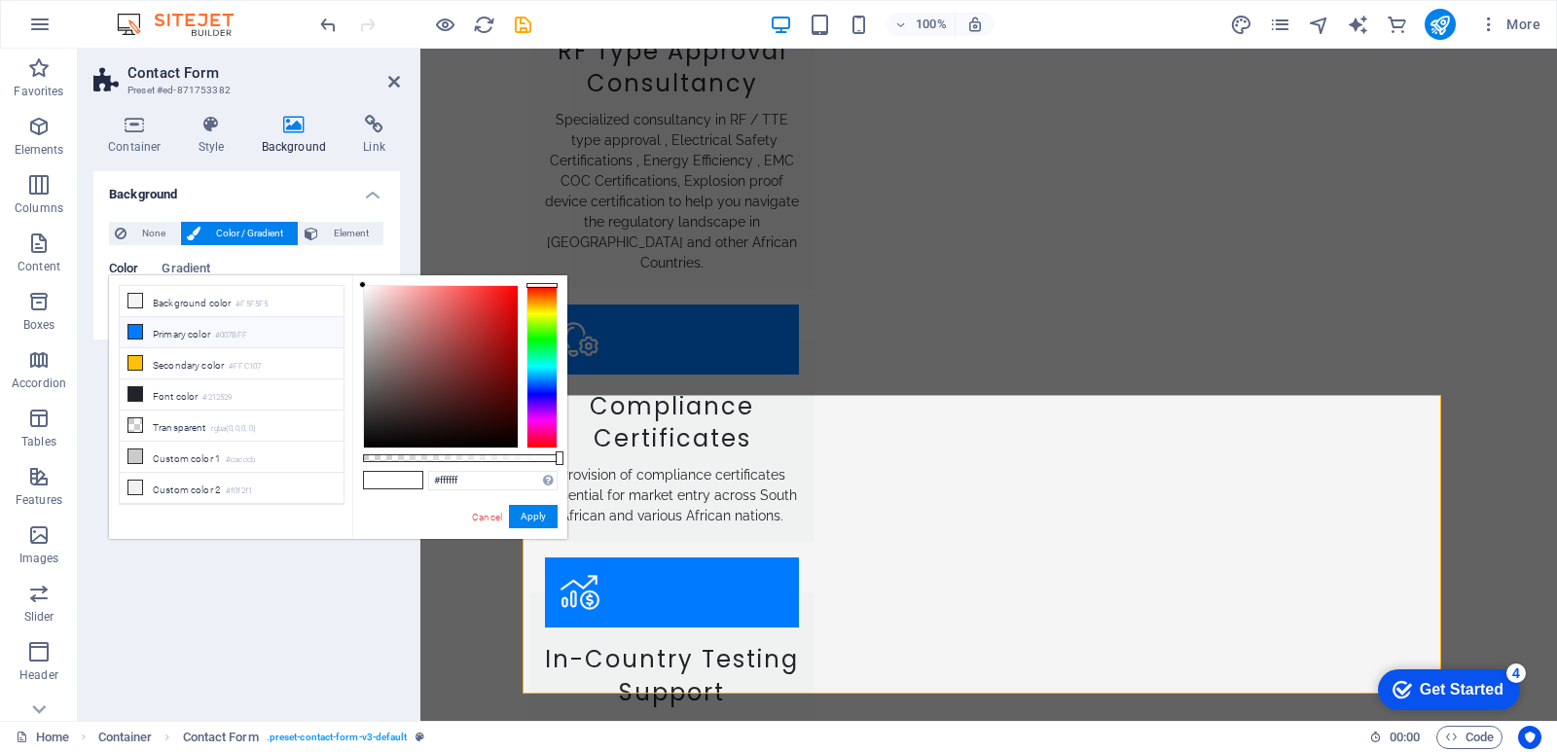
click at [135, 335] on icon at bounding box center [135, 332] width 14 height 14
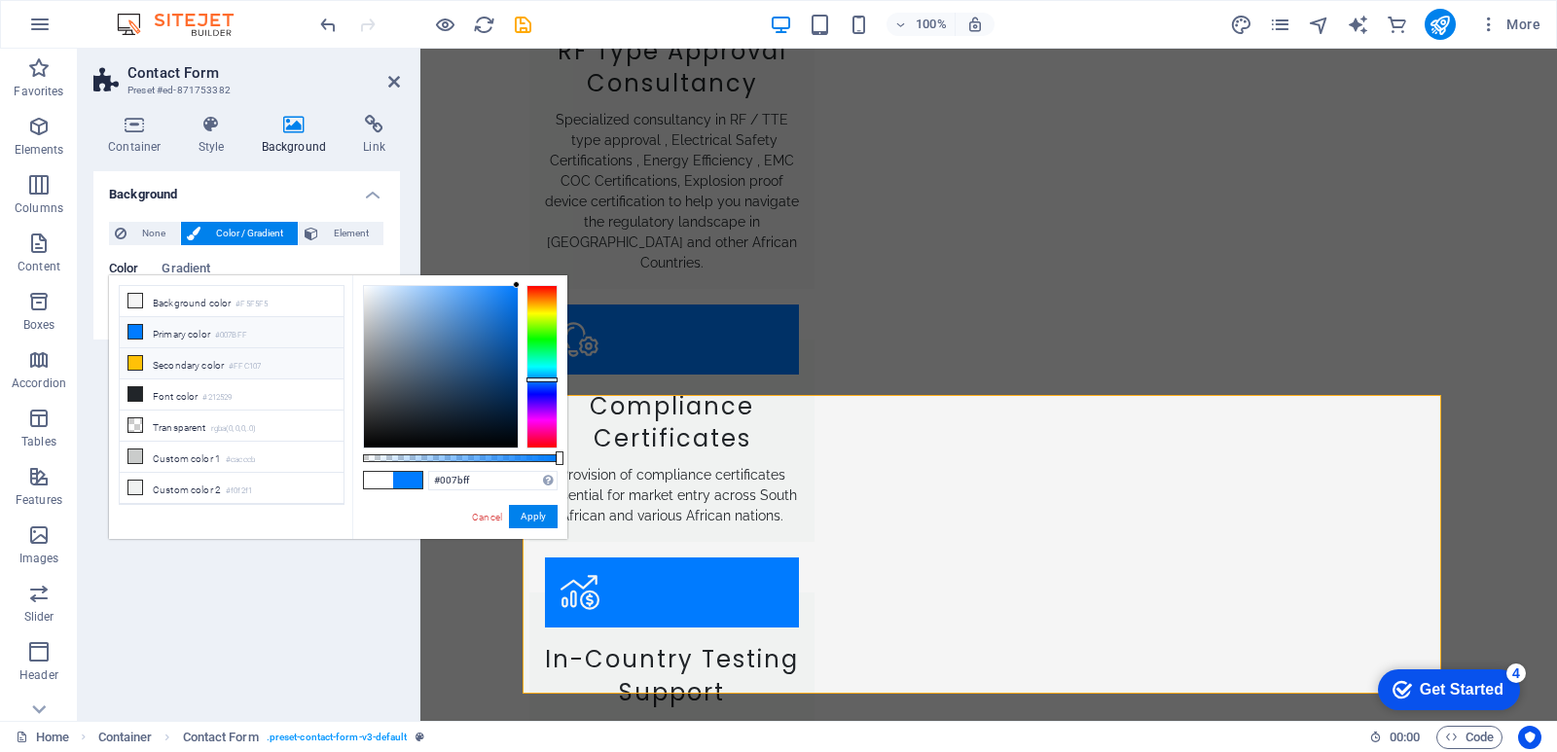
click at [134, 360] on icon at bounding box center [135, 363] width 14 height 14
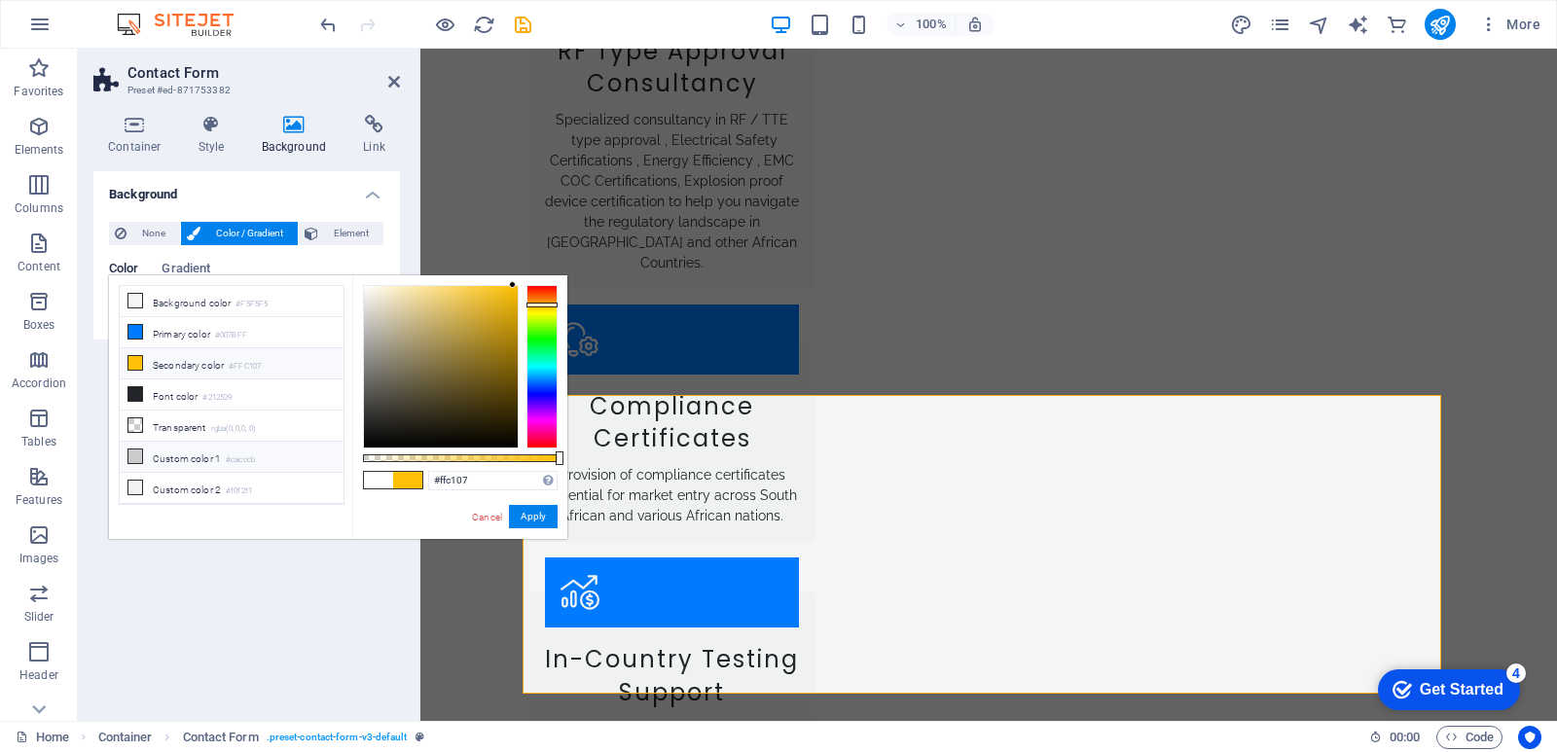
click at [137, 452] on icon at bounding box center [135, 457] width 14 height 14
type input "#cacccb"
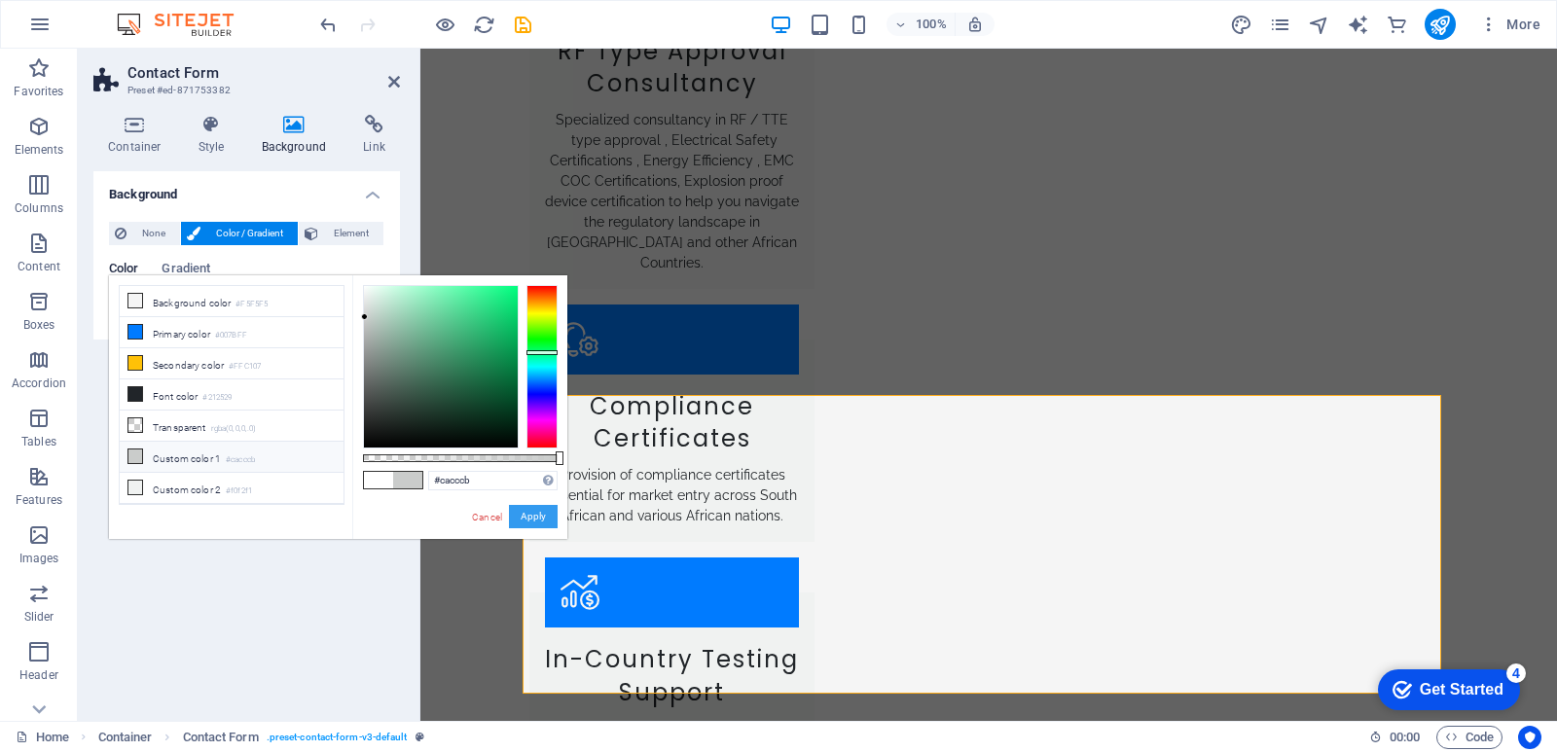
click at [546, 521] on button "Apply" at bounding box center [533, 516] width 49 height 23
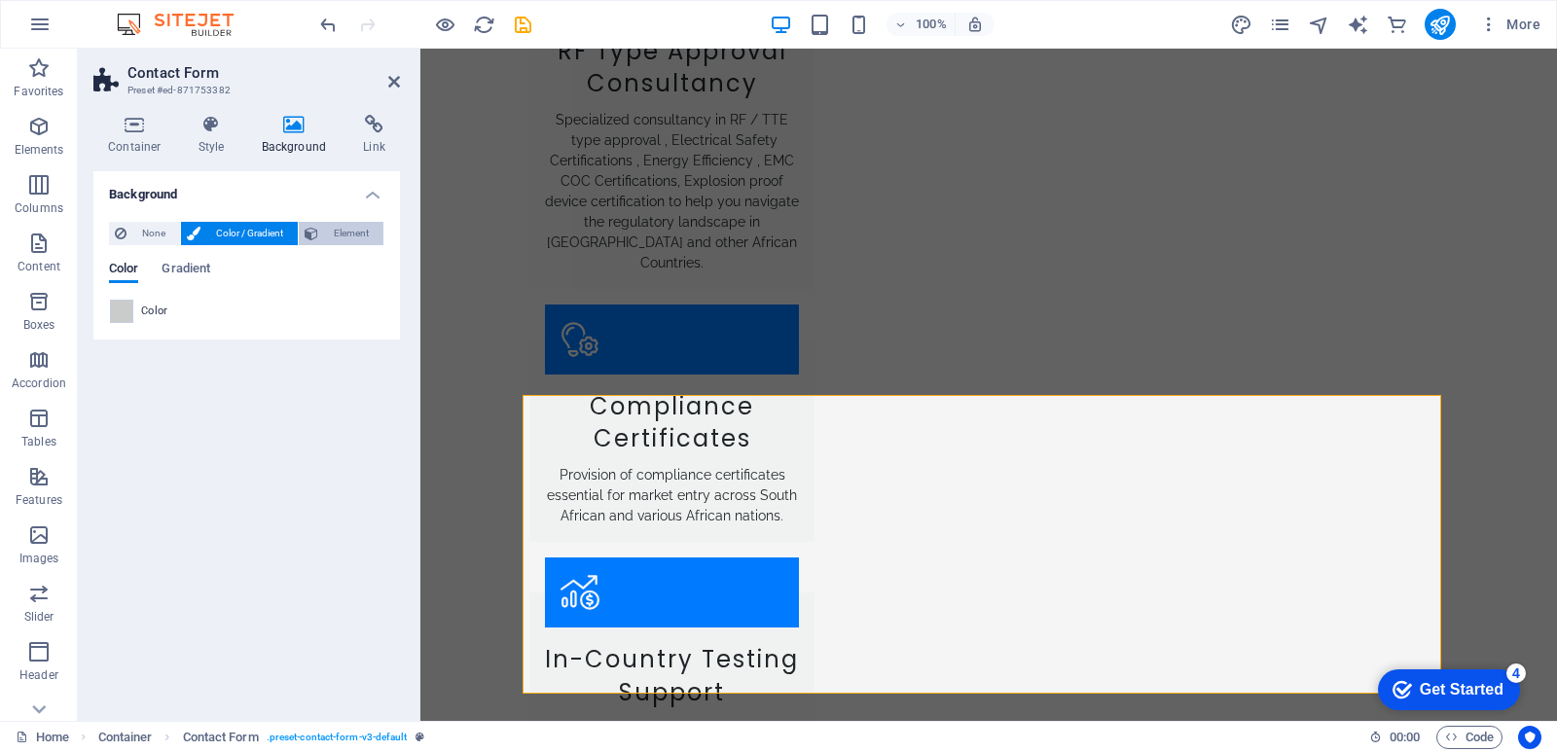
click at [351, 238] on span "Element" at bounding box center [351, 233] width 54 height 23
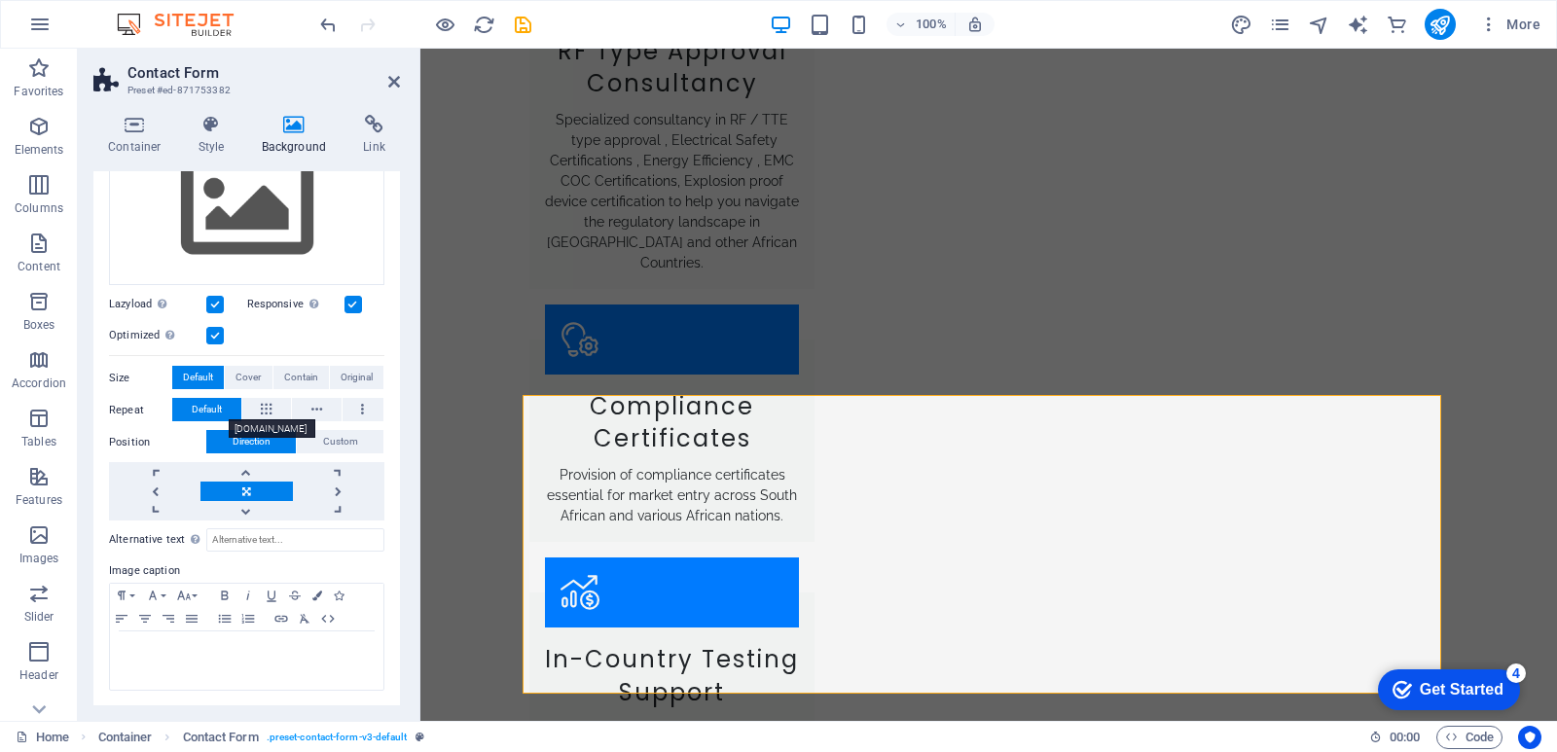
scroll to position [0, 0]
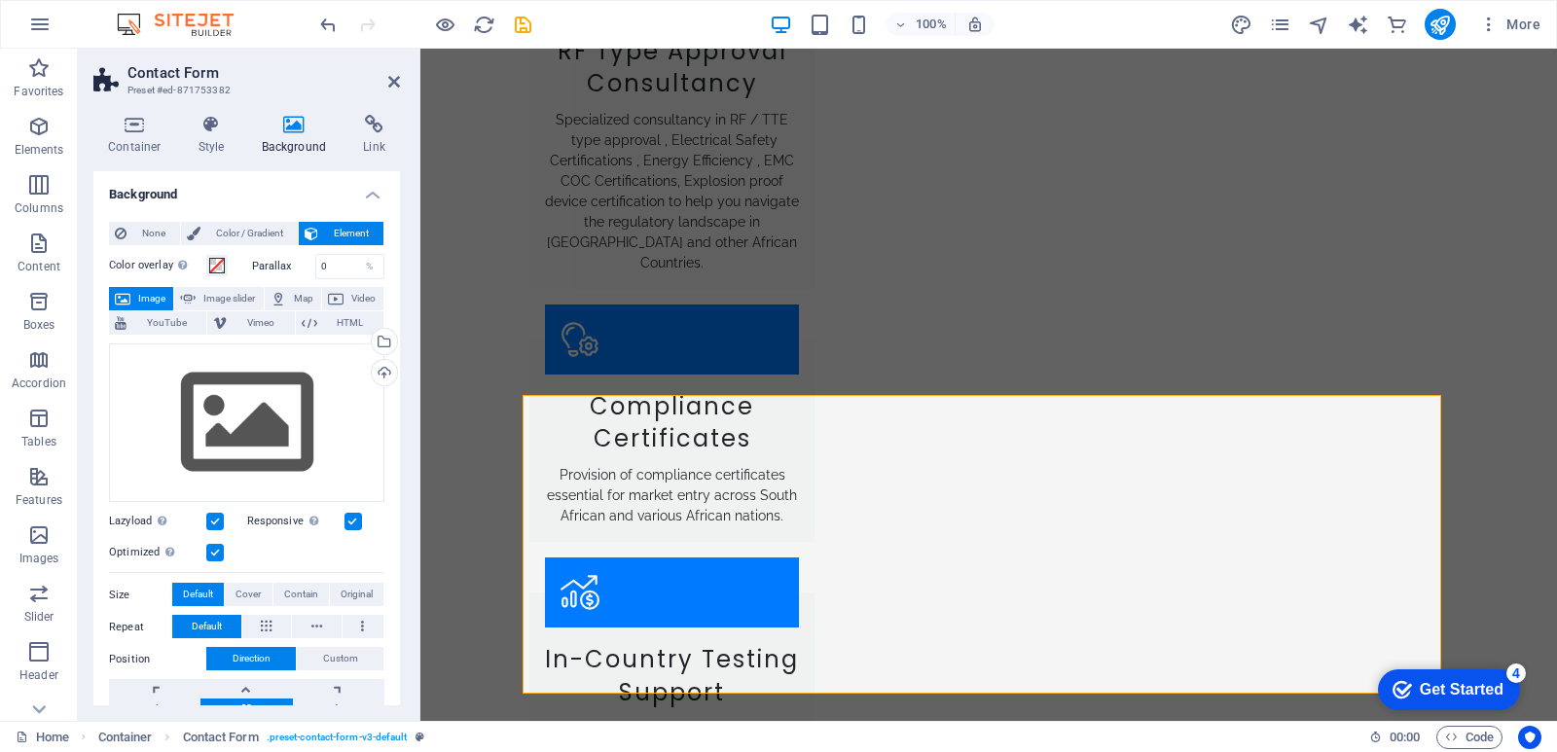
click at [254, 193] on h4 "Background" at bounding box center [246, 188] width 307 height 35
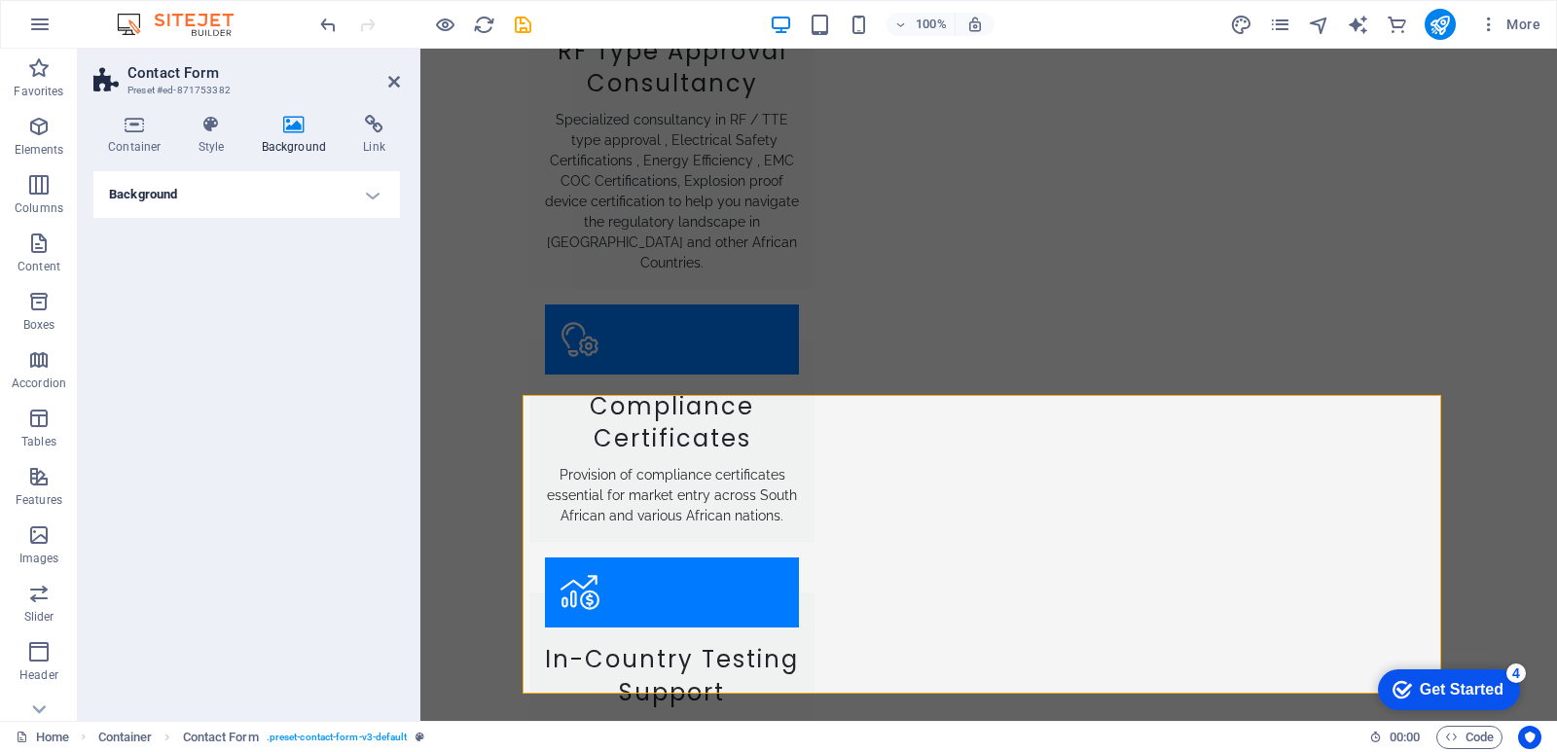
click at [290, 142] on h4 "Background" at bounding box center [298, 135] width 102 height 41
click at [285, 189] on h4 "Background" at bounding box center [246, 194] width 307 height 47
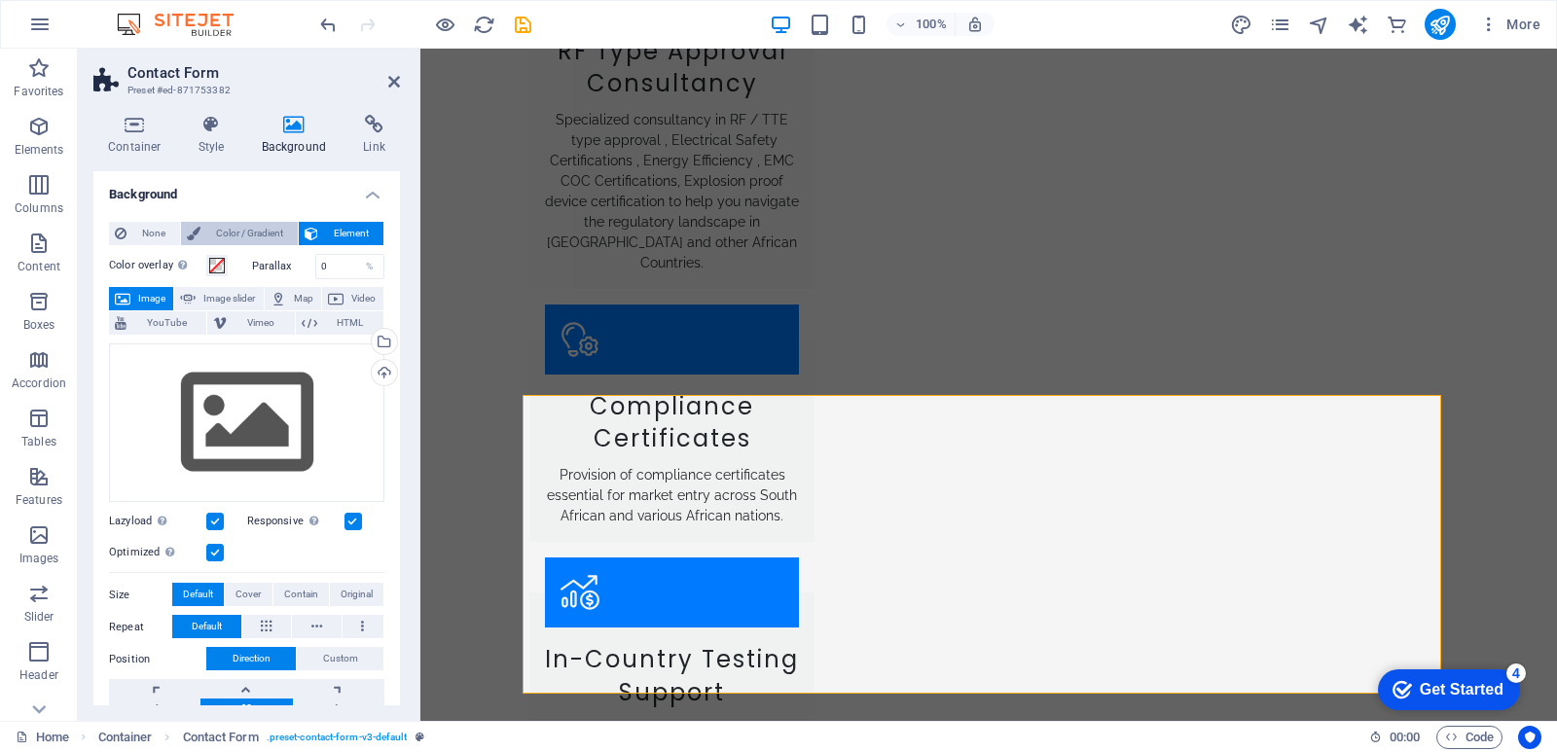
click at [235, 239] on span "Color / Gradient" at bounding box center [249, 233] width 86 height 23
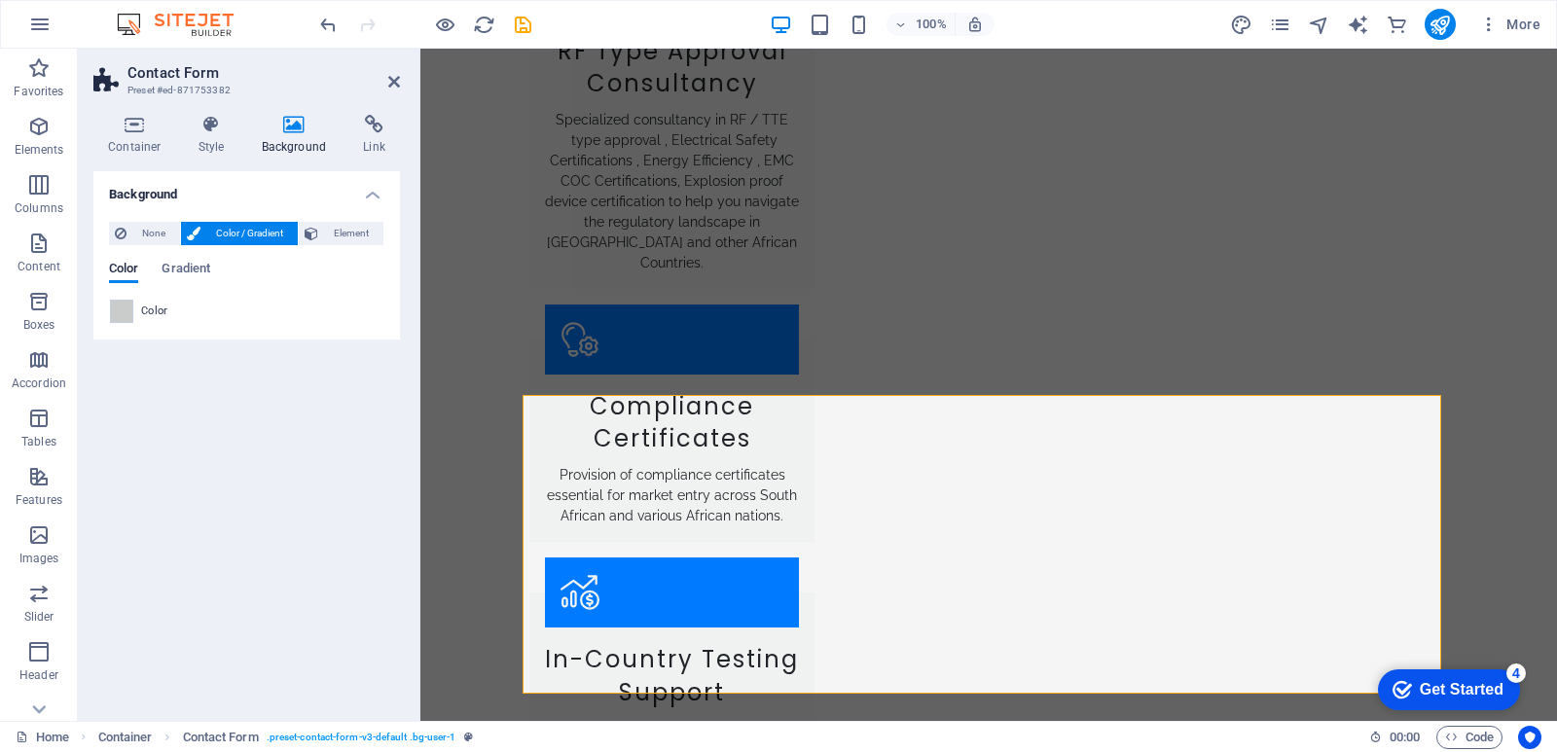
click at [205, 475] on div "Background None Color / Gradient Element Stretch background to full-width Color…" at bounding box center [246, 438] width 307 height 534
click at [150, 138] on h4 "Container" at bounding box center [138, 135] width 91 height 41
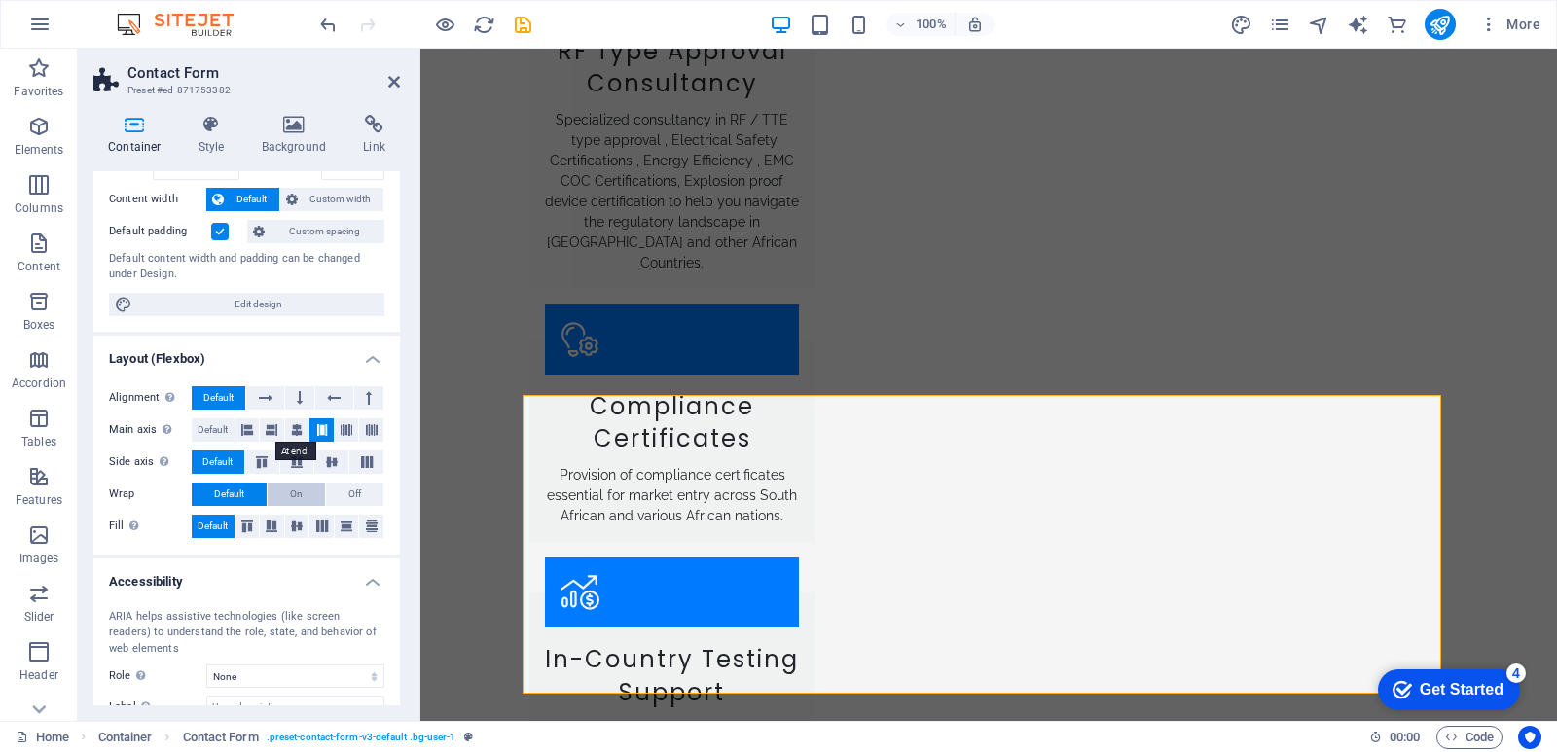
scroll to position [220, 0]
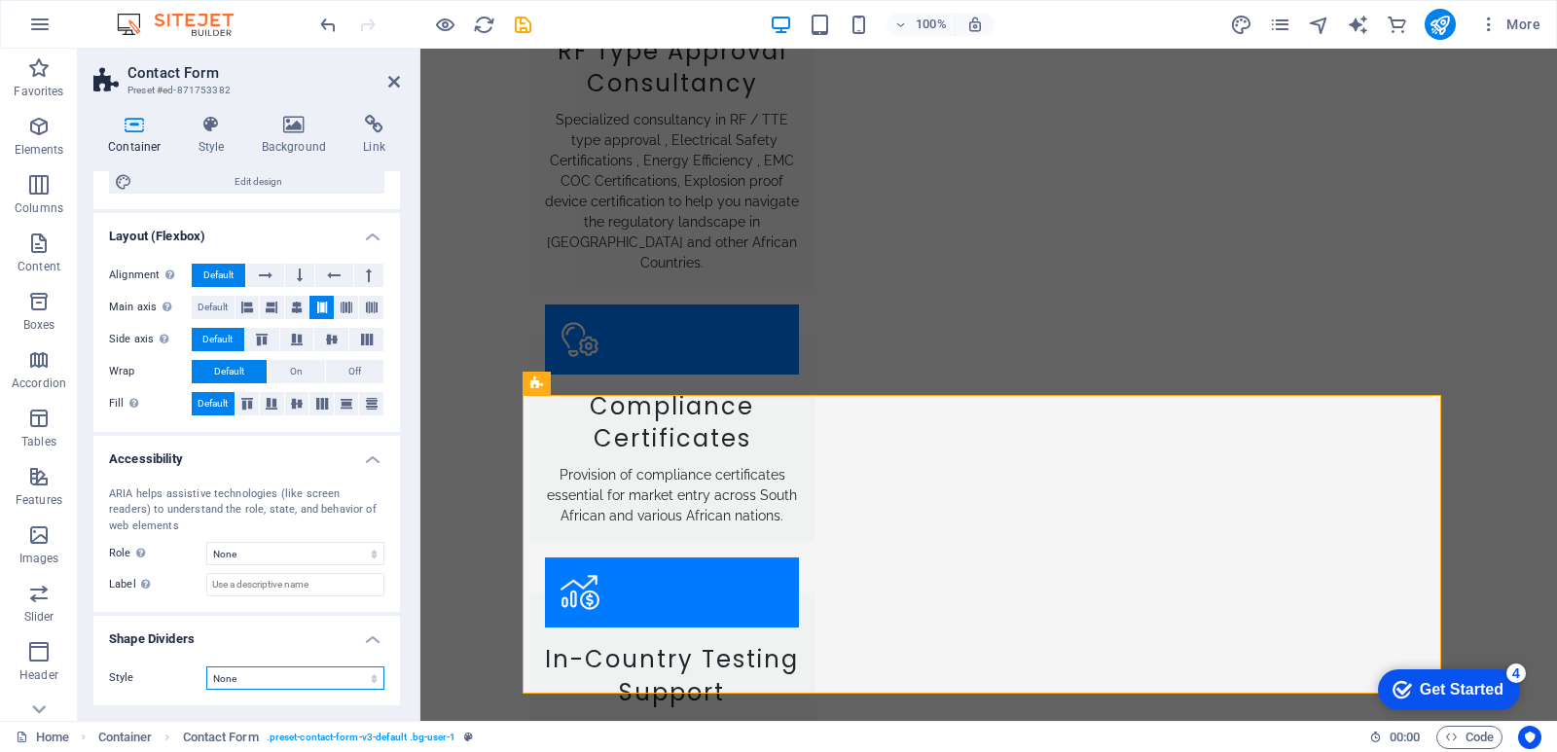
click at [259, 674] on select "None Triangle Square Diagonal Polygon 1 Polygon 2 Zigzag Multiple Zigzags Waves…" at bounding box center [295, 678] width 178 height 23
click at [531, 33] on icon "save" at bounding box center [523, 25] width 22 height 22
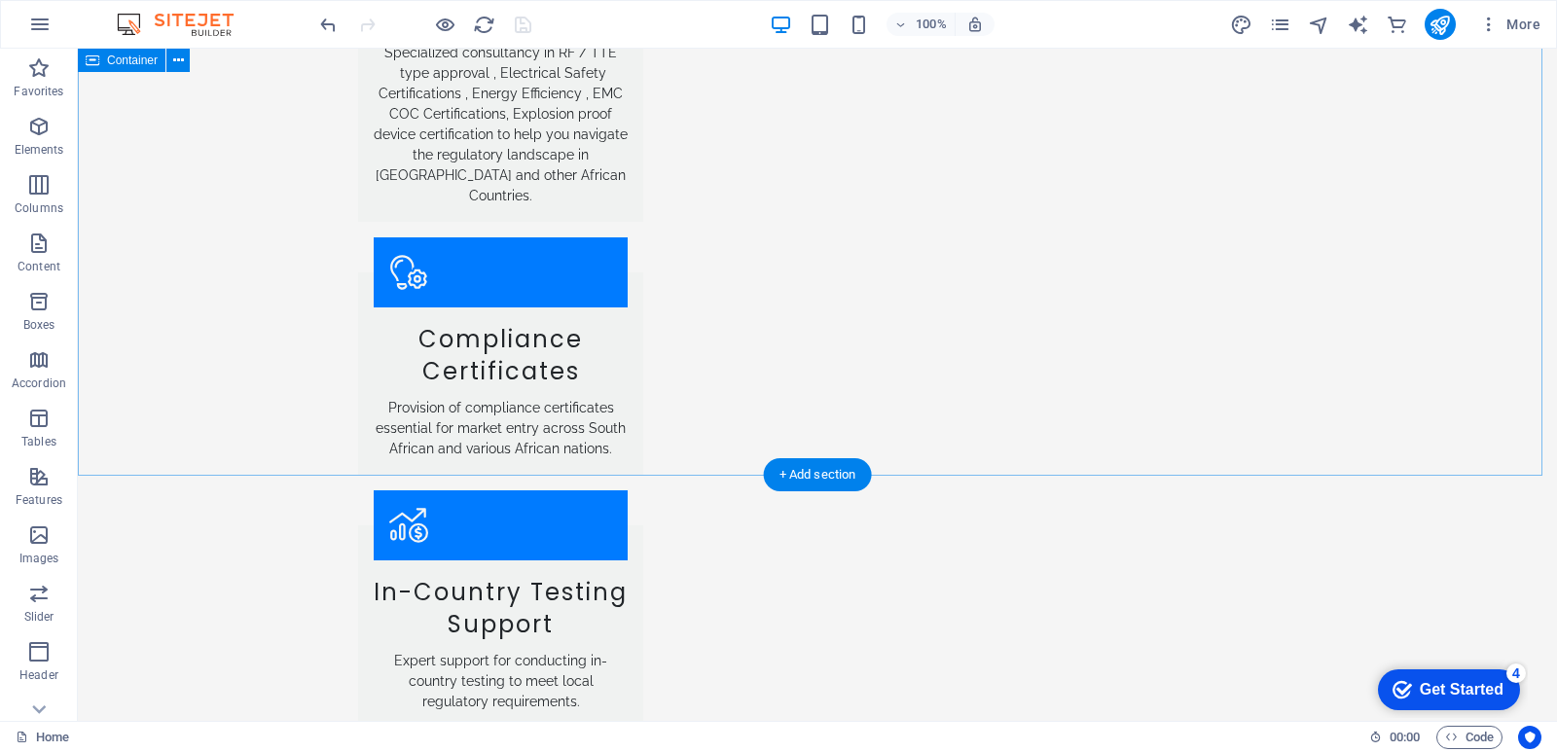
scroll to position [3651, 0]
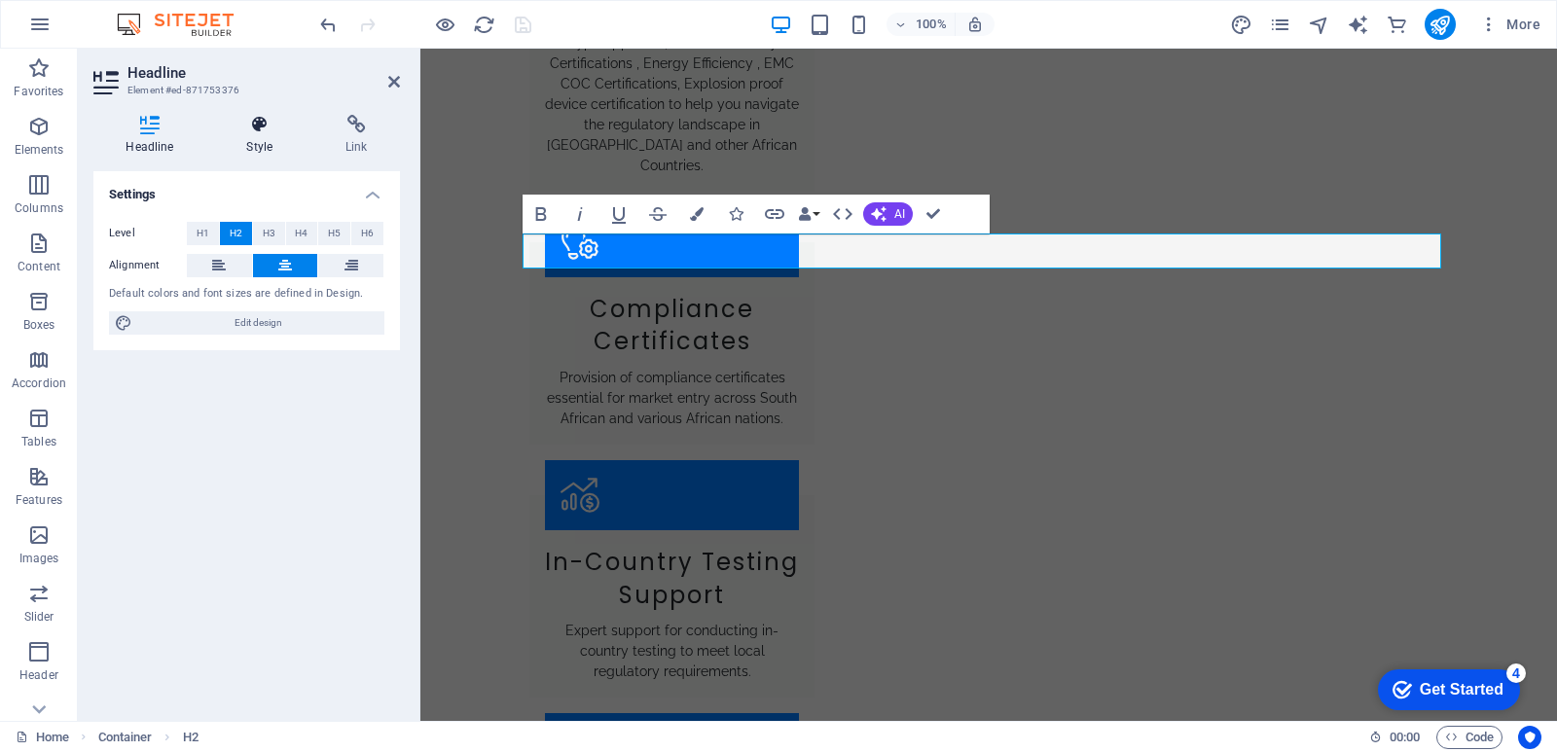
click at [265, 137] on h4 "Style" at bounding box center [263, 135] width 99 height 41
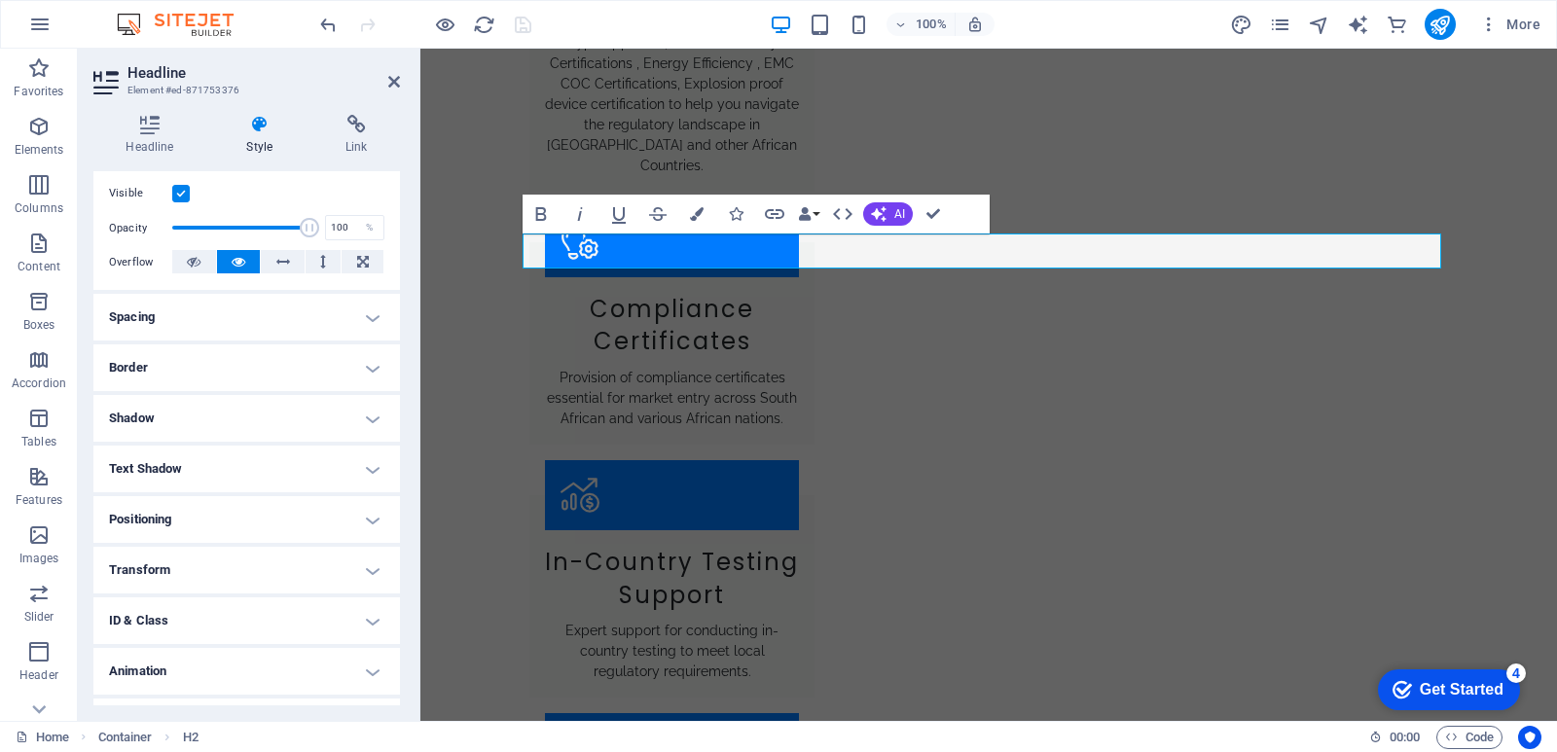
scroll to position [288, 0]
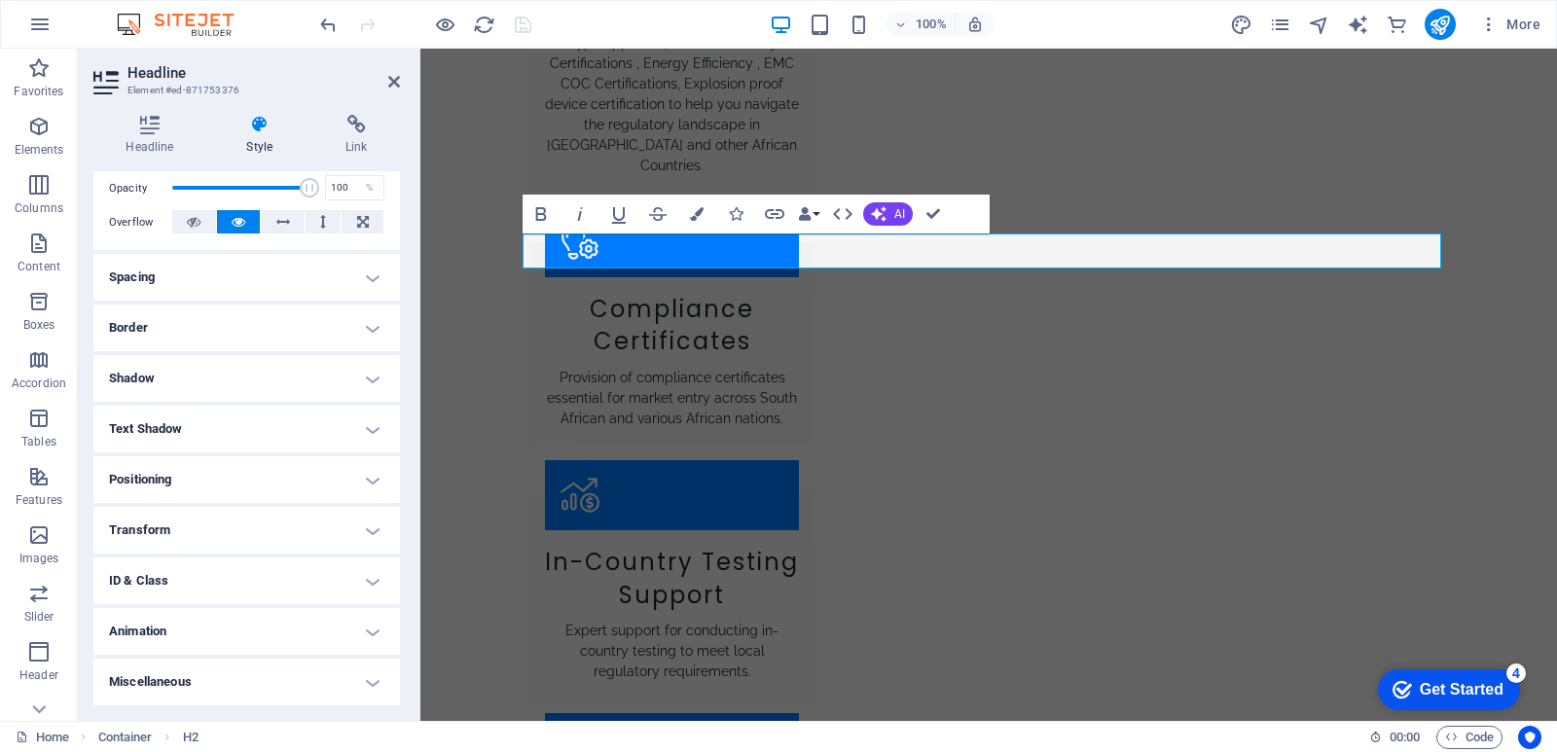
click at [180, 380] on h4 "Shadow" at bounding box center [246, 378] width 307 height 47
click at [182, 335] on h4 "Border" at bounding box center [246, 328] width 307 height 47
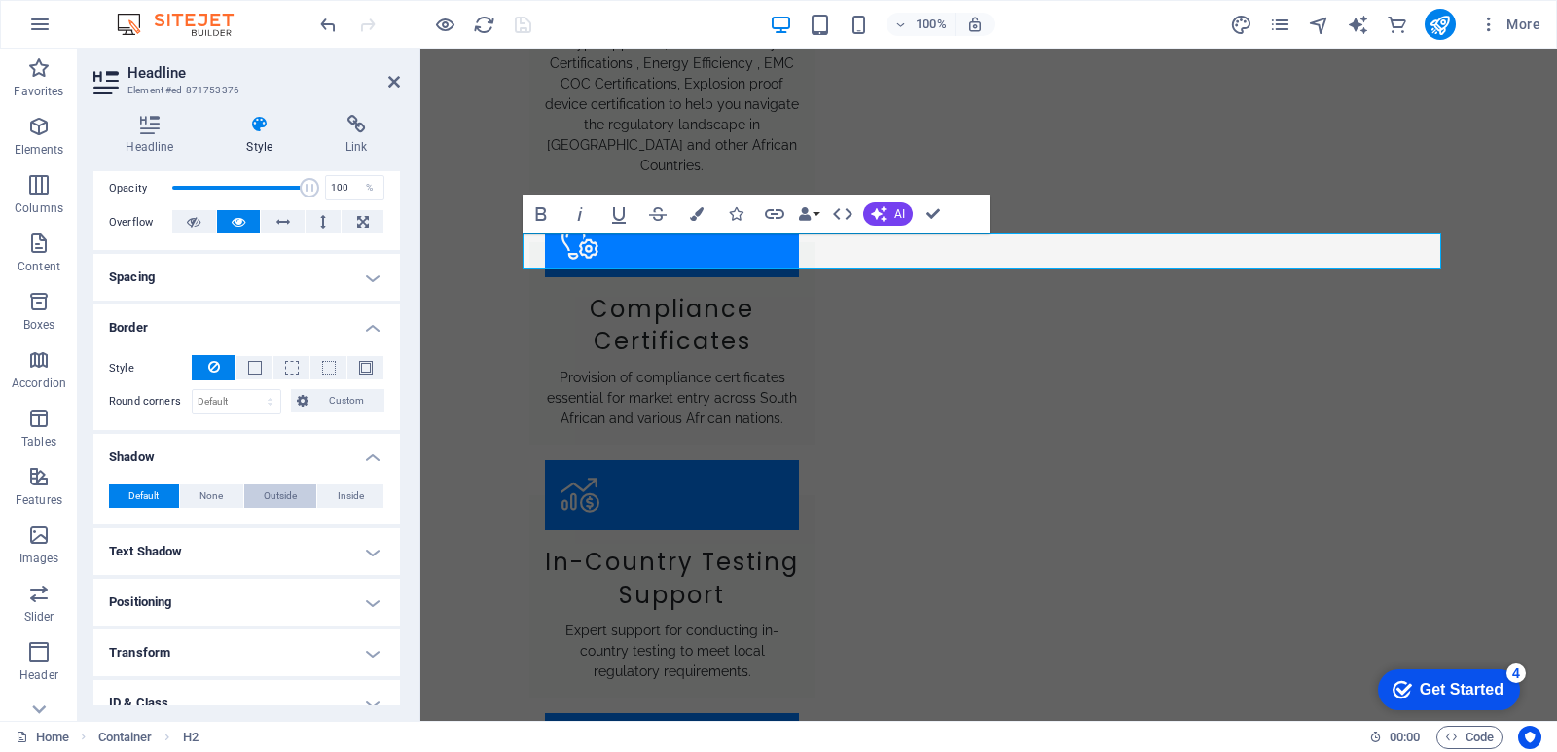
click at [265, 489] on span "Outside" at bounding box center [280, 496] width 33 height 23
type input "2"
type input "4"
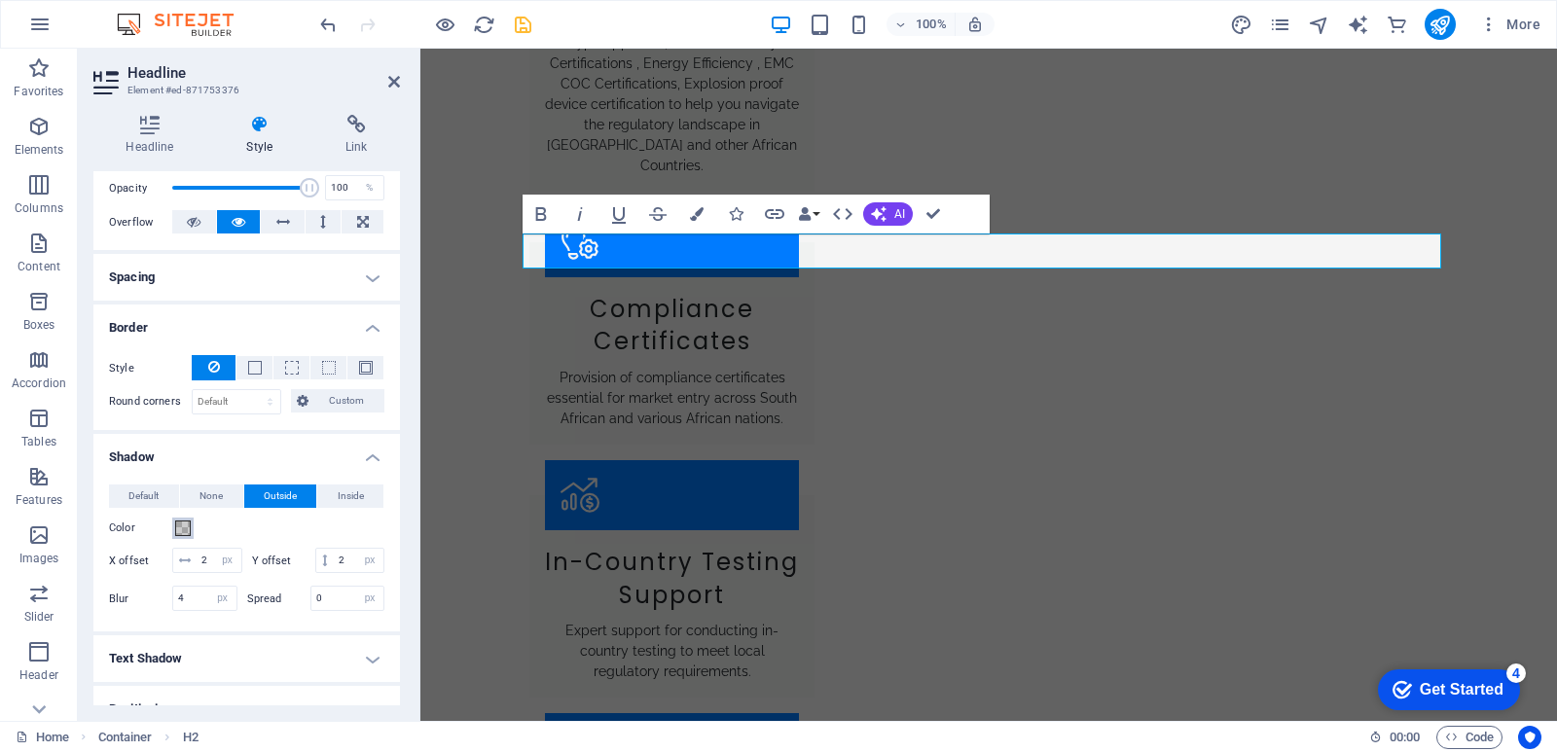
click at [183, 525] on span at bounding box center [183, 529] width 16 height 16
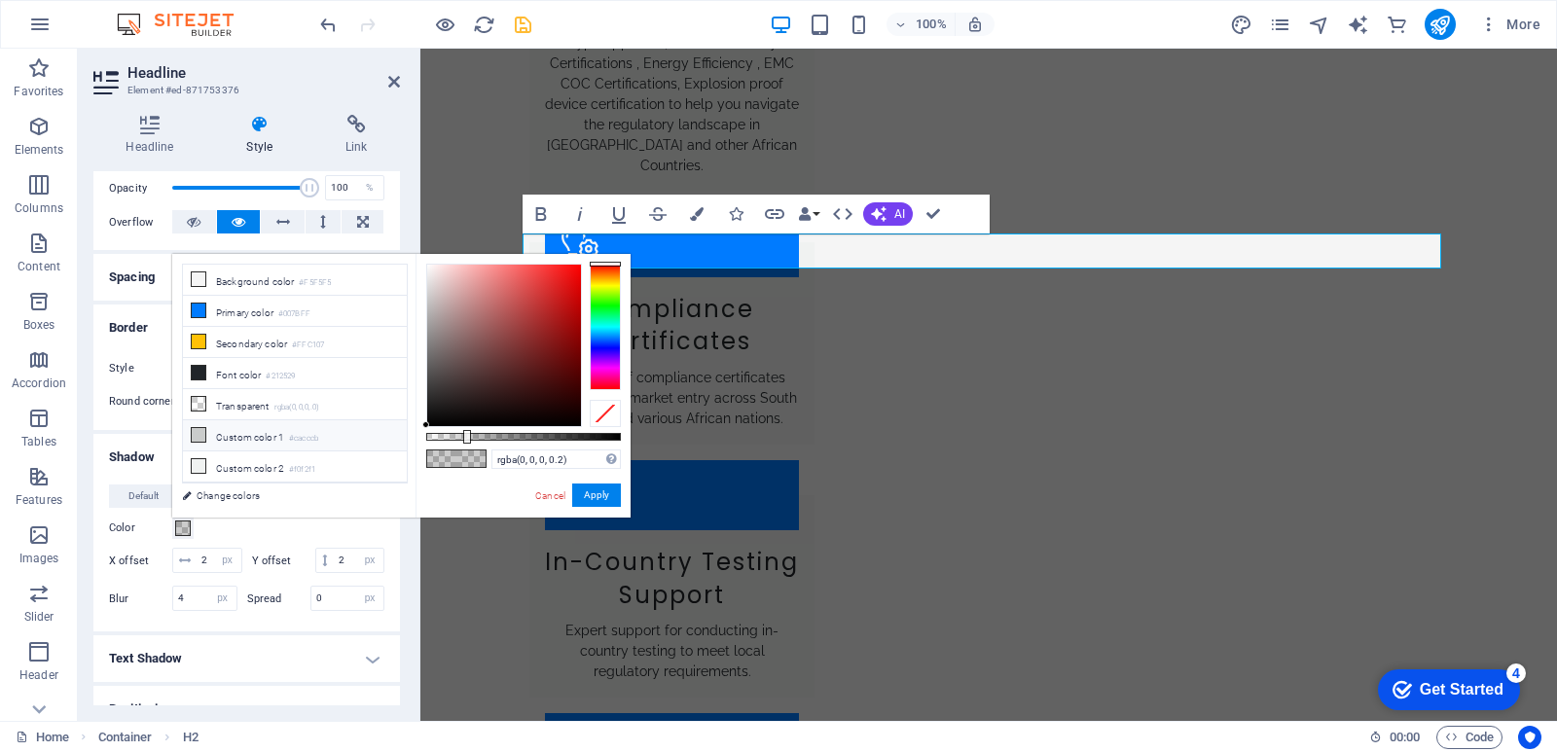
click at [201, 431] on icon at bounding box center [199, 435] width 14 height 14
type input "#cacccb"
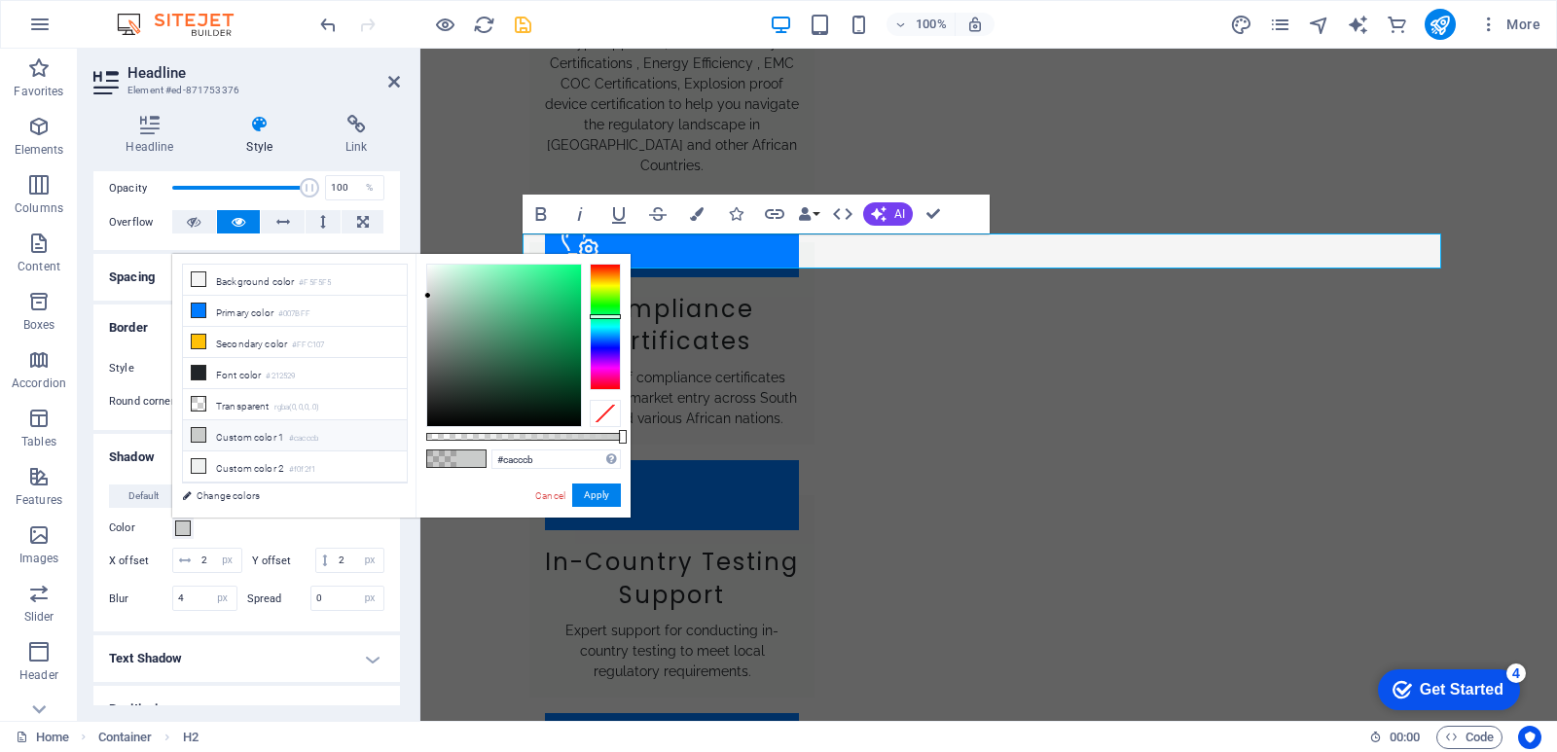
click at [201, 429] on icon at bounding box center [199, 435] width 14 height 14
click at [595, 494] on button "Apply" at bounding box center [596, 495] width 49 height 23
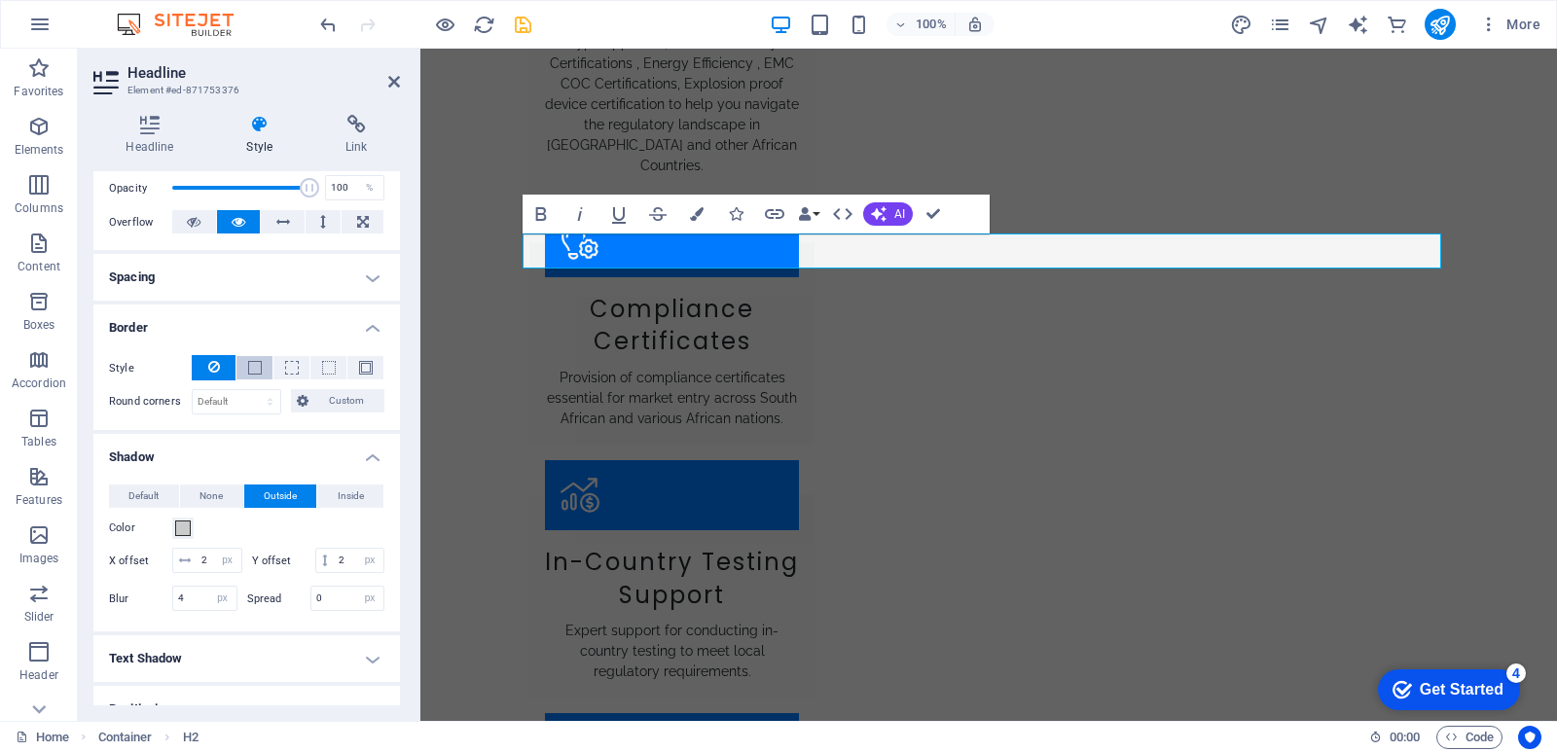
click at [260, 369] on button at bounding box center [255, 367] width 36 height 23
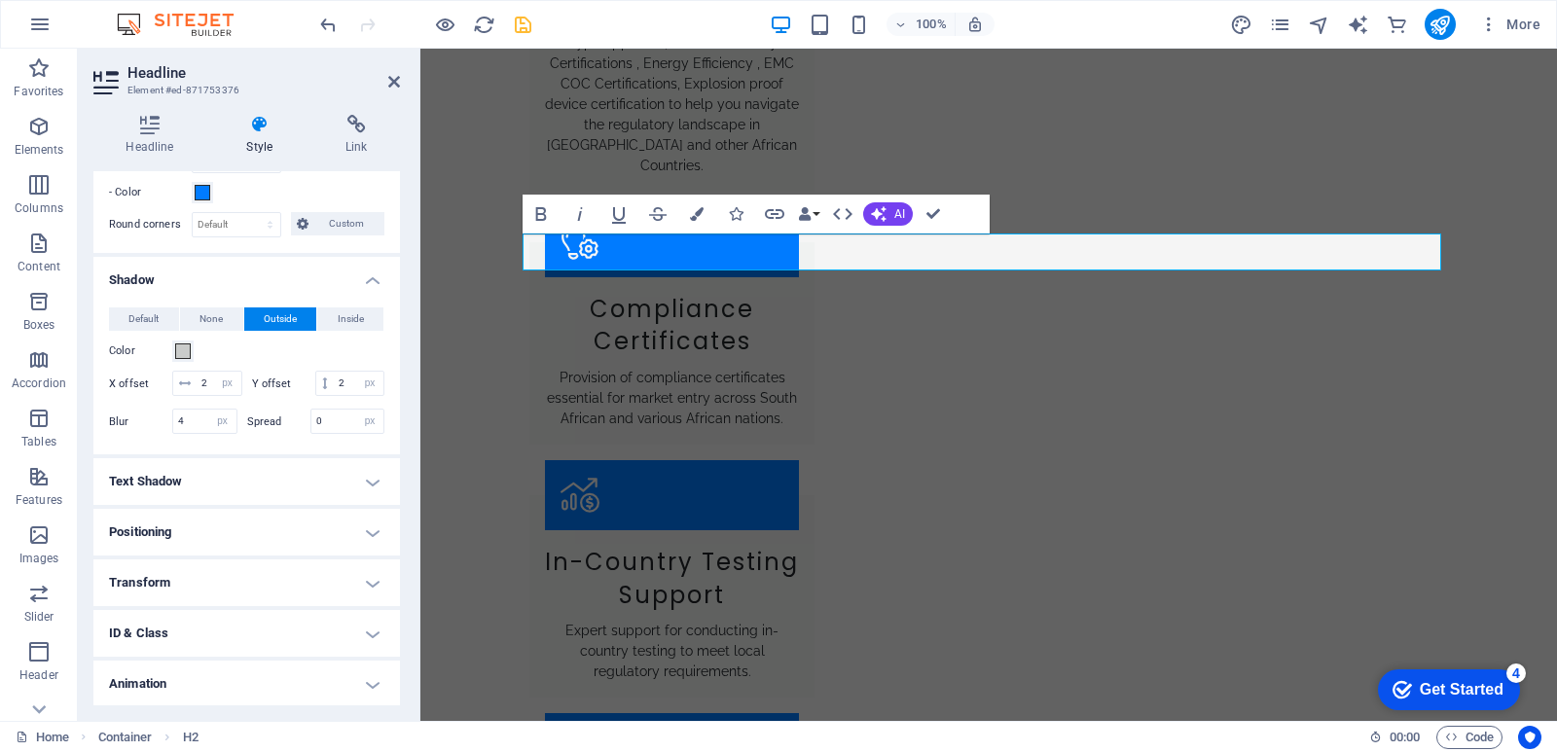
scroll to position [607, 0]
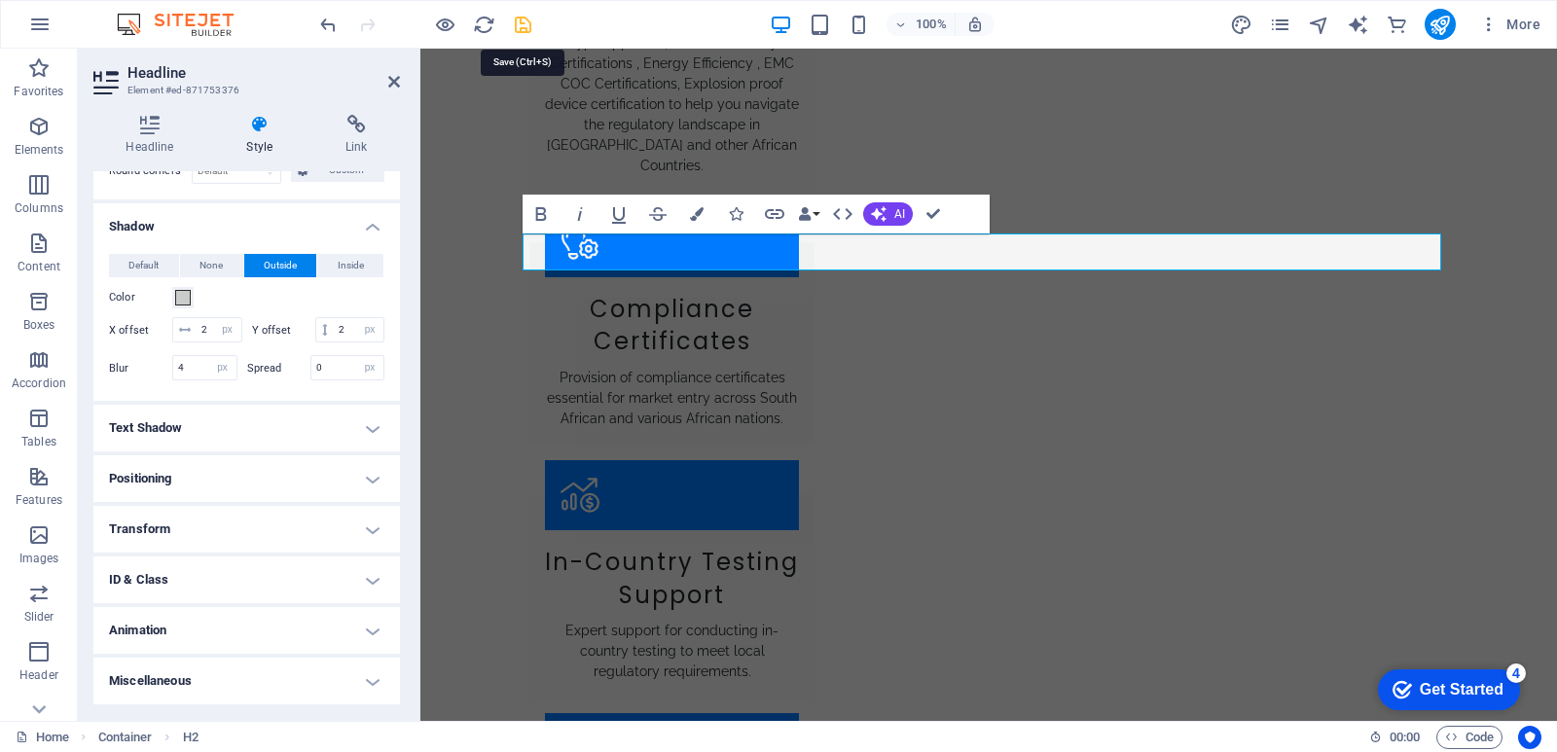
click at [524, 35] on icon "save" at bounding box center [523, 25] width 22 height 22
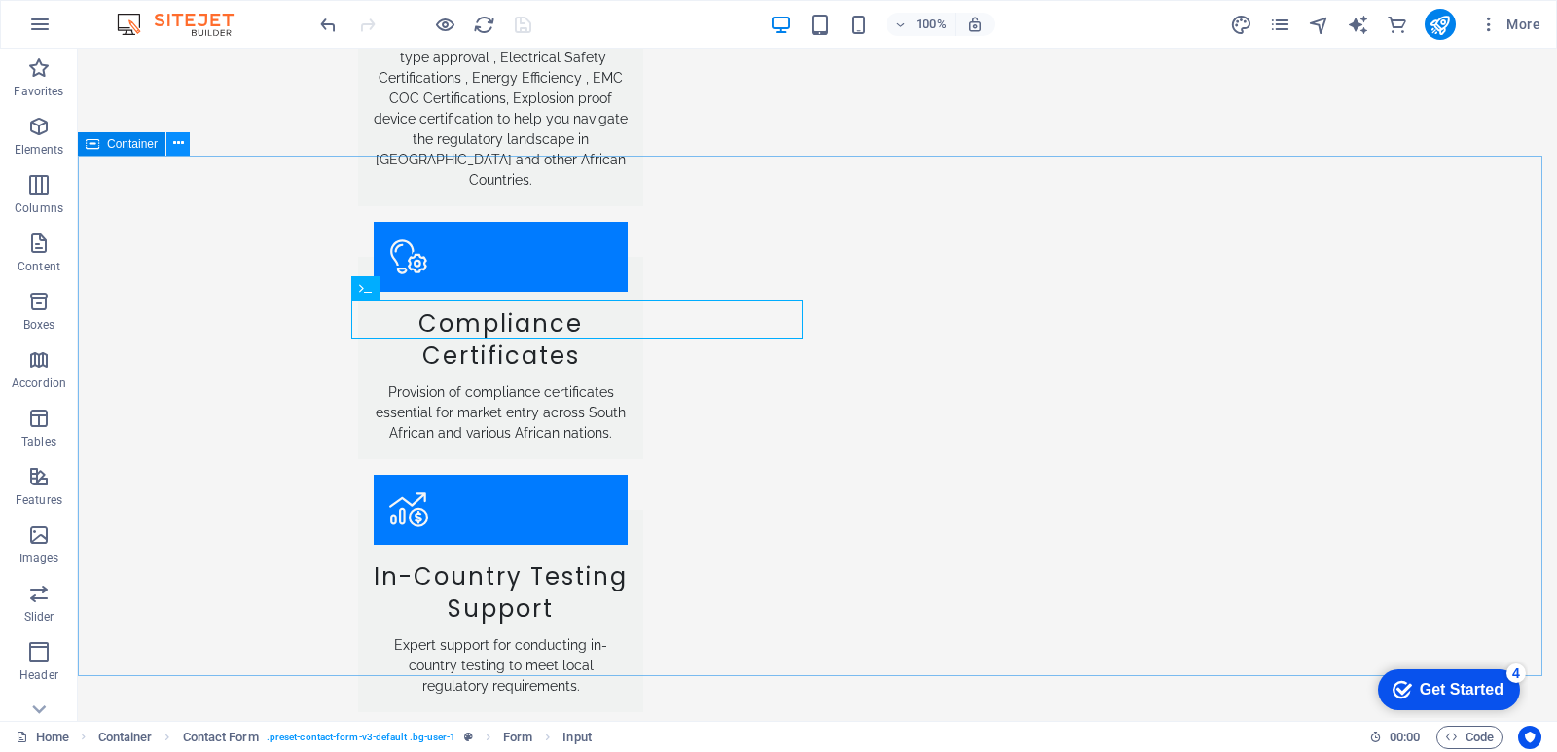
click at [175, 141] on icon at bounding box center [178, 143] width 11 height 20
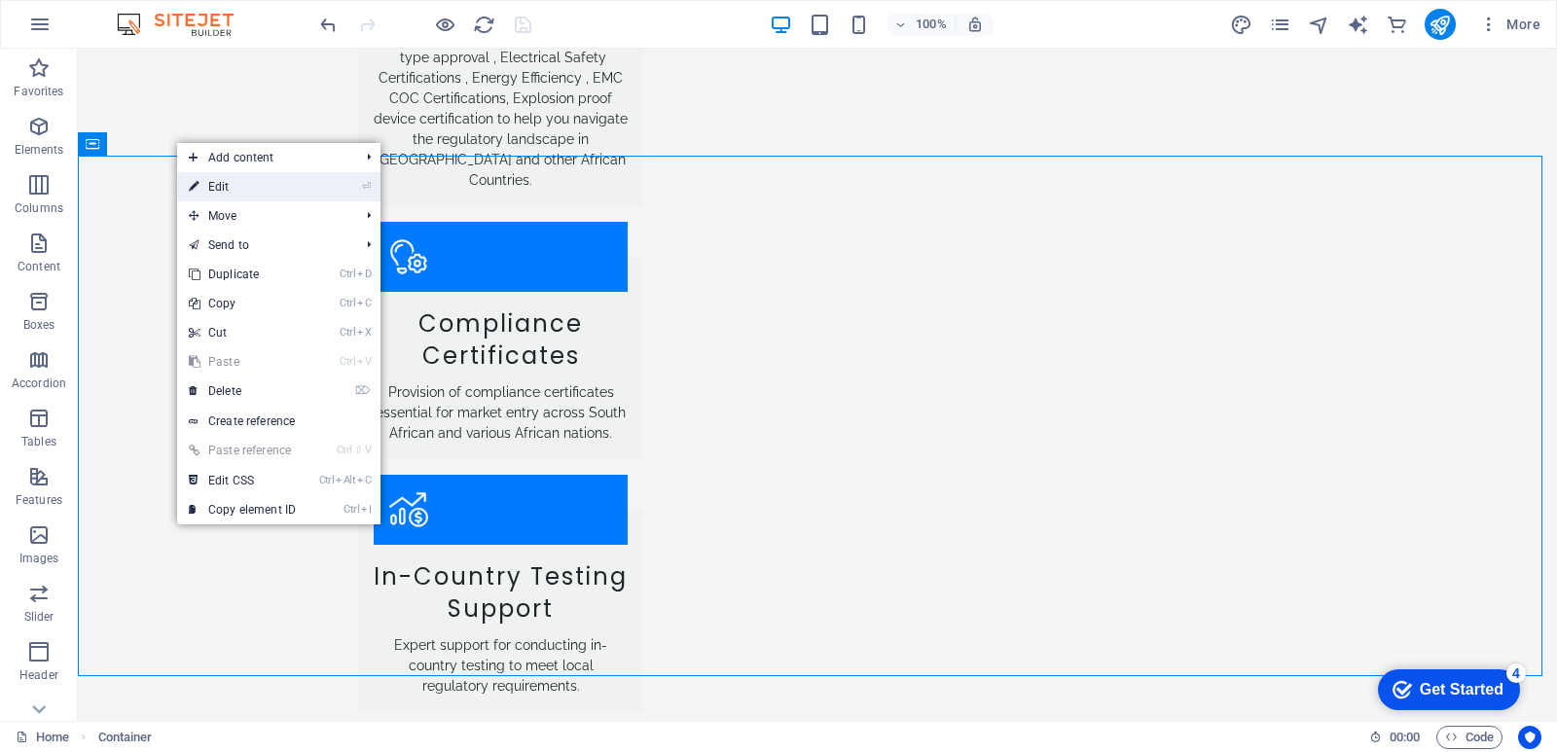
click at [229, 194] on link "⏎ Edit" at bounding box center [242, 186] width 130 height 29
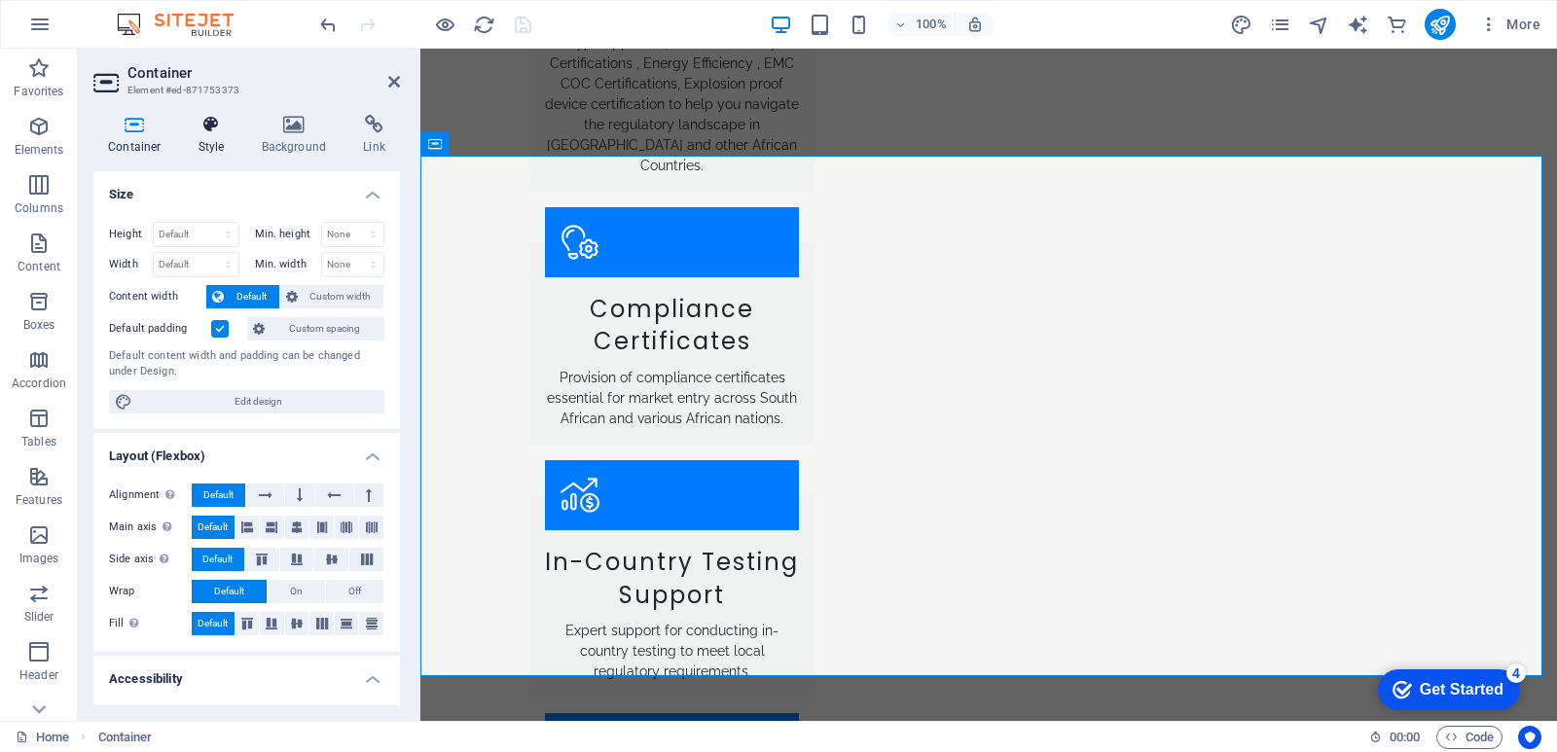
click at [215, 143] on h4 "Style" at bounding box center [215, 135] width 63 height 41
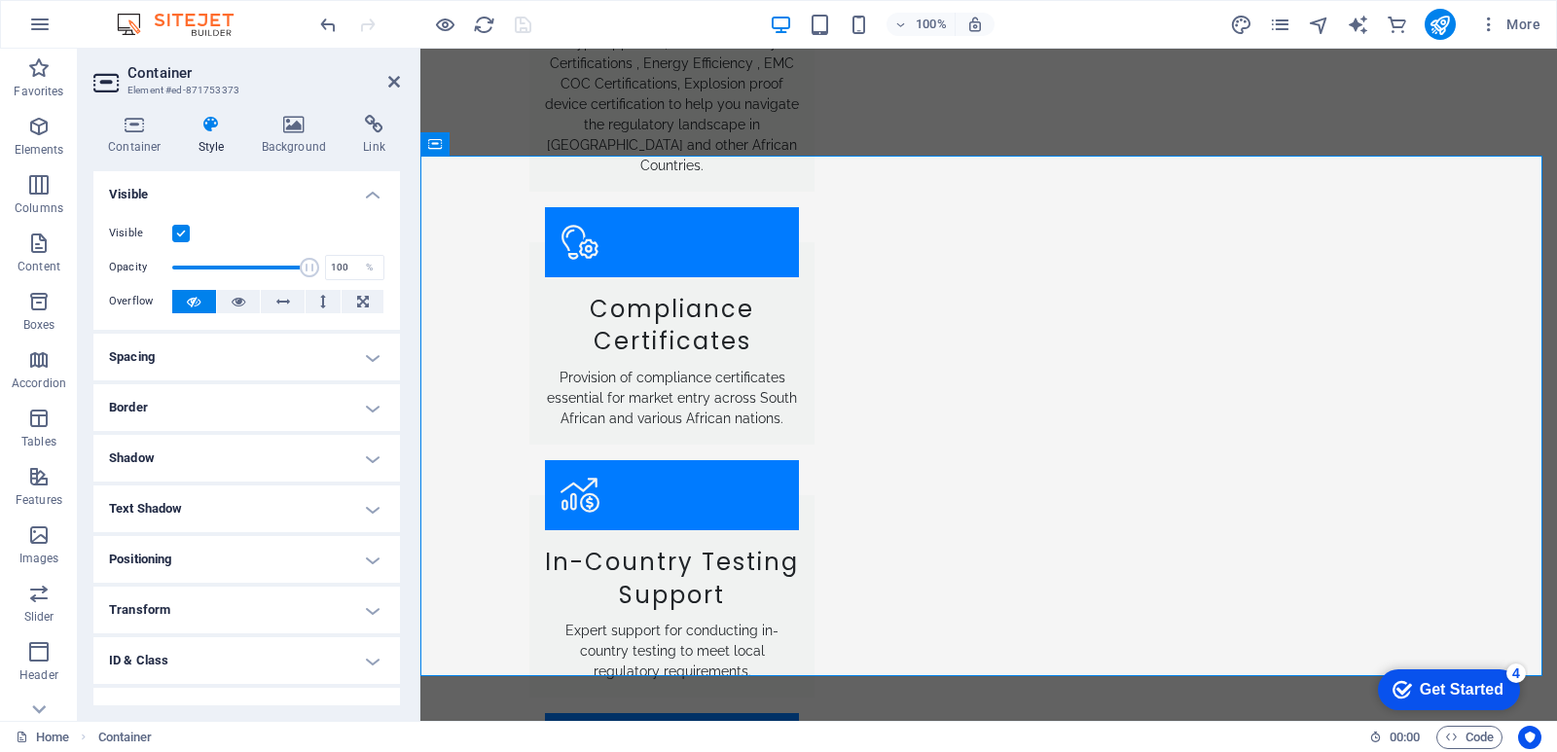
click at [202, 409] on h4 "Border" at bounding box center [246, 407] width 307 height 47
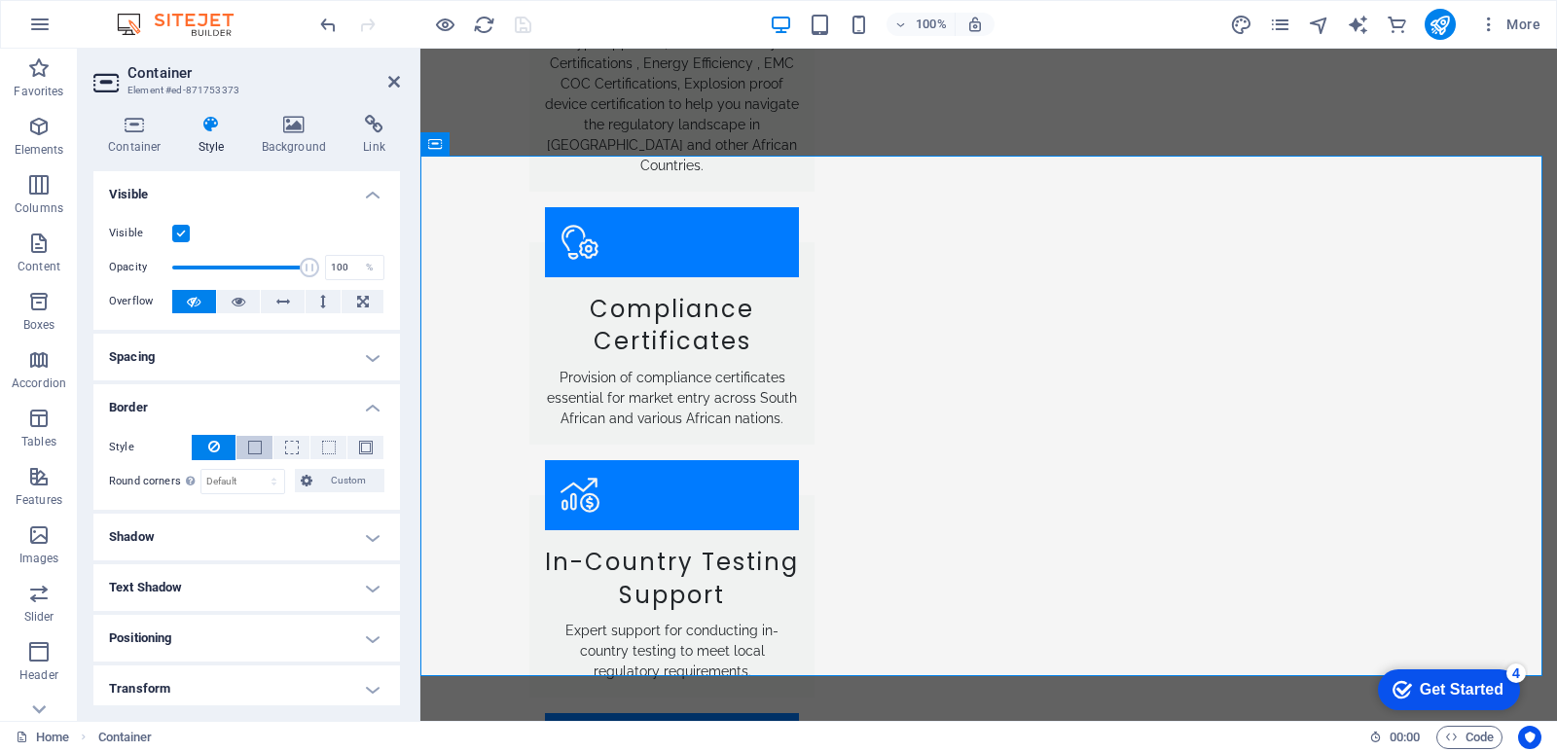
click at [261, 455] on button at bounding box center [255, 447] width 36 height 23
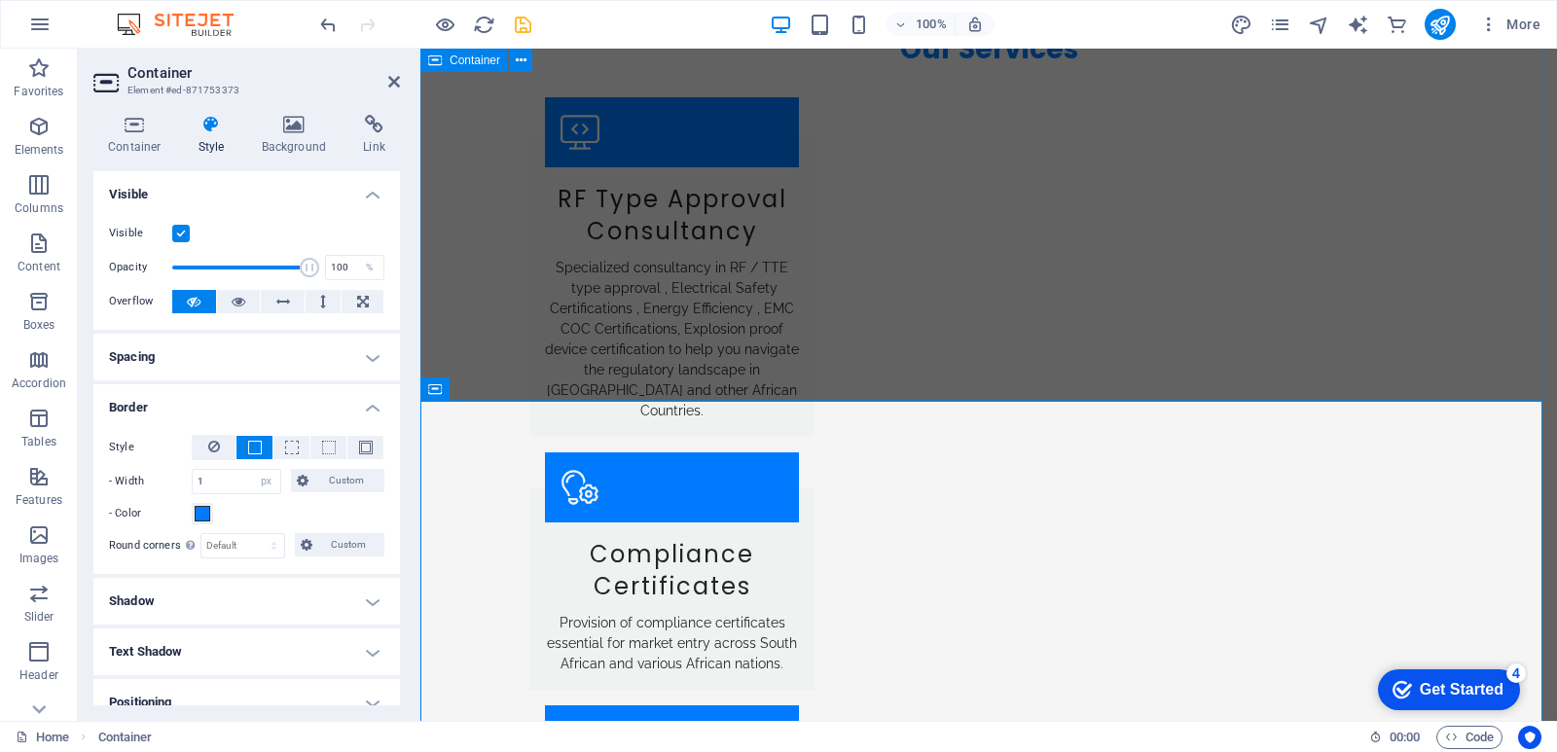
scroll to position [3554, 0]
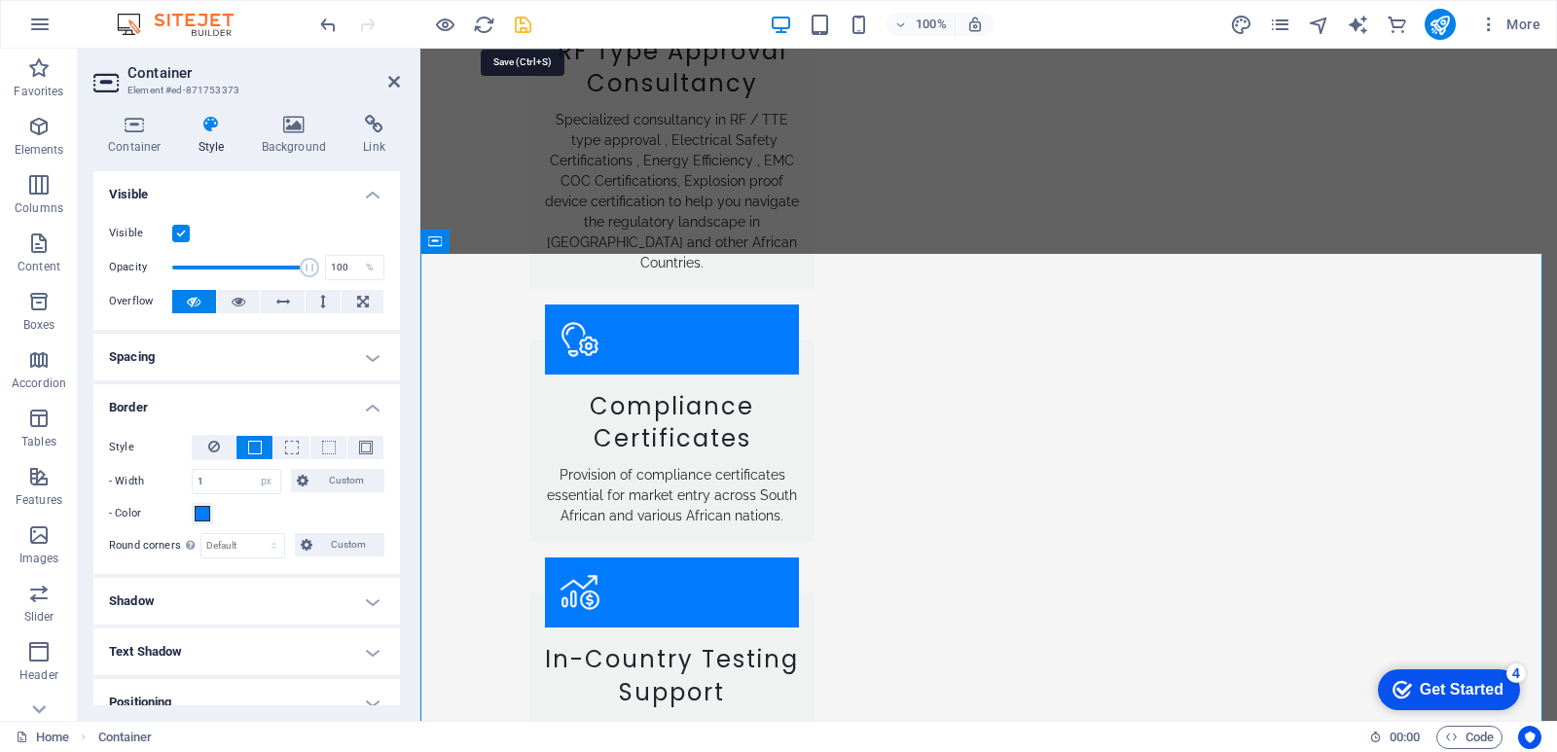
click at [524, 30] on icon "save" at bounding box center [523, 25] width 22 height 22
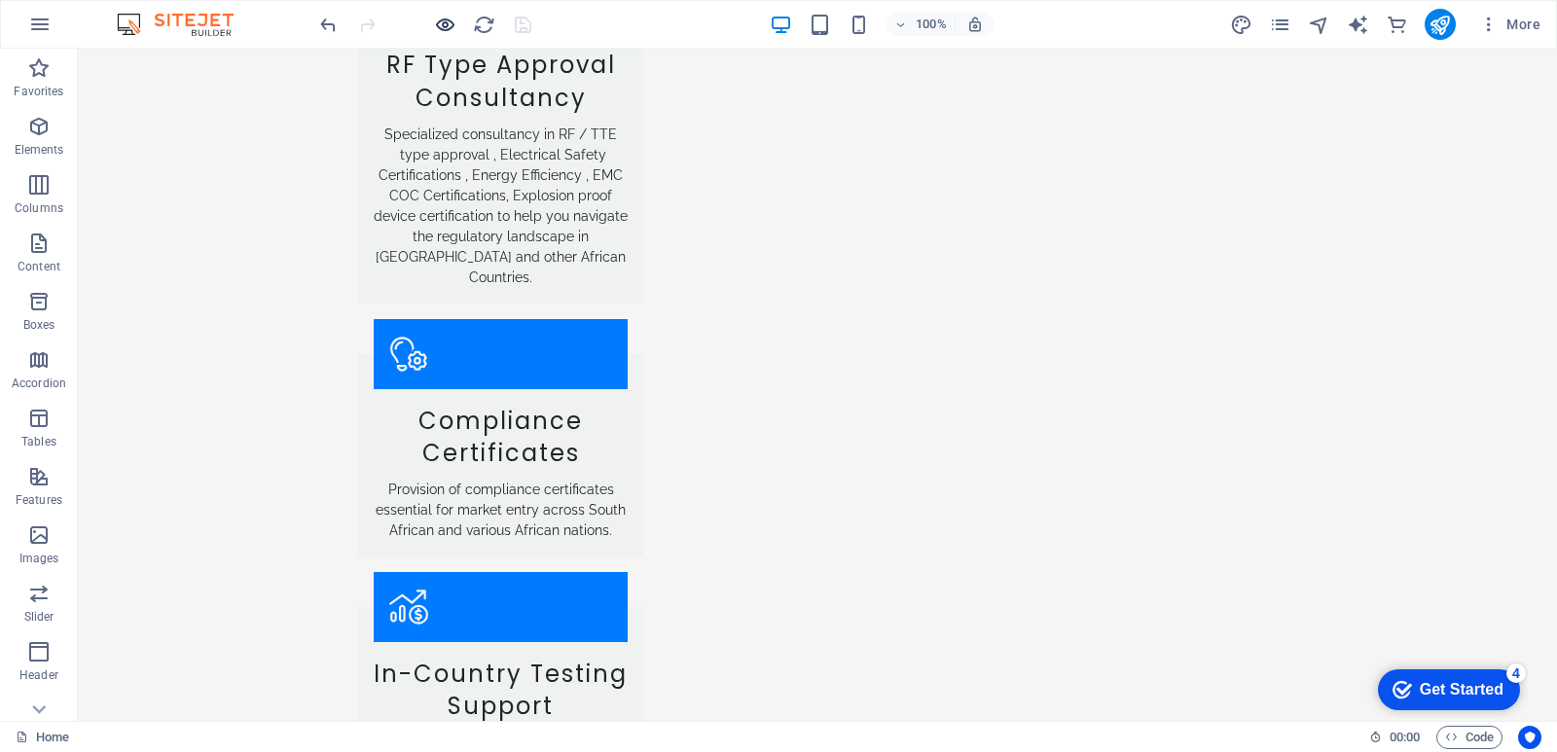
click at [439, 21] on icon "button" at bounding box center [445, 25] width 22 height 22
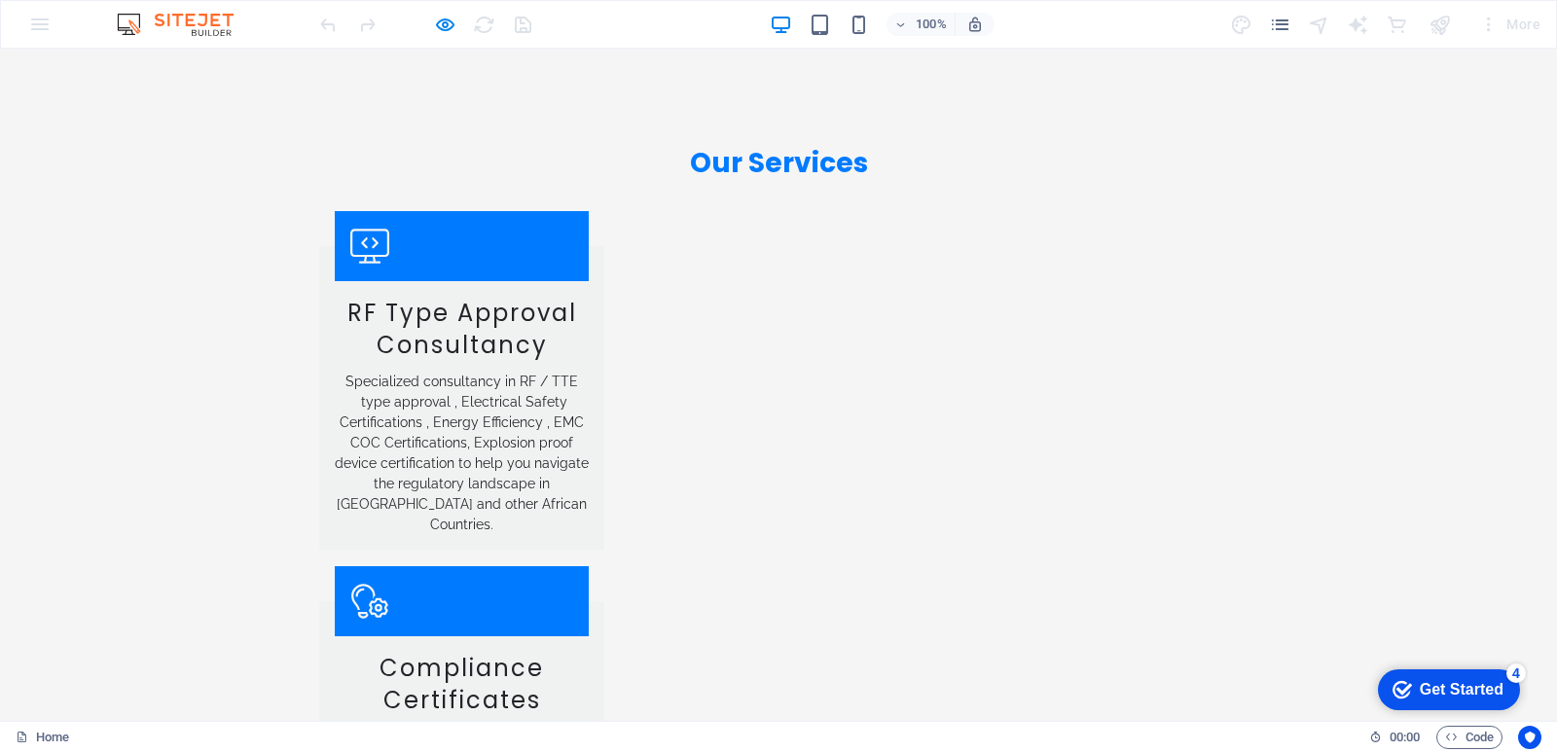
scroll to position [3276, 0]
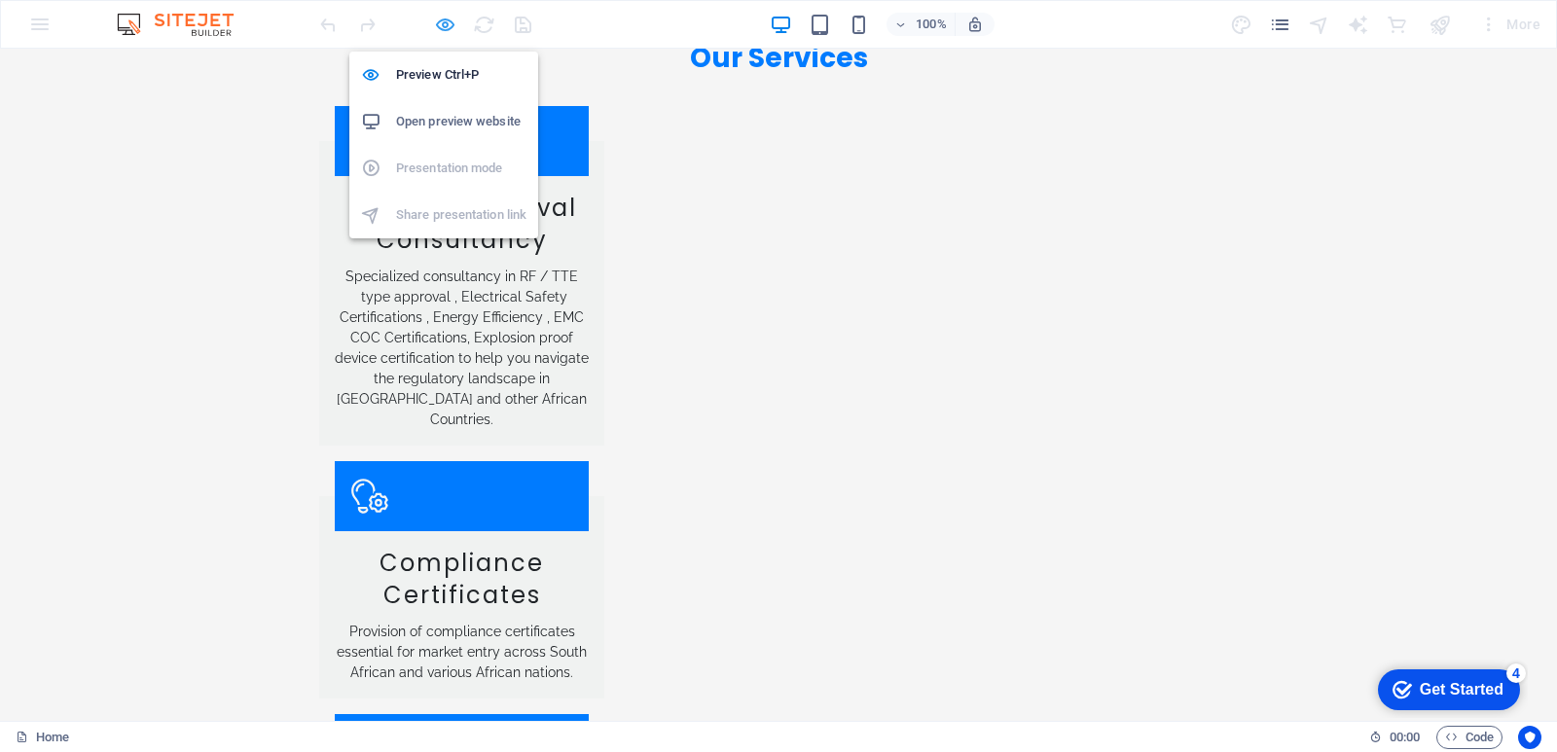
click at [451, 22] on icon "button" at bounding box center [445, 25] width 22 height 22
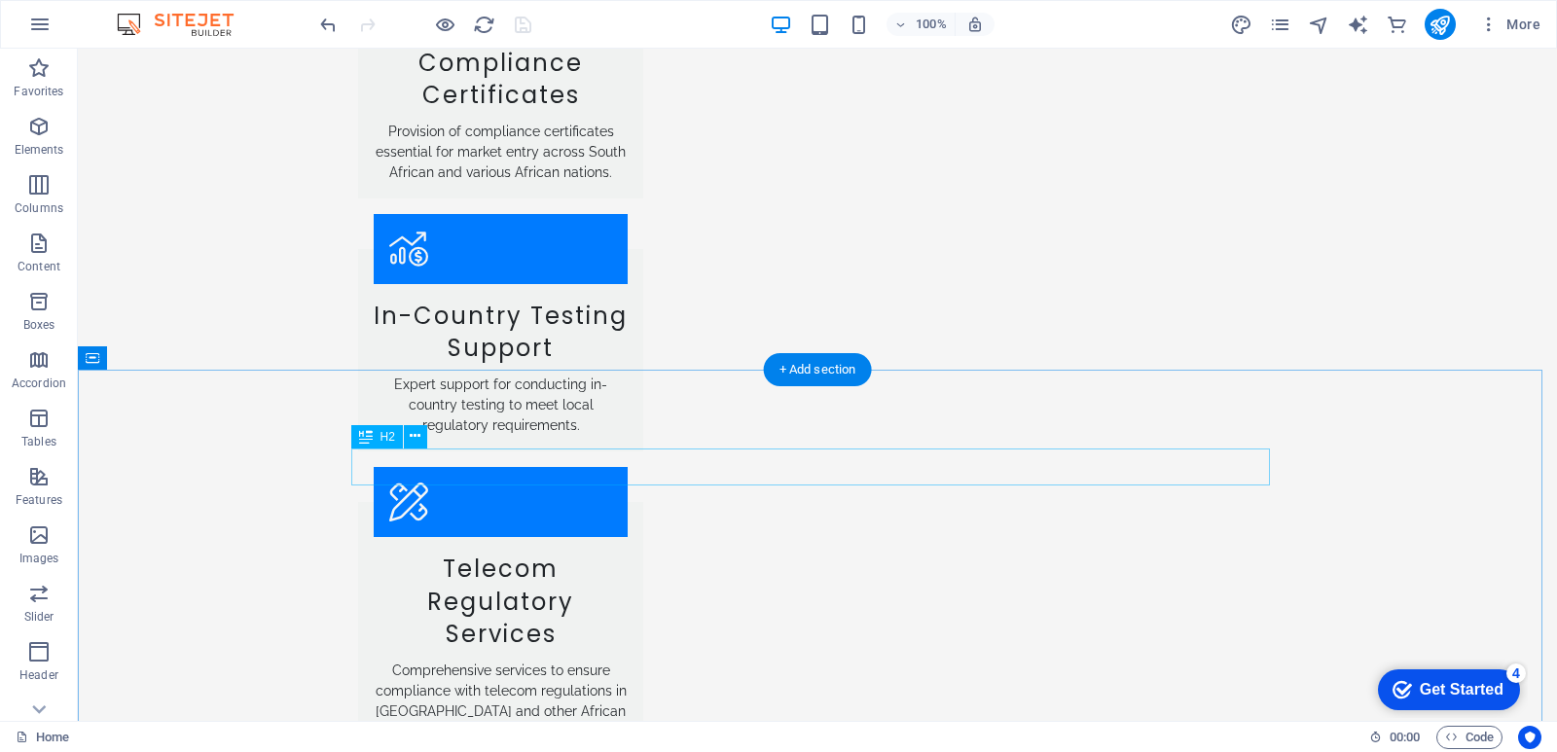
scroll to position [3924, 0]
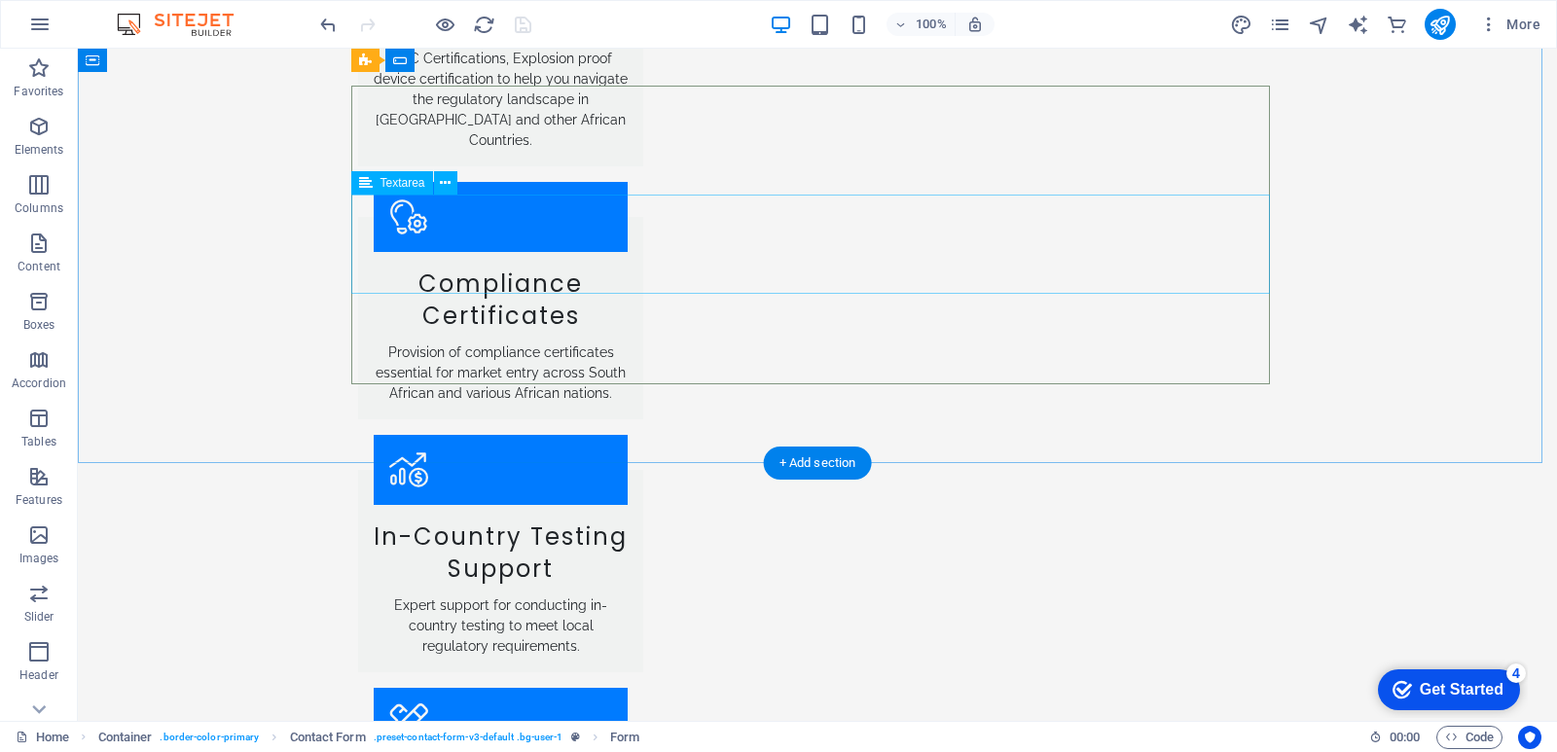
scroll to position [3632, 0]
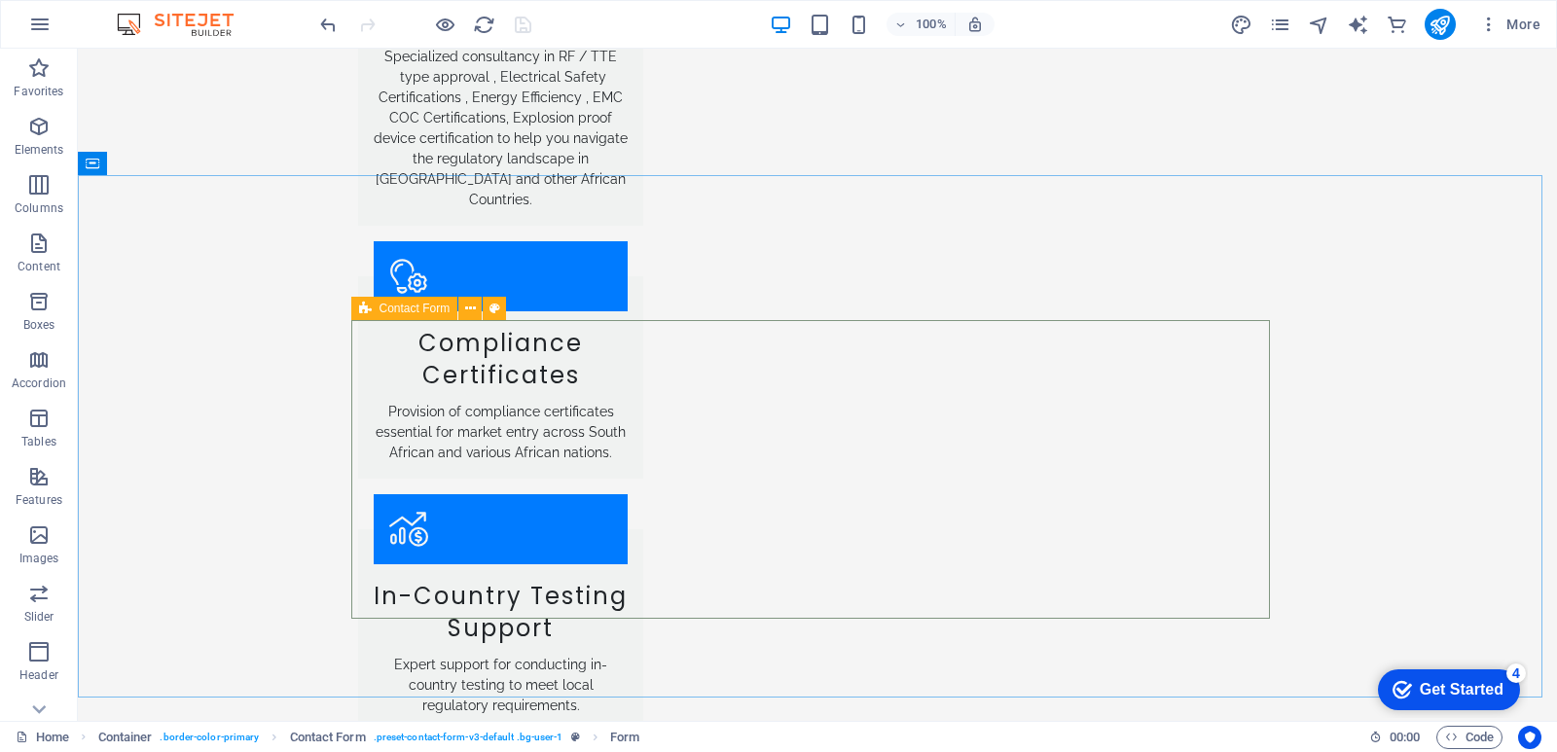
click at [386, 310] on span "Contact Form" at bounding box center [415, 309] width 71 height 12
click at [387, 309] on span "Contact Form" at bounding box center [415, 309] width 71 height 12
click at [470, 310] on icon at bounding box center [470, 309] width 11 height 20
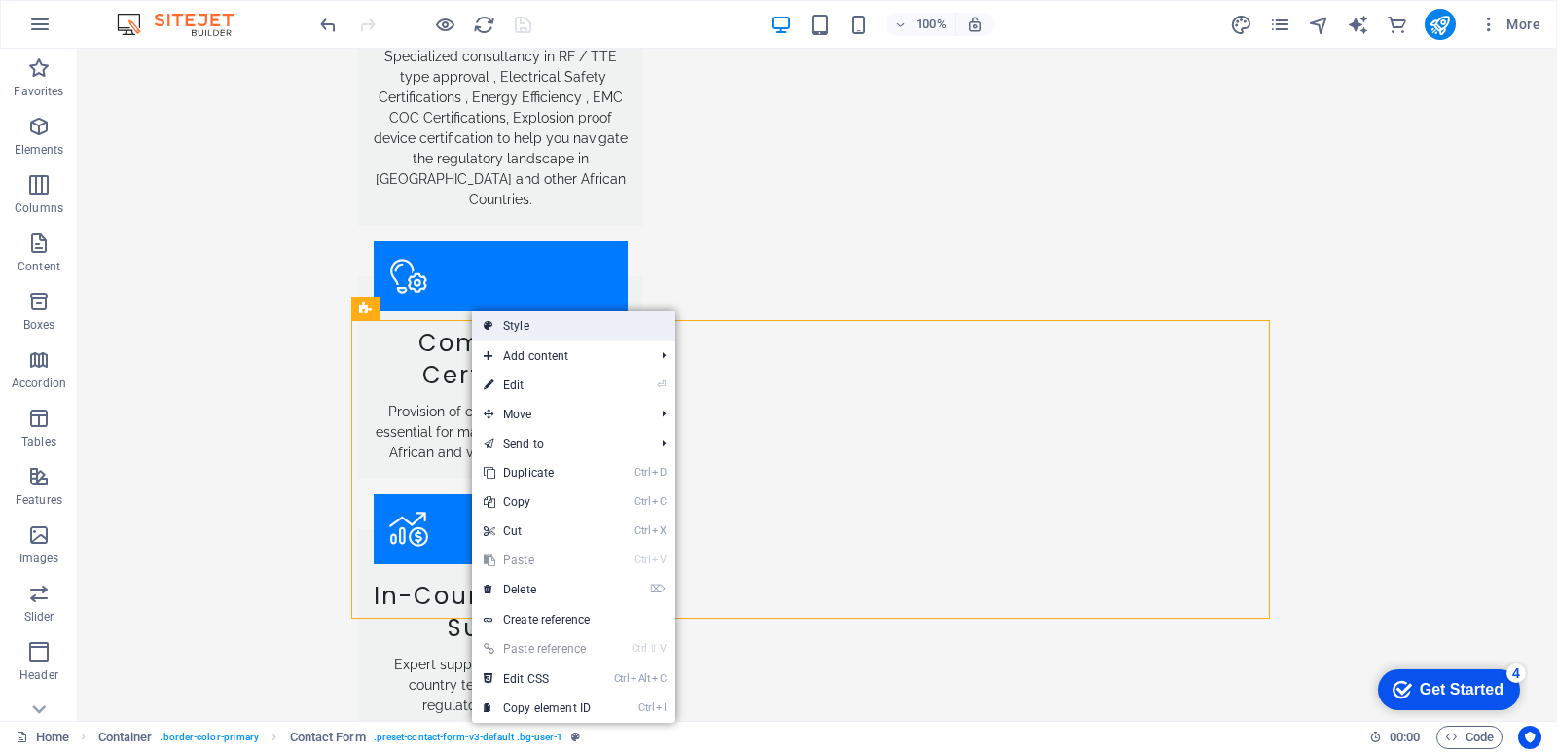
click at [518, 321] on link "Style" at bounding box center [573, 325] width 203 height 29
select select "rem"
select select "preset-contact-form-v3-default"
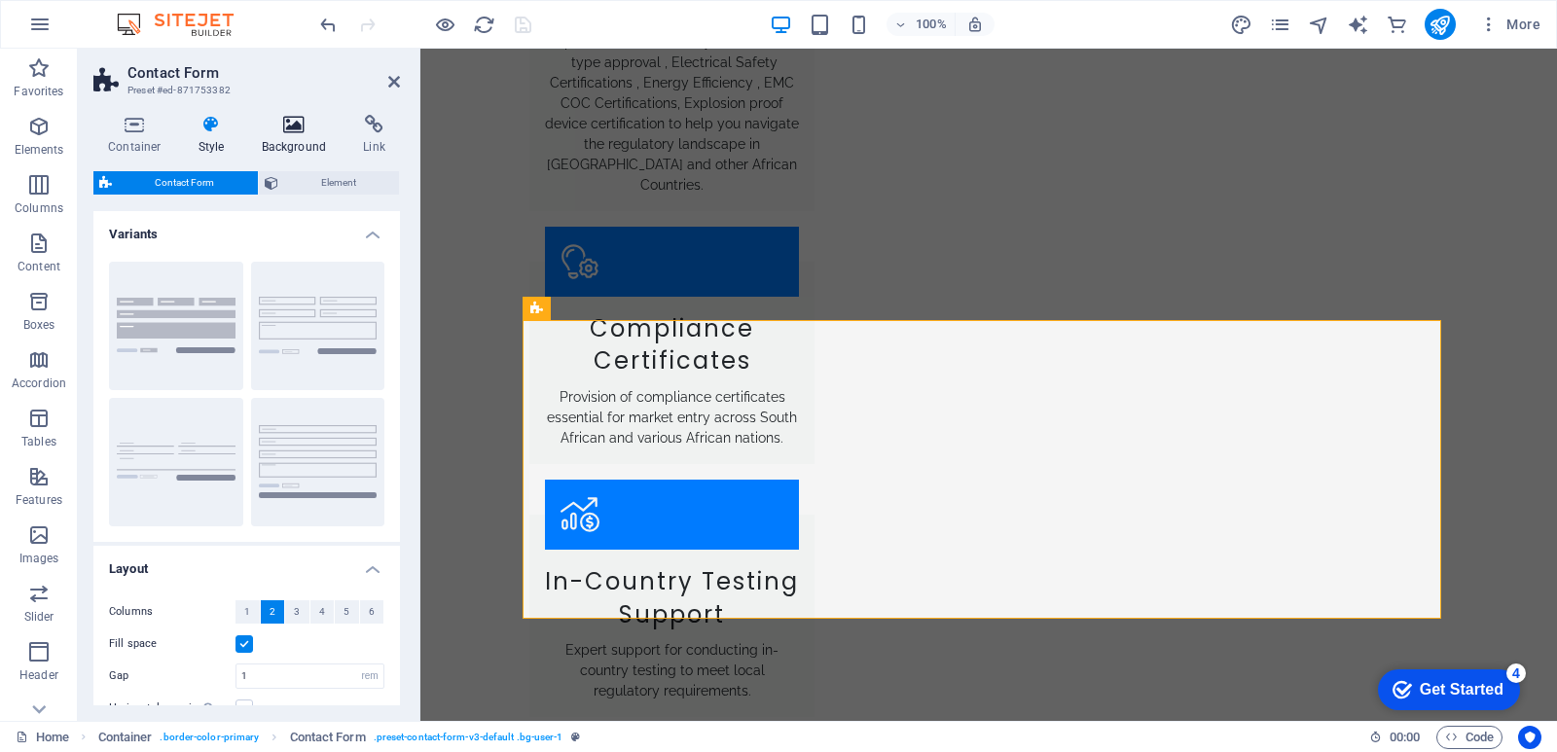
click at [289, 136] on h4 "Background" at bounding box center [298, 135] width 102 height 41
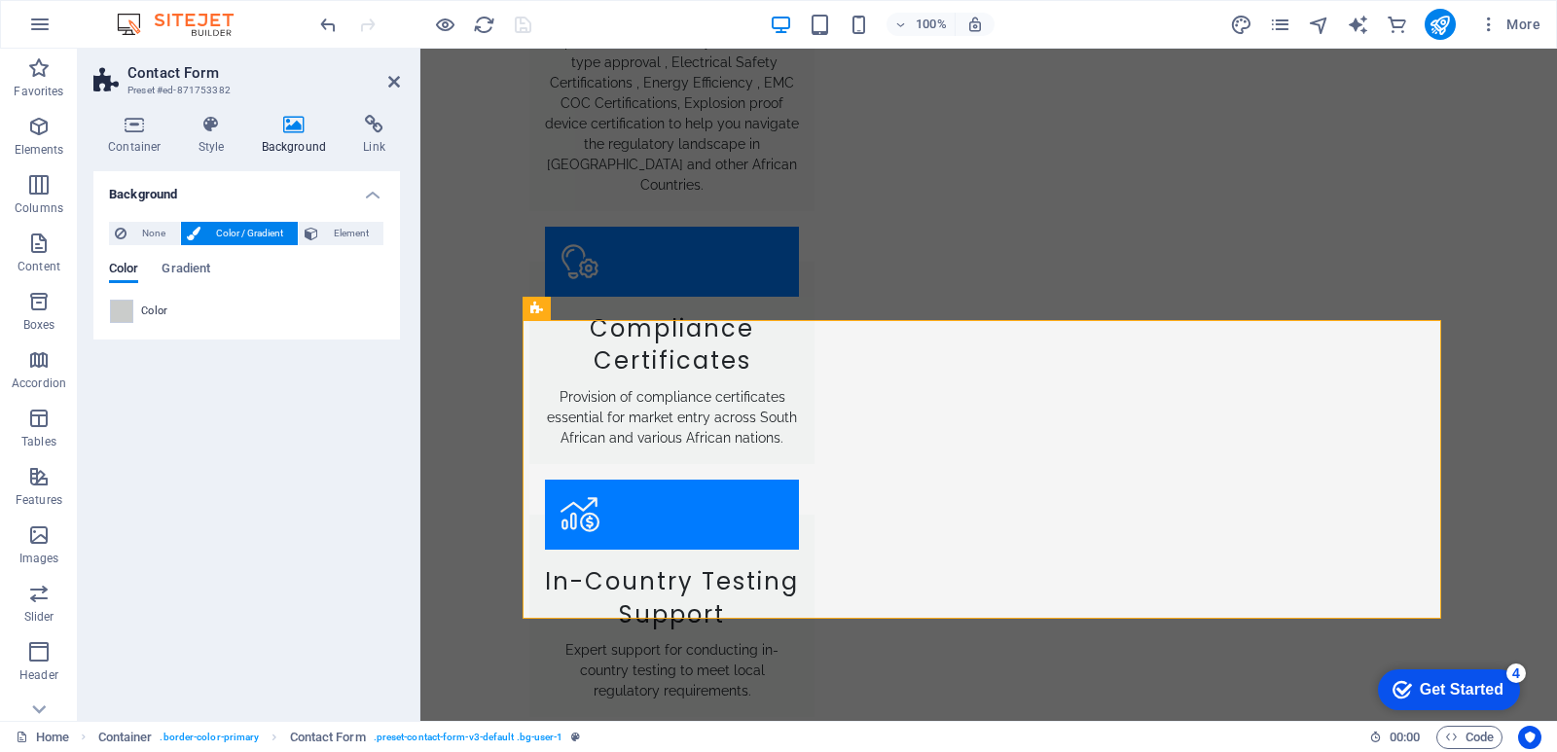
click at [232, 232] on span "Color / Gradient" at bounding box center [249, 233] width 86 height 23
click at [211, 134] on h4 "Style" at bounding box center [215, 135] width 63 height 41
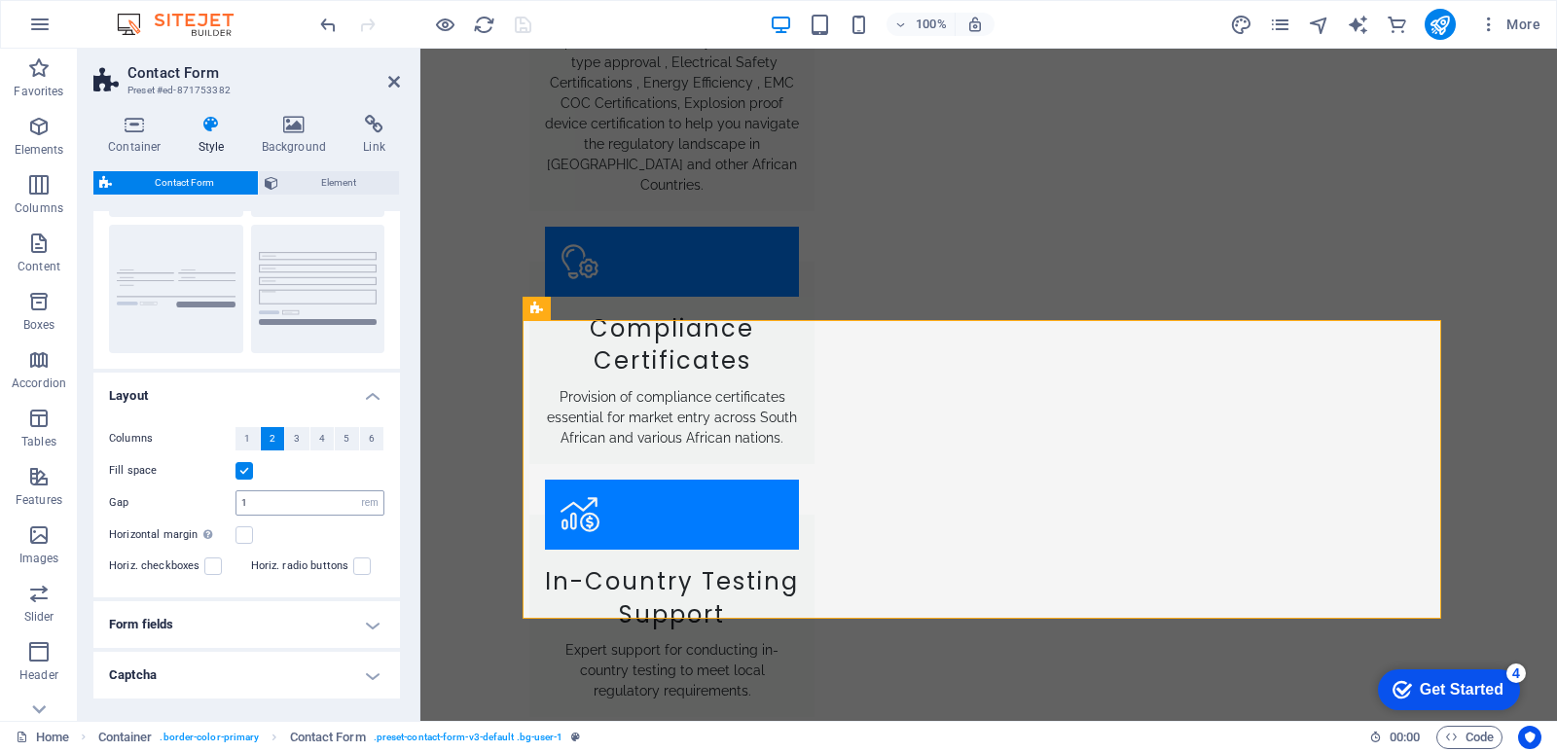
scroll to position [244, 0]
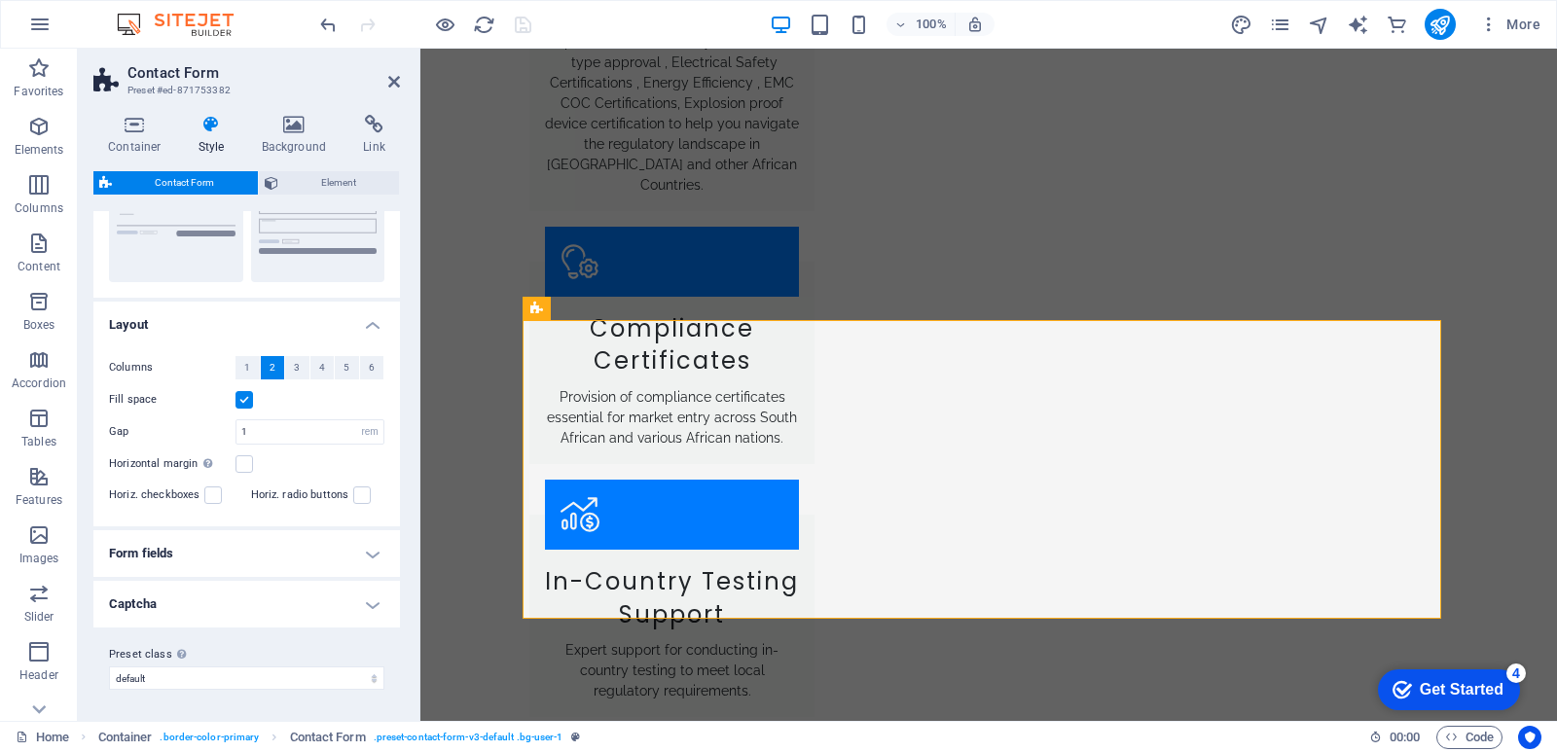
click at [233, 556] on h4 "Form fields" at bounding box center [246, 553] width 307 height 47
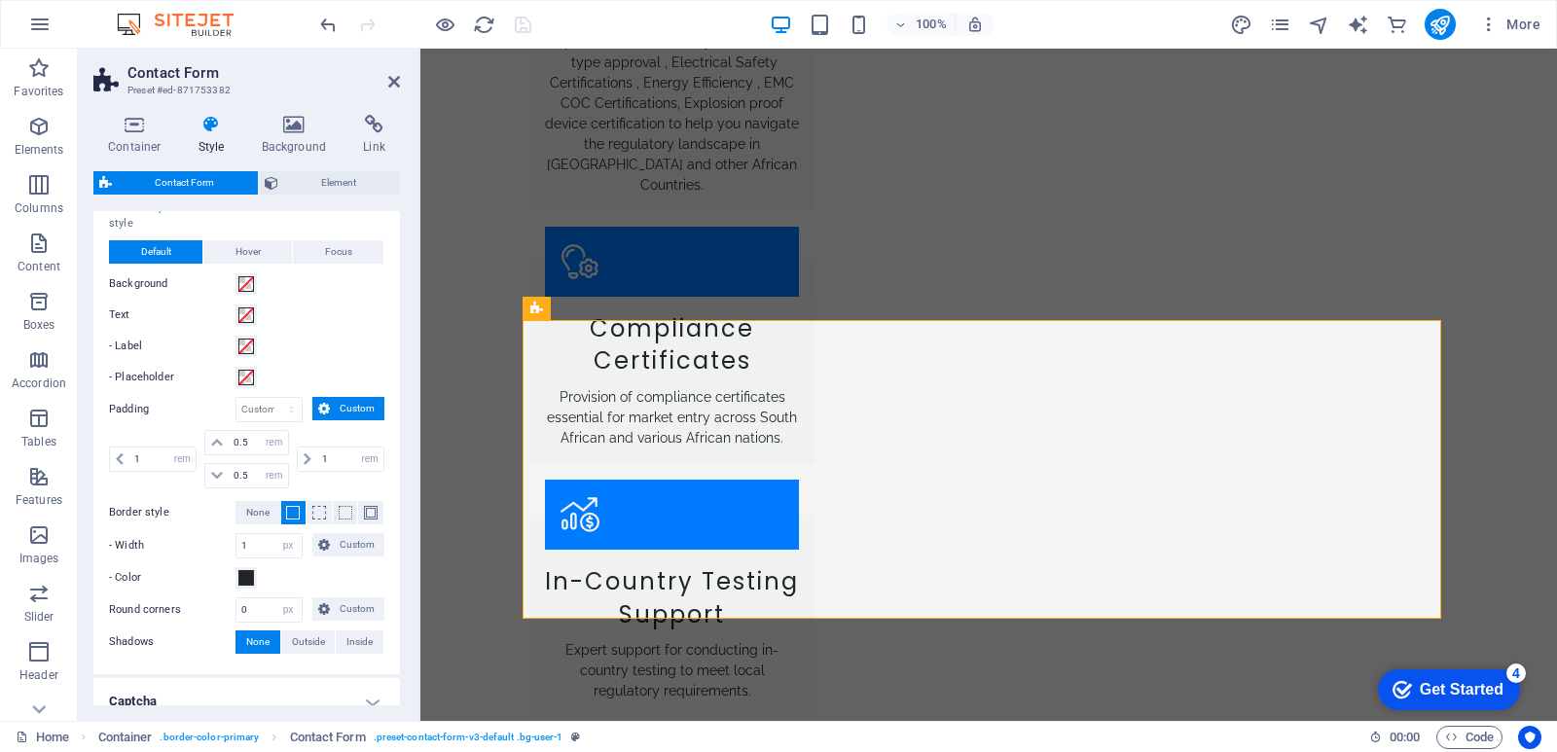
scroll to position [726, 0]
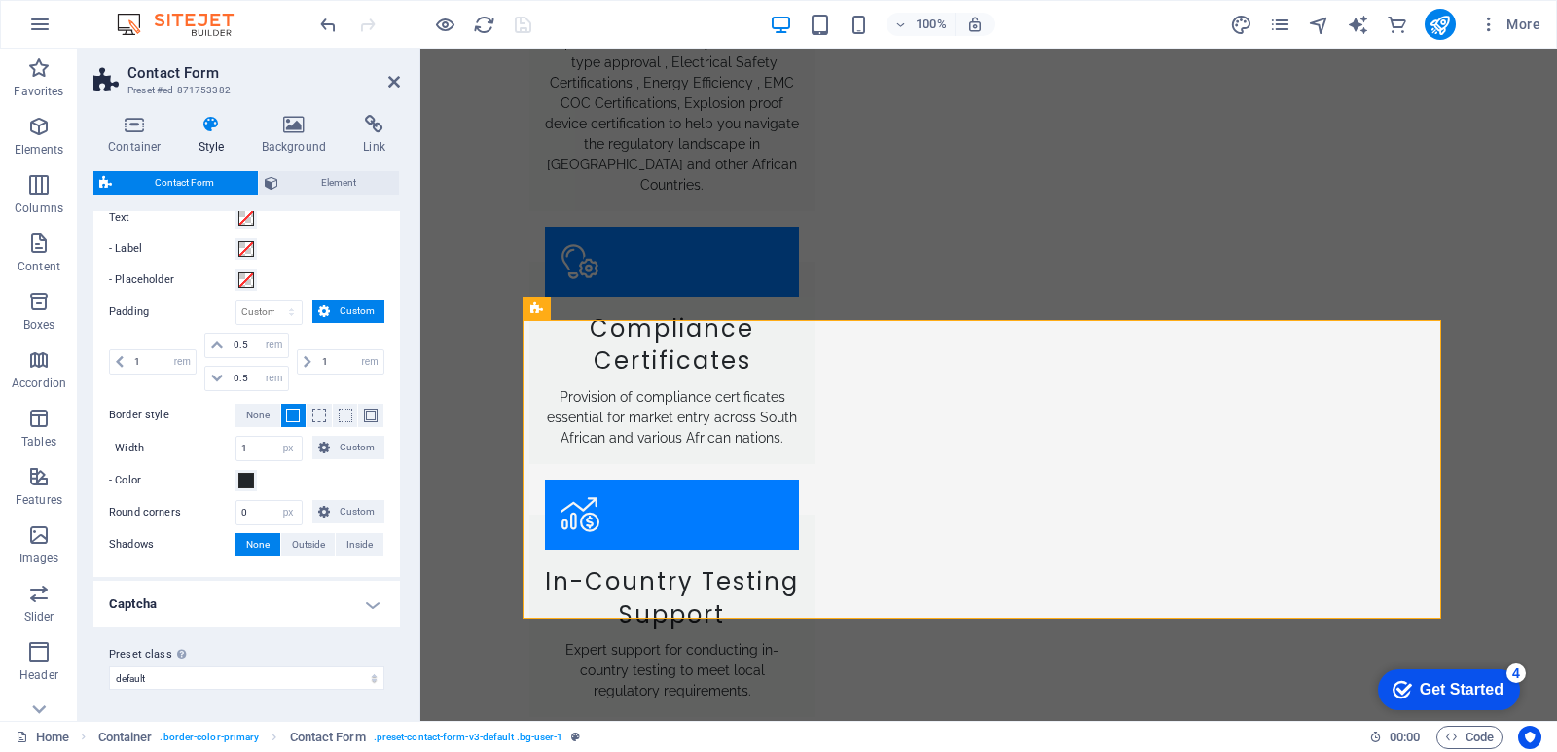
click at [309, 610] on h4 "Captcha" at bounding box center [246, 604] width 307 height 47
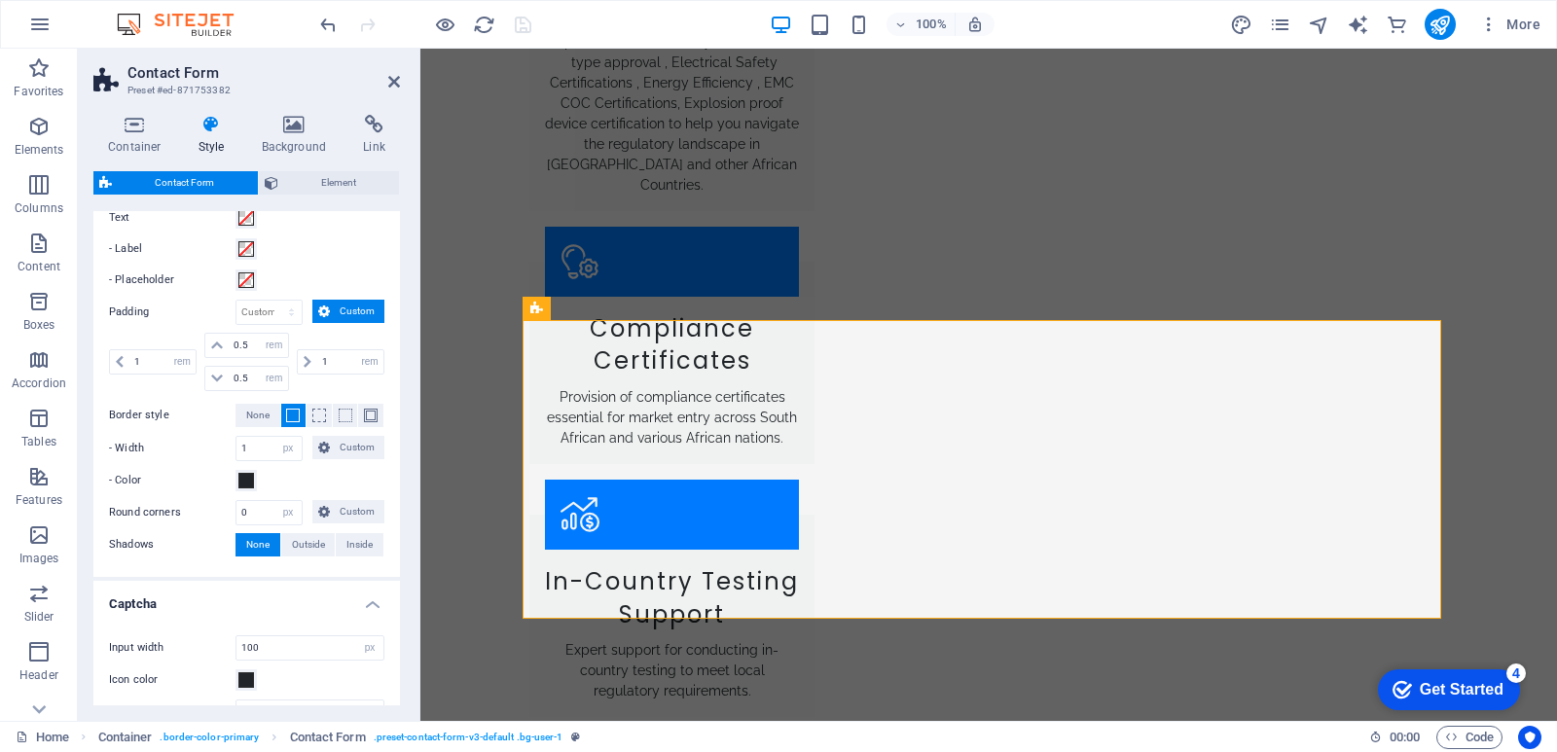
click at [309, 610] on h4 "Captcha" at bounding box center [246, 598] width 307 height 35
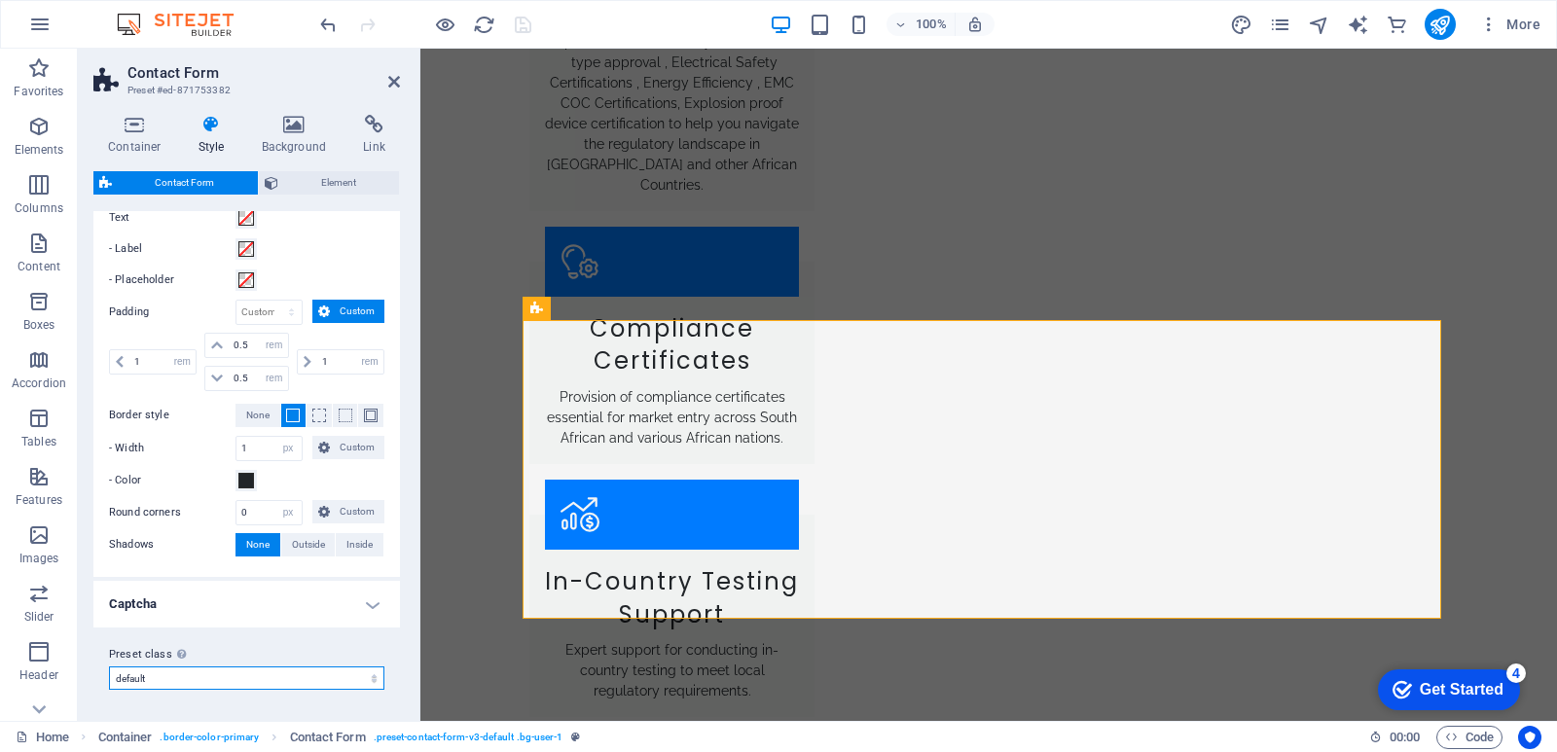
click at [181, 681] on select "plain default row Add preset class" at bounding box center [246, 678] width 275 height 23
click at [182, 679] on select "plain default row Add preset class" at bounding box center [246, 678] width 275 height 23
click at [258, 509] on input "0" at bounding box center [269, 512] width 65 height 23
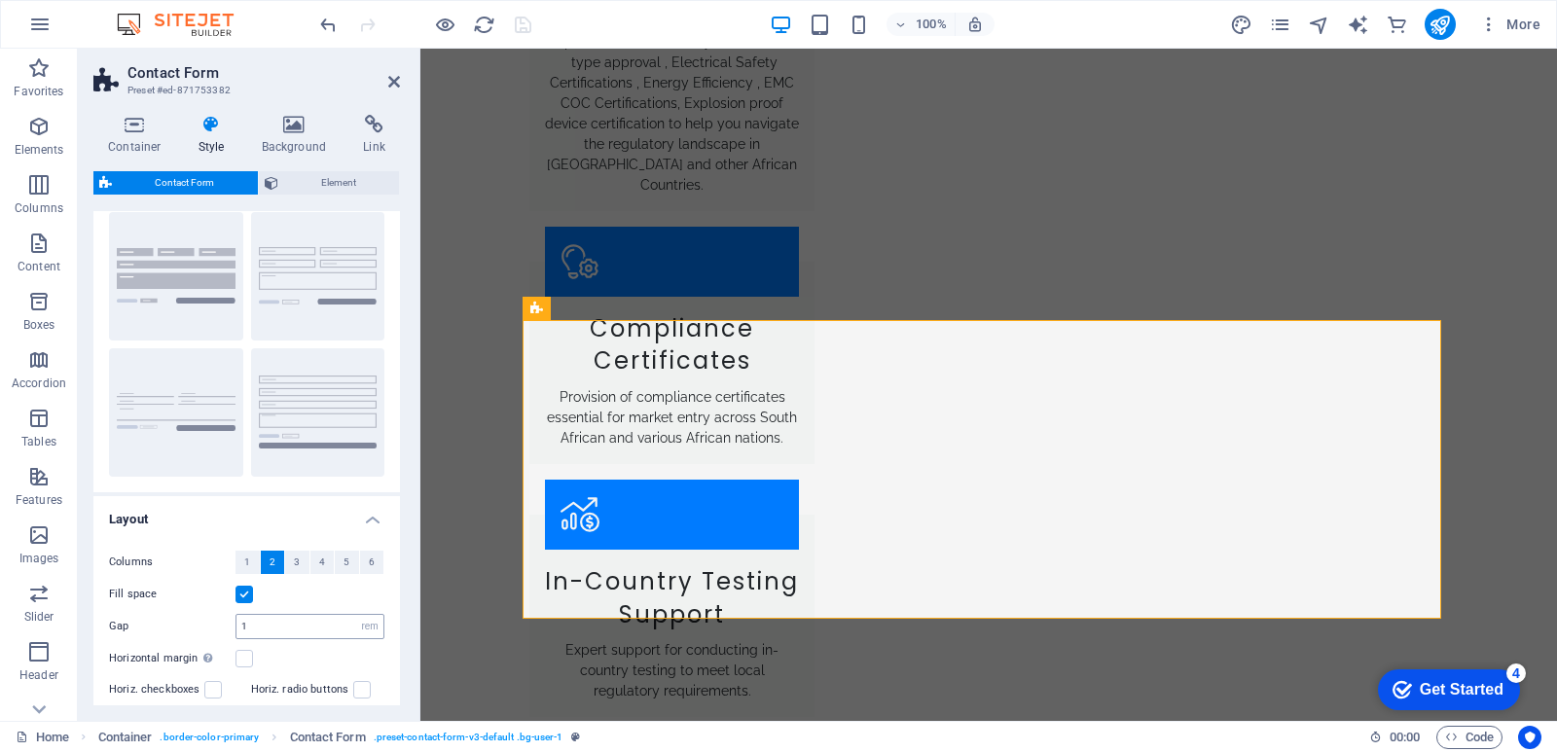
scroll to position [0, 0]
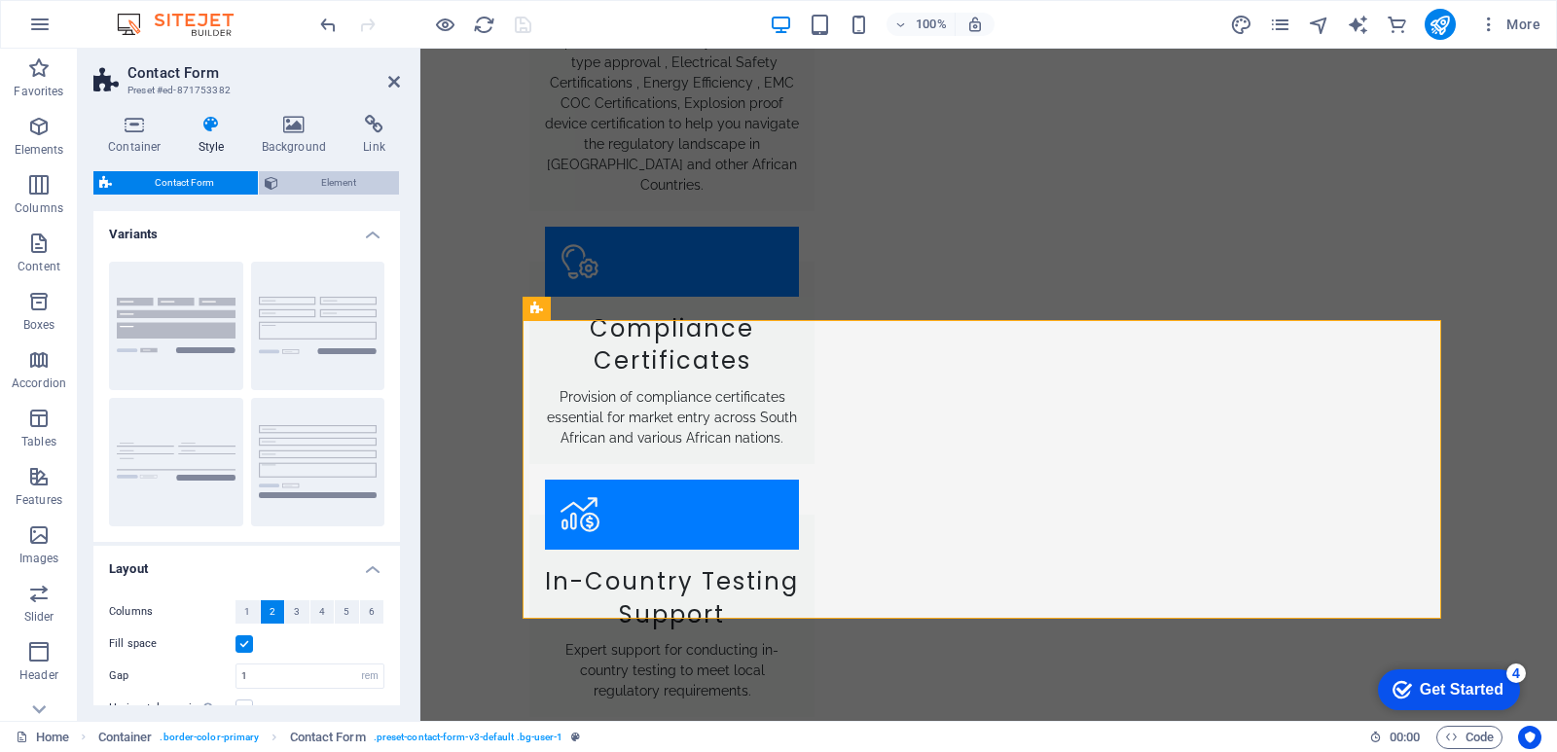
click at [282, 179] on button "Element" at bounding box center [329, 182] width 141 height 23
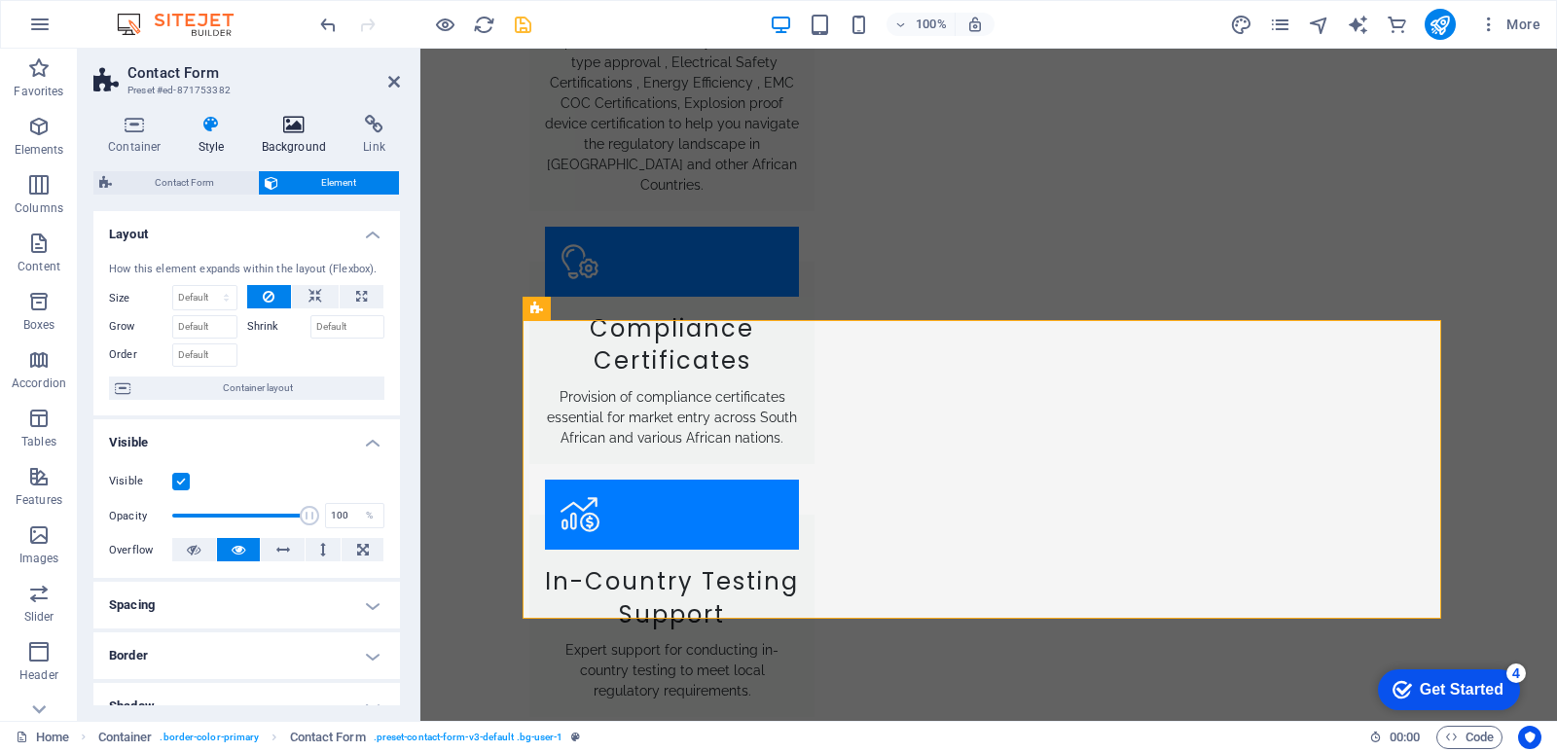
click at [285, 149] on h4 "Background" at bounding box center [298, 135] width 102 height 41
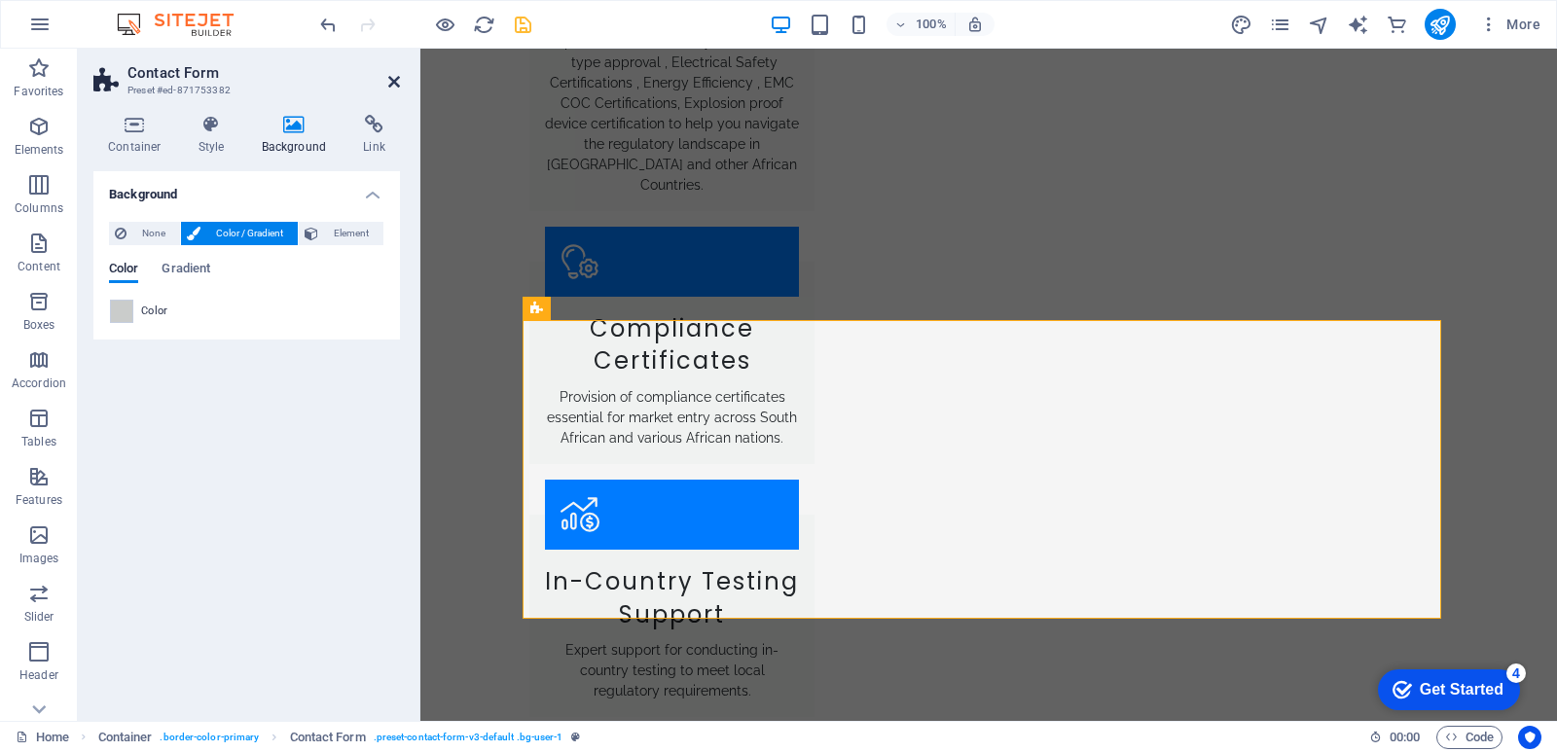
click at [394, 84] on icon at bounding box center [394, 82] width 12 height 16
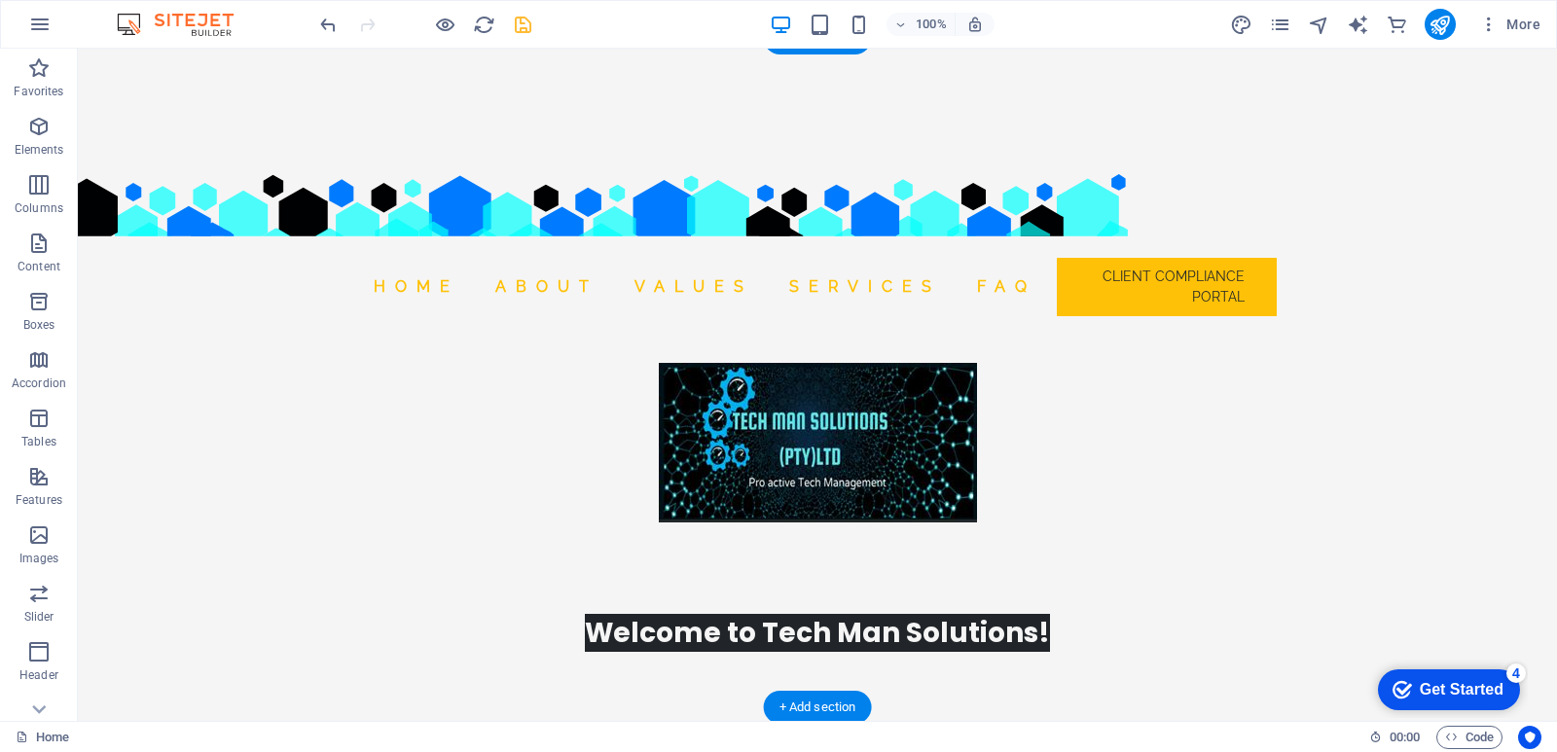
scroll to position [543, 0]
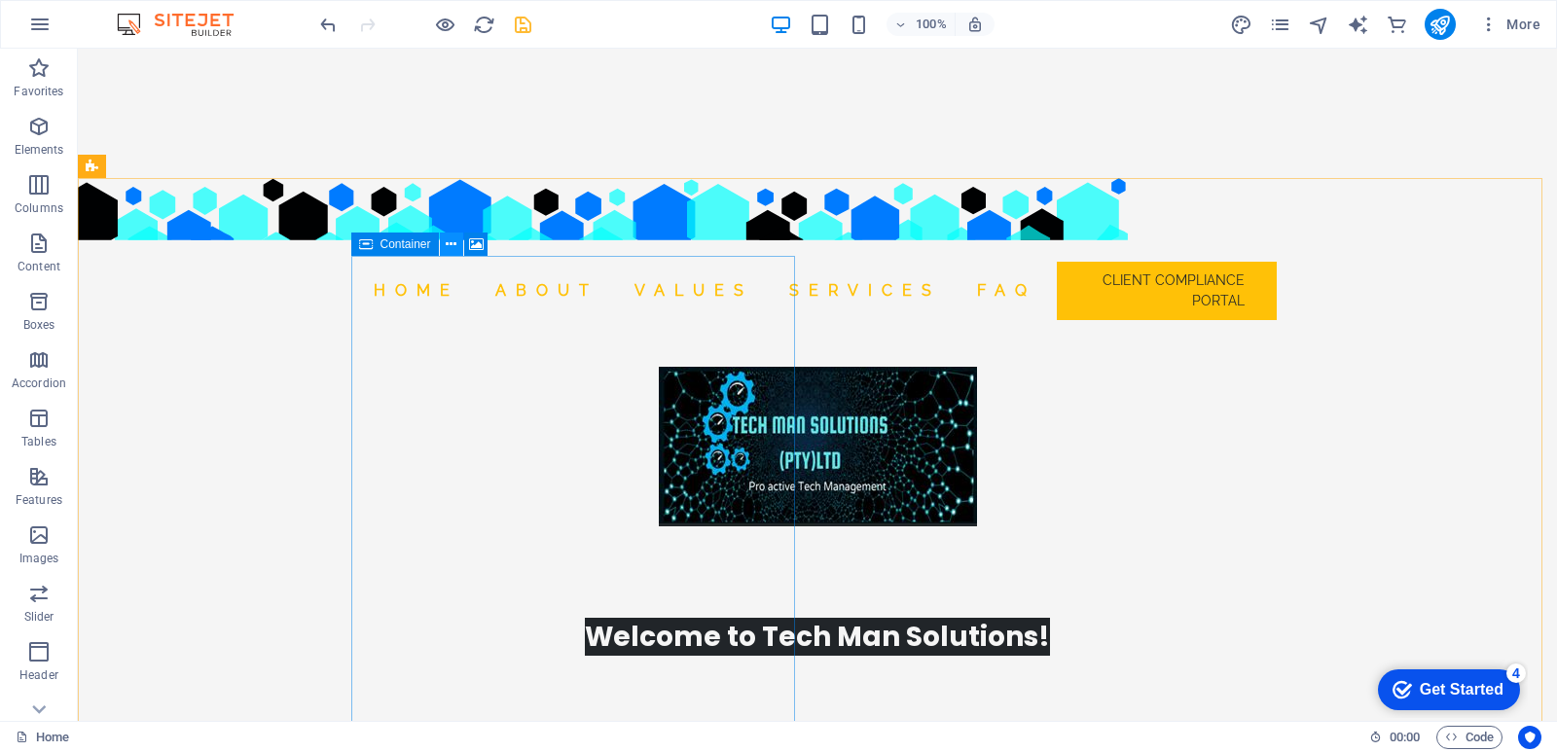
click at [450, 241] on icon at bounding box center [451, 245] width 11 height 20
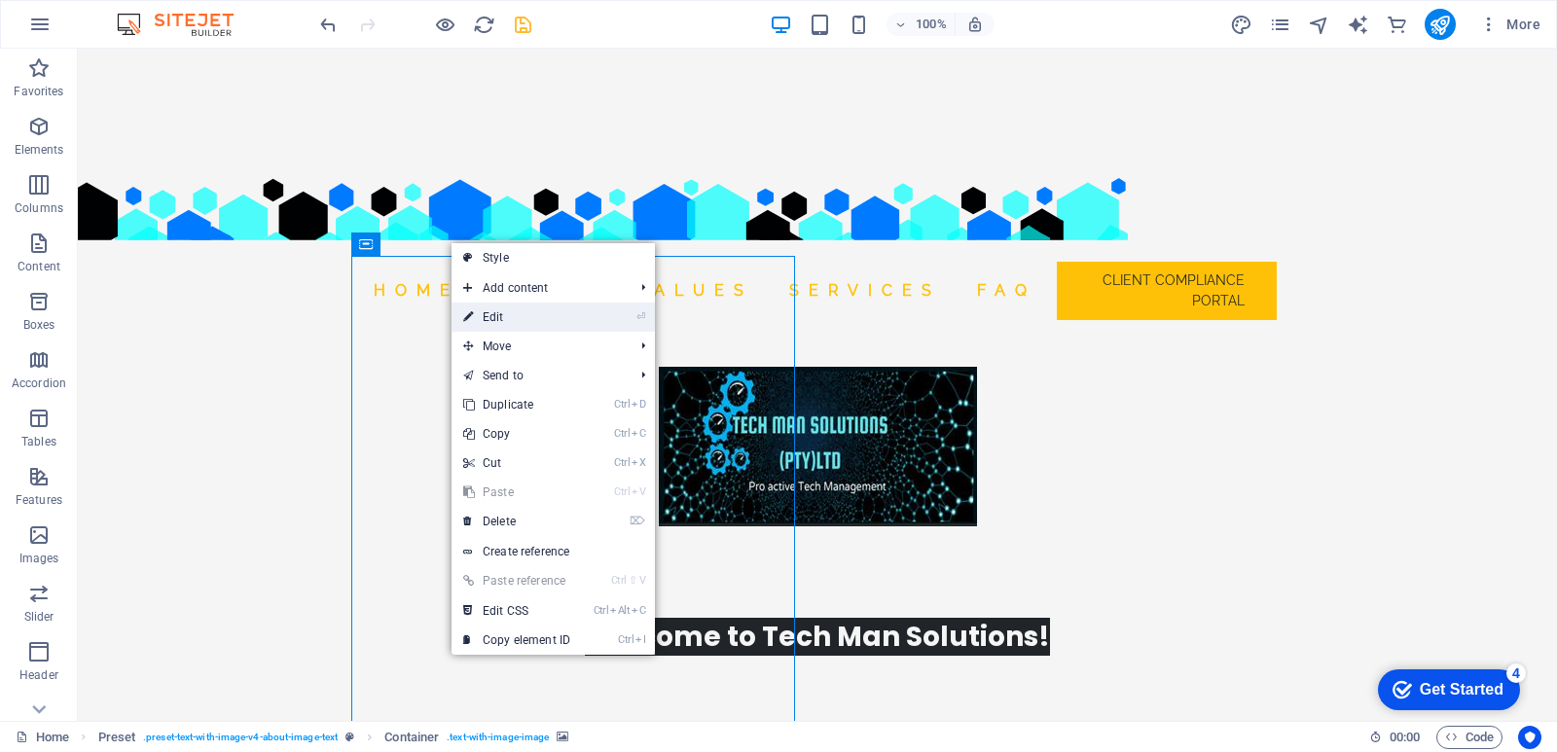
click at [478, 311] on link "⏎ Edit" at bounding box center [517, 317] width 130 height 29
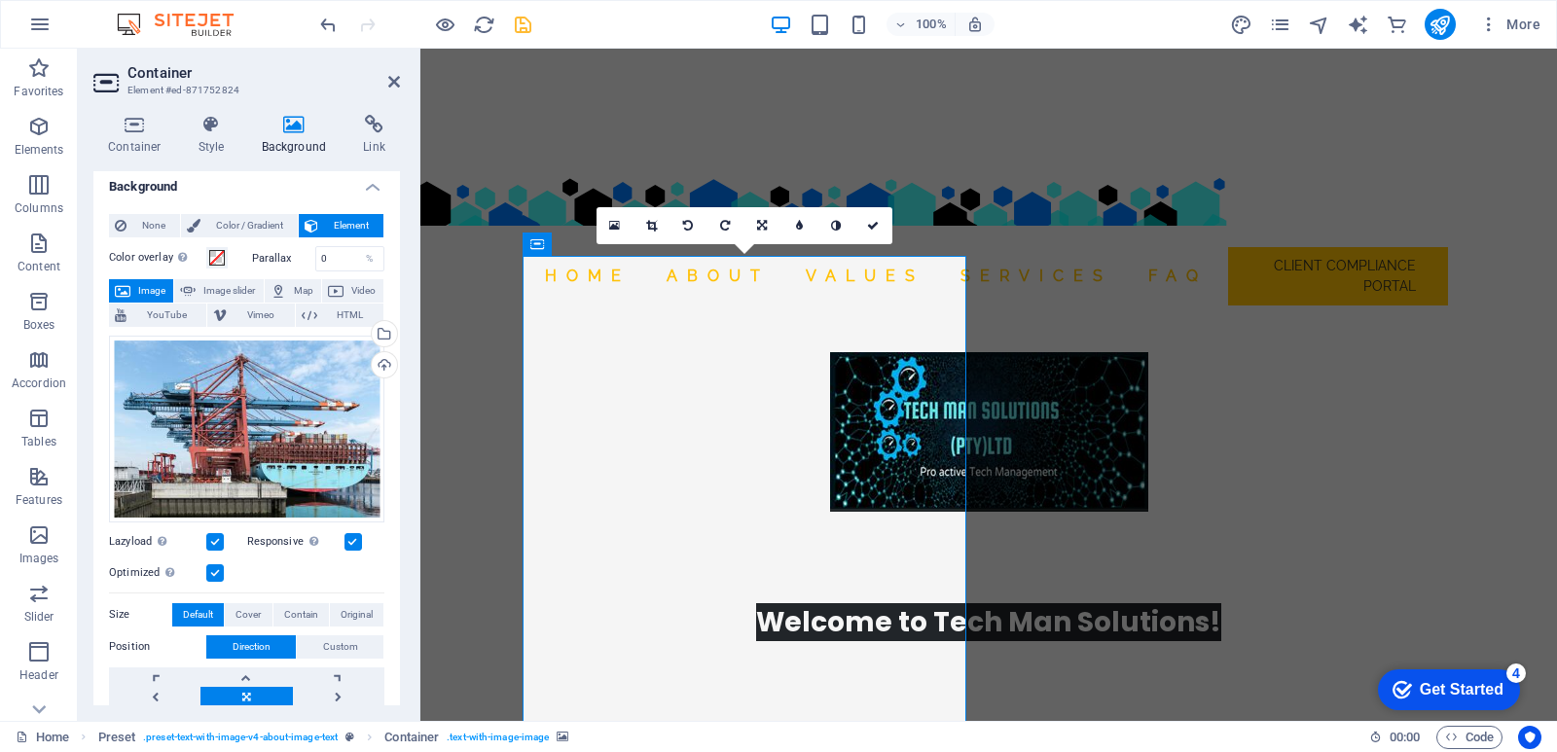
scroll to position [0, 0]
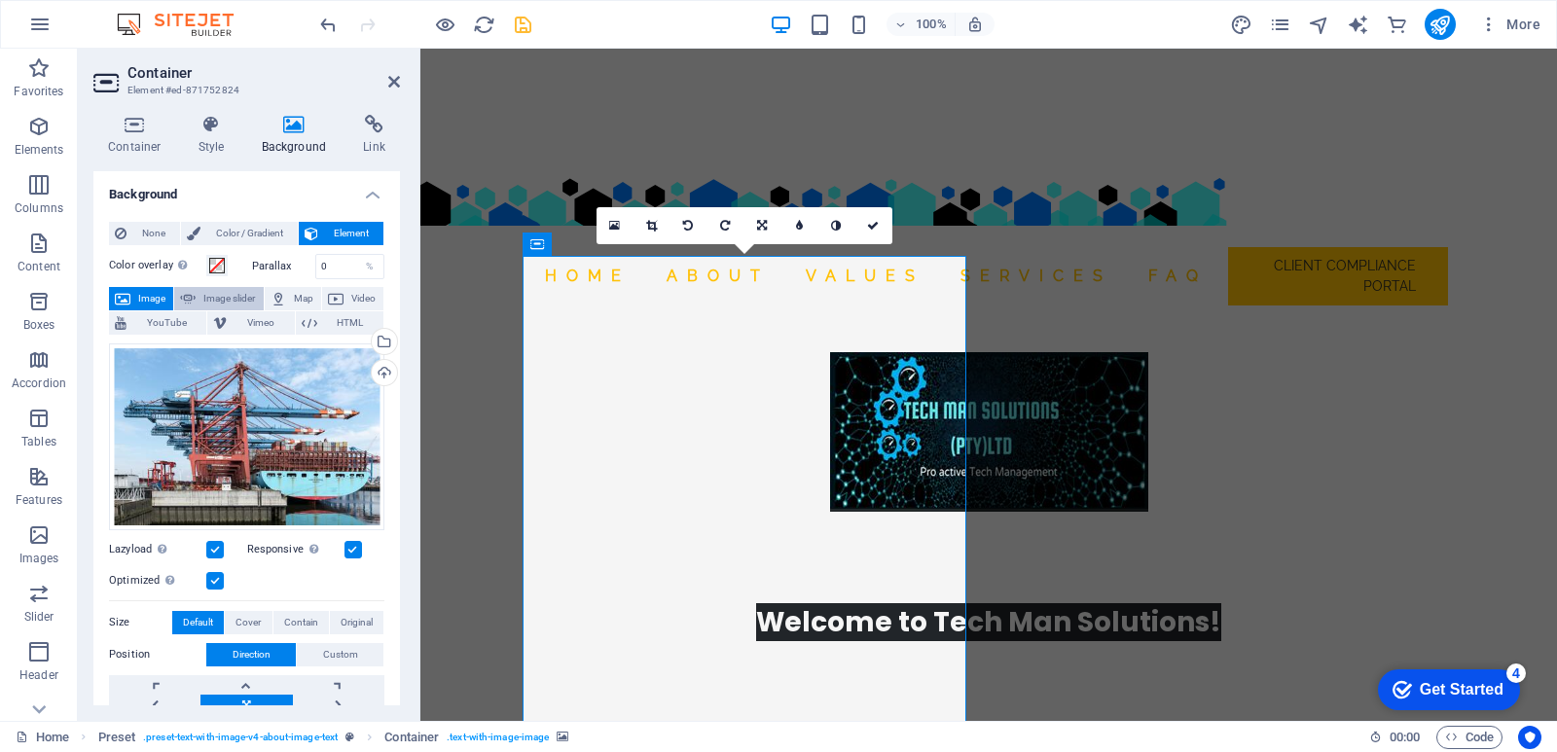
click at [238, 299] on span "Image slider" at bounding box center [228, 298] width 55 height 23
select select "ms"
select select "s"
select select "progressive"
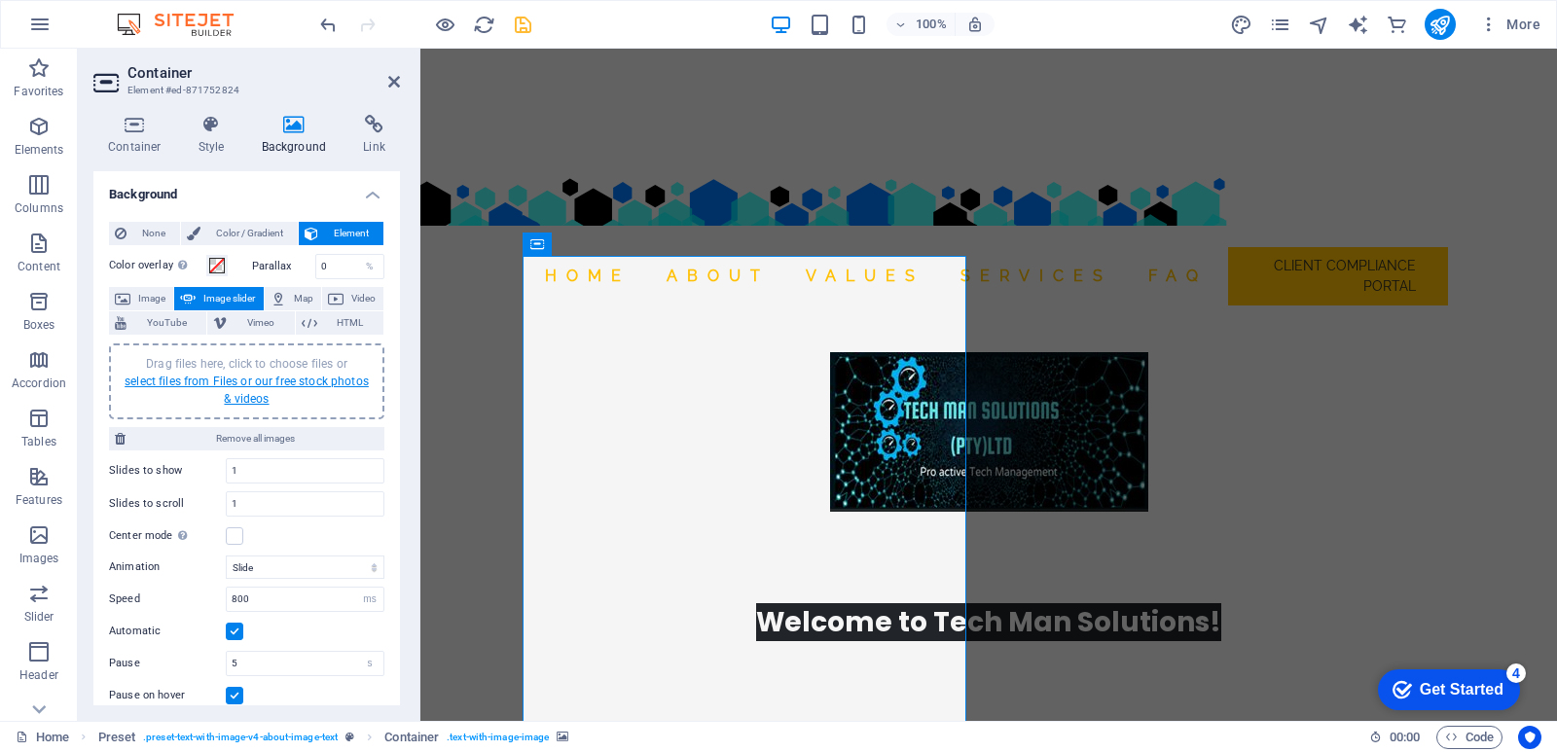
click at [280, 382] on link "select files from Files or our free stock photos & videos" at bounding box center [247, 390] width 244 height 31
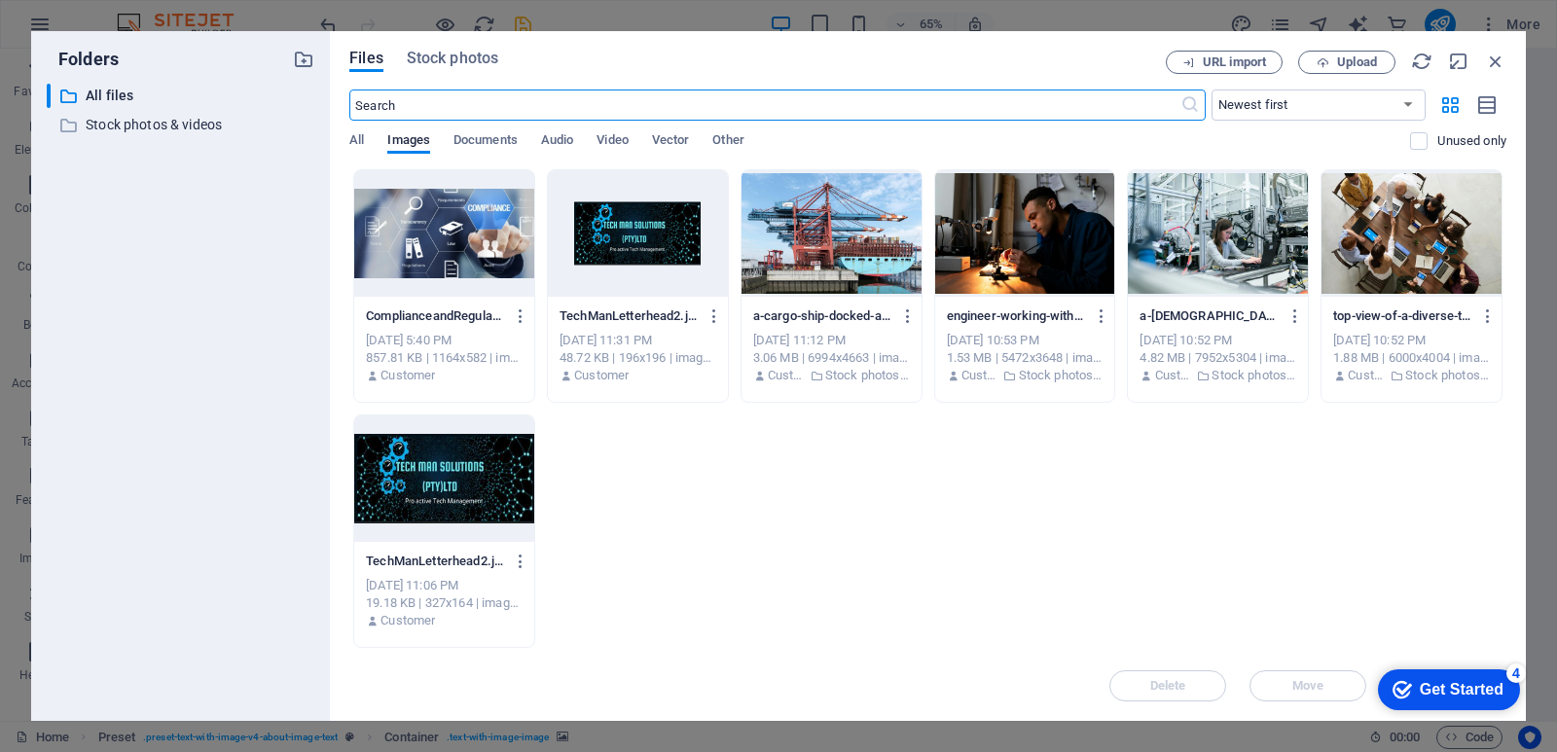
click at [884, 278] on div at bounding box center [832, 233] width 180 height 127
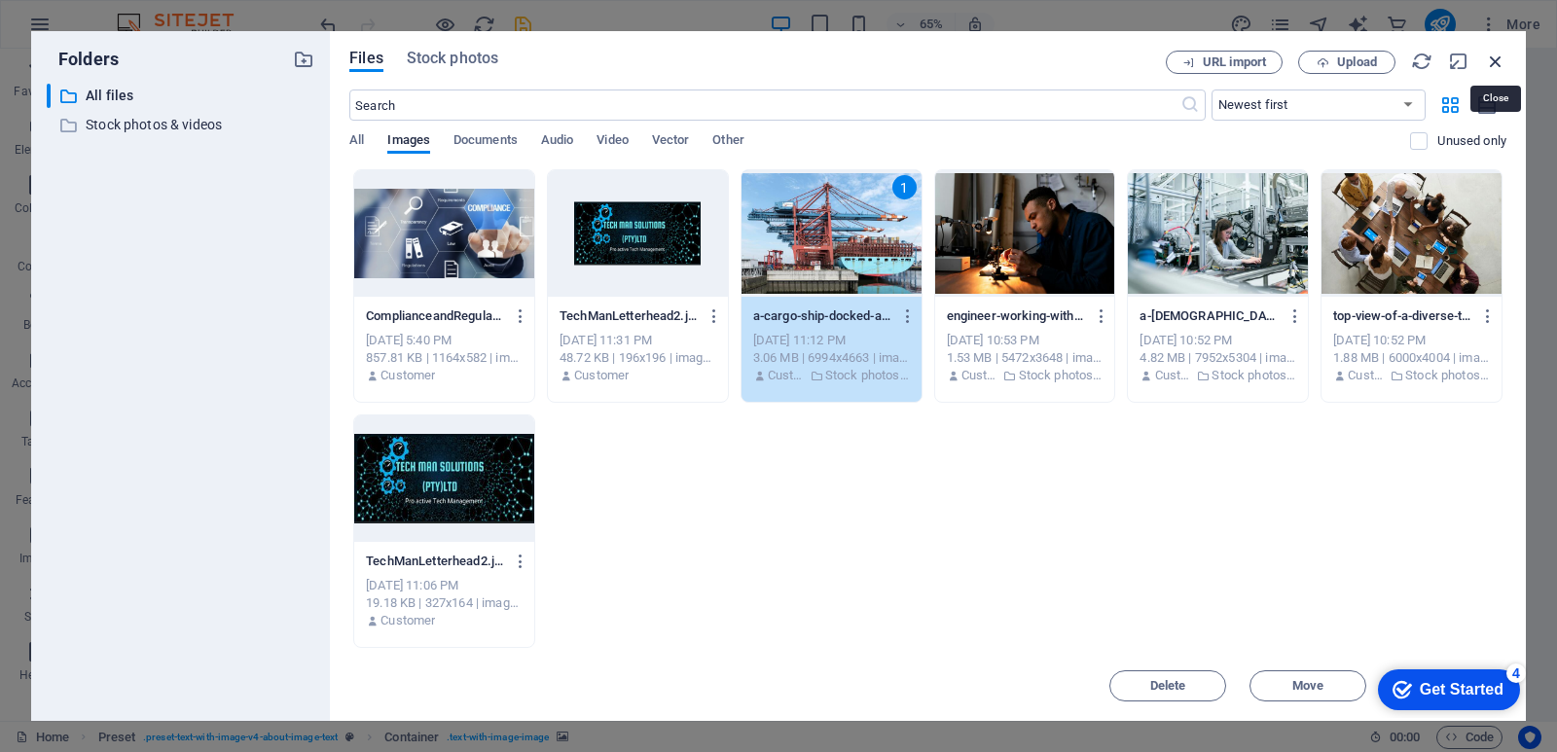
drag, startPoint x: 1501, startPoint y: 67, endPoint x: 841, endPoint y: 76, distance: 660.0
click at [1501, 67] on icon "button" at bounding box center [1495, 61] width 21 height 21
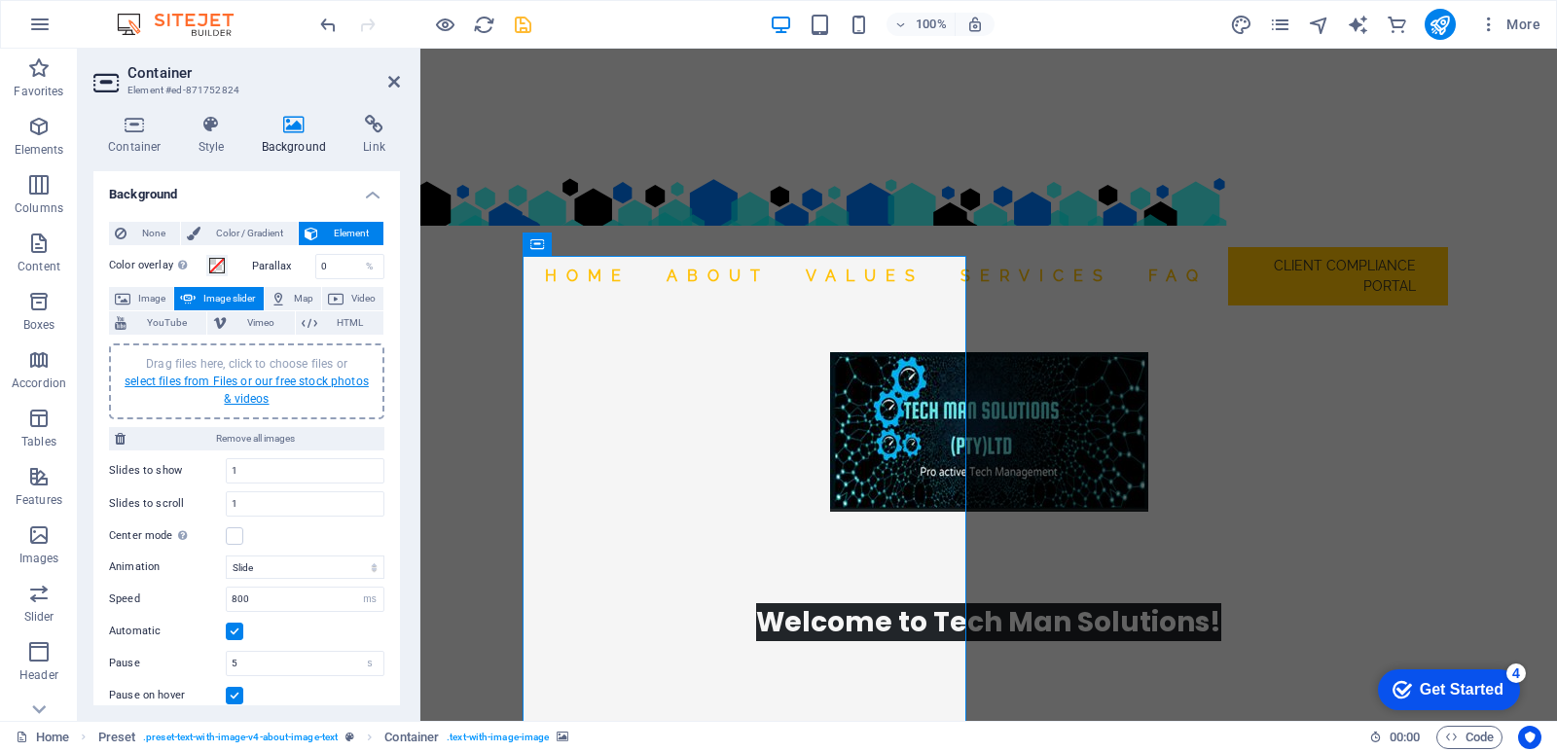
click at [278, 380] on link "select files from Files or our free stock photos & videos" at bounding box center [247, 390] width 244 height 31
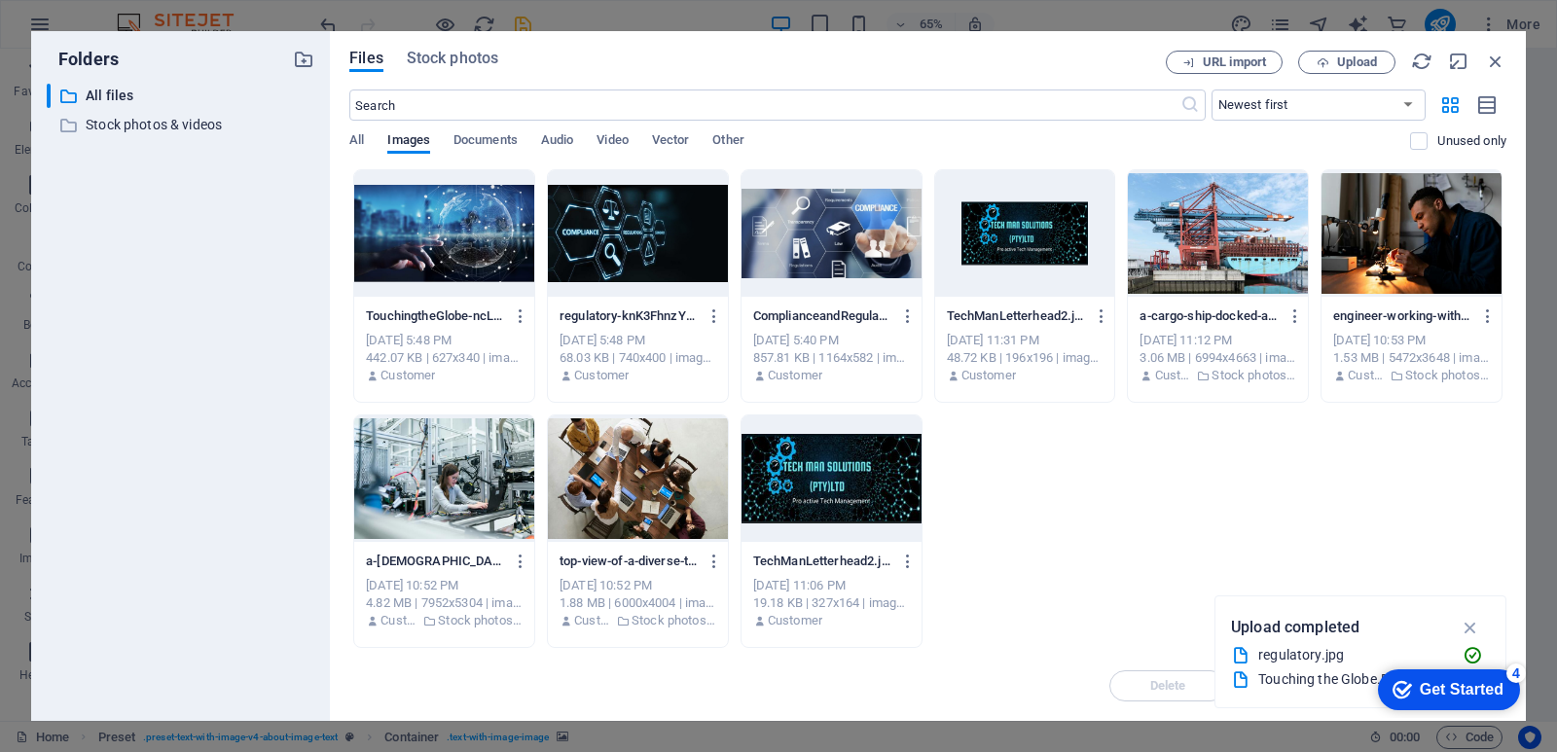
click at [995, 265] on div at bounding box center [1025, 233] width 180 height 127
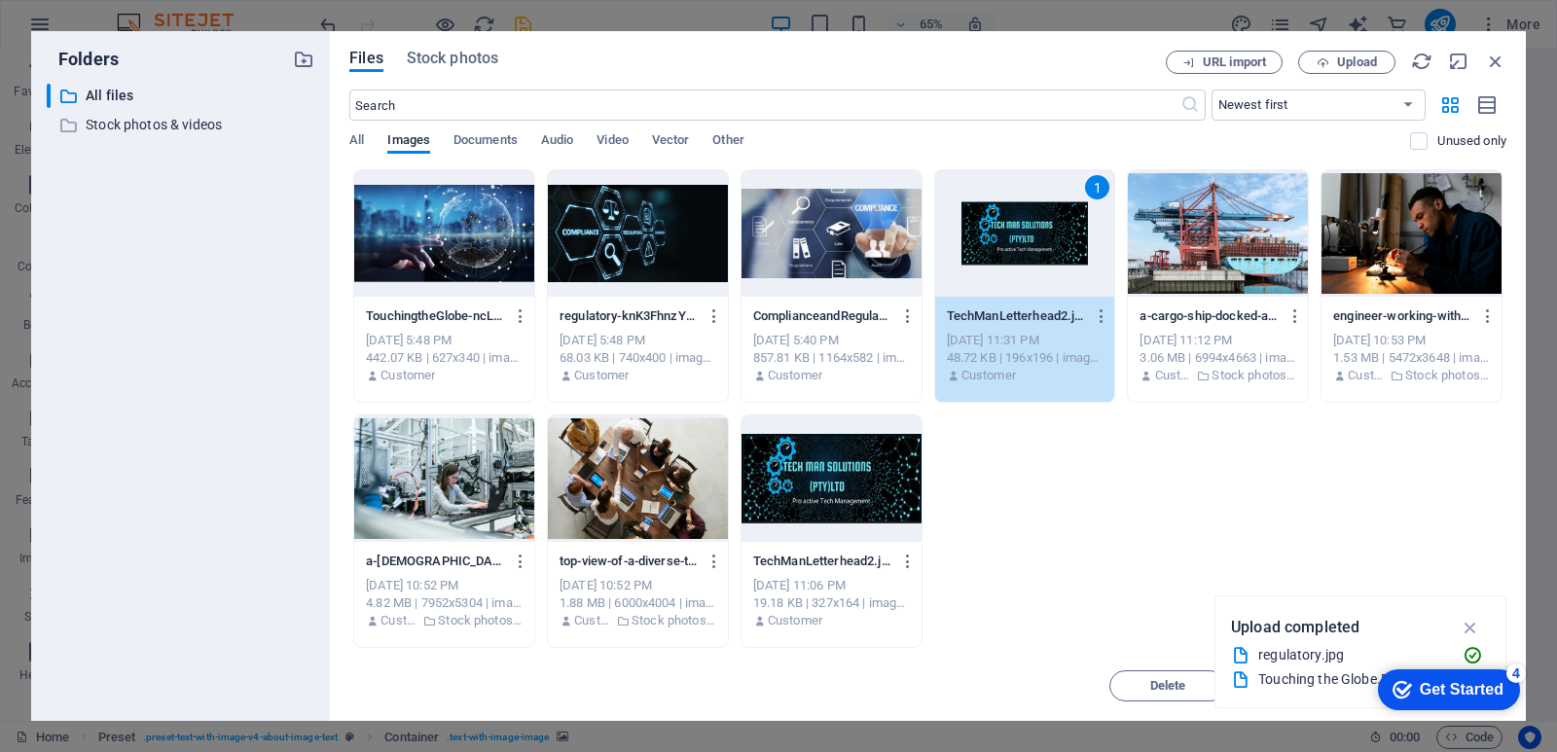
click at [995, 265] on div "1" at bounding box center [1025, 233] width 180 height 127
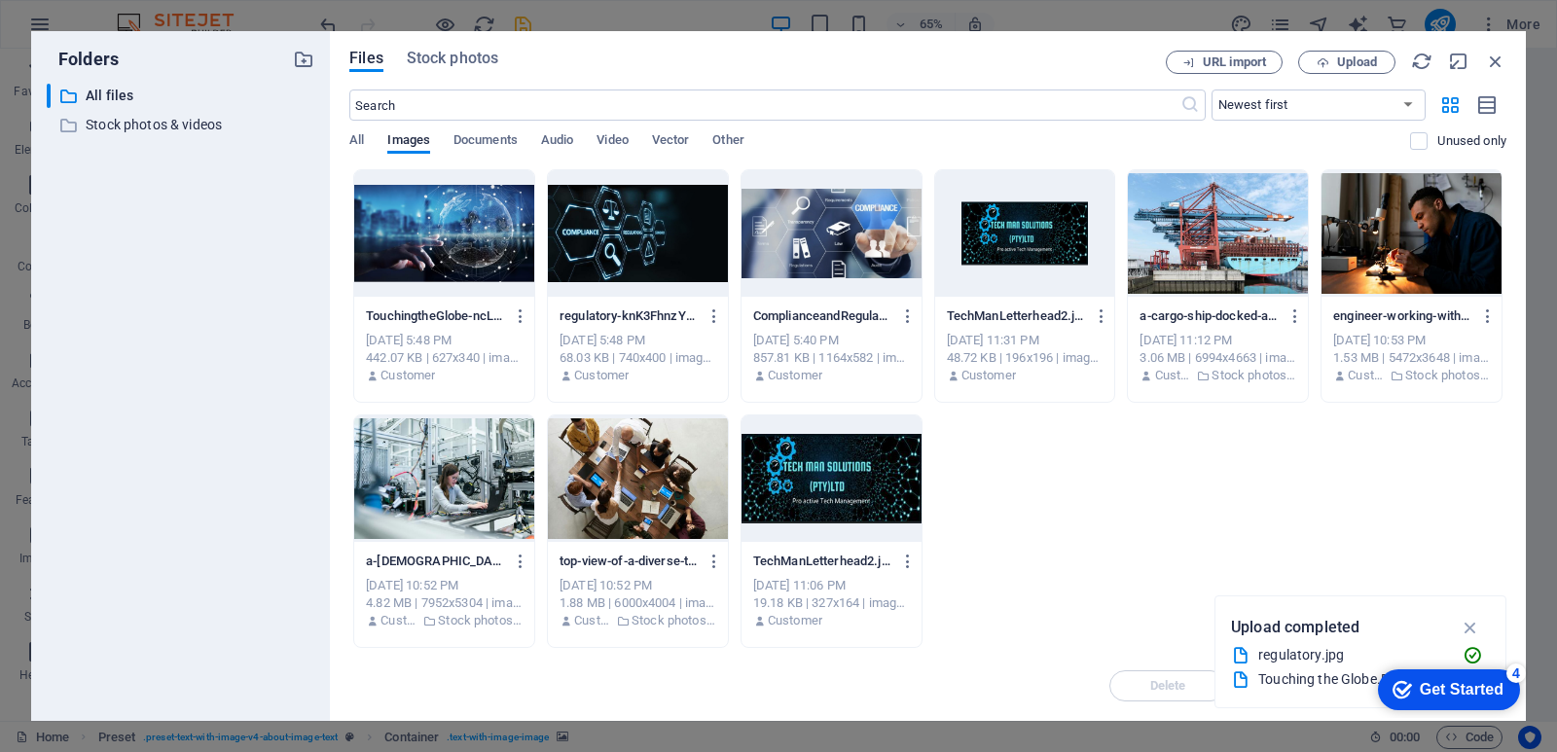
click at [1205, 268] on div at bounding box center [1218, 233] width 180 height 127
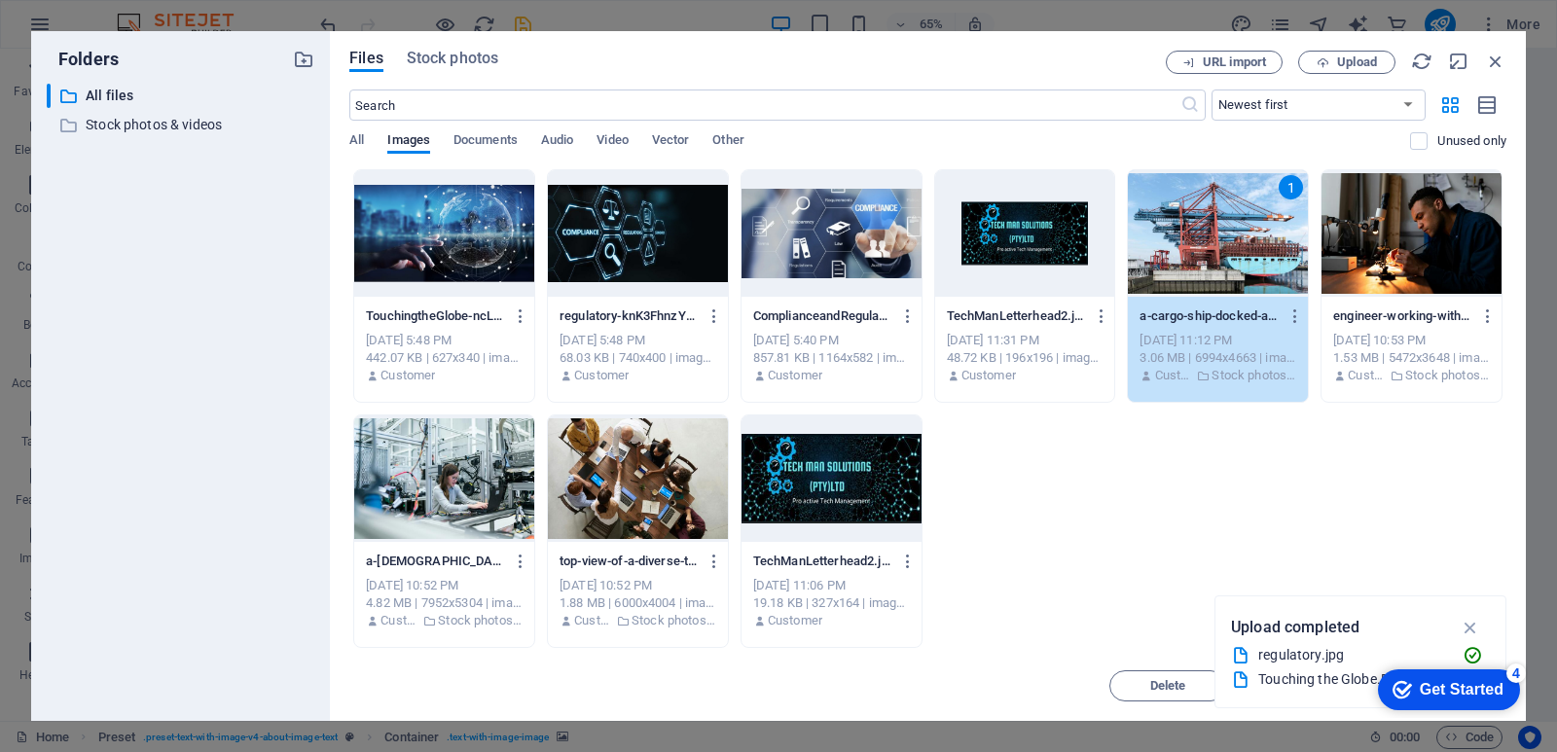
click at [656, 290] on div at bounding box center [638, 233] width 180 height 127
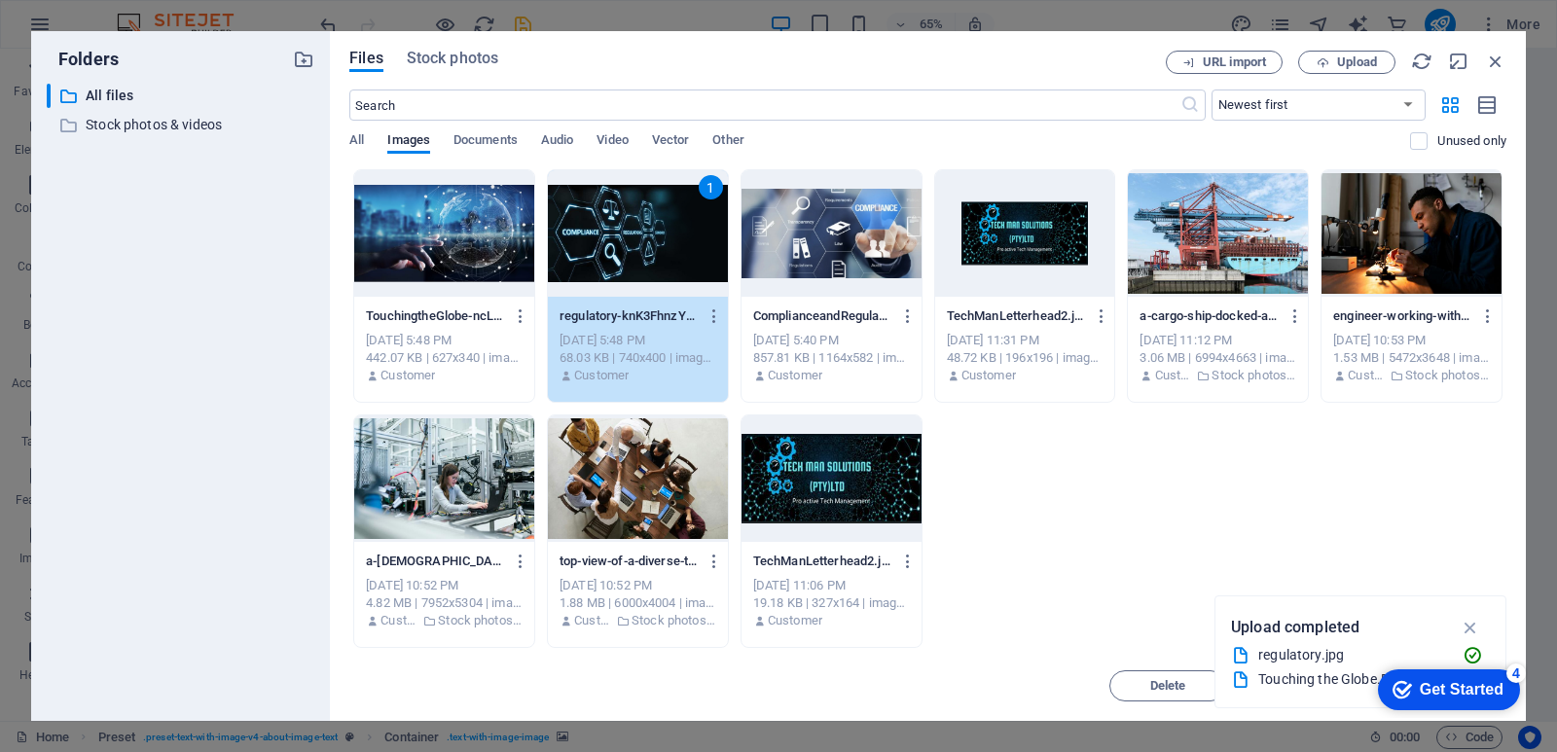
click at [456, 285] on div at bounding box center [444, 233] width 180 height 127
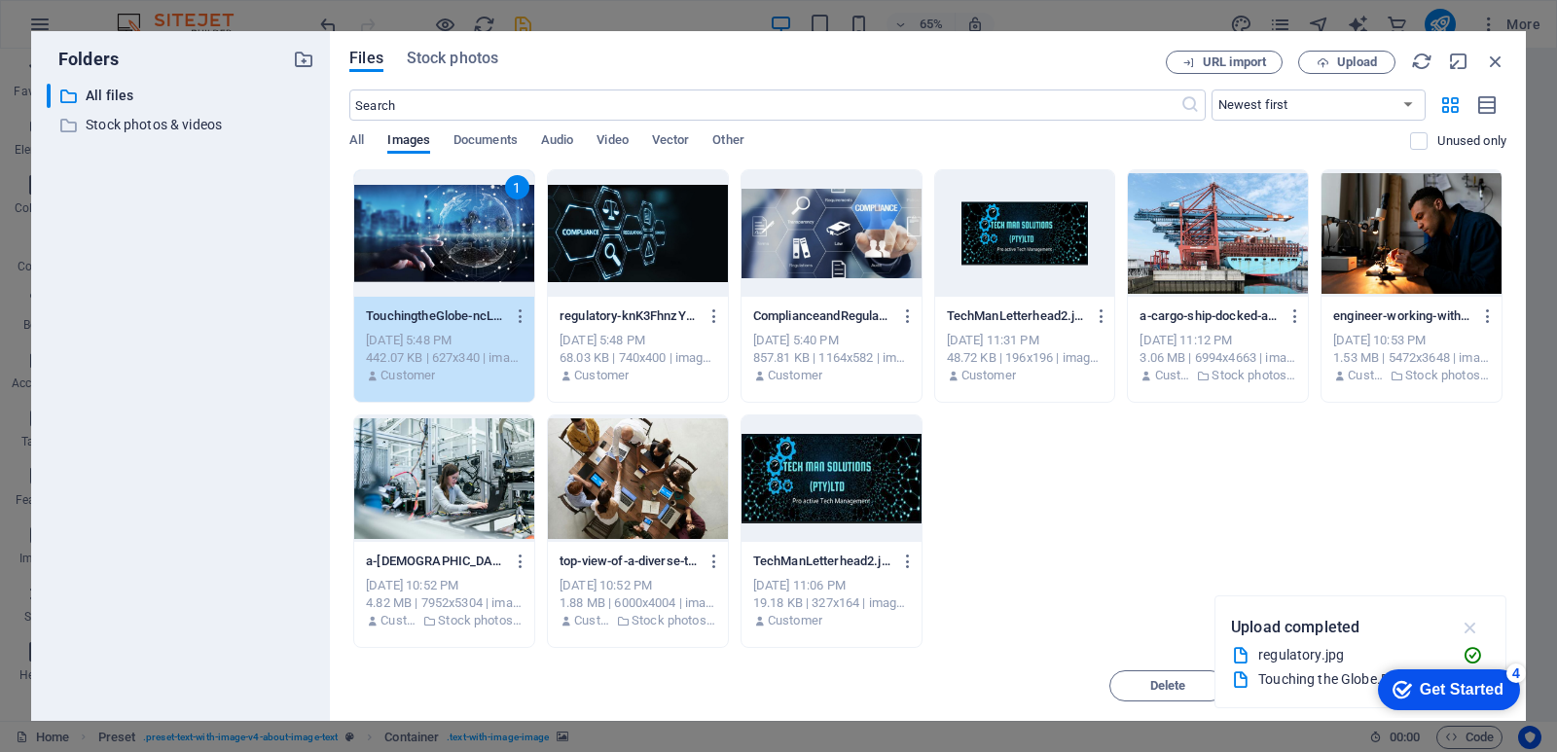
click at [1467, 630] on icon "button" at bounding box center [1471, 627] width 22 height 21
drag, startPoint x: 1470, startPoint y: 690, endPoint x: 1275, endPoint y: 521, distance: 258.0
click html "checkmark Get Started 4 First Steps in the Editor Let's guide you through the t…"
click at [1518, 684] on div "checkmark Get Started 4" at bounding box center [1449, 690] width 142 height 41
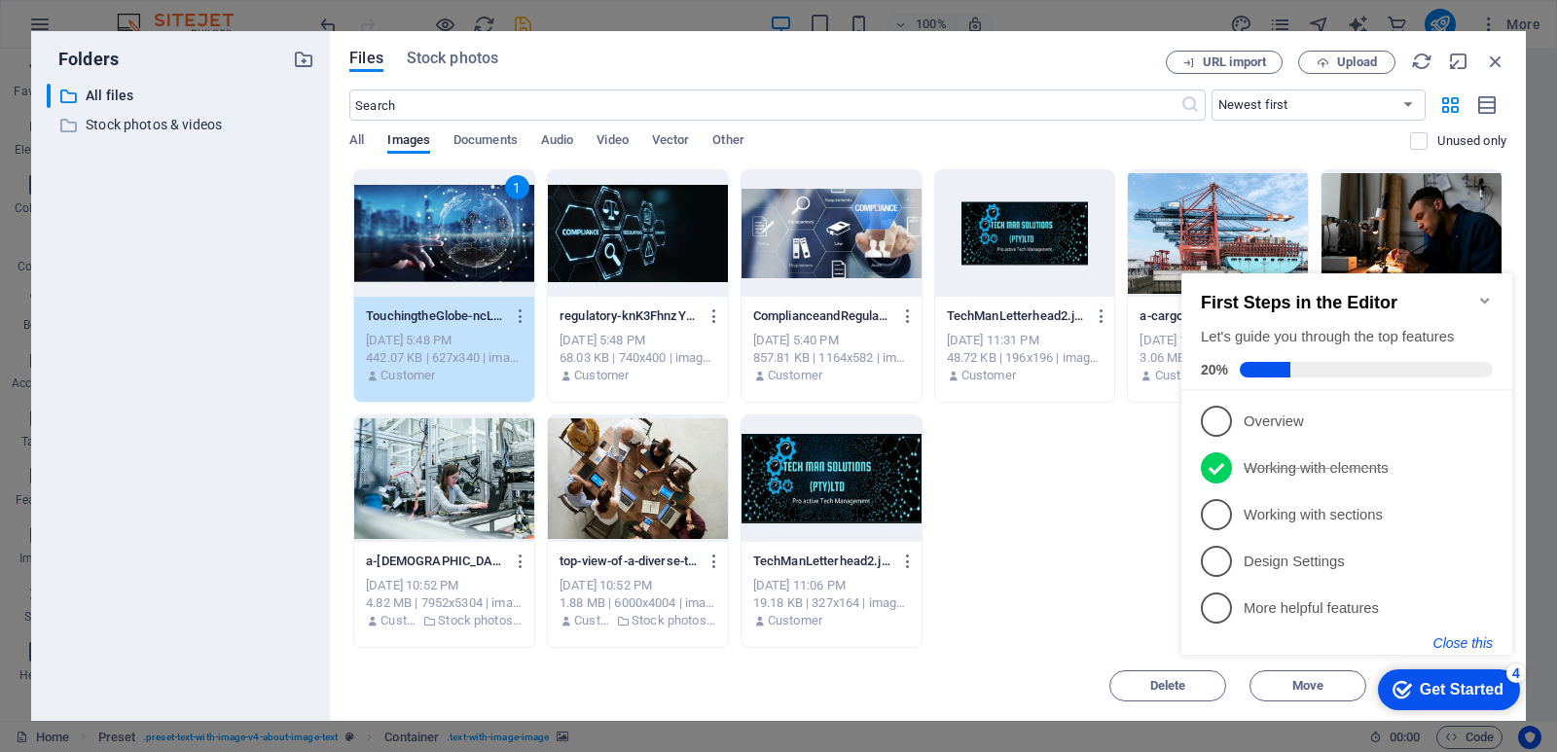
click at [1453, 640] on button "Close this" at bounding box center [1463, 644] width 59 height 16
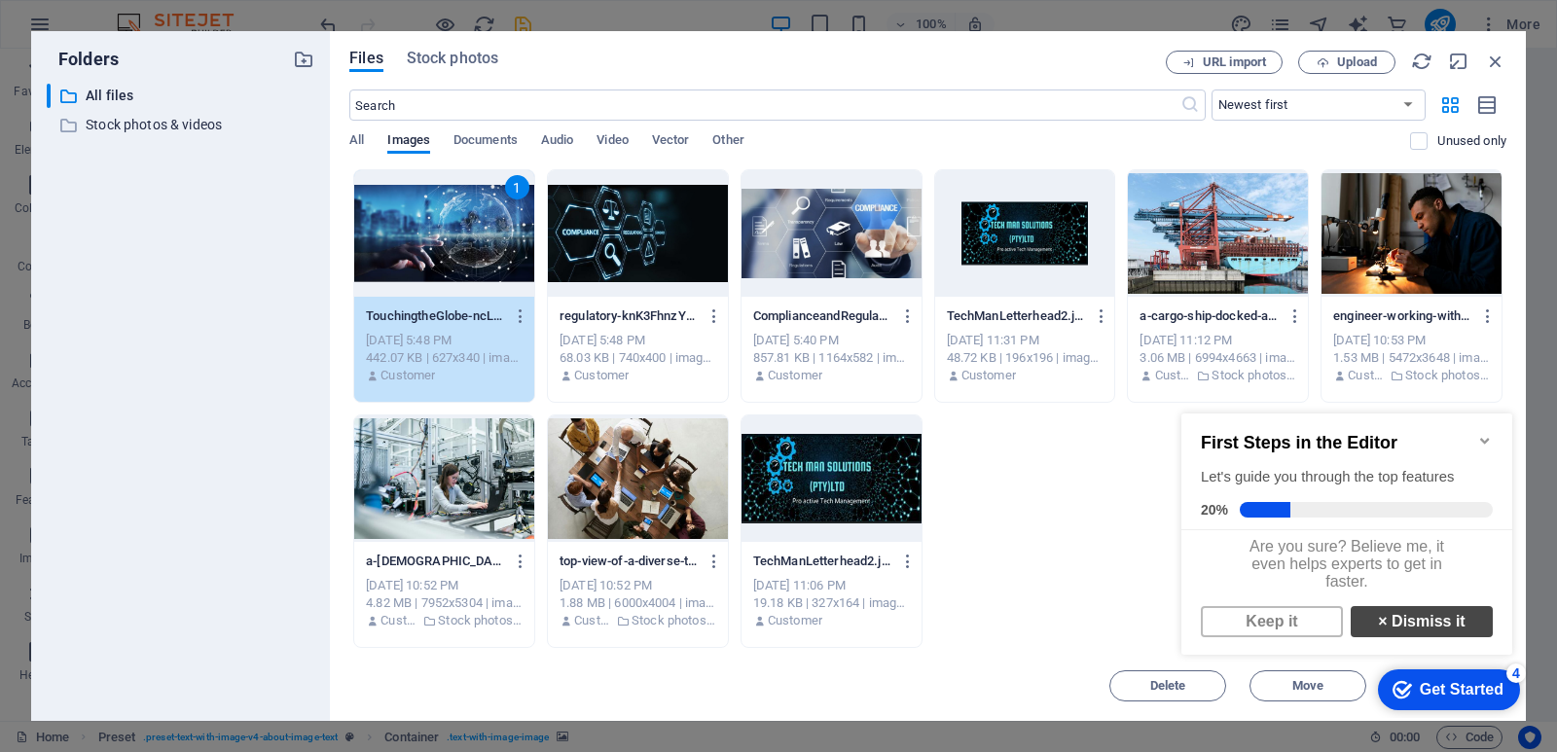
click at [1392, 636] on link "× Dismiss it" at bounding box center [1422, 621] width 142 height 31
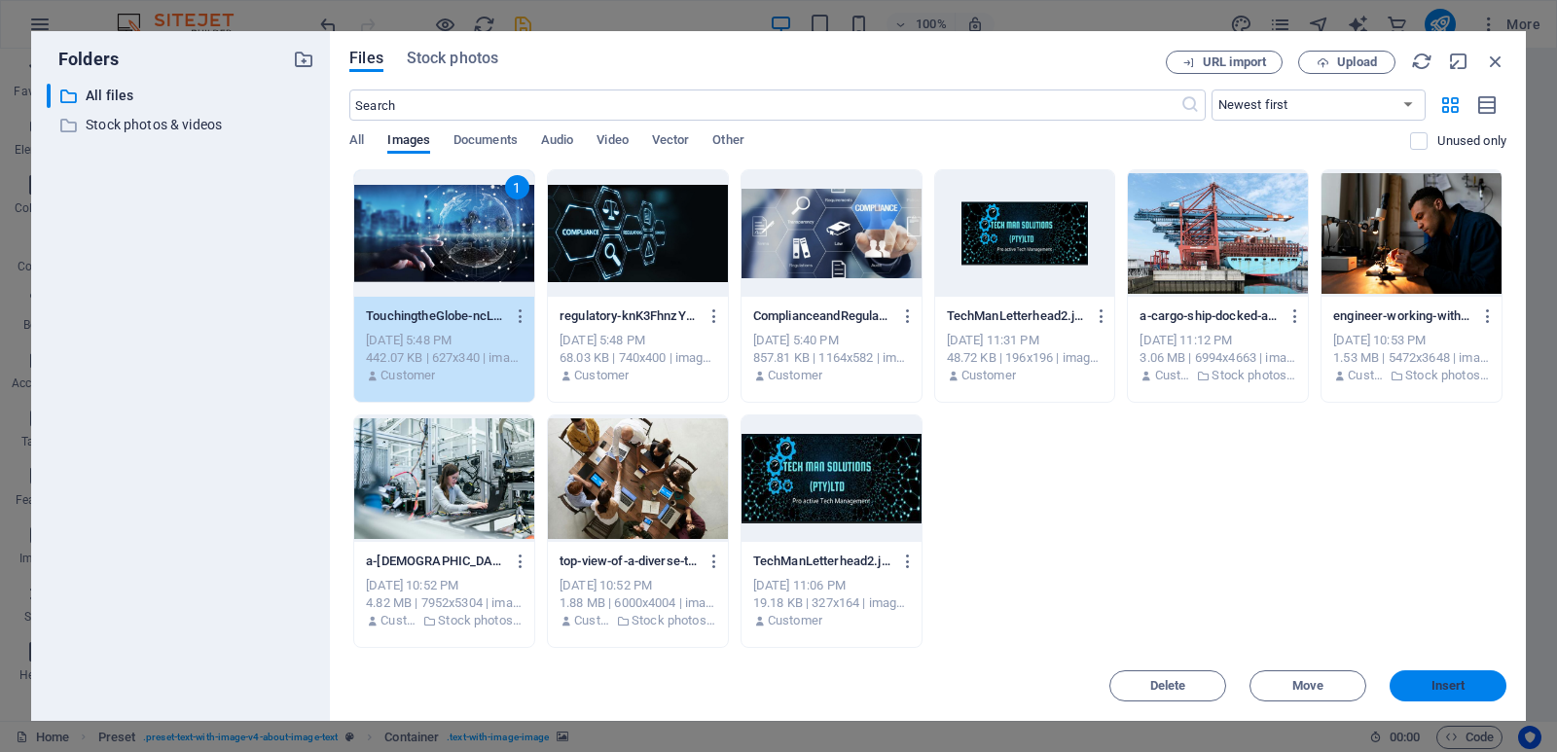
click at [1446, 680] on span "Insert" at bounding box center [1449, 686] width 34 height 12
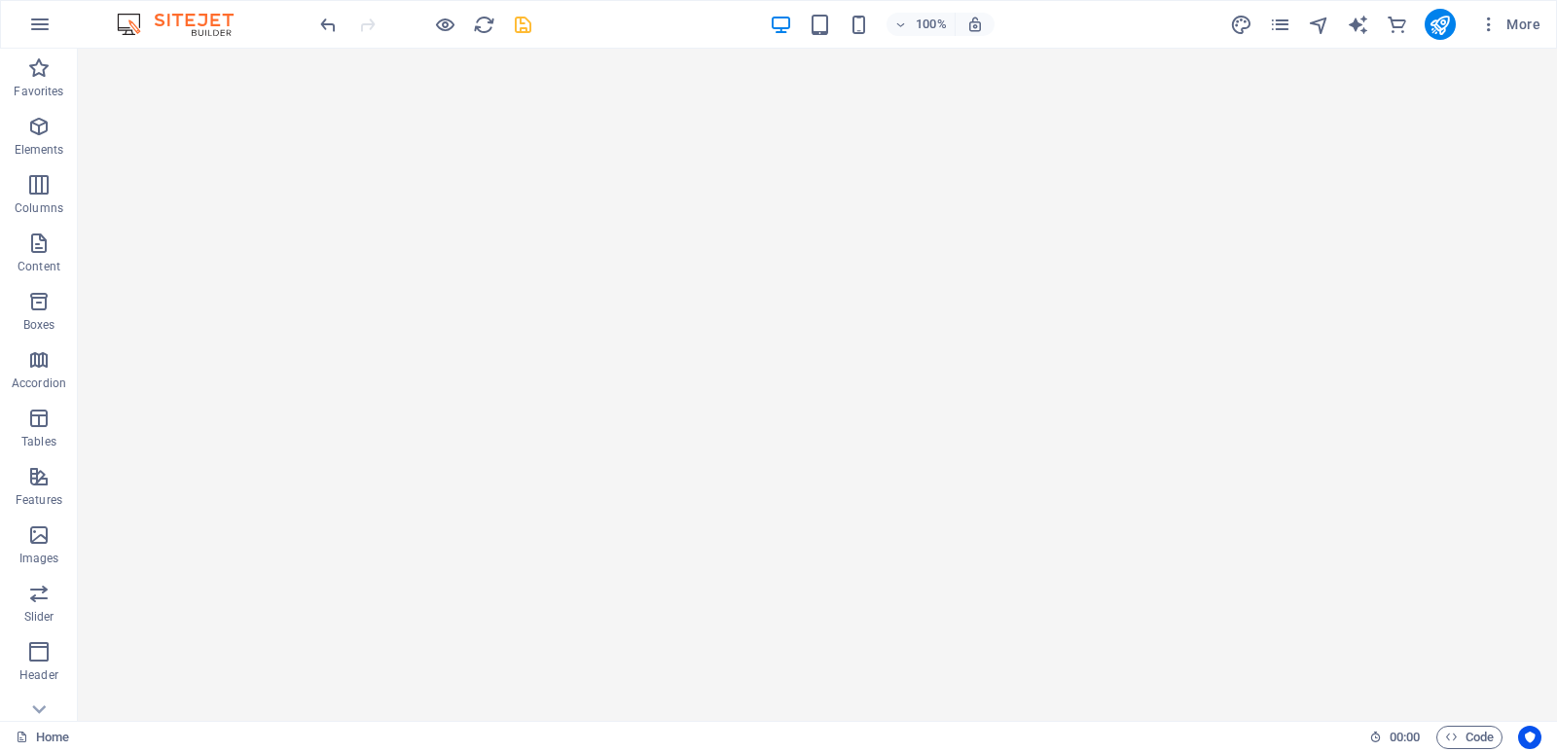
click at [534, 26] on div "100% More" at bounding box center [932, 24] width 1232 height 31
click at [531, 28] on icon "save" at bounding box center [523, 25] width 22 height 22
click at [449, 24] on icon "button" at bounding box center [445, 25] width 22 height 22
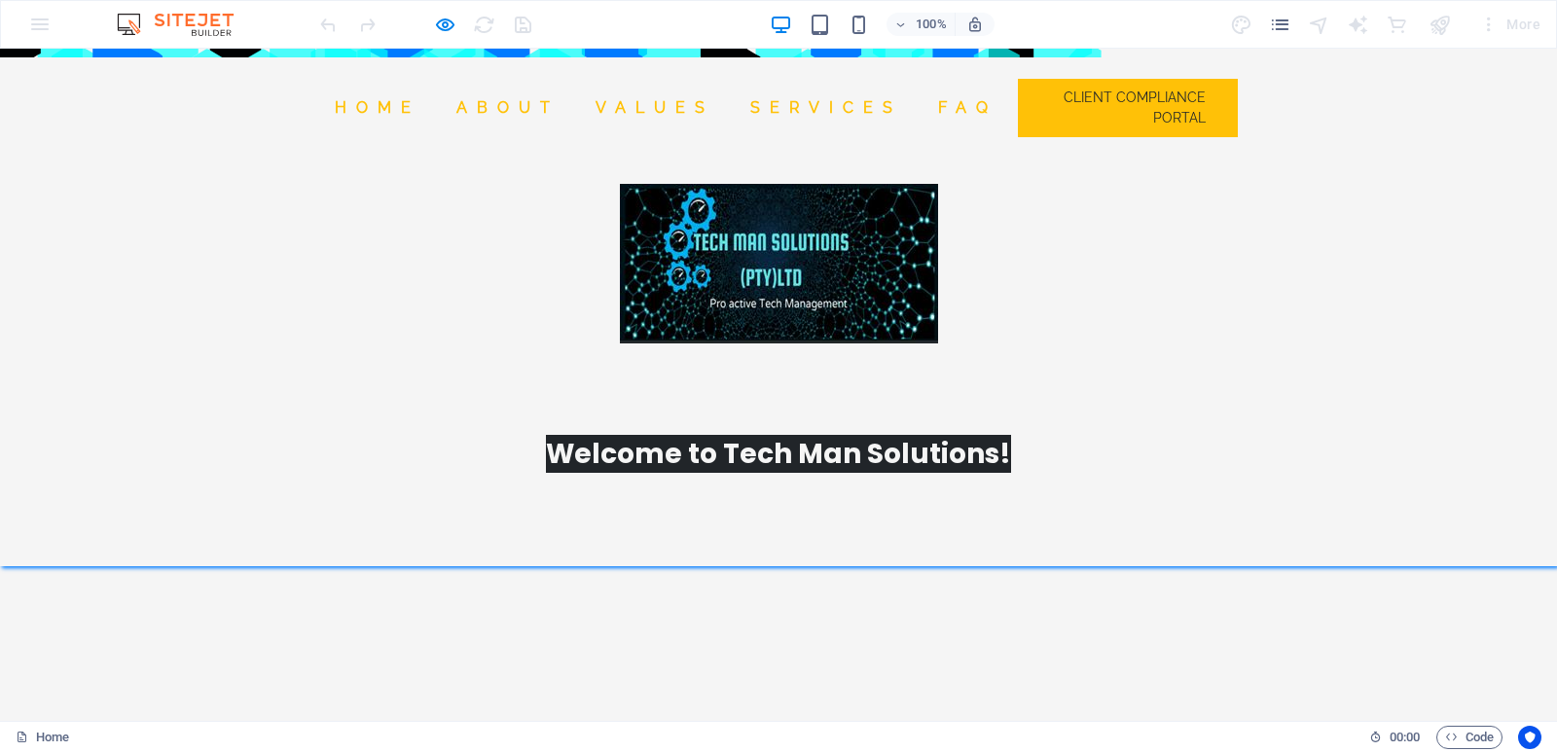
scroll to position [487, 0]
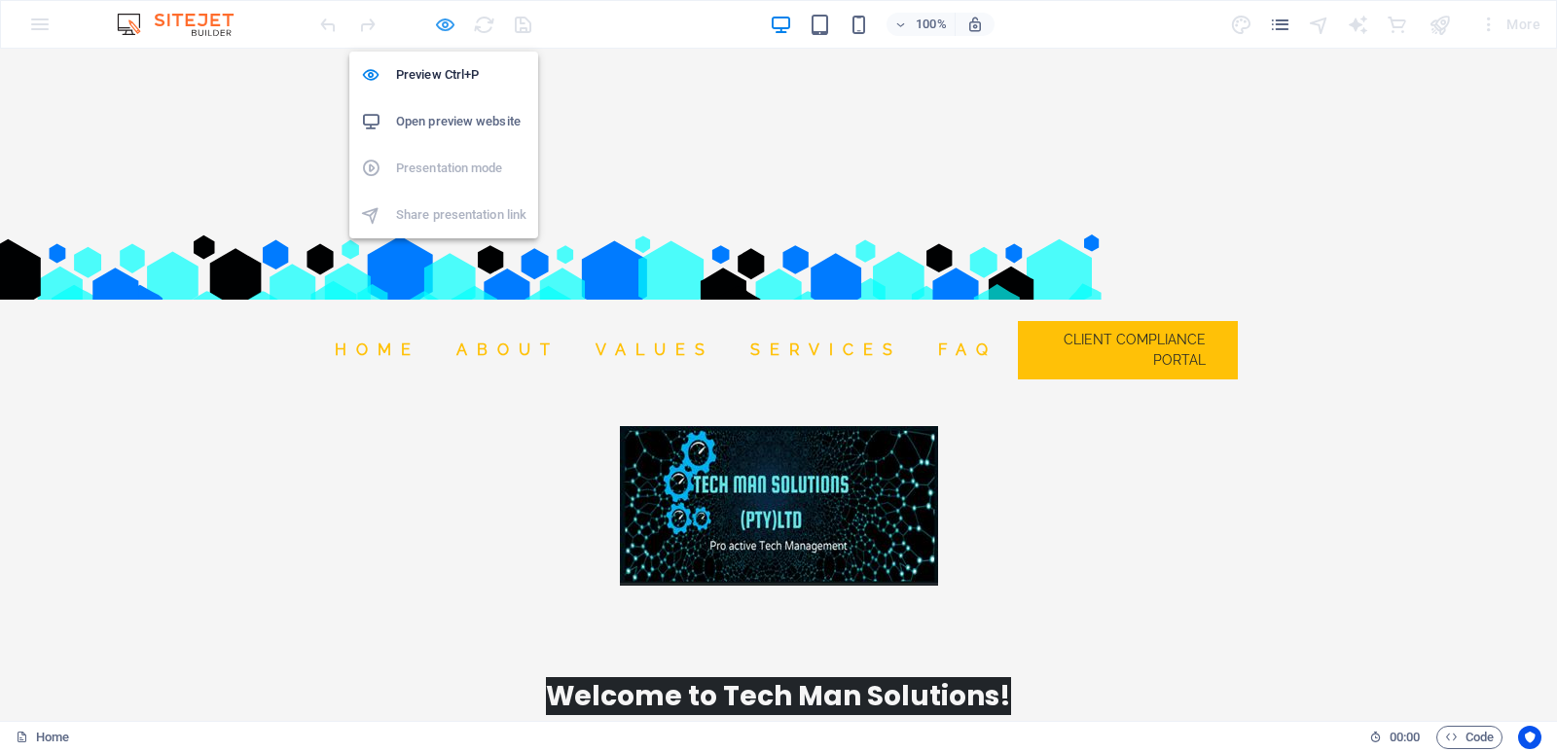
click at [446, 26] on icon "button" at bounding box center [445, 25] width 22 height 22
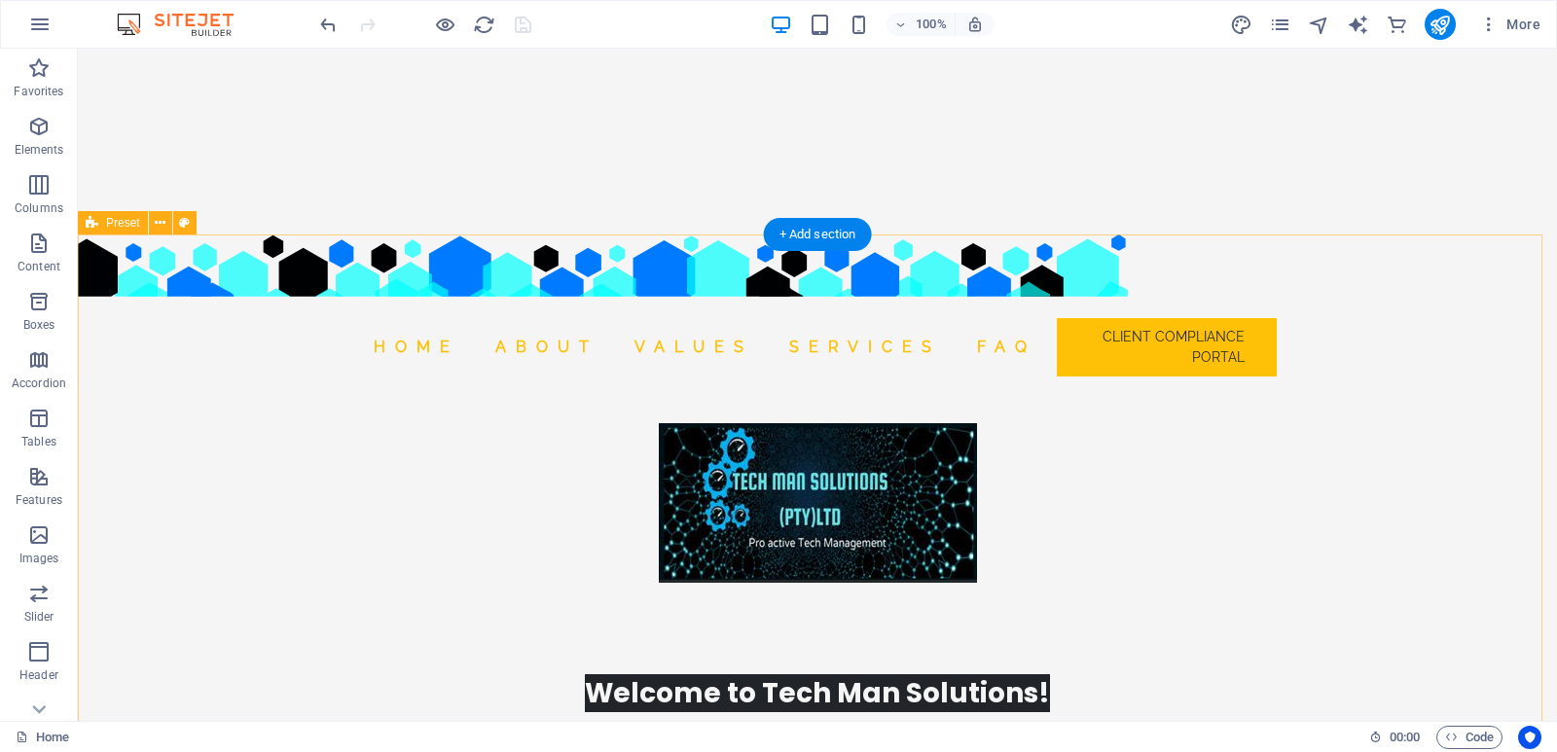
select select "ms"
select select "s"
select select "progressive"
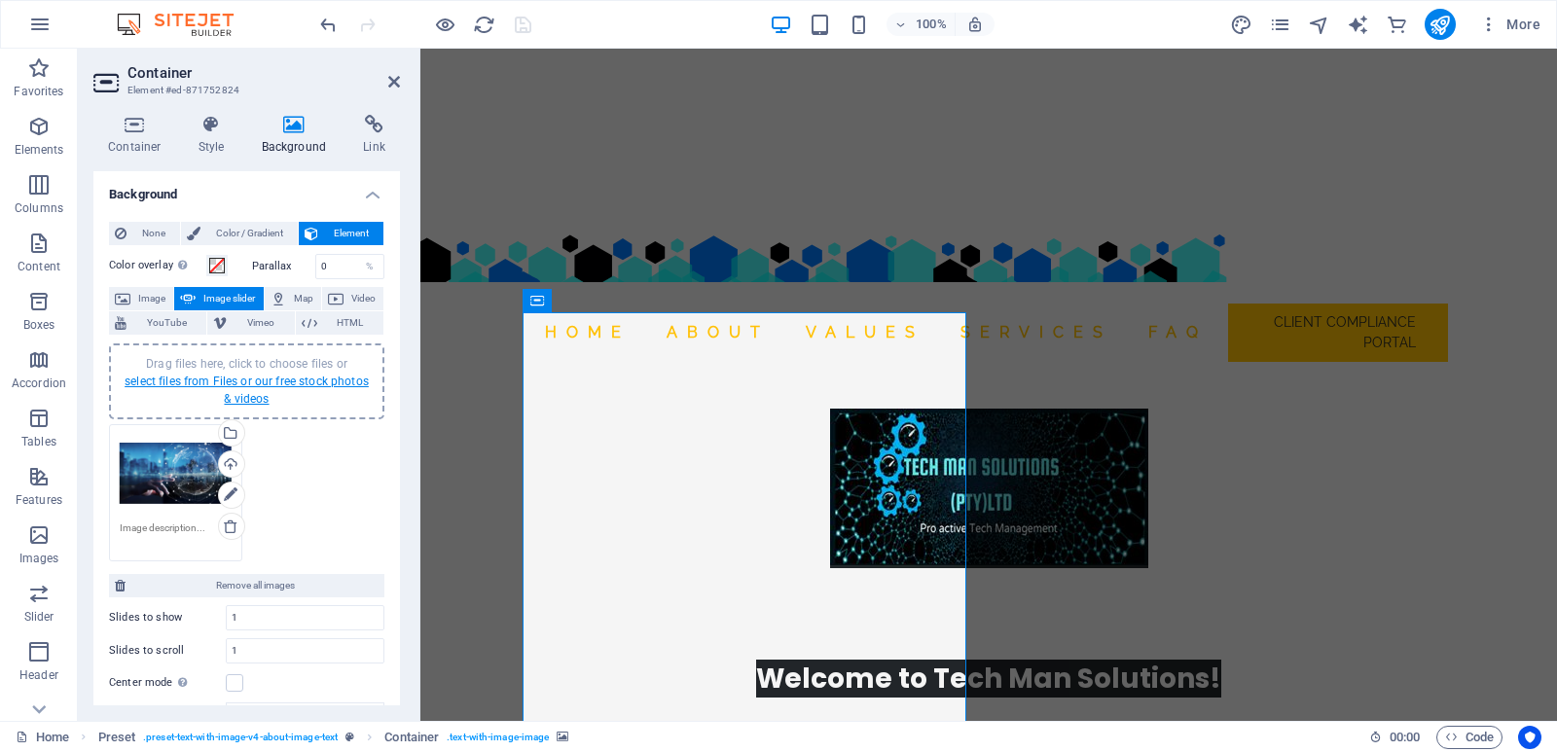
click at [233, 382] on link "select files from Files or our free stock photos & videos" at bounding box center [247, 390] width 244 height 31
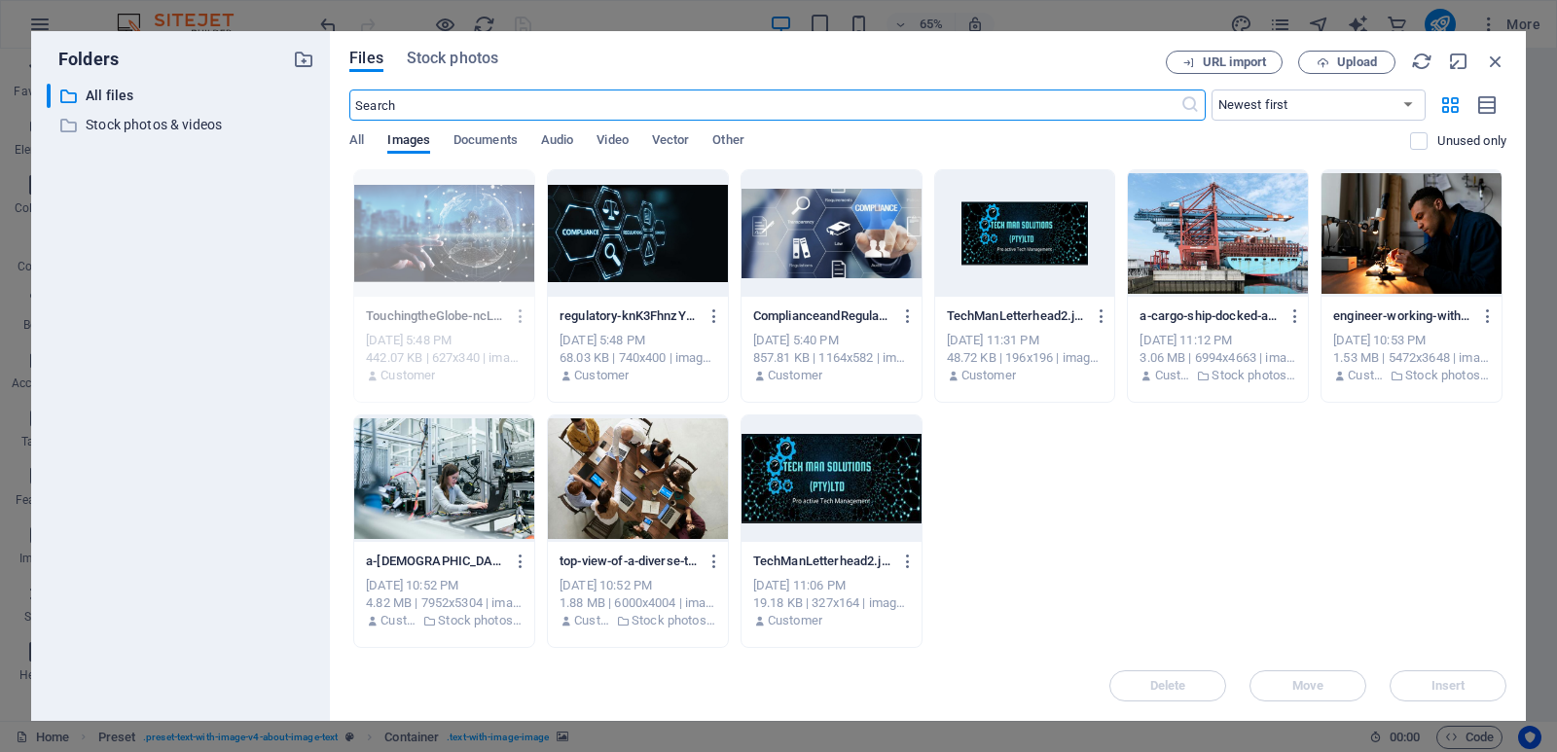
click at [657, 266] on div at bounding box center [638, 233] width 180 height 127
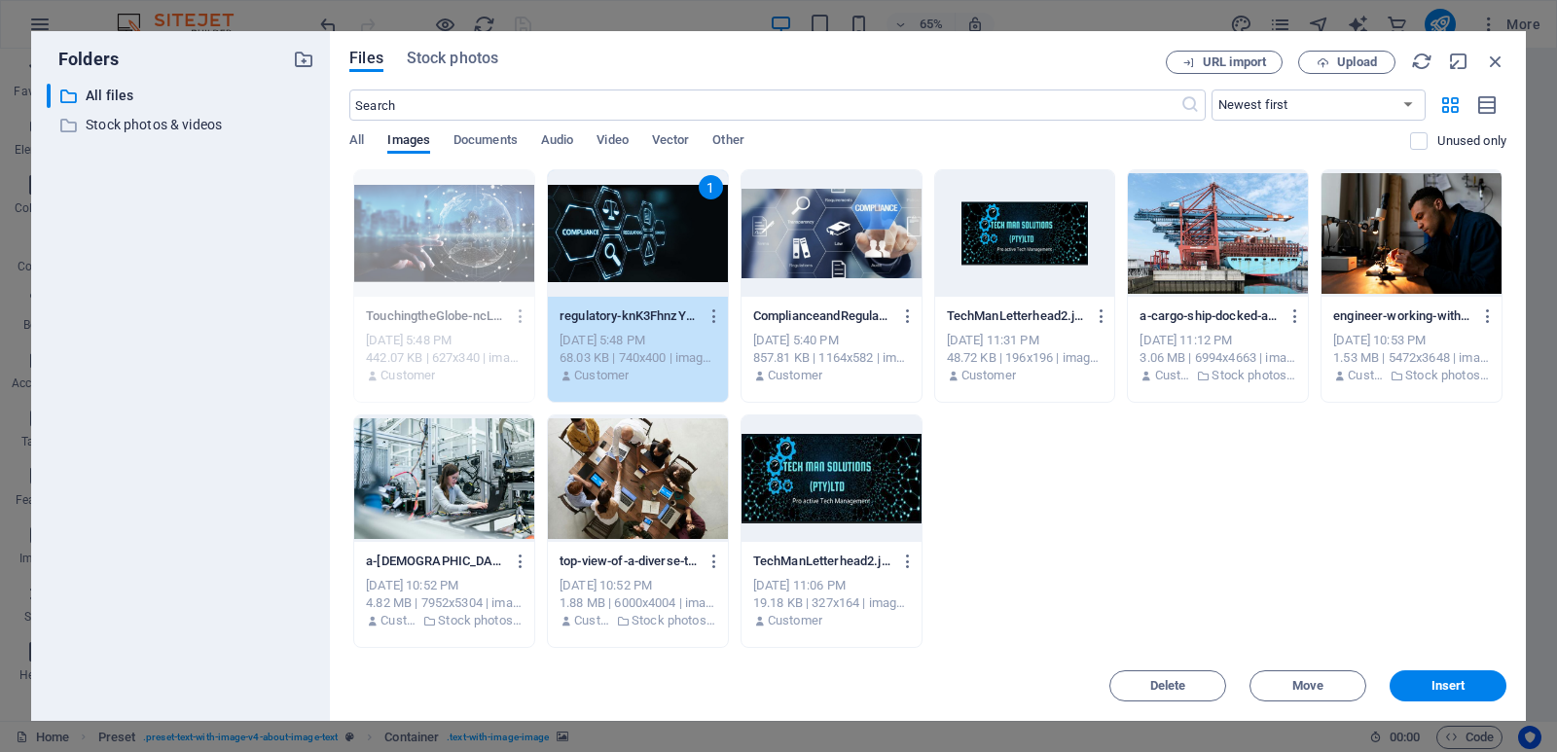
click at [1200, 268] on div at bounding box center [1218, 233] width 180 height 127
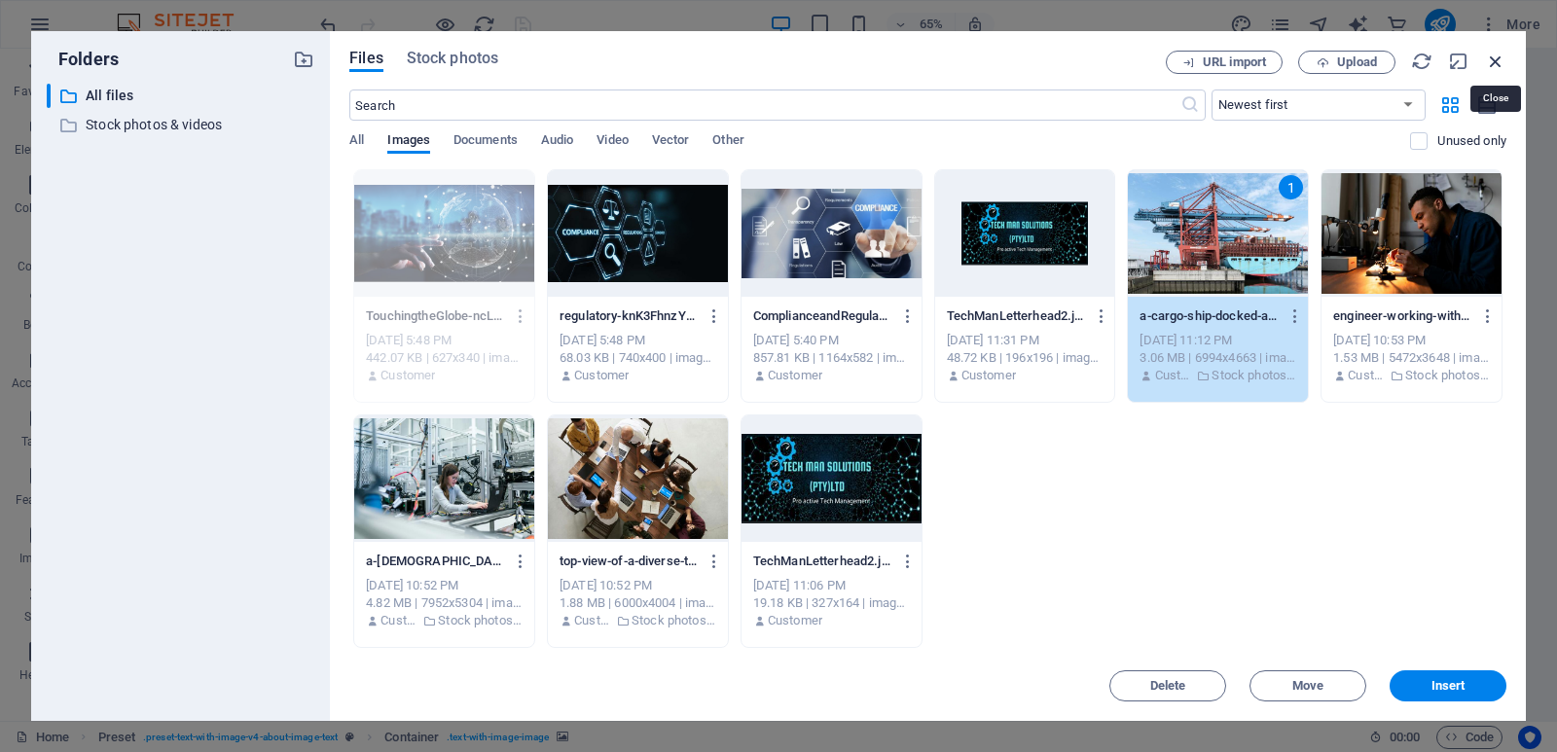
click at [1495, 61] on icon "button" at bounding box center [1495, 61] width 21 height 21
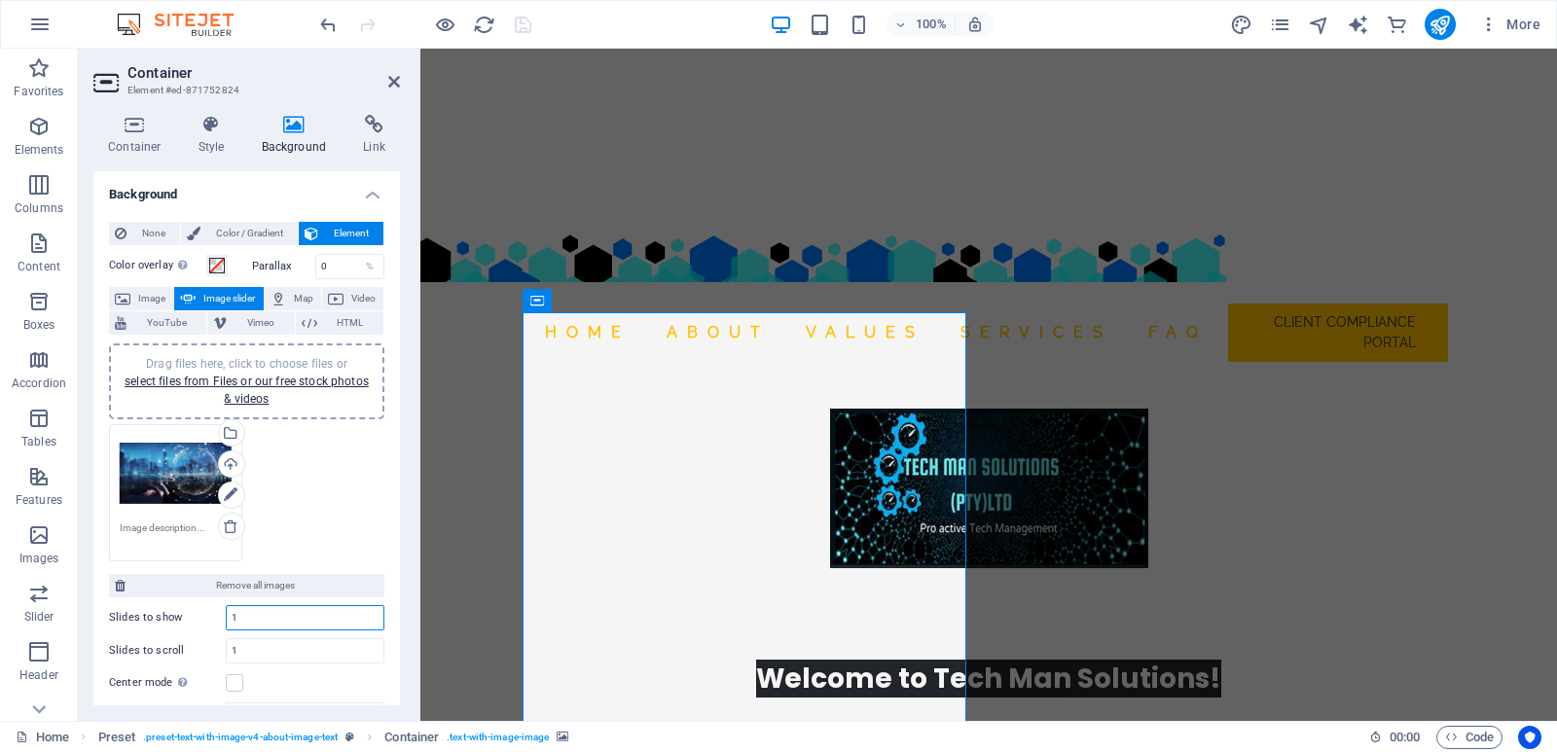
click at [262, 626] on input "1" at bounding box center [305, 617] width 157 height 23
click at [263, 647] on input "1" at bounding box center [305, 651] width 157 height 23
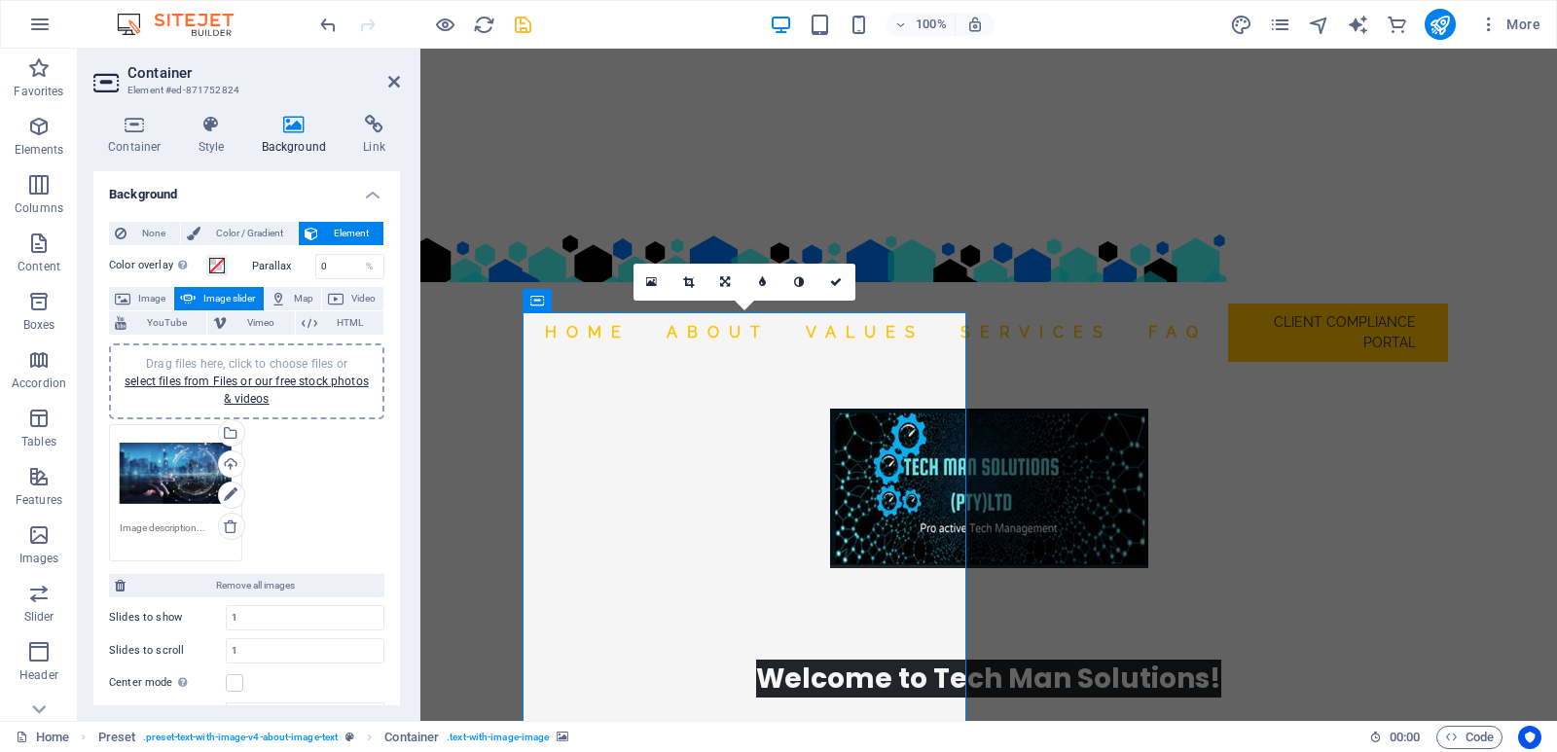
click at [261, 634] on div "Slides to show 1 Slides to scroll 1 Center mode Enables centered view with part…" at bounding box center [246, 646] width 275 height 97
click at [262, 624] on input "1" at bounding box center [305, 617] width 157 height 23
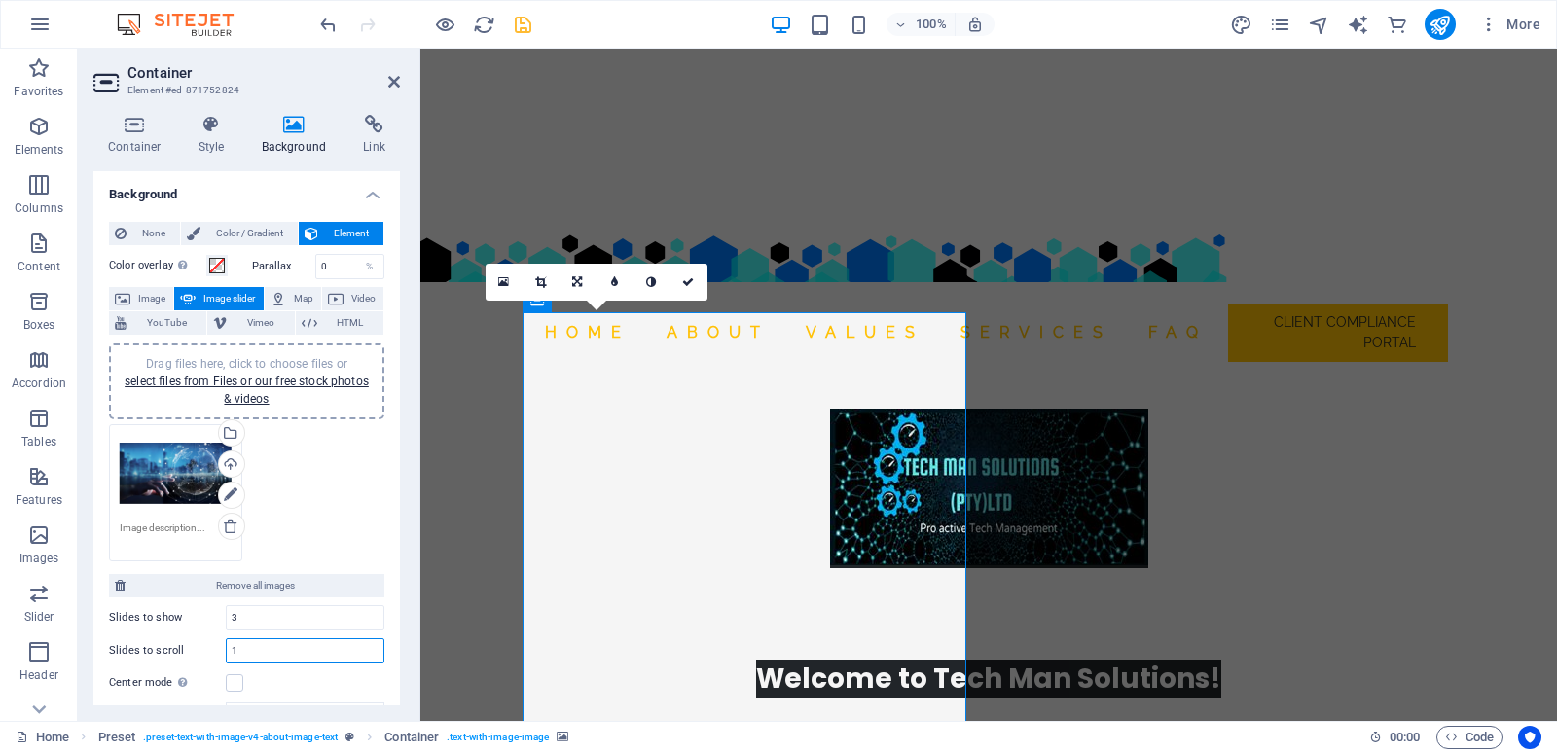
click at [272, 648] on input "1" at bounding box center [305, 651] width 157 height 23
drag, startPoint x: 274, startPoint y: 624, endPoint x: 209, endPoint y: 618, distance: 65.5
click at [209, 618] on div "Slides to show 3" at bounding box center [246, 617] width 275 height 25
type input "1"
click at [247, 644] on input "1" at bounding box center [305, 651] width 157 height 23
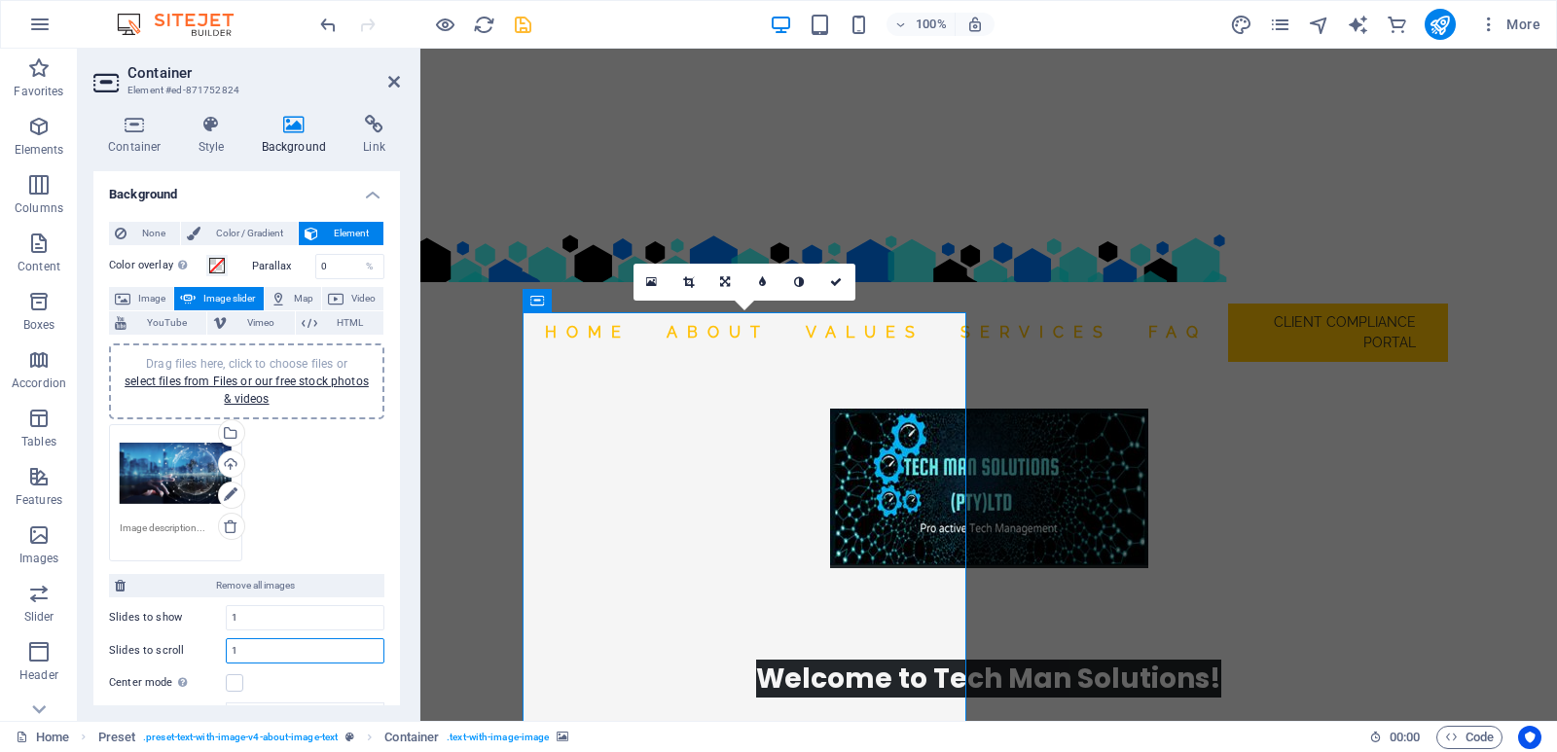
drag, startPoint x: 252, startPoint y: 646, endPoint x: 199, endPoint y: 658, distance: 54.8
click at [199, 658] on div "Slides to scroll 1" at bounding box center [246, 651] width 275 height 25
type input "3"
click at [313, 528] on div "Drag files here, click to choose files or select files from Files or our free s…" at bounding box center [246, 493] width 285 height 147
click at [237, 684] on label at bounding box center [235, 684] width 18 height 18
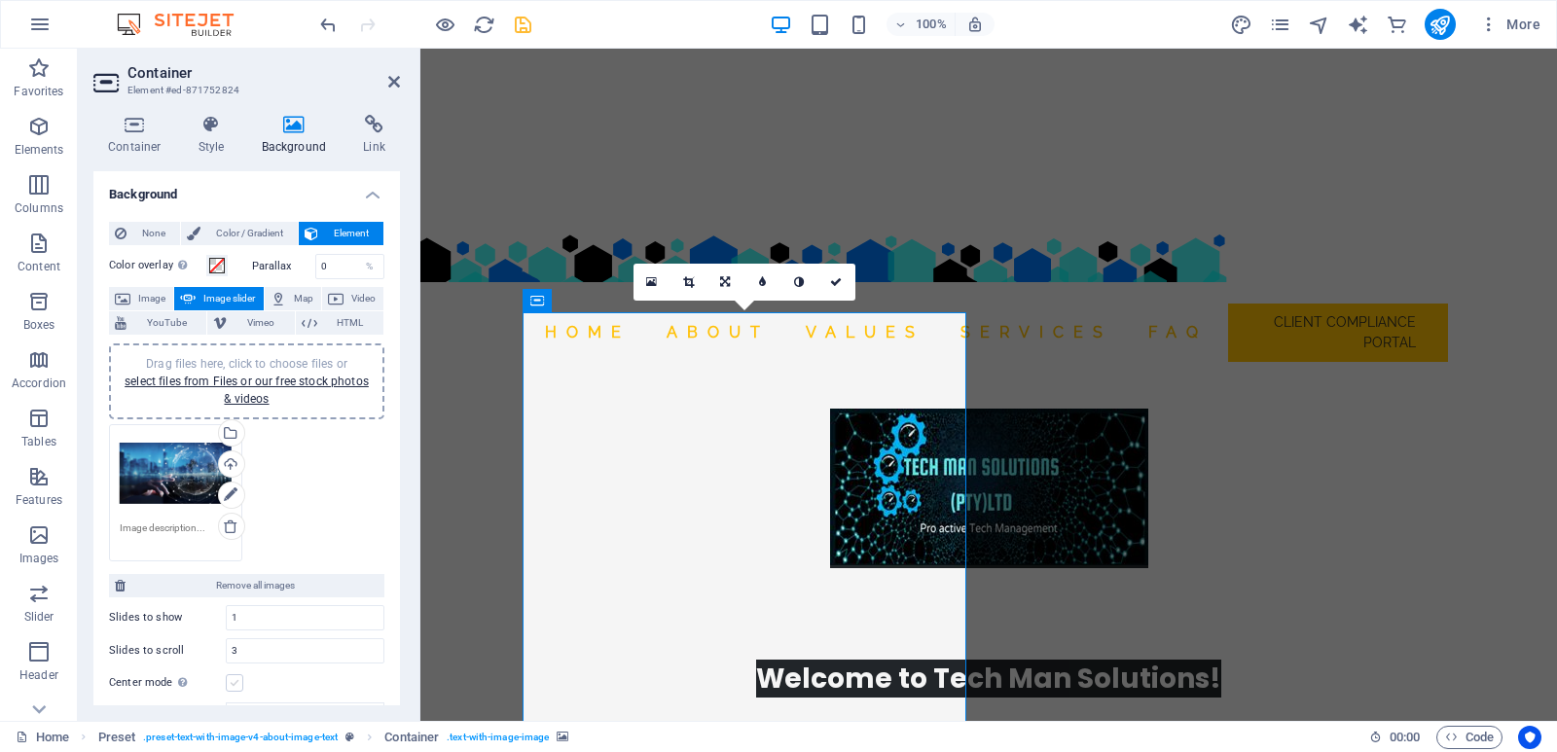
click at [0, 0] on input "Center mode Enables centered view with partial previous/next slide. Use with od…" at bounding box center [0, 0] width 0 height 0
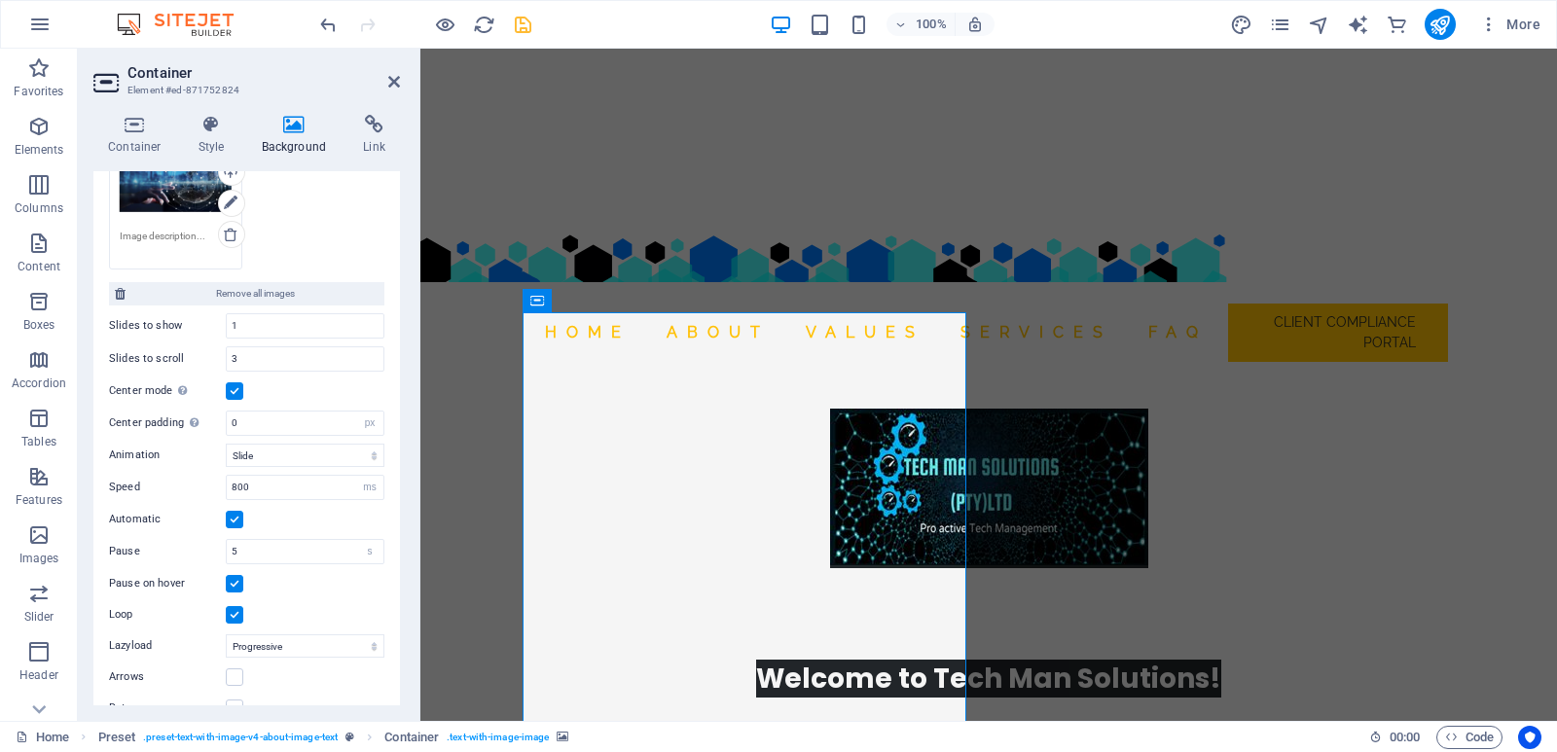
scroll to position [0, 0]
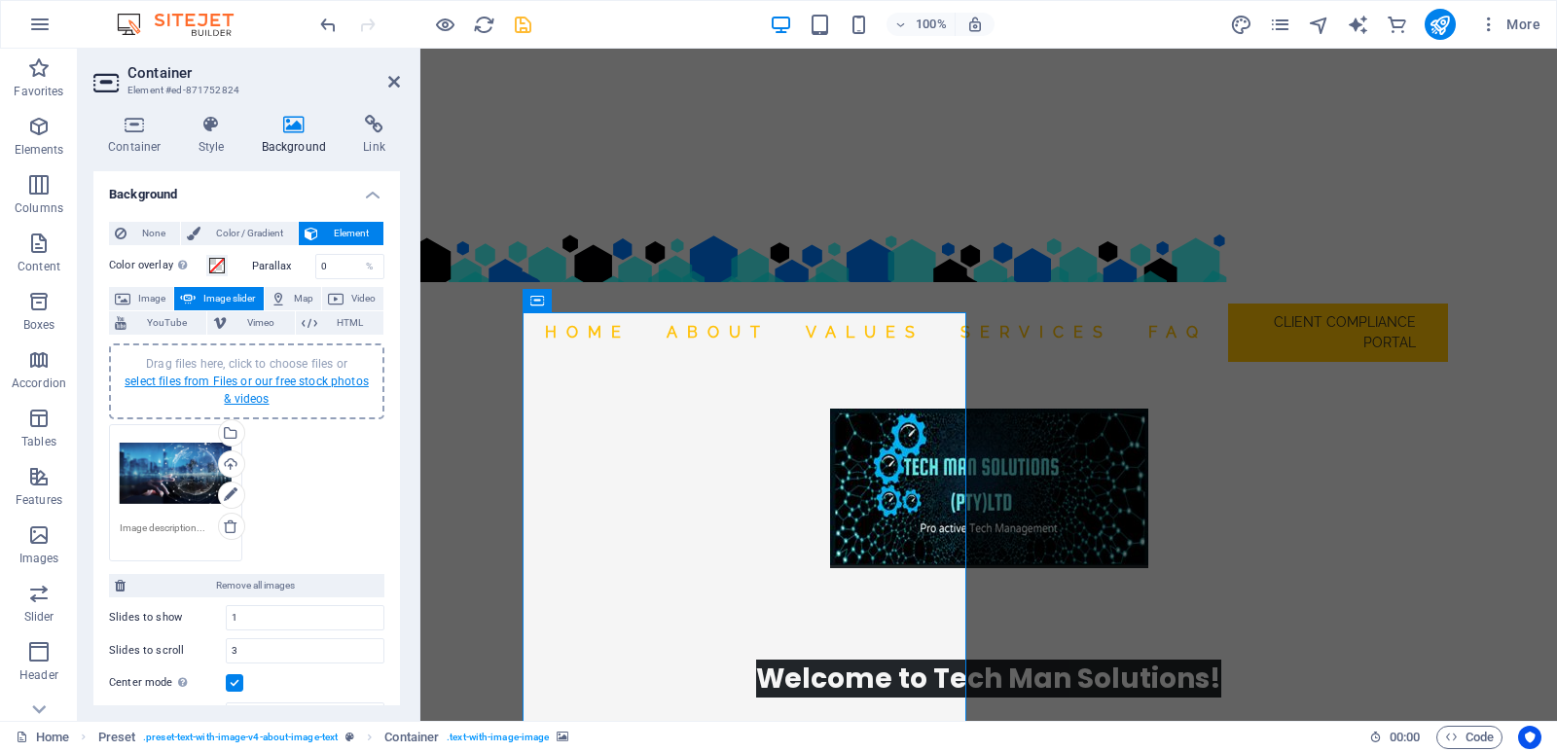
click at [236, 386] on link "select files from Files or our free stock photos & videos" at bounding box center [247, 390] width 244 height 31
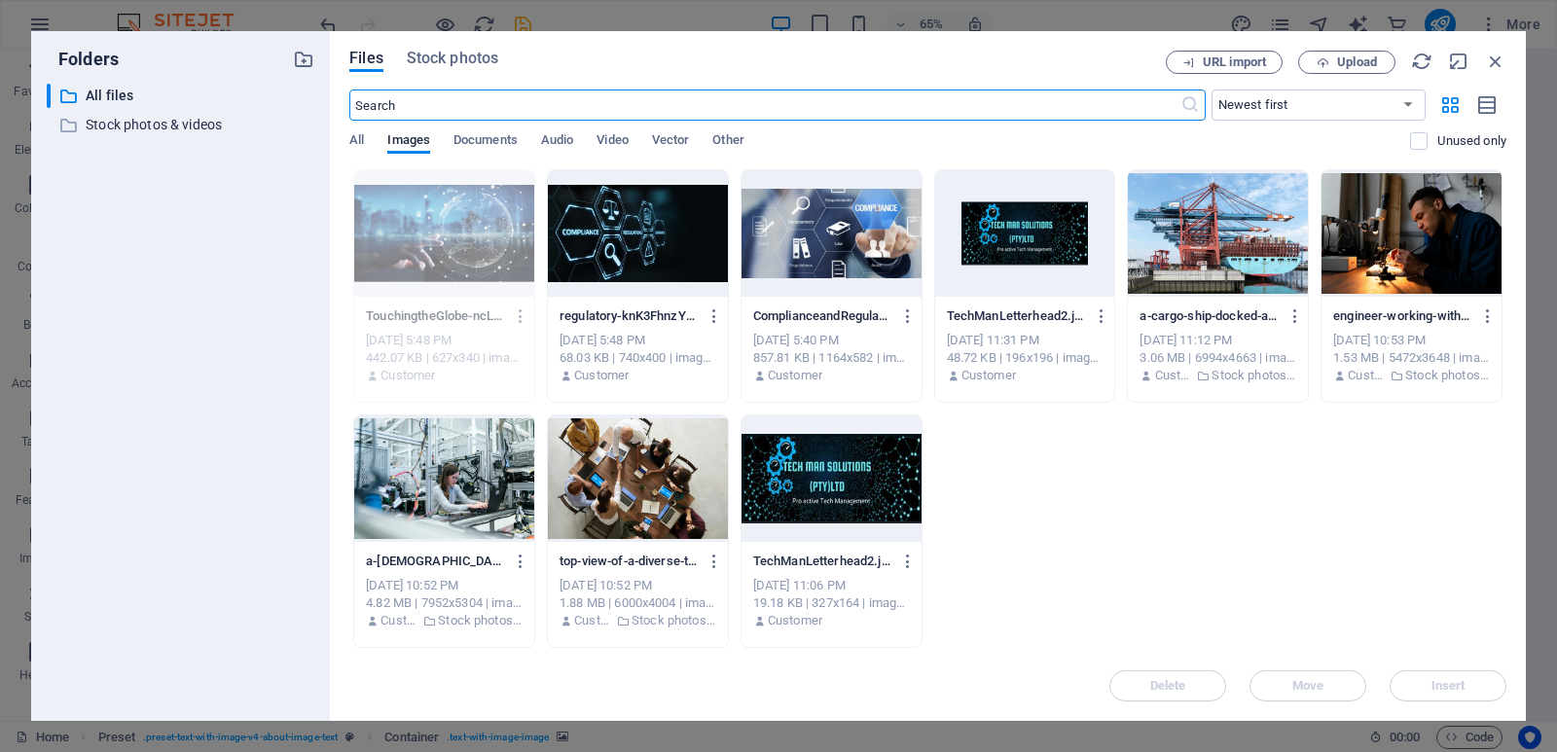
click at [666, 283] on div at bounding box center [638, 233] width 180 height 127
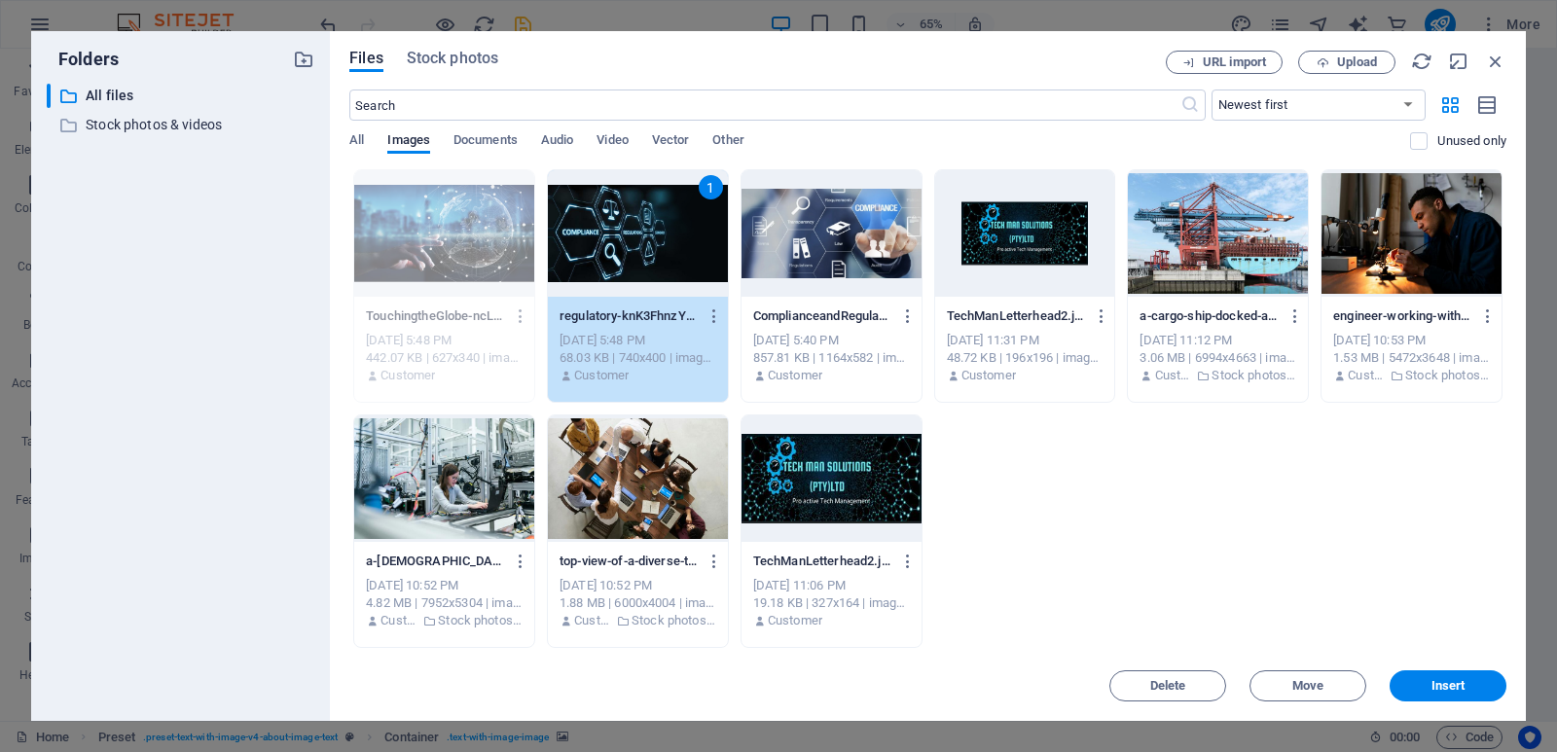
click at [1211, 260] on div at bounding box center [1218, 233] width 180 height 127
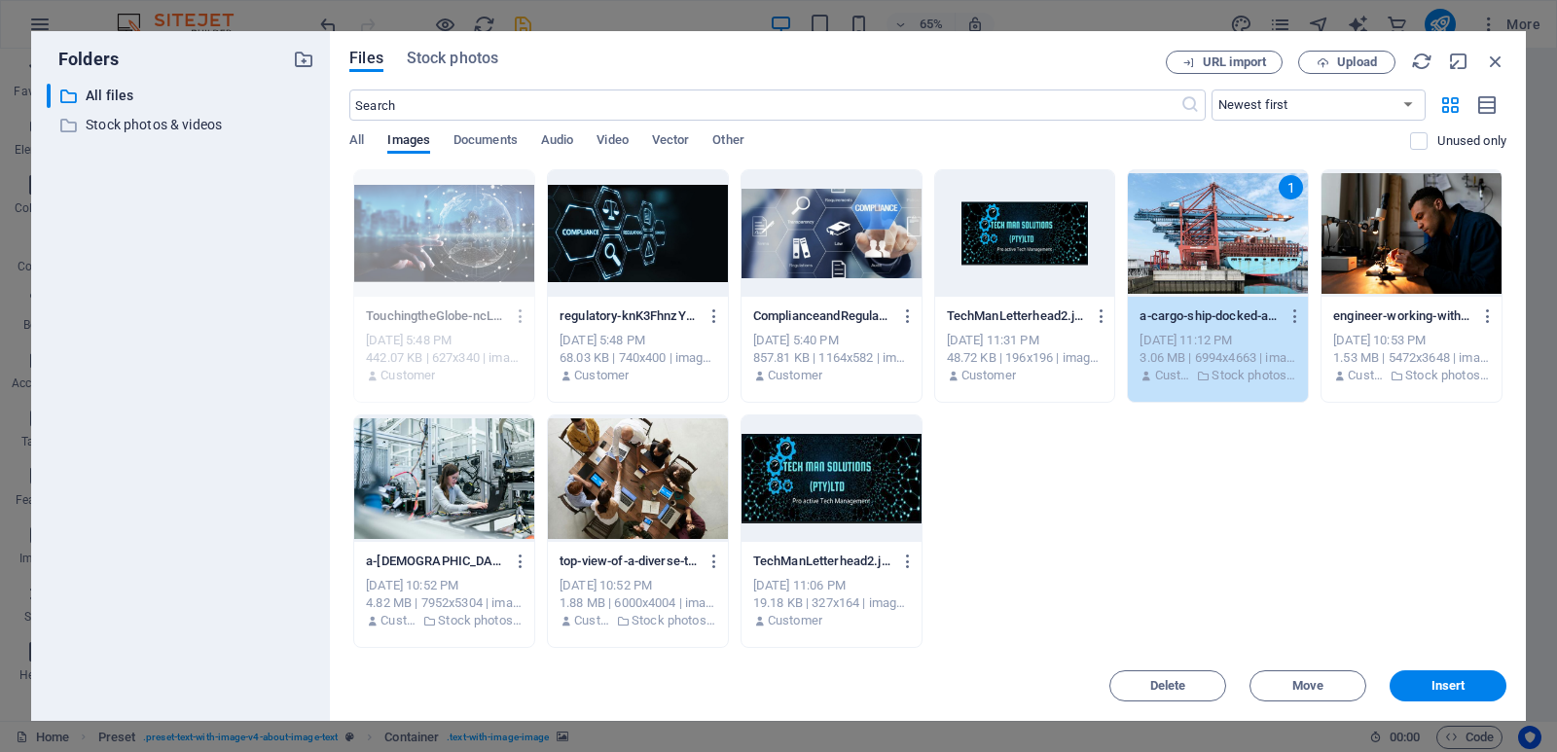
click at [497, 287] on div at bounding box center [444, 233] width 180 height 127
click at [638, 260] on div at bounding box center [638, 233] width 180 height 127
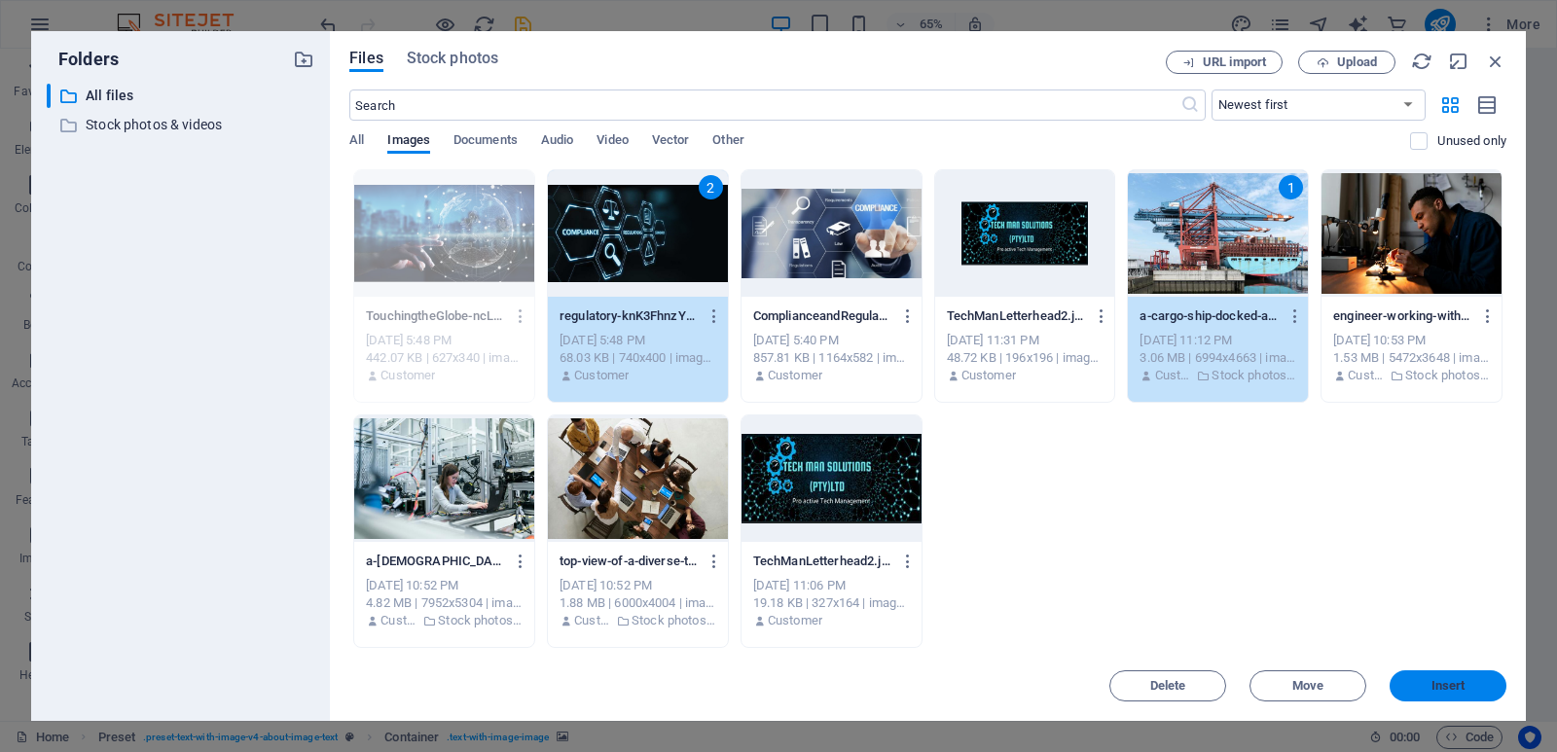
drag, startPoint x: 1444, startPoint y: 698, endPoint x: 1024, endPoint y: 644, distance: 422.9
click at [1444, 698] on button "Insert" at bounding box center [1448, 686] width 117 height 31
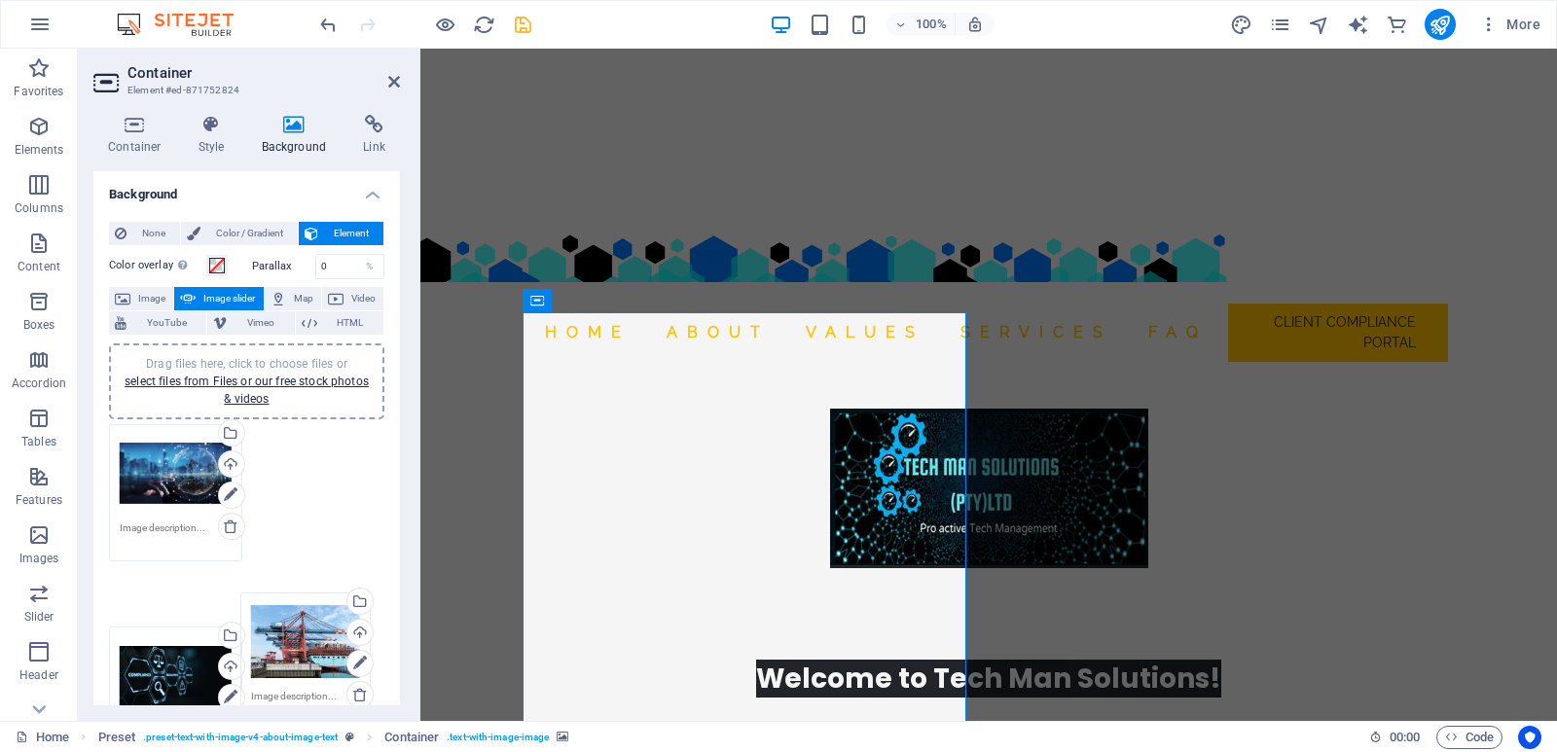
drag, startPoint x: 294, startPoint y: 471, endPoint x: 284, endPoint y: 640, distance: 168.7
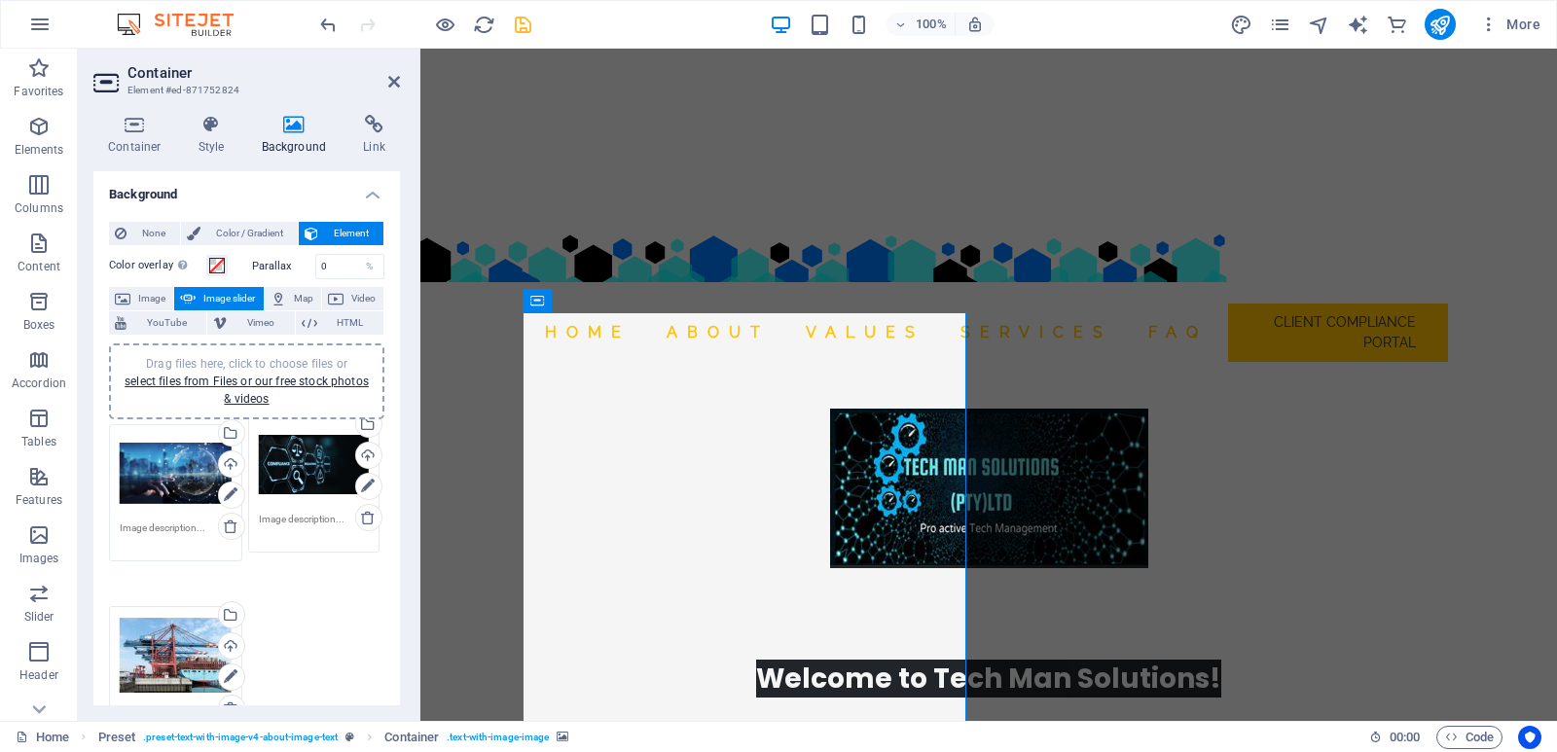
drag, startPoint x: 178, startPoint y: 620, endPoint x: 317, endPoint y: 465, distance: 208.2
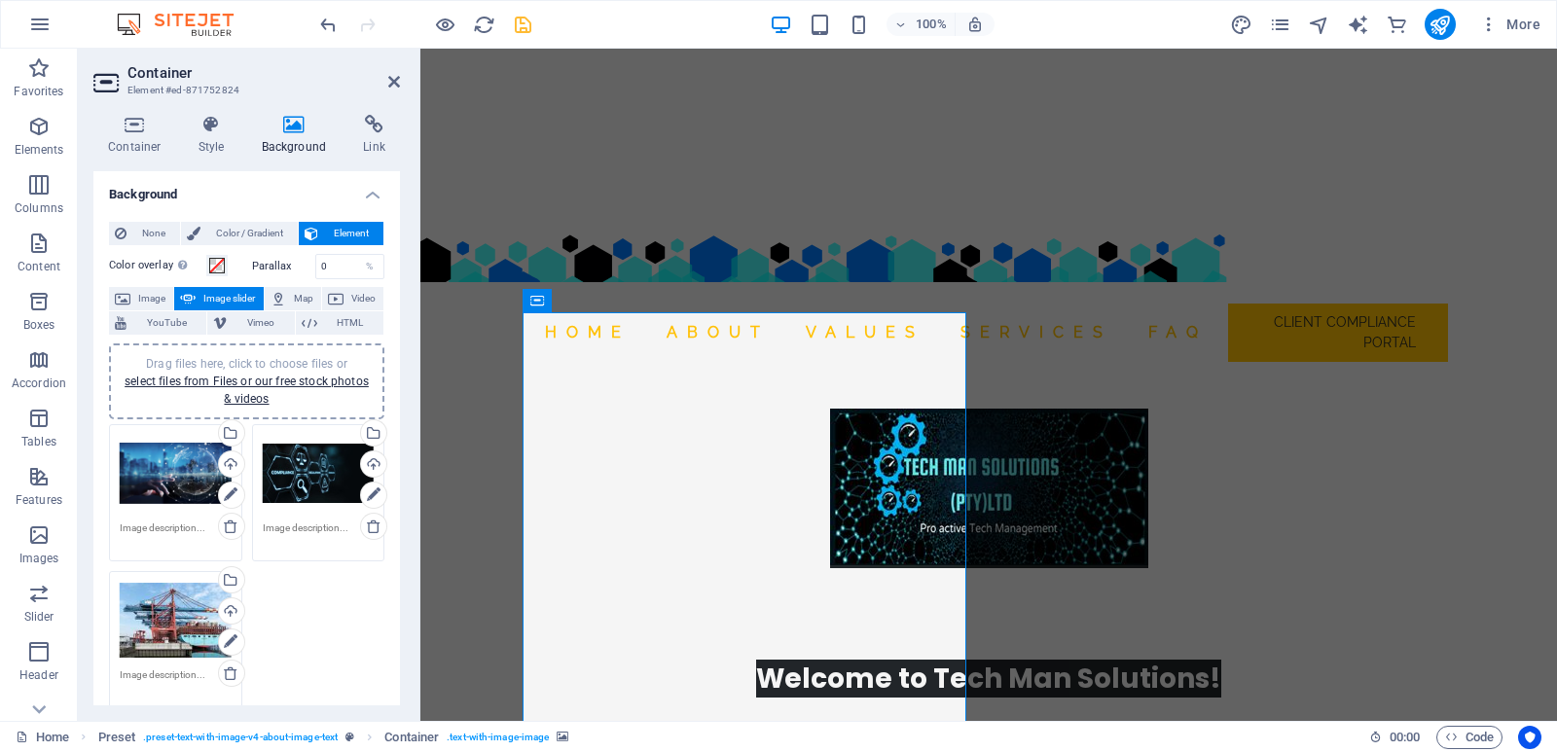
click at [522, 30] on icon "save" at bounding box center [523, 25] width 22 height 22
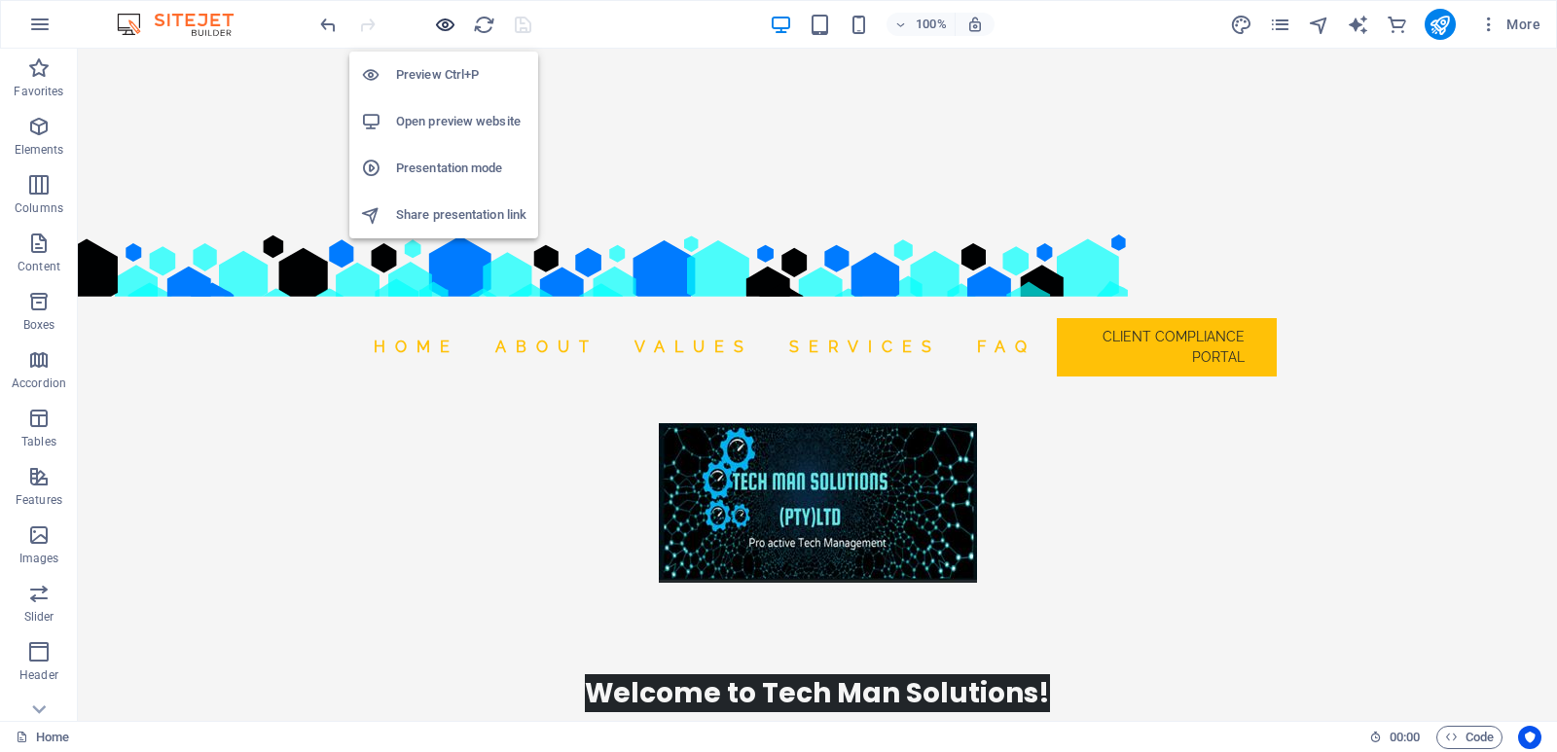
click at [450, 28] on icon "button" at bounding box center [445, 25] width 22 height 22
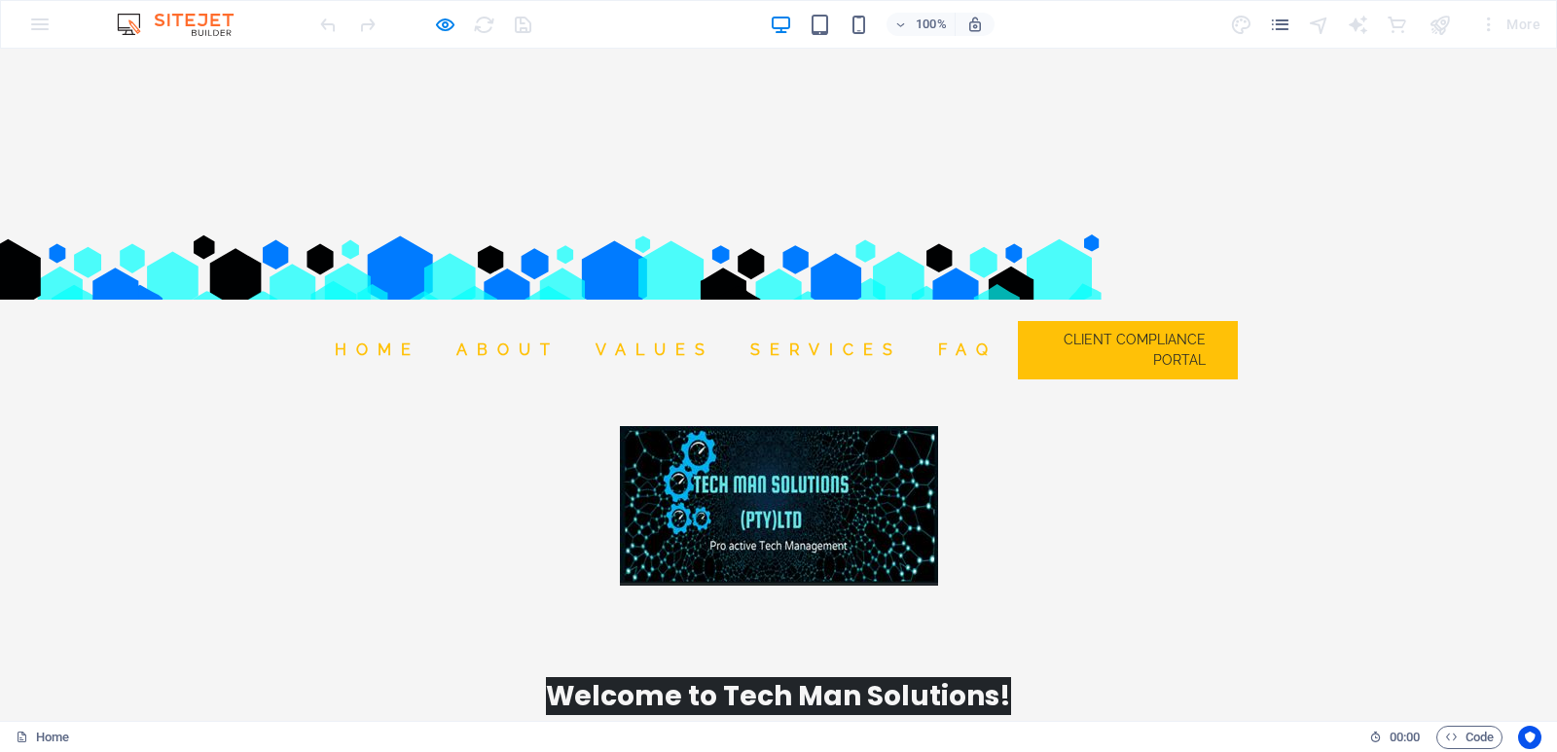
scroll to position [681, 0]
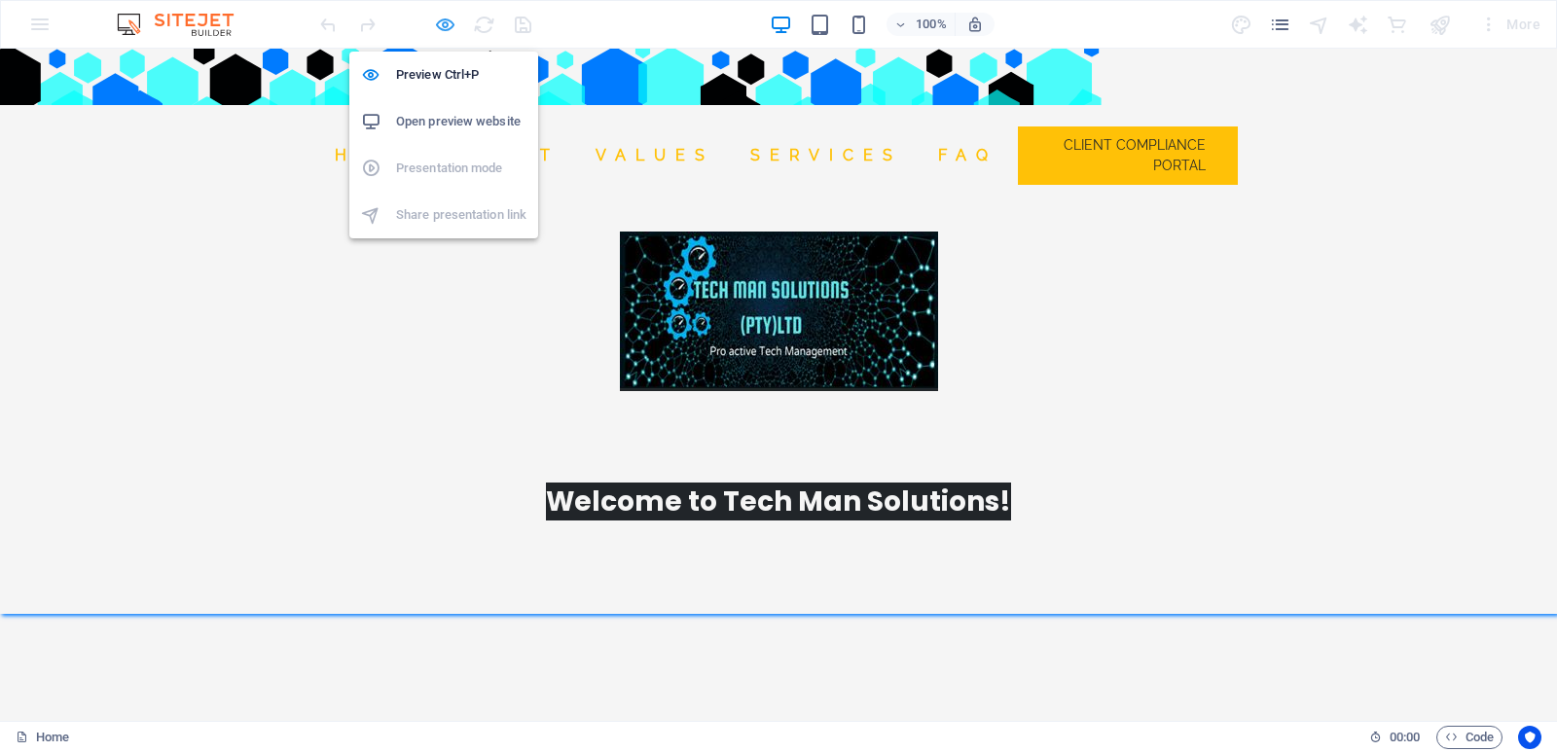
click at [442, 21] on icon "button" at bounding box center [445, 25] width 22 height 22
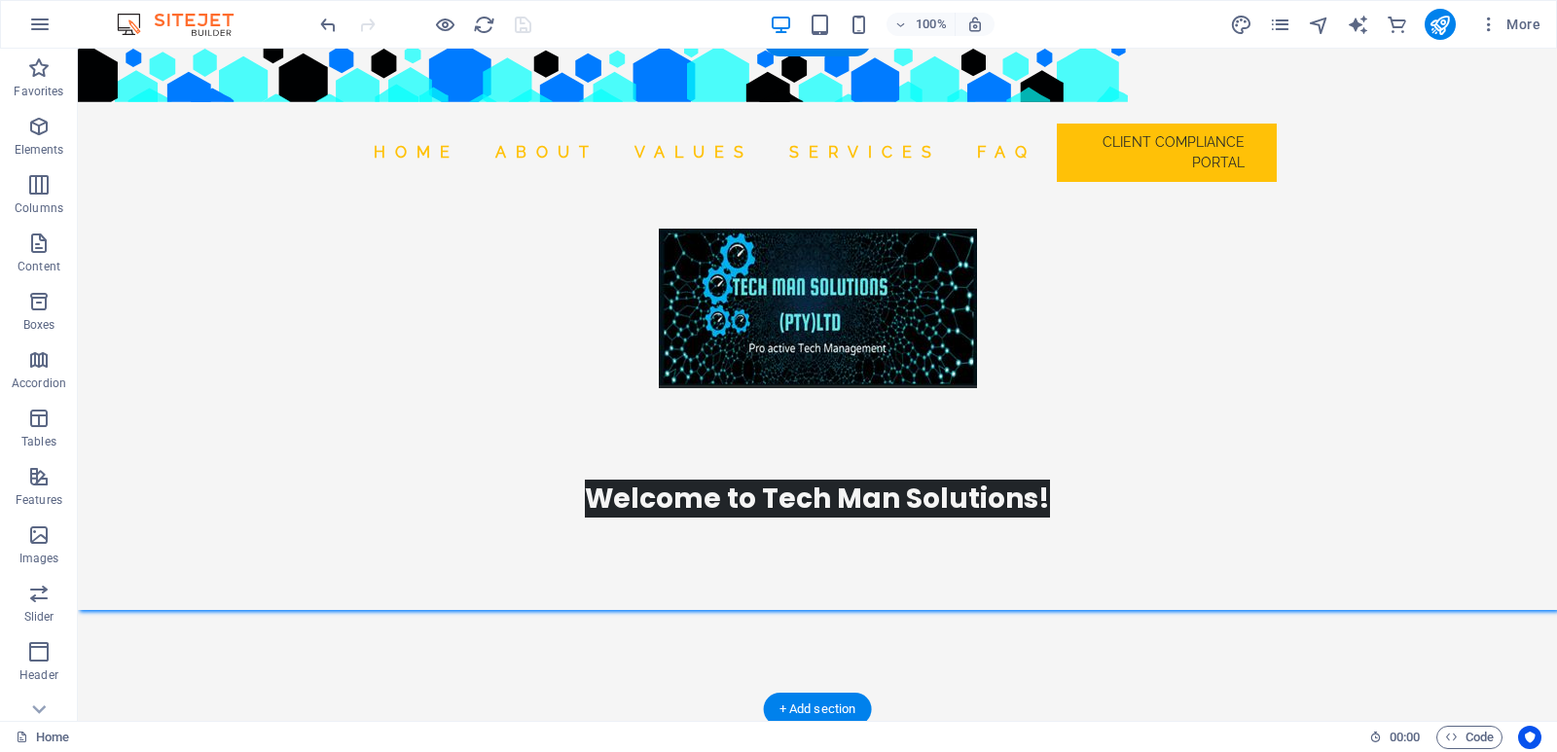
select select "px"
select select "ms"
select select "s"
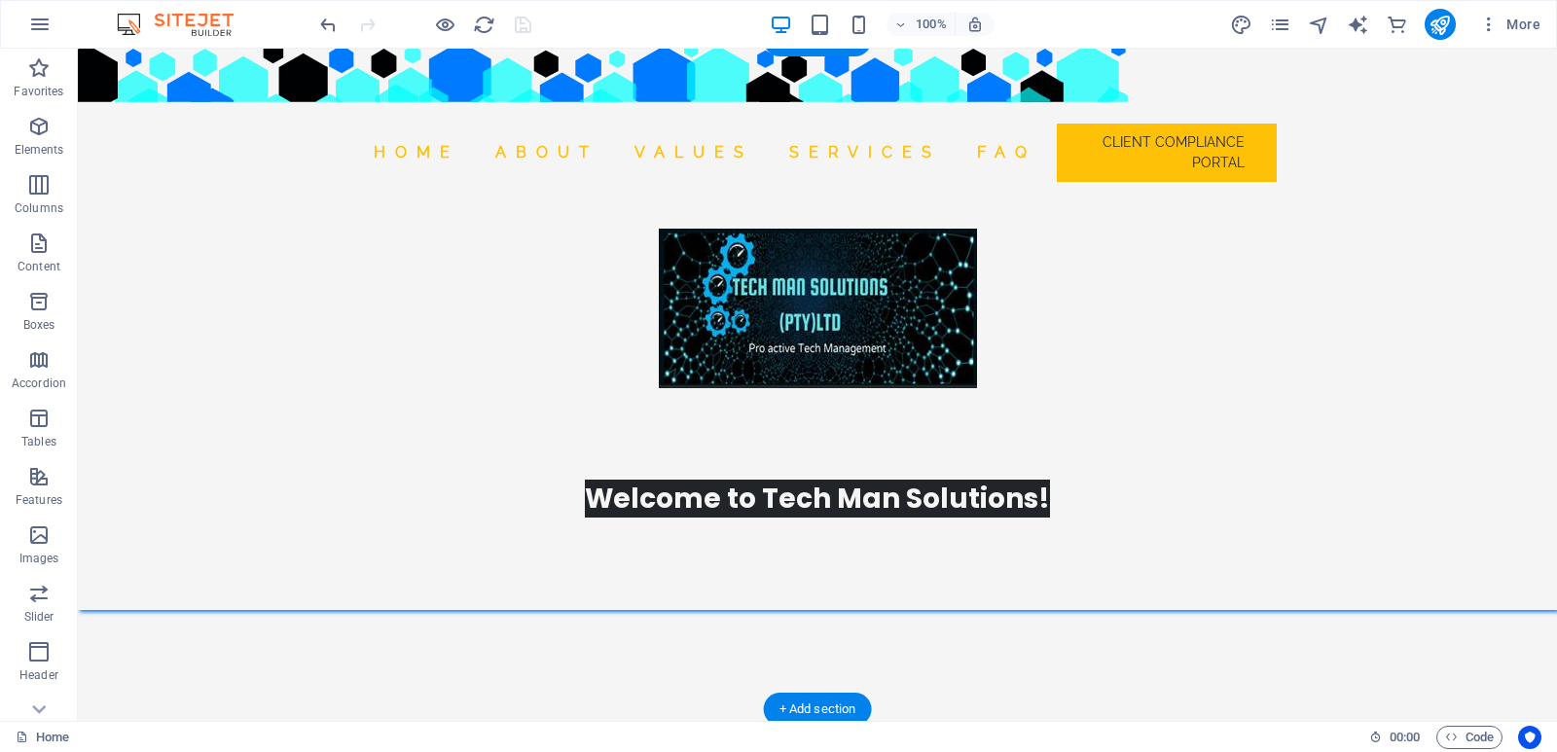
select select "progressive"
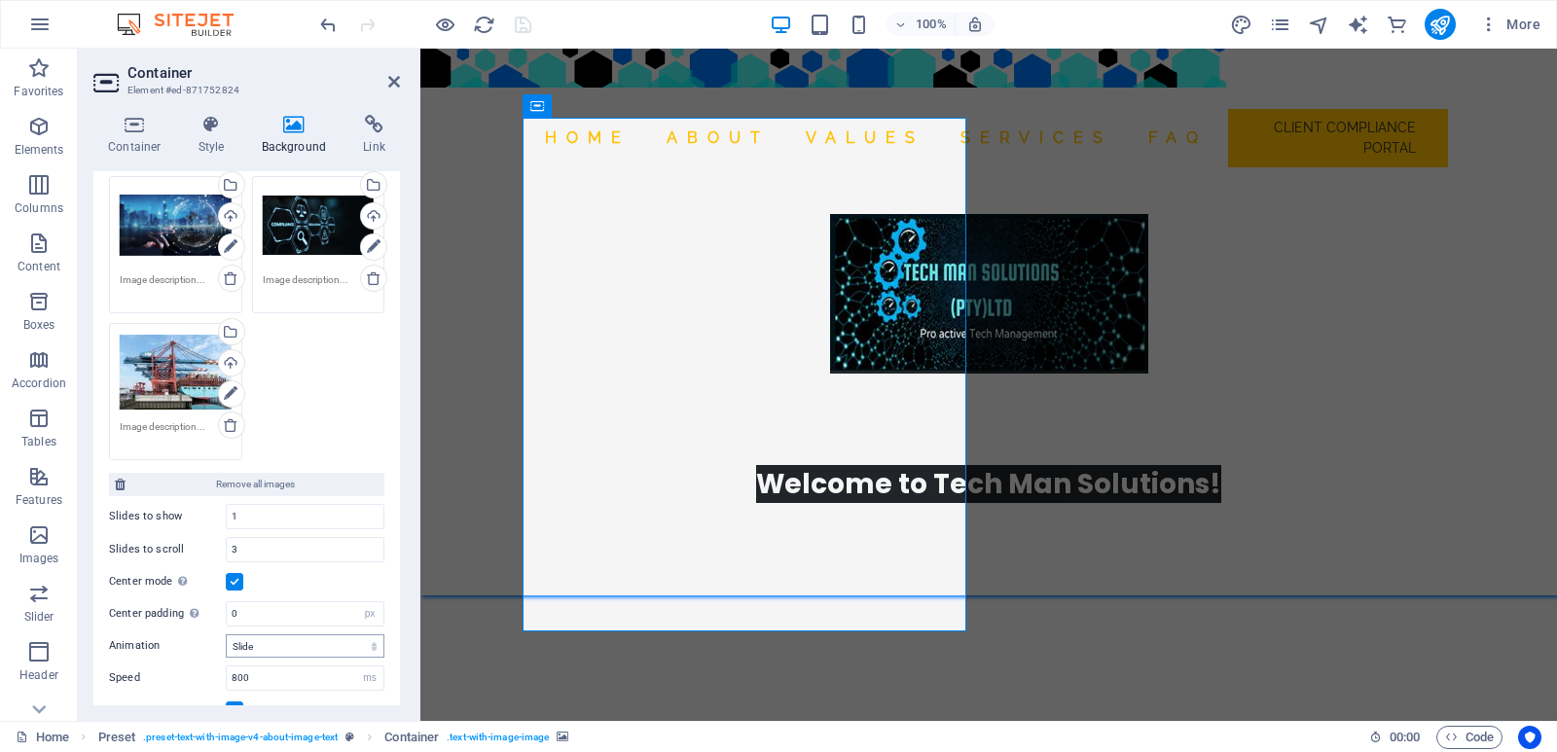
scroll to position [389, 0]
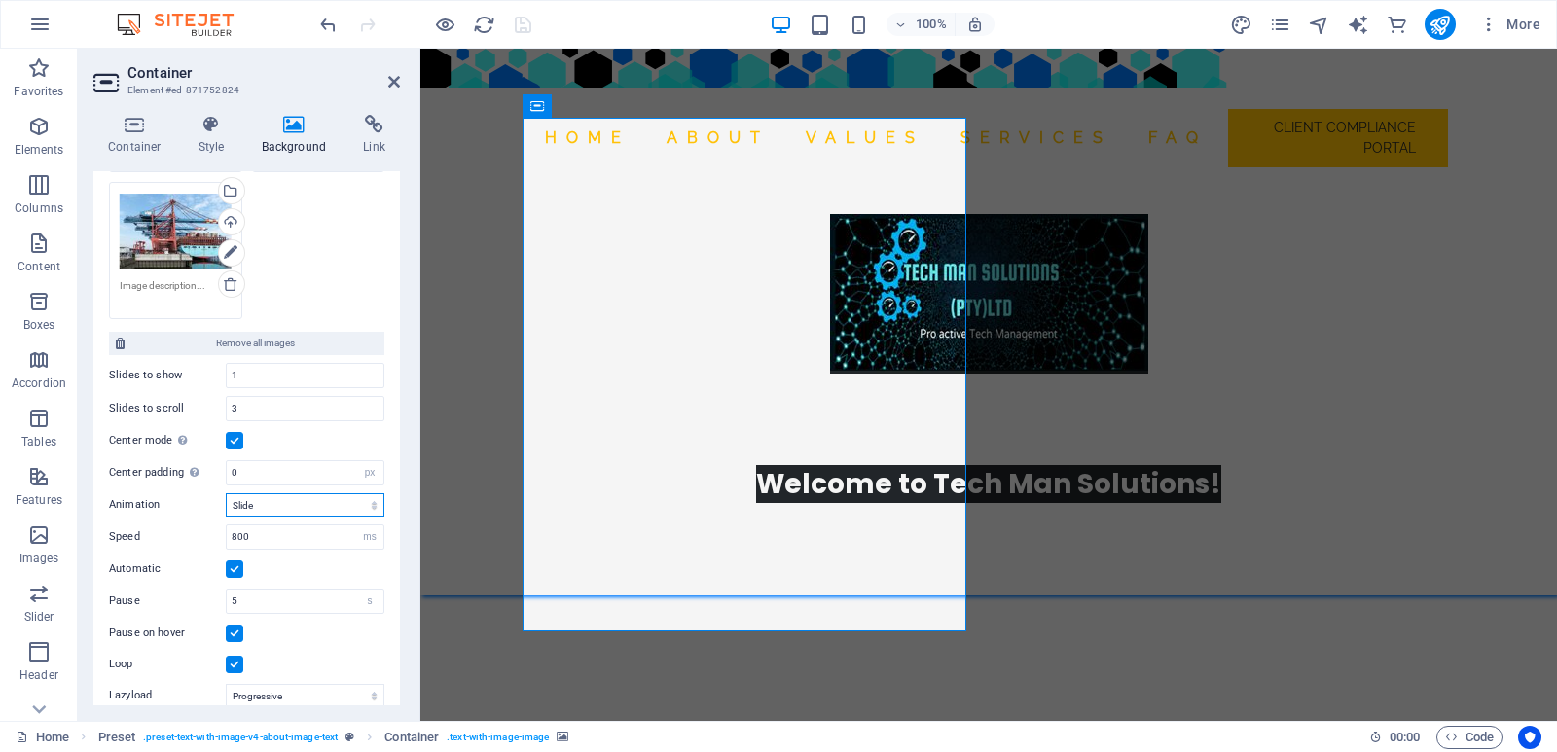
click at [312, 502] on select "Slide Fade" at bounding box center [305, 505] width 159 height 23
drag, startPoint x: 251, startPoint y: 404, endPoint x: 222, endPoint y: 403, distance: 29.2
click at [222, 403] on div "Slides to scroll 3" at bounding box center [246, 408] width 275 height 25
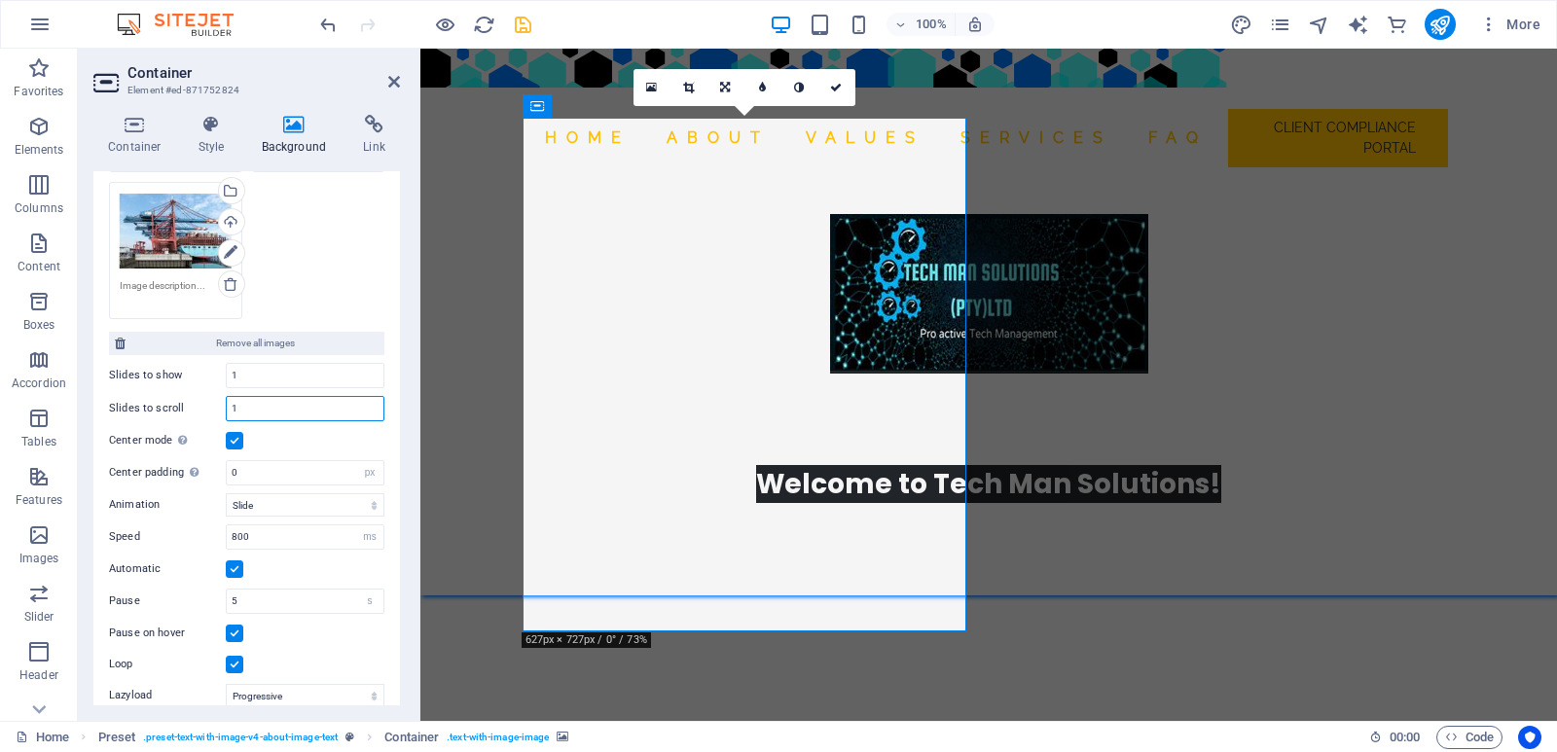
type input "1"
click at [364, 311] on div "Drag files here, click to choose files or select files from Files or our free s…" at bounding box center [246, 177] width 285 height 294
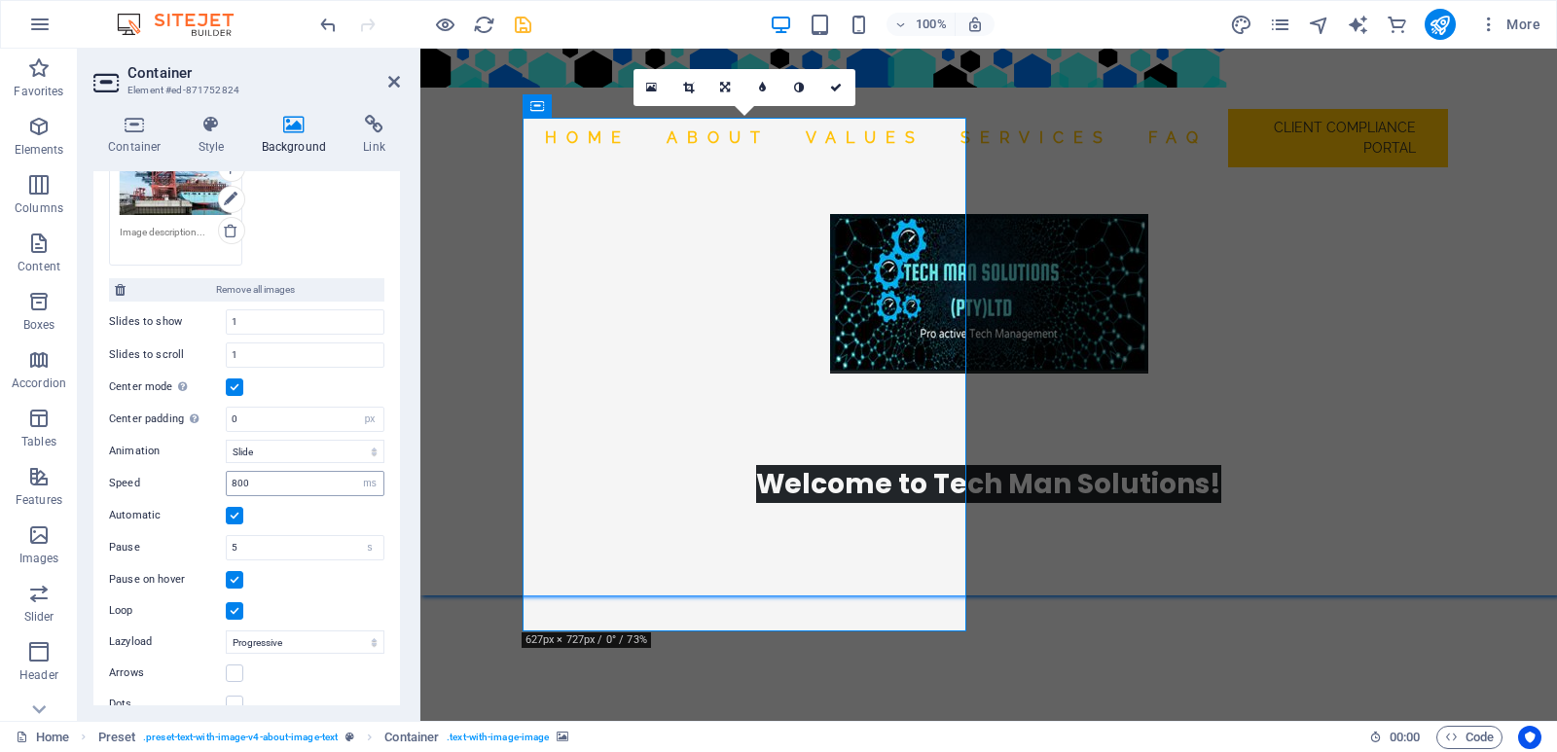
scroll to position [469, 0]
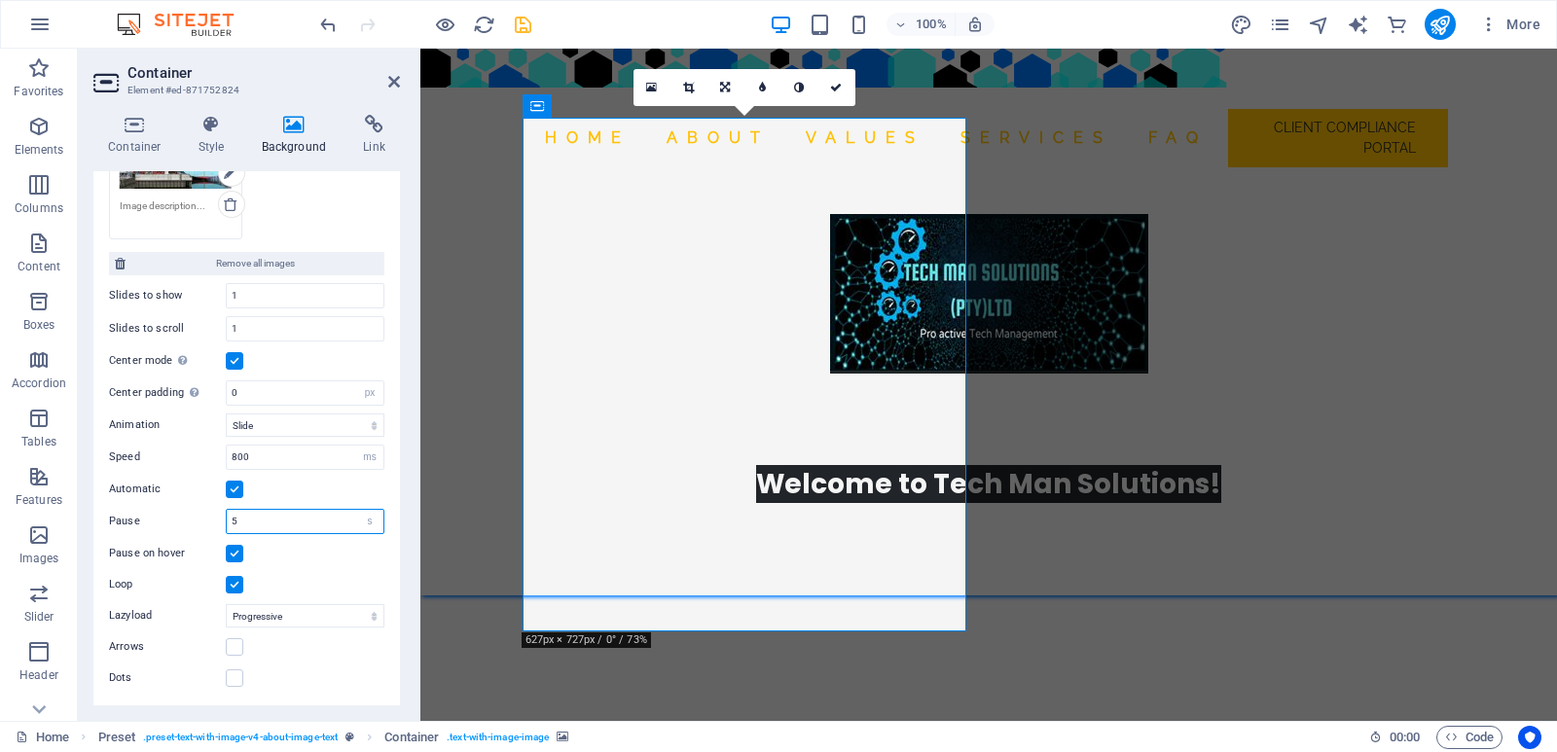
click at [311, 526] on input "5" at bounding box center [305, 521] width 157 height 23
drag, startPoint x: 303, startPoint y: 520, endPoint x: 210, endPoint y: 515, distance: 92.6
click at [210, 515] on div "Pause 5 s ms" at bounding box center [246, 521] width 275 height 25
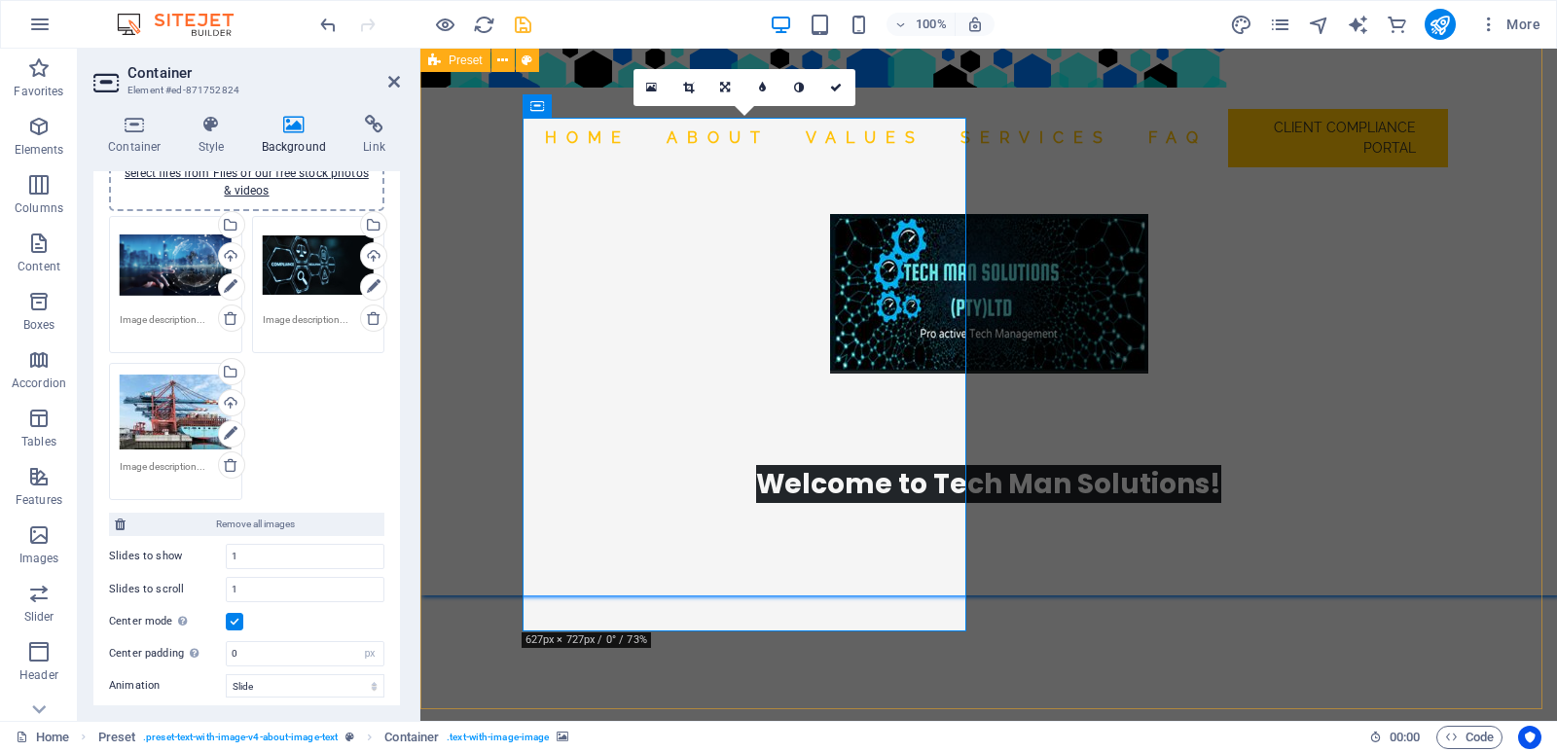
scroll to position [80, 0]
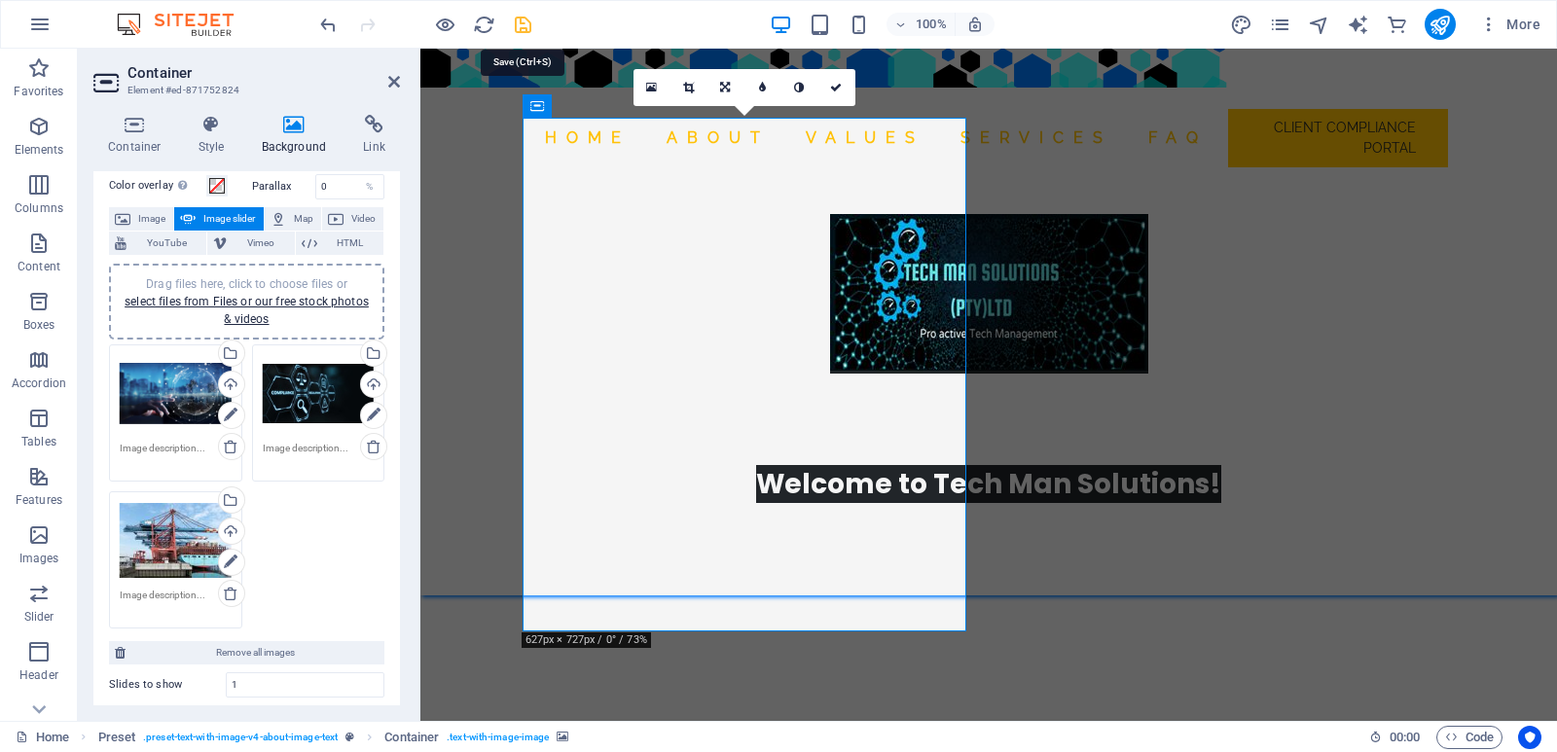
type input "3.6"
click at [524, 23] on icon "save" at bounding box center [523, 25] width 22 height 22
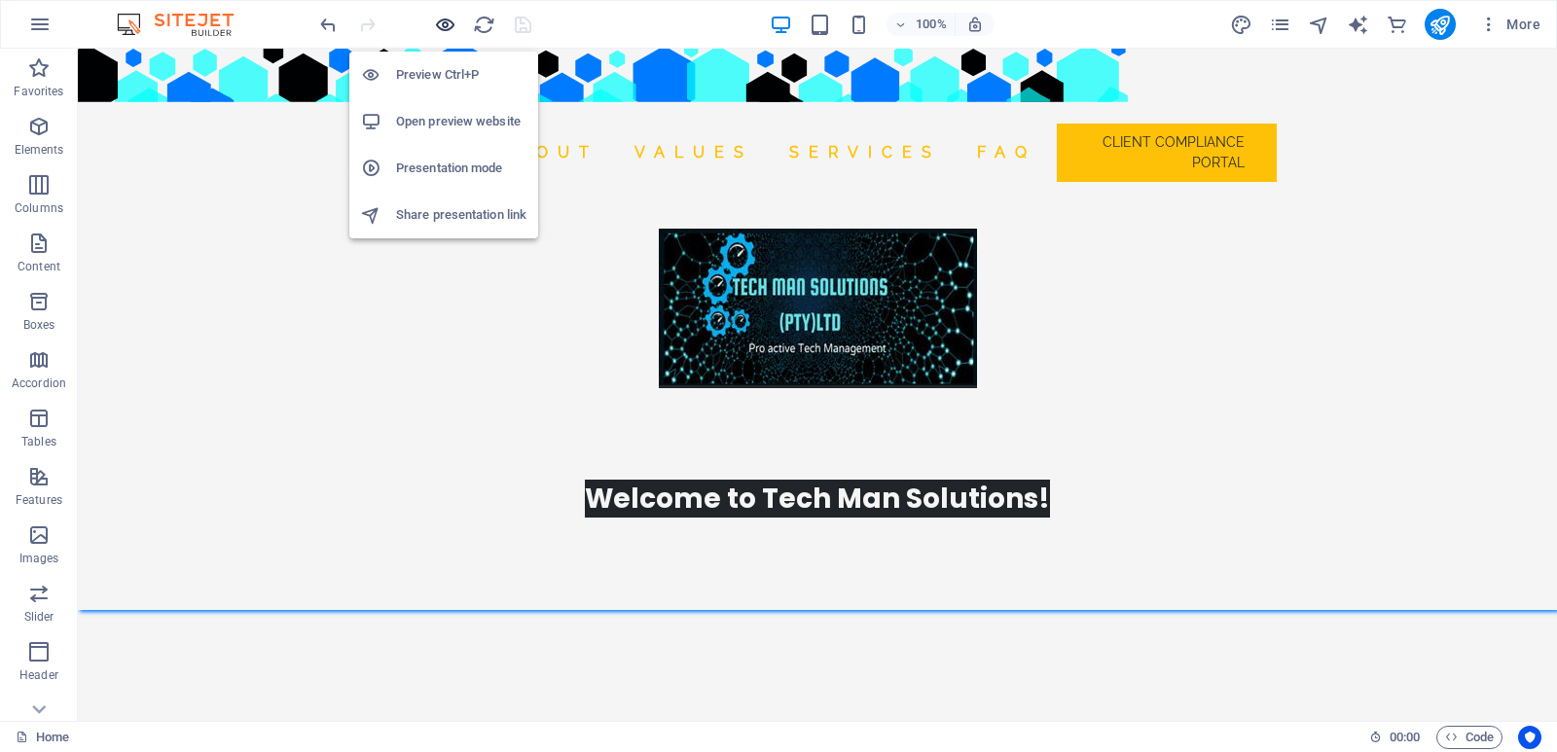
click at [443, 24] on icon "button" at bounding box center [445, 25] width 22 height 22
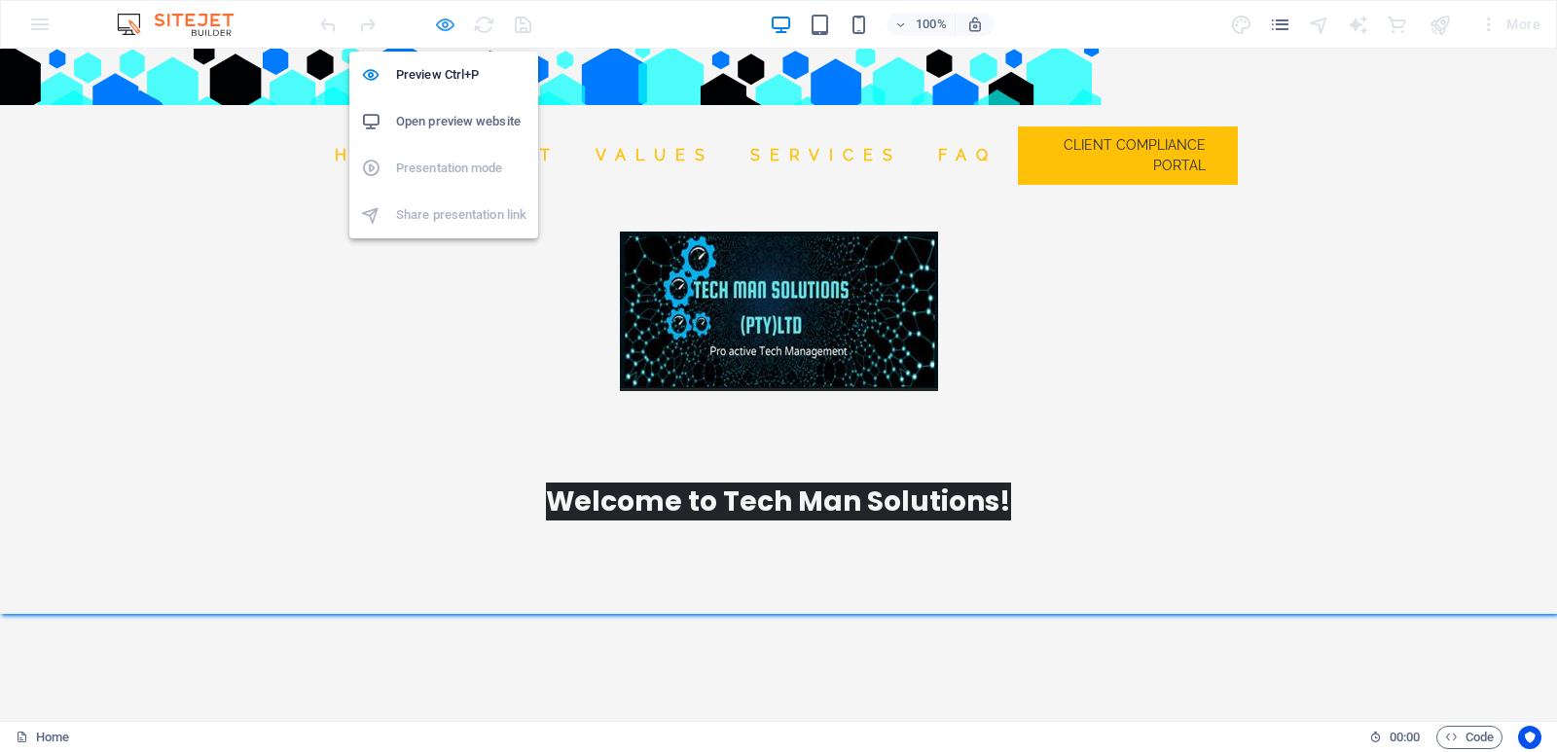
click at [448, 30] on icon "button" at bounding box center [445, 25] width 22 height 22
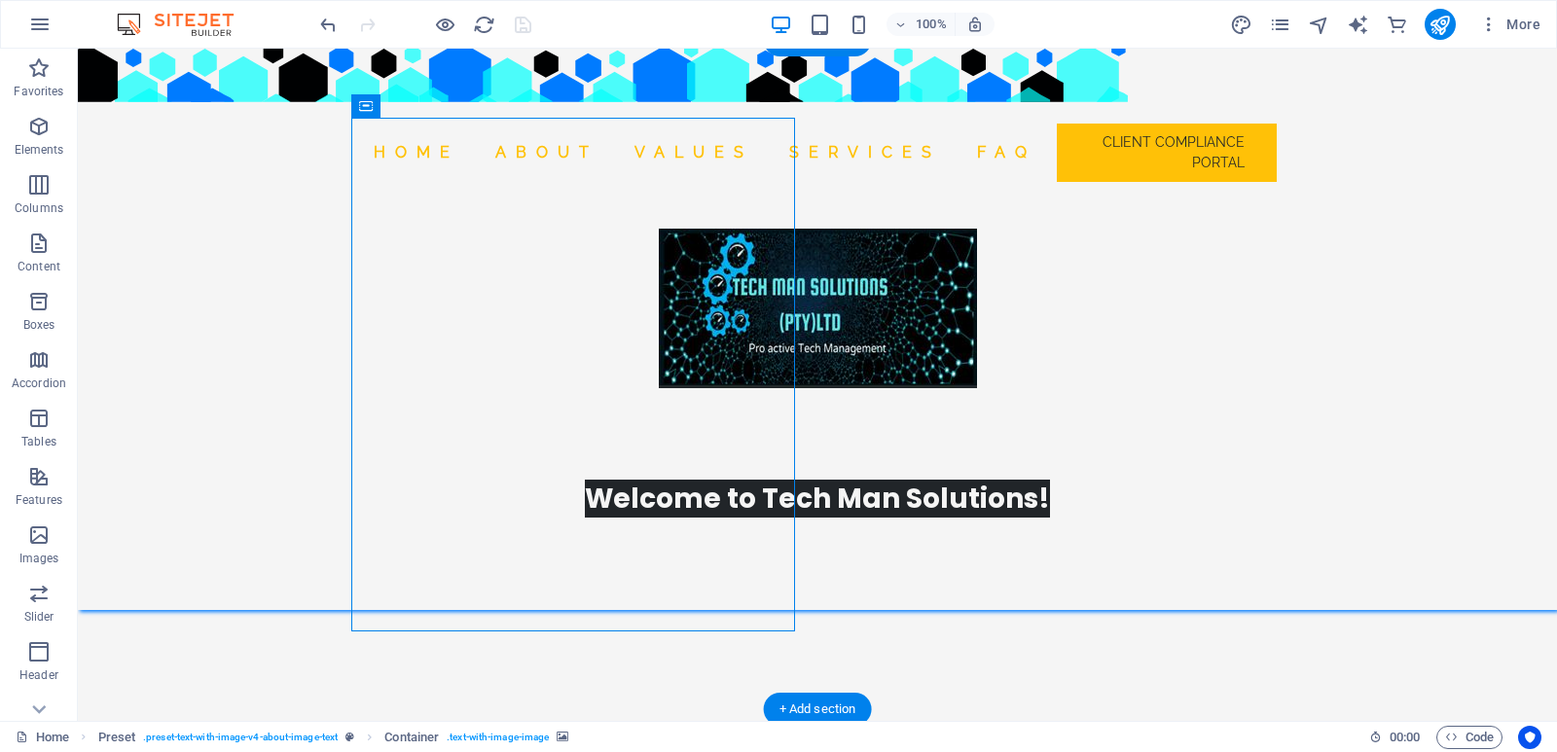
select select "px"
select select "ms"
select select "s"
select select "progressive"
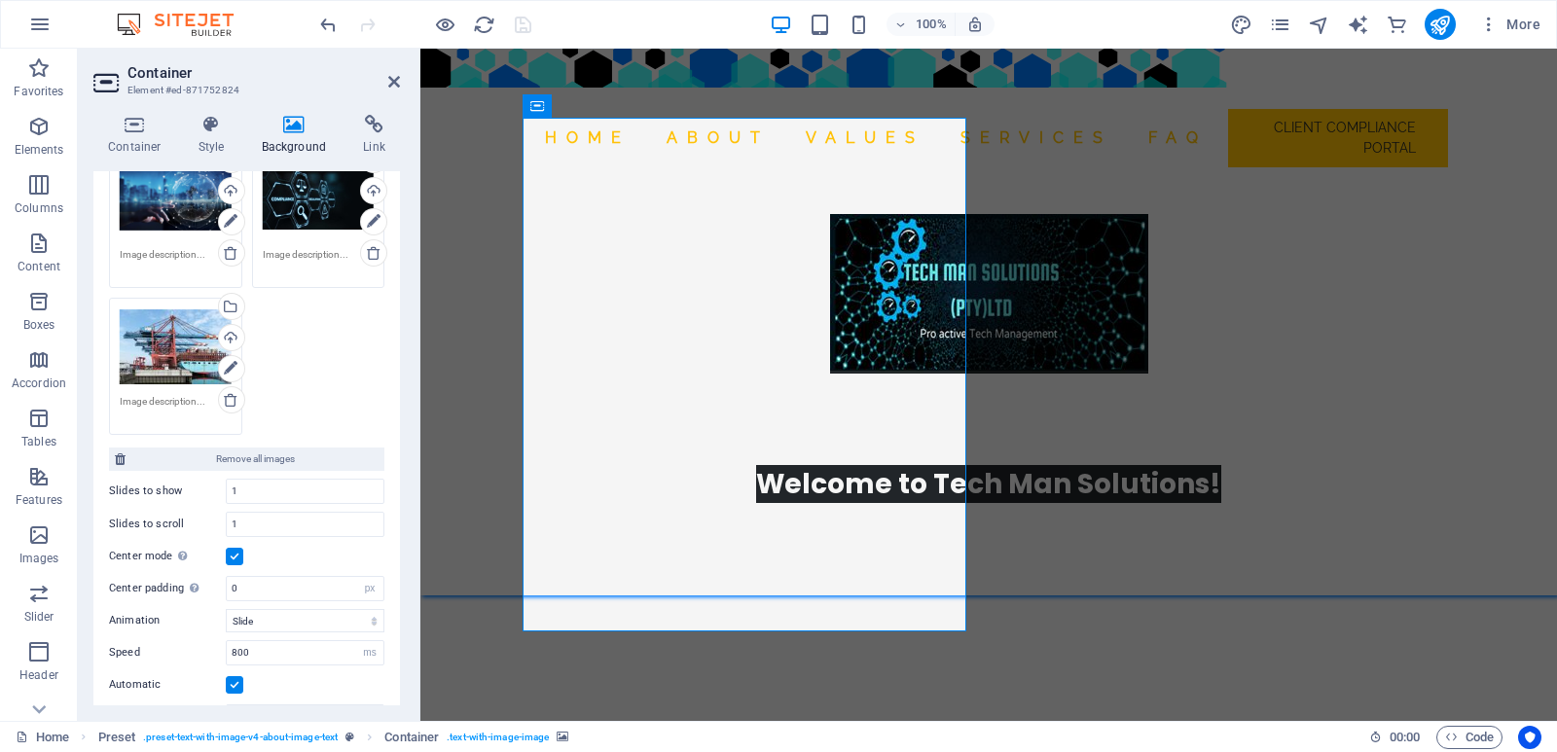
scroll to position [469, 0]
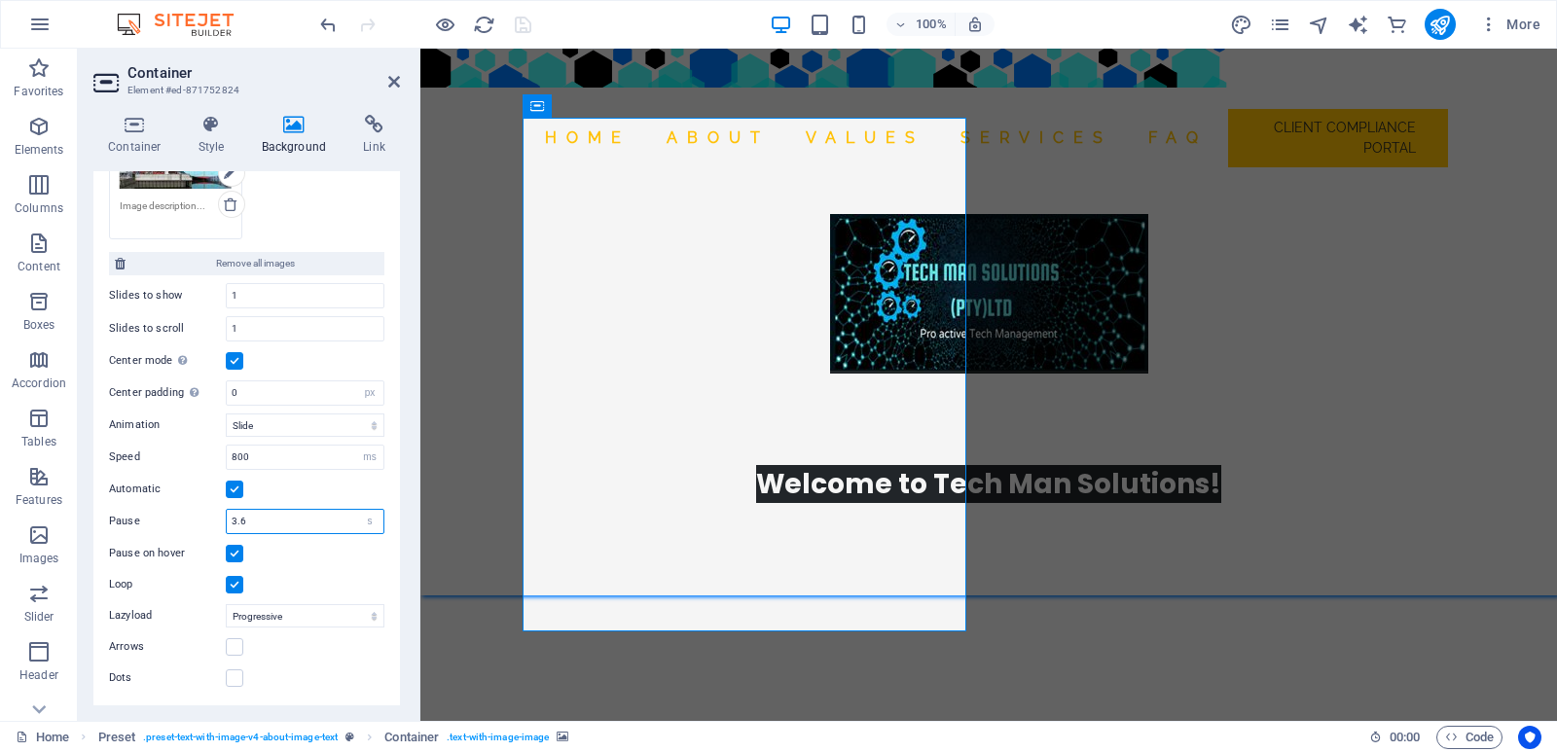
drag, startPoint x: 250, startPoint y: 525, endPoint x: 216, endPoint y: 523, distance: 34.1
click at [216, 523] on div "Pause 3.6 s ms" at bounding box center [246, 521] width 275 height 25
type input "2"
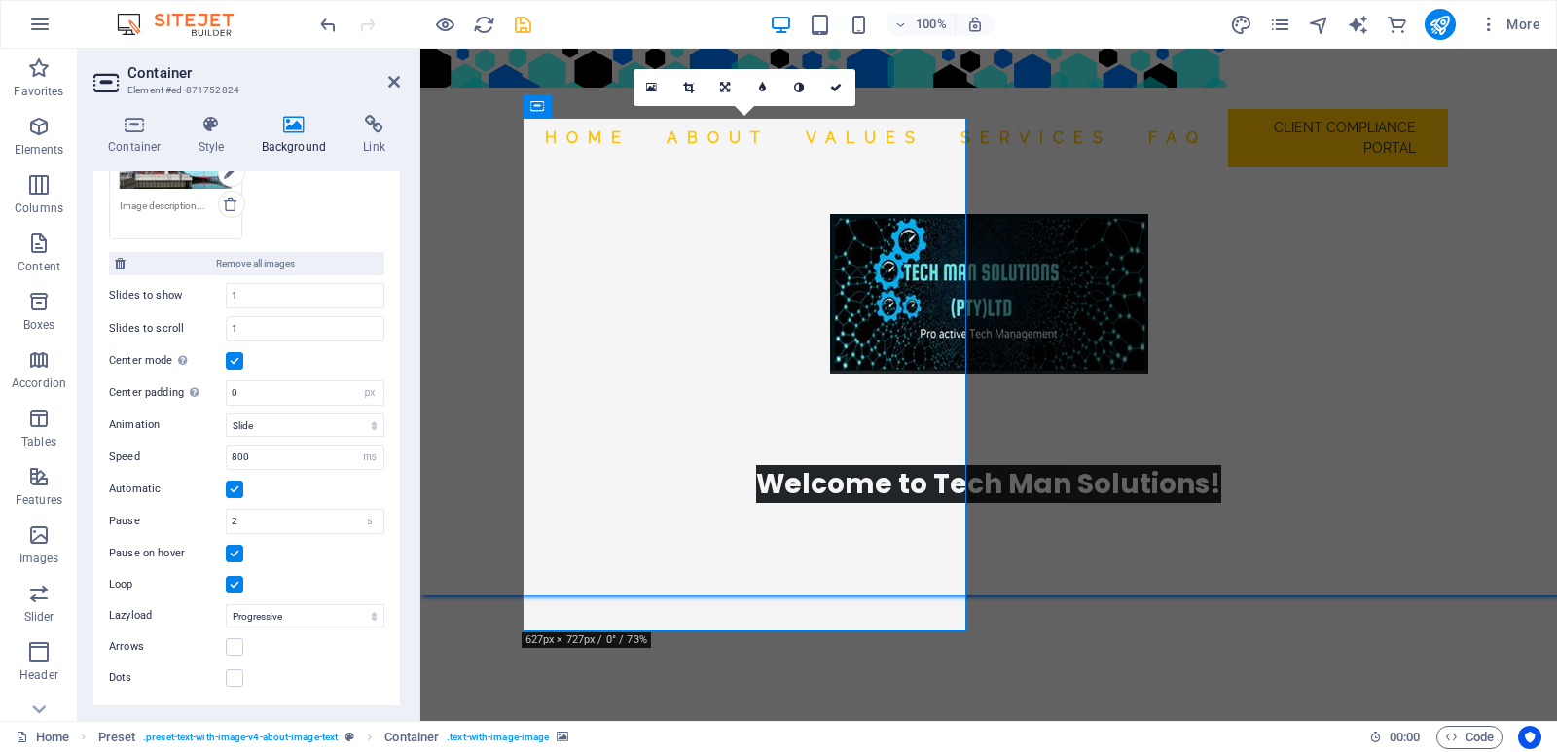
click at [235, 713] on div "Container Style Background Link Size Height Default px rem % vh vw Min. height …" at bounding box center [247, 410] width 338 height 622
click at [395, 84] on icon at bounding box center [394, 82] width 12 height 16
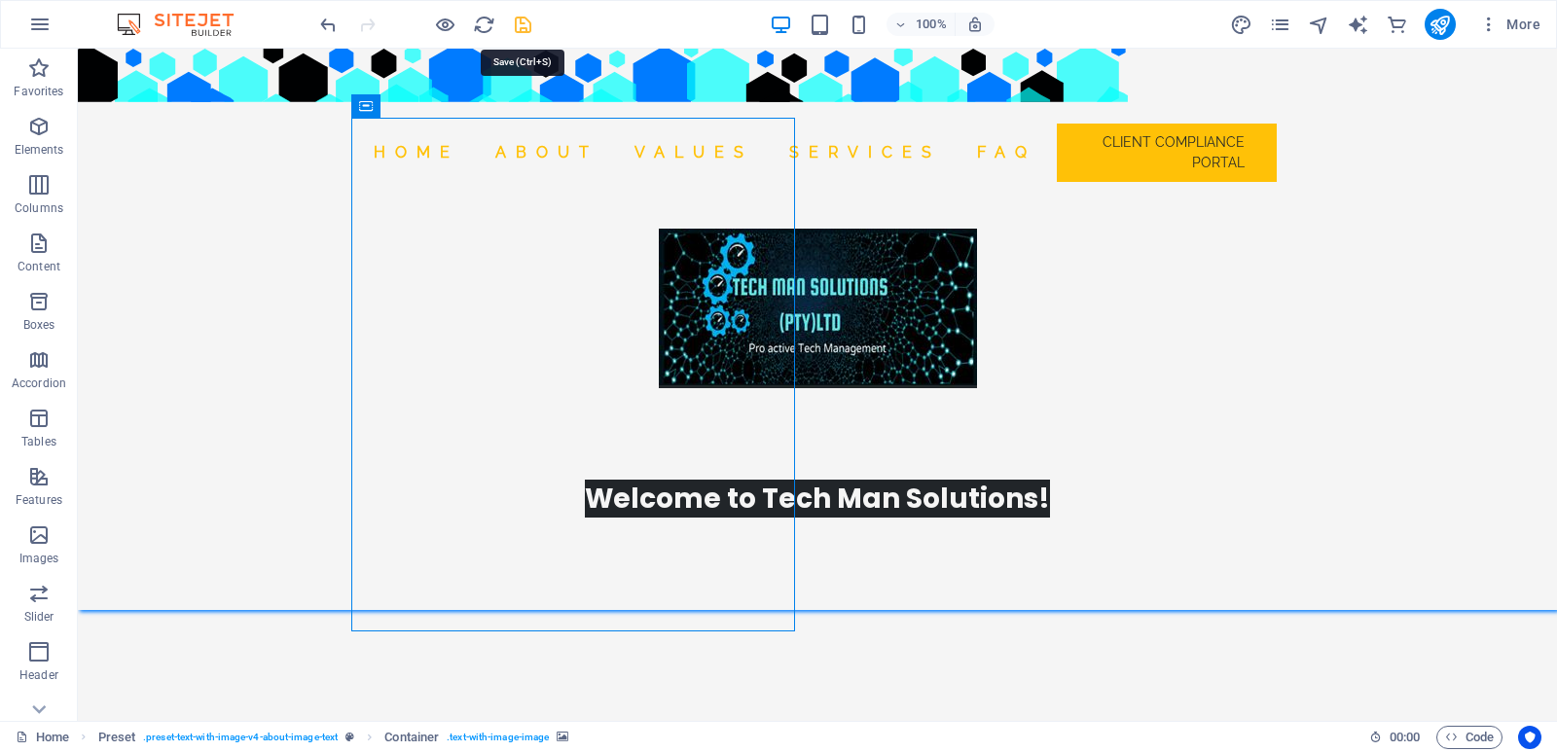
click at [527, 30] on icon "save" at bounding box center [523, 25] width 22 height 22
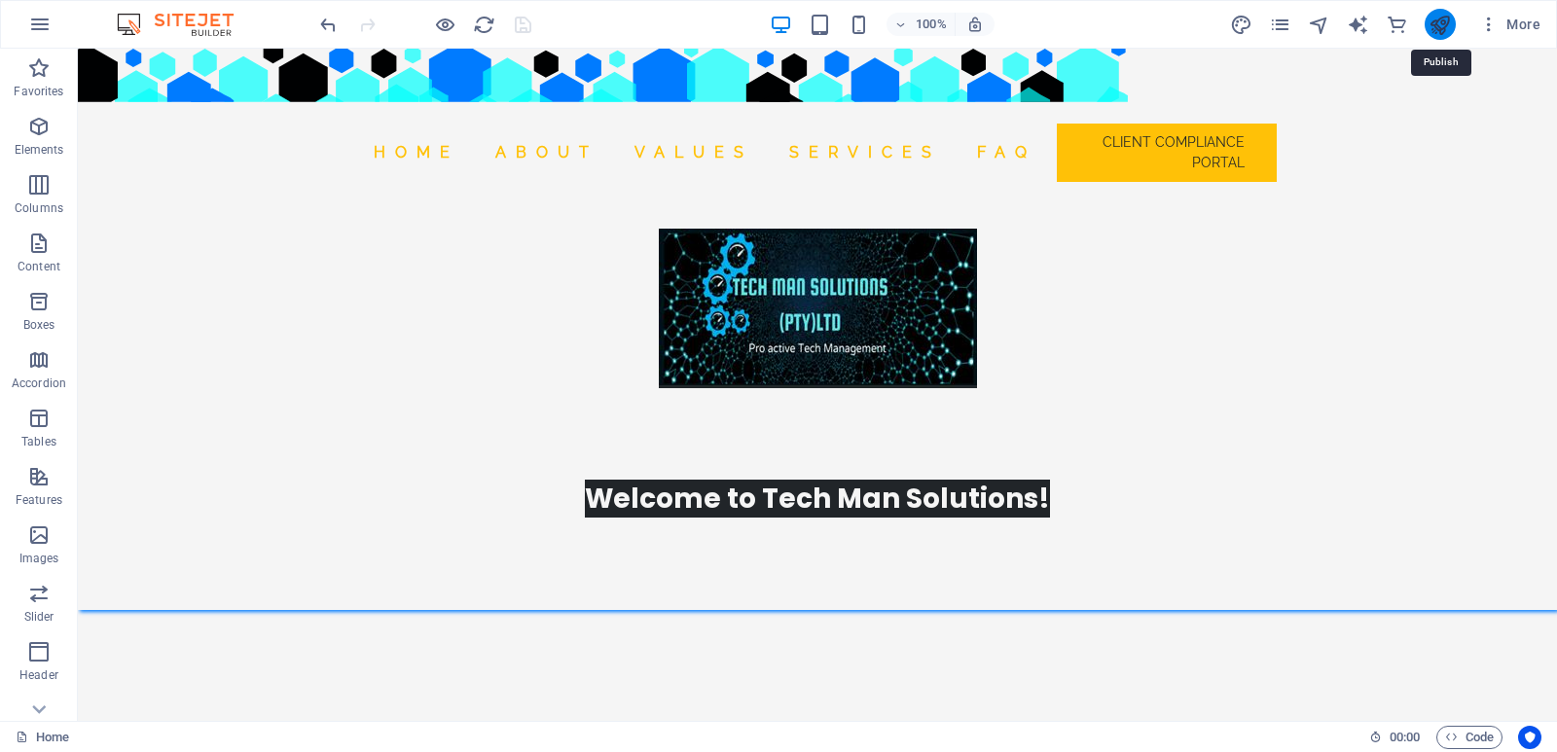
click at [1442, 22] on icon "publish" at bounding box center [1440, 25] width 22 height 22
